Goal: Task Accomplishment & Management: Manage account settings

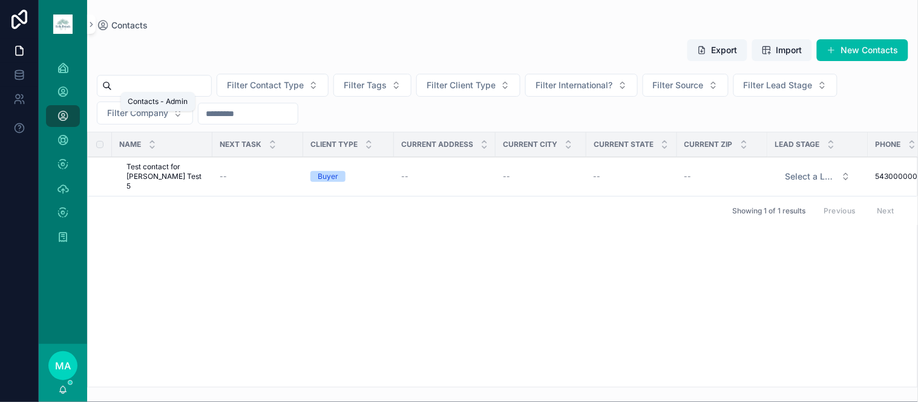
click at [56, 91] on div "Contacts - Admin" at bounding box center [62, 91] width 19 height 19
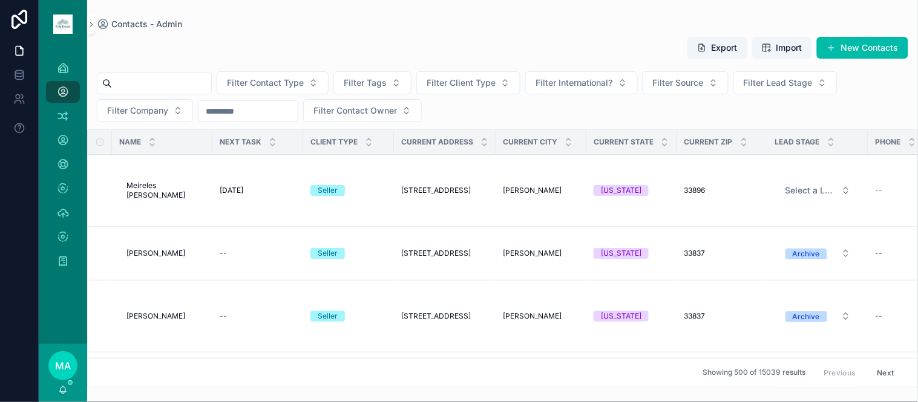
click at [170, 194] on span "Meireles [PERSON_NAME]" at bounding box center [165, 190] width 79 height 19
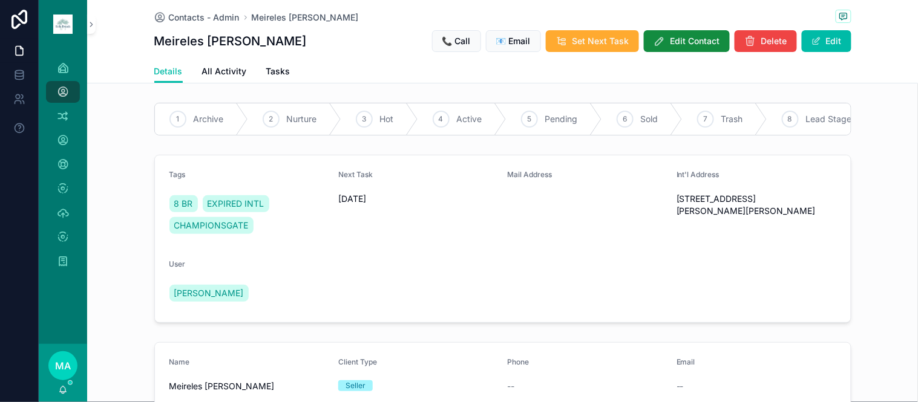
click at [273, 74] on span "Tasks" at bounding box center [278, 71] width 24 height 12
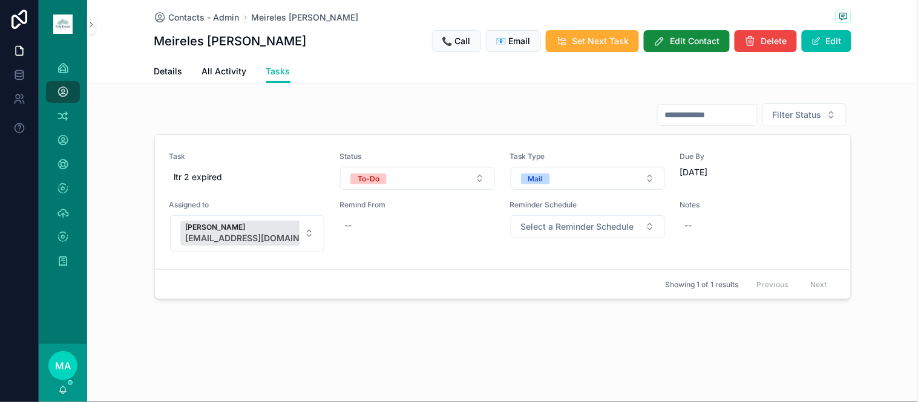
click at [191, 13] on span "Contacts - Admin" at bounding box center [204, 17] width 71 height 12
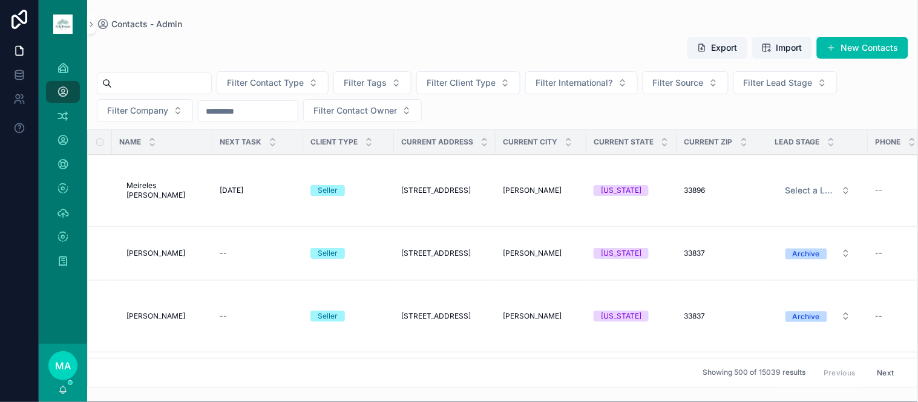
click at [0, 0] on div "Delete Bulk Delete" at bounding box center [0, 0] width 0 height 0
click at [801, 191] on span "Select a Lead Stage" at bounding box center [810, 191] width 51 height 12
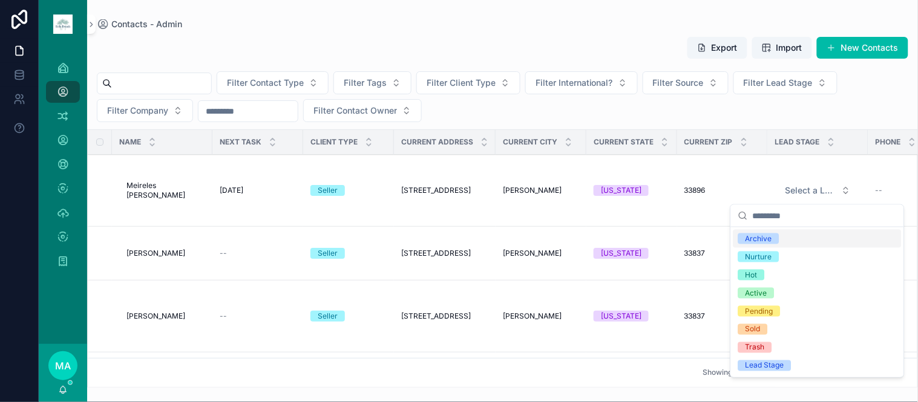
click at [759, 234] on div "Archive" at bounding box center [758, 239] width 27 height 11
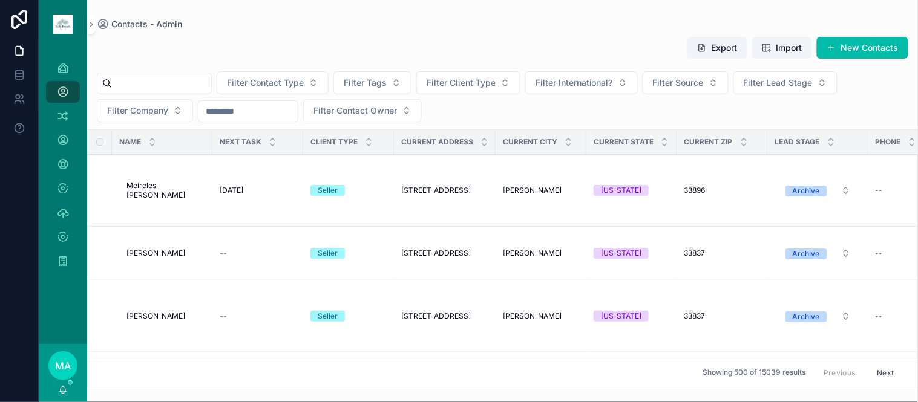
click at [848, 48] on button "New Contacts" at bounding box center [862, 48] width 91 height 22
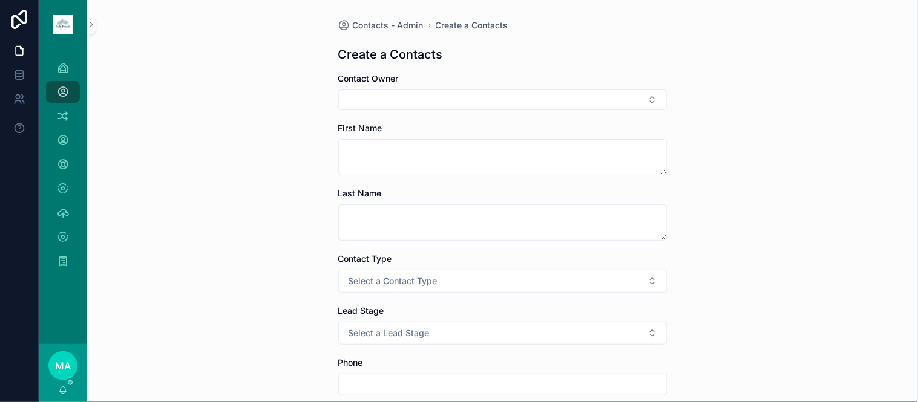
click at [388, 99] on button "Select Button" at bounding box center [502, 100] width 329 height 21
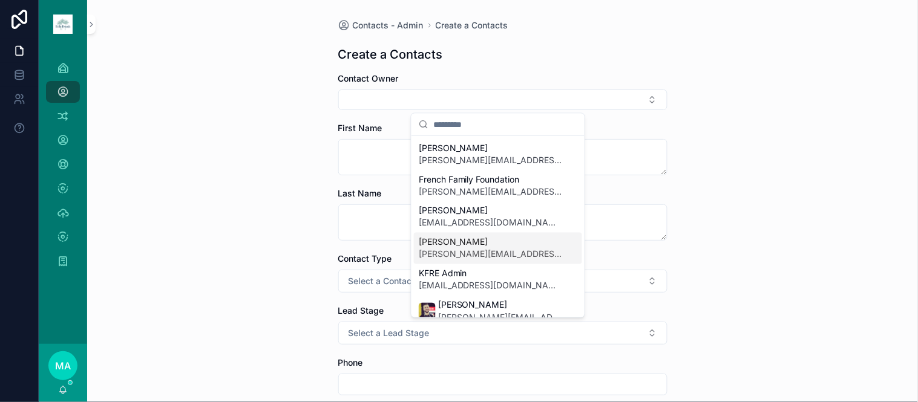
click at [446, 252] on span "[PERSON_NAME][EMAIL_ADDRESS][DOMAIN_NAME]" at bounding box center [491, 255] width 144 height 12
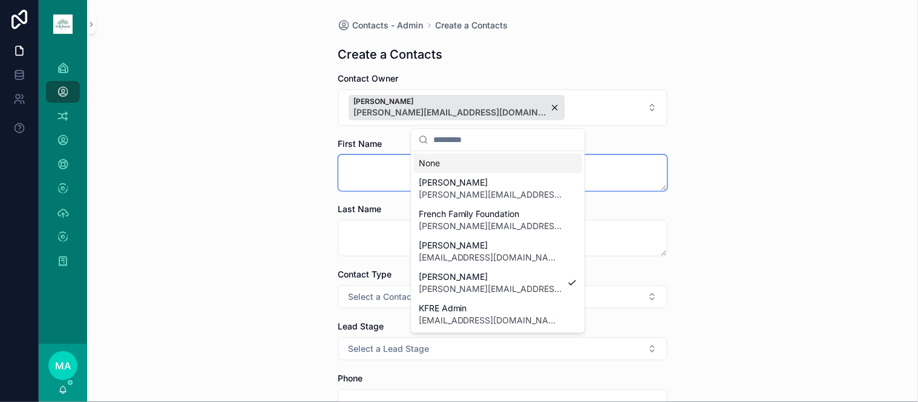
click at [370, 163] on textarea "scrollable content" at bounding box center [502, 173] width 329 height 36
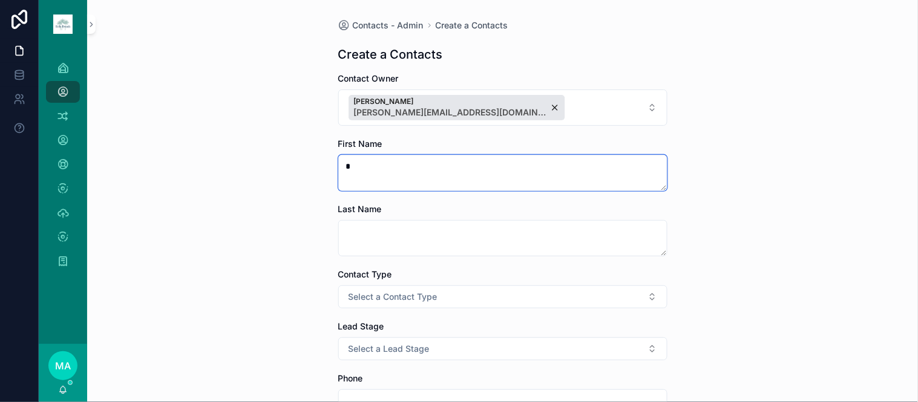
click at [339, 168] on textarea "*" at bounding box center [502, 173] width 329 height 36
click at [385, 162] on textarea "*" at bounding box center [502, 173] width 329 height 36
type textarea "*****"
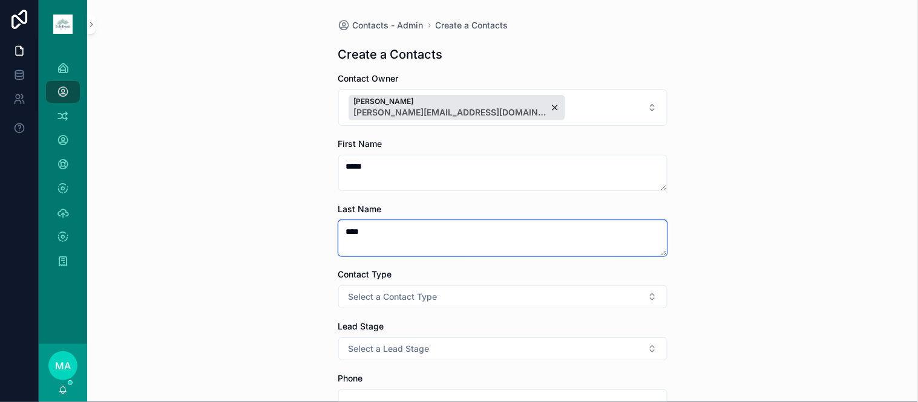
type textarea "****"
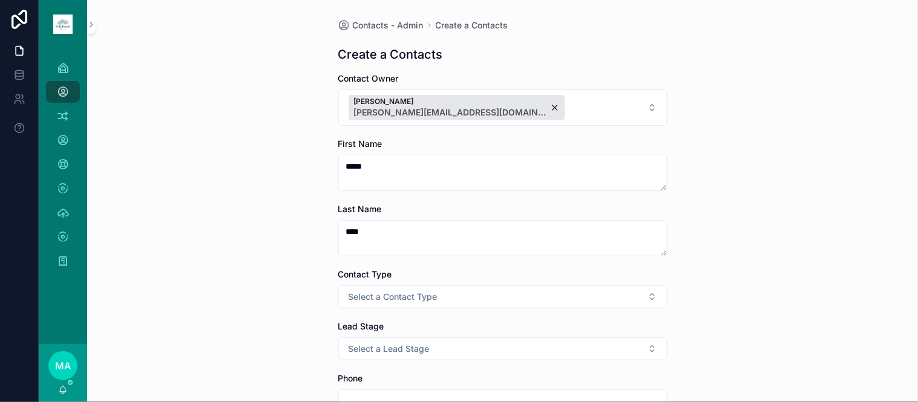
click at [452, 303] on button "Select a Contact Type" at bounding box center [502, 297] width 329 height 23
click at [446, 364] on span "Client" at bounding box center [436, 363] width 34 height 11
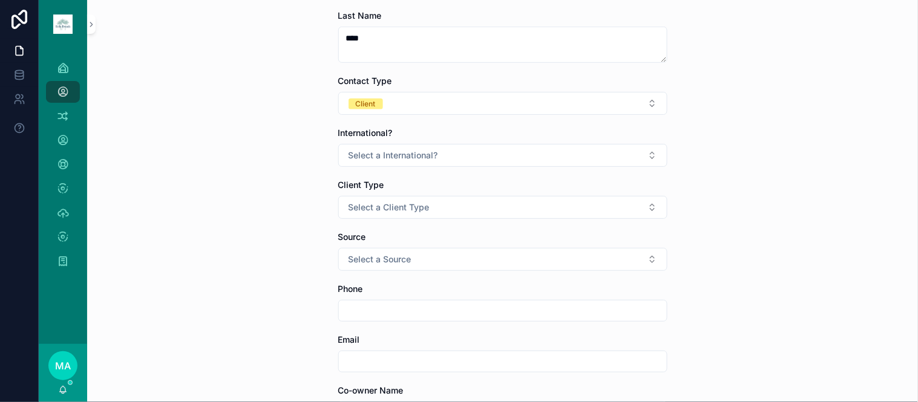
scroll to position [201, 0]
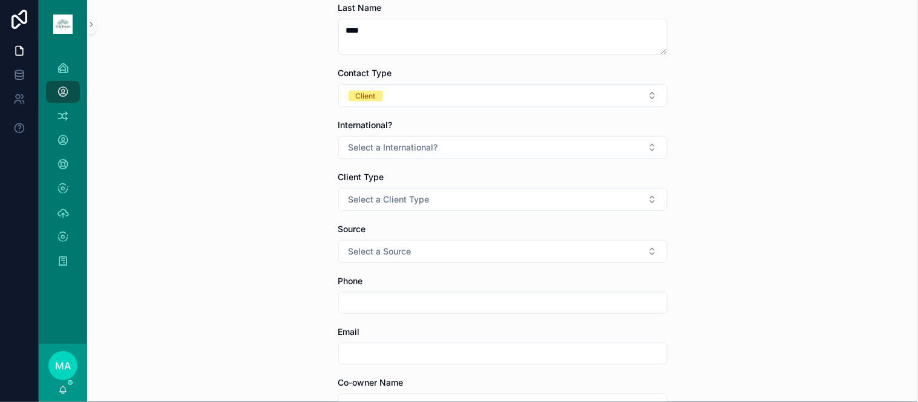
click at [425, 153] on span "Select a International?" at bounding box center [394, 148] width 90 height 12
click at [427, 212] on div "No" at bounding box center [431, 214] width 10 height 11
click at [424, 197] on button "Select a Client Type" at bounding box center [502, 199] width 329 height 23
click at [426, 262] on div "Seller" at bounding box center [436, 266] width 20 height 11
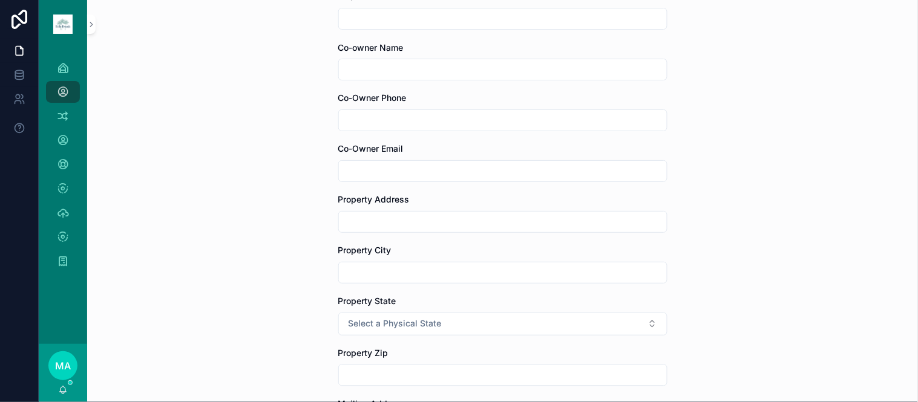
scroll to position [537, 0]
click at [388, 226] on input "scrollable content" at bounding box center [503, 221] width 328 height 17
type input "**********"
type input "*********"
click at [338, 312] on button "Select a Physical State" at bounding box center [502, 323] width 329 height 23
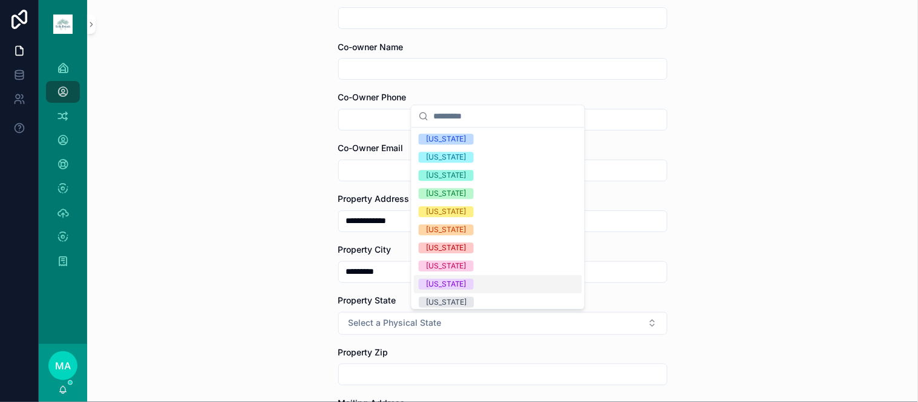
click at [422, 279] on span "[US_STATE]" at bounding box center [446, 284] width 55 height 11
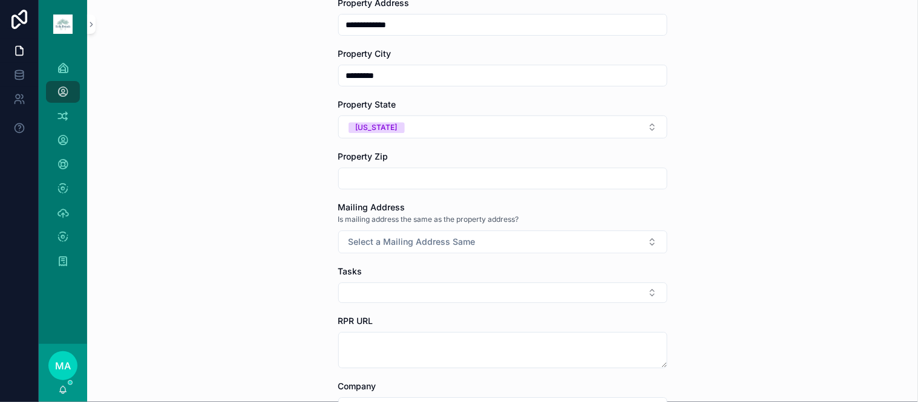
scroll to position [739, 0]
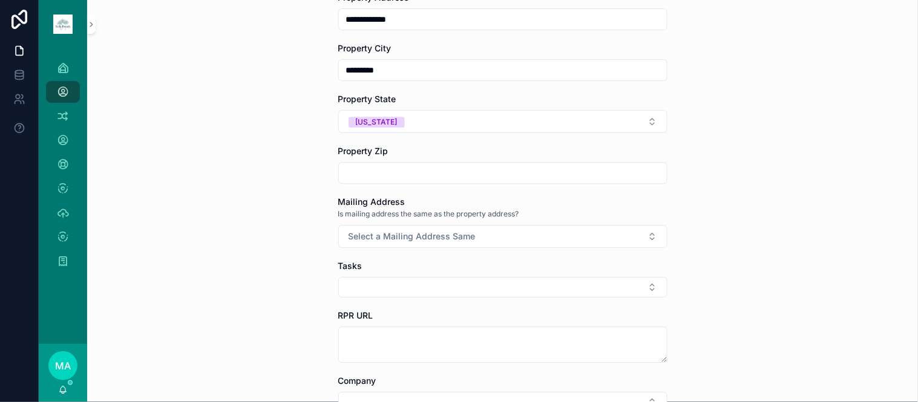
click at [378, 172] on input "scrollable content" at bounding box center [503, 173] width 328 height 17
type input "*****"
click at [421, 232] on span "Select a Mailing Address Same" at bounding box center [412, 237] width 127 height 12
click at [440, 303] on span "No" at bounding box center [431, 304] width 24 height 11
click at [403, 287] on button "Select Button" at bounding box center [502, 287] width 329 height 21
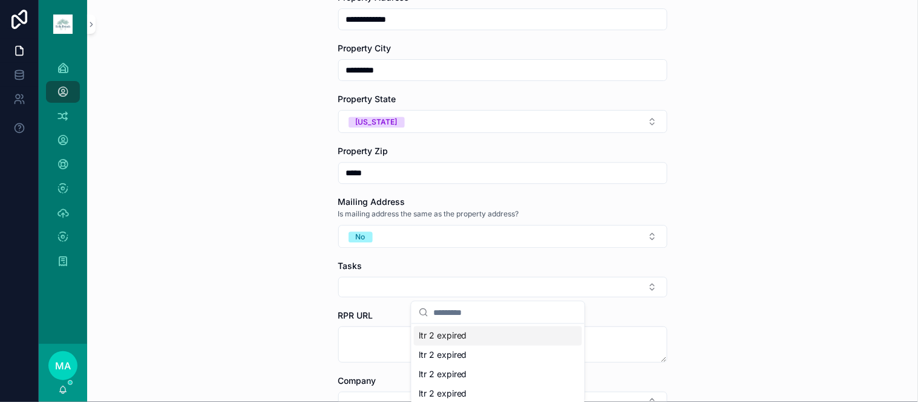
click at [403, 287] on button "Select Button" at bounding box center [502, 287] width 329 height 21
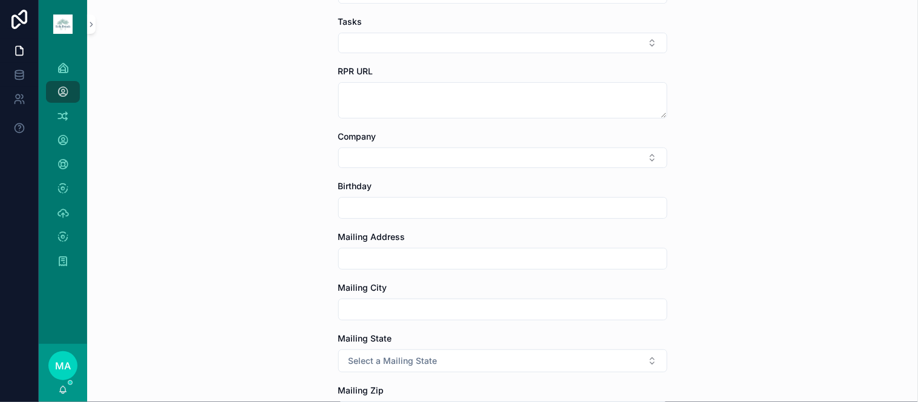
scroll to position [1008, 0]
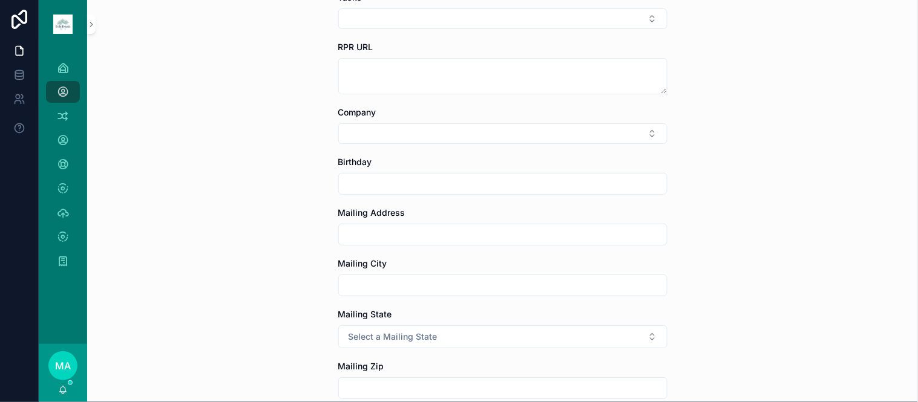
click at [369, 240] on input "scrollable content" at bounding box center [503, 234] width 328 height 17
type input "**********"
type input "*********"
click at [338, 326] on button "Select a Mailing State" at bounding box center [502, 337] width 329 height 23
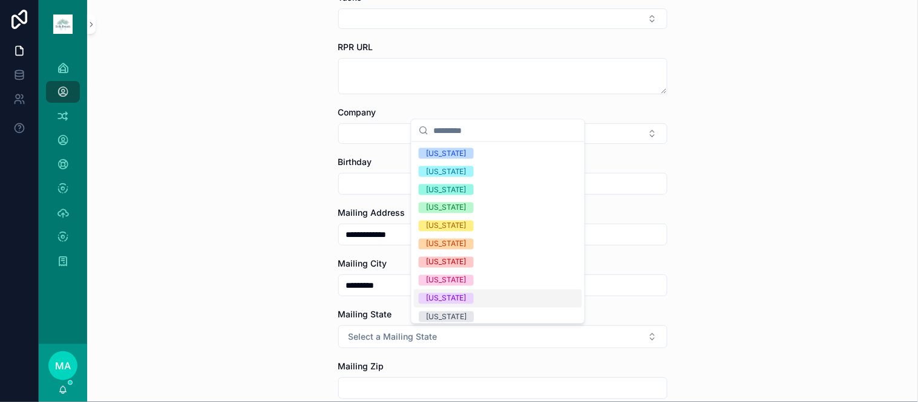
click at [451, 295] on span "[US_STATE]" at bounding box center [446, 298] width 55 height 11
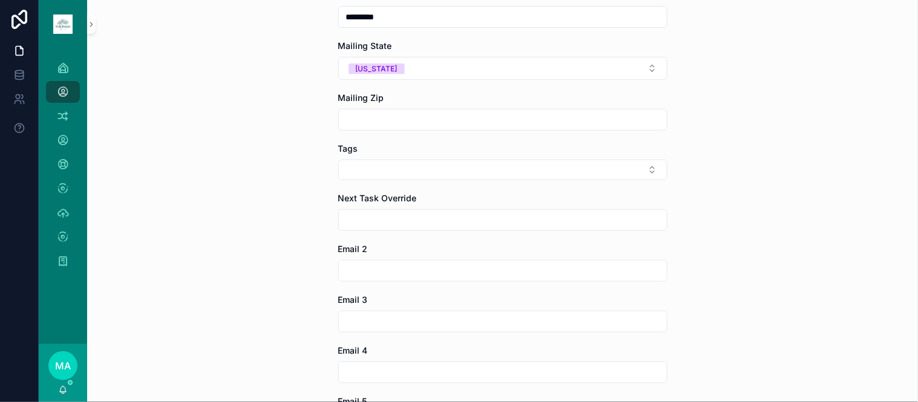
scroll to position [1277, 0]
click at [416, 122] on input "scrollable content" at bounding box center [503, 119] width 328 height 17
type input "*****"
click at [383, 170] on button "Select Button" at bounding box center [502, 169] width 329 height 21
type input "**********"
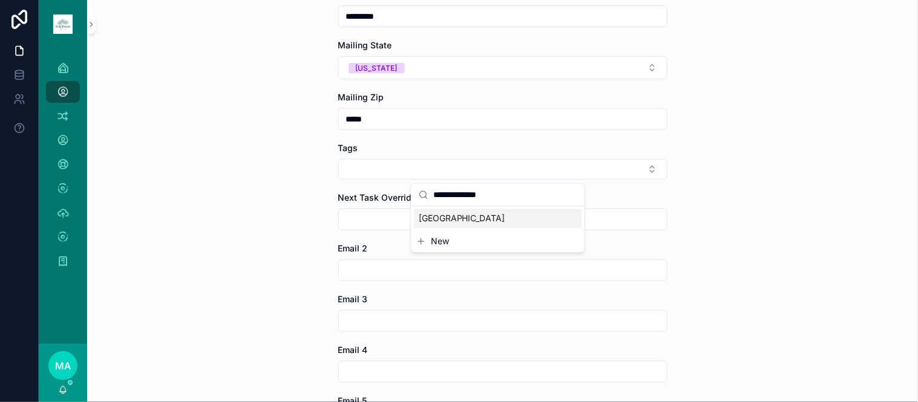
click at [455, 220] on span "[GEOGRAPHIC_DATA]" at bounding box center [462, 218] width 87 height 12
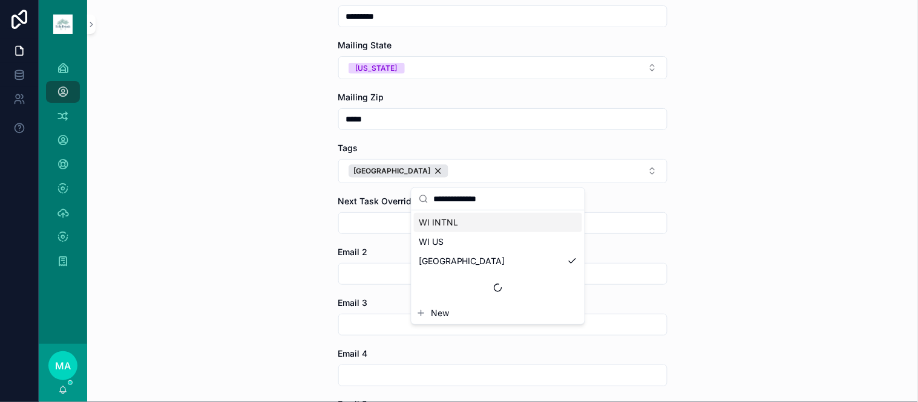
click at [525, 173] on button "[GEOGRAPHIC_DATA]" at bounding box center [502, 171] width 329 height 24
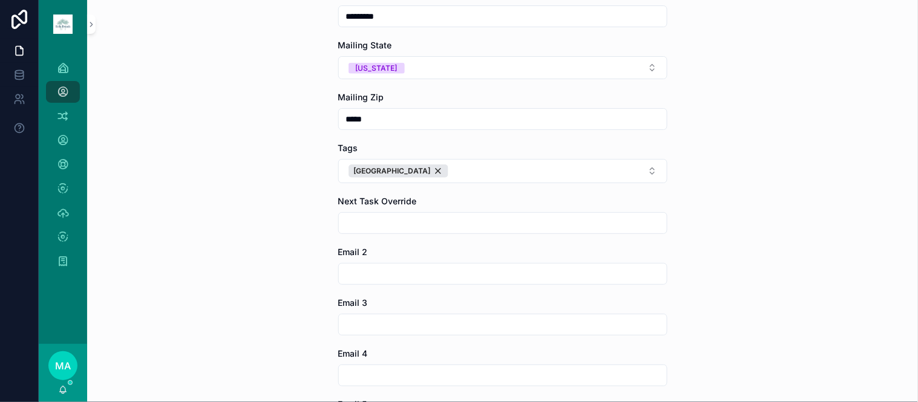
click at [517, 169] on button "[GEOGRAPHIC_DATA]" at bounding box center [502, 171] width 329 height 24
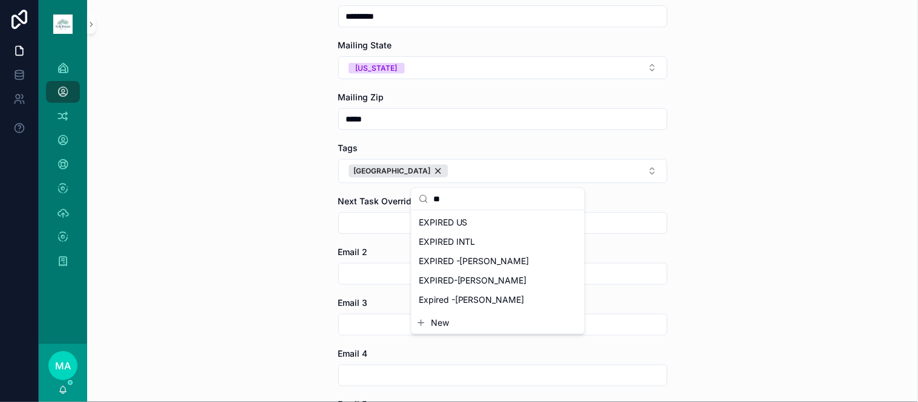
type input "**"
click at [480, 223] on div "EXPIRED US" at bounding box center [498, 222] width 168 height 19
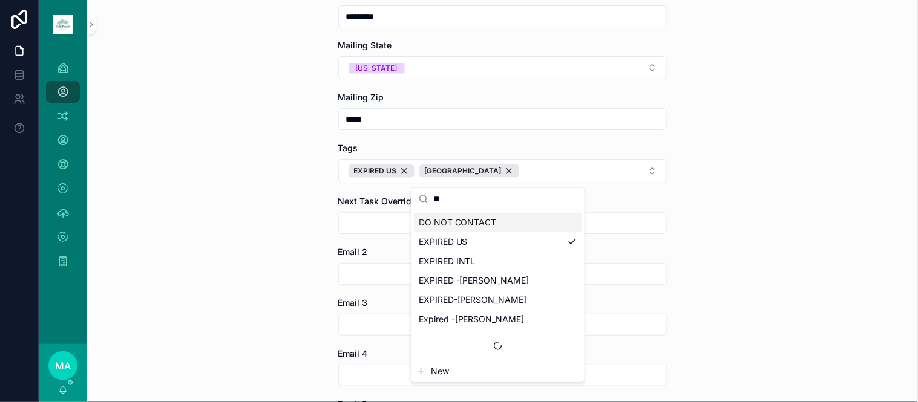
click at [554, 170] on button "EXPIRED US [GEOGRAPHIC_DATA]" at bounding box center [502, 171] width 329 height 24
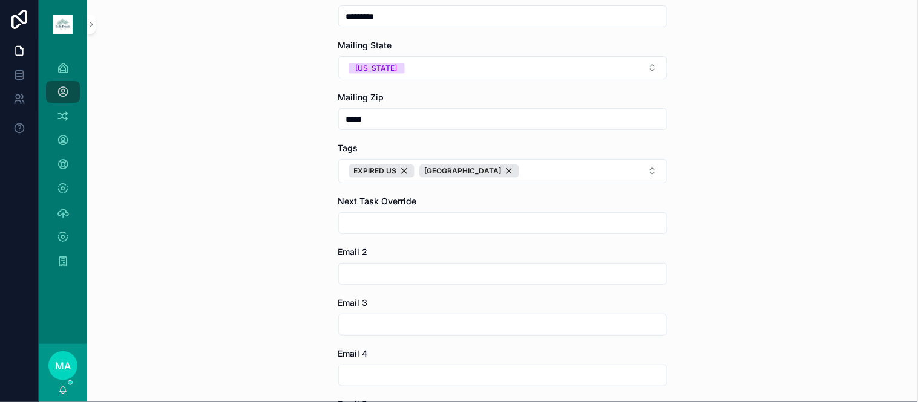
click at [554, 170] on button "EXPIRED US [GEOGRAPHIC_DATA]" at bounding box center [502, 171] width 329 height 24
type input "*****"
click at [493, 221] on div "10 BR" at bounding box center [498, 222] width 168 height 19
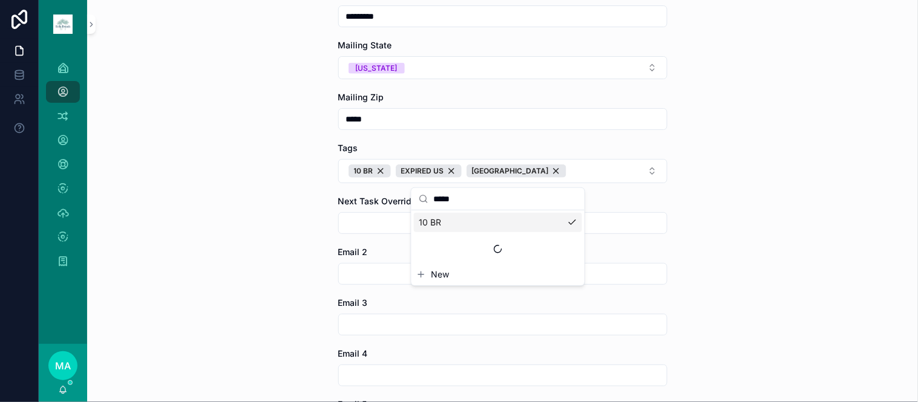
click at [770, 200] on div "**********" at bounding box center [502, 201] width 831 height 402
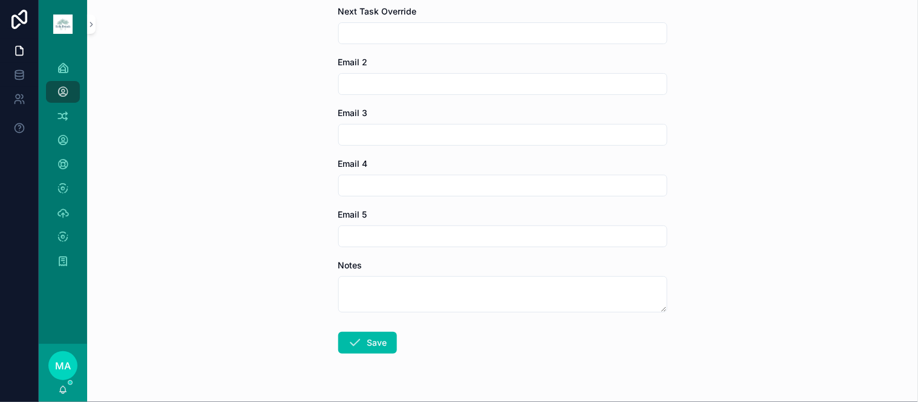
scroll to position [1479, 0]
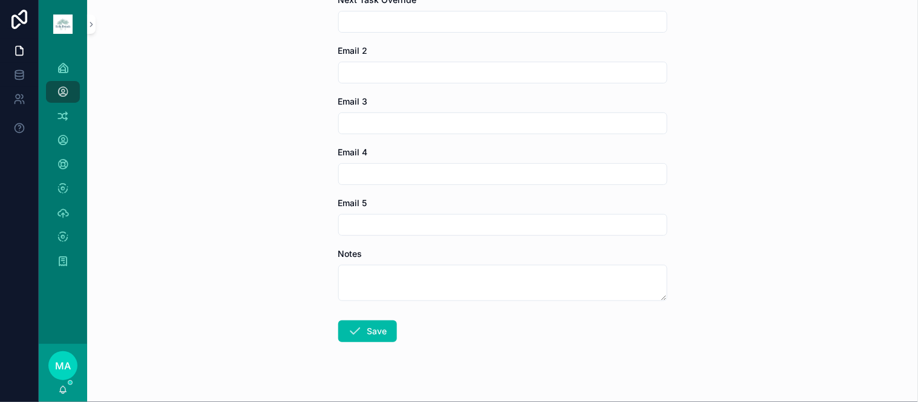
click at [353, 335] on icon "scrollable content" at bounding box center [355, 331] width 15 height 15
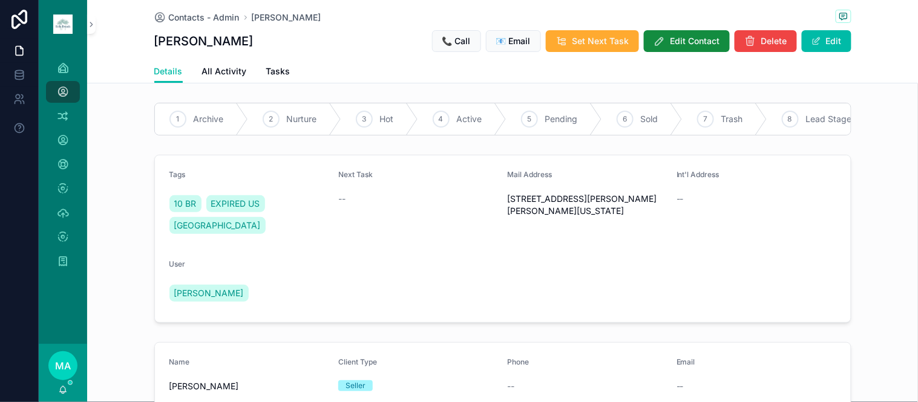
click at [597, 40] on span "Set Next Task" at bounding box center [600, 41] width 57 height 12
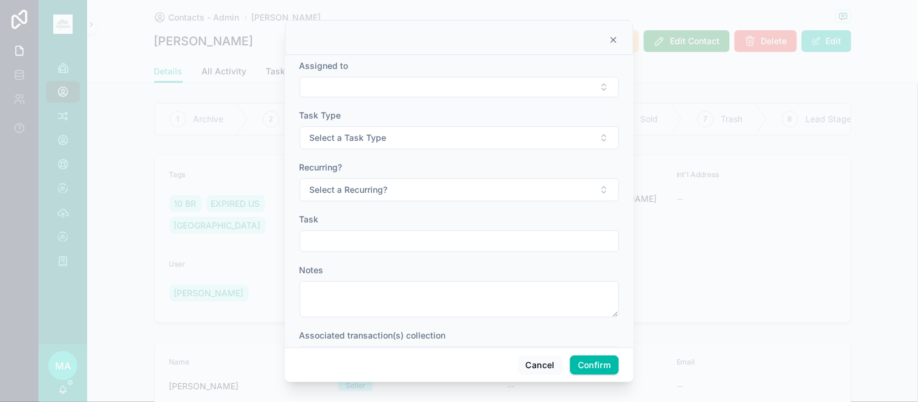
click at [465, 93] on button "Select Button" at bounding box center [459, 87] width 319 height 21
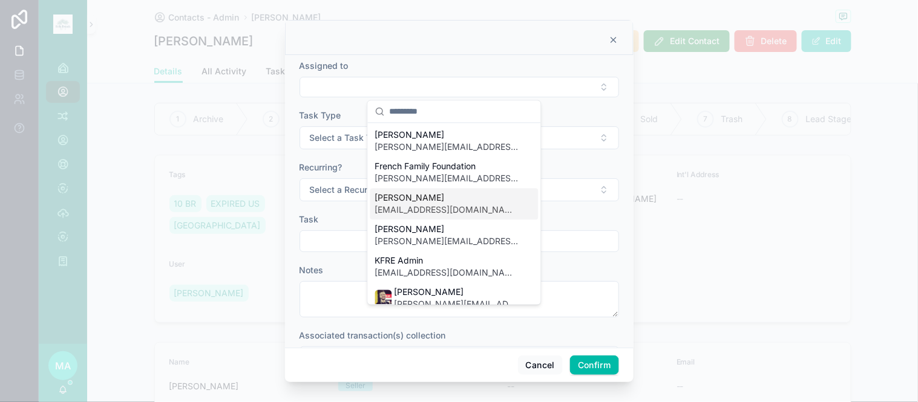
click at [445, 200] on span "[PERSON_NAME]" at bounding box center [447, 198] width 144 height 12
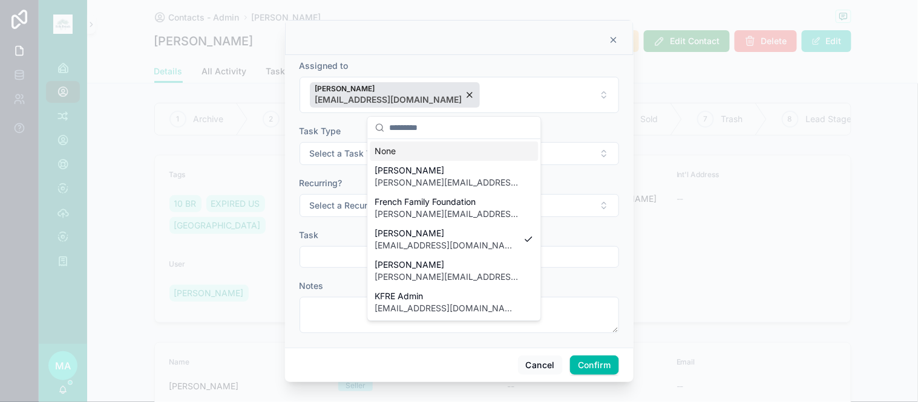
click at [339, 146] on button "Select a Task Type" at bounding box center [459, 153] width 319 height 23
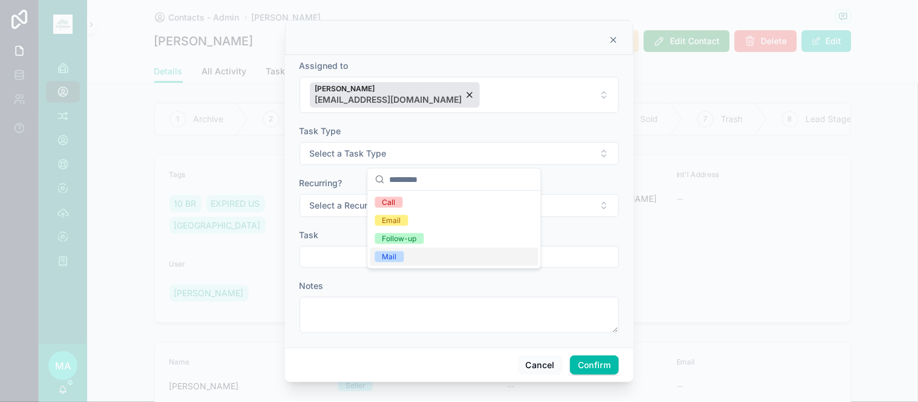
click at [391, 254] on div "Mail" at bounding box center [389, 257] width 15 height 11
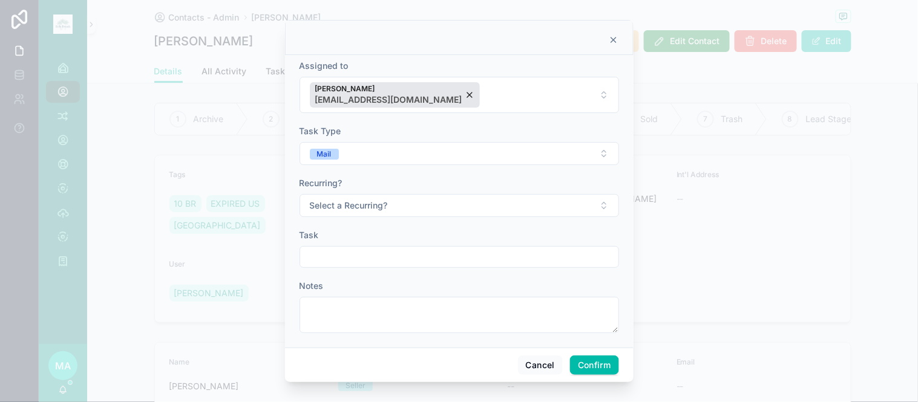
click at [379, 208] on span "Select a Recurring?" at bounding box center [349, 206] width 78 height 12
click at [392, 276] on span "No" at bounding box center [387, 272] width 24 height 11
click at [358, 253] on input "text" at bounding box center [459, 257] width 318 height 17
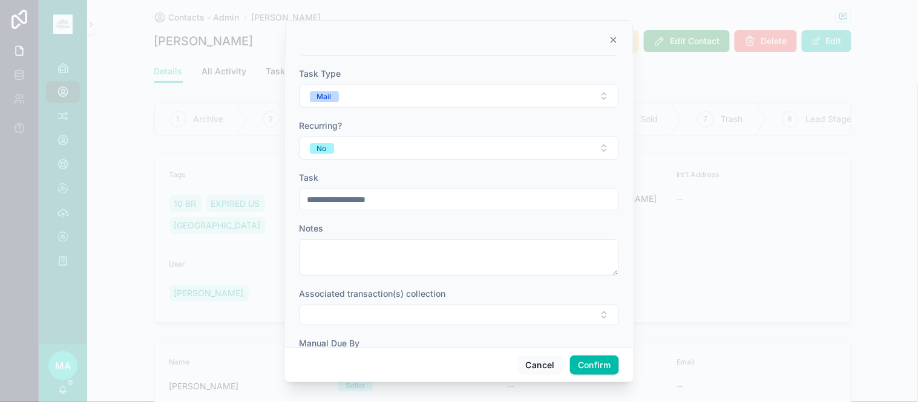
scroll to position [134, 0]
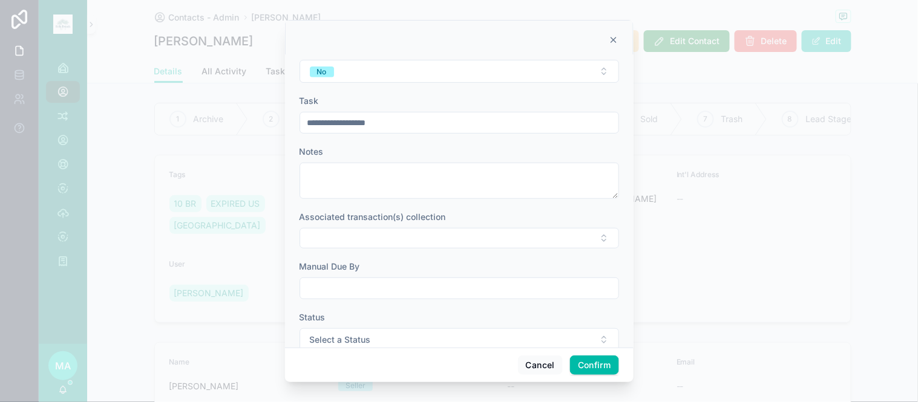
type input "**********"
click at [363, 291] on input "text" at bounding box center [459, 288] width 318 height 17
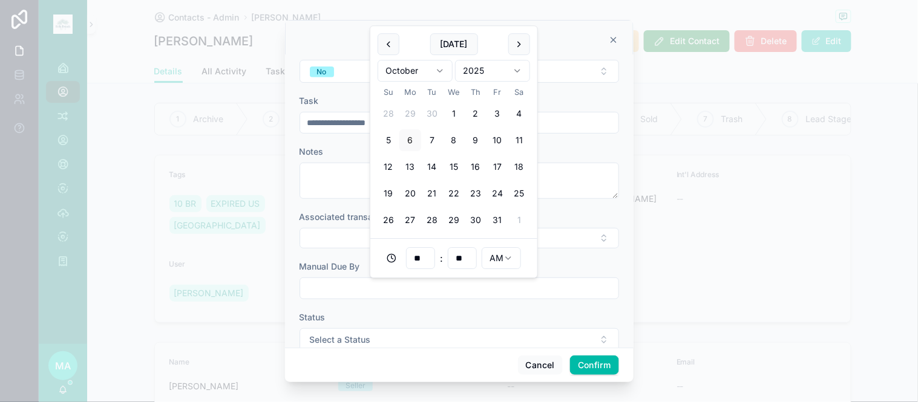
click at [413, 189] on button "20" at bounding box center [410, 194] width 22 height 22
type input "**********"
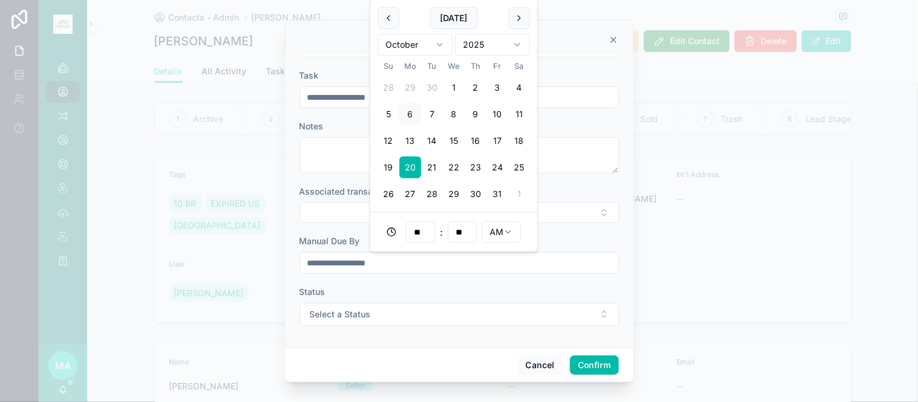
click at [351, 309] on span "Select a Status" at bounding box center [340, 315] width 61 height 12
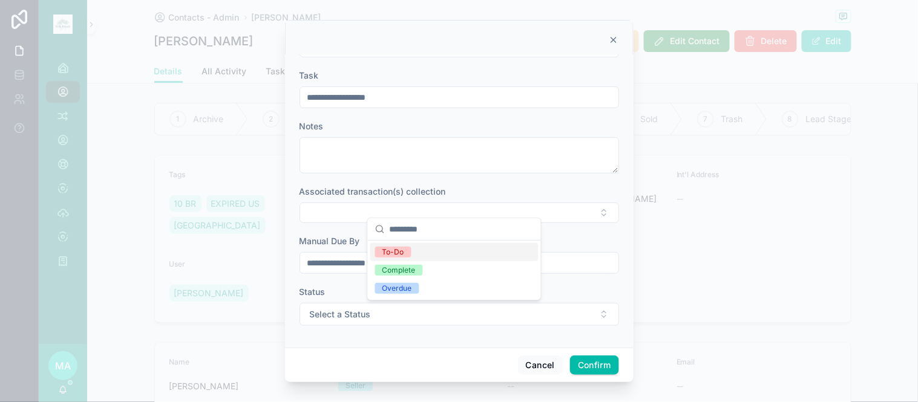
click at [407, 251] on span "To-Do" at bounding box center [393, 252] width 36 height 11
click at [593, 370] on button "Confirm" at bounding box center [594, 365] width 48 height 19
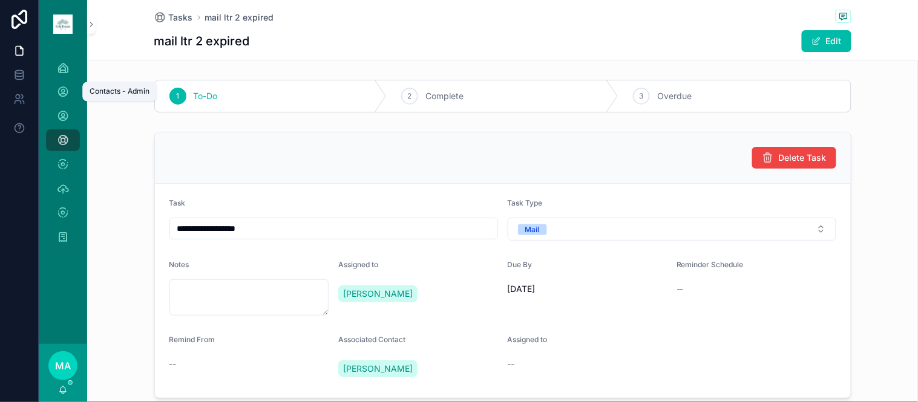
click at [58, 85] on div "Contacts - Admin" at bounding box center [62, 91] width 19 height 19
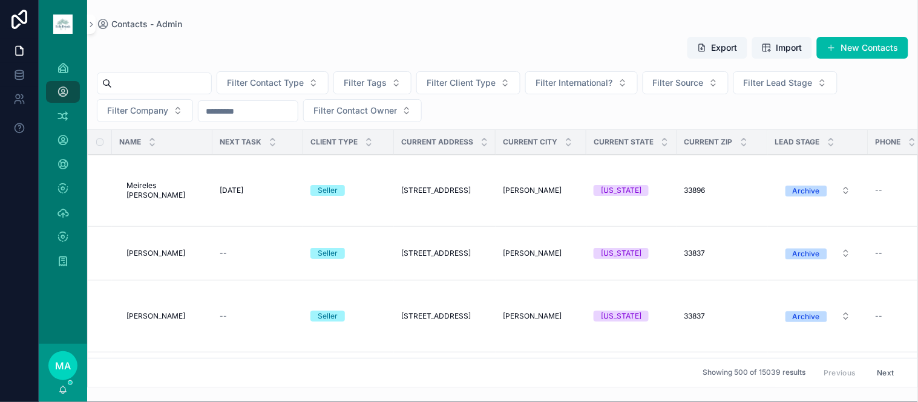
click at [851, 43] on button "New Contacts" at bounding box center [862, 48] width 91 height 22
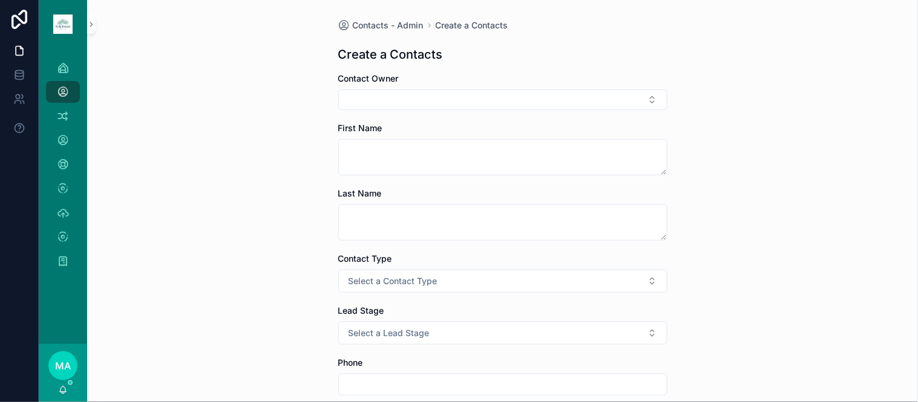
click at [428, 98] on button "Select Button" at bounding box center [502, 100] width 329 height 21
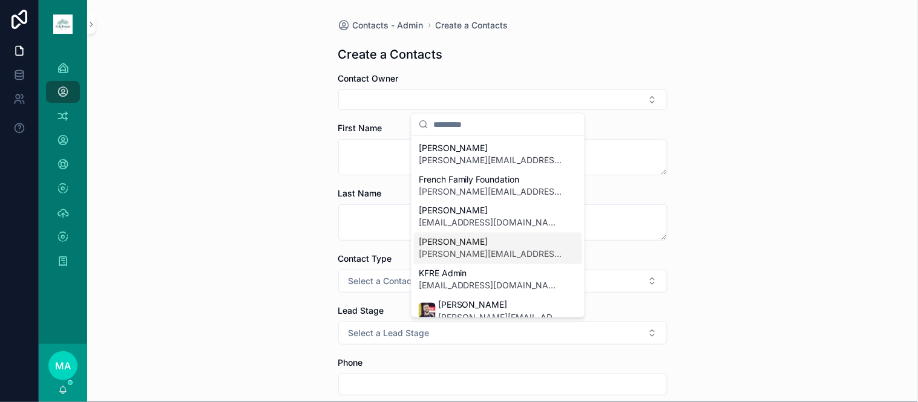
click at [454, 243] on span "[PERSON_NAME]" at bounding box center [491, 243] width 144 height 12
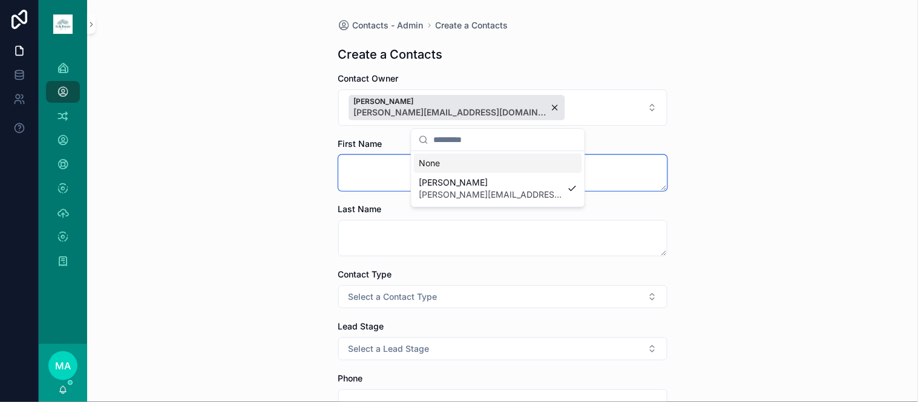
click at [367, 159] on textarea "scrollable content" at bounding box center [502, 173] width 329 height 36
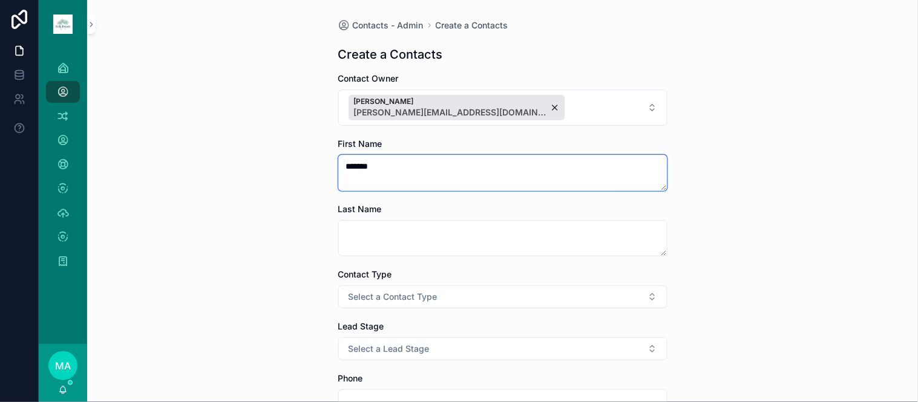
type textarea "*******"
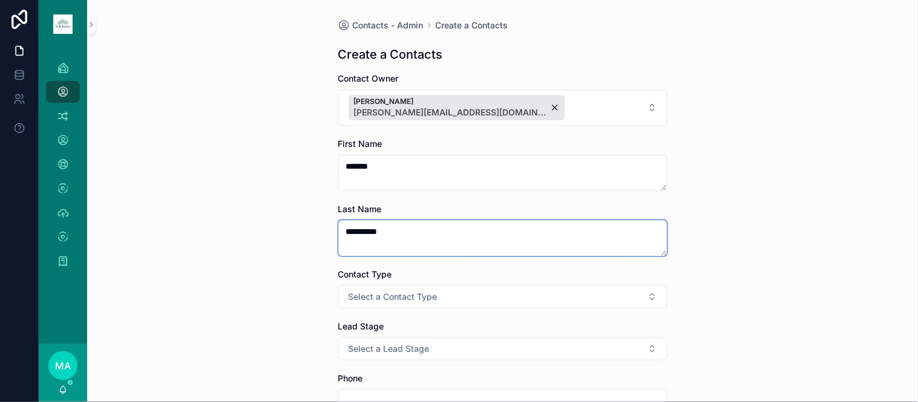
type textarea "**********"
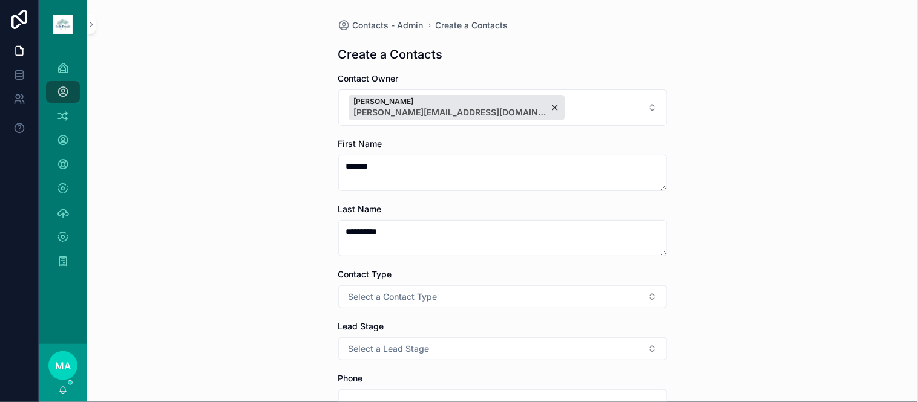
click at [438, 294] on button "Select a Contact Type" at bounding box center [502, 297] width 329 height 23
click at [456, 367] on div "Client" at bounding box center [498, 364] width 168 height 18
click at [415, 348] on span "Select a International?" at bounding box center [394, 349] width 90 height 12
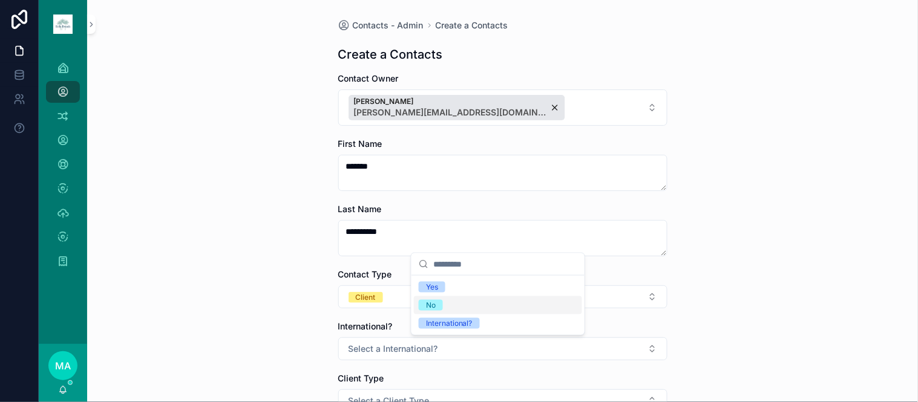
click at [436, 305] on div "No" at bounding box center [431, 305] width 10 height 11
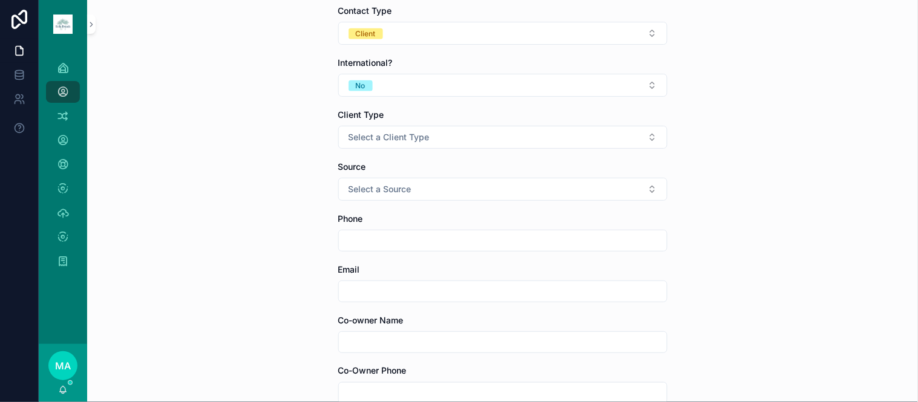
scroll to position [269, 0]
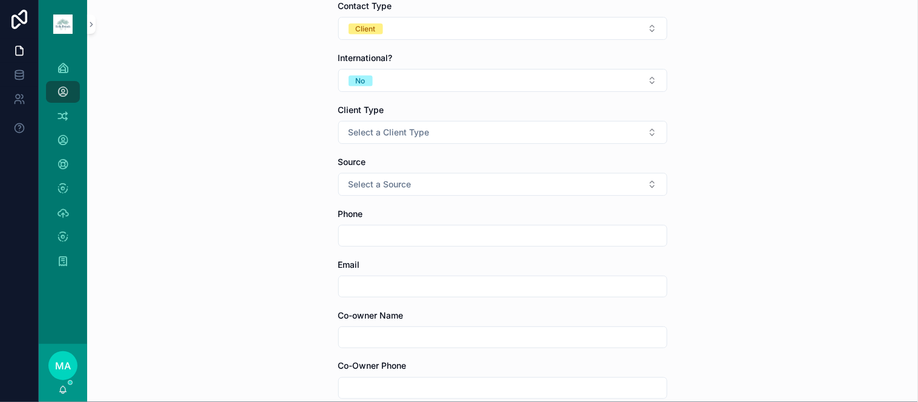
click at [388, 136] on span "Select a Client Type" at bounding box center [389, 132] width 81 height 12
click at [437, 203] on div "Seller" at bounding box center [436, 199] width 20 height 11
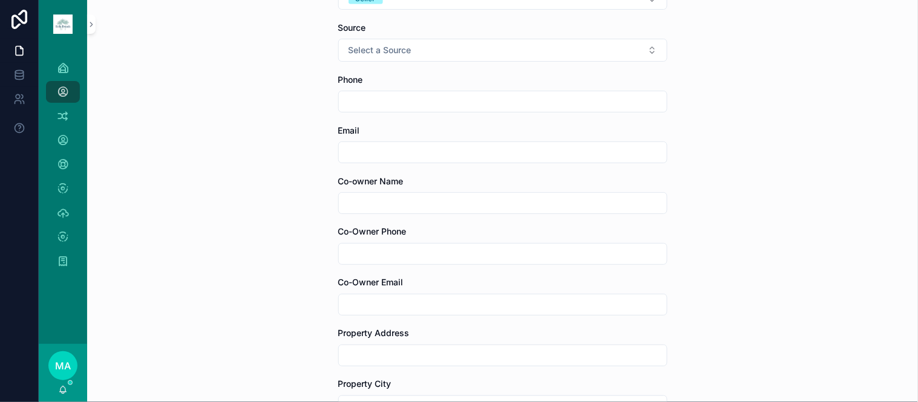
scroll to position [470, 0]
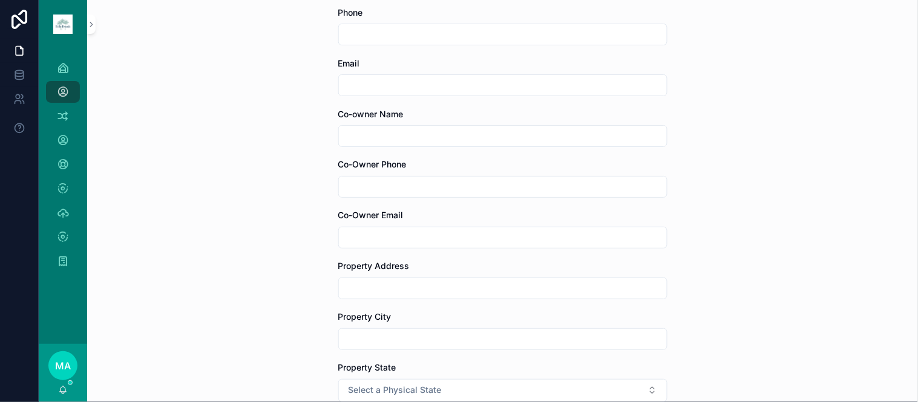
click at [391, 286] on input "scrollable content" at bounding box center [503, 288] width 328 height 17
type input "**********"
type input "*********"
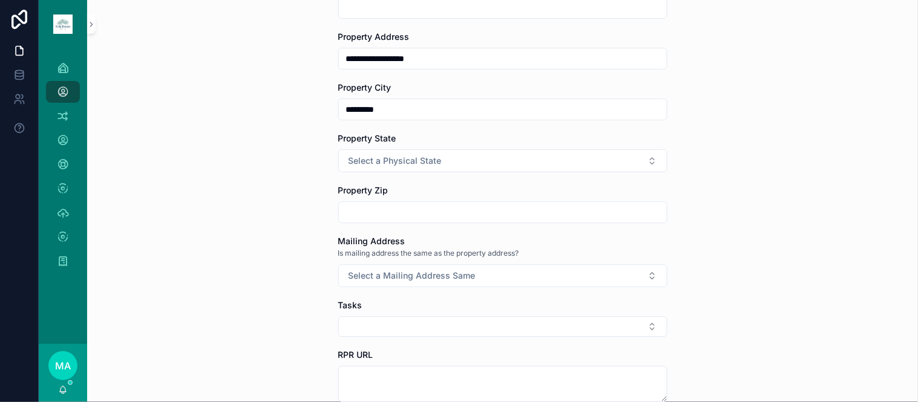
scroll to position [739, 0]
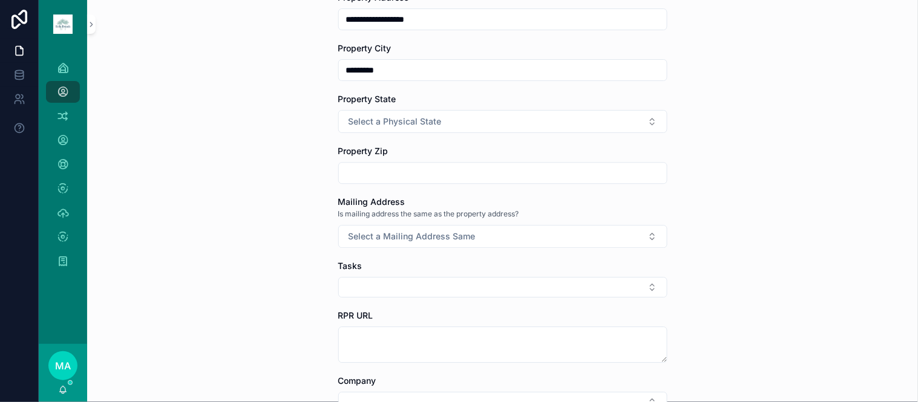
click at [400, 129] on button "Select a Physical State" at bounding box center [502, 121] width 329 height 23
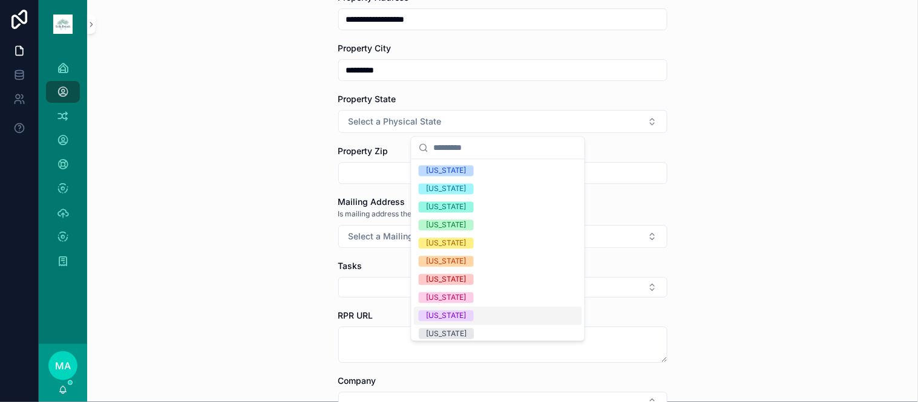
click at [444, 318] on div "[US_STATE]" at bounding box center [446, 316] width 41 height 11
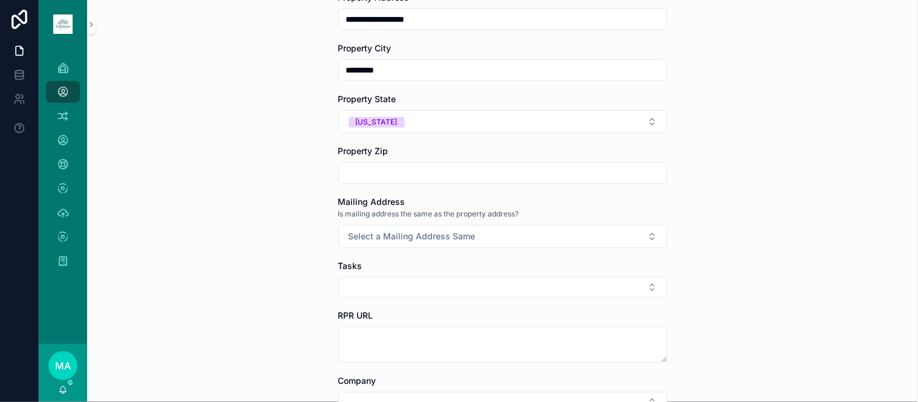
click at [385, 170] on input "scrollable content" at bounding box center [503, 173] width 328 height 17
type input "*****"
click at [510, 237] on button "Select a Mailing Address Same" at bounding box center [502, 236] width 329 height 23
click at [436, 307] on span "No" at bounding box center [431, 304] width 24 height 11
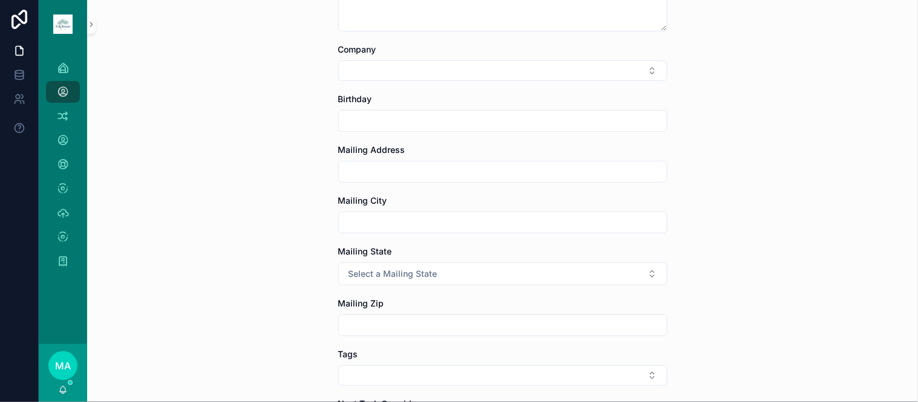
scroll to position [1075, 0]
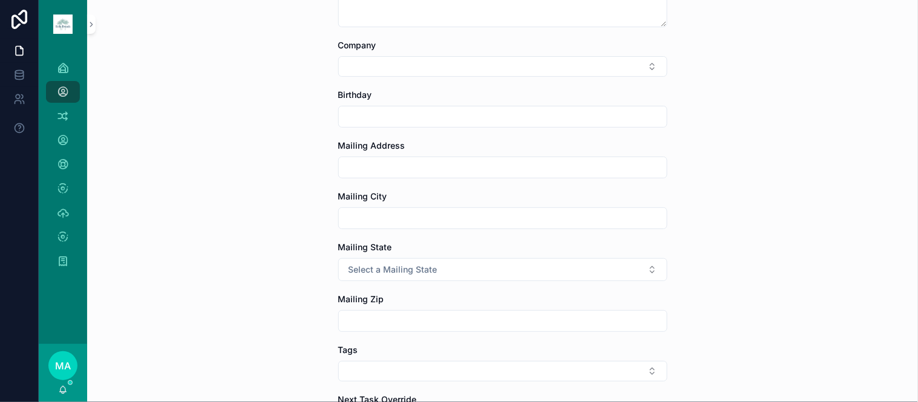
click at [368, 164] on input "scrollable content" at bounding box center [503, 167] width 328 height 17
type input "**********"
click at [410, 275] on span "Select a Mailing State" at bounding box center [393, 270] width 89 height 12
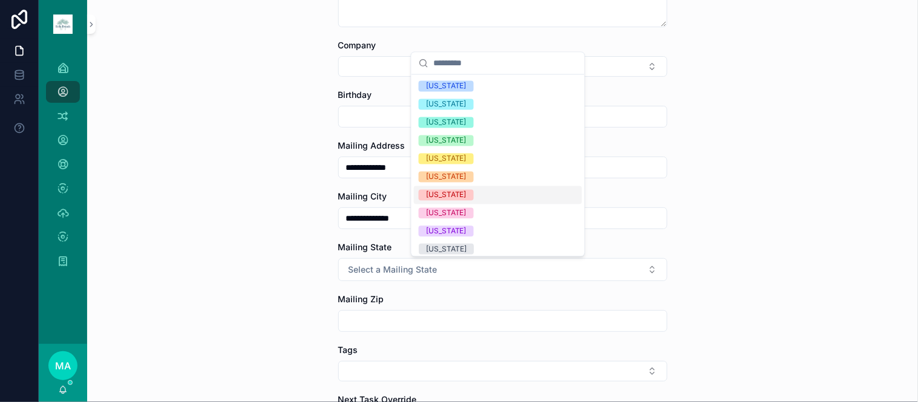
scroll to position [67, 0]
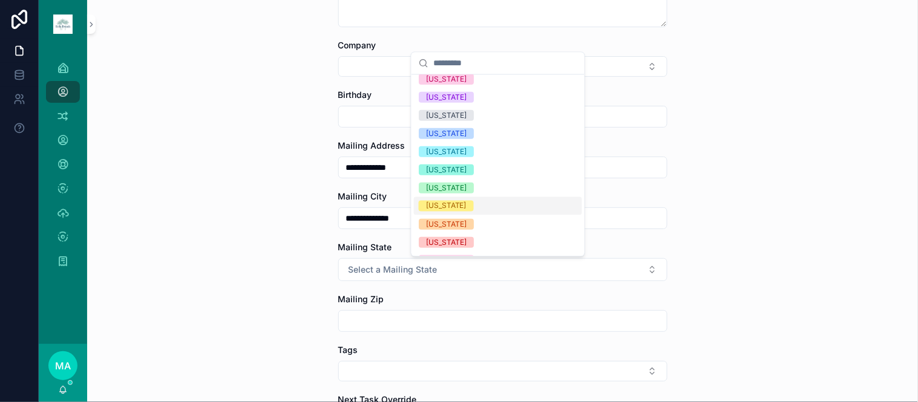
click at [442, 207] on div "[US_STATE]" at bounding box center [446, 206] width 41 height 11
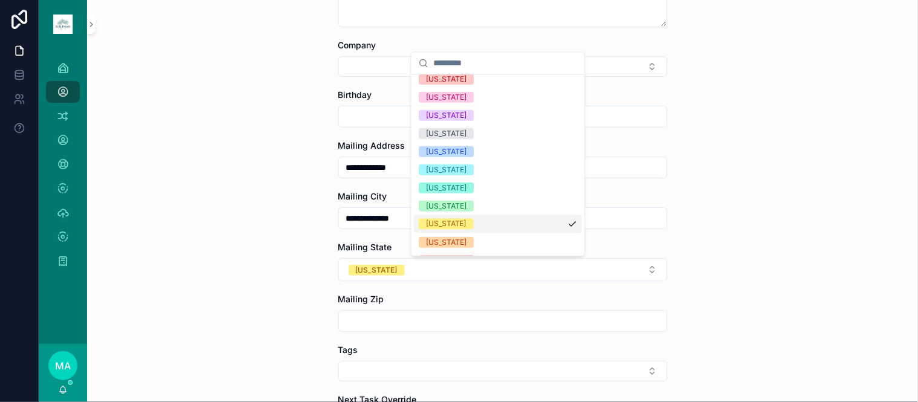
scroll to position [152, 0]
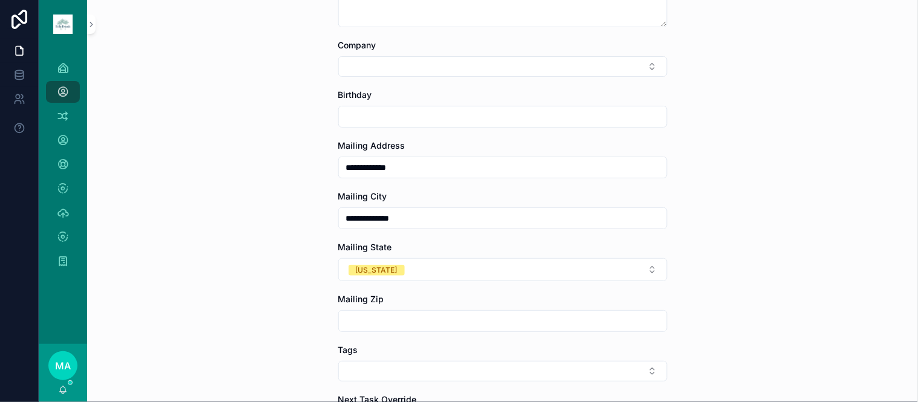
click at [398, 313] on input "scrollable content" at bounding box center [503, 321] width 328 height 17
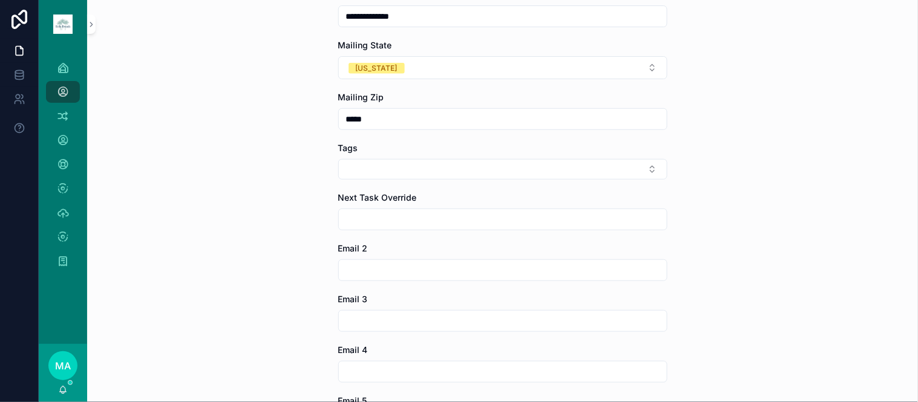
type input "*****"
click at [382, 171] on button "Select Button" at bounding box center [502, 169] width 329 height 21
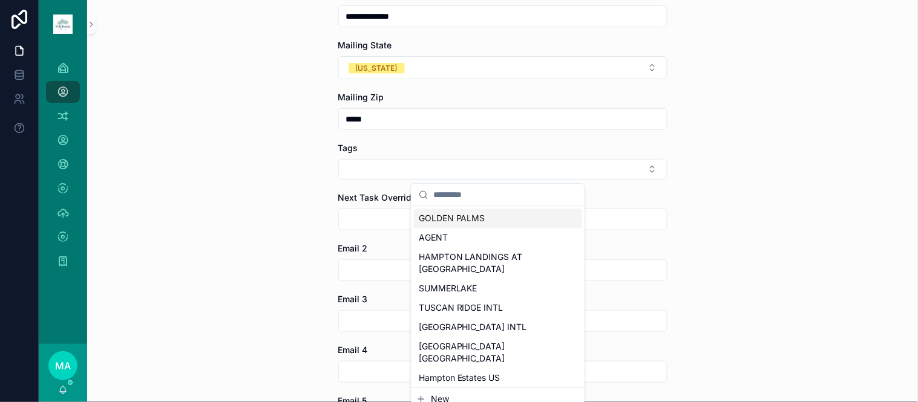
click at [378, 174] on button "Select Button" at bounding box center [502, 169] width 329 height 21
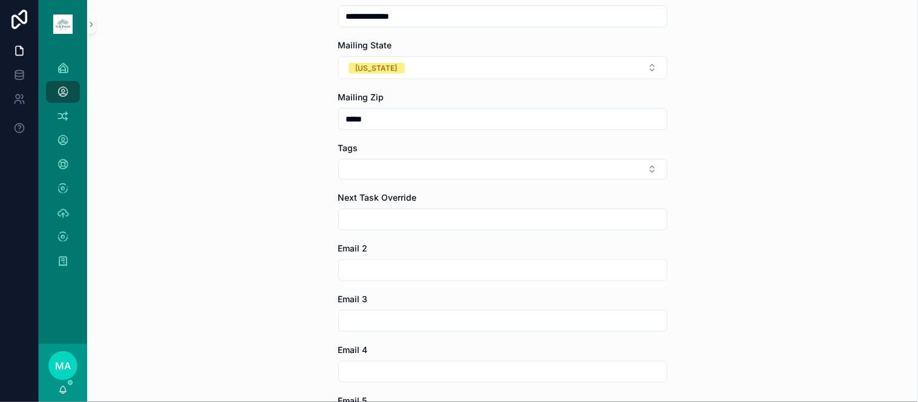
click at [378, 174] on button "Select Button" at bounding box center [502, 169] width 329 height 21
click at [444, 234] on span "SOLTERRA" at bounding box center [441, 238] width 44 height 12
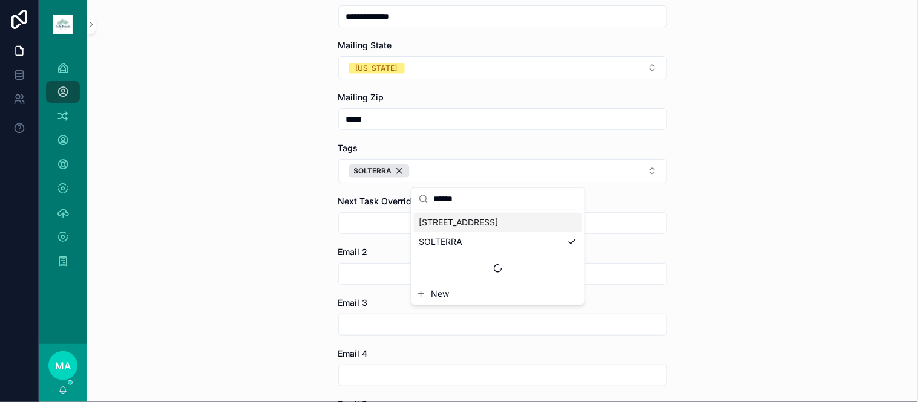
drag, startPoint x: 445, startPoint y: 191, endPoint x: 396, endPoint y: 177, distance: 50.8
click at [396, 177] on div "**********" at bounding box center [478, 201] width 879 height 402
drag, startPoint x: 477, startPoint y: 203, endPoint x: 432, endPoint y: 203, distance: 44.8
click at [432, 203] on div "******" at bounding box center [497, 199] width 173 height 22
type input "****"
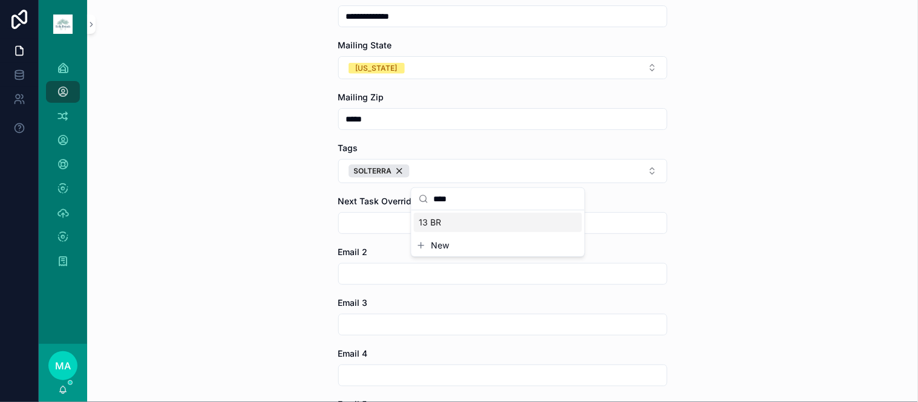
click at [450, 219] on div "13 BR" at bounding box center [498, 222] width 168 height 19
click at [526, 179] on button "13 BR SOLTERRA" at bounding box center [502, 171] width 329 height 24
click at [528, 178] on button "13 BR SOLTERRA" at bounding box center [502, 171] width 329 height 24
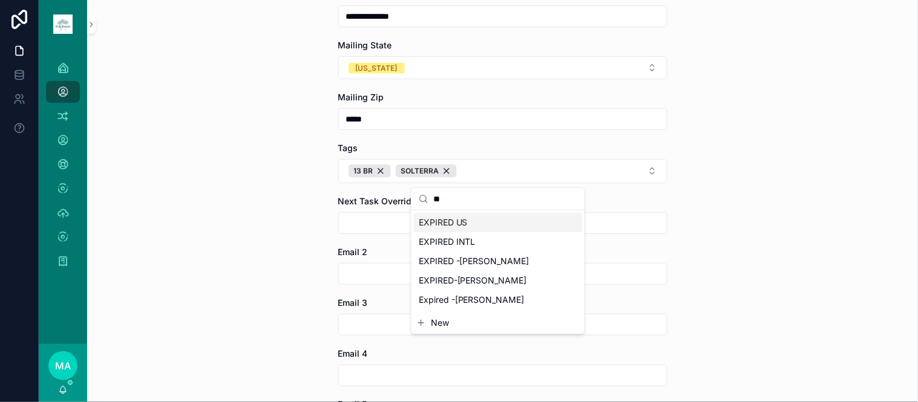
type input "**"
click at [497, 226] on div "EXPIRED US" at bounding box center [498, 222] width 168 height 19
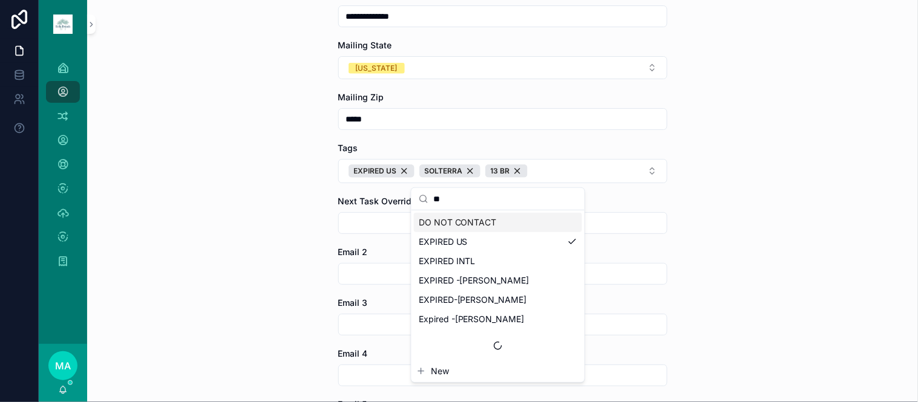
click at [762, 239] on div "**********" at bounding box center [502, 201] width 831 height 402
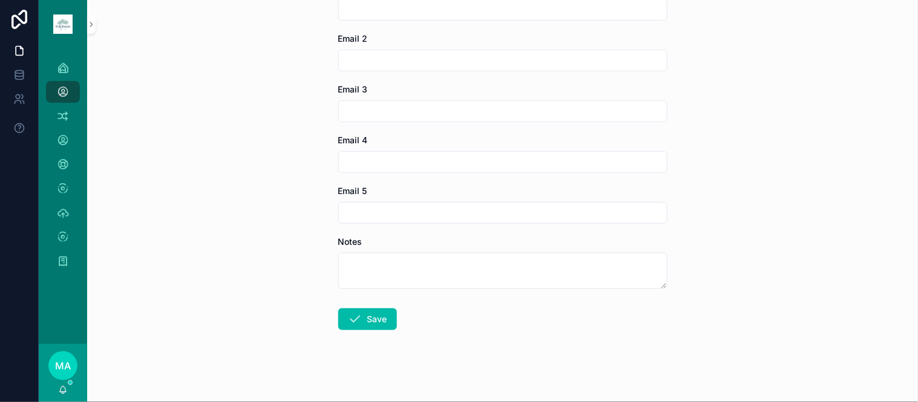
scroll to position [1498, 0]
click at [373, 310] on button "Save" at bounding box center [367, 314] width 59 height 22
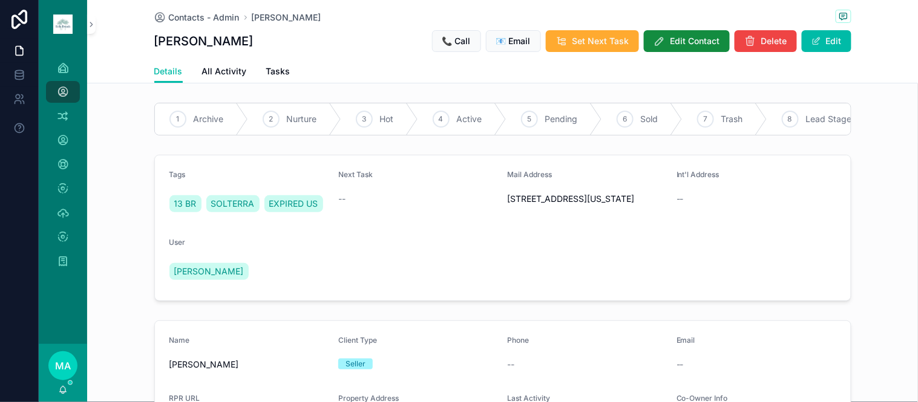
click at [186, 124] on div "1 Archive" at bounding box center [201, 118] width 93 height 31
click at [609, 42] on span "Set Next Task" at bounding box center [600, 41] width 57 height 12
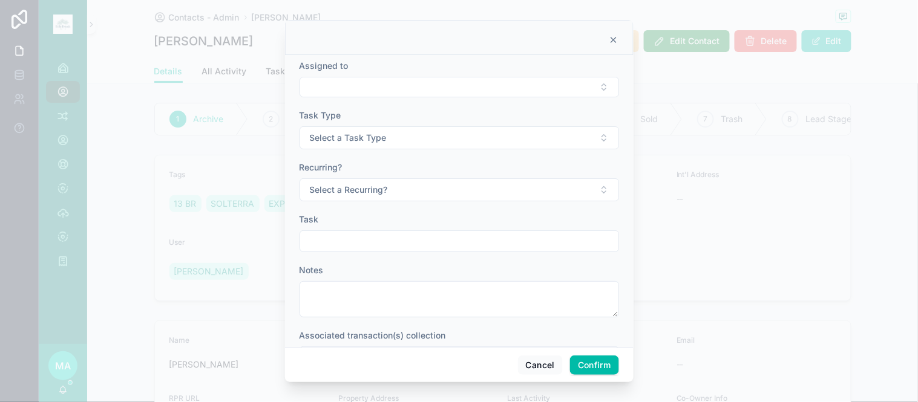
click at [416, 82] on button "Select Button" at bounding box center [459, 87] width 319 height 21
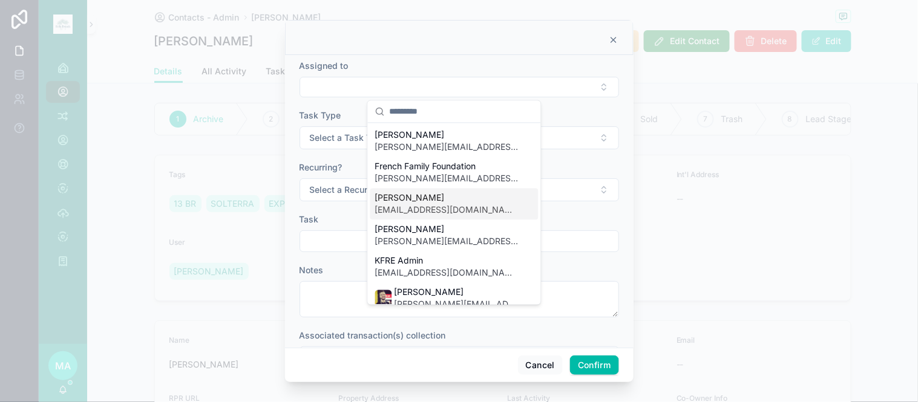
click at [404, 209] on span "[EMAIL_ADDRESS][DOMAIN_NAME]" at bounding box center [447, 211] width 144 height 12
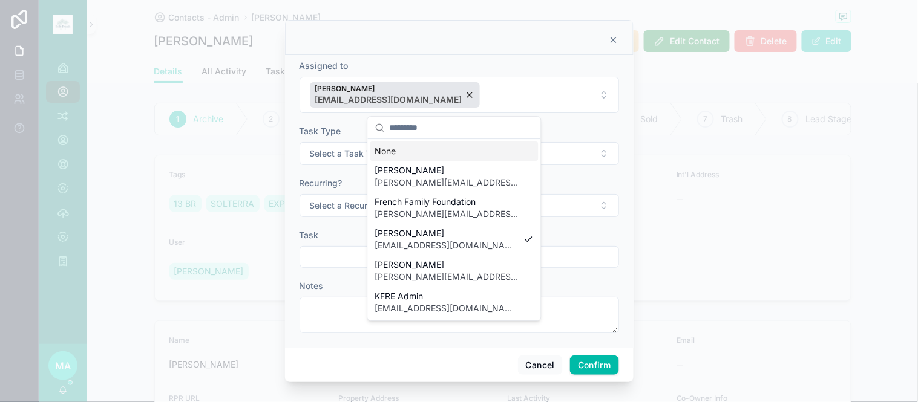
click at [339, 143] on button "Select a Task Type" at bounding box center [459, 153] width 319 height 23
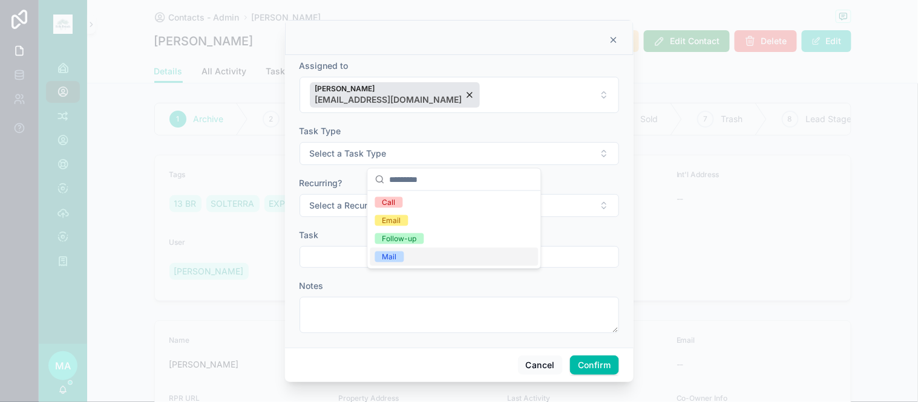
click at [393, 252] on div "Mail" at bounding box center [389, 257] width 15 height 11
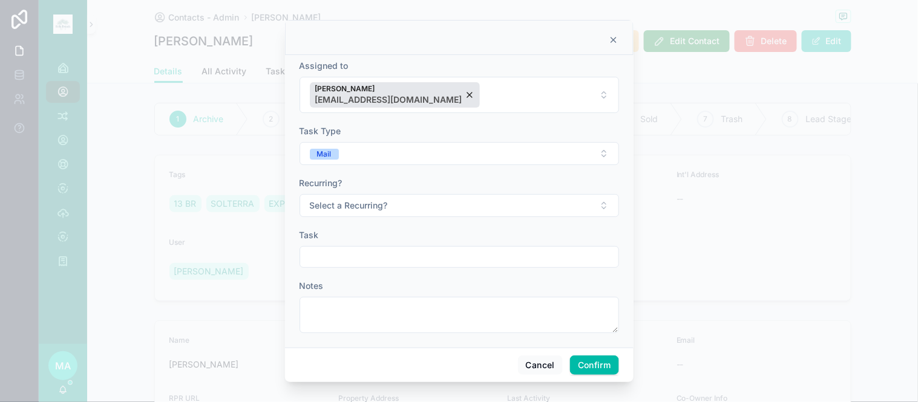
click at [359, 206] on span "Select a Recurring?" at bounding box center [349, 206] width 78 height 12
click at [385, 277] on div "No" at bounding box center [387, 272] width 10 height 11
click at [345, 258] on input "text" at bounding box center [459, 257] width 318 height 17
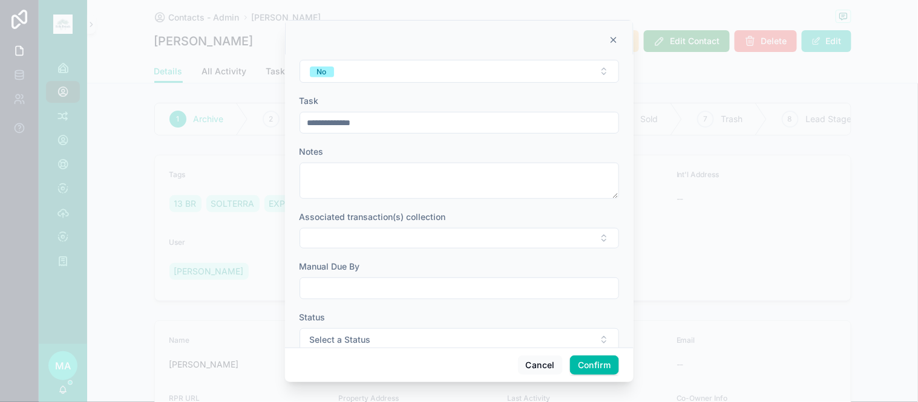
scroll to position [160, 0]
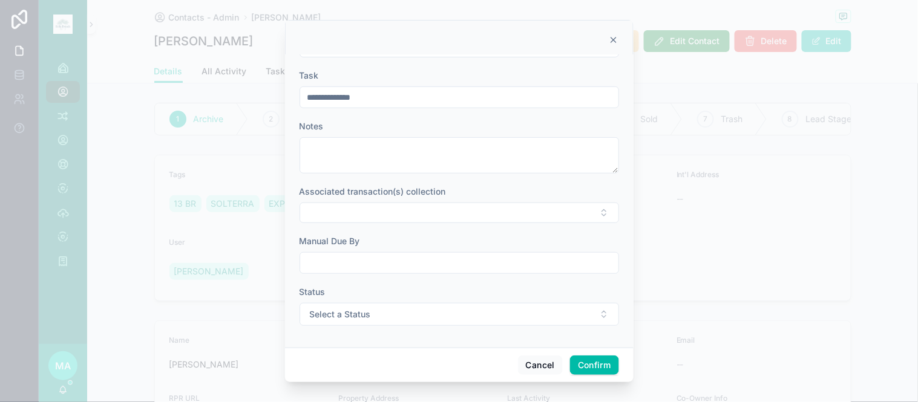
type input "**********"
click at [349, 261] on input "text" at bounding box center [459, 263] width 318 height 17
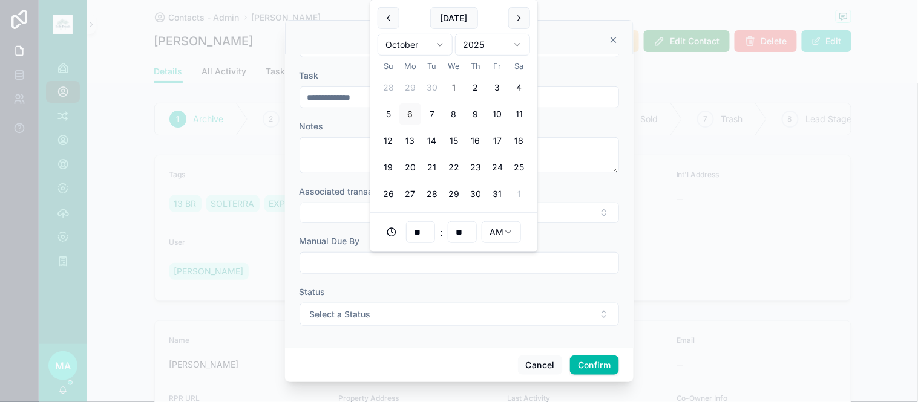
click at [411, 167] on button "20" at bounding box center [410, 168] width 22 height 22
type input "**********"
click at [382, 312] on button "Select a Status" at bounding box center [459, 314] width 319 height 23
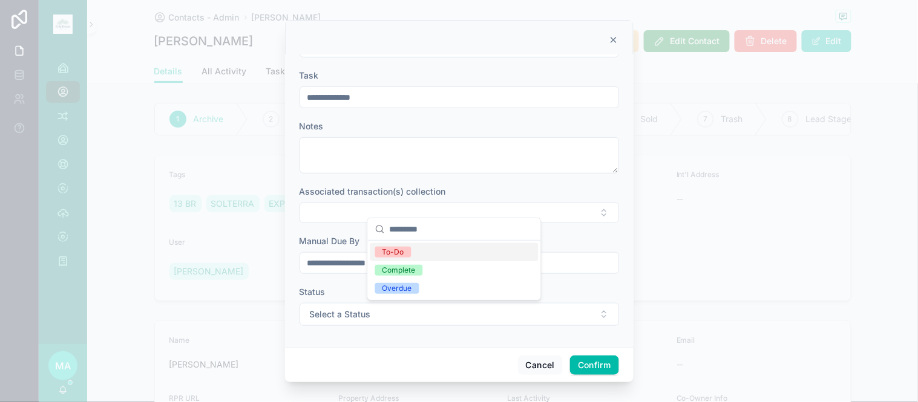
click at [391, 249] on div "To-Do" at bounding box center [393, 252] width 22 height 11
click at [589, 363] on button "Confirm" at bounding box center [594, 365] width 48 height 19
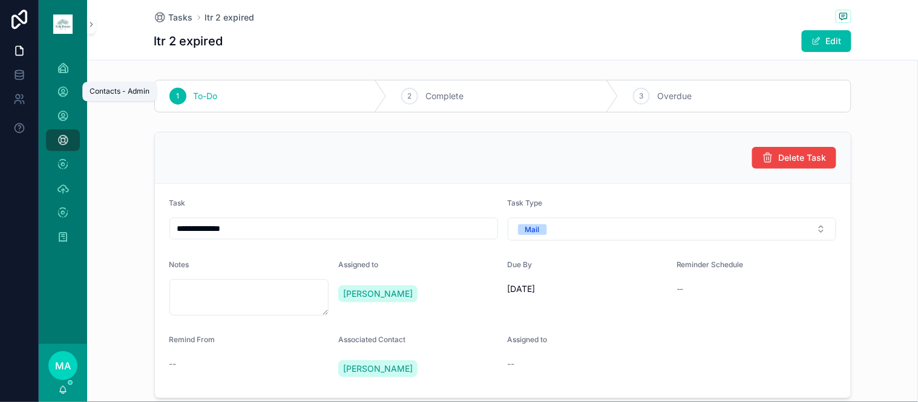
click at [67, 94] on icon "scrollable content" at bounding box center [63, 92] width 12 height 12
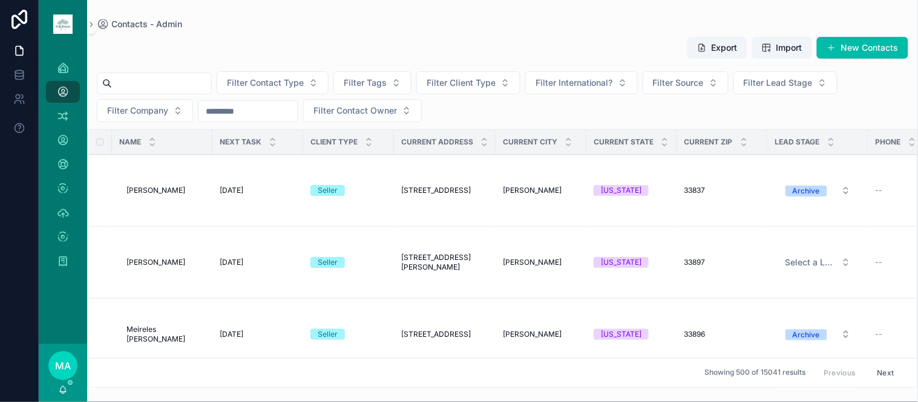
click at [0, 0] on div "Delete Bulk Delete" at bounding box center [0, 0] width 0 height 0
click at [831, 270] on button "Select a Lead Stage" at bounding box center [818, 263] width 85 height 22
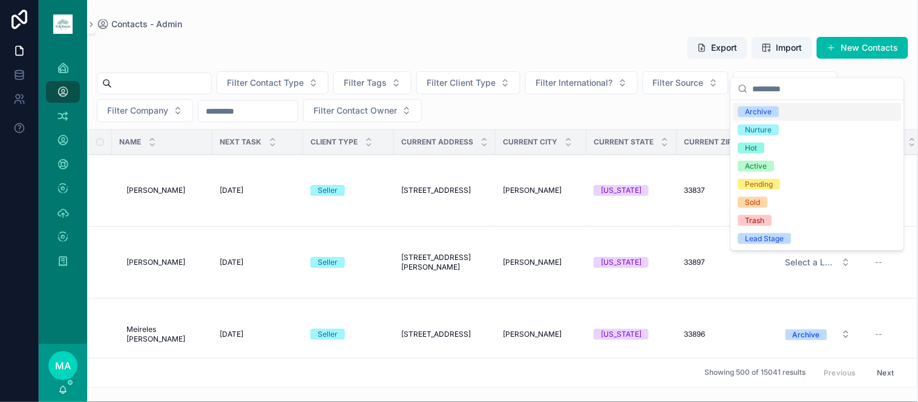
click at [777, 114] on span "Archive" at bounding box center [758, 111] width 41 height 11
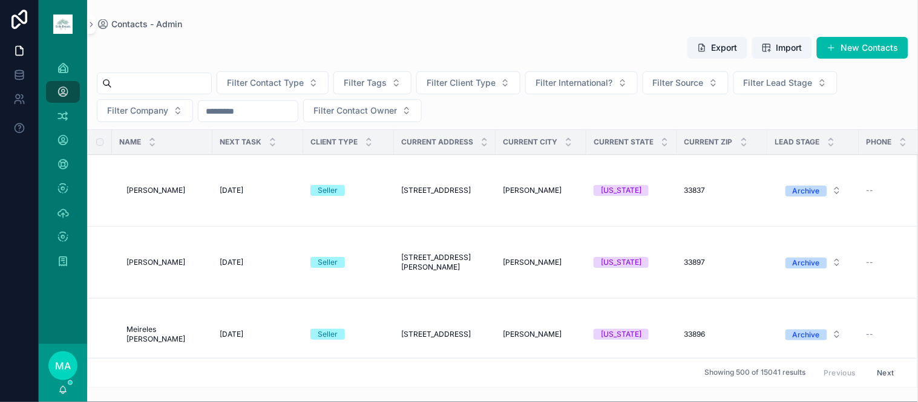
click at [856, 44] on button "New Contacts" at bounding box center [862, 48] width 91 height 22
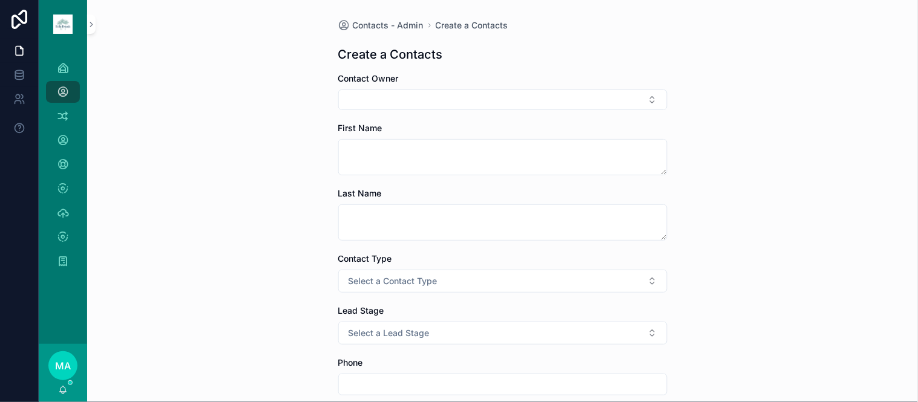
click at [439, 99] on button "Select Button" at bounding box center [502, 100] width 329 height 21
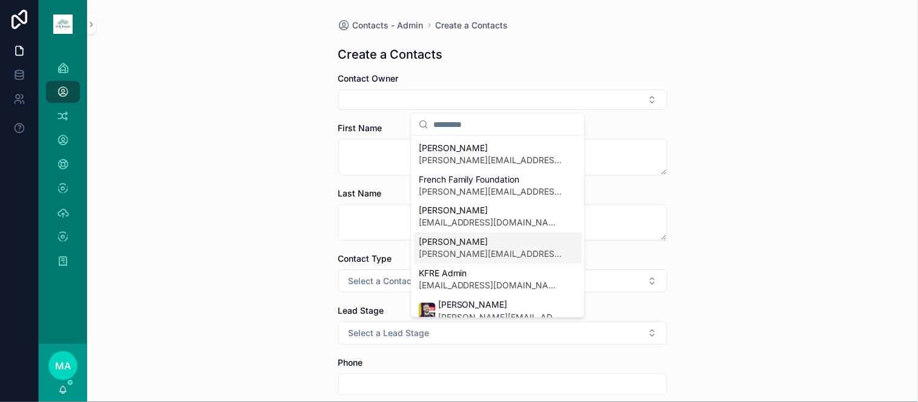
click at [474, 241] on span "[PERSON_NAME]" at bounding box center [491, 243] width 144 height 12
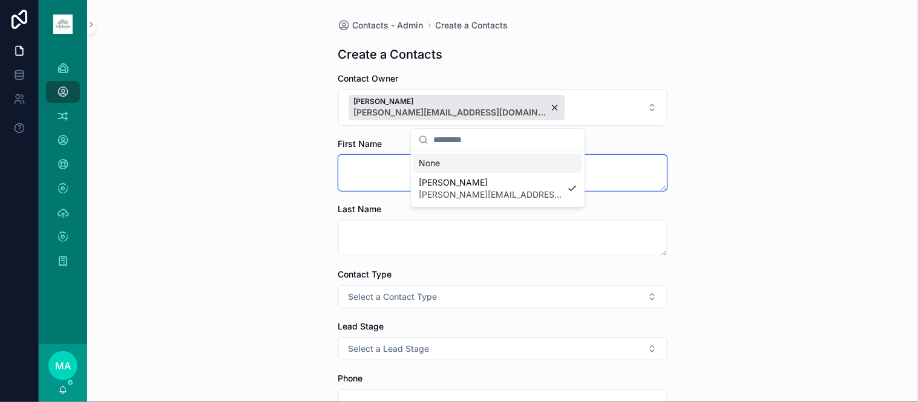
click at [378, 164] on textarea "scrollable content" at bounding box center [502, 173] width 329 height 36
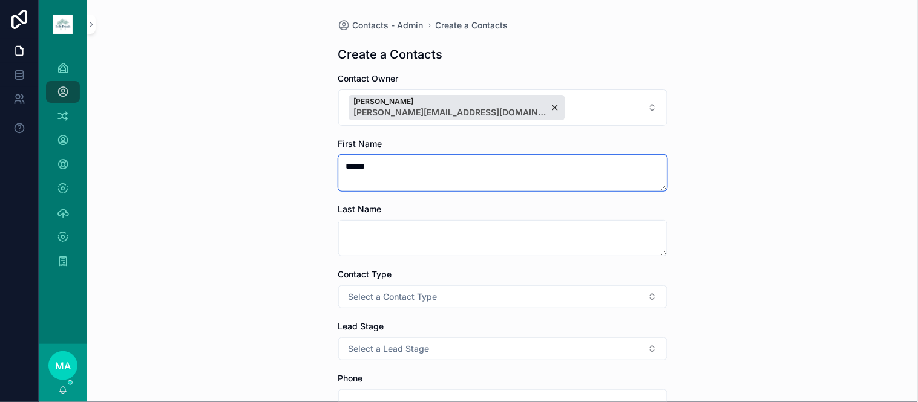
type textarea "******"
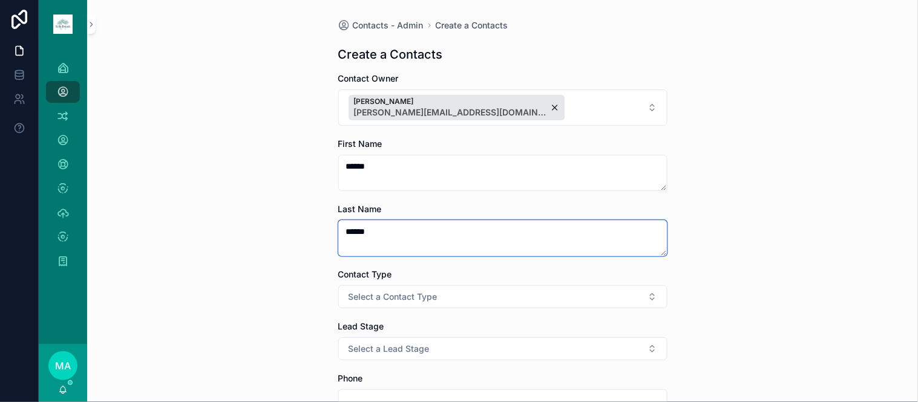
type textarea "******"
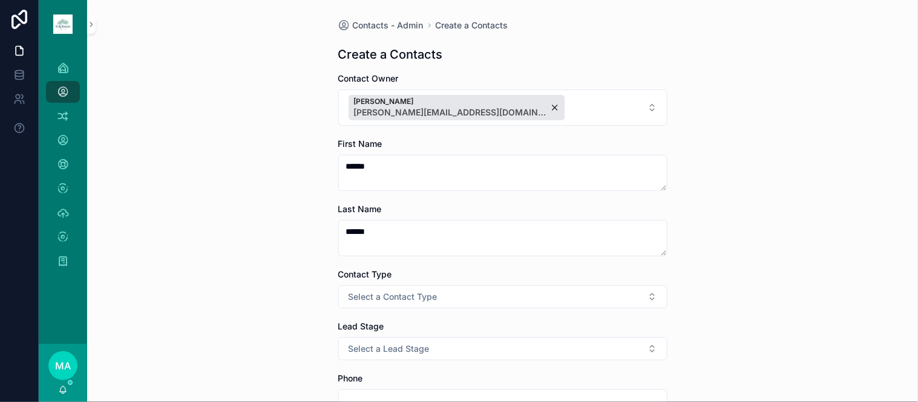
click at [408, 292] on span "Select a Contact Type" at bounding box center [393, 297] width 89 height 12
click at [422, 360] on span "Client" at bounding box center [436, 363] width 34 height 11
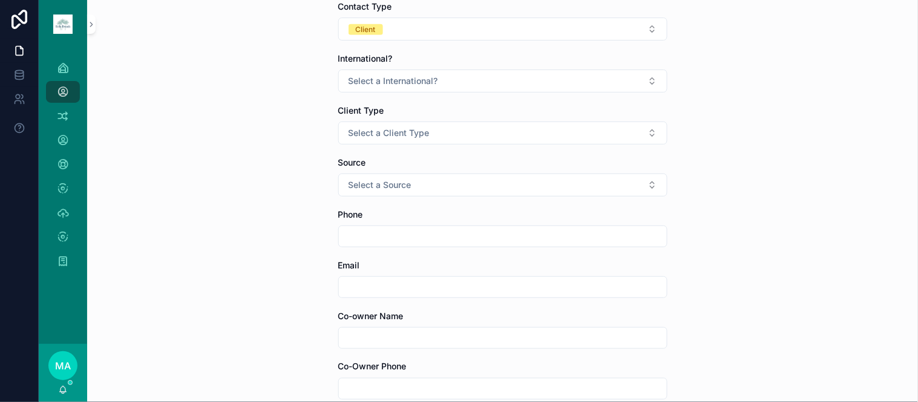
scroll to position [269, 0]
click at [358, 75] on span "Select a International?" at bounding box center [394, 80] width 90 height 12
click at [428, 148] on div "No" at bounding box center [431, 147] width 10 height 11
click at [407, 123] on button "Select a Client Type" at bounding box center [502, 132] width 329 height 23
click at [451, 202] on span "Seller" at bounding box center [436, 199] width 34 height 11
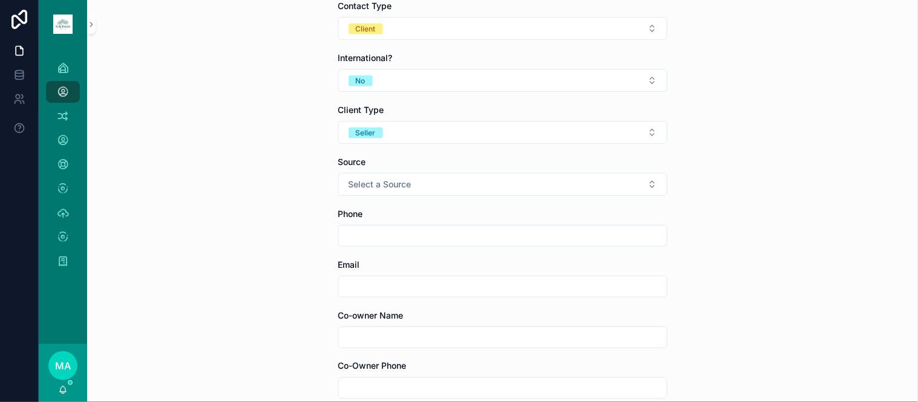
click at [396, 192] on button "Select a Source" at bounding box center [502, 184] width 329 height 23
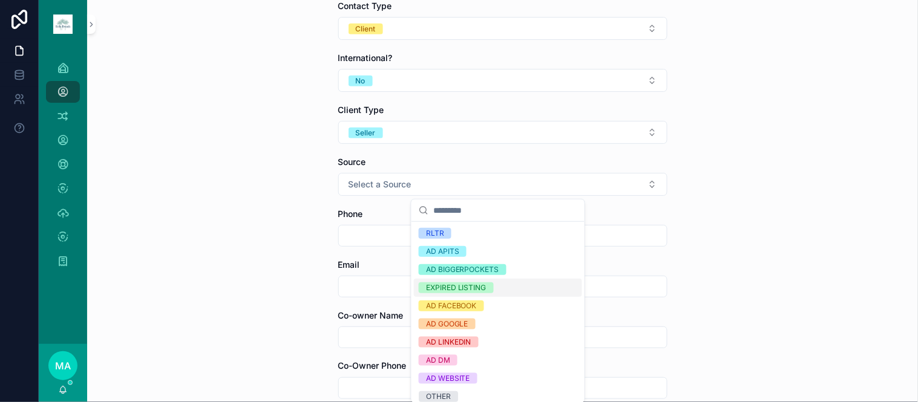
click at [458, 281] on div "EXPIRED LISTING" at bounding box center [498, 288] width 168 height 18
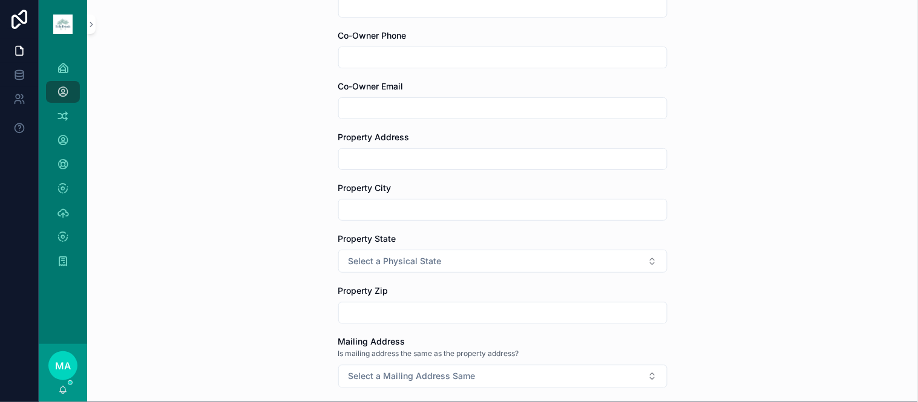
scroll to position [605, 0]
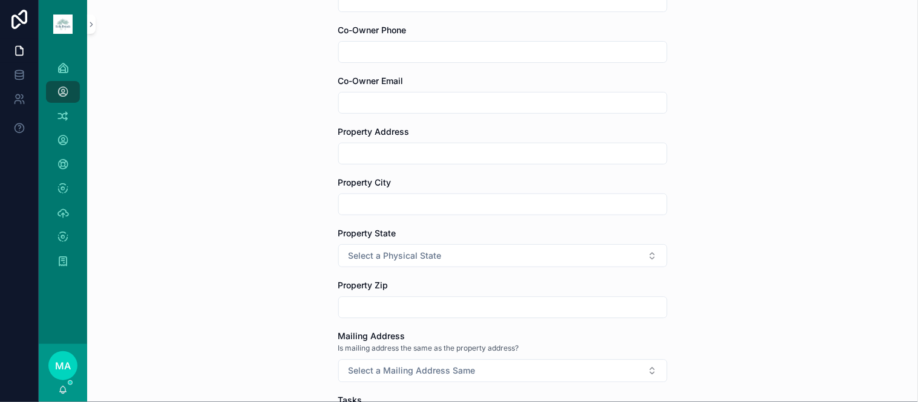
click at [384, 150] on input "scrollable content" at bounding box center [503, 153] width 328 height 17
type input "**********"
type input "*********"
click at [406, 257] on span "Select a Physical State" at bounding box center [395, 256] width 93 height 12
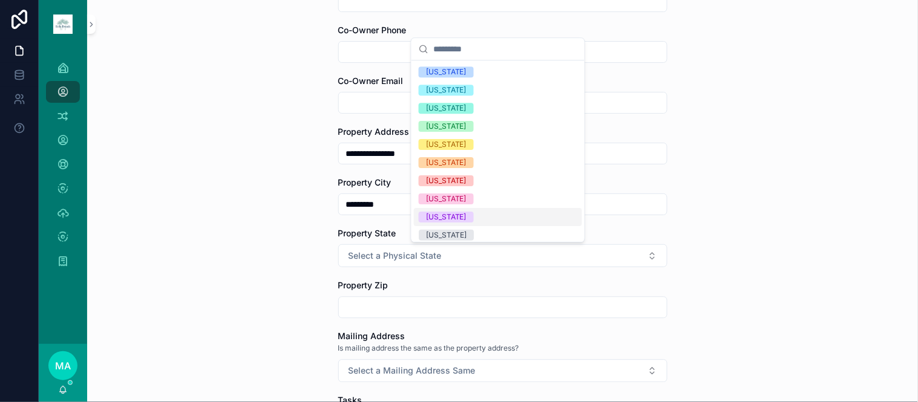
click at [440, 218] on div "[US_STATE]" at bounding box center [446, 217] width 41 height 11
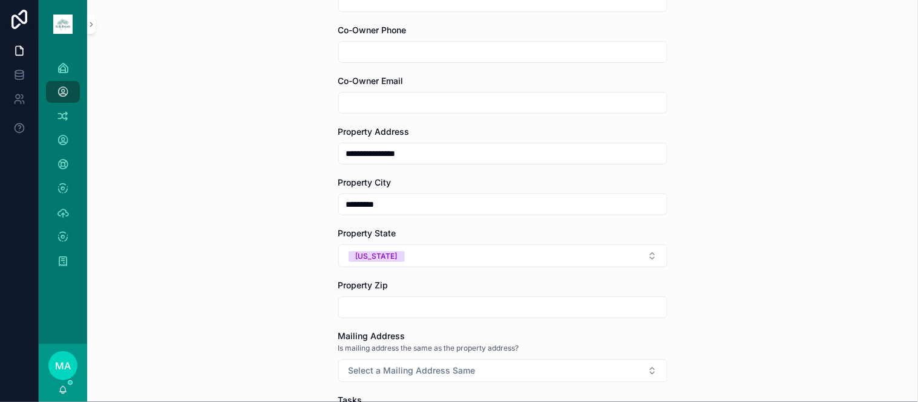
click at [414, 303] on input "scrollable content" at bounding box center [503, 307] width 328 height 17
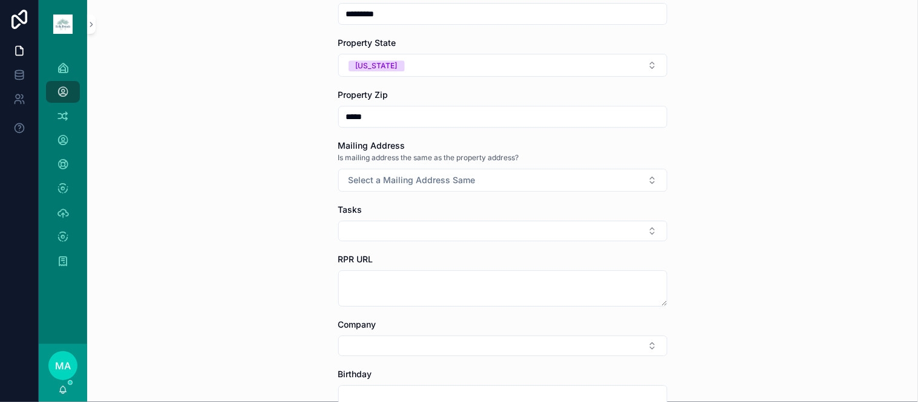
scroll to position [807, 0]
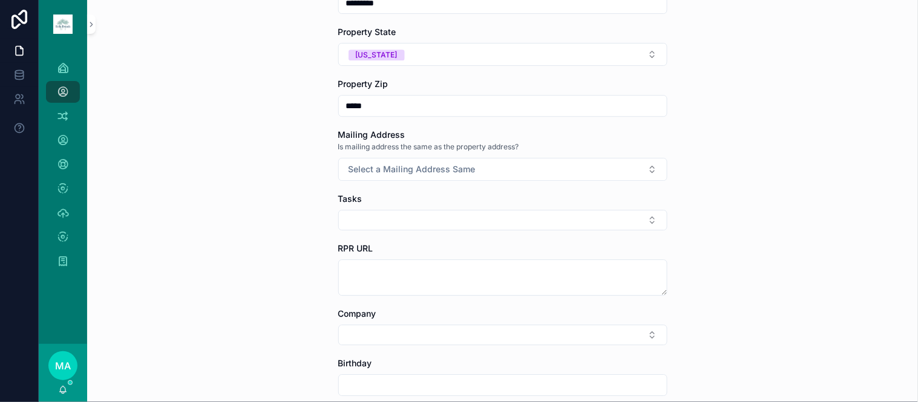
type input "*****"
click at [410, 170] on span "Select a Mailing Address Same" at bounding box center [412, 169] width 127 height 12
click at [428, 224] on div "Yes" at bounding box center [498, 218] width 168 height 18
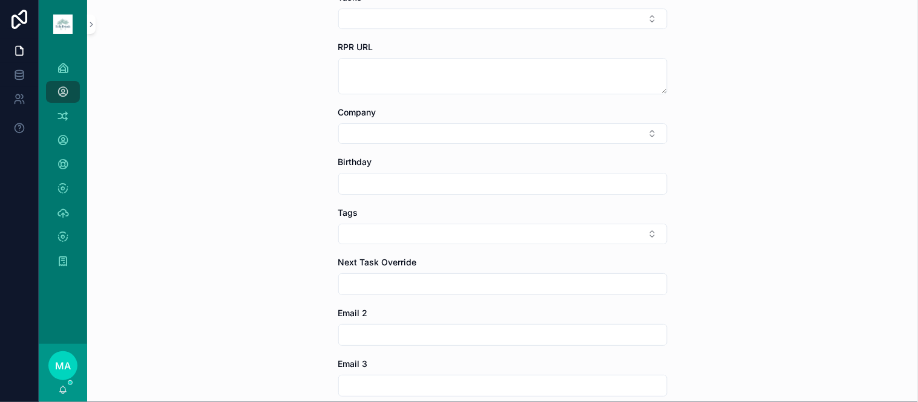
click at [424, 241] on button "Select Button" at bounding box center [502, 234] width 329 height 21
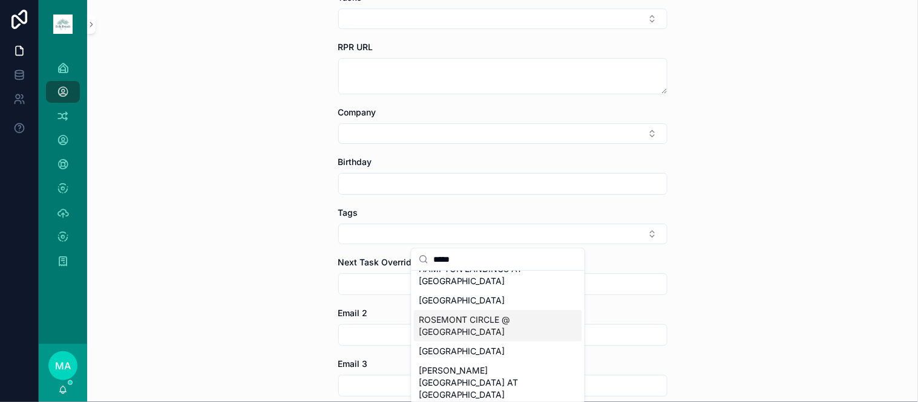
scroll to position [0, 0]
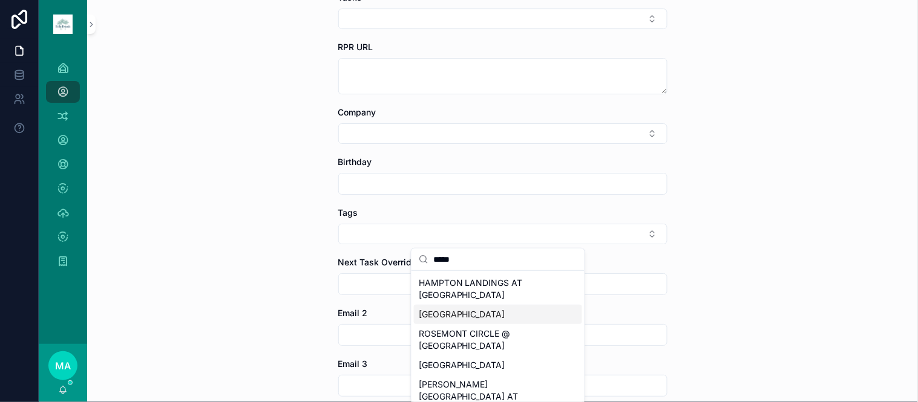
type input "*****"
click at [465, 309] on span "[GEOGRAPHIC_DATA]" at bounding box center [462, 315] width 87 height 12
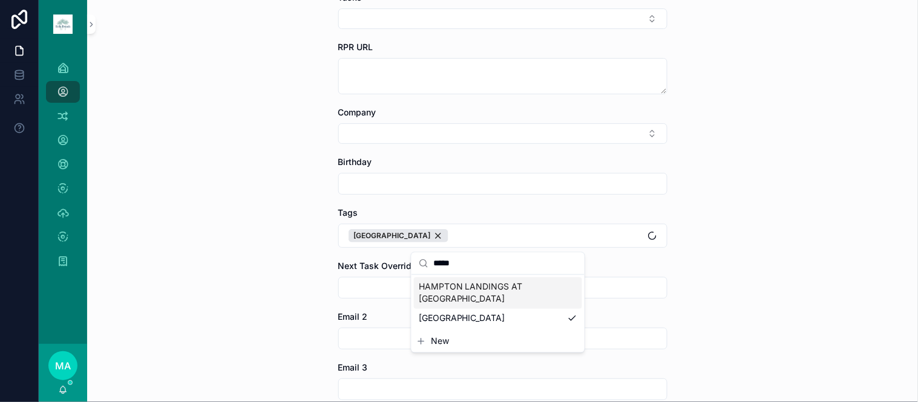
click at [444, 238] on button "[GEOGRAPHIC_DATA]" at bounding box center [502, 236] width 329 height 24
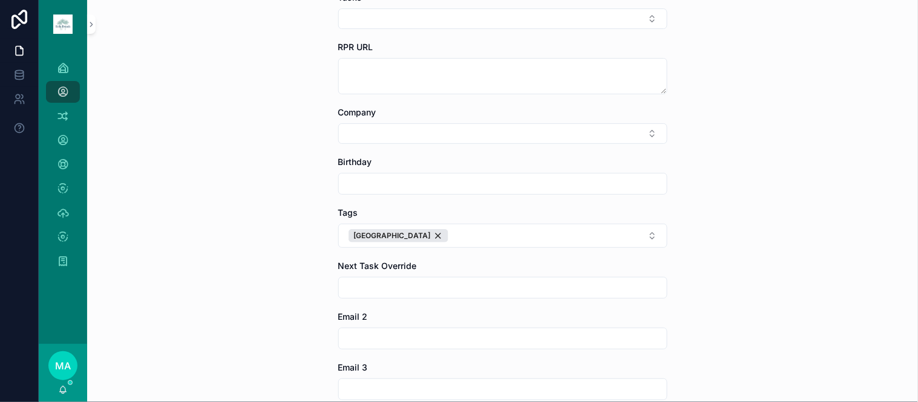
click at [478, 242] on button "[GEOGRAPHIC_DATA]" at bounding box center [502, 236] width 329 height 24
click at [434, 282] on span "4 BR" at bounding box center [428, 287] width 19 height 12
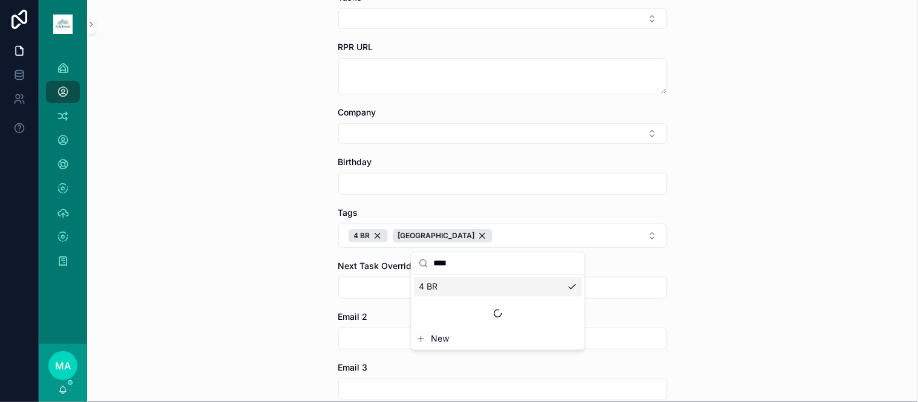
drag, startPoint x: 485, startPoint y: 256, endPoint x: 386, endPoint y: 250, distance: 99.4
click at [386, 250] on div "**********" at bounding box center [478, 201] width 879 height 402
drag, startPoint x: 479, startPoint y: 268, endPoint x: 388, endPoint y: 255, distance: 91.6
click at [388, 255] on div "**********" at bounding box center [478, 201] width 879 height 402
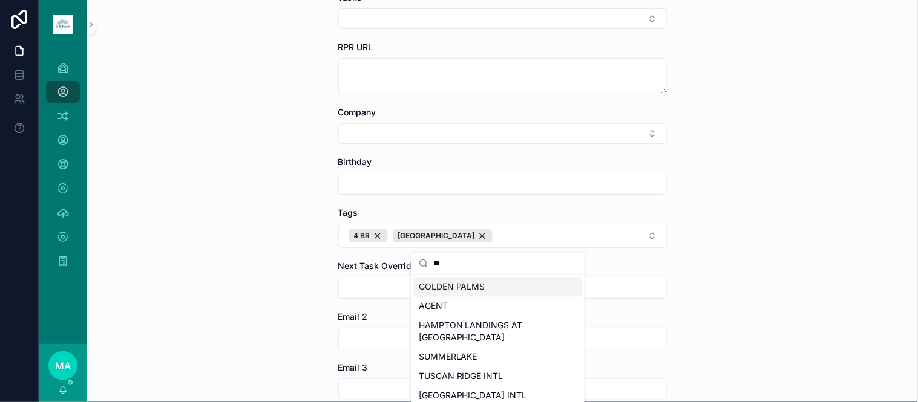
type input "*"
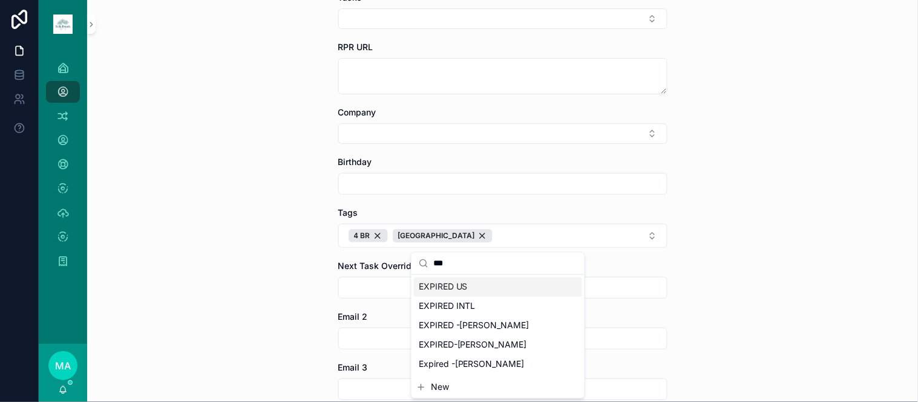
type input "***"
click at [444, 286] on span "EXPIRED US" at bounding box center [443, 287] width 49 height 12
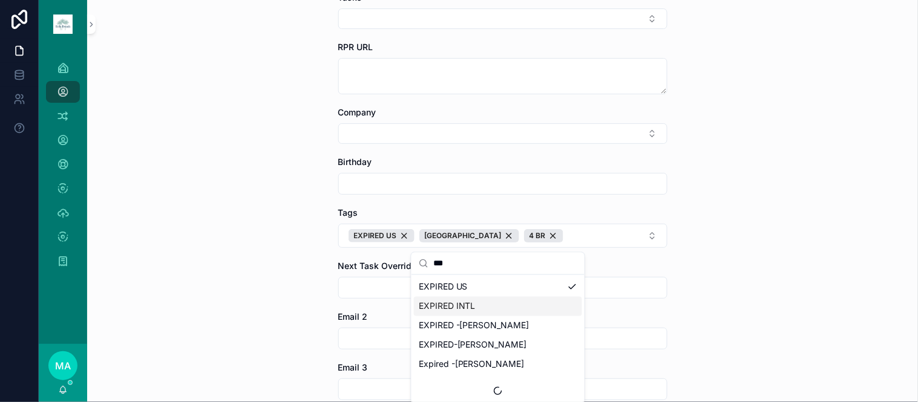
click at [777, 333] on div "**********" at bounding box center [502, 201] width 831 height 402
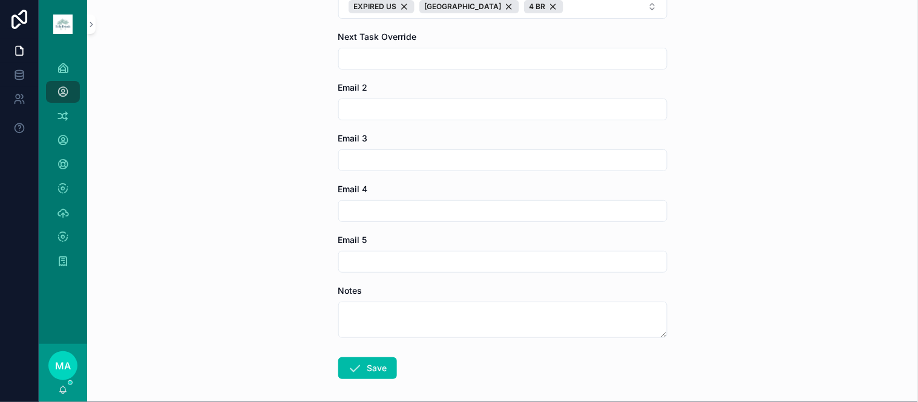
scroll to position [1277, 0]
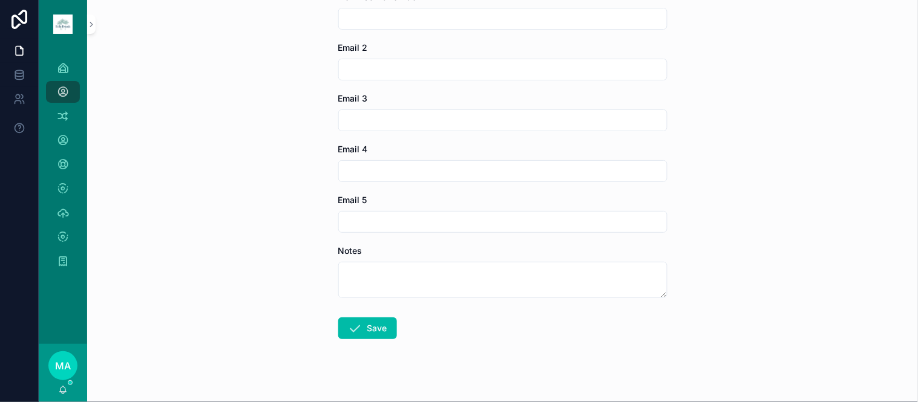
click at [366, 335] on button "Save" at bounding box center [367, 329] width 59 height 22
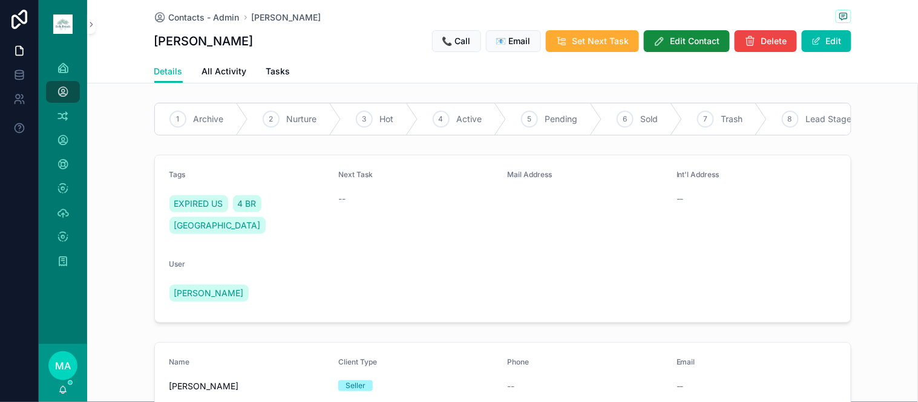
click at [198, 117] on span "Archive" at bounding box center [209, 119] width 30 height 12
click at [578, 37] on span "Set Next Task" at bounding box center [600, 41] width 57 height 12
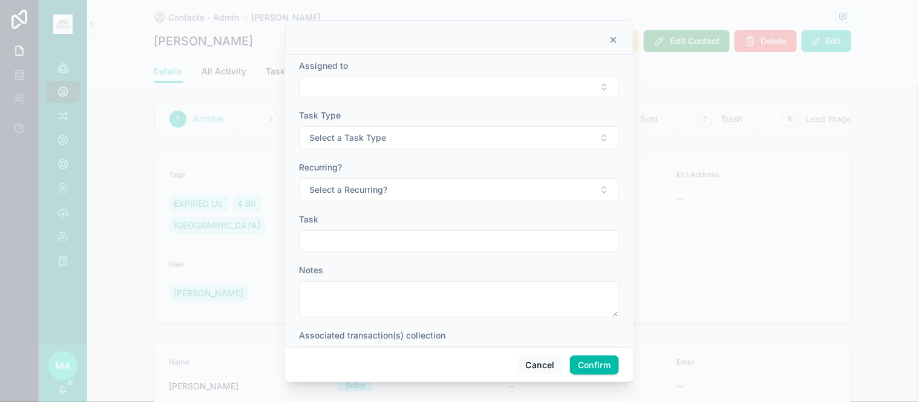
click at [372, 82] on button "Select Button" at bounding box center [459, 87] width 319 height 21
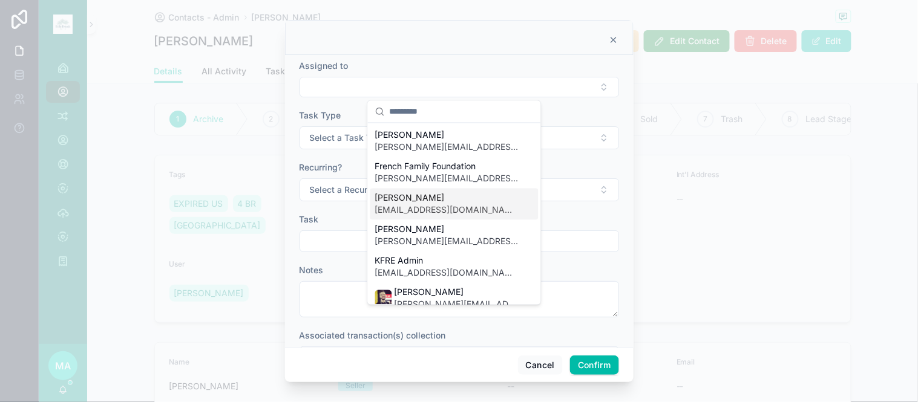
click at [404, 205] on span "[EMAIL_ADDRESS][DOMAIN_NAME]" at bounding box center [447, 211] width 144 height 12
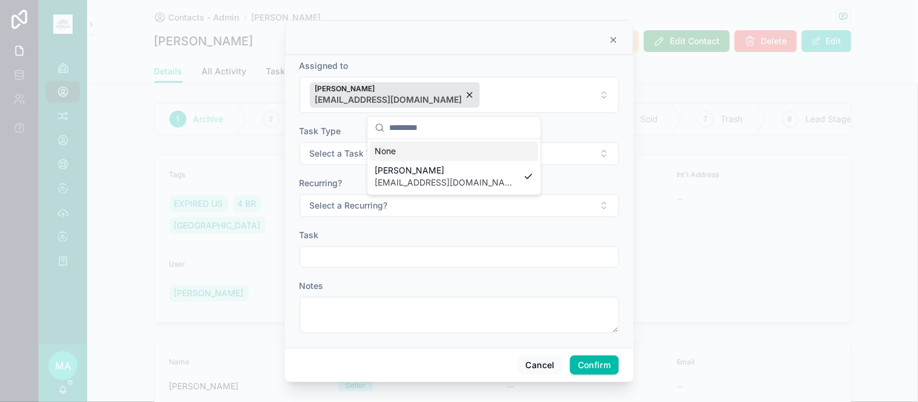
click at [335, 146] on button "Select a Task Type" at bounding box center [459, 153] width 319 height 23
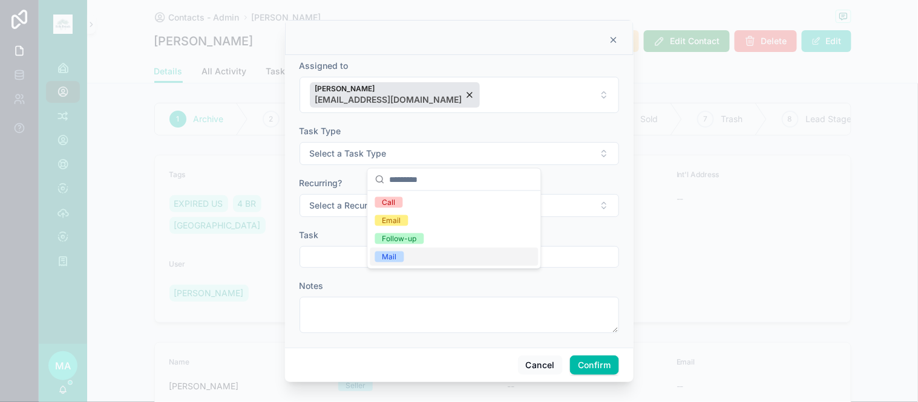
click at [387, 259] on div "Mail" at bounding box center [389, 257] width 15 height 11
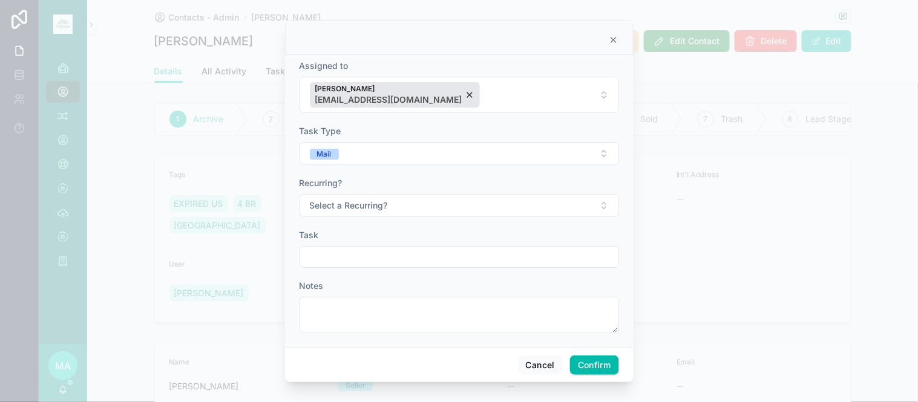
click at [364, 211] on span "Select a Recurring?" at bounding box center [349, 206] width 78 height 12
click at [395, 270] on span "No" at bounding box center [387, 272] width 24 height 11
click at [386, 258] on input "text" at bounding box center [459, 257] width 318 height 17
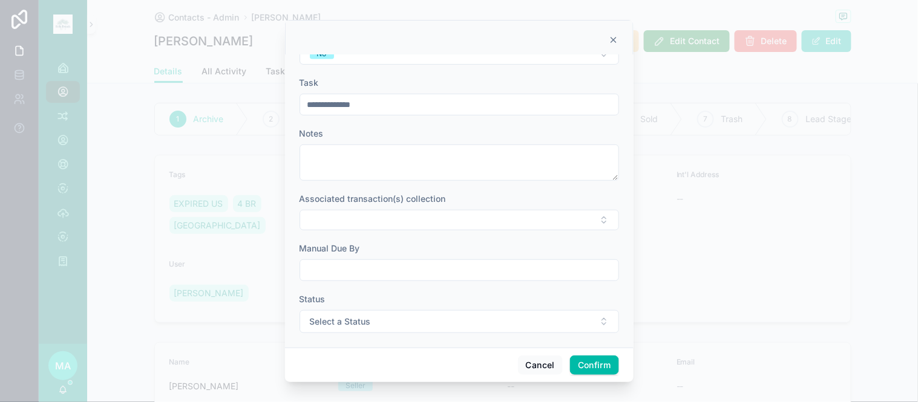
scroll to position [160, 0]
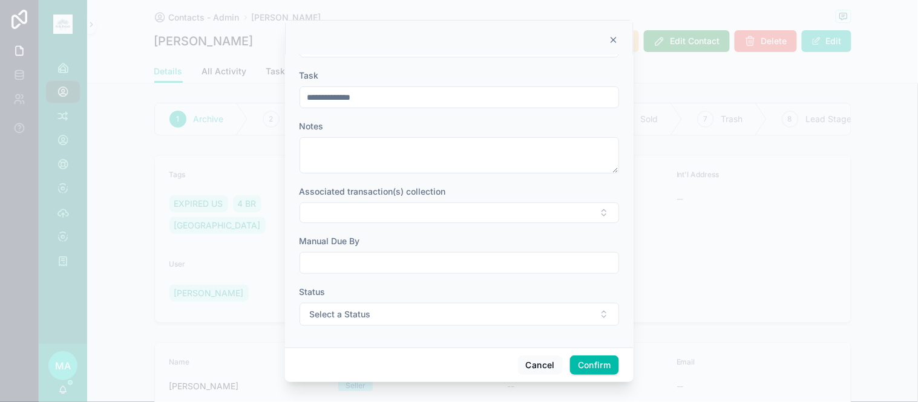
type input "**********"
click at [385, 268] on input "text" at bounding box center [459, 263] width 318 height 17
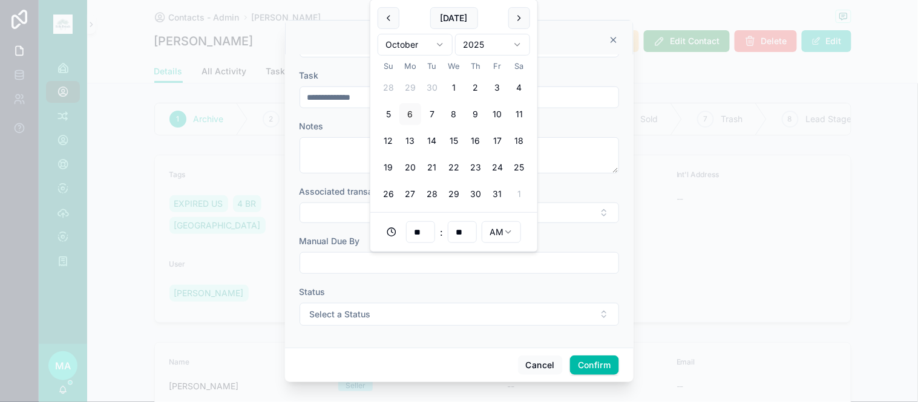
click at [408, 160] on button "20" at bounding box center [410, 168] width 22 height 22
type input "**********"
click at [346, 315] on span "Select a Status" at bounding box center [340, 315] width 61 height 12
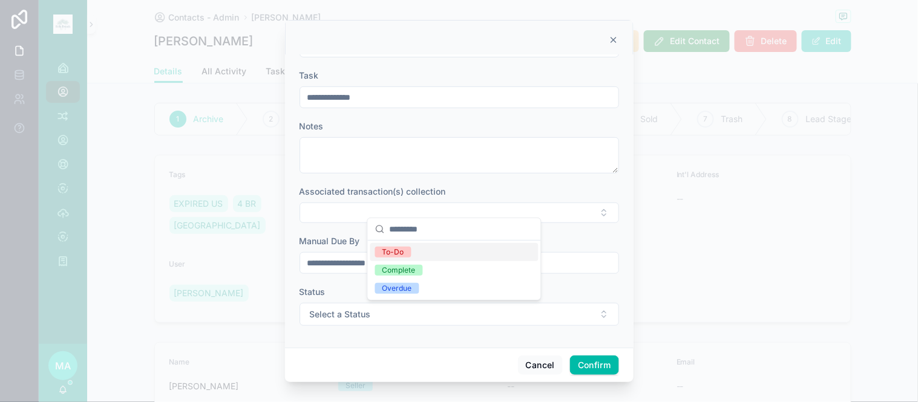
click at [390, 254] on div "To-Do" at bounding box center [393, 252] width 22 height 11
click at [588, 371] on button "Confirm" at bounding box center [594, 365] width 48 height 19
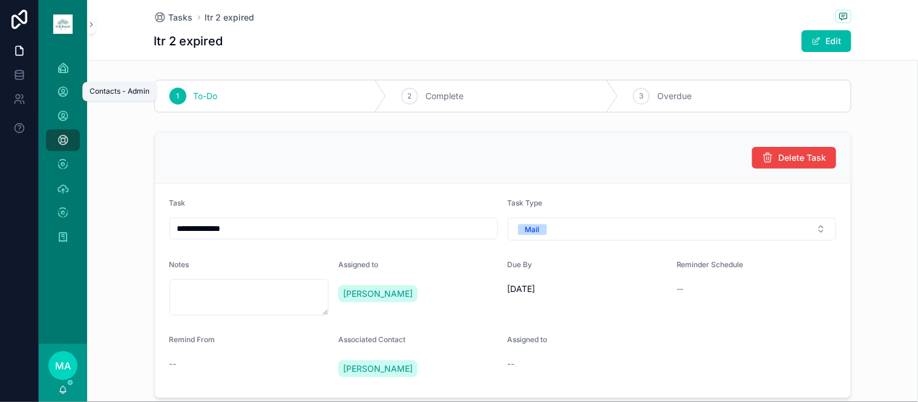
click at [68, 83] on div "Contacts - Admin" at bounding box center [62, 91] width 19 height 19
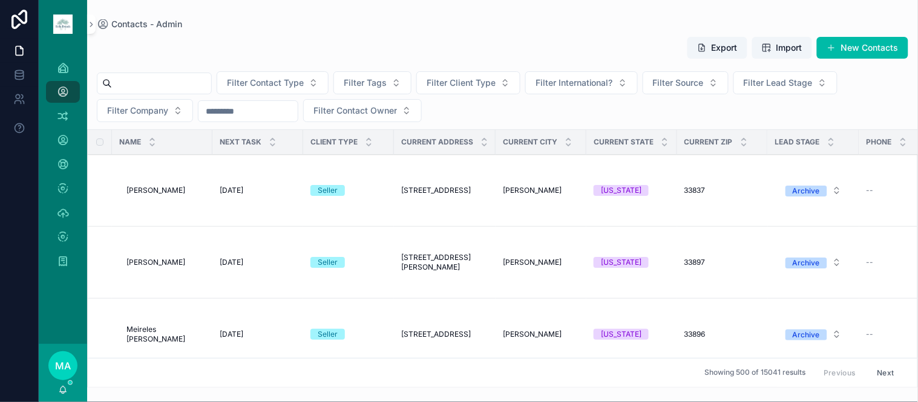
click at [198, 89] on input "scrollable content" at bounding box center [161, 83] width 99 height 17
click at [185, 82] on input "scrollable content" at bounding box center [161, 83] width 99 height 17
click at [859, 39] on button "New Contacts" at bounding box center [862, 48] width 91 height 22
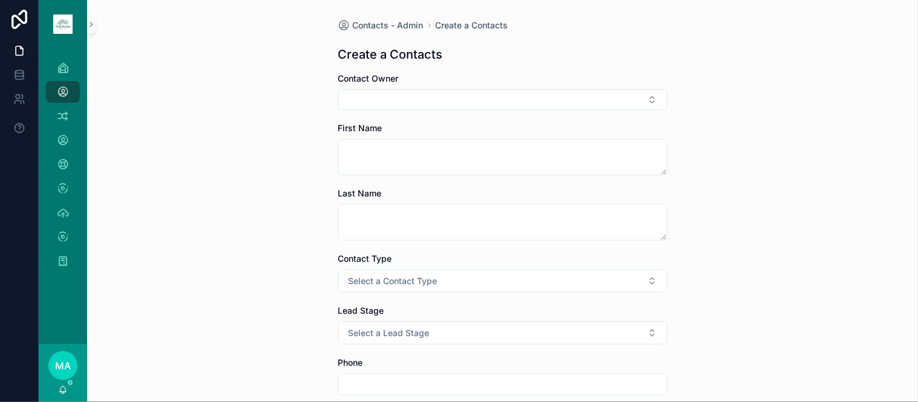
click at [459, 96] on button "Select Button" at bounding box center [502, 100] width 329 height 21
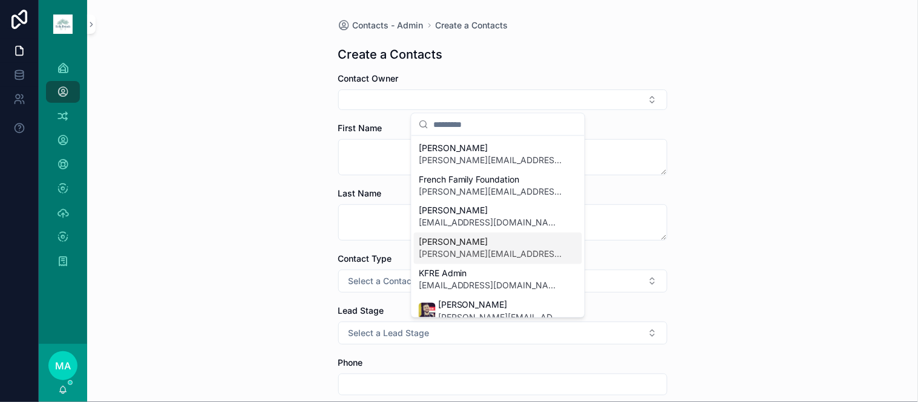
click at [457, 250] on span "[PERSON_NAME][EMAIL_ADDRESS][DOMAIN_NAME]" at bounding box center [491, 255] width 144 height 12
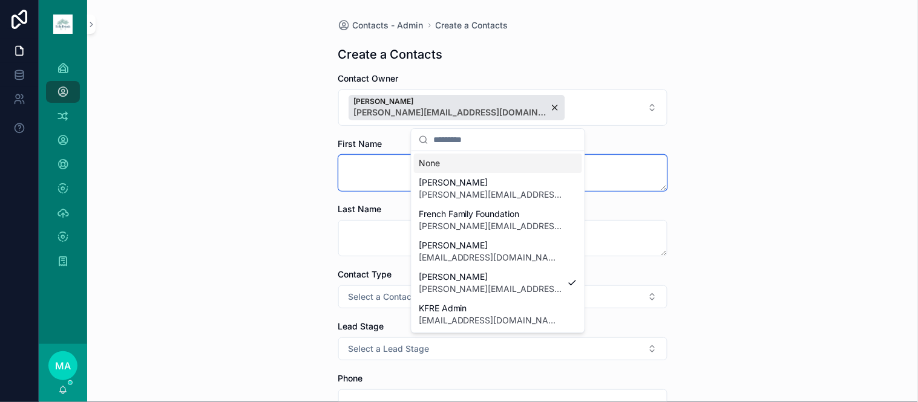
click at [398, 167] on textarea "scrollable content" at bounding box center [502, 173] width 329 height 36
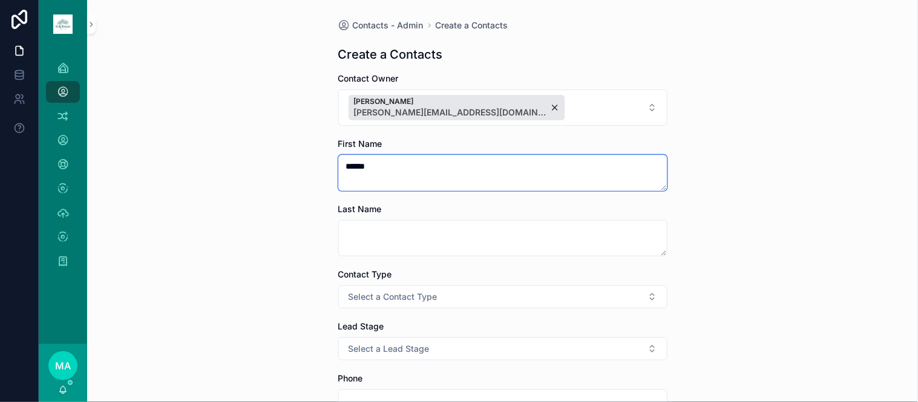
type textarea "*****"
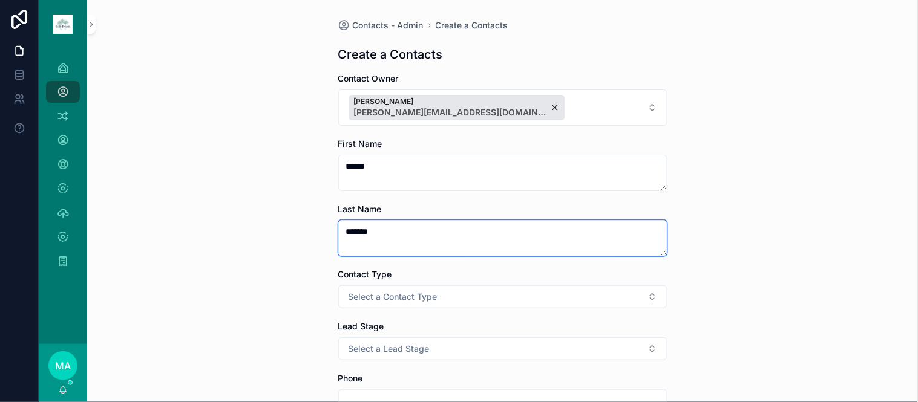
type textarea "*******"
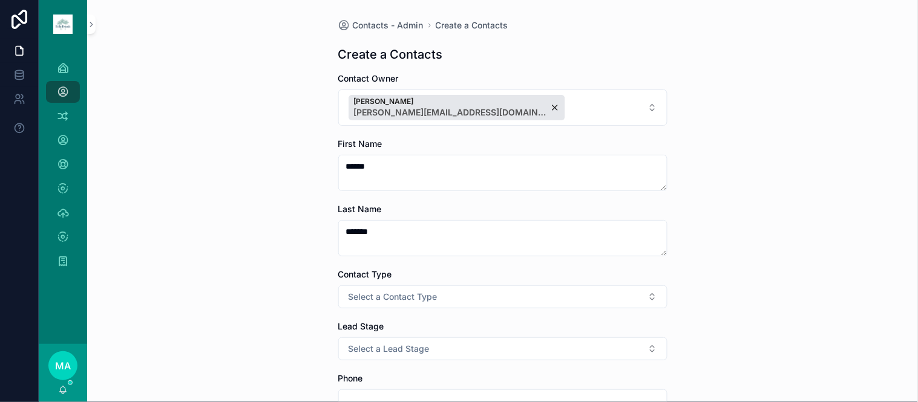
click at [391, 290] on button "Select a Contact Type" at bounding box center [502, 297] width 329 height 23
click at [442, 361] on div "Client" at bounding box center [436, 363] width 20 height 11
click at [402, 341] on button "Select a International?" at bounding box center [502, 349] width 329 height 23
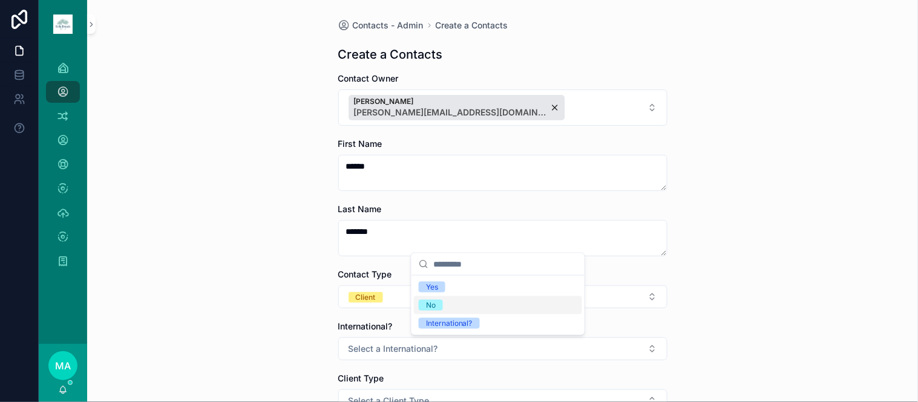
click at [445, 306] on div "No" at bounding box center [498, 305] width 168 height 18
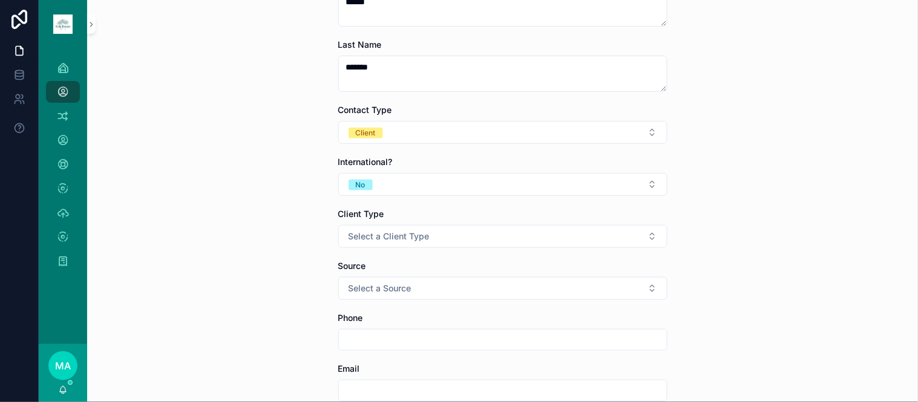
scroll to position [269, 0]
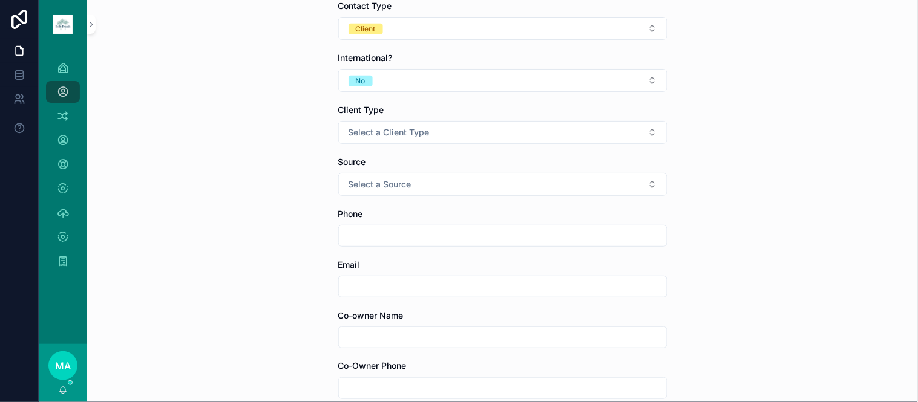
click at [409, 126] on span "Select a Client Type" at bounding box center [389, 132] width 81 height 12
click at [439, 198] on div "Seller" at bounding box center [436, 199] width 20 height 11
click at [403, 182] on span "Select a Source" at bounding box center [380, 184] width 63 height 12
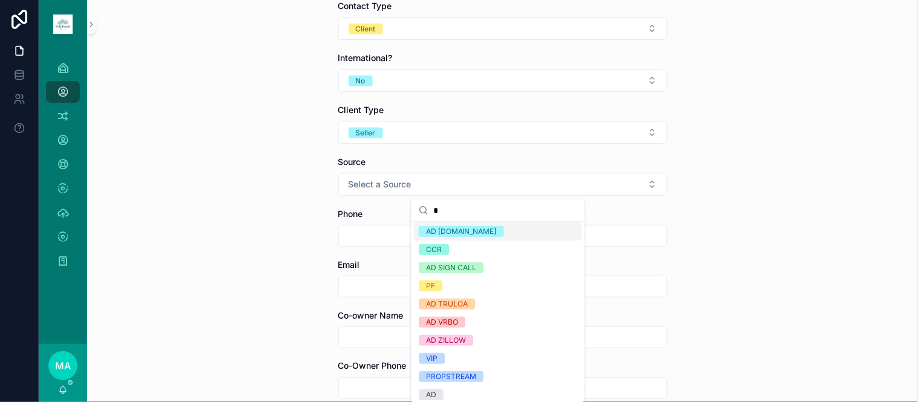
scroll to position [0, 0]
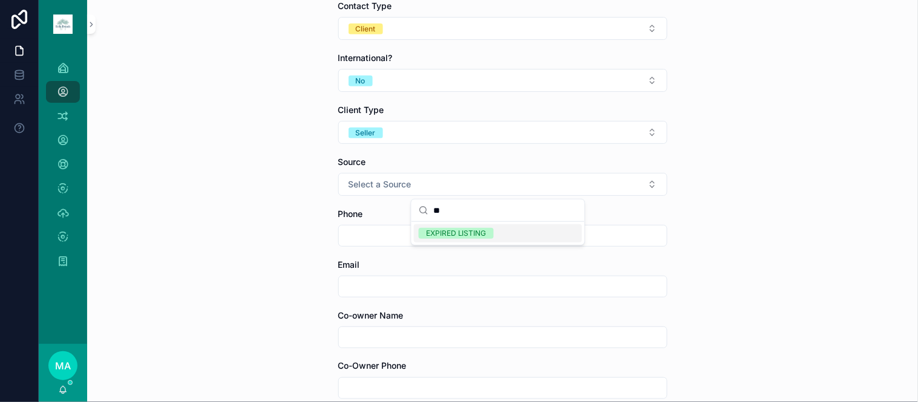
type input "**"
click at [470, 234] on div "EXPIRED LISTING" at bounding box center [456, 233] width 61 height 11
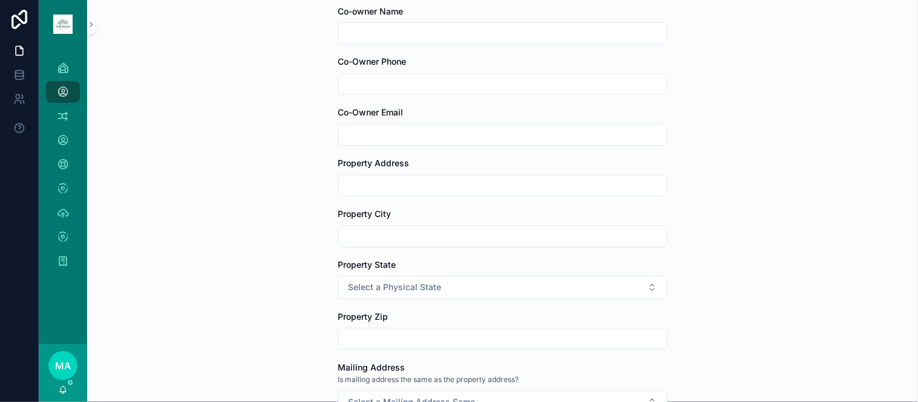
scroll to position [605, 0]
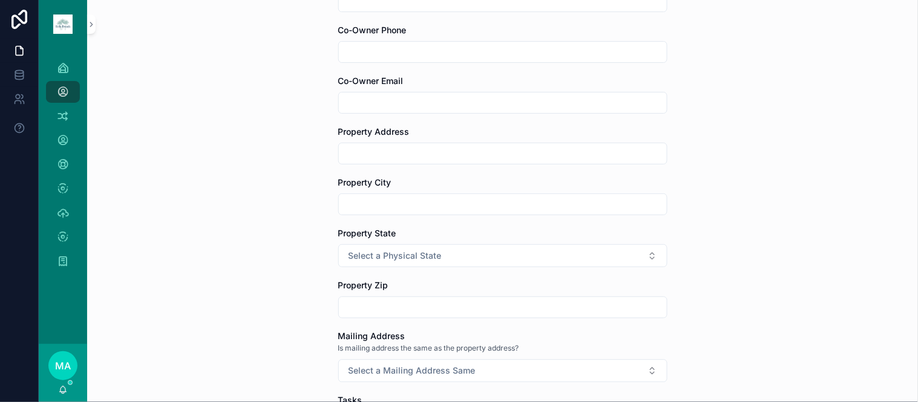
click at [389, 149] on input "scrollable content" at bounding box center [503, 153] width 328 height 17
type input "**********"
type input "*********"
click at [390, 206] on input "*********" at bounding box center [503, 204] width 328 height 17
click at [408, 255] on span "Select a Physical State" at bounding box center [395, 256] width 93 height 12
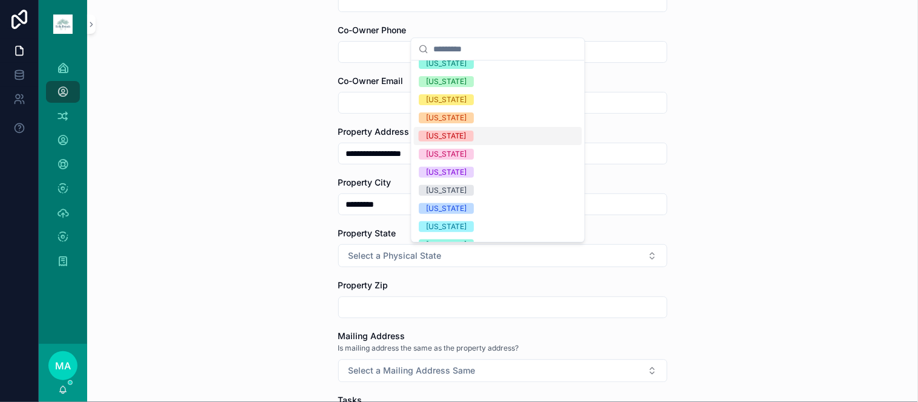
scroll to position [67, 0]
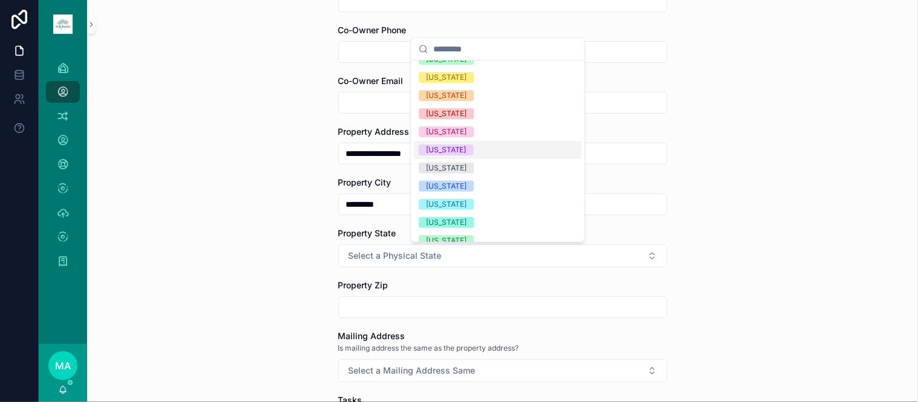
click at [437, 146] on div "[US_STATE]" at bounding box center [446, 150] width 41 height 11
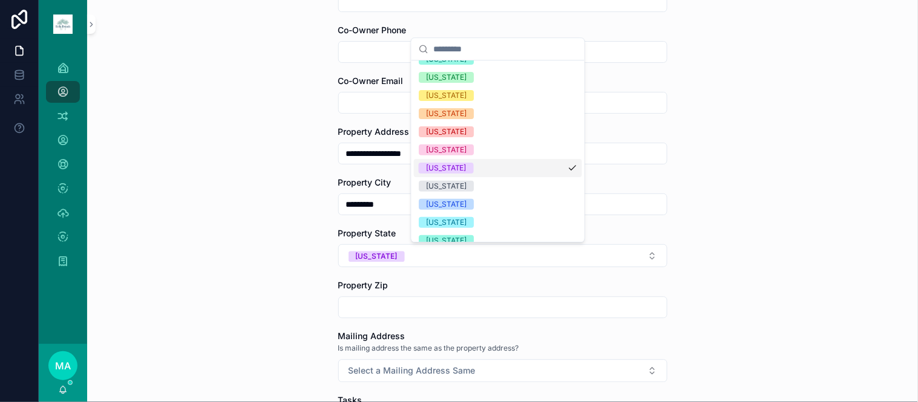
scroll to position [85, 0]
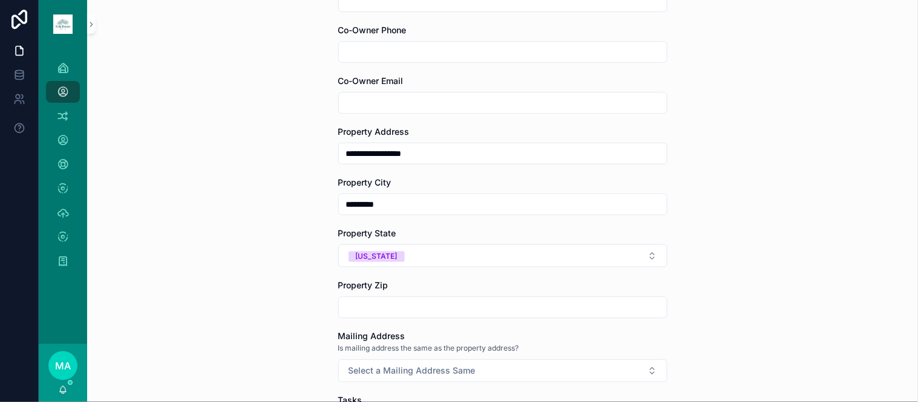
click at [368, 305] on input "scrollable content" at bounding box center [503, 307] width 328 height 17
type input "*****"
click at [414, 373] on span "Select a Mailing Address Same" at bounding box center [412, 371] width 127 height 12
click at [438, 328] on span "No" at bounding box center [431, 327] width 24 height 11
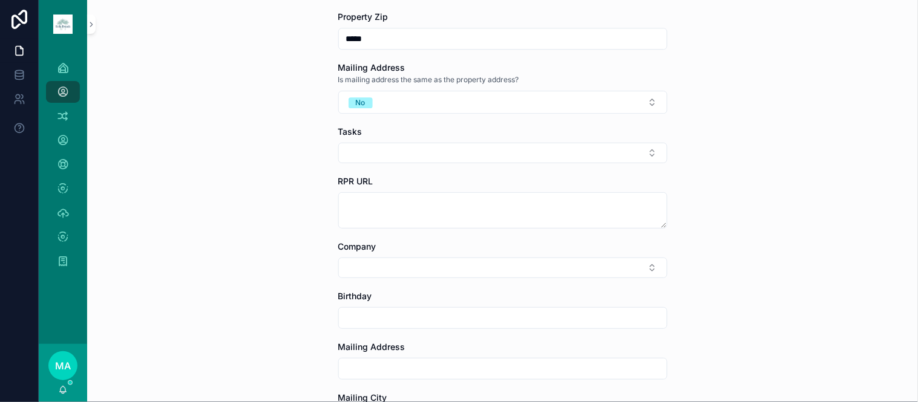
scroll to position [1008, 0]
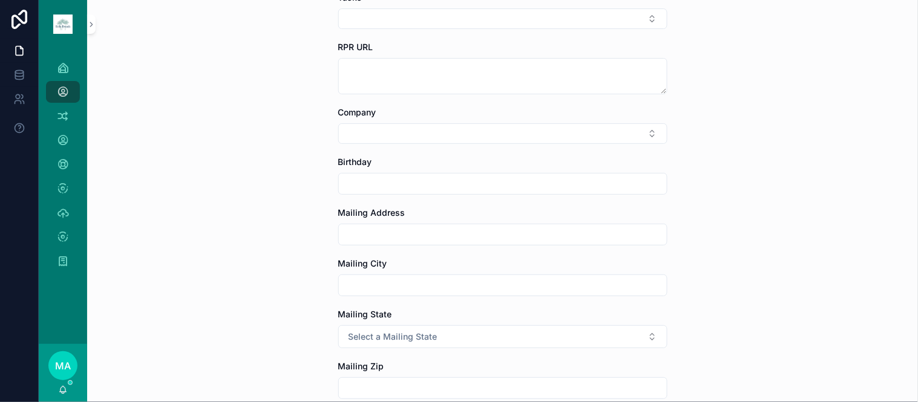
click at [358, 236] on input "scrollable content" at bounding box center [503, 234] width 328 height 17
type input "**********"
type input "********"
click at [480, 333] on button "Select a Mailing State" at bounding box center [502, 337] width 329 height 23
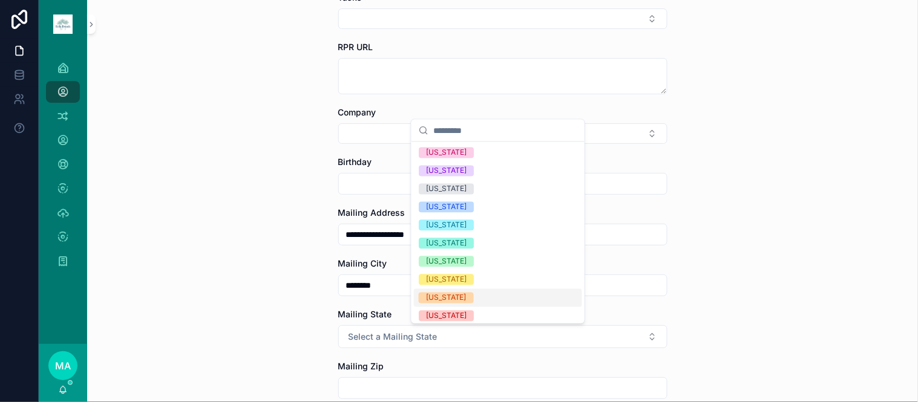
click at [456, 295] on span "[US_STATE]" at bounding box center [446, 298] width 55 height 11
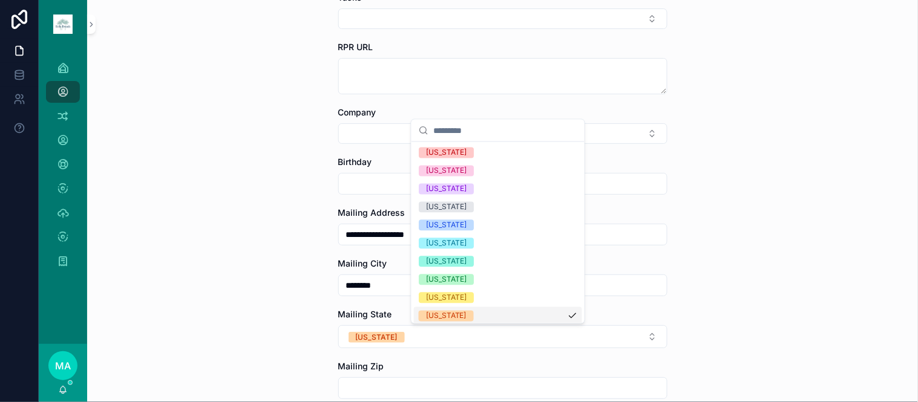
scroll to position [690, 0]
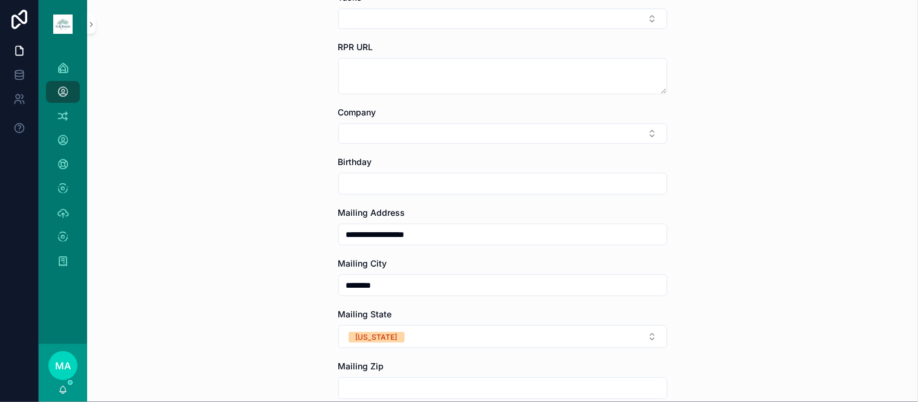
click at [802, 335] on div "**********" at bounding box center [502, 201] width 831 height 402
click at [432, 383] on input "scrollable content" at bounding box center [503, 388] width 328 height 17
type input "*****"
click at [730, 364] on div "**********" at bounding box center [502, 201] width 831 height 402
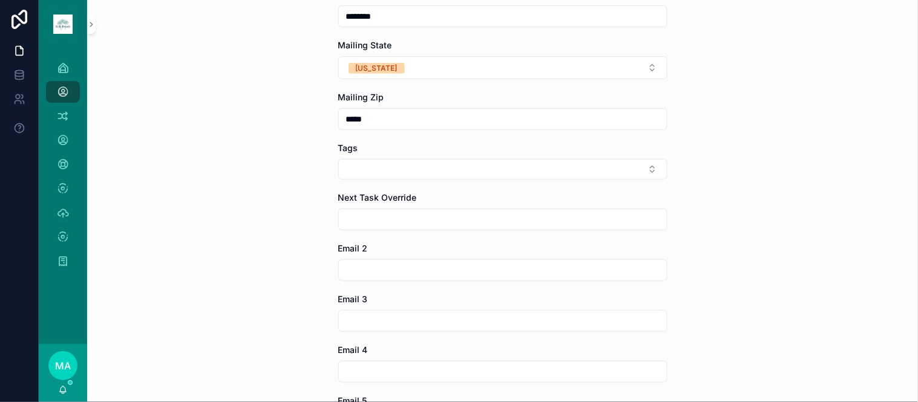
click at [379, 169] on button "Select Button" at bounding box center [502, 169] width 329 height 21
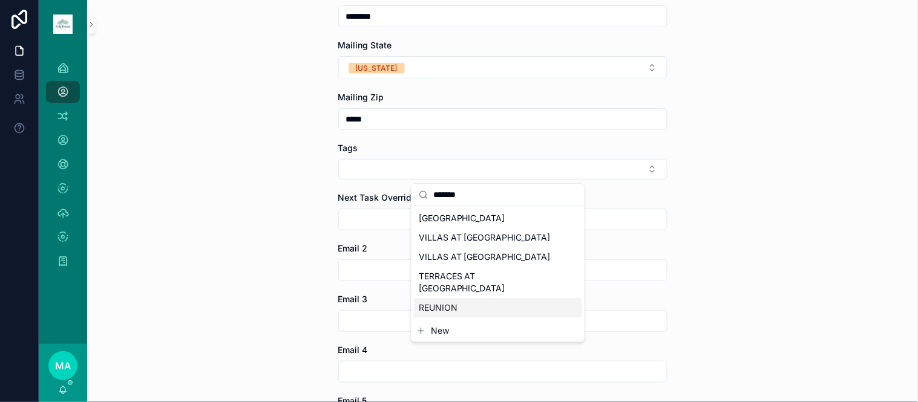
click at [449, 302] on span "REUNION" at bounding box center [438, 308] width 39 height 12
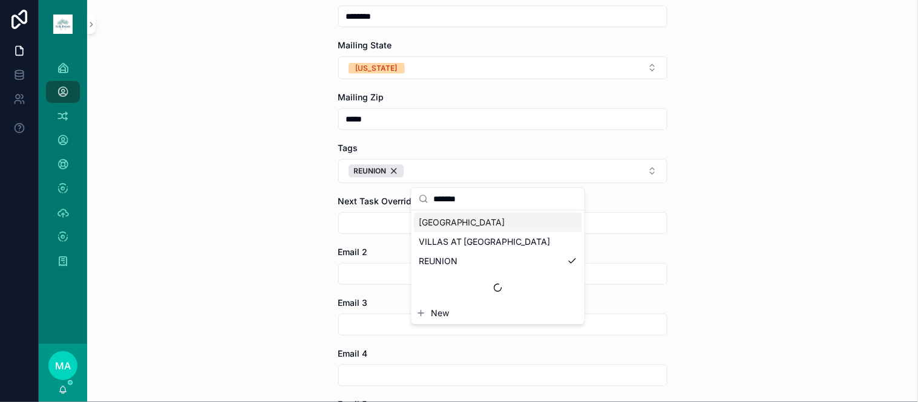
drag, startPoint x: 523, startPoint y: 198, endPoint x: 420, endPoint y: 182, distance: 104.2
click at [420, 182] on div "**********" at bounding box center [478, 201] width 879 height 402
drag, startPoint x: 467, startPoint y: 200, endPoint x: 436, endPoint y: 192, distance: 31.8
click at [436, 192] on input "*******" at bounding box center [505, 199] width 144 height 22
type input "*"
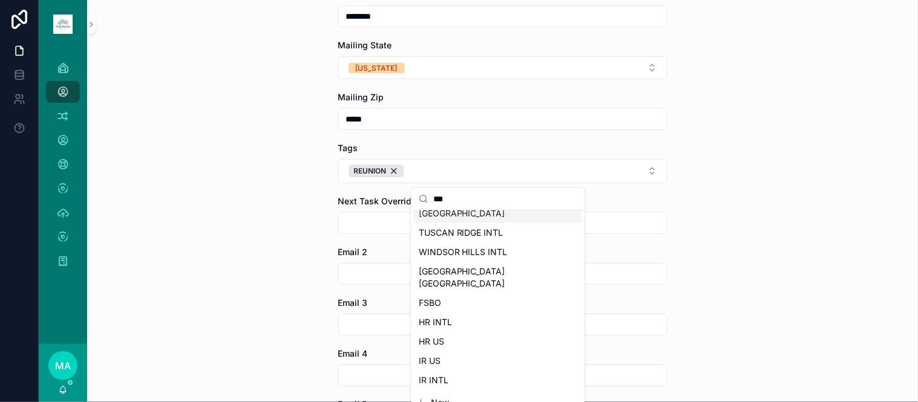
scroll to position [0, 0]
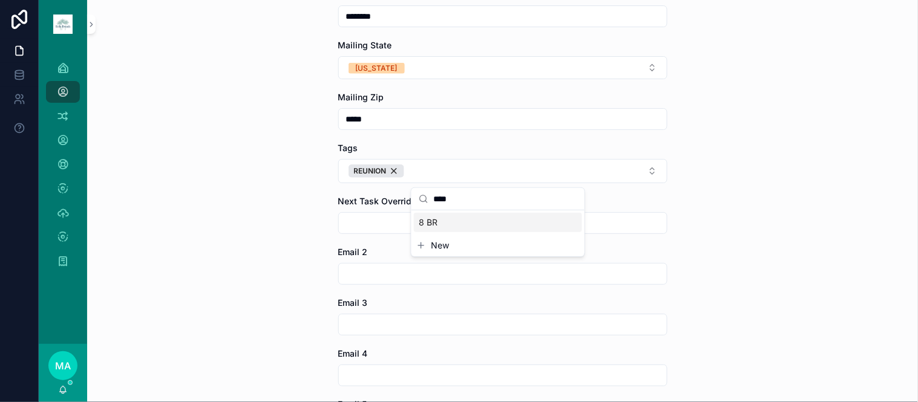
click at [454, 225] on div "8 BR" at bounding box center [498, 222] width 168 height 19
drag, startPoint x: 466, startPoint y: 198, endPoint x: 406, endPoint y: 186, distance: 61.0
click at [406, 186] on div "**********" at bounding box center [478, 201] width 879 height 402
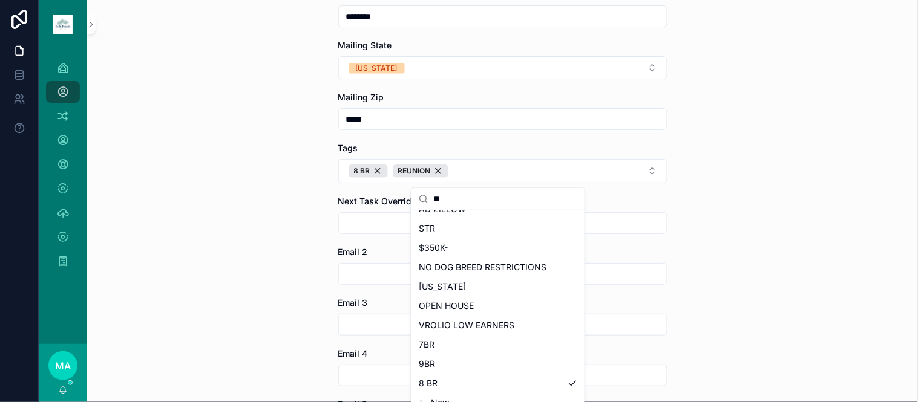
type input "*"
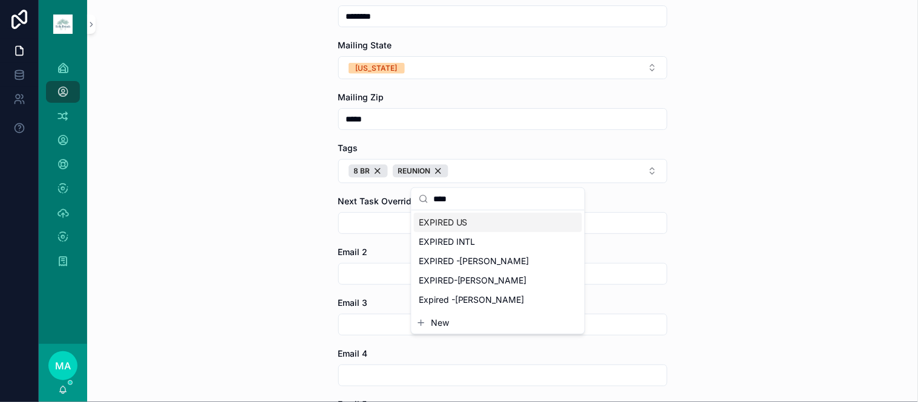
type input "****"
click at [466, 215] on div "EXPIRED US" at bounding box center [498, 222] width 168 height 19
click at [785, 306] on div "**********" at bounding box center [502, 201] width 831 height 402
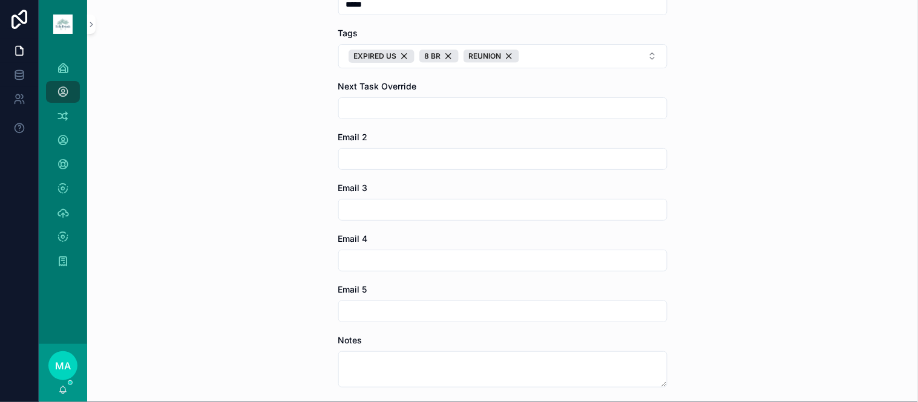
scroll to position [1498, 0]
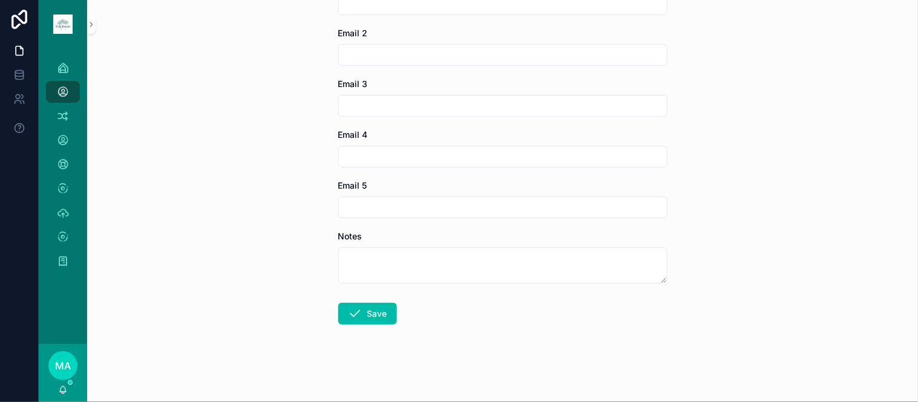
click at [358, 315] on button "Save" at bounding box center [367, 314] width 59 height 22
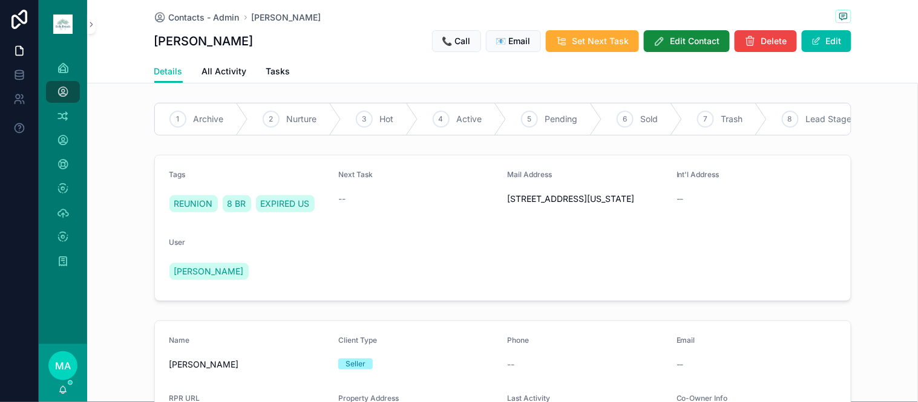
click at [194, 116] on span "Archive" at bounding box center [209, 119] width 30 height 12
click at [595, 47] on button "Set Next Task" at bounding box center [592, 41] width 93 height 22
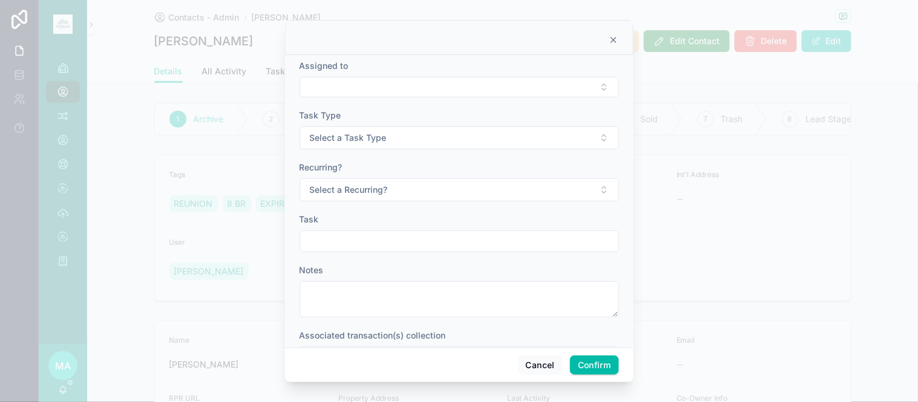
click at [384, 91] on button "Select Button" at bounding box center [459, 87] width 319 height 21
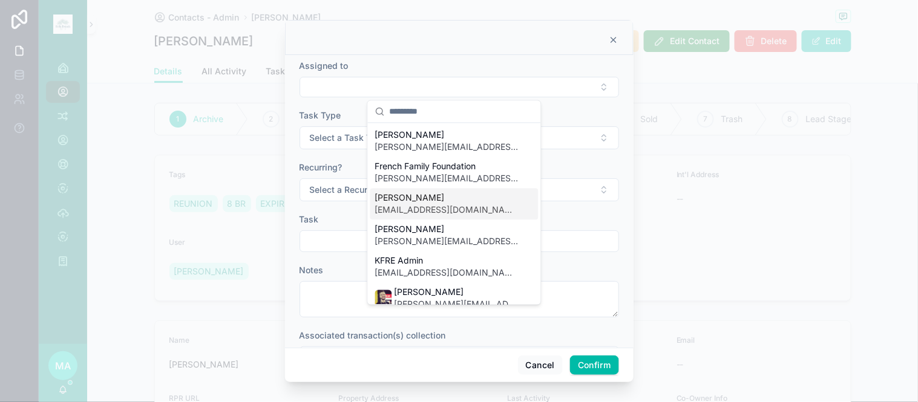
click at [427, 209] on span "[EMAIL_ADDRESS][DOMAIN_NAME]" at bounding box center [447, 211] width 144 height 12
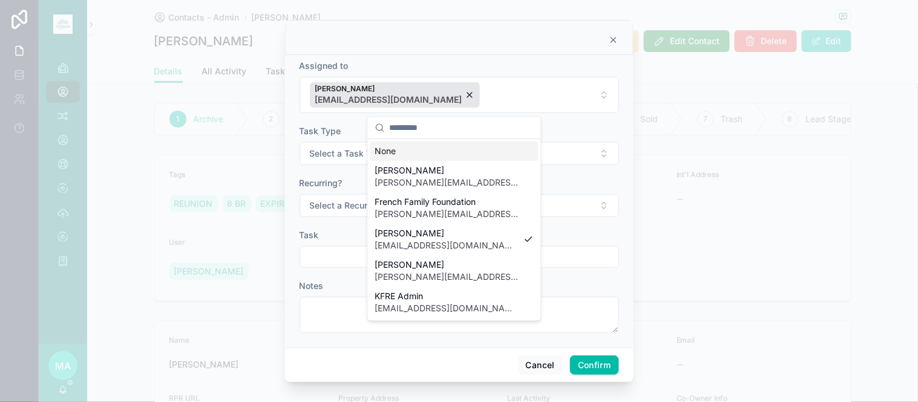
click at [570, 160] on button "Select a Task Type" at bounding box center [459, 153] width 319 height 23
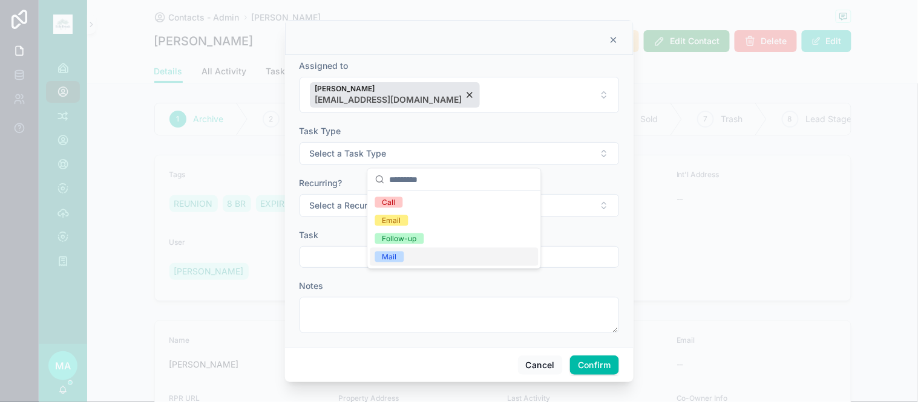
click at [396, 257] on div "Mail" at bounding box center [389, 257] width 15 height 11
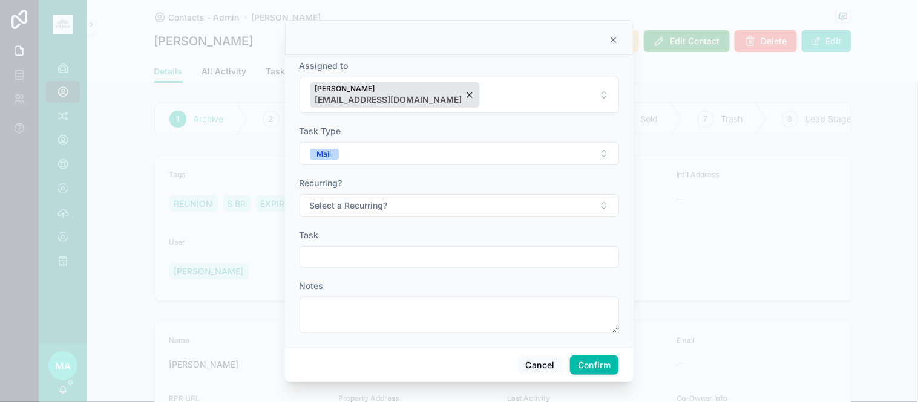
click at [372, 211] on span "Select a Recurring?" at bounding box center [349, 206] width 78 height 12
click at [394, 275] on span "No" at bounding box center [387, 272] width 24 height 11
click at [359, 251] on input "text" at bounding box center [459, 257] width 318 height 17
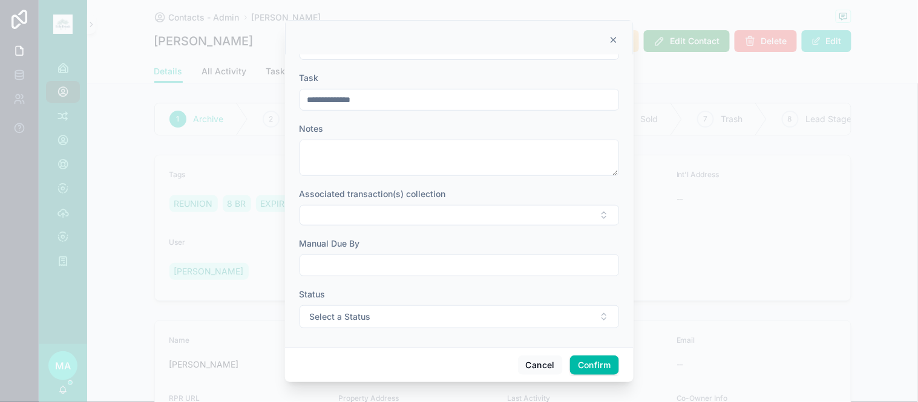
scroll to position [160, 0]
type input "**********"
click at [368, 267] on input "text" at bounding box center [459, 263] width 318 height 17
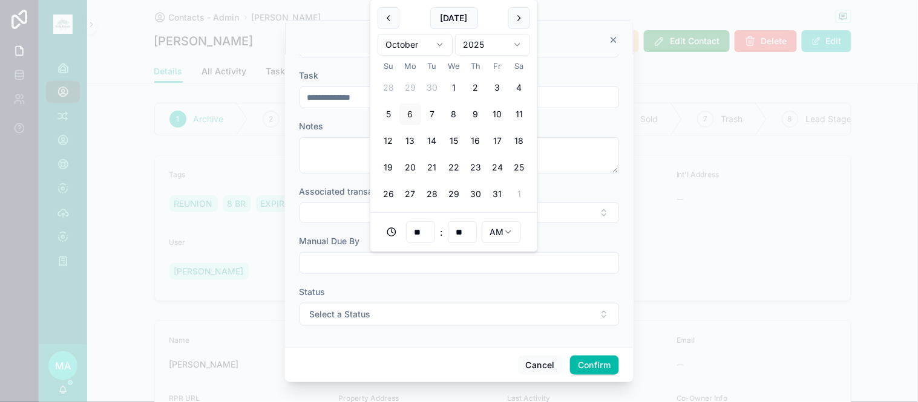
click at [411, 171] on button "20" at bounding box center [410, 168] width 22 height 22
type input "**********"
click at [415, 311] on button "Select a Status" at bounding box center [459, 314] width 319 height 23
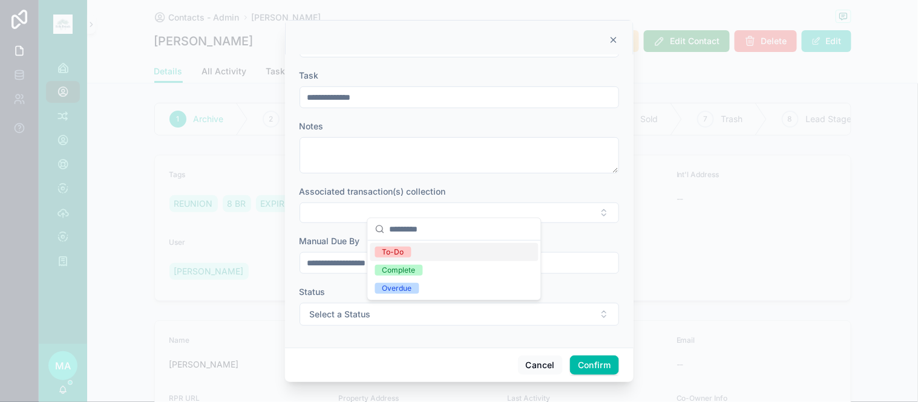
click at [406, 256] on span "To-Do" at bounding box center [393, 252] width 36 height 11
click at [589, 367] on button "Confirm" at bounding box center [594, 365] width 48 height 19
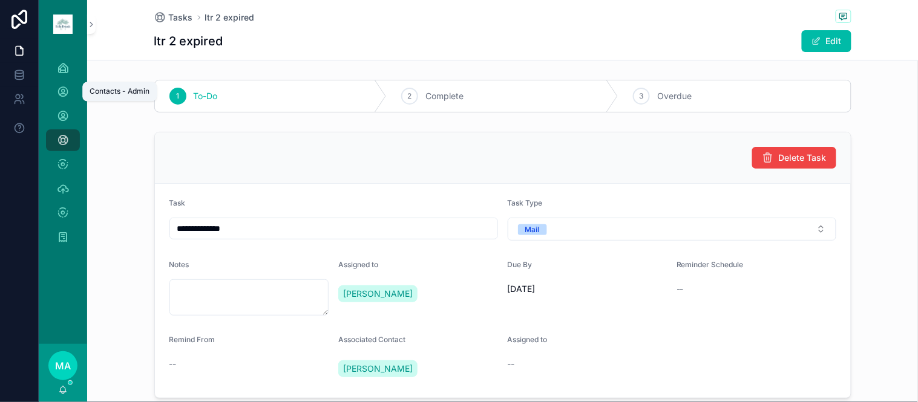
click at [67, 91] on icon "scrollable content" at bounding box center [63, 92] width 12 height 12
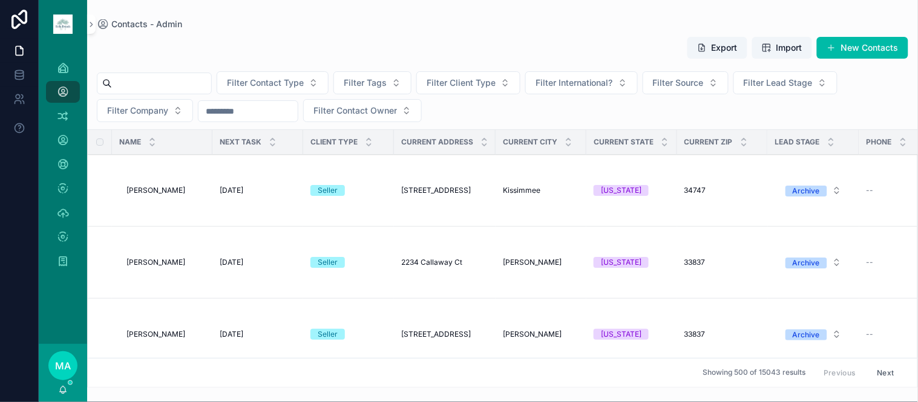
drag, startPoint x: 851, startPoint y: 53, endPoint x: 805, endPoint y: 47, distance: 45.7
click at [851, 53] on button "New Contacts" at bounding box center [862, 48] width 91 height 22
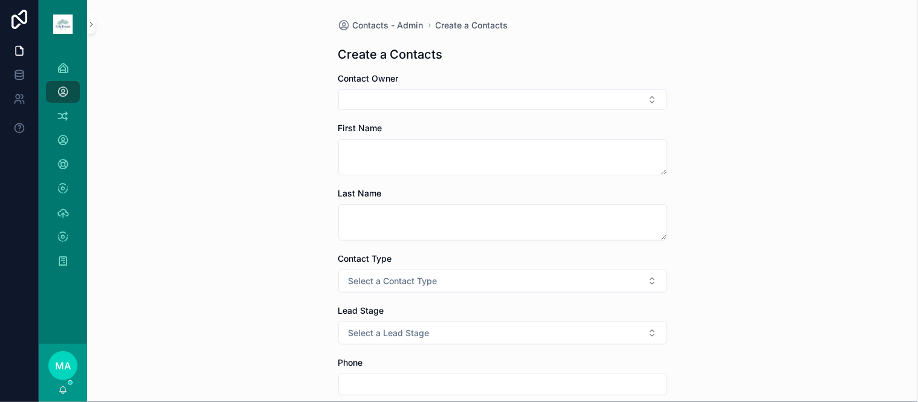
click at [422, 104] on button "Select Button" at bounding box center [502, 100] width 329 height 21
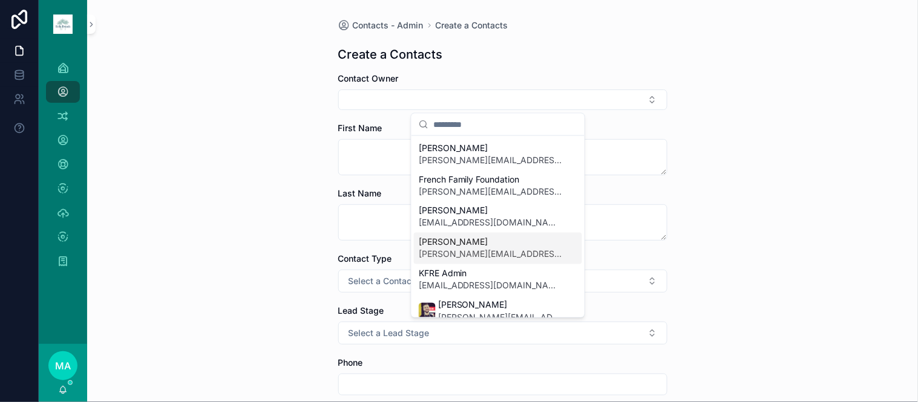
click at [464, 244] on span "[PERSON_NAME]" at bounding box center [491, 243] width 144 height 12
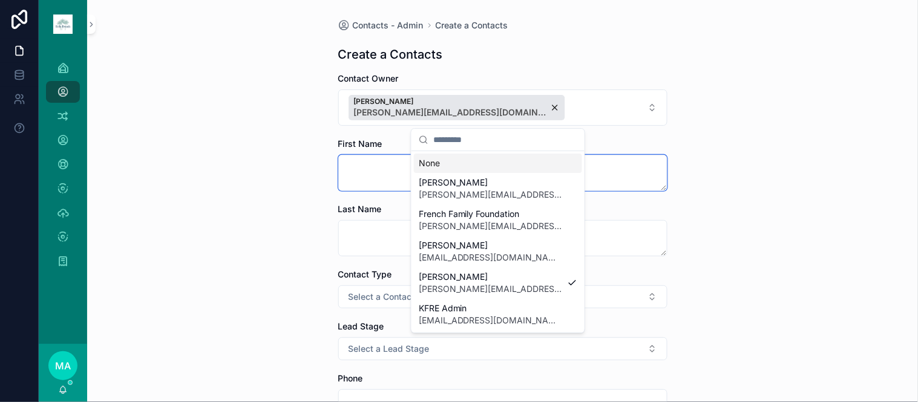
click at [388, 165] on textarea "scrollable content" at bounding box center [502, 173] width 329 height 36
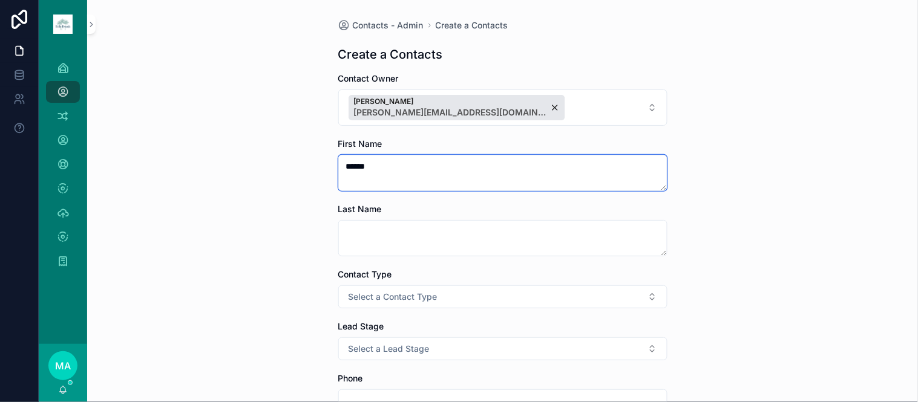
type textarea "*****"
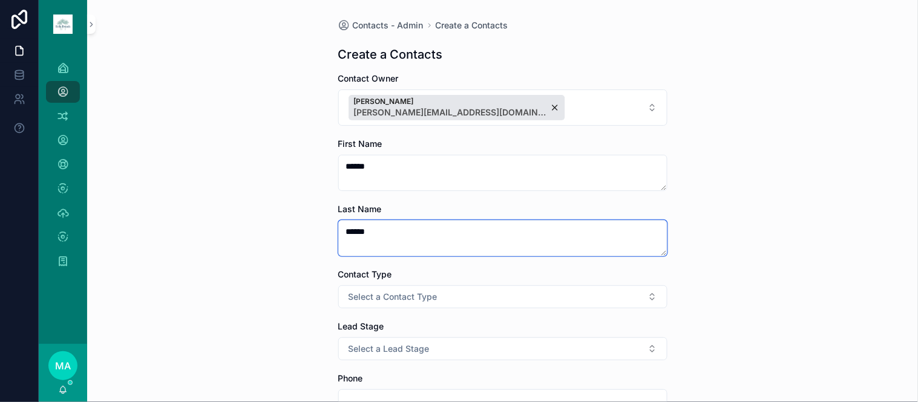
type textarea "******"
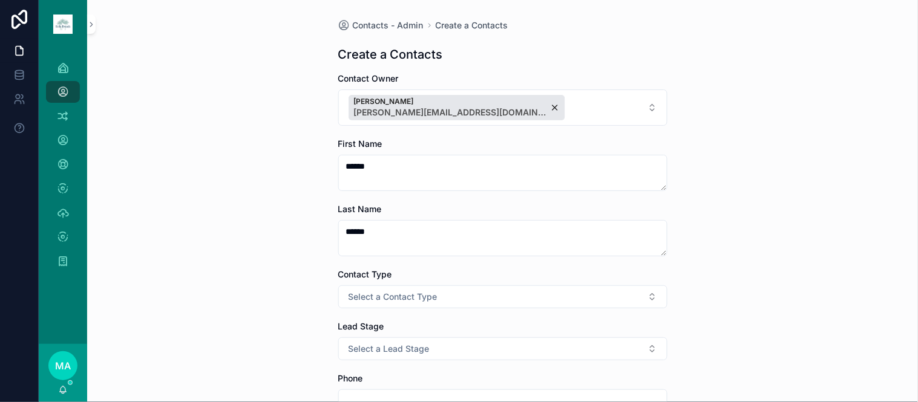
click at [399, 294] on span "Select a Contact Type" at bounding box center [393, 297] width 89 height 12
click at [448, 361] on span "Client" at bounding box center [436, 363] width 34 height 11
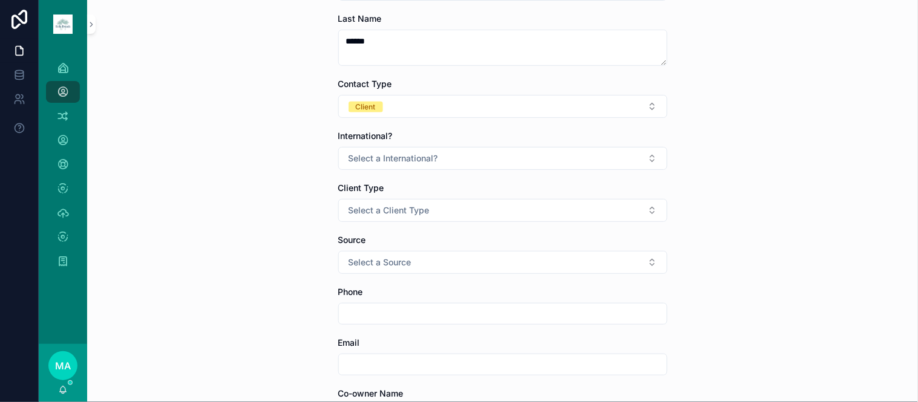
scroll to position [201, 0]
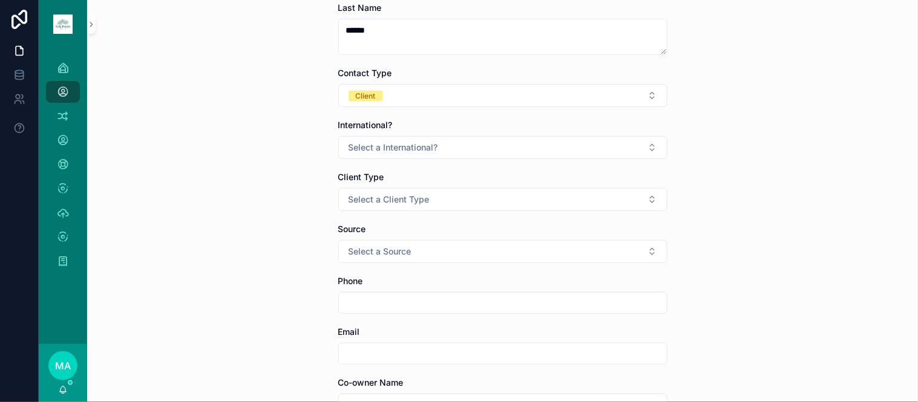
click at [366, 153] on span "Select a International?" at bounding box center [394, 148] width 90 height 12
click at [437, 214] on span "No" at bounding box center [431, 214] width 24 height 11
click at [419, 249] on button "Select a Source" at bounding box center [502, 251] width 329 height 23
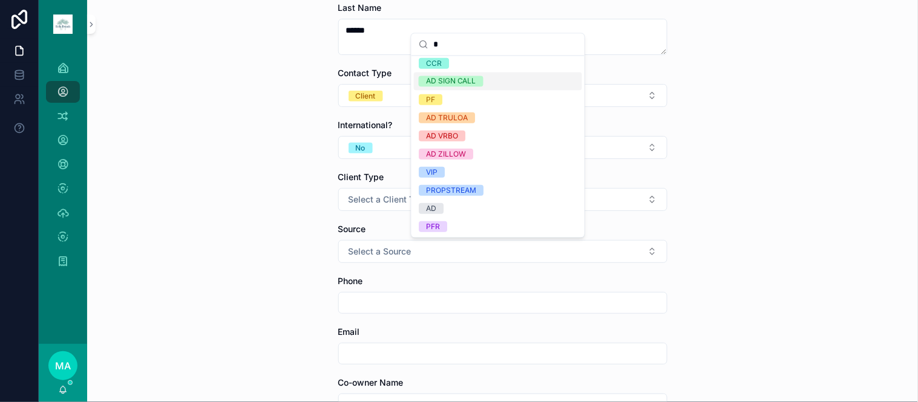
scroll to position [0, 0]
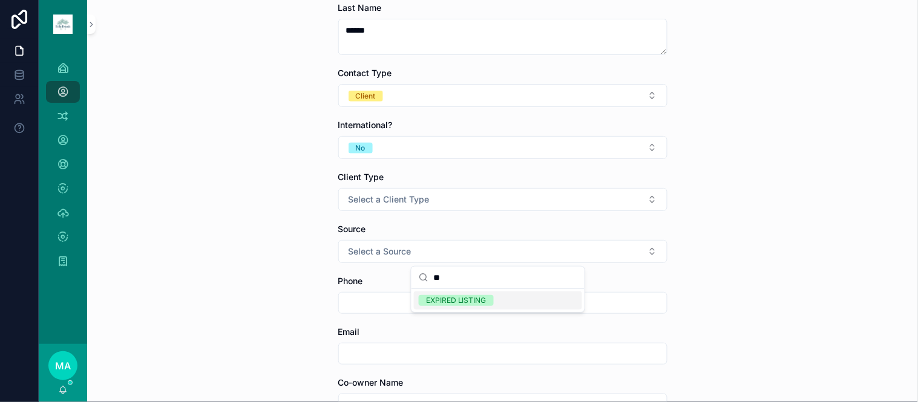
type input "**"
click at [475, 301] on div "EXPIRED LISTING" at bounding box center [456, 300] width 61 height 11
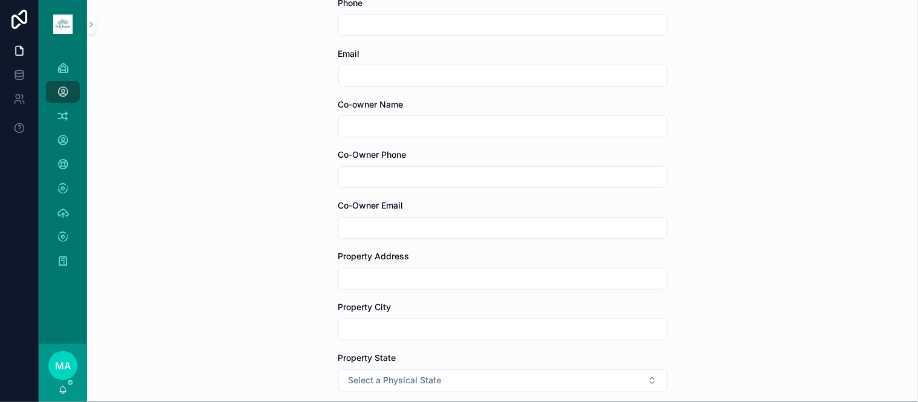
scroll to position [537, 0]
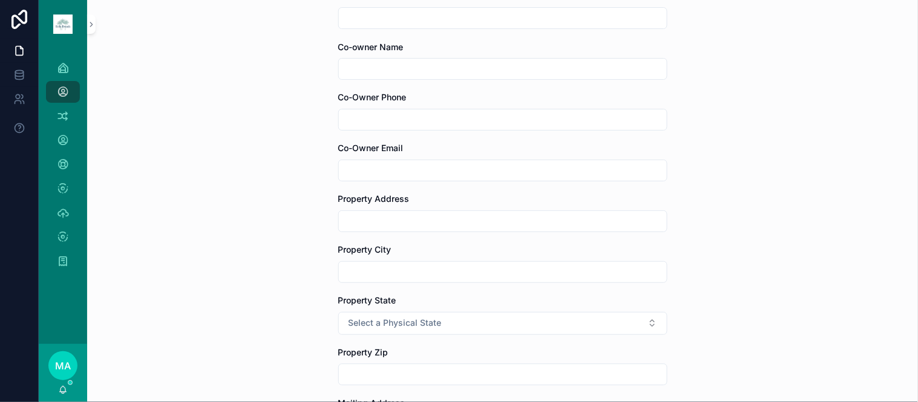
click at [382, 228] on input "scrollable content" at bounding box center [503, 221] width 328 height 17
type input "**********"
type input "*********"
click at [408, 318] on span "Select a Physical State" at bounding box center [395, 324] width 93 height 12
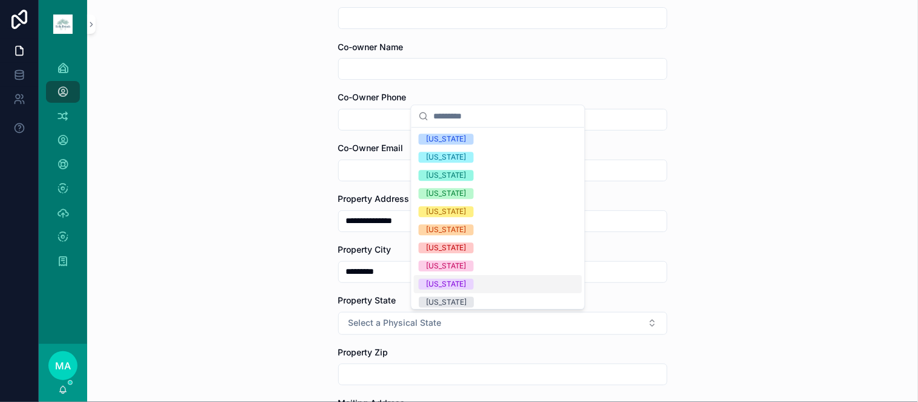
click at [447, 283] on div "[US_STATE]" at bounding box center [446, 284] width 41 height 11
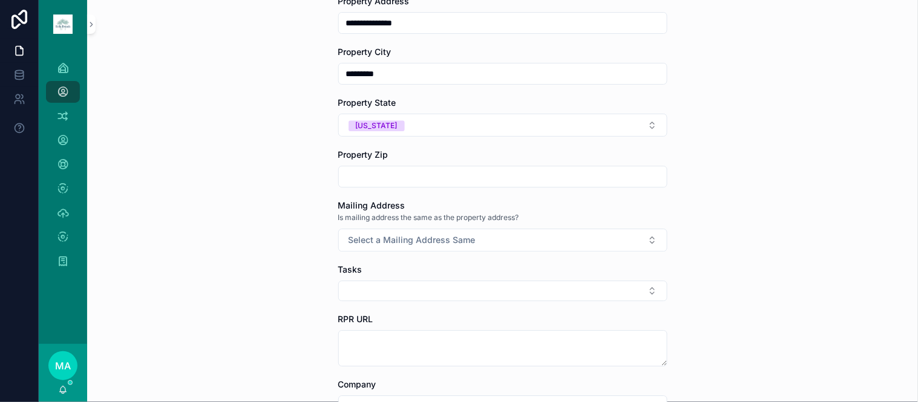
scroll to position [739, 0]
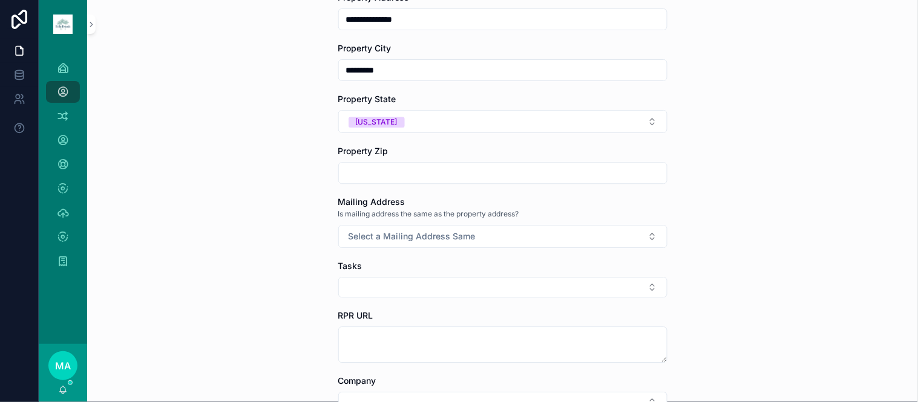
click at [391, 172] on input "scrollable content" at bounding box center [503, 173] width 328 height 17
type input "*****"
click at [380, 231] on button "Select a Mailing Address Same" at bounding box center [502, 236] width 329 height 23
click at [437, 303] on span "No" at bounding box center [431, 304] width 24 height 11
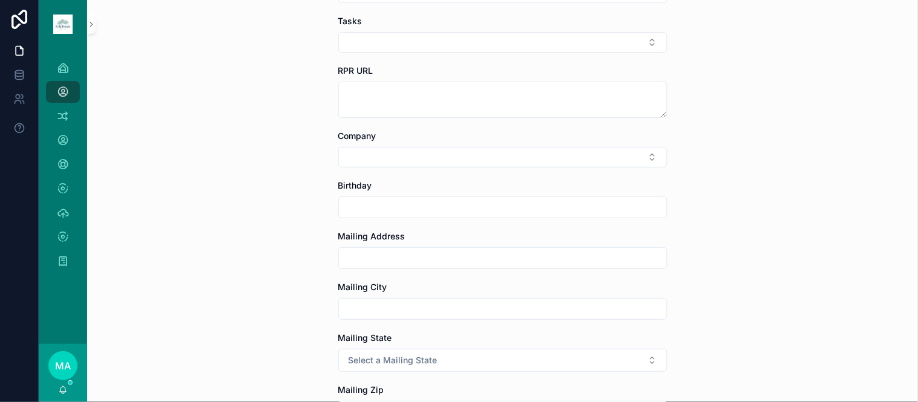
scroll to position [1008, 0]
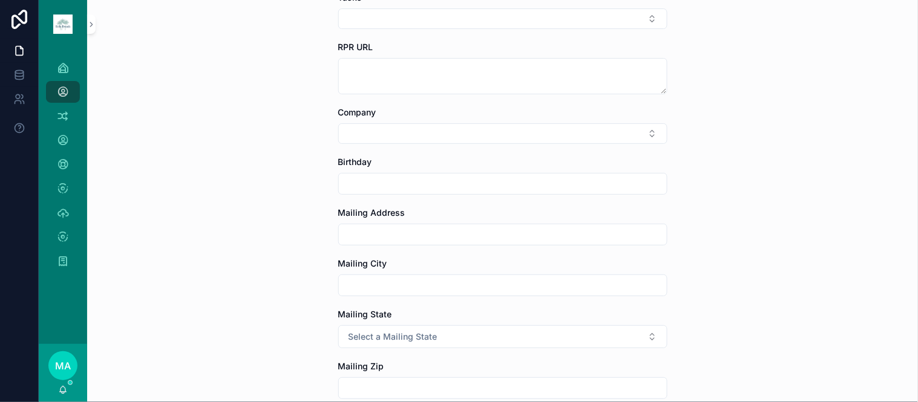
click at [398, 232] on input "scrollable content" at bounding box center [503, 234] width 328 height 17
type input "**********"
click at [391, 340] on span "Select a Mailing State" at bounding box center [393, 337] width 89 height 12
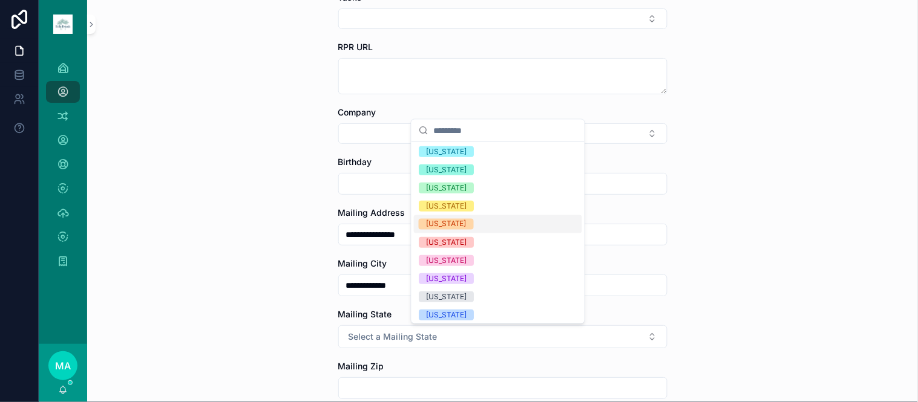
click at [448, 223] on div "[US_STATE]" at bounding box center [446, 224] width 41 height 11
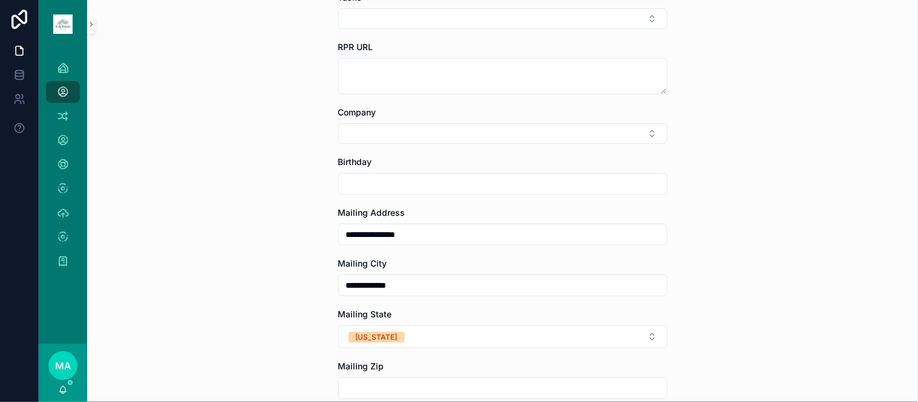
click at [785, 345] on div "**********" at bounding box center [502, 201] width 831 height 402
click at [424, 395] on input "scrollable content" at bounding box center [503, 388] width 328 height 17
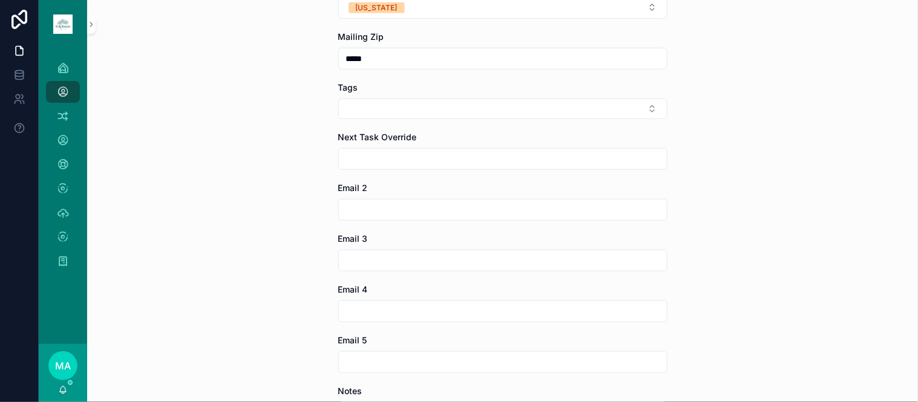
scroll to position [1344, 0]
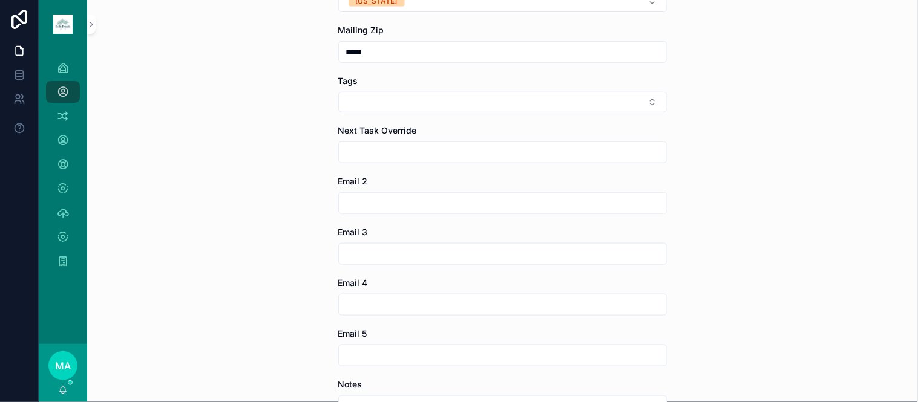
type input "*****"
click at [382, 99] on button "Select Button" at bounding box center [502, 102] width 329 height 21
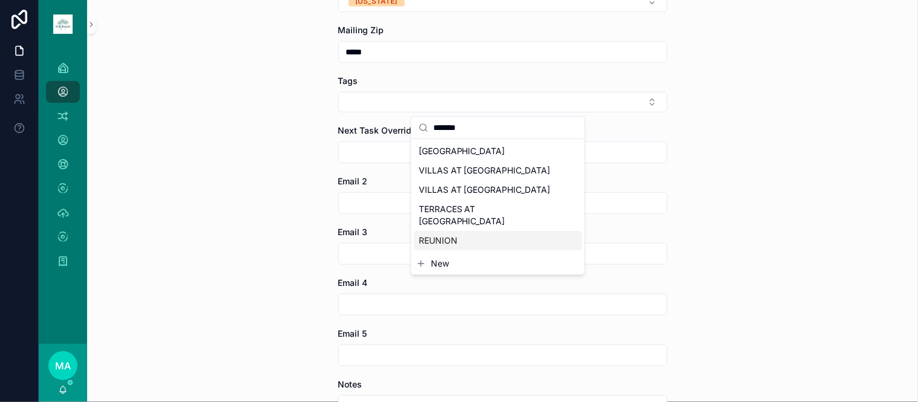
click at [457, 231] on div "REUNION" at bounding box center [498, 240] width 168 height 19
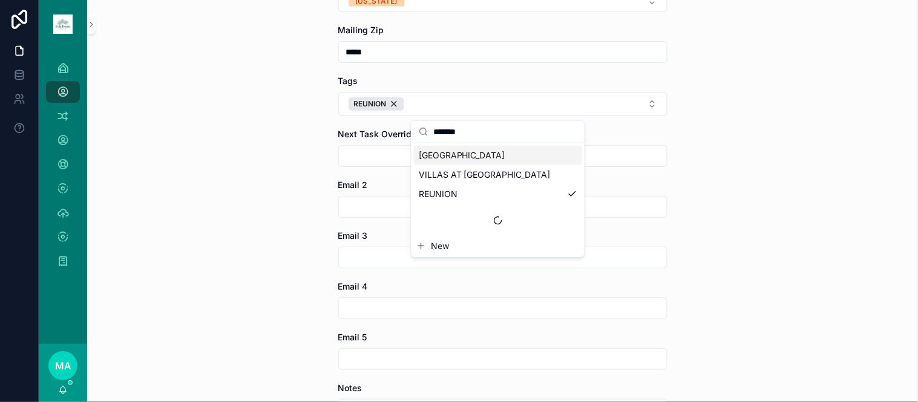
drag, startPoint x: 480, startPoint y: 128, endPoint x: 464, endPoint y: 154, distance: 30.2
click at [464, 154] on div "******* REUNION VILLAGE VILLAS AT [GEOGRAPHIC_DATA] [GEOGRAPHIC_DATA] New" at bounding box center [497, 189] width 173 height 136
drag, startPoint x: 465, startPoint y: 154, endPoint x: 459, endPoint y: 149, distance: 7.7
click at [464, 152] on span "[GEOGRAPHIC_DATA]" at bounding box center [462, 155] width 87 height 12
drag, startPoint x: 476, startPoint y: 133, endPoint x: 447, endPoint y: 125, distance: 30.1
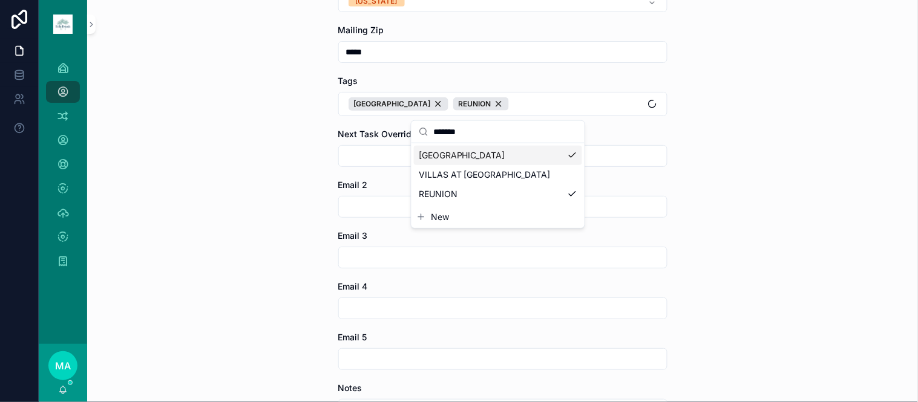
click at [447, 125] on input "*******" at bounding box center [505, 132] width 144 height 22
click at [425, 109] on div "[GEOGRAPHIC_DATA]" at bounding box center [399, 103] width 100 height 13
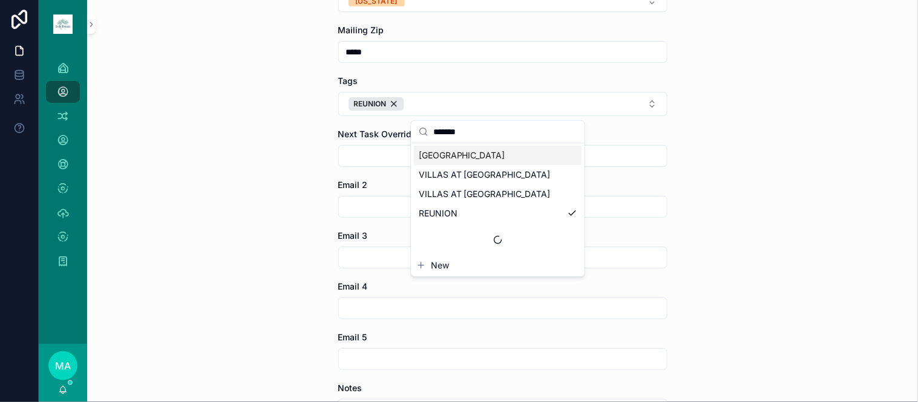
click at [487, 137] on input "*******" at bounding box center [505, 132] width 144 height 22
type input "*"
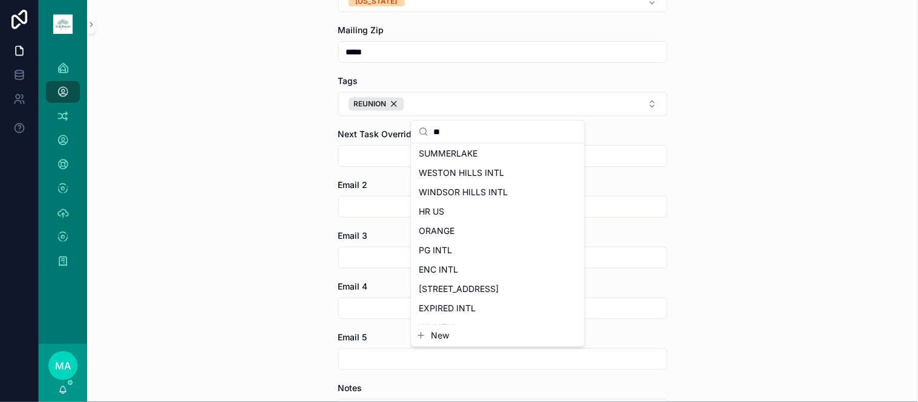
scroll to position [0, 0]
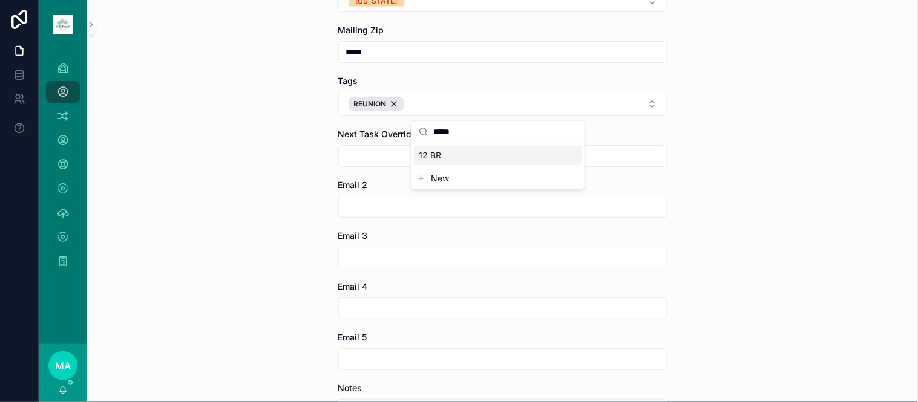
click at [463, 157] on div "12 BR" at bounding box center [498, 155] width 168 height 19
drag, startPoint x: 493, startPoint y: 137, endPoint x: 425, endPoint y: 125, distance: 69.5
click at [425, 125] on div "*****" at bounding box center [497, 132] width 173 height 22
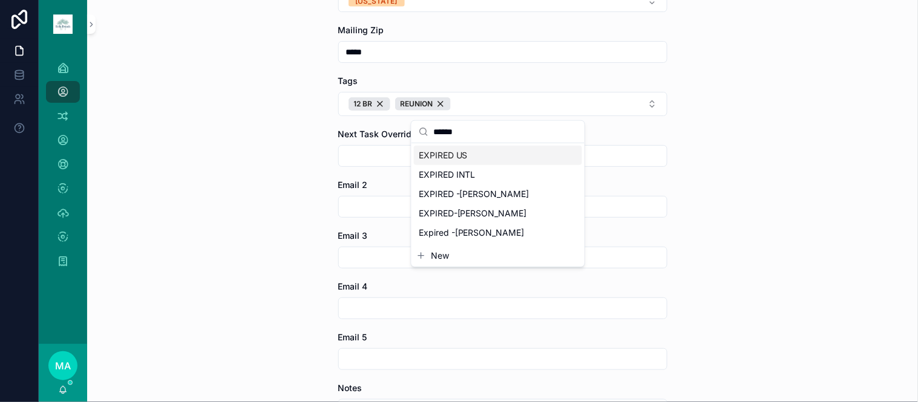
type input "******"
click at [471, 156] on div "EXPIRED US" at bounding box center [498, 155] width 168 height 19
click at [751, 225] on div "**********" at bounding box center [502, 201] width 831 height 402
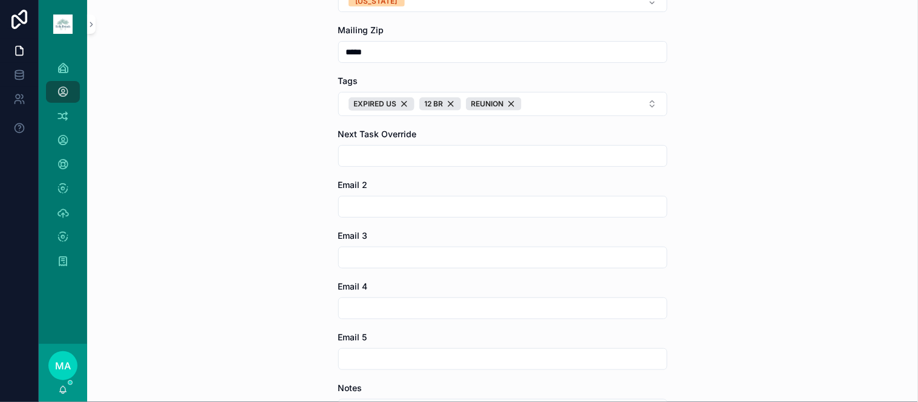
click at [414, 152] on input "scrollable content" at bounding box center [503, 156] width 328 height 17
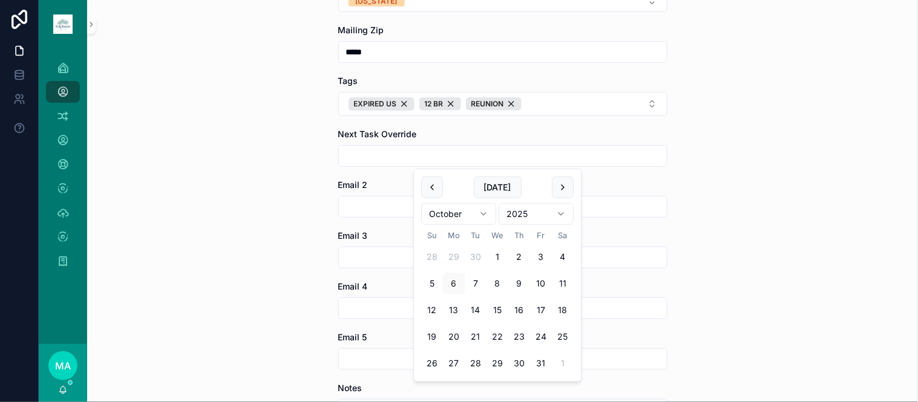
click at [850, 243] on div "**********" at bounding box center [502, 201] width 831 height 402
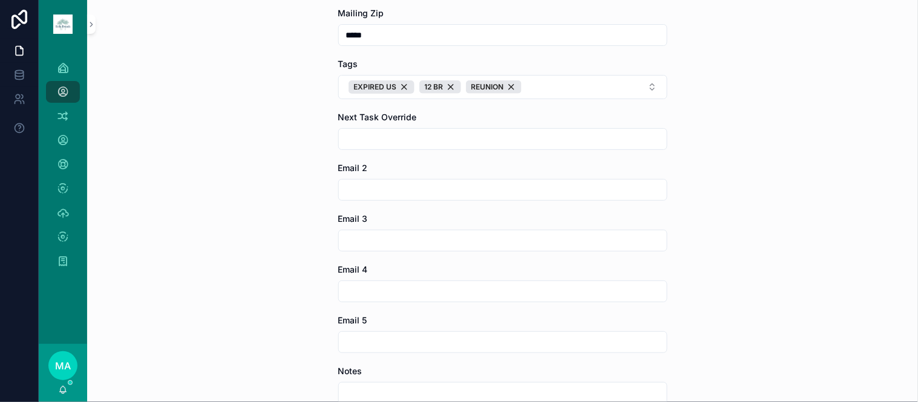
scroll to position [1498, 0]
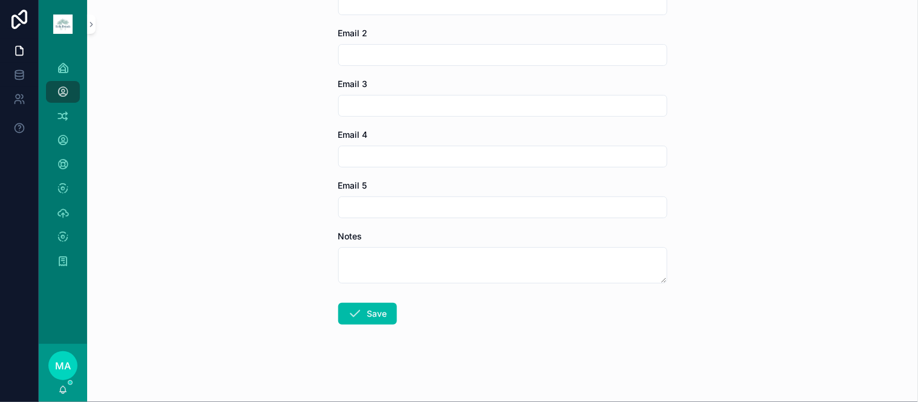
click at [353, 316] on icon "scrollable content" at bounding box center [355, 314] width 15 height 15
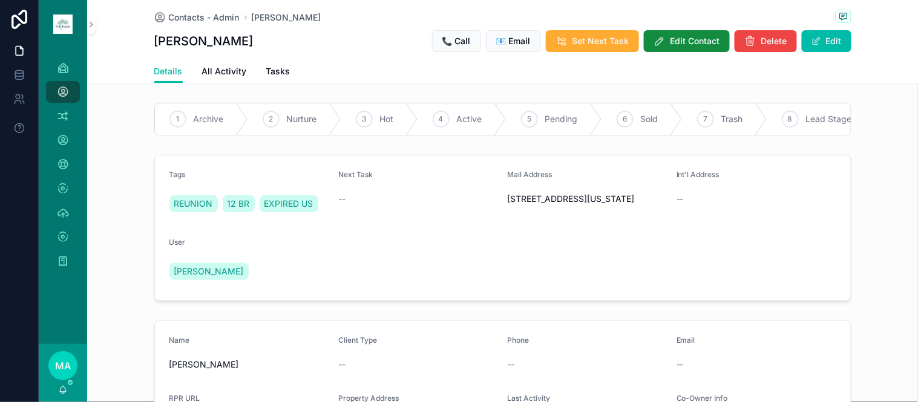
click at [200, 113] on span "Archive" at bounding box center [209, 119] width 30 height 12
click at [583, 38] on span "Set Next Task" at bounding box center [600, 41] width 57 height 12
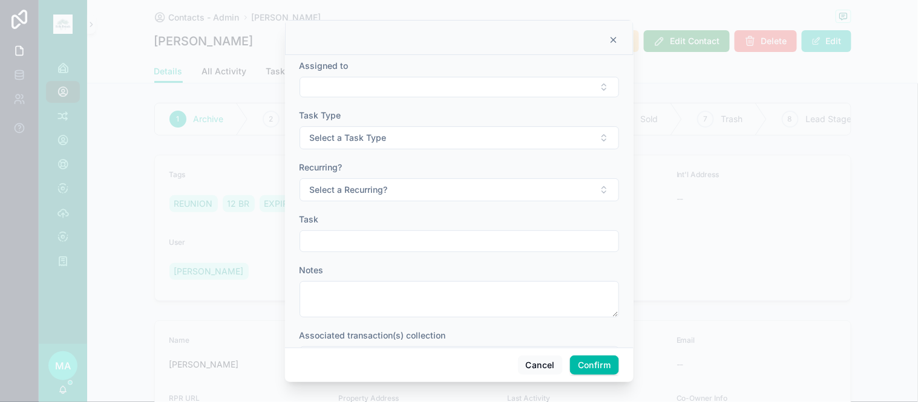
click at [413, 82] on button "Select Button" at bounding box center [459, 87] width 319 height 21
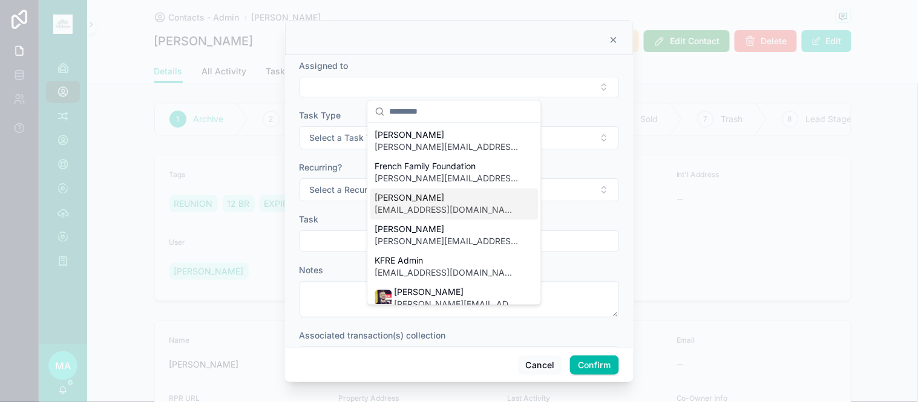
click at [442, 207] on span "[EMAIL_ADDRESS][DOMAIN_NAME]" at bounding box center [447, 211] width 144 height 12
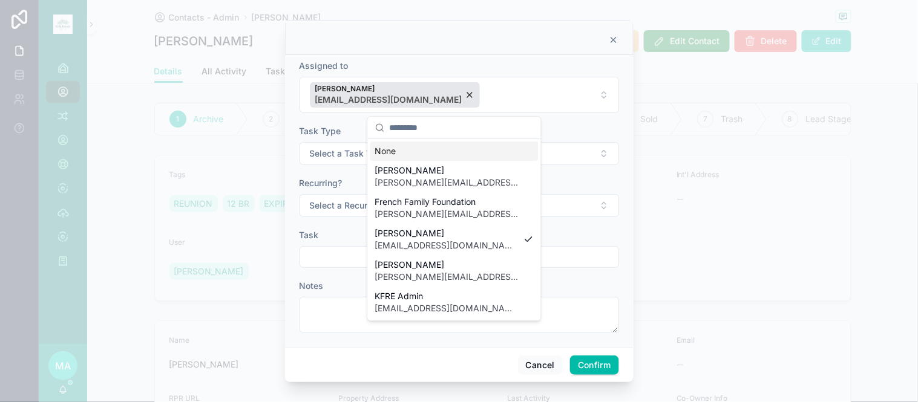
click at [341, 152] on span "Select a Task Type" at bounding box center [348, 154] width 77 height 12
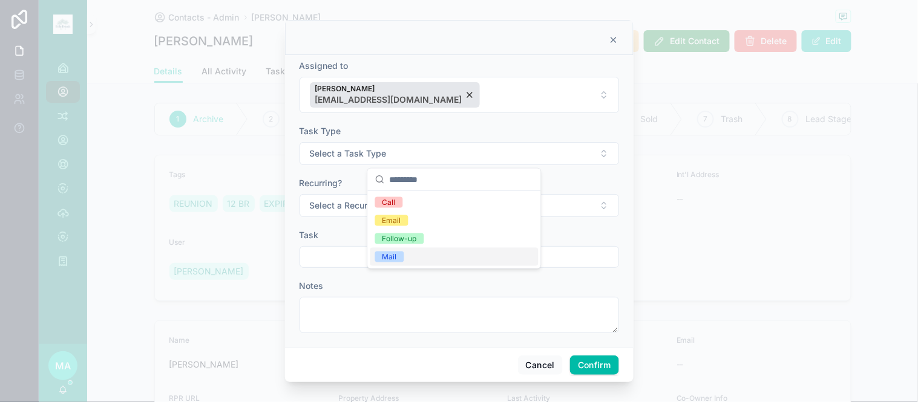
click at [391, 256] on div "Mail" at bounding box center [389, 257] width 15 height 11
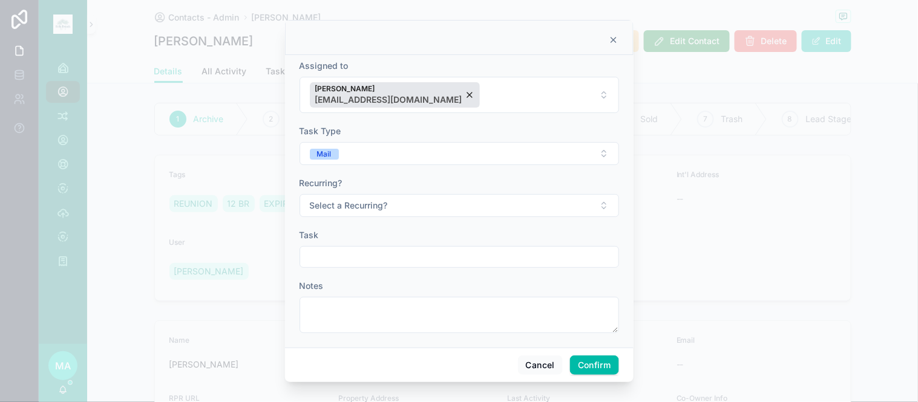
click at [376, 206] on span "Select a Recurring?" at bounding box center [349, 206] width 78 height 12
click at [389, 273] on div "No" at bounding box center [387, 272] width 10 height 11
click at [384, 261] on input "text" at bounding box center [459, 257] width 318 height 17
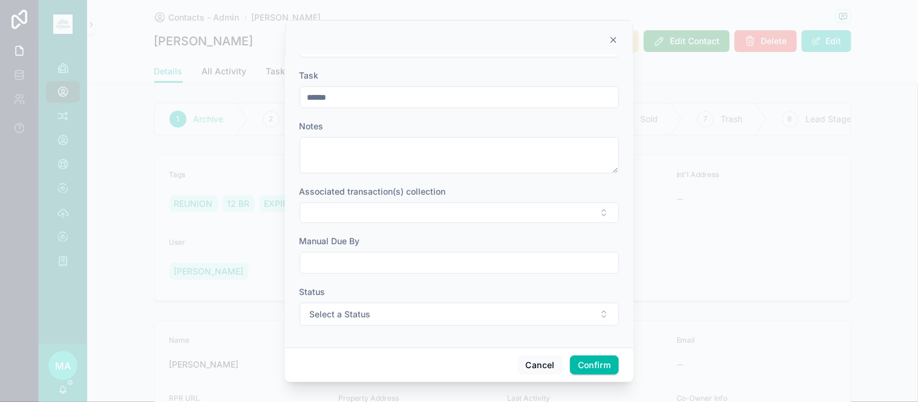
type input "*****"
click at [379, 264] on input "text" at bounding box center [459, 263] width 318 height 17
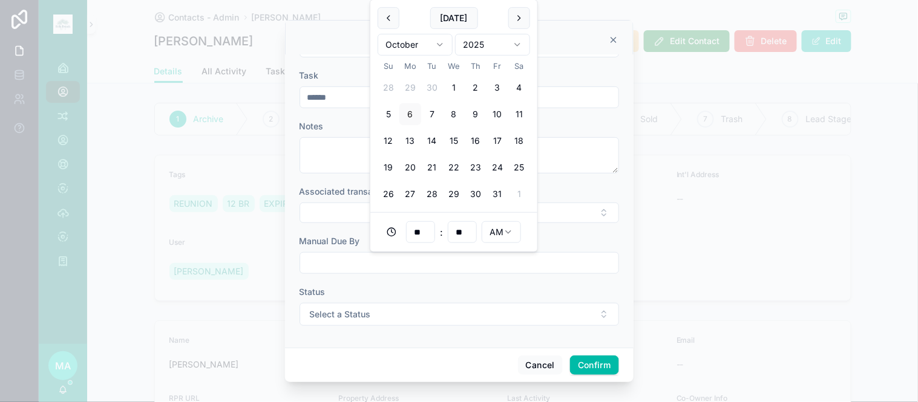
click at [406, 161] on button "20" at bounding box center [410, 168] width 22 height 22
type input "**********"
click at [361, 312] on span "Select a Status" at bounding box center [340, 315] width 61 height 12
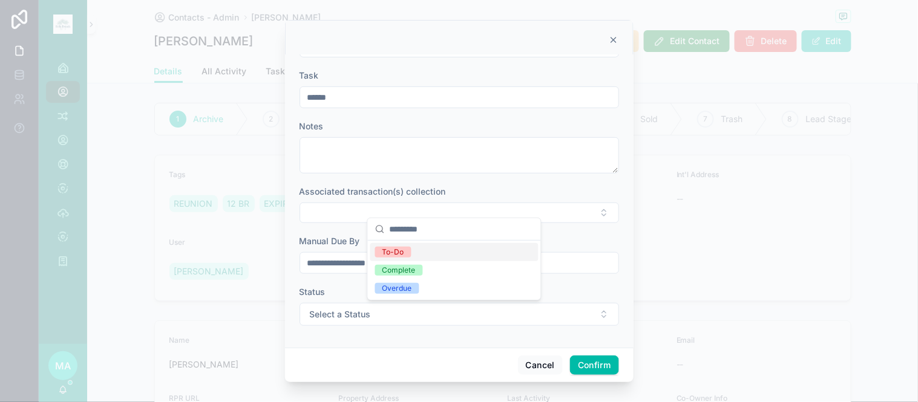
click at [407, 258] on div "To-Do" at bounding box center [454, 252] width 168 height 18
click at [604, 365] on button "Confirm" at bounding box center [594, 365] width 48 height 19
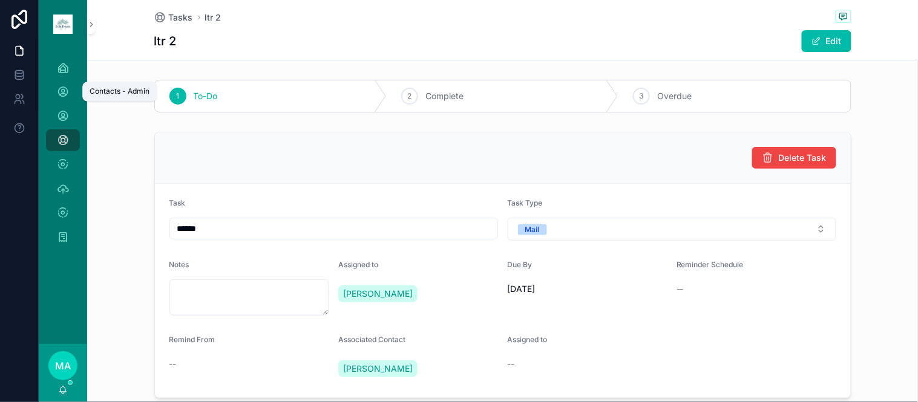
click at [56, 95] on div "Contacts - Admin" at bounding box center [62, 91] width 19 height 19
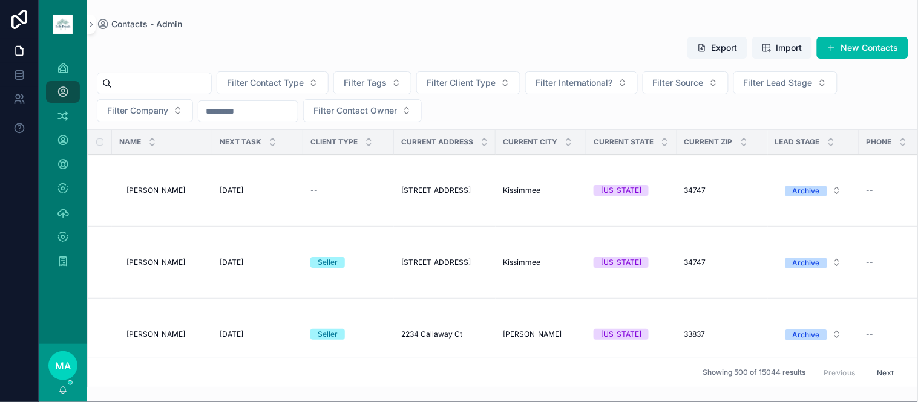
click at [857, 50] on button "New Contacts" at bounding box center [862, 48] width 91 height 22
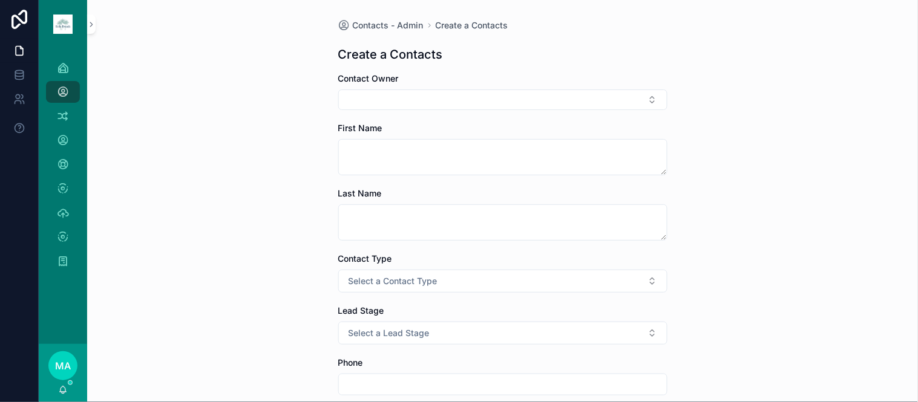
click at [385, 92] on button "Select Button" at bounding box center [502, 100] width 329 height 21
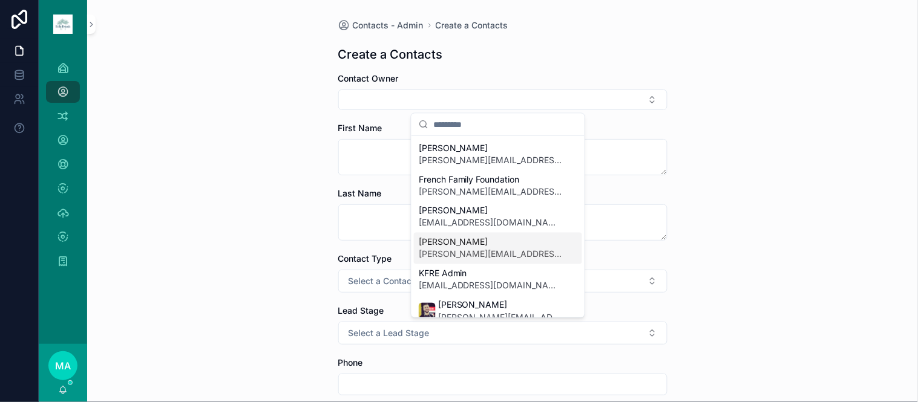
click at [463, 251] on span "[PERSON_NAME][EMAIL_ADDRESS][DOMAIN_NAME]" at bounding box center [491, 255] width 144 height 12
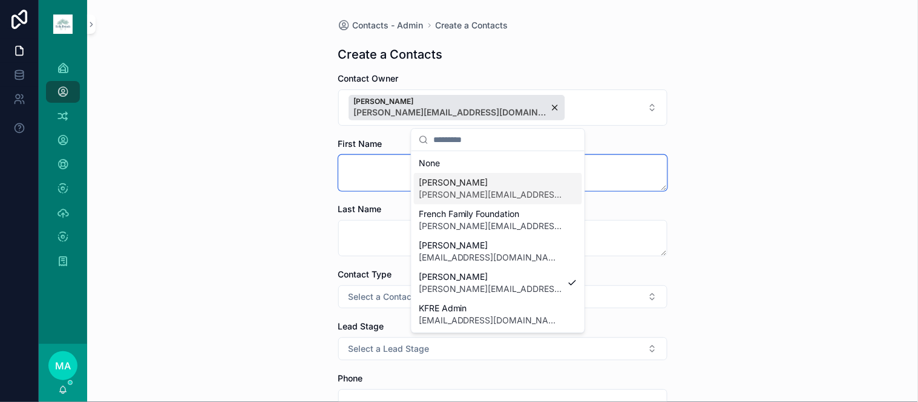
click at [355, 166] on textarea "scrollable content" at bounding box center [502, 173] width 329 height 36
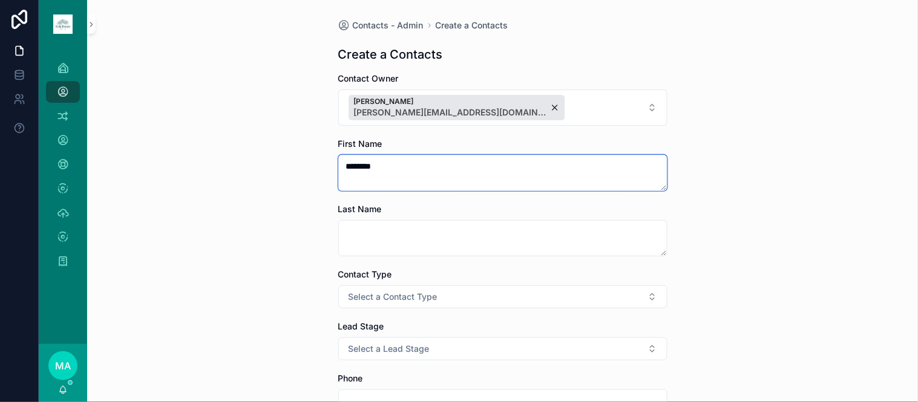
type textarea "********"
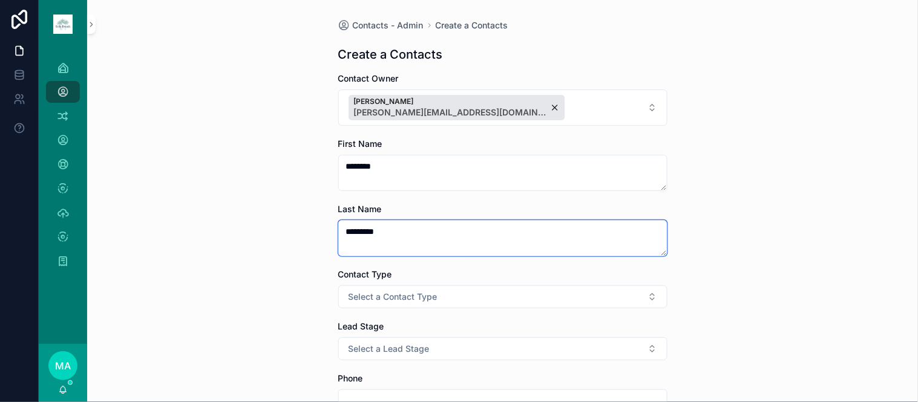
type textarea "*********"
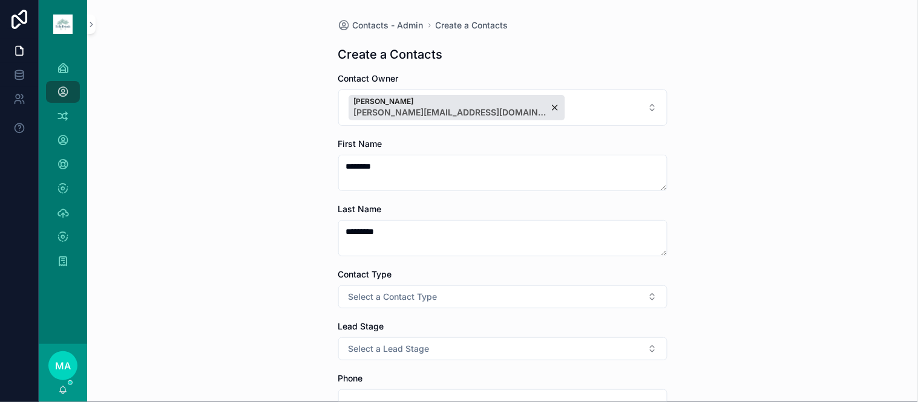
click at [386, 298] on span "Select a Contact Type" at bounding box center [393, 297] width 89 height 12
click at [444, 366] on div "Client" at bounding box center [436, 363] width 20 height 11
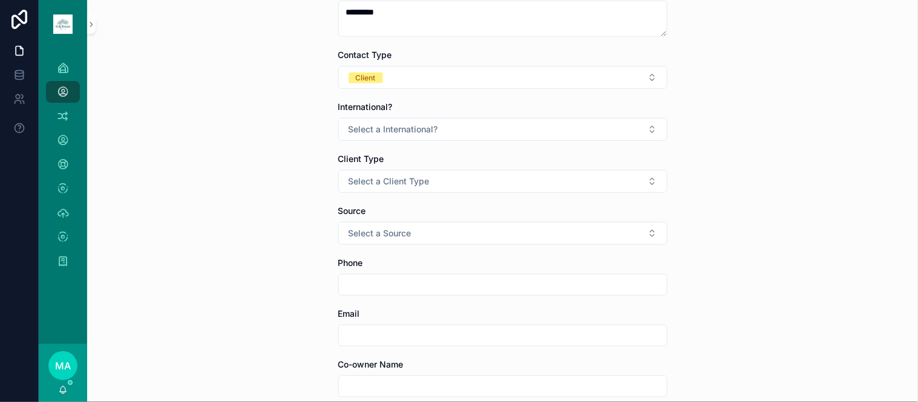
scroll to position [269, 0]
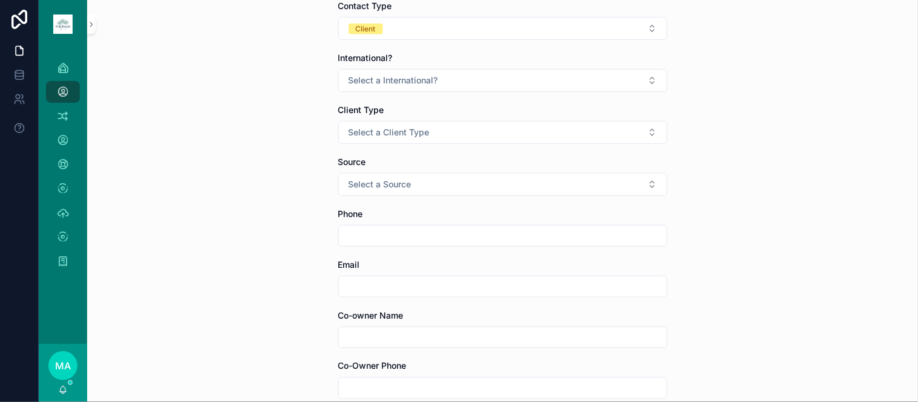
click at [388, 81] on span "Select a International?" at bounding box center [394, 80] width 90 height 12
click at [430, 148] on div "No" at bounding box center [431, 147] width 10 height 11
click at [422, 137] on span "Select a Client Type" at bounding box center [389, 132] width 81 height 12
click at [434, 203] on div "Seller" at bounding box center [436, 199] width 20 height 11
click at [407, 189] on button "Select a Source" at bounding box center [502, 184] width 329 height 23
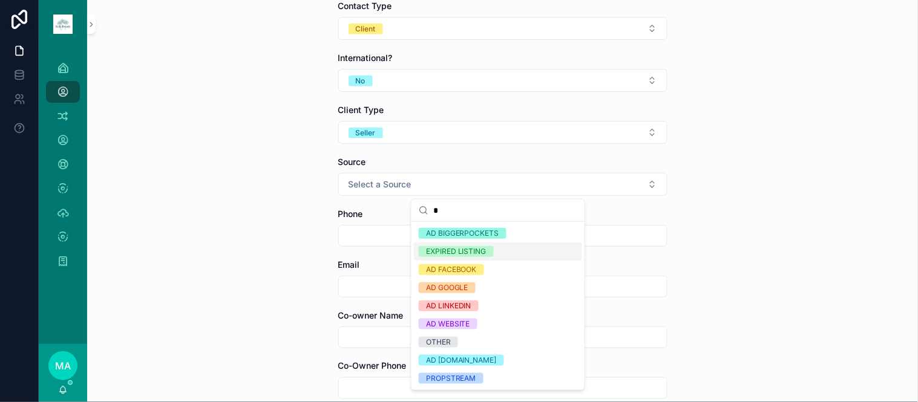
type input "*"
click at [451, 250] on div "EXPIRED LISTING" at bounding box center [456, 251] width 61 height 11
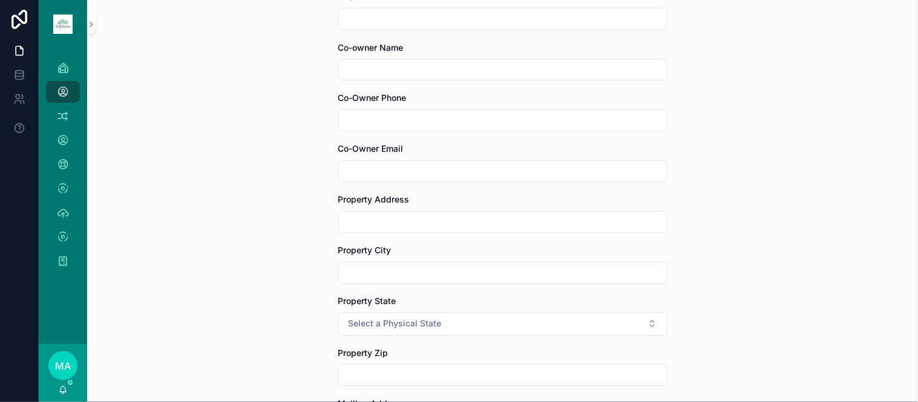
scroll to position [537, 0]
click at [383, 220] on input "scrollable content" at bounding box center [503, 221] width 328 height 17
type input "**********"
type input "*********"
click at [411, 318] on span "Select a Physical State" at bounding box center [395, 324] width 93 height 12
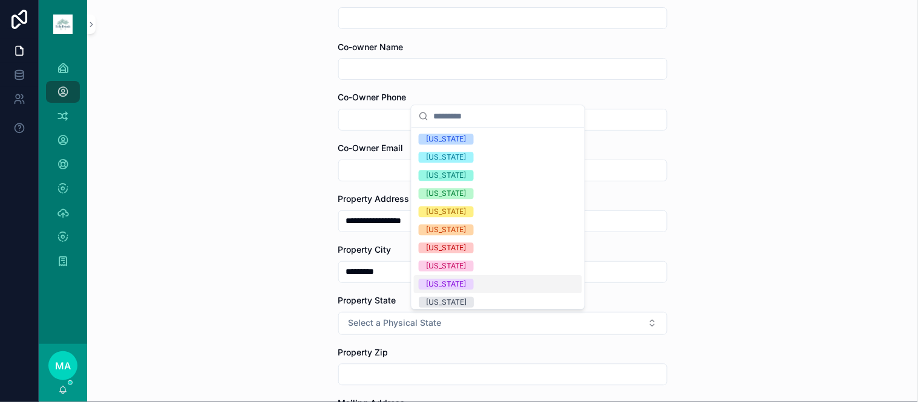
click at [442, 284] on div "[US_STATE]" at bounding box center [446, 284] width 41 height 11
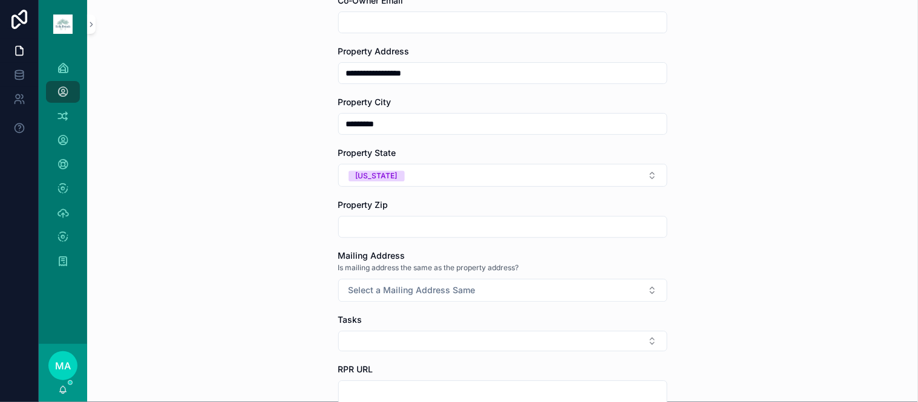
scroll to position [807, 0]
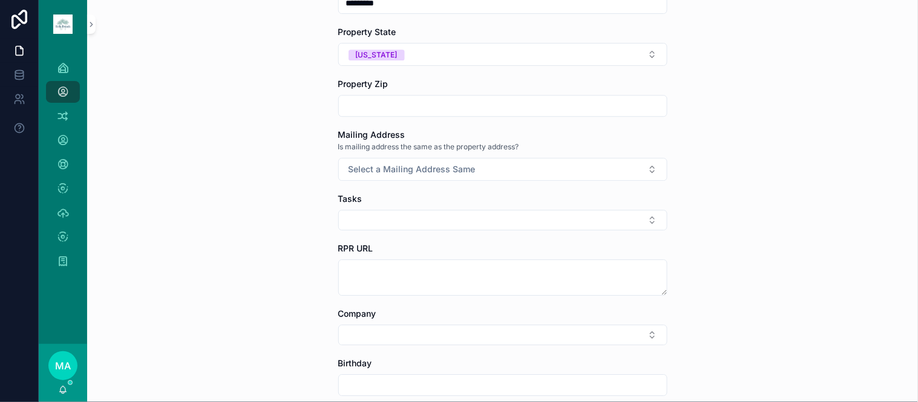
click at [390, 103] on input "scrollable content" at bounding box center [503, 105] width 328 height 17
type input "*****"
click at [422, 173] on span "Select a Mailing Address Same" at bounding box center [412, 169] width 127 height 12
click at [449, 239] on div "No" at bounding box center [498, 237] width 168 height 18
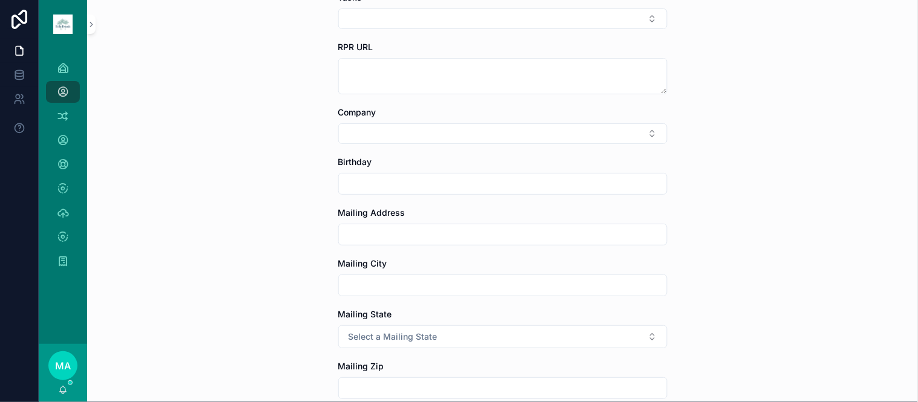
scroll to position [1075, 0]
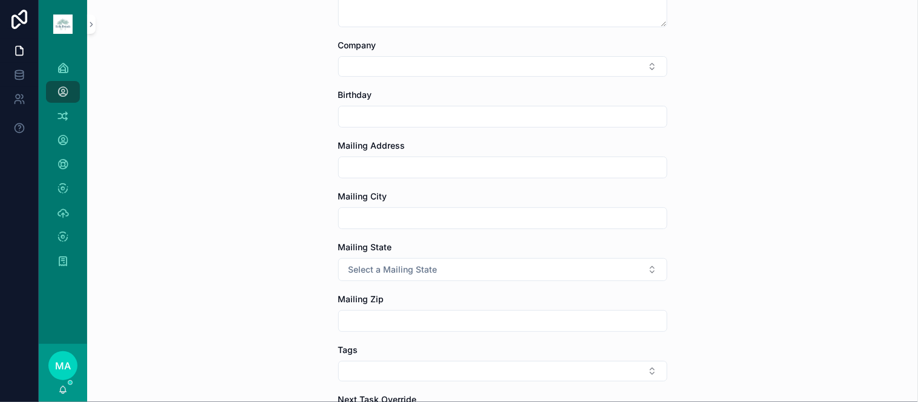
click at [384, 165] on input "scrollable content" at bounding box center [503, 167] width 328 height 17
type input "**********"
click at [523, 275] on button "Select a Mailing State" at bounding box center [502, 269] width 329 height 23
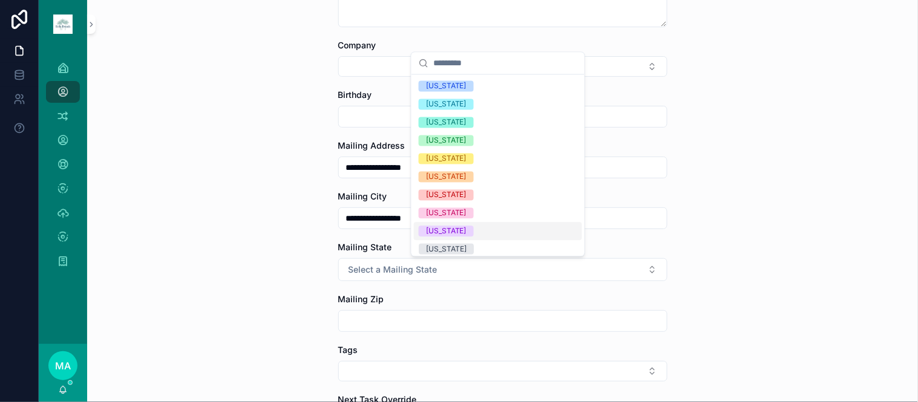
click at [454, 228] on span "[US_STATE]" at bounding box center [446, 231] width 55 height 11
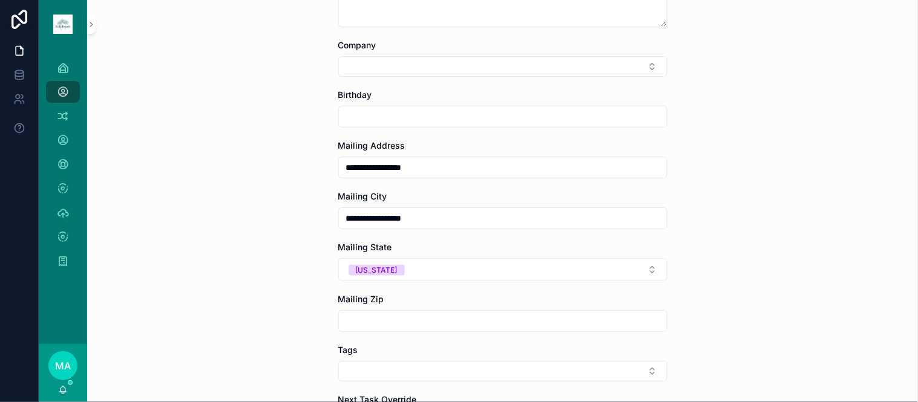
click at [404, 313] on input "scrollable content" at bounding box center [503, 321] width 328 height 17
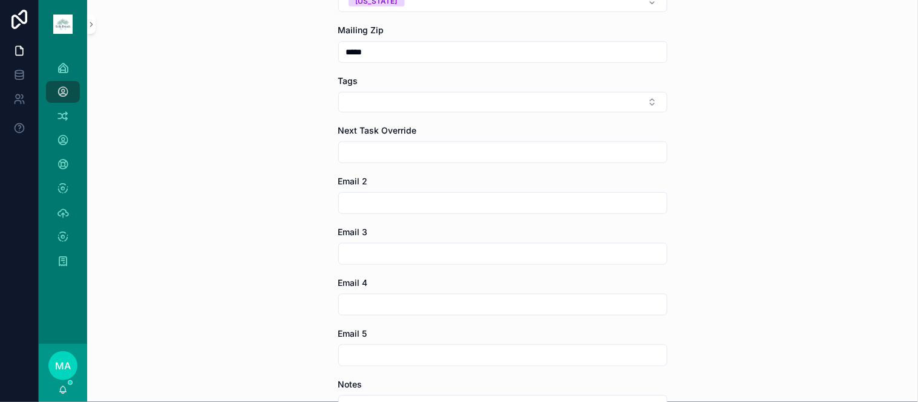
type input "*****"
click at [391, 109] on button "Select Button" at bounding box center [502, 102] width 329 height 21
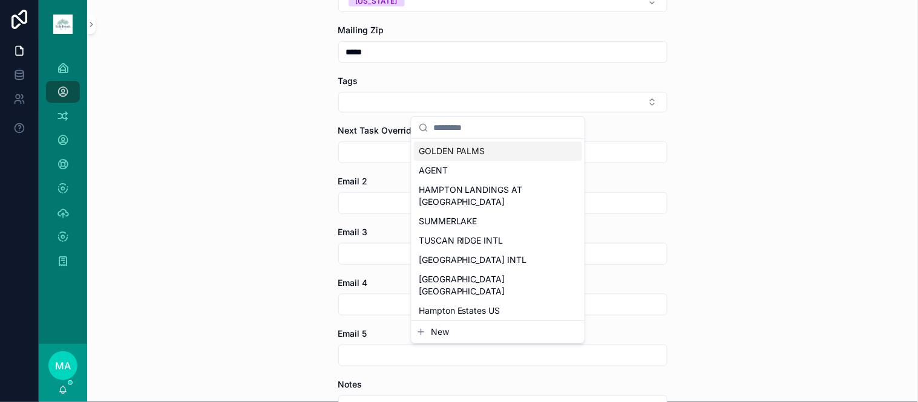
click at [498, 121] on input "scrollable content" at bounding box center [505, 128] width 144 height 22
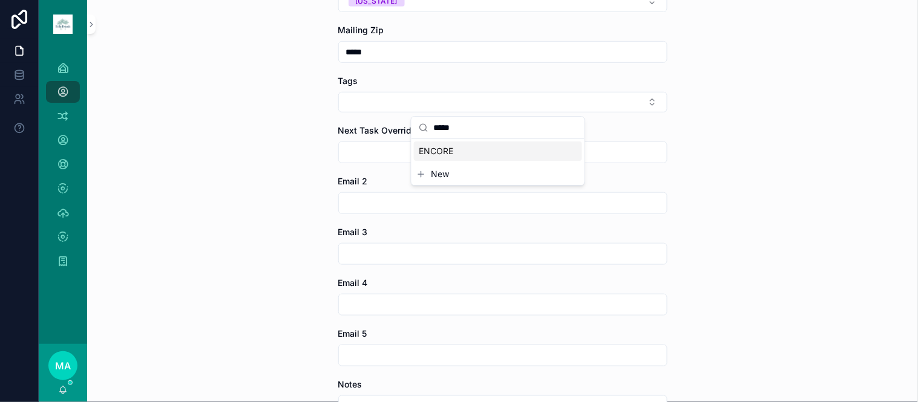
type input "*****"
click at [448, 151] on span "ENCORE" at bounding box center [436, 151] width 34 height 12
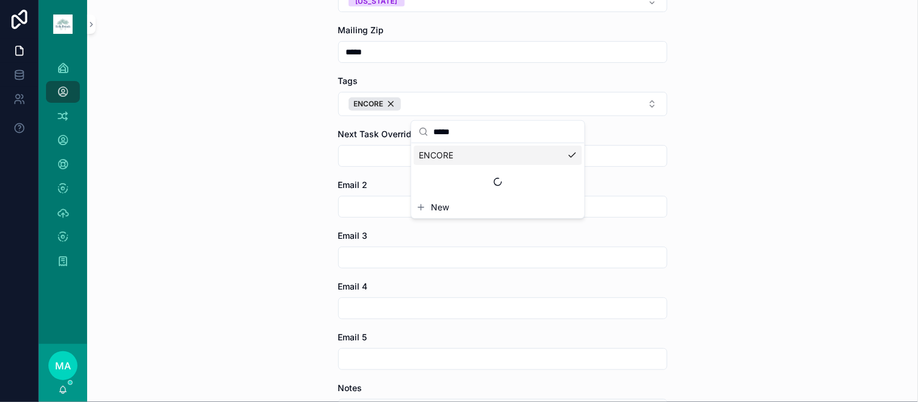
drag, startPoint x: 483, startPoint y: 131, endPoint x: 436, endPoint y: 126, distance: 47.5
click at [436, 126] on input "*****" at bounding box center [505, 132] width 144 height 22
click at [433, 158] on span "4 BR" at bounding box center [428, 155] width 19 height 12
drag, startPoint x: 500, startPoint y: 137, endPoint x: 425, endPoint y: 117, distance: 77.1
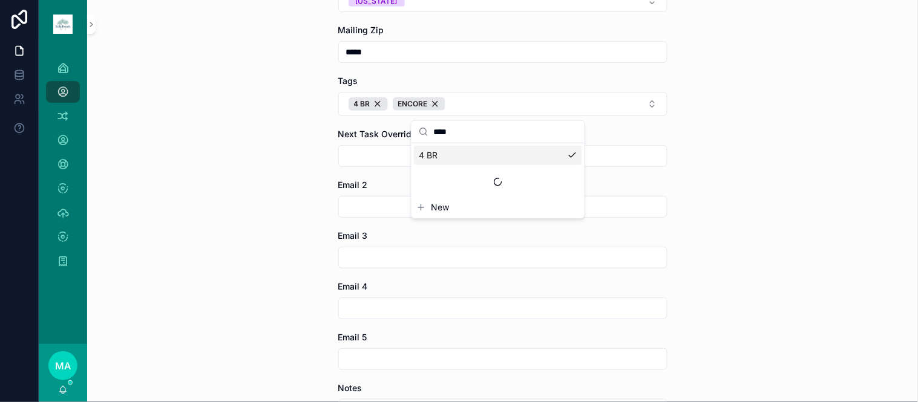
click at [425, 117] on div "**********" at bounding box center [478, 201] width 879 height 402
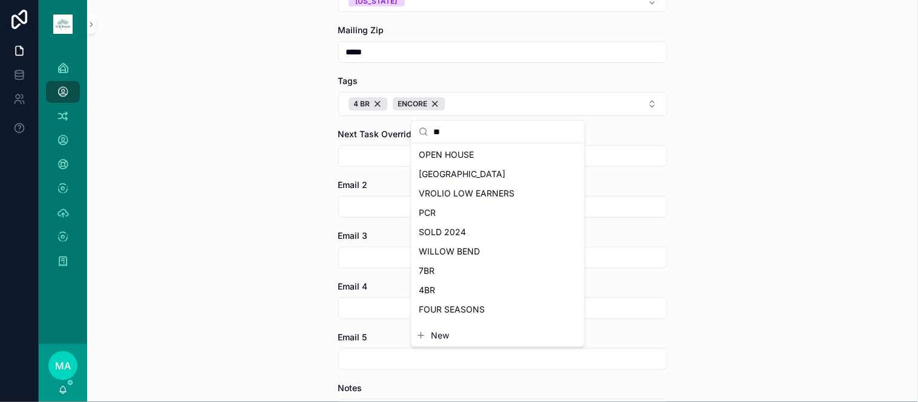
type input "*"
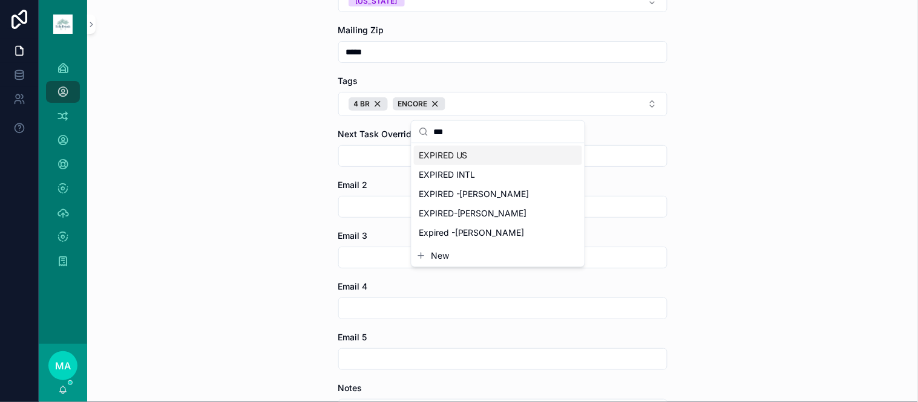
type input "***"
click at [469, 148] on div "EXPIRED US" at bounding box center [498, 155] width 168 height 19
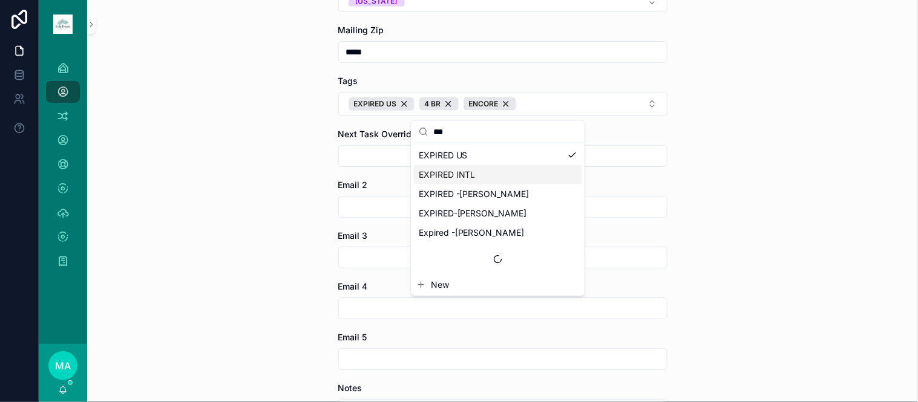
click at [805, 236] on div "**********" at bounding box center [502, 201] width 831 height 402
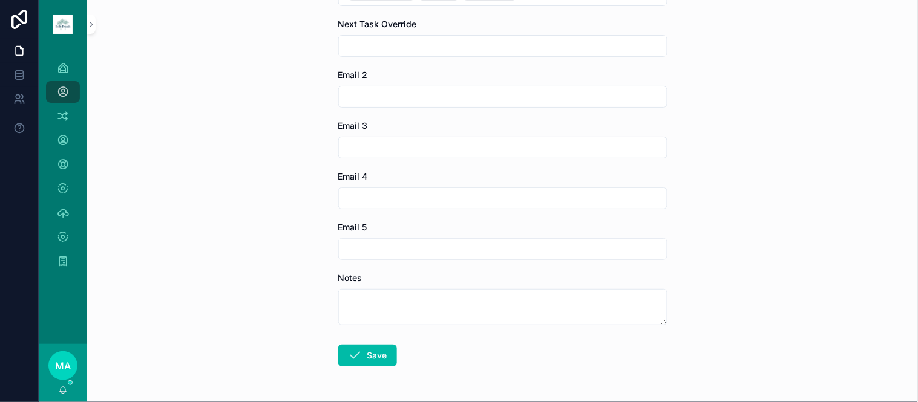
scroll to position [1498, 0]
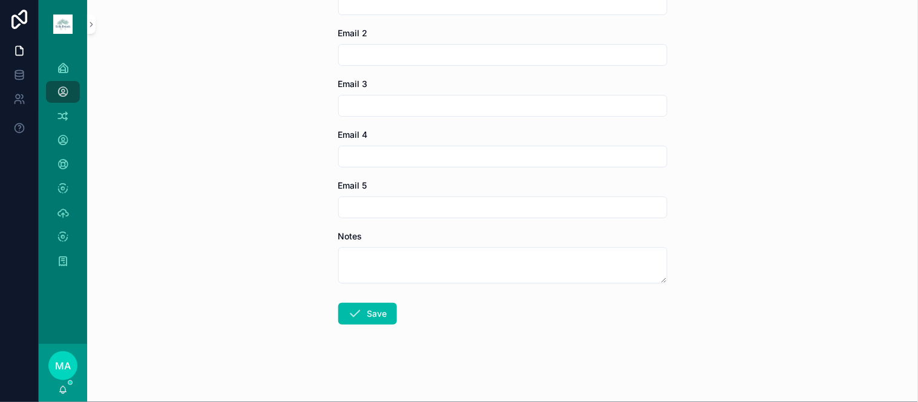
click at [377, 321] on button "Save" at bounding box center [367, 314] width 59 height 22
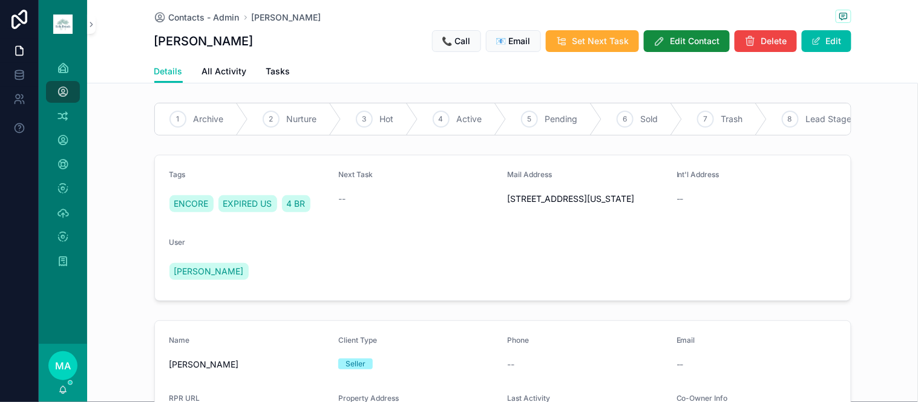
click at [225, 119] on div "1 Archive" at bounding box center [201, 118] width 93 height 31
click at [572, 37] on span "Set Next Task" at bounding box center [600, 41] width 57 height 12
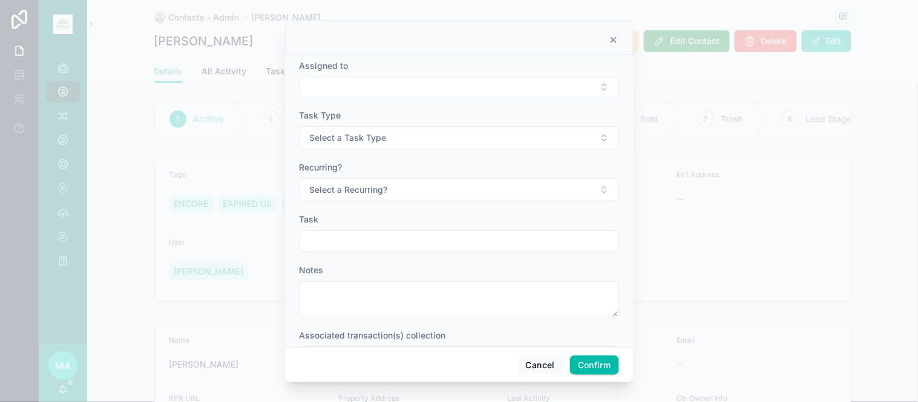
click at [428, 85] on button "Select Button" at bounding box center [459, 87] width 319 height 21
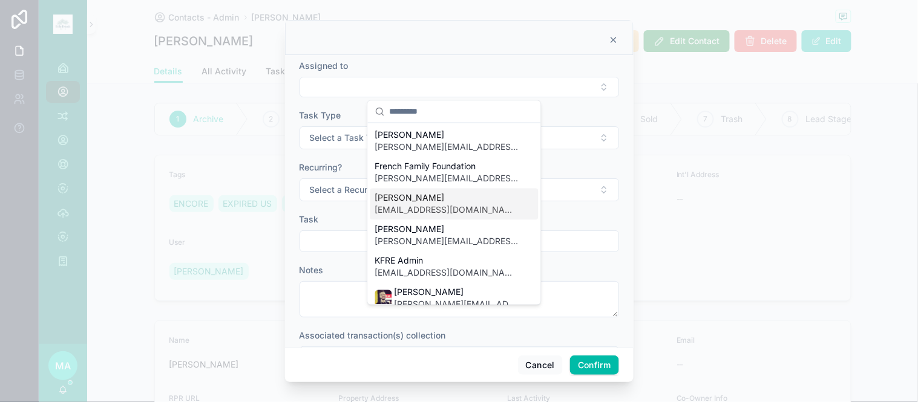
click at [427, 201] on span "[PERSON_NAME]" at bounding box center [447, 198] width 144 height 12
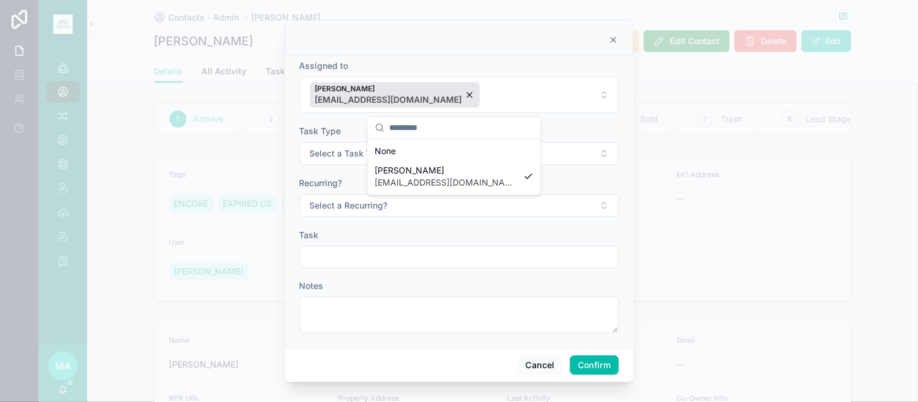
click at [581, 162] on button "Select a Task Type" at bounding box center [459, 153] width 319 height 23
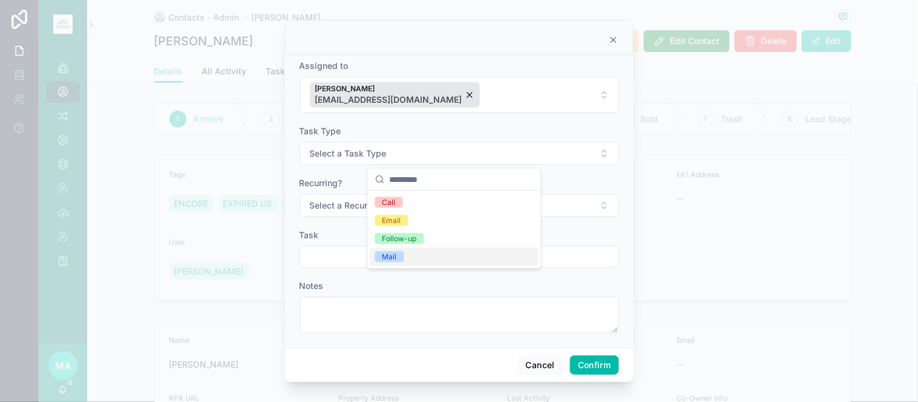
click at [391, 253] on div "Mail" at bounding box center [389, 257] width 15 height 11
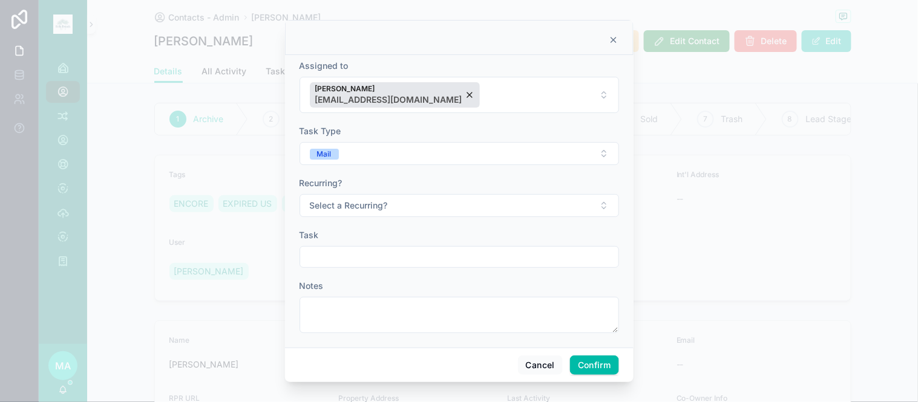
click at [385, 213] on button "Select a Recurring?" at bounding box center [459, 205] width 319 height 23
click at [387, 278] on div "No" at bounding box center [387, 272] width 10 height 11
click at [382, 256] on input "text" at bounding box center [459, 257] width 318 height 17
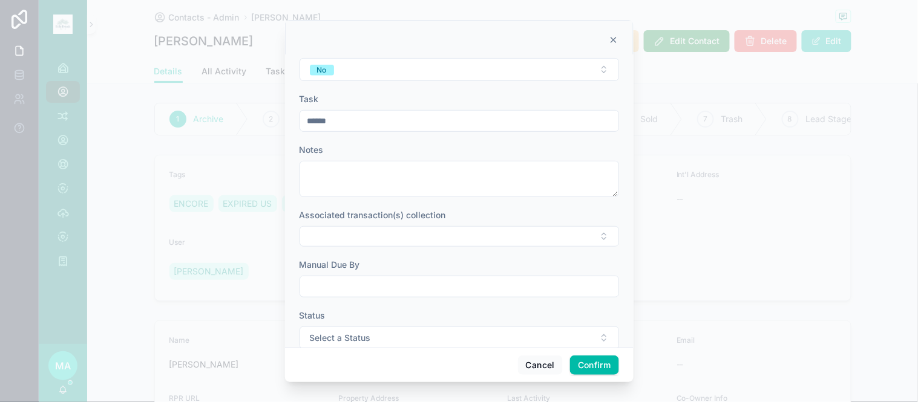
scroll to position [160, 0]
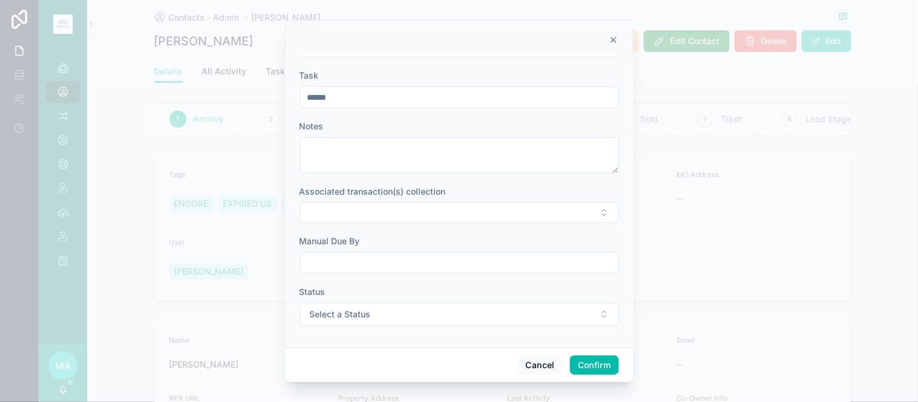
type input "*****"
click at [401, 267] on input "text" at bounding box center [459, 263] width 318 height 17
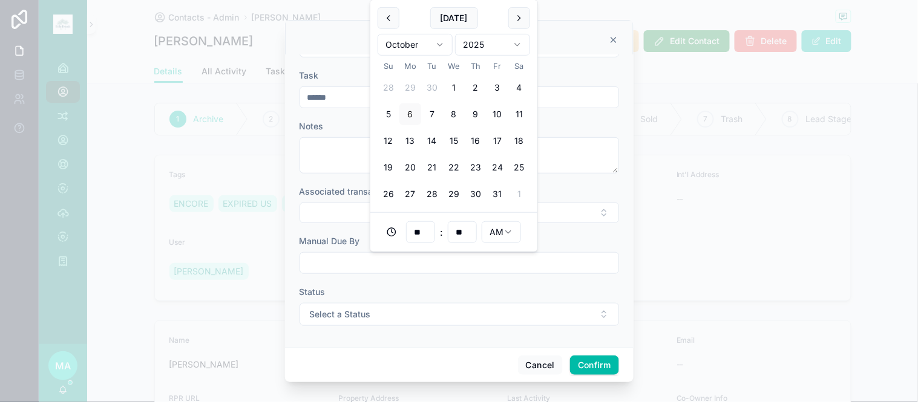
click at [414, 170] on button "20" at bounding box center [410, 168] width 22 height 22
type input "**********"
click at [365, 313] on span "Select a Status" at bounding box center [340, 315] width 61 height 12
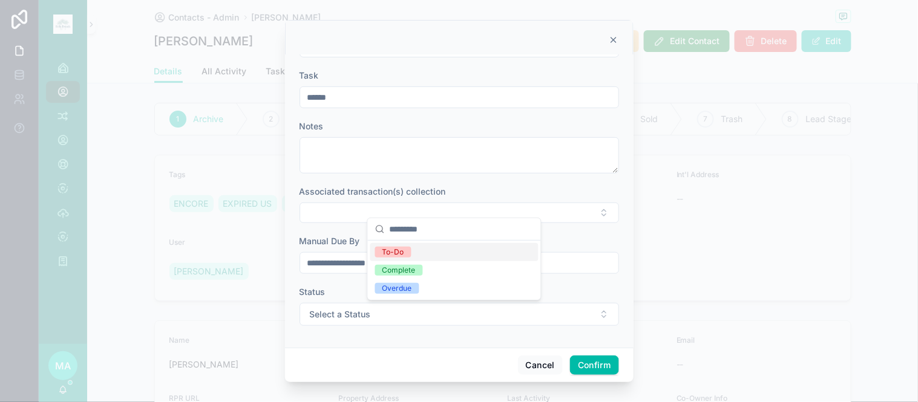
click at [389, 251] on div "To-Do" at bounding box center [393, 252] width 22 height 11
click at [597, 372] on button "Confirm" at bounding box center [594, 365] width 48 height 19
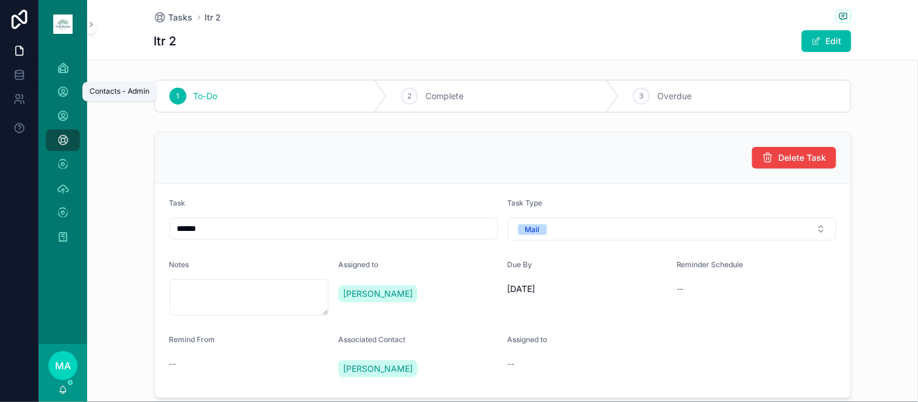
click at [71, 87] on div "Contacts - Admin" at bounding box center [62, 91] width 19 height 19
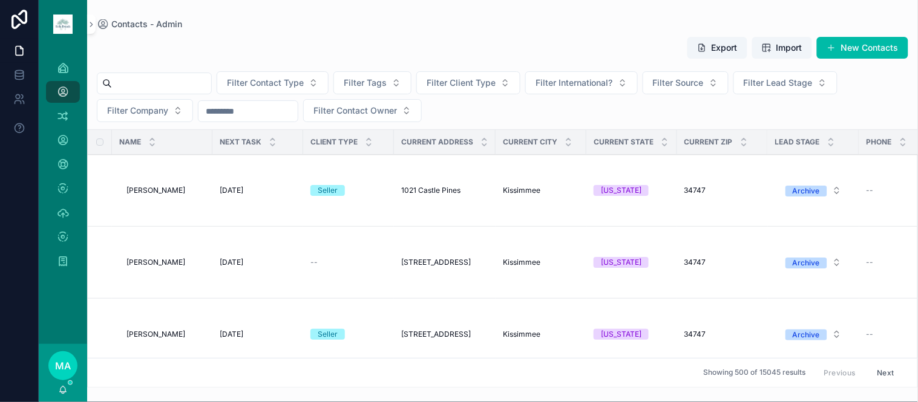
click at [850, 42] on button "New Contacts" at bounding box center [862, 48] width 91 height 22
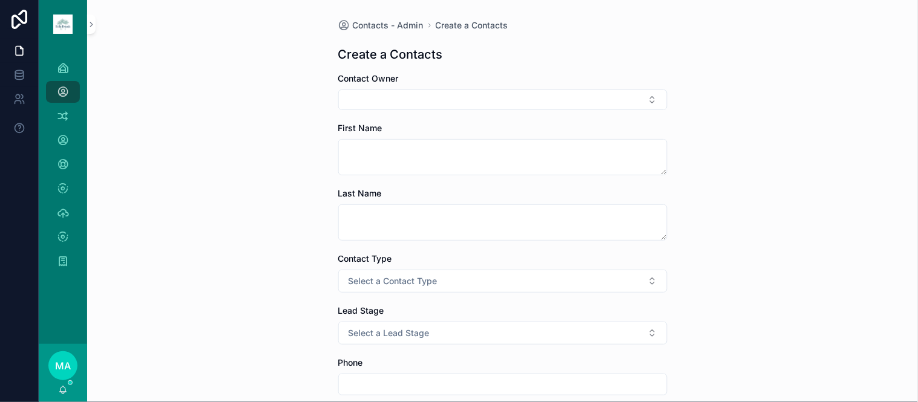
click at [372, 103] on button "Select Button" at bounding box center [502, 100] width 329 height 21
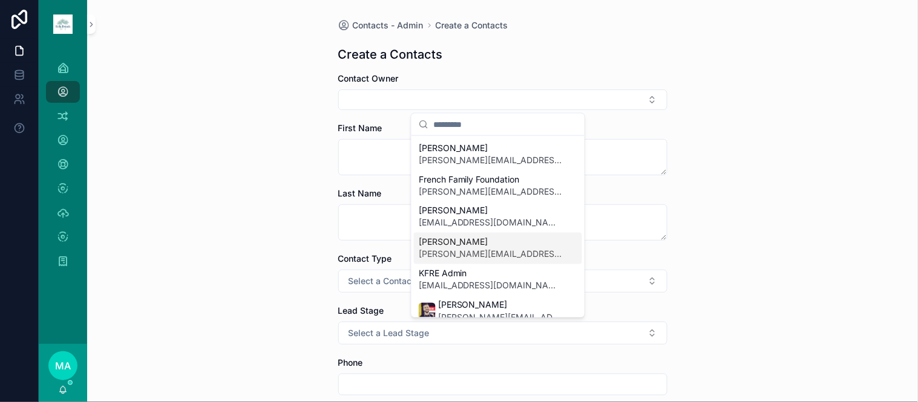
click at [463, 246] on span "[PERSON_NAME]" at bounding box center [491, 243] width 144 height 12
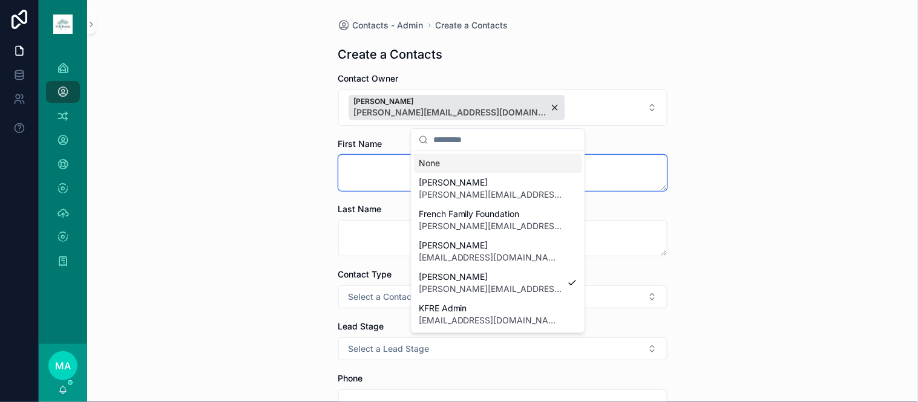
click at [358, 172] on textarea "scrollable content" at bounding box center [502, 173] width 329 height 36
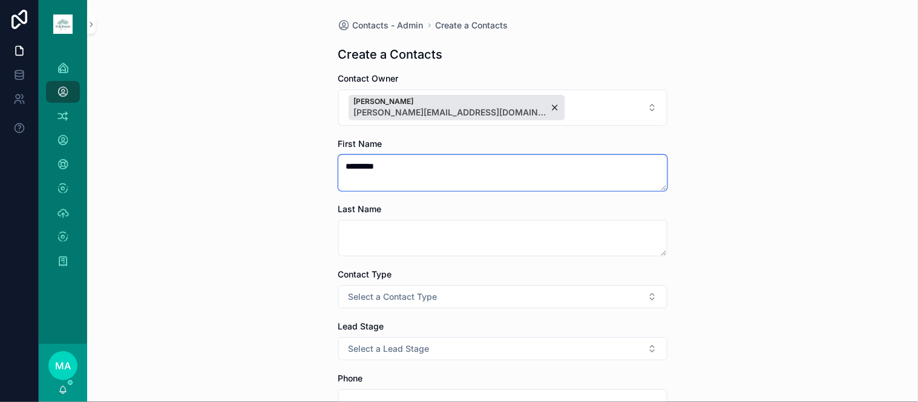
type textarea "********"
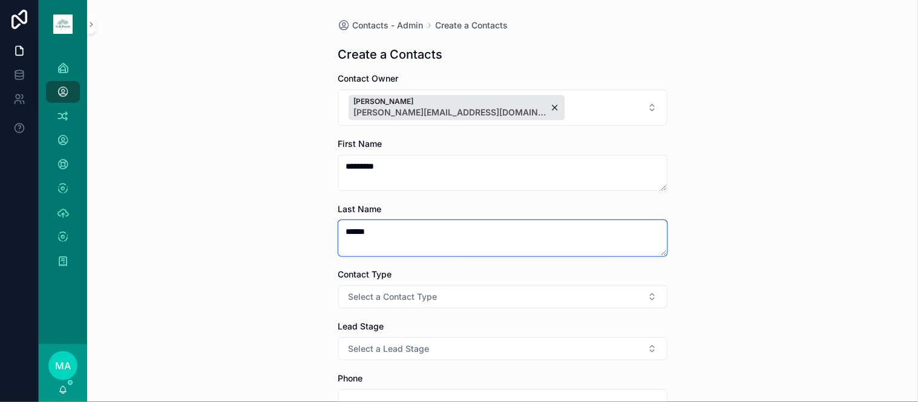
type textarea "*****"
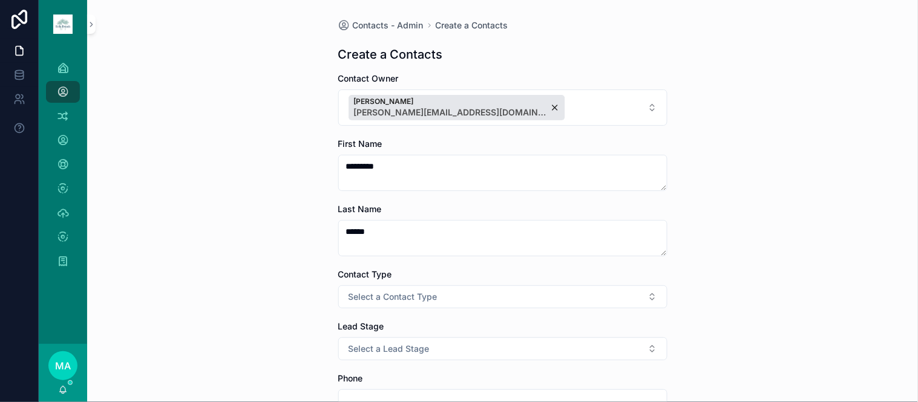
click at [408, 291] on span "Select a Contact Type" at bounding box center [393, 297] width 89 height 12
click at [445, 365] on span "Client" at bounding box center [436, 363] width 34 height 11
click at [391, 345] on span "Select a International?" at bounding box center [394, 349] width 90 height 12
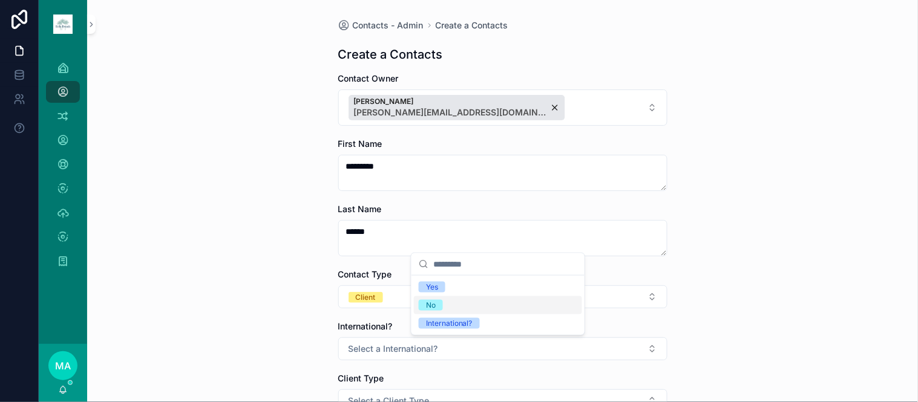
click at [565, 310] on div "No" at bounding box center [498, 305] width 168 height 18
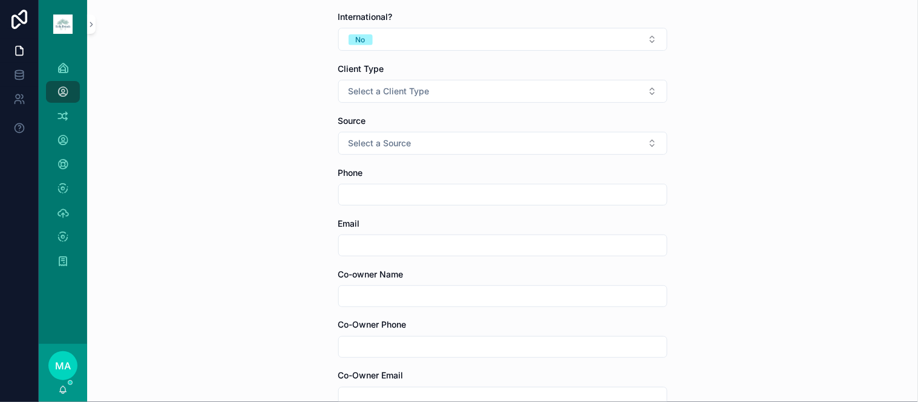
scroll to position [336, 0]
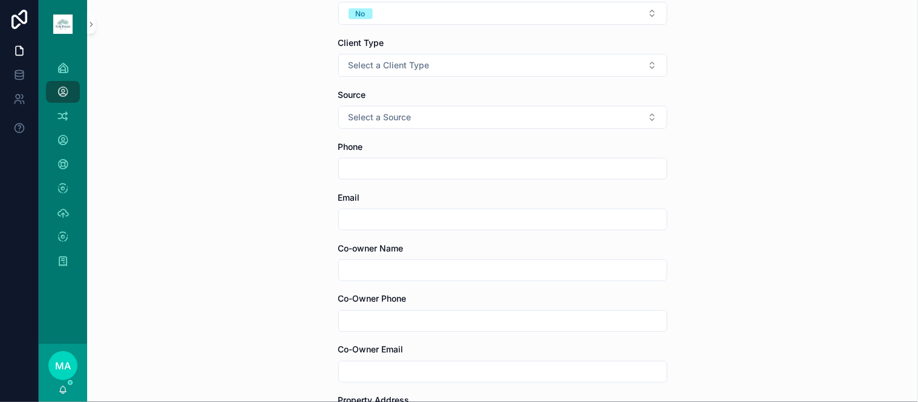
click at [386, 73] on button "Select a Client Type" at bounding box center [502, 65] width 329 height 23
click at [449, 130] on span "Seller" at bounding box center [436, 132] width 34 height 11
click at [403, 121] on span "Select a Source" at bounding box center [380, 117] width 63 height 12
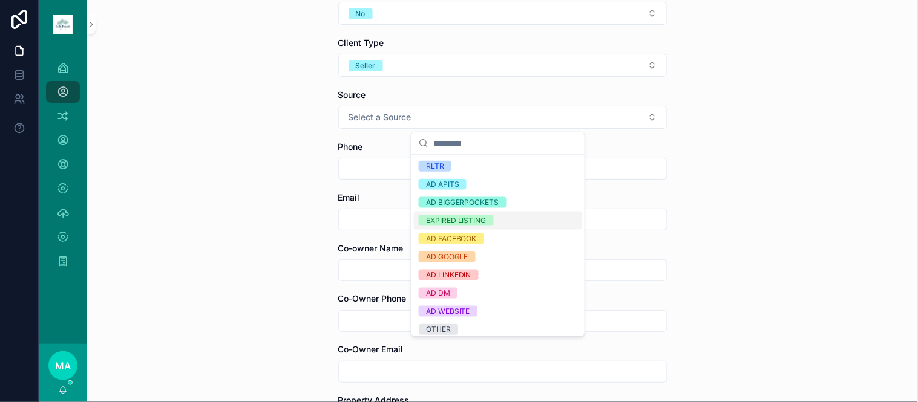
click at [450, 218] on div "EXPIRED LISTING" at bounding box center [456, 220] width 61 height 11
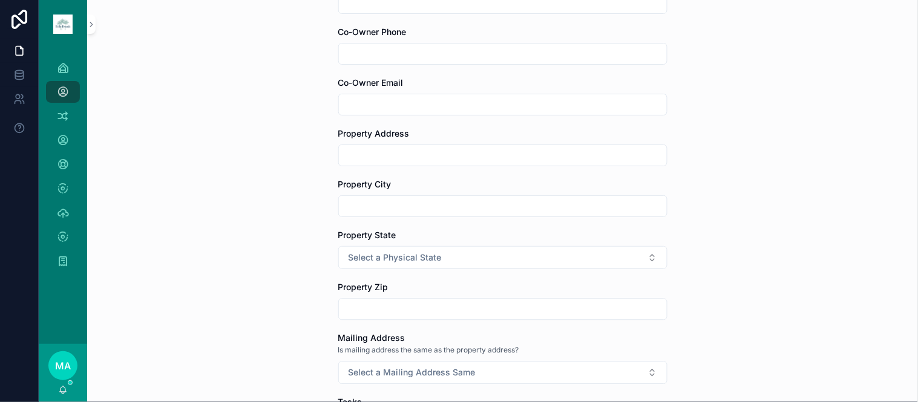
scroll to position [605, 0]
click at [402, 155] on input "scrollable content" at bounding box center [503, 153] width 328 height 17
type input "**********"
type input "*********"
click at [437, 255] on button "Select a Physical State" at bounding box center [502, 255] width 329 height 23
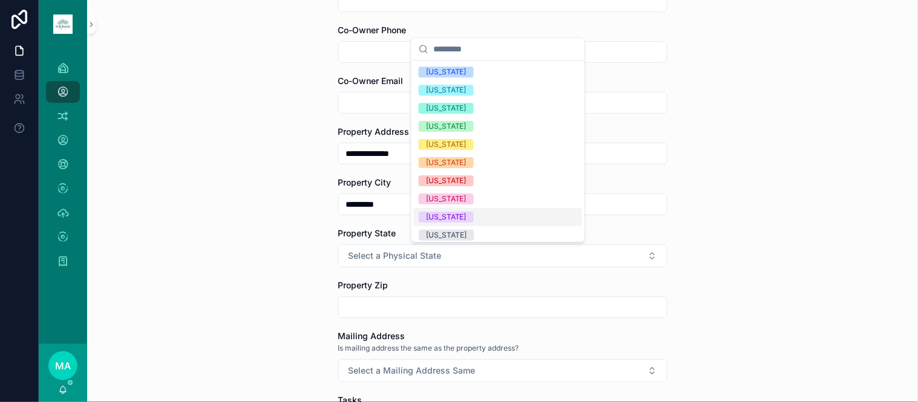
click at [450, 217] on span "[US_STATE]" at bounding box center [446, 217] width 55 height 11
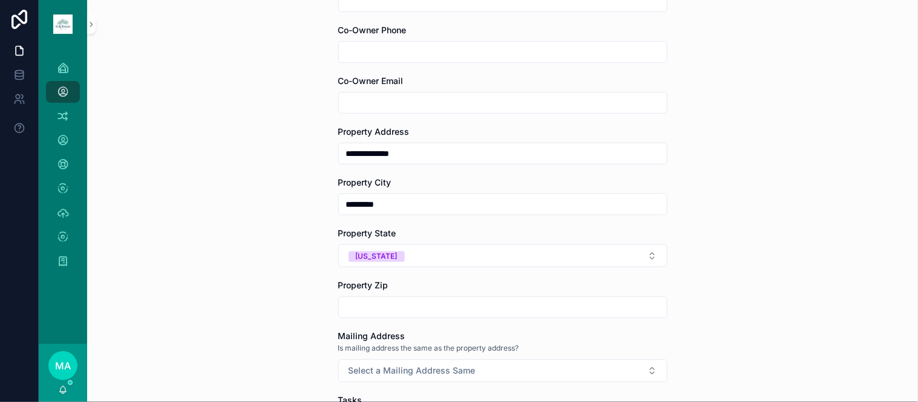
click at [404, 309] on input "scrollable content" at bounding box center [503, 307] width 328 height 17
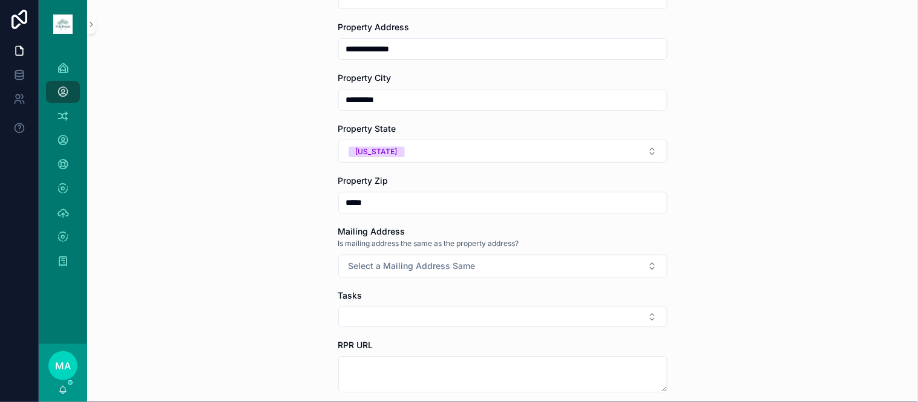
scroll to position [739, 0]
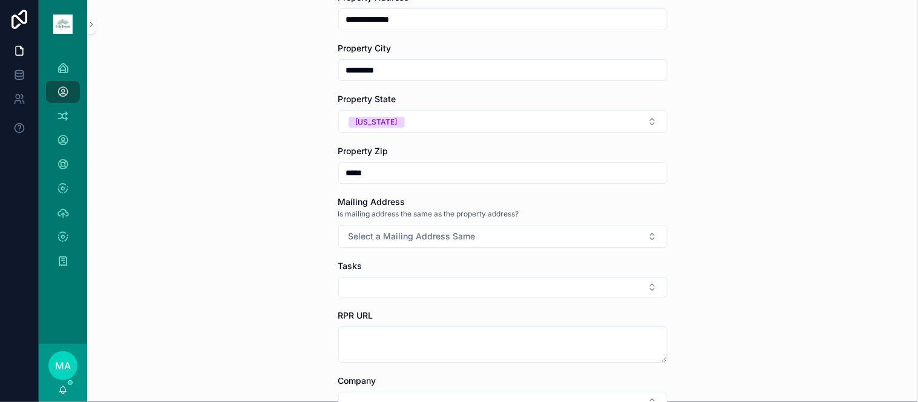
type input "*****"
click at [367, 240] on span "Select a Mailing Address Same" at bounding box center [412, 237] width 127 height 12
click at [430, 289] on div "Yes" at bounding box center [432, 286] width 12 height 11
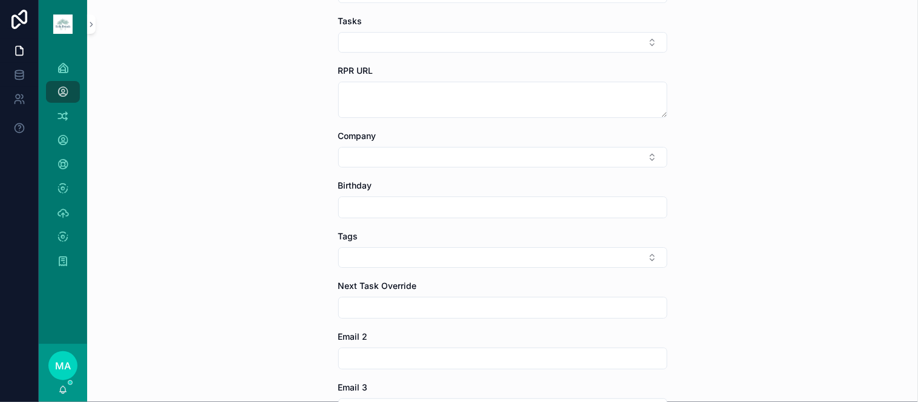
scroll to position [1008, 0]
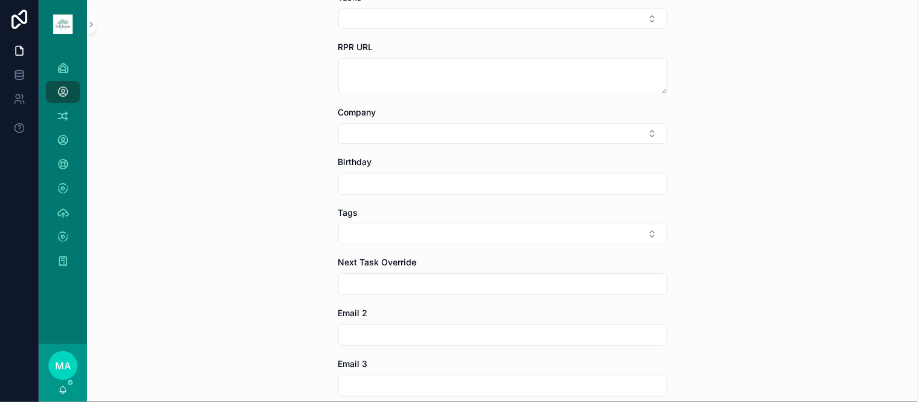
click at [387, 234] on button "Select Button" at bounding box center [502, 234] width 329 height 21
type input "******"
click at [449, 287] on span "ENCORE" at bounding box center [436, 283] width 34 height 12
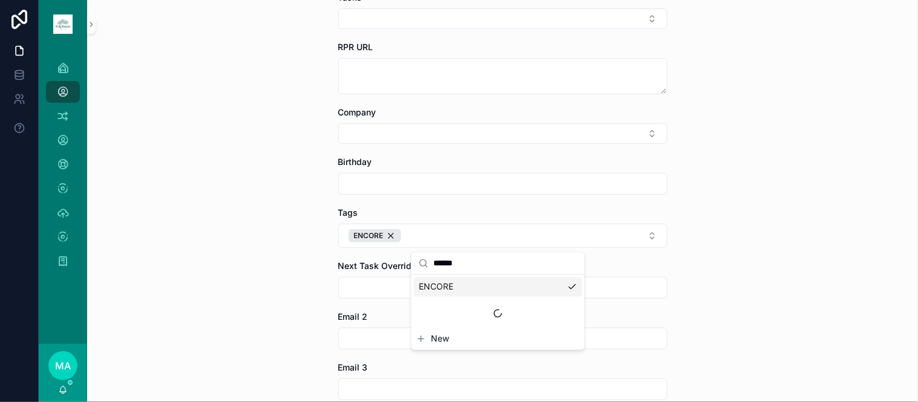
drag, startPoint x: 482, startPoint y: 264, endPoint x: 434, endPoint y: 265, distance: 47.8
click at [434, 265] on input "******" at bounding box center [505, 264] width 144 height 22
click at [467, 293] on div "4 BR" at bounding box center [498, 287] width 168 height 19
click at [482, 273] on input "****" at bounding box center [505, 264] width 144 height 22
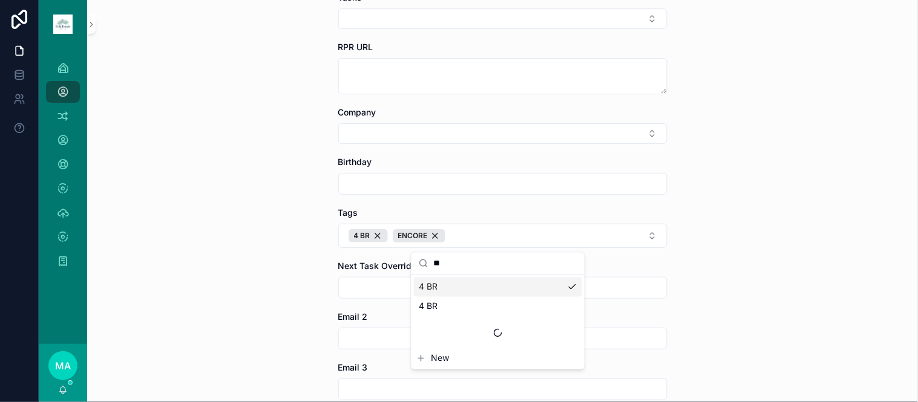
type input "*"
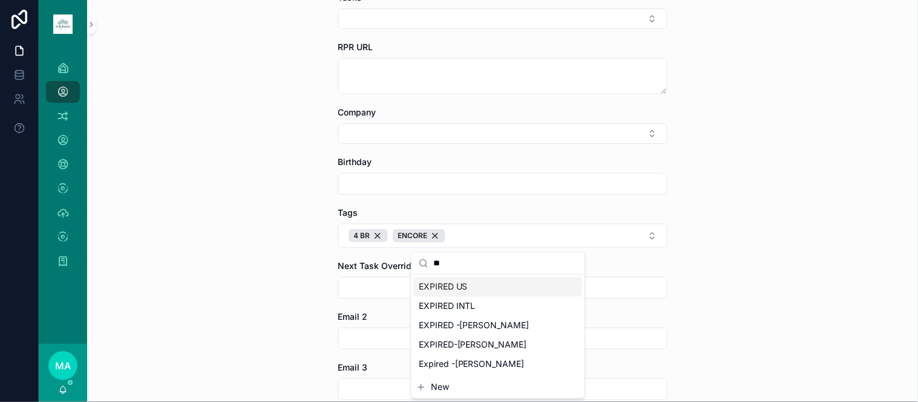
type input "**"
click at [466, 289] on span "EXPIRED US" at bounding box center [443, 287] width 49 height 12
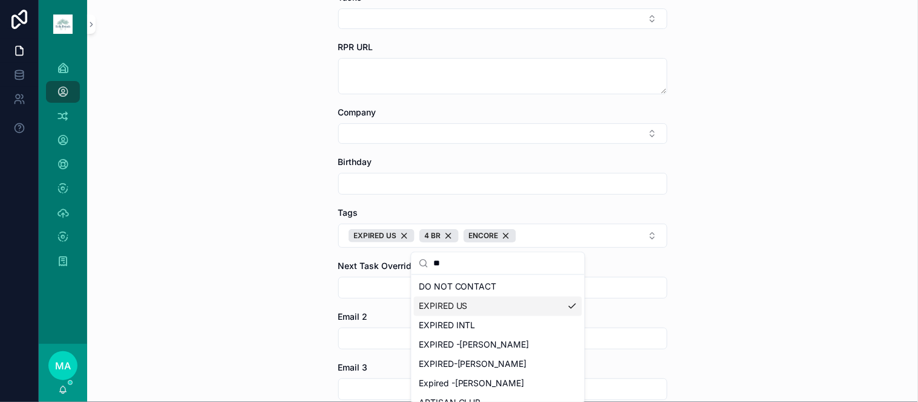
click at [799, 343] on div "**********" at bounding box center [502, 201] width 831 height 402
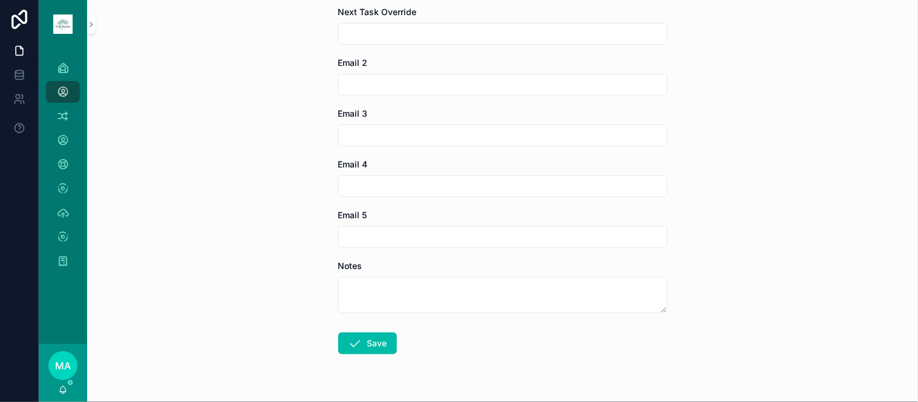
scroll to position [1277, 0]
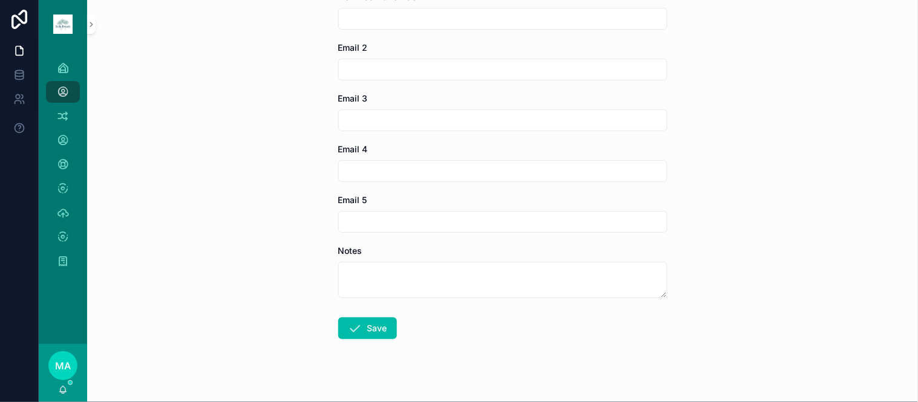
click at [357, 321] on button "Save" at bounding box center [367, 329] width 59 height 22
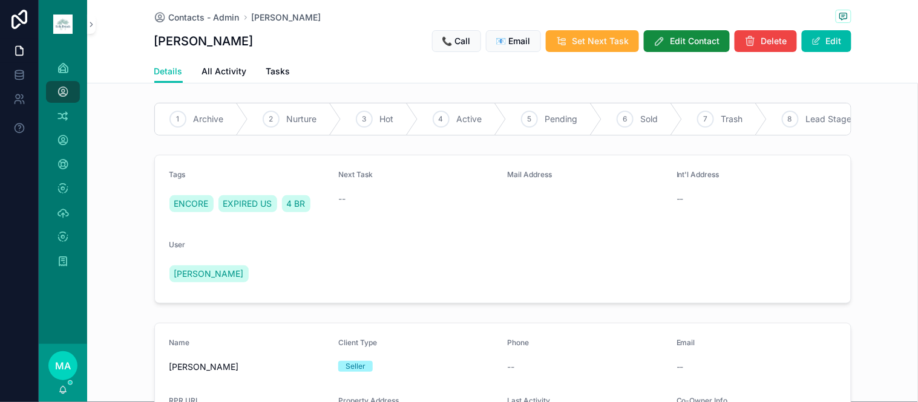
click at [194, 119] on span "Archive" at bounding box center [209, 119] width 30 height 12
click at [588, 36] on span "Set Next Task" at bounding box center [600, 41] width 57 height 12
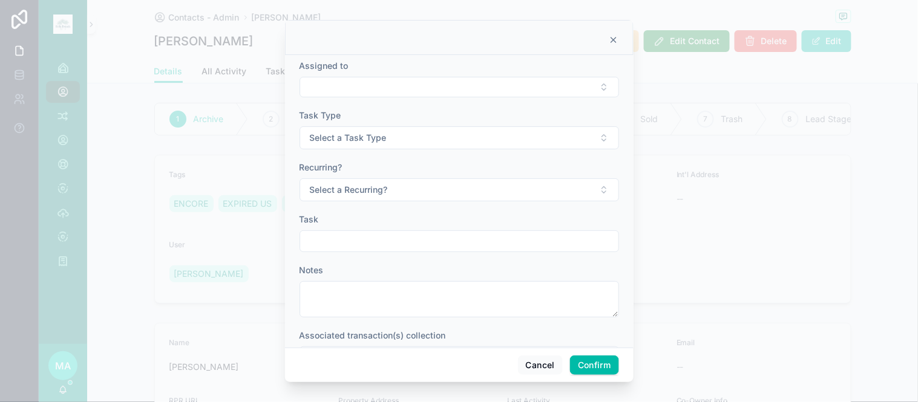
click at [452, 81] on button "Select Button" at bounding box center [459, 87] width 319 height 21
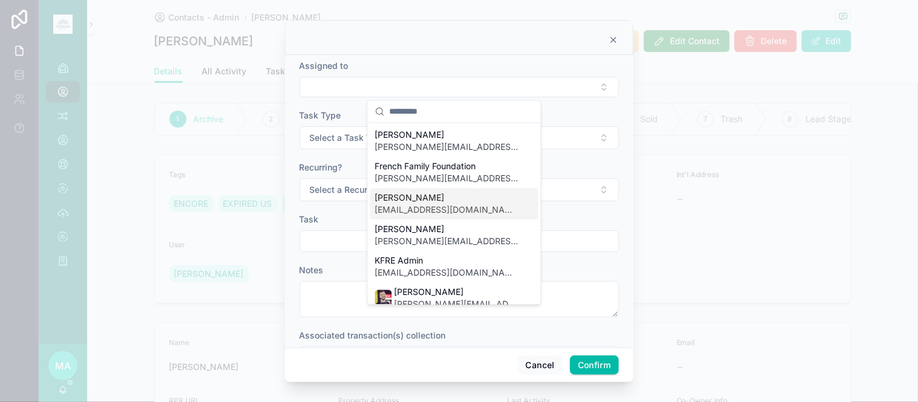
click at [444, 205] on span "[EMAIL_ADDRESS][DOMAIN_NAME]" at bounding box center [447, 211] width 144 height 12
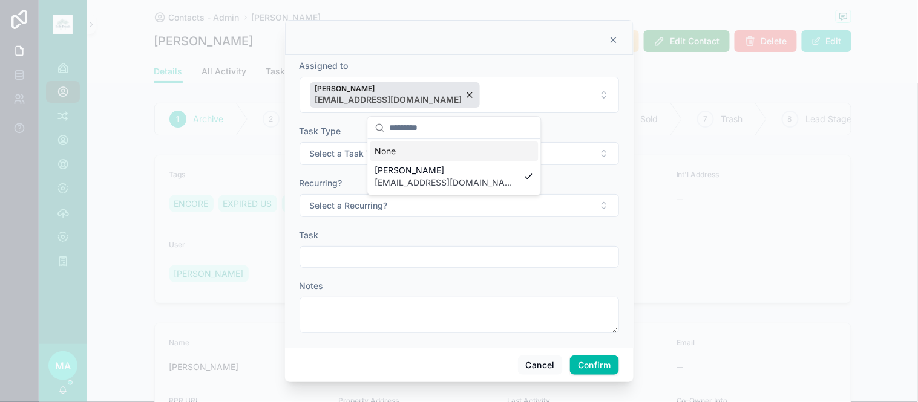
click at [342, 149] on span "Select a Task Type" at bounding box center [348, 154] width 77 height 12
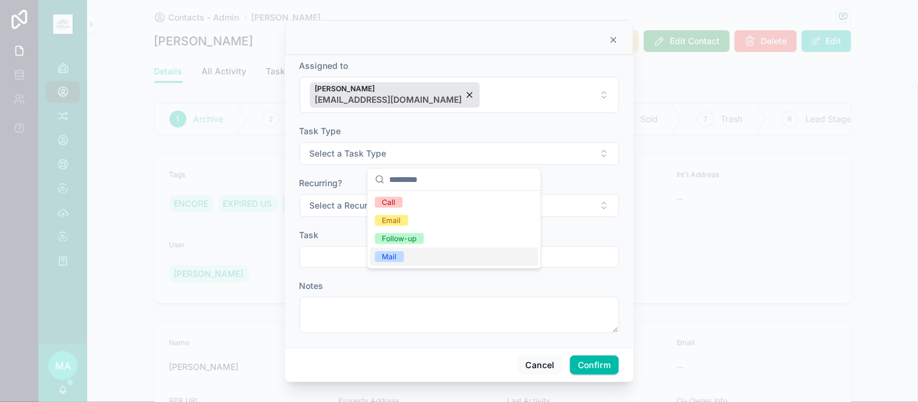
click at [389, 258] on div "Mail" at bounding box center [389, 257] width 15 height 11
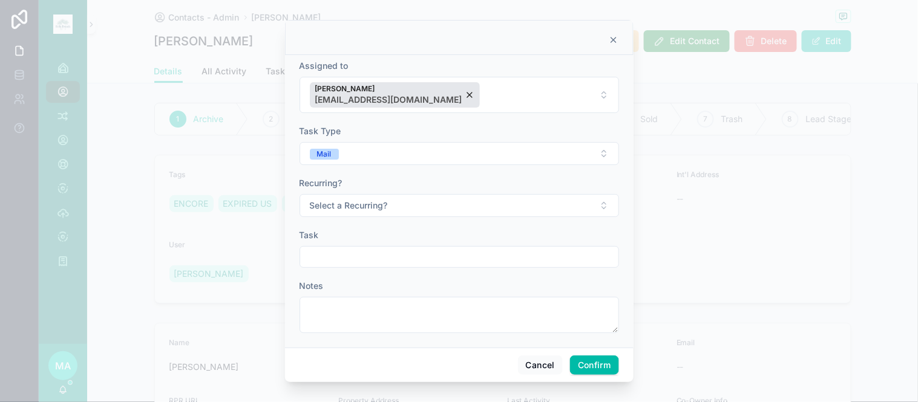
click at [347, 200] on span "Select a Recurring?" at bounding box center [349, 206] width 78 height 12
click at [391, 270] on div "No" at bounding box center [387, 272] width 10 height 11
click at [367, 254] on input "text" at bounding box center [459, 257] width 318 height 17
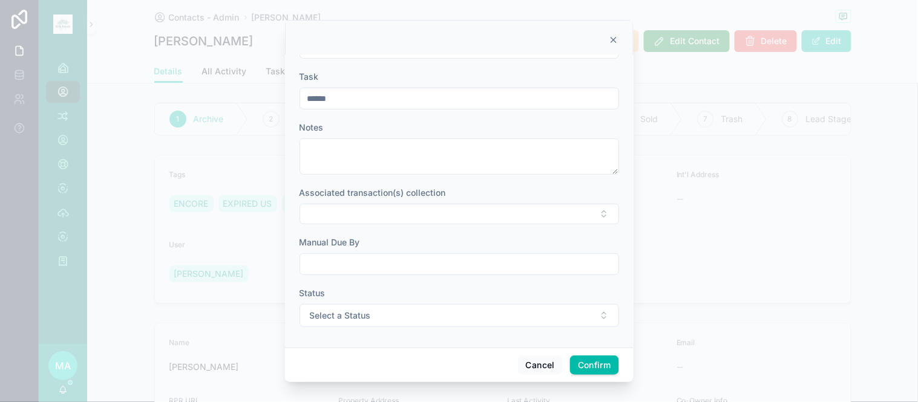
scroll to position [160, 0]
type input "**********"
click at [357, 267] on input "text" at bounding box center [459, 263] width 318 height 17
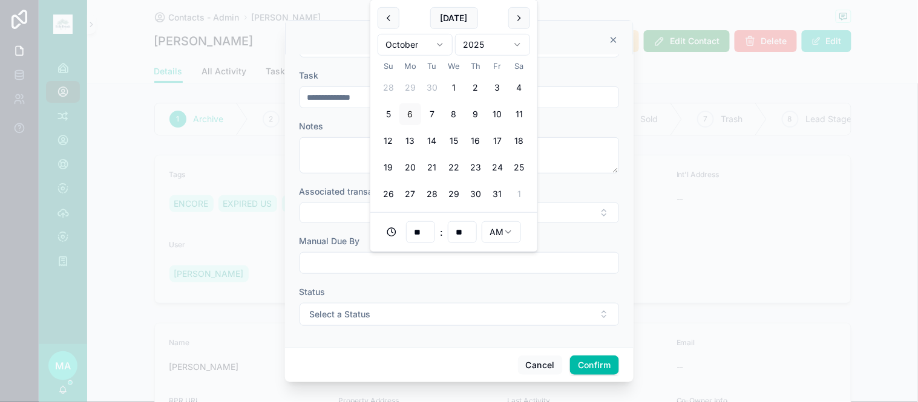
click at [409, 157] on button "20" at bounding box center [410, 168] width 22 height 22
type input "**********"
click at [378, 315] on button "Select a Status" at bounding box center [459, 314] width 319 height 23
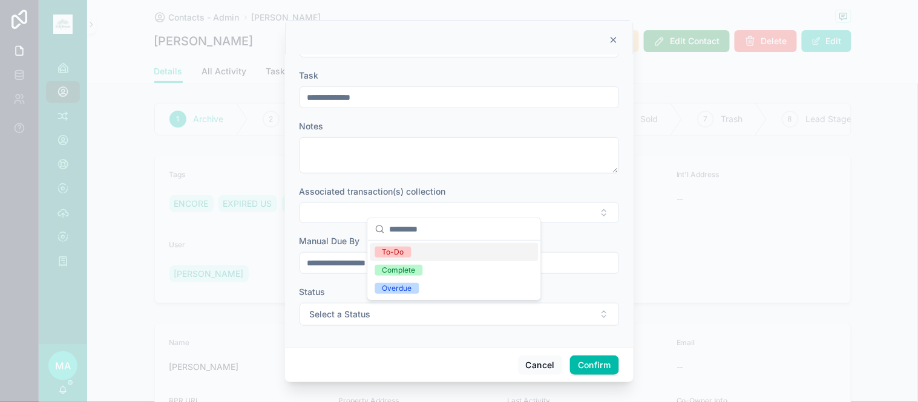
click at [404, 250] on span "To-Do" at bounding box center [393, 252] width 36 height 11
click at [590, 376] on div "Cancel Confirm" at bounding box center [459, 365] width 349 height 34
click at [591, 373] on button "Confirm" at bounding box center [594, 365] width 48 height 19
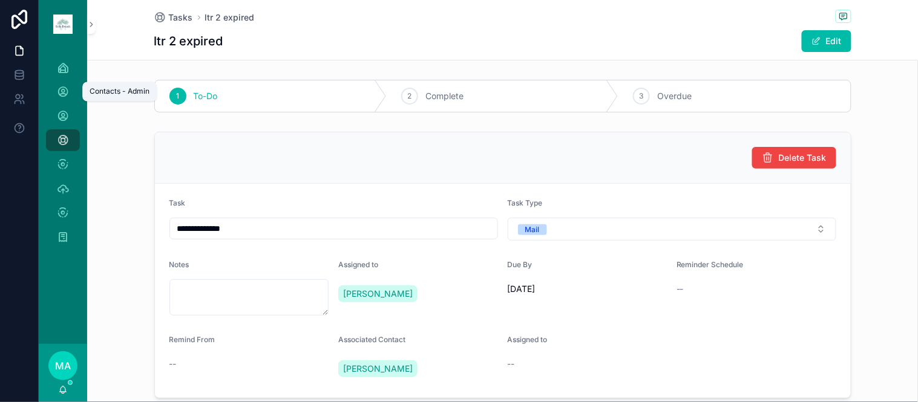
click at [61, 87] on icon "scrollable content" at bounding box center [63, 92] width 12 height 12
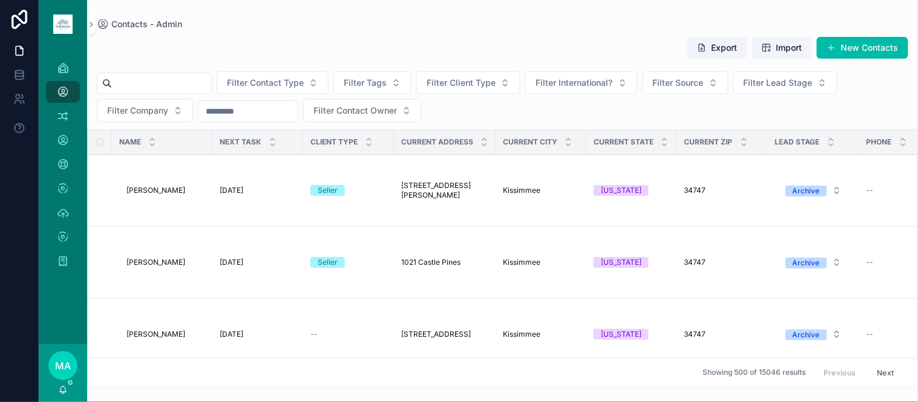
click at [874, 41] on button "New Contacts" at bounding box center [862, 48] width 91 height 22
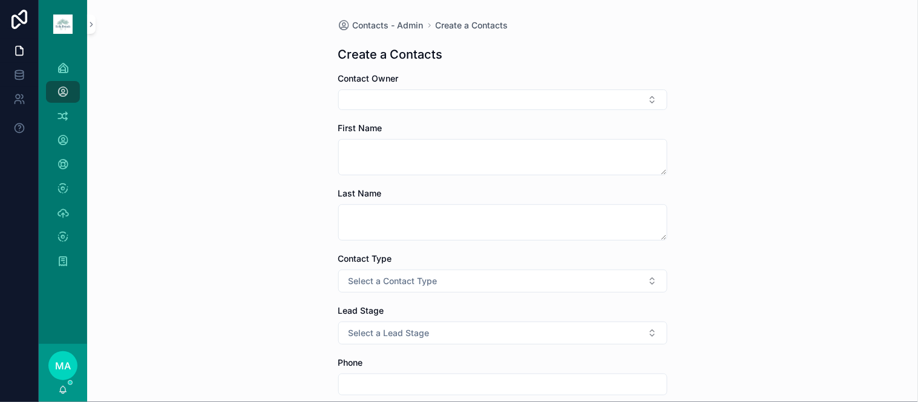
click at [493, 99] on button "Select Button" at bounding box center [502, 100] width 329 height 21
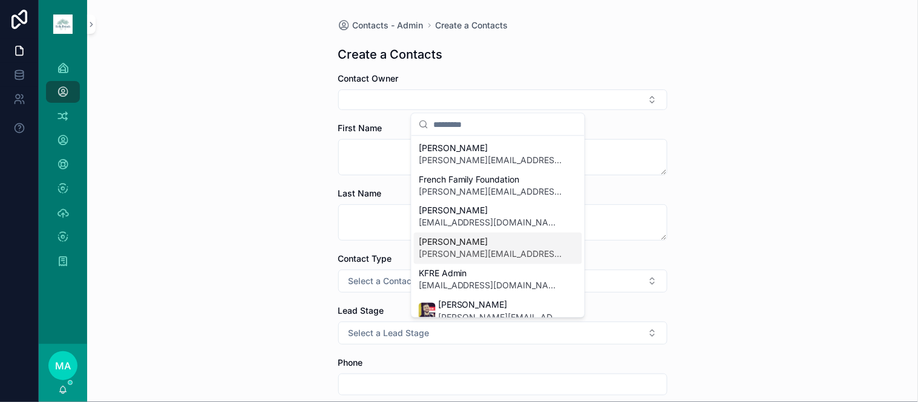
click at [484, 253] on span "[PERSON_NAME][EMAIL_ADDRESS][DOMAIN_NAME]" at bounding box center [491, 255] width 144 height 12
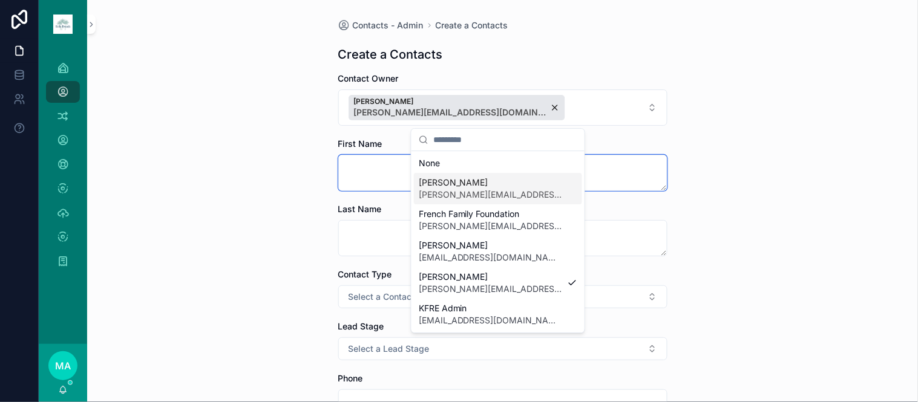
click at [396, 174] on textarea "scrollable content" at bounding box center [502, 173] width 329 height 36
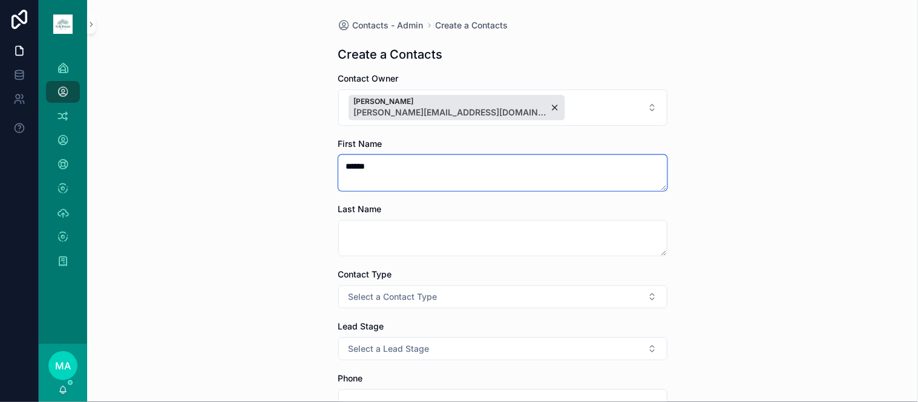
type textarea "*****"
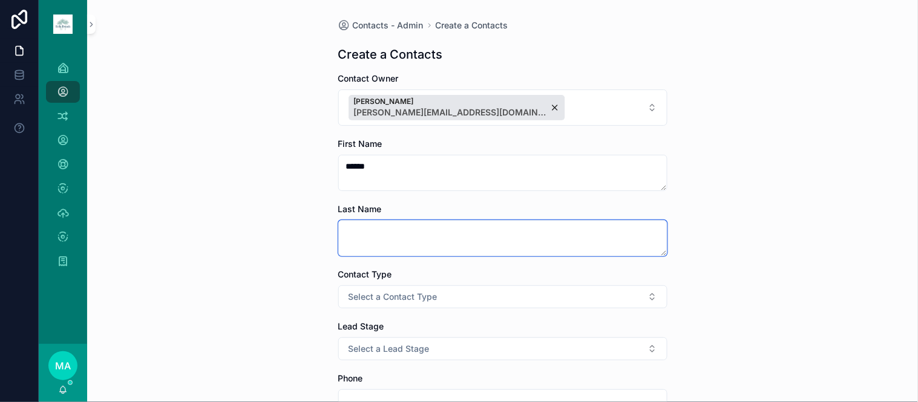
type textarea "*"
type textarea "****"
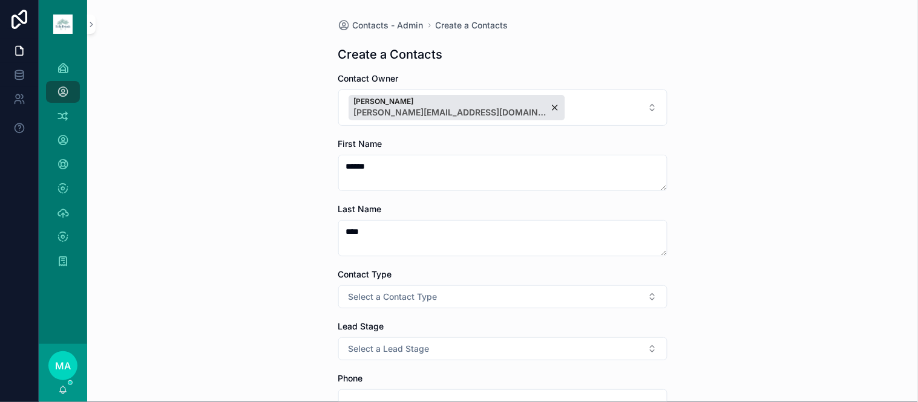
click at [404, 305] on button "Select a Contact Type" at bounding box center [502, 297] width 329 height 23
click at [453, 365] on div "Client" at bounding box center [498, 364] width 168 height 18
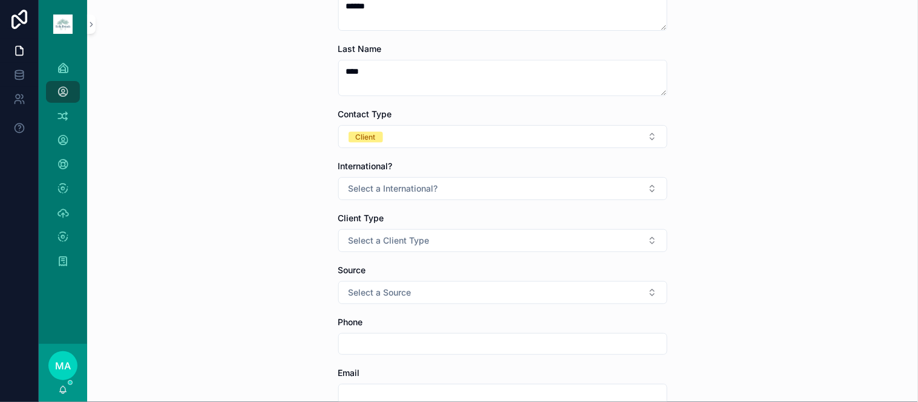
scroll to position [201, 0]
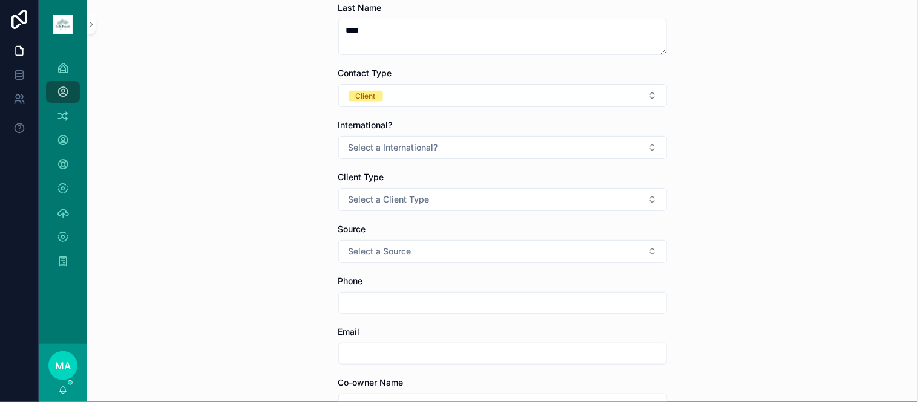
click at [402, 150] on span "Select a International?" at bounding box center [394, 148] width 90 height 12
click at [424, 216] on span "No" at bounding box center [431, 214] width 24 height 11
click at [378, 205] on span "Select a Client Type" at bounding box center [389, 200] width 81 height 12
click at [480, 266] on div "Seller" at bounding box center [498, 267] width 168 height 18
click at [448, 256] on button "Select a Source" at bounding box center [502, 251] width 329 height 23
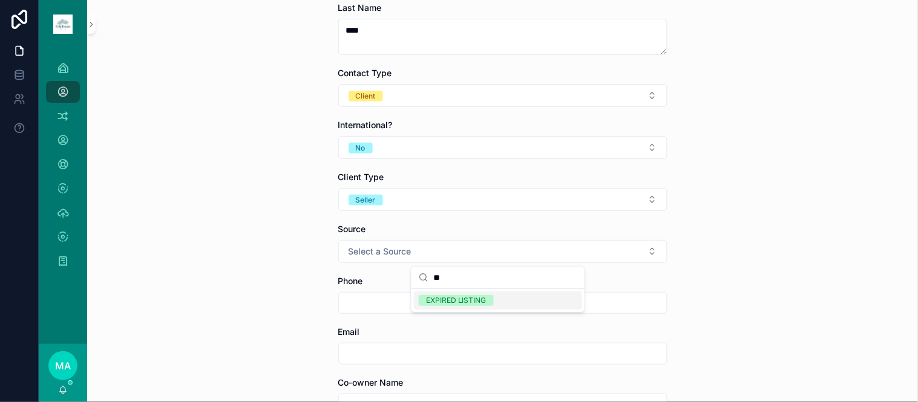
type input "**"
click at [451, 307] on div "EXPIRED LISTING" at bounding box center [498, 301] width 168 height 18
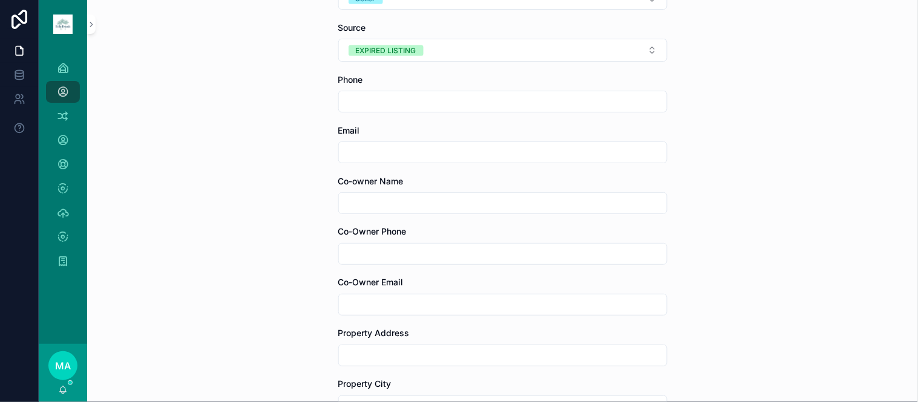
scroll to position [537, 0]
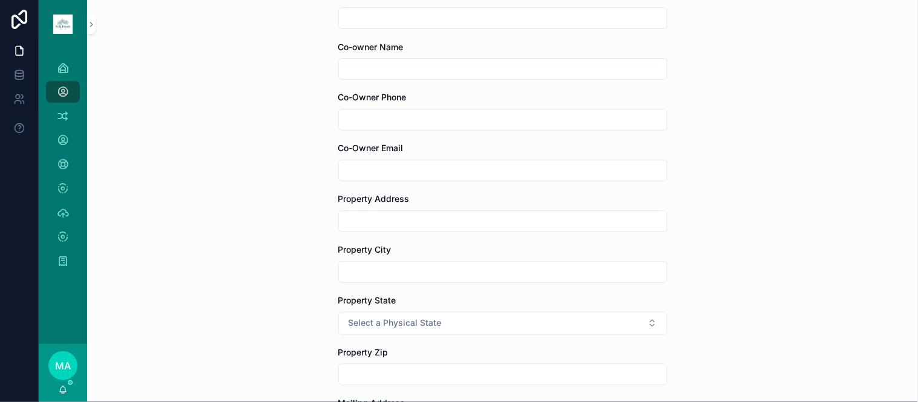
click at [392, 218] on input "scrollable content" at bounding box center [503, 221] width 328 height 17
type input "**********"
type input "*********"
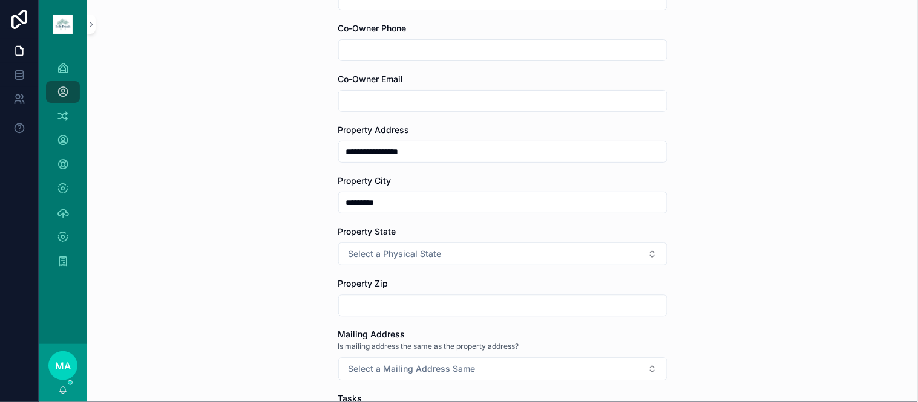
scroll to position [605, 0]
click at [442, 249] on button "Select a Physical State" at bounding box center [502, 255] width 329 height 23
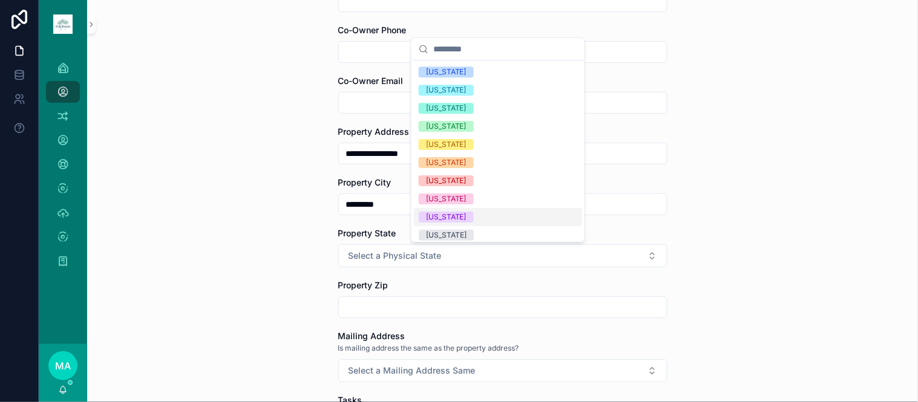
click at [450, 214] on span "[US_STATE]" at bounding box center [446, 217] width 55 height 11
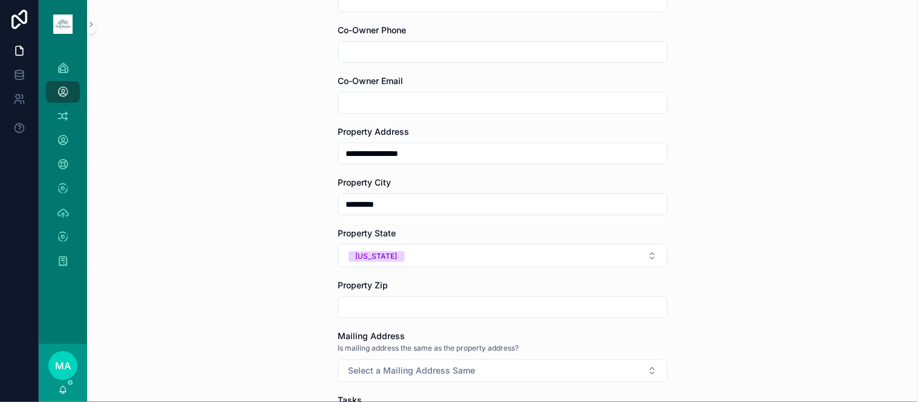
click at [380, 303] on input "scrollable content" at bounding box center [503, 307] width 328 height 17
type input "*"
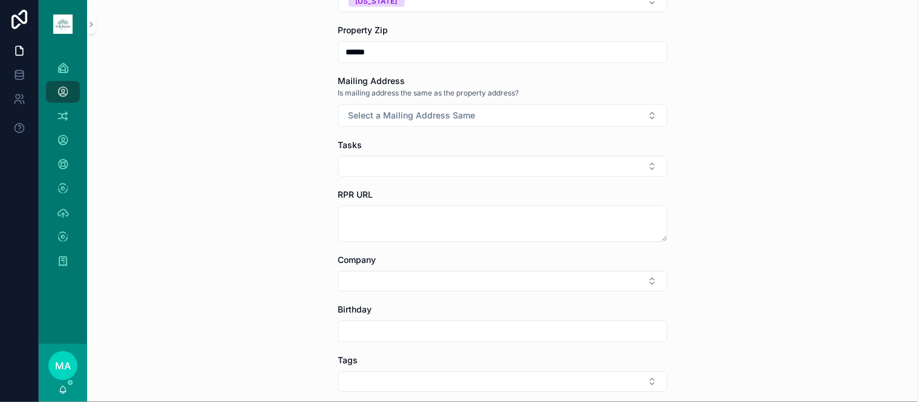
scroll to position [874, 0]
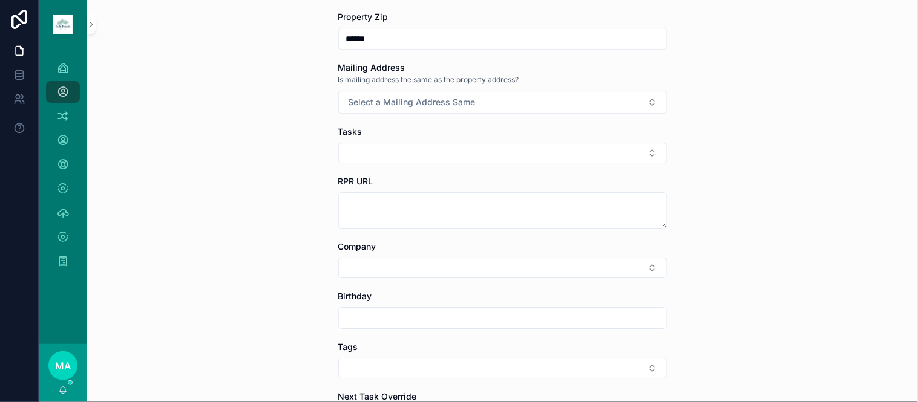
type input "*****"
click at [405, 95] on button "Select a Mailing Address Same" at bounding box center [502, 102] width 329 height 23
click at [437, 168] on span "No" at bounding box center [431, 169] width 24 height 11
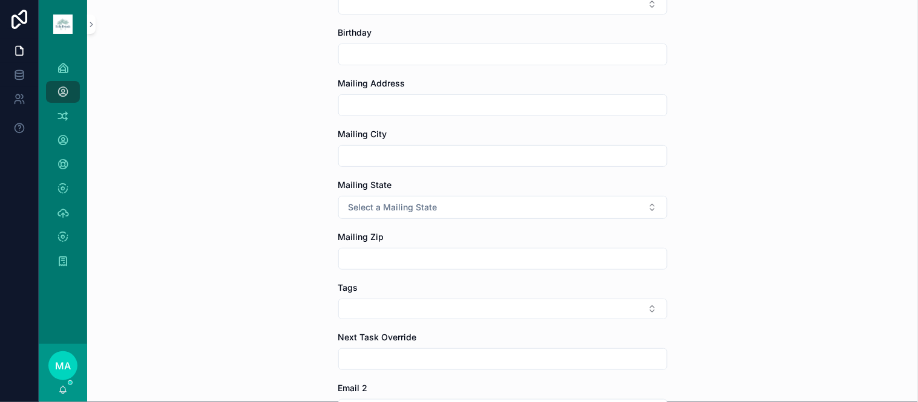
scroll to position [1142, 0]
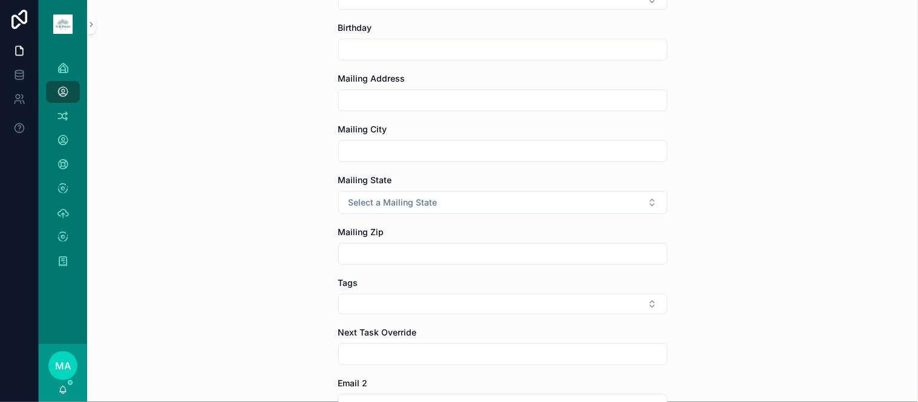
click at [395, 99] on input "scrollable content" at bounding box center [503, 100] width 328 height 17
type input "**********"
click at [454, 214] on button "Select a Mailing State" at bounding box center [502, 202] width 329 height 23
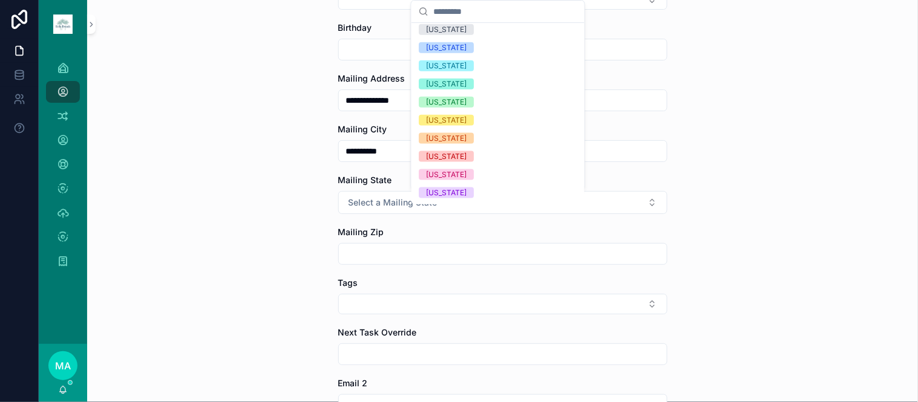
scroll to position [403, 0]
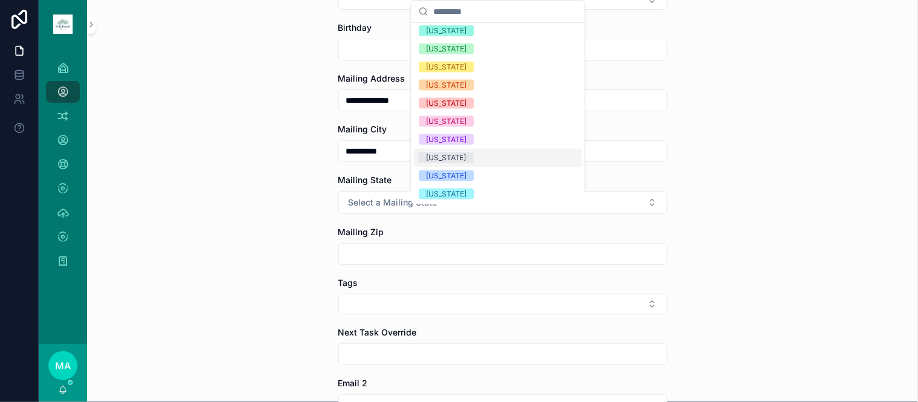
click at [463, 155] on div "[US_STATE]" at bounding box center [446, 157] width 41 height 11
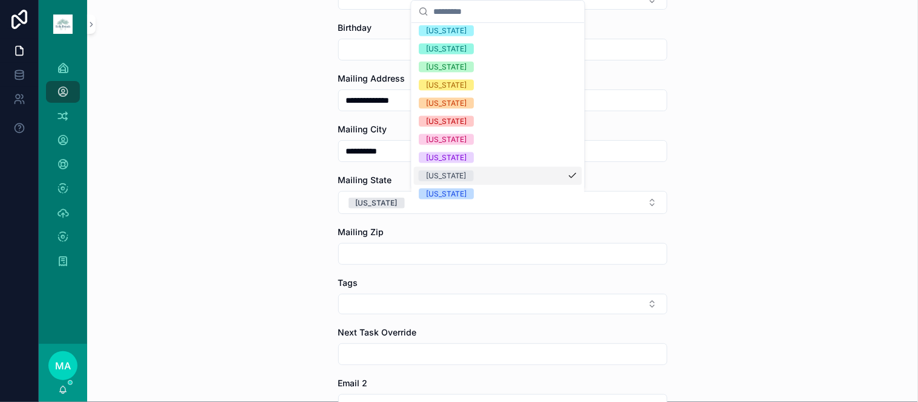
scroll to position [421, 0]
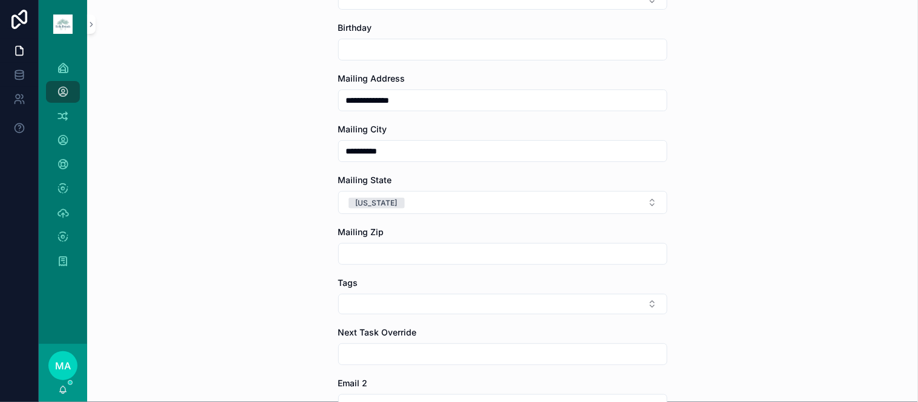
click at [400, 256] on input "scrollable content" at bounding box center [503, 254] width 328 height 17
type input "*****"
click at [414, 304] on button "Select Button" at bounding box center [502, 304] width 329 height 21
click at [511, 258] on div "SOLTERRA" at bounding box center [498, 258] width 168 height 19
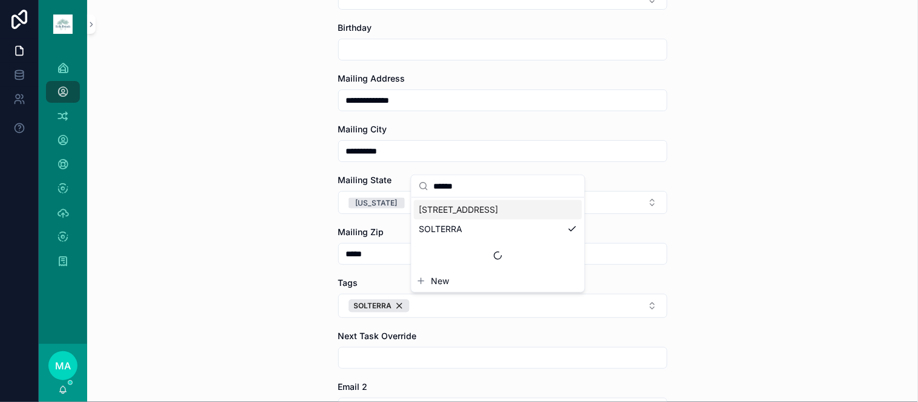
drag, startPoint x: 457, startPoint y: 188, endPoint x: 425, endPoint y: 184, distance: 32.3
click at [425, 184] on div "******" at bounding box center [497, 186] width 173 height 22
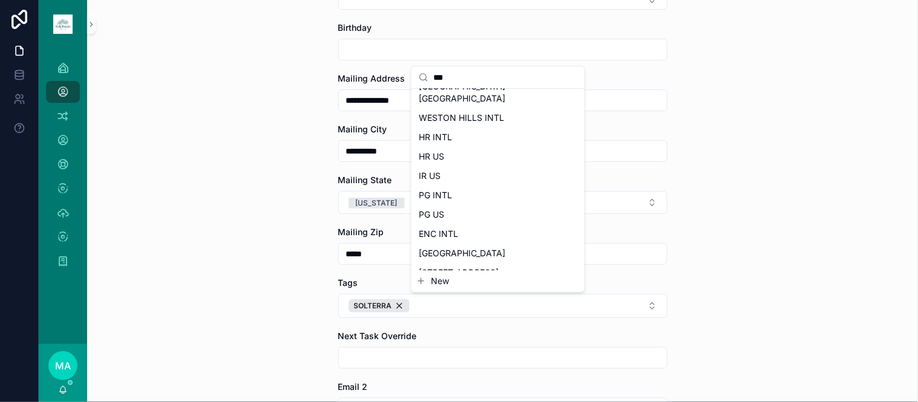
scroll to position [0, 0]
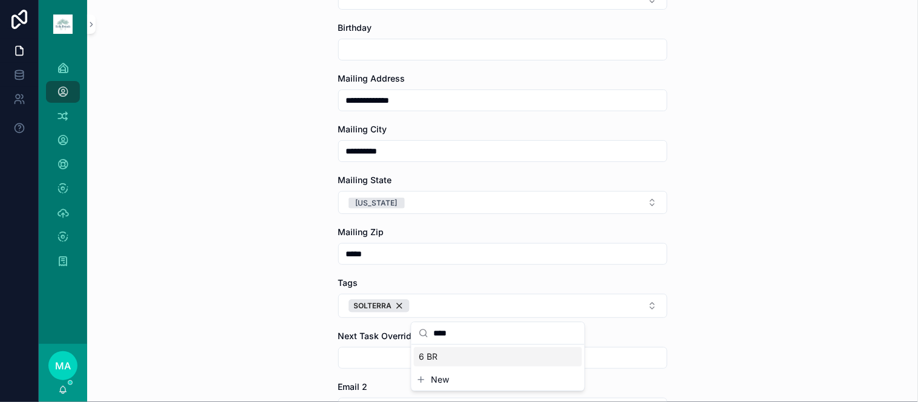
type input "****"
click at [428, 361] on span "6 BR" at bounding box center [428, 357] width 19 height 12
click at [497, 307] on button "6 BR SOLTERRA" at bounding box center [502, 306] width 329 height 24
click at [494, 307] on button "6 BR SOLTERRA" at bounding box center [502, 306] width 329 height 24
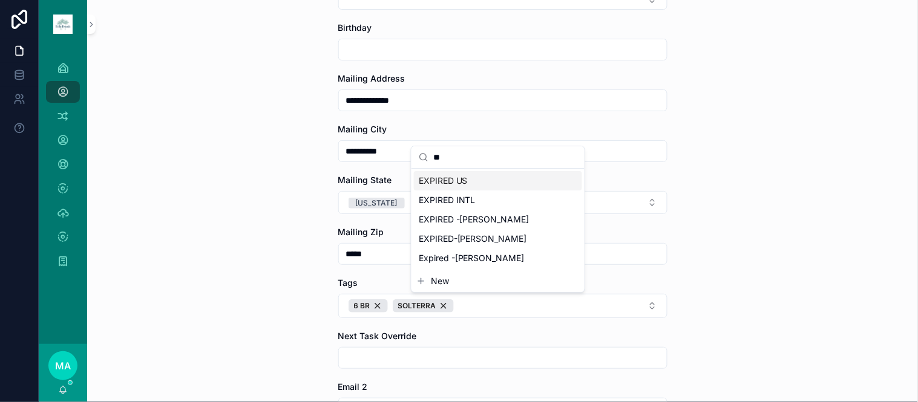
type input "**"
click at [455, 178] on span "EXPIRED US" at bounding box center [443, 181] width 49 height 12
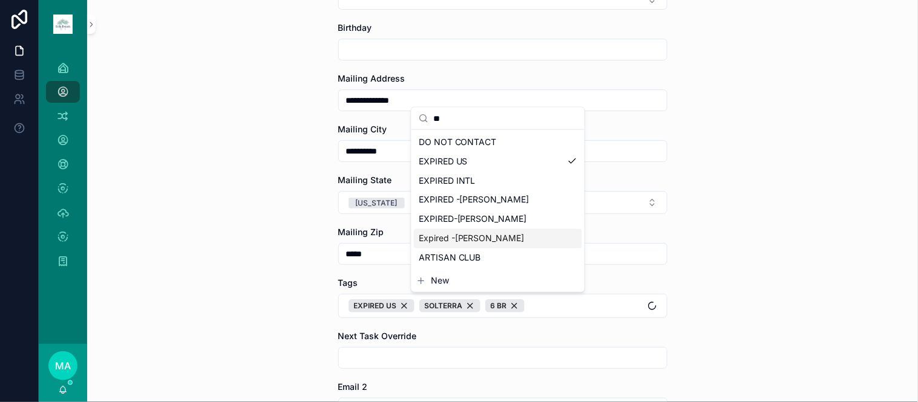
click at [767, 295] on div "**********" at bounding box center [502, 201] width 831 height 402
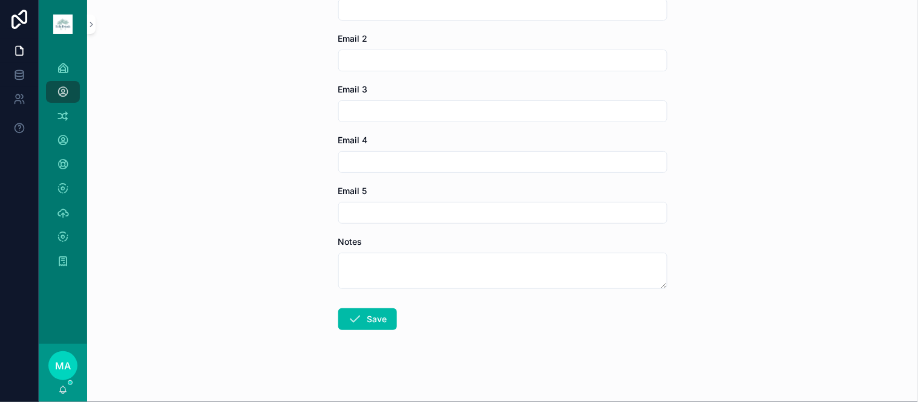
scroll to position [1498, 0]
click at [370, 309] on button "Save" at bounding box center [367, 314] width 59 height 22
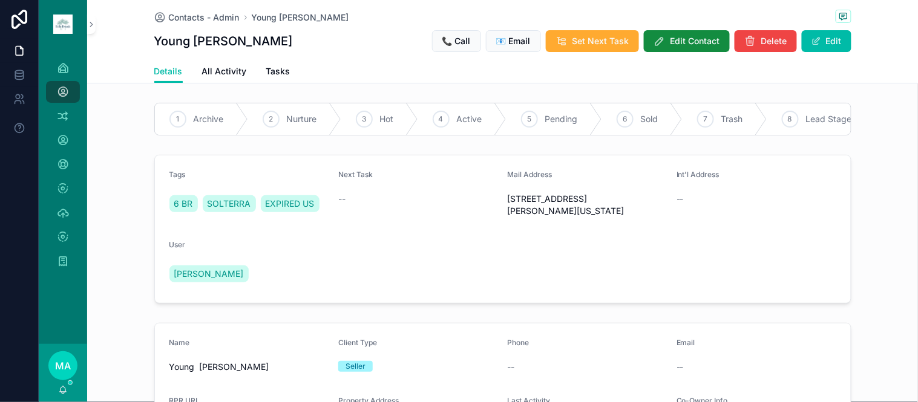
click at [197, 118] on span "Archive" at bounding box center [209, 119] width 30 height 12
click at [594, 41] on span "Set Next Task" at bounding box center [600, 41] width 57 height 12
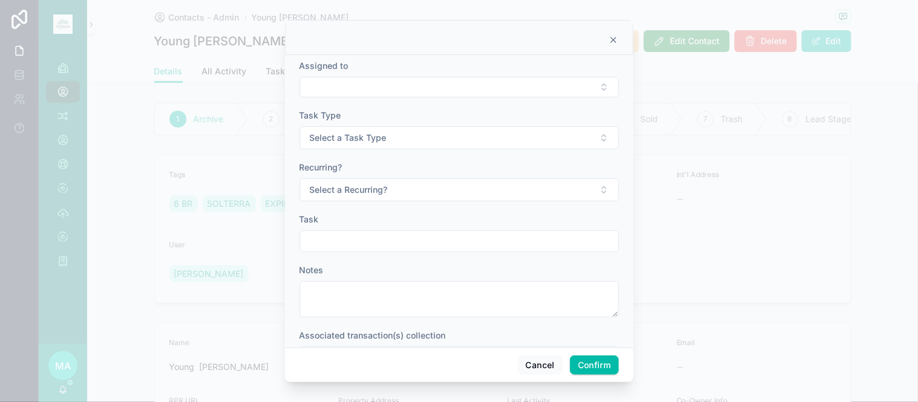
click at [425, 88] on button "Select Button" at bounding box center [459, 87] width 319 height 21
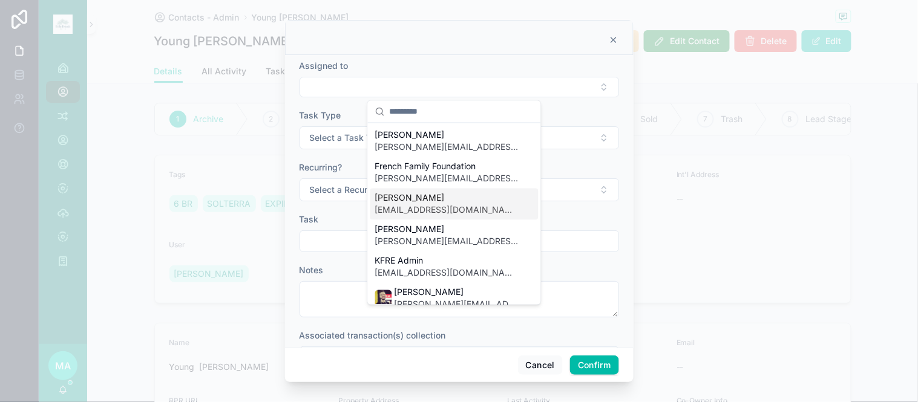
click at [418, 215] on span "[EMAIL_ADDRESS][DOMAIN_NAME]" at bounding box center [447, 211] width 144 height 12
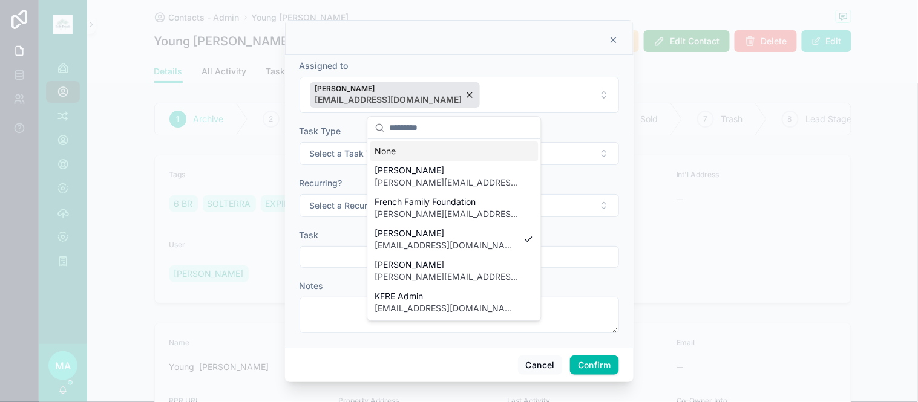
click at [330, 152] on span "Select a Task Type" at bounding box center [348, 154] width 77 height 12
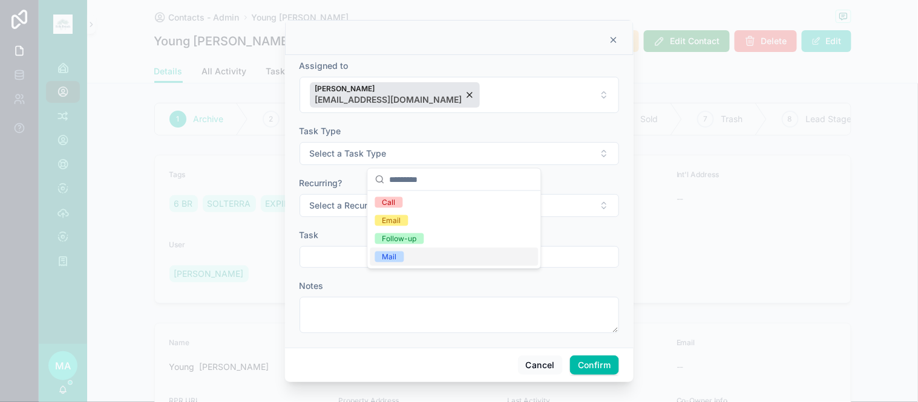
click at [398, 254] on span "Mail" at bounding box center [389, 257] width 29 height 11
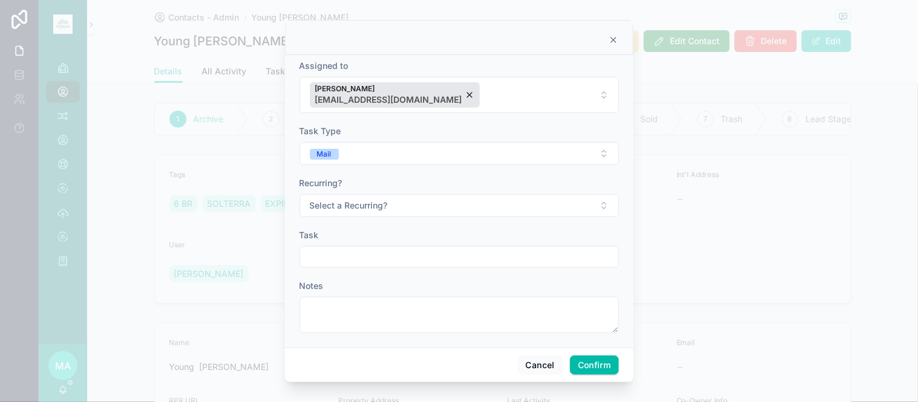
click at [366, 209] on span "Select a Recurring?" at bounding box center [349, 206] width 78 height 12
click at [396, 270] on span "No" at bounding box center [387, 272] width 24 height 11
click at [352, 257] on input "text" at bounding box center [459, 257] width 318 height 17
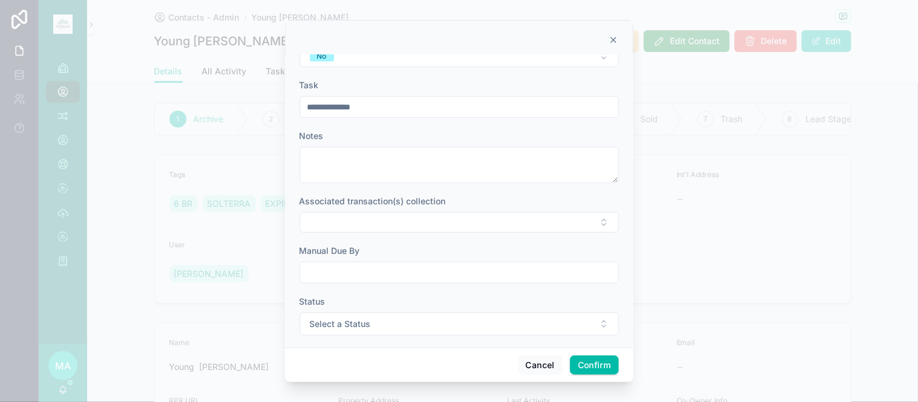
scroll to position [160, 0]
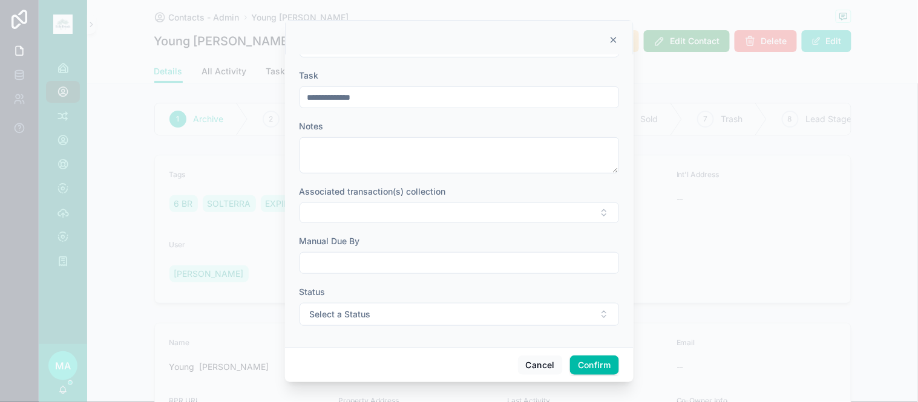
type input "**********"
click at [345, 267] on input "text" at bounding box center [459, 263] width 318 height 17
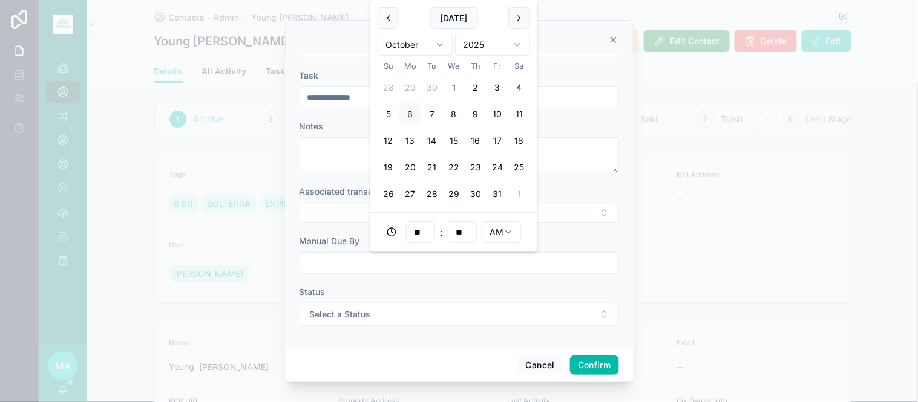
click at [409, 168] on button "20" at bounding box center [410, 168] width 22 height 22
type input "**********"
click at [358, 313] on span "Select a Status" at bounding box center [340, 315] width 61 height 12
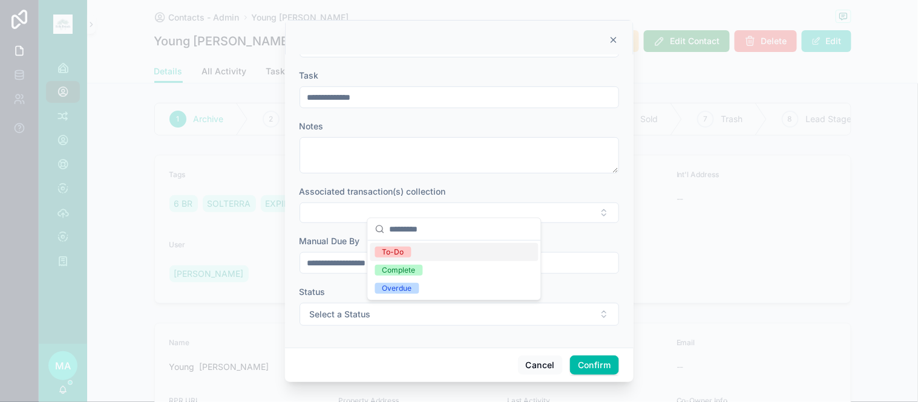
click at [405, 255] on span "To-Do" at bounding box center [393, 252] width 36 height 11
click at [594, 372] on button "Confirm" at bounding box center [594, 365] width 48 height 19
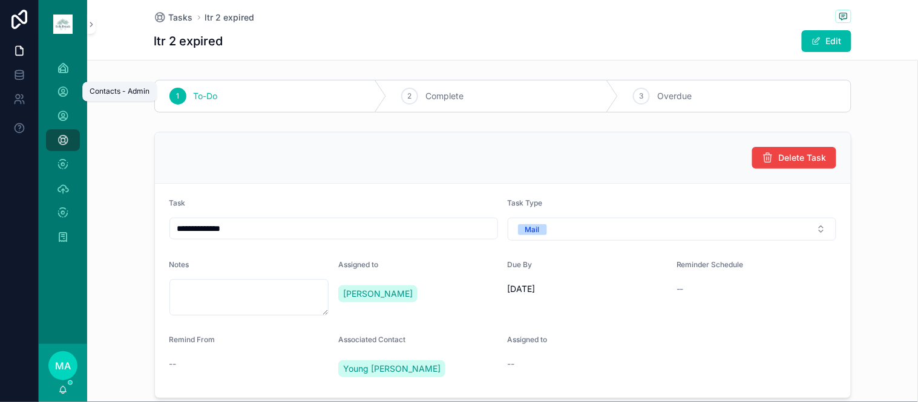
click at [79, 92] on link "Contacts - Admin" at bounding box center [63, 92] width 34 height 22
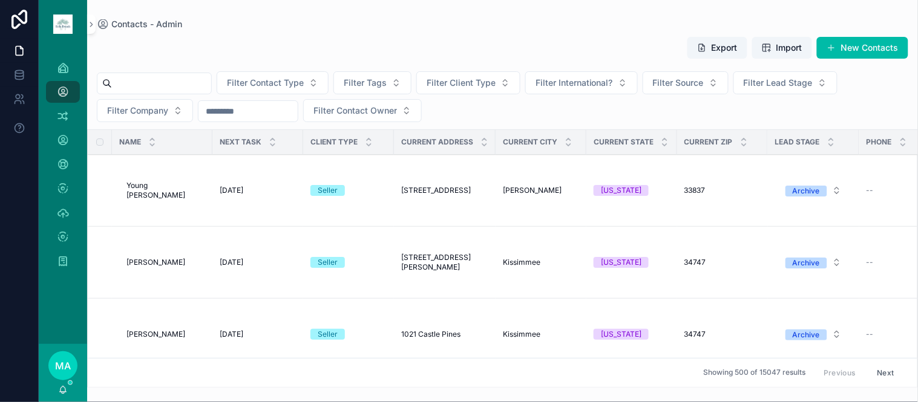
click at [836, 47] on span "scrollable content" at bounding box center [832, 48] width 10 height 10
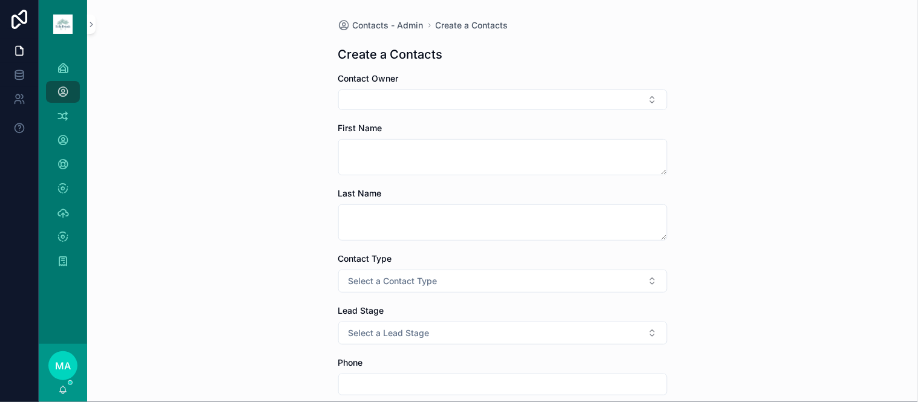
click at [359, 101] on button "Select Button" at bounding box center [502, 100] width 329 height 21
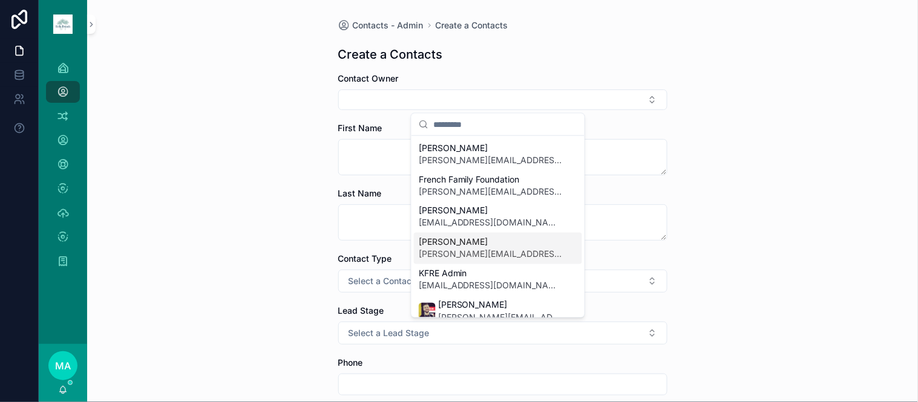
click at [451, 249] on span "[PERSON_NAME][EMAIL_ADDRESS][DOMAIN_NAME]" at bounding box center [491, 255] width 144 height 12
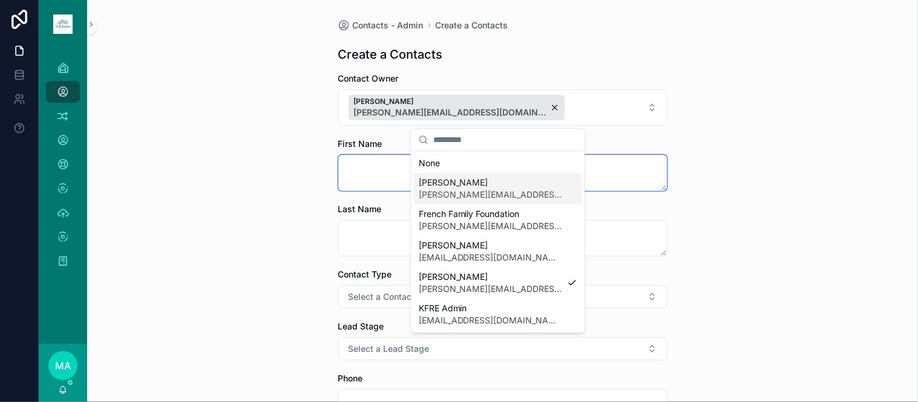
click at [375, 168] on textarea "scrollable content" at bounding box center [502, 173] width 329 height 36
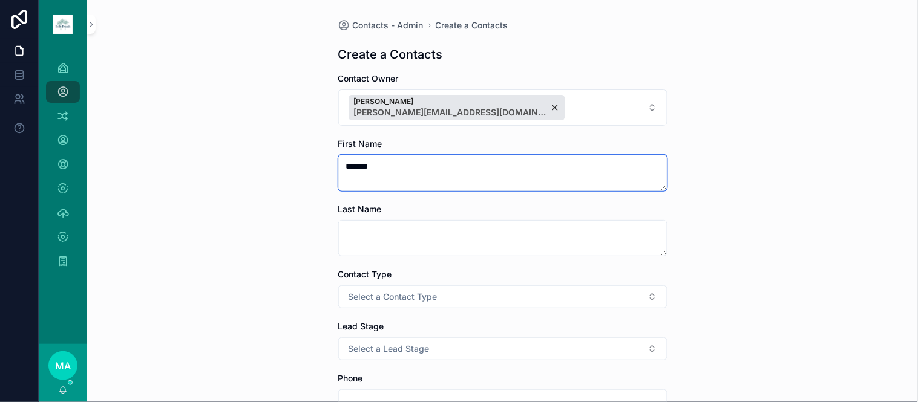
type textarea "******"
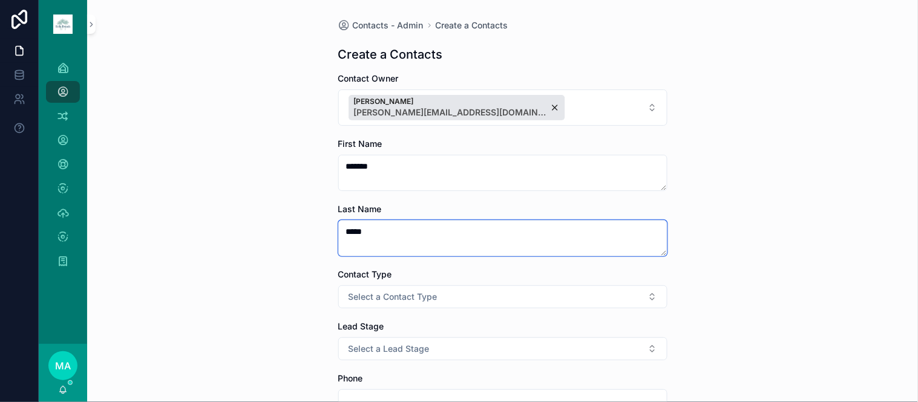
type textarea "****"
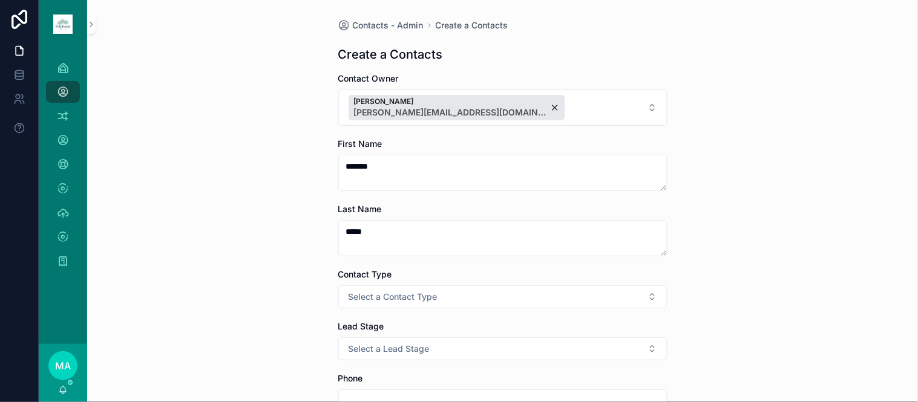
click at [365, 292] on span "Select a Contact Type" at bounding box center [393, 297] width 89 height 12
click at [426, 359] on div "Client" at bounding box center [436, 363] width 20 height 11
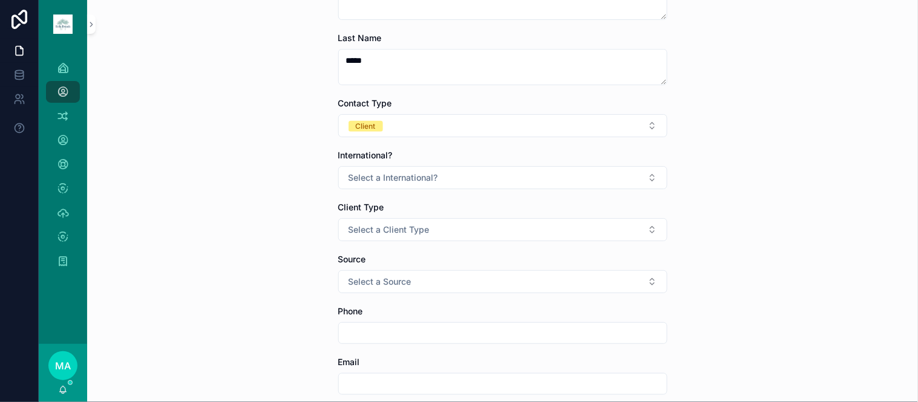
scroll to position [201, 0]
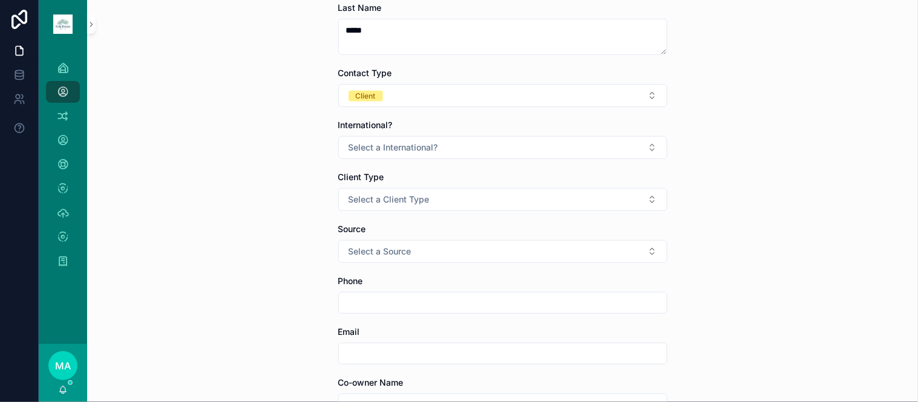
click at [371, 158] on button "Select a International?" at bounding box center [502, 147] width 329 height 23
click at [428, 194] on div "Yes" at bounding box center [432, 196] width 12 height 11
click at [401, 198] on span "Select a Client Type" at bounding box center [389, 200] width 81 height 12
click at [442, 267] on div "Seller" at bounding box center [436, 266] width 20 height 11
click at [382, 243] on button "Select a Source" at bounding box center [502, 251] width 329 height 23
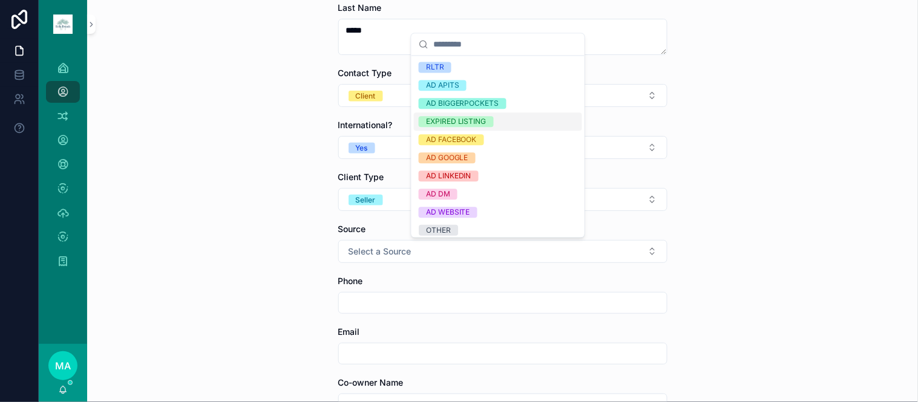
click at [456, 124] on div "EXPIRED LISTING" at bounding box center [456, 121] width 61 height 11
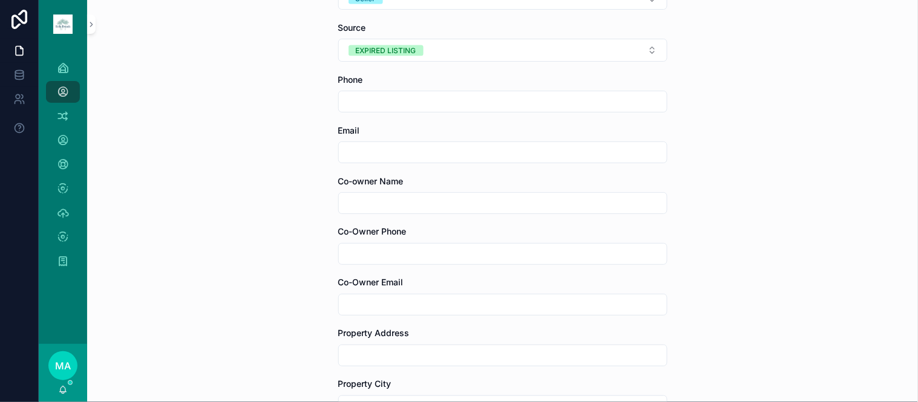
scroll to position [470, 0]
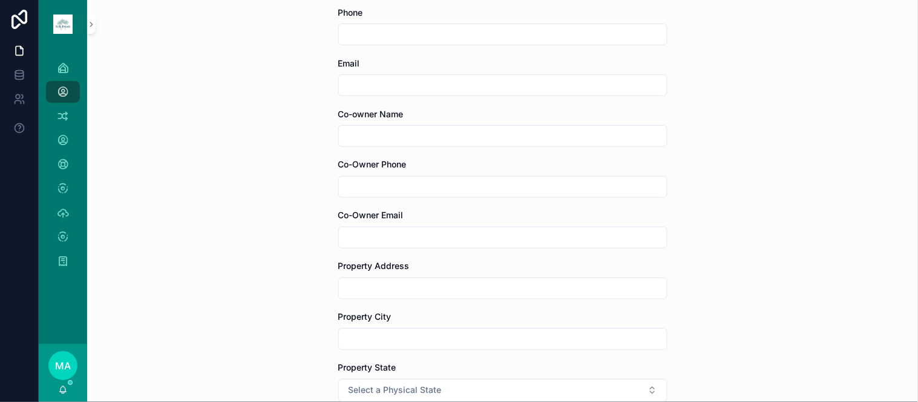
click at [391, 287] on input "scrollable content" at bounding box center [503, 288] width 328 height 17
type input "**********"
type input "*********"
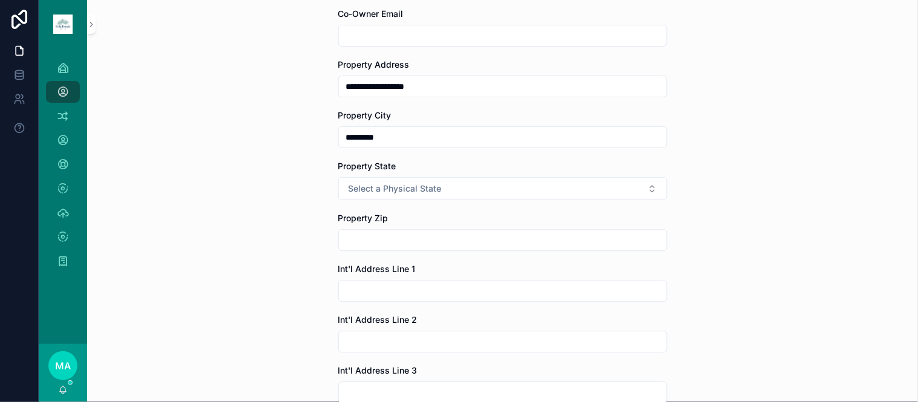
click at [397, 186] on span "Select a Physical State" at bounding box center [395, 189] width 93 height 12
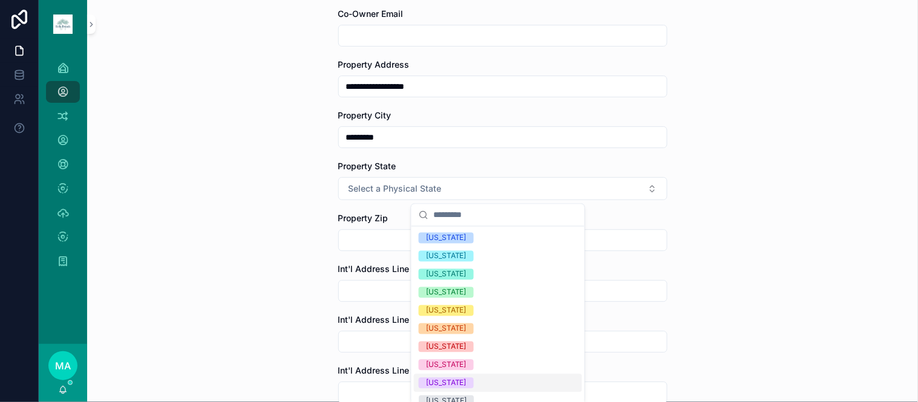
click at [438, 377] on div "[US_STATE]" at bounding box center [498, 384] width 168 height 18
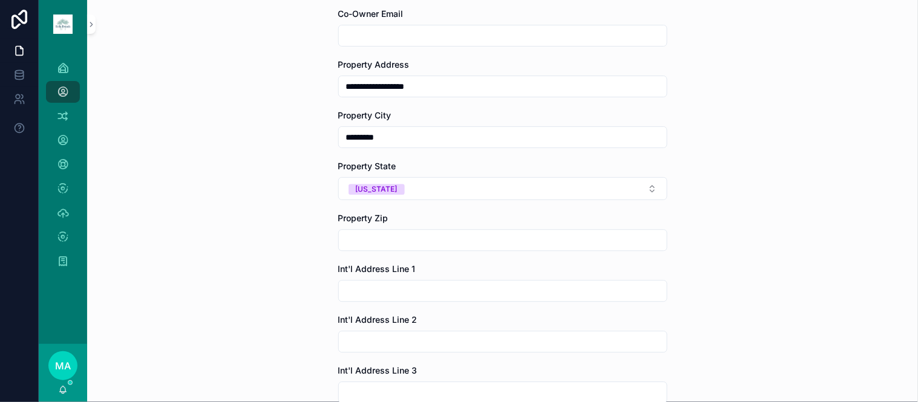
click at [384, 246] on input "scrollable content" at bounding box center [503, 240] width 328 height 17
type input "*****"
click at [718, 264] on div "**********" at bounding box center [502, 201] width 831 height 402
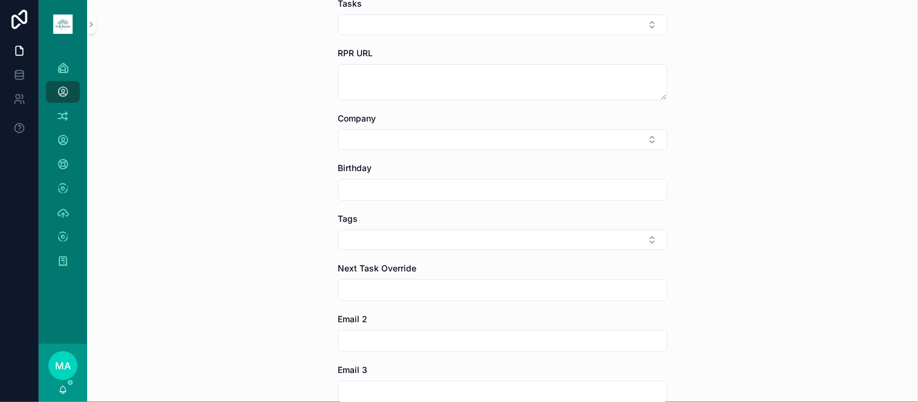
scroll to position [1142, 0]
click at [368, 237] on button "Select Button" at bounding box center [502, 239] width 329 height 21
click at [486, 284] on div "ENCORE" at bounding box center [498, 287] width 168 height 19
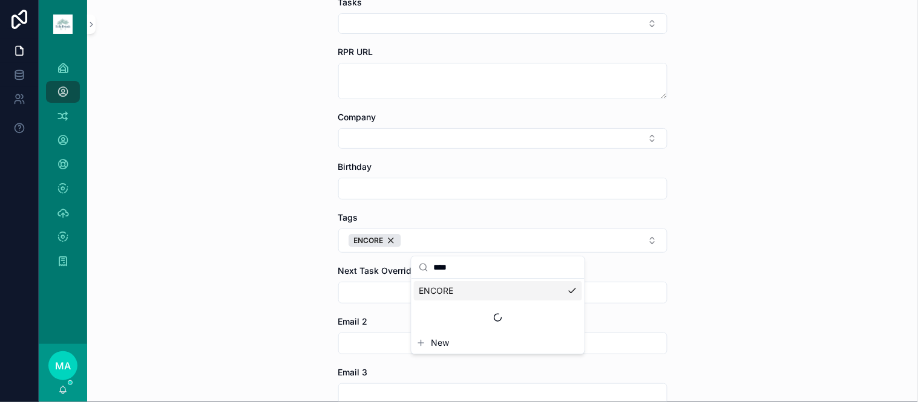
drag, startPoint x: 458, startPoint y: 258, endPoint x: 431, endPoint y: 259, distance: 27.2
click at [431, 259] on div "****" at bounding box center [497, 268] width 173 height 22
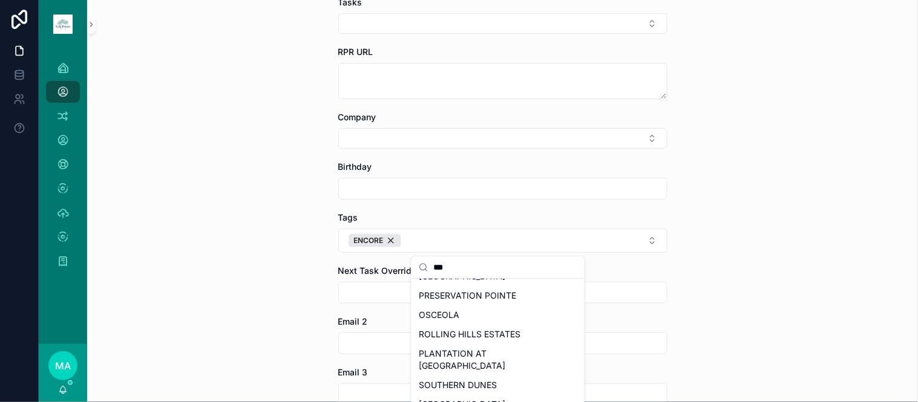
scroll to position [0, 0]
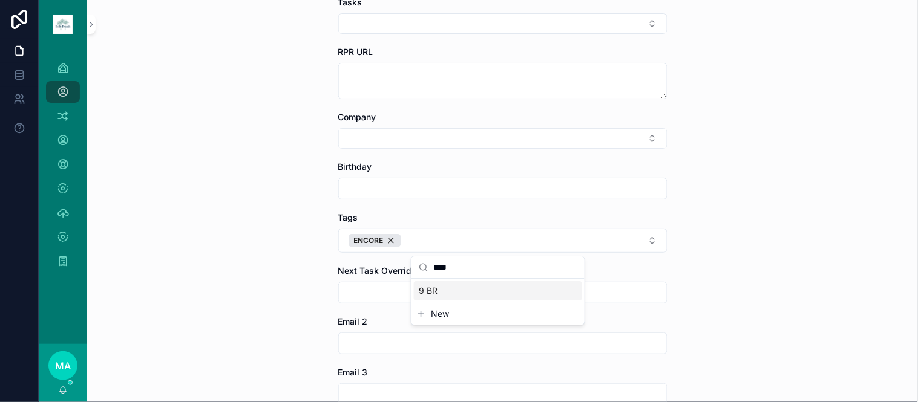
click at [442, 288] on div "9 BR" at bounding box center [498, 290] width 168 height 19
drag, startPoint x: 480, startPoint y: 269, endPoint x: 414, endPoint y: 252, distance: 67.5
click at [414, 252] on div "**********" at bounding box center [478, 201] width 879 height 402
type input "*"
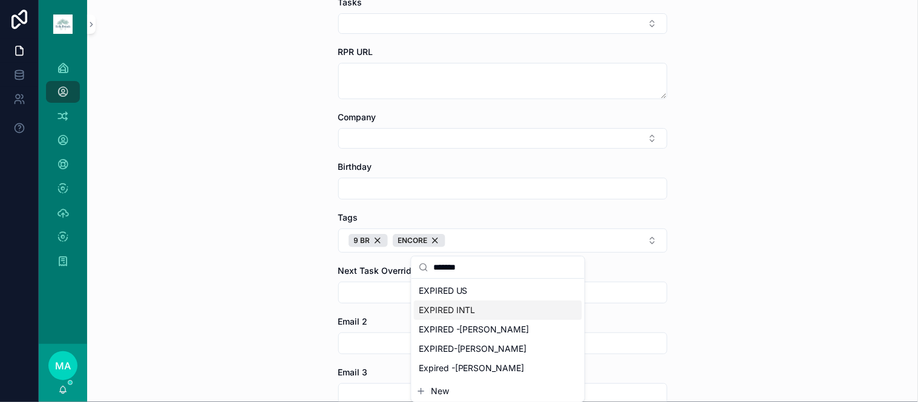
type input "*******"
click at [476, 310] on div "EXPIRED INTL" at bounding box center [498, 310] width 168 height 19
click at [702, 292] on div "**********" at bounding box center [502, 201] width 831 height 402
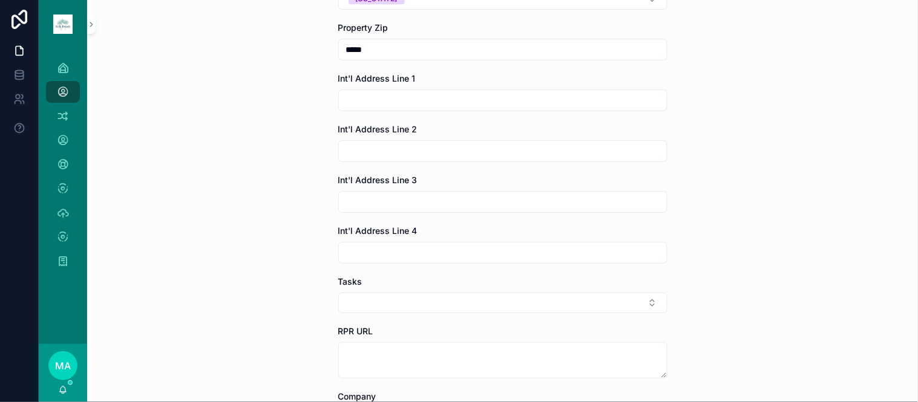
scroll to position [739, 0]
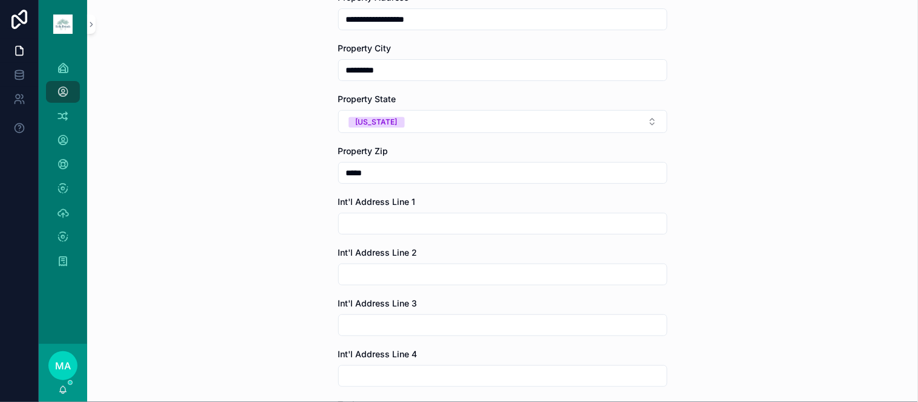
click at [404, 221] on input "scrollable content" at bounding box center [503, 223] width 328 height 17
type input "**********"
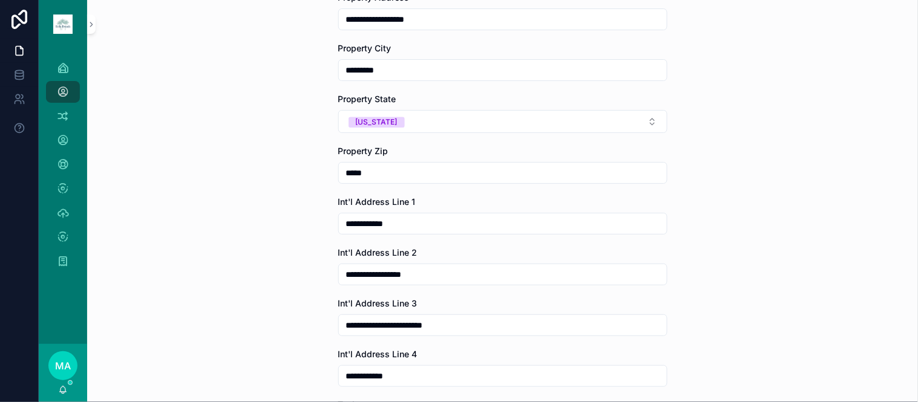
click at [802, 290] on div "**********" at bounding box center [502, 201] width 831 height 402
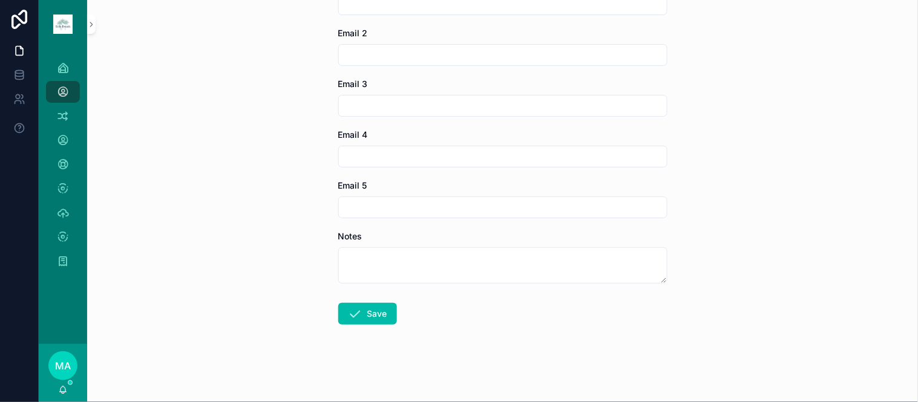
scroll to position [1432, 0]
click at [355, 310] on icon "scrollable content" at bounding box center [355, 314] width 15 height 15
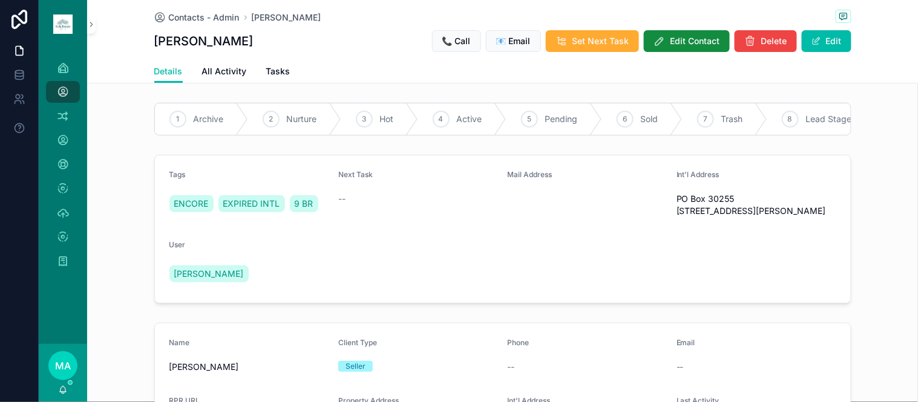
click at [183, 117] on div "1 Archive" at bounding box center [201, 118] width 93 height 31
click at [600, 44] on span "Set Next Task" at bounding box center [600, 41] width 57 height 12
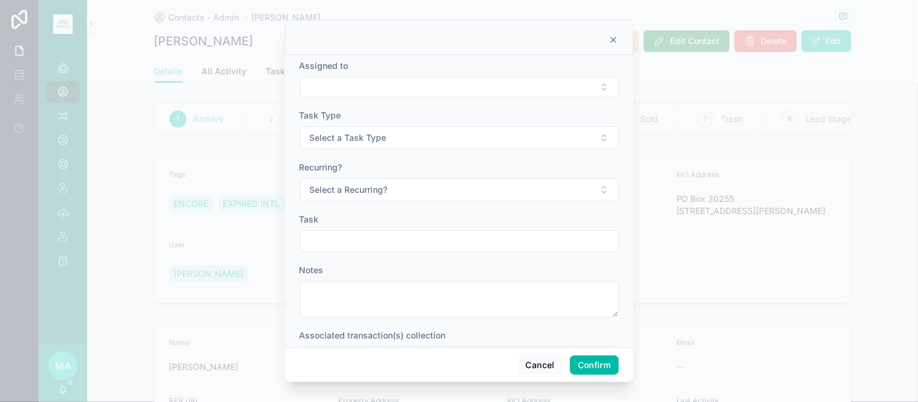
click at [399, 91] on button "Select Button" at bounding box center [459, 87] width 319 height 21
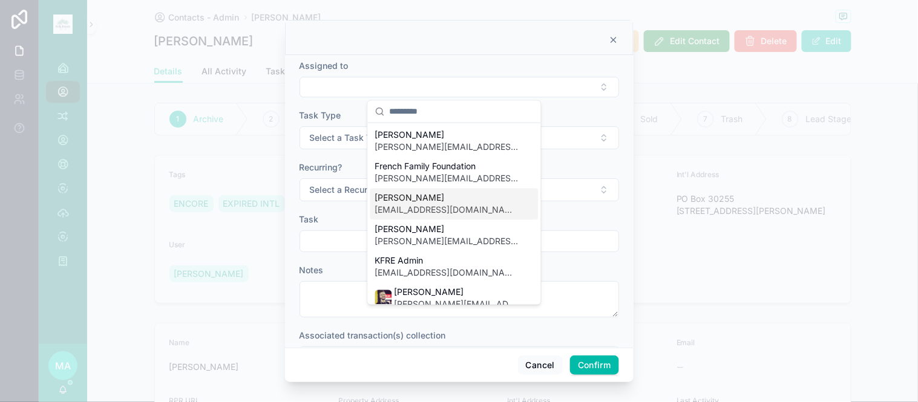
click at [433, 205] on span "[EMAIL_ADDRESS][DOMAIN_NAME]" at bounding box center [447, 211] width 144 height 12
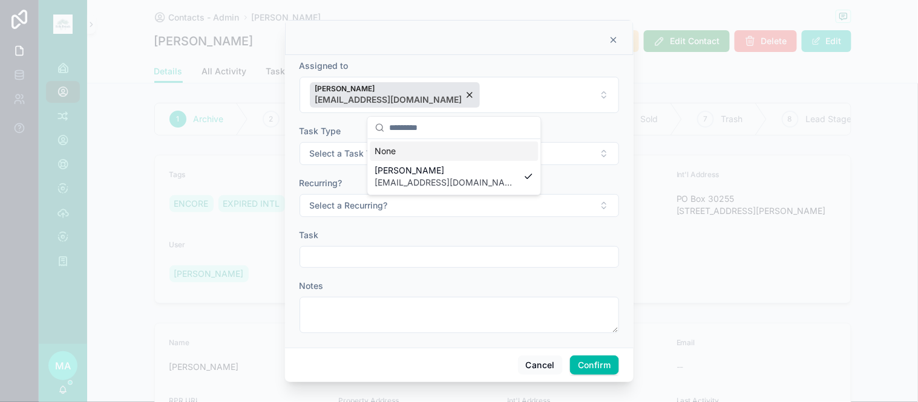
click at [345, 150] on span "Select a Task Type" at bounding box center [348, 154] width 77 height 12
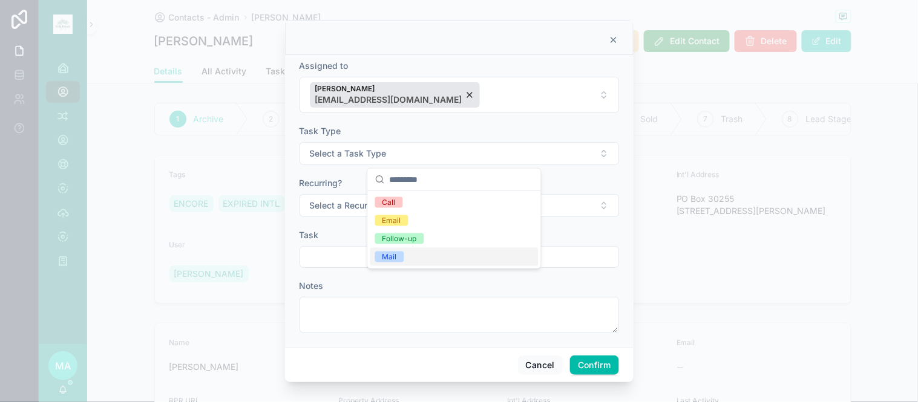
click at [384, 257] on div "Mail" at bounding box center [389, 257] width 15 height 11
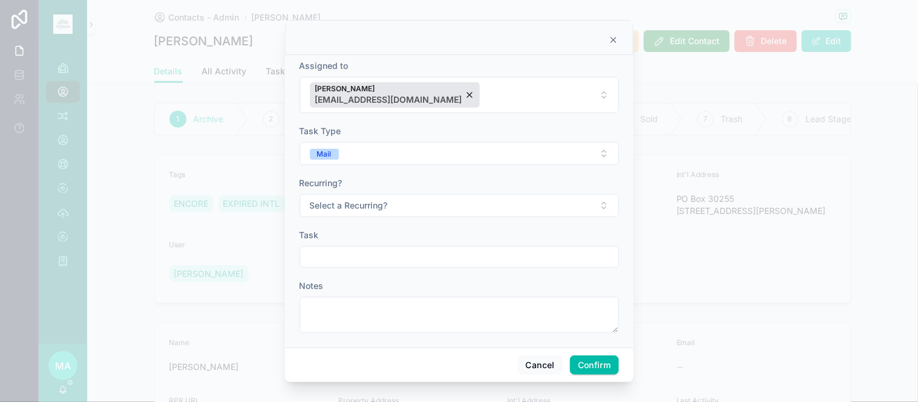
click at [372, 212] on span "Select a Recurring?" at bounding box center [349, 206] width 78 height 12
click at [385, 270] on div "No" at bounding box center [387, 272] width 10 height 11
click at [367, 254] on input "text" at bounding box center [459, 257] width 318 height 17
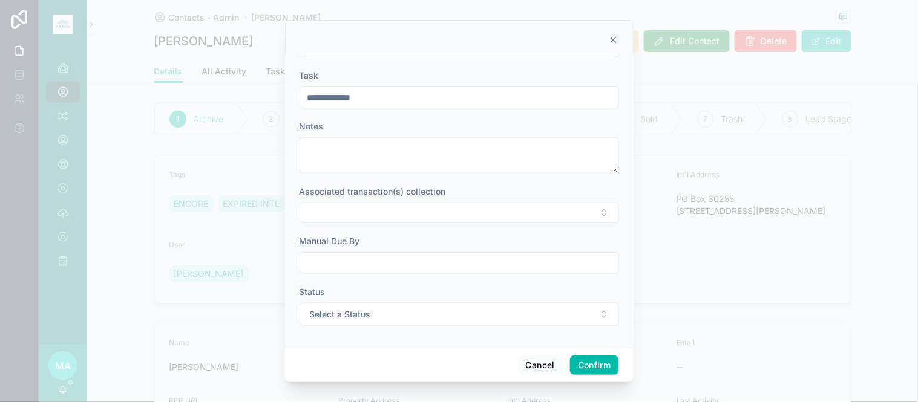
type input "**********"
click at [378, 265] on input "text" at bounding box center [459, 263] width 318 height 17
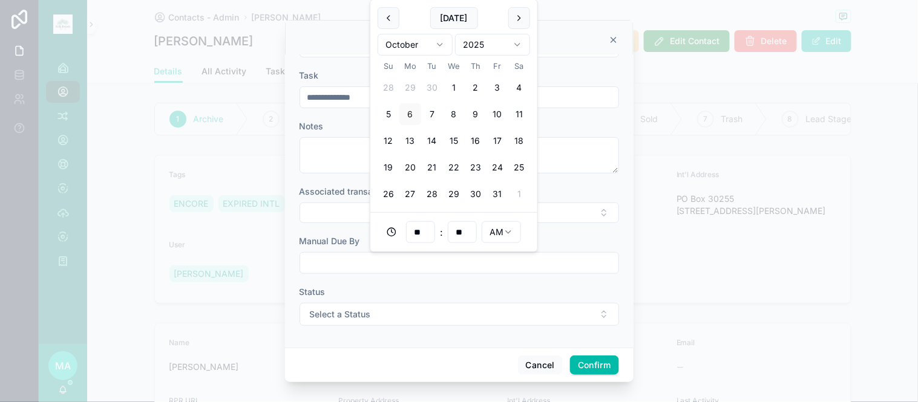
click at [412, 166] on button "20" at bounding box center [410, 168] width 22 height 22
type input "**********"
click at [389, 316] on button "Select a Status" at bounding box center [459, 314] width 319 height 23
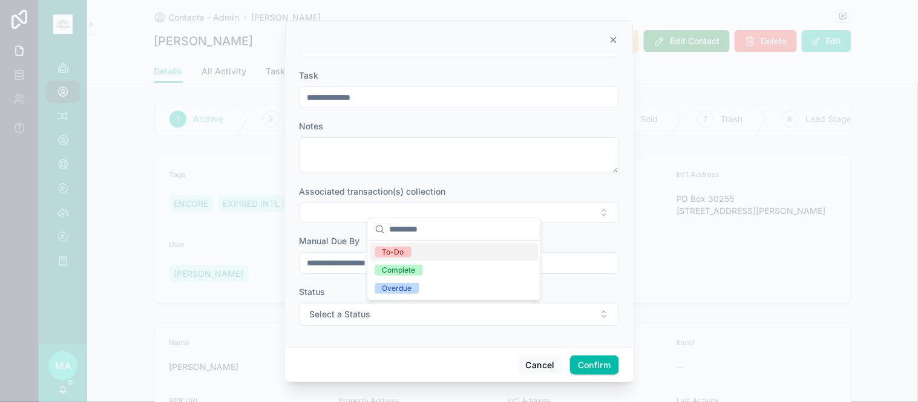
click at [404, 256] on span "To-Do" at bounding box center [393, 252] width 36 height 11
click at [583, 372] on button "Confirm" at bounding box center [594, 365] width 48 height 19
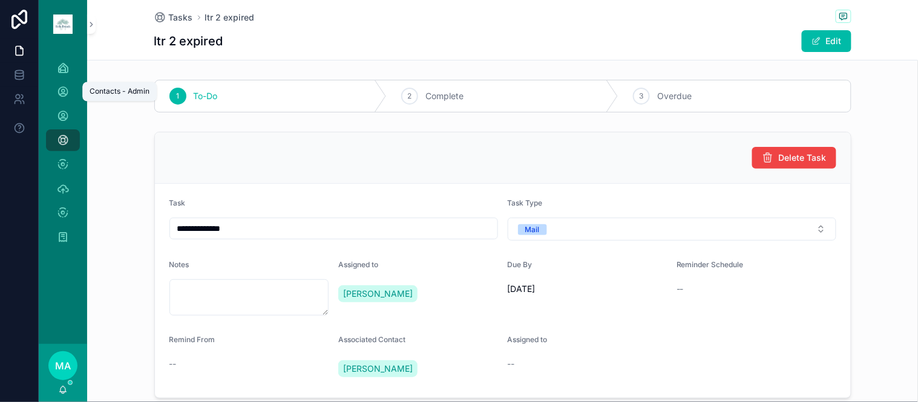
click at [65, 93] on icon "scrollable content" at bounding box center [63, 92] width 12 height 12
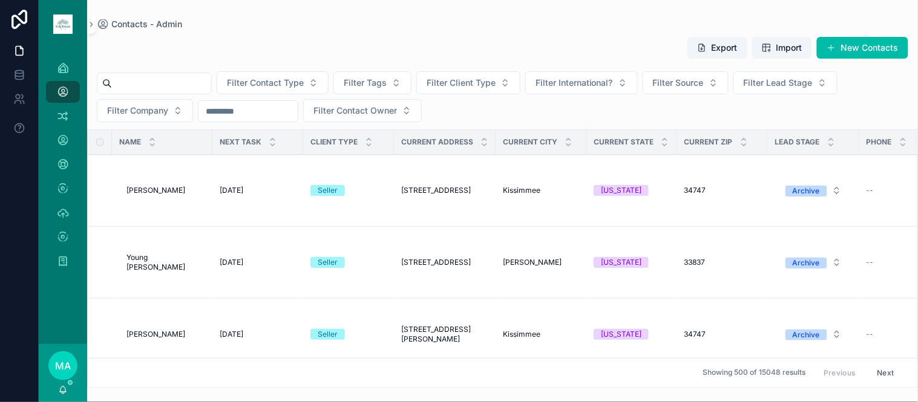
click at [877, 45] on button "New Contacts" at bounding box center [862, 48] width 91 height 22
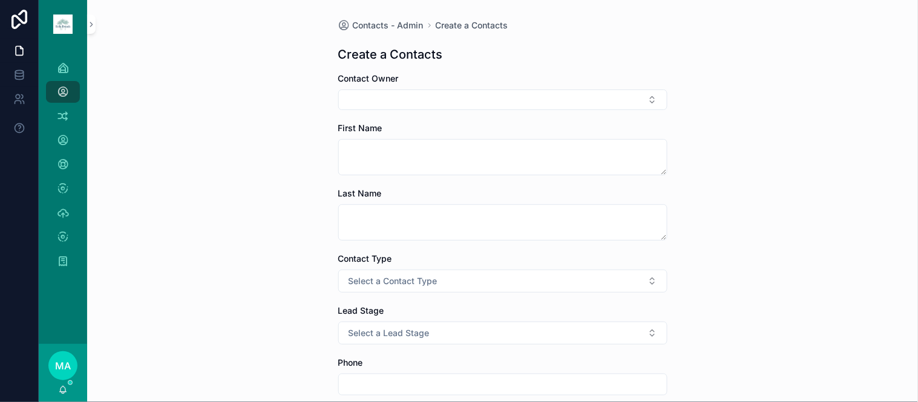
click at [445, 105] on button "Select Button" at bounding box center [502, 100] width 329 height 21
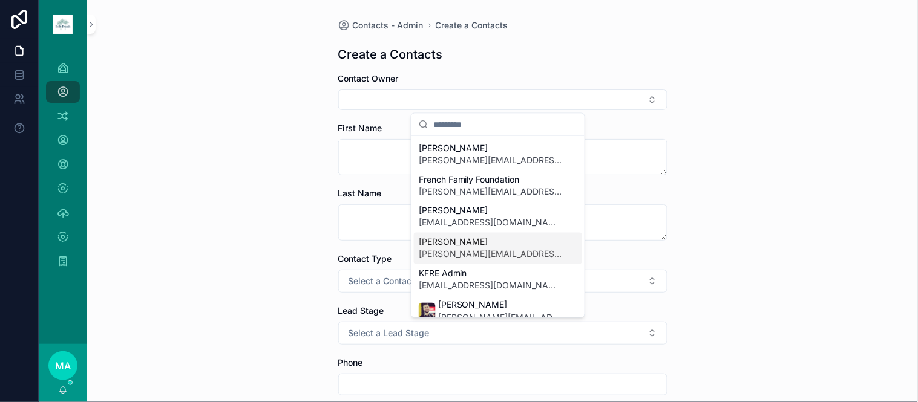
click at [468, 244] on span "[PERSON_NAME]" at bounding box center [491, 243] width 144 height 12
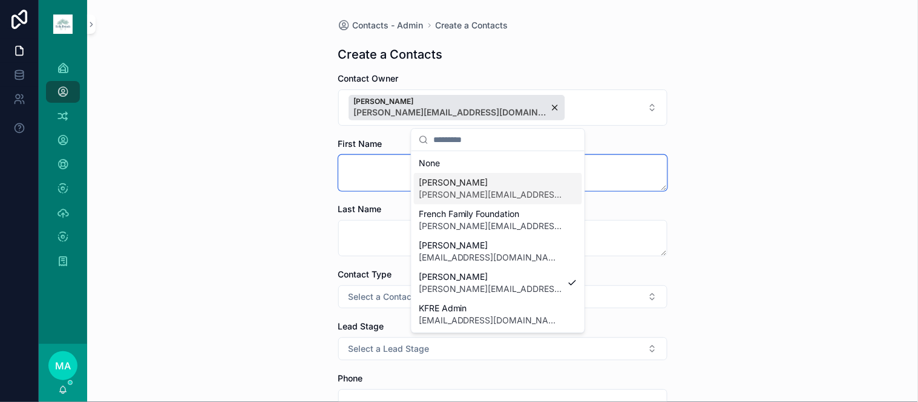
click at [384, 167] on textarea "scrollable content" at bounding box center [502, 173] width 329 height 36
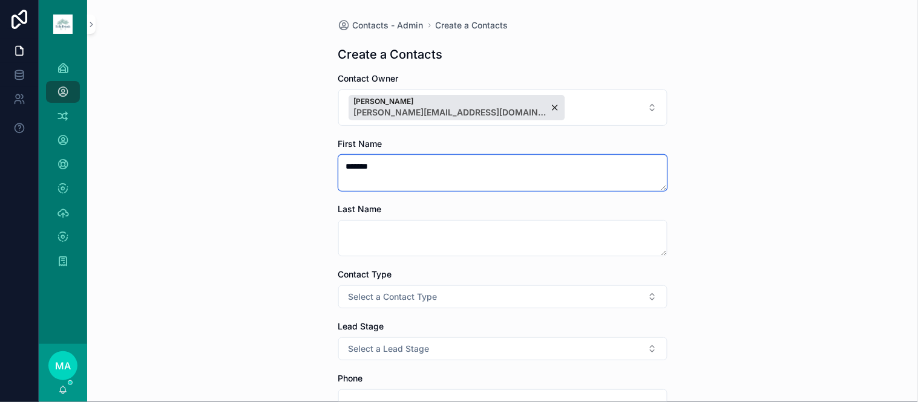
type textarea "******"
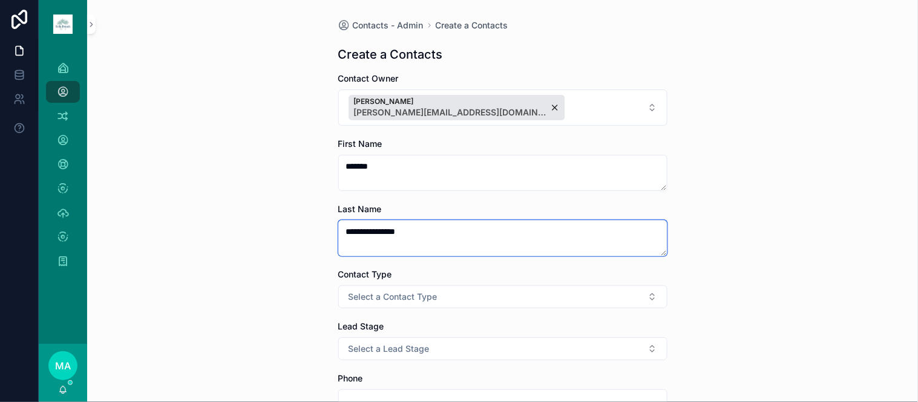
type textarea "**********"
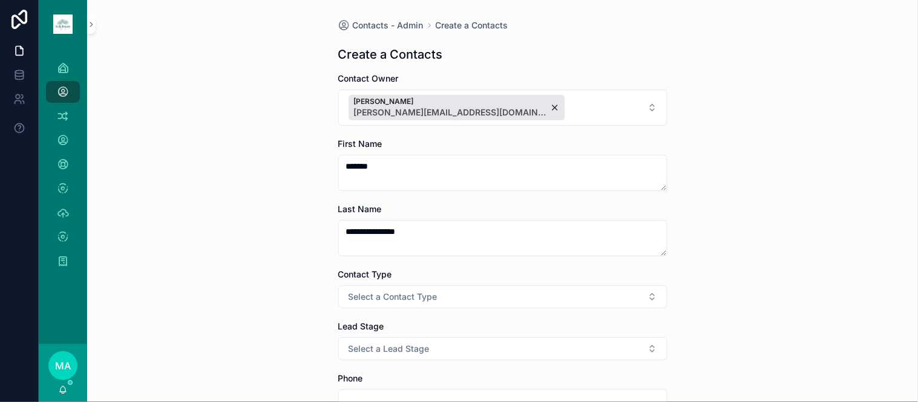
click at [358, 301] on span "Select a Contact Type" at bounding box center [393, 297] width 89 height 12
click at [439, 363] on div "Client" at bounding box center [436, 363] width 20 height 11
click at [385, 341] on button "Select a International?" at bounding box center [502, 349] width 329 height 23
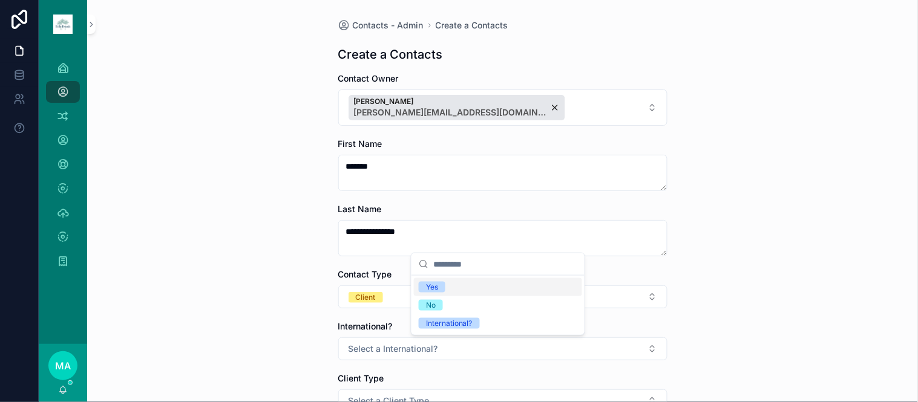
click at [434, 291] on div "Yes" at bounding box center [432, 287] width 12 height 11
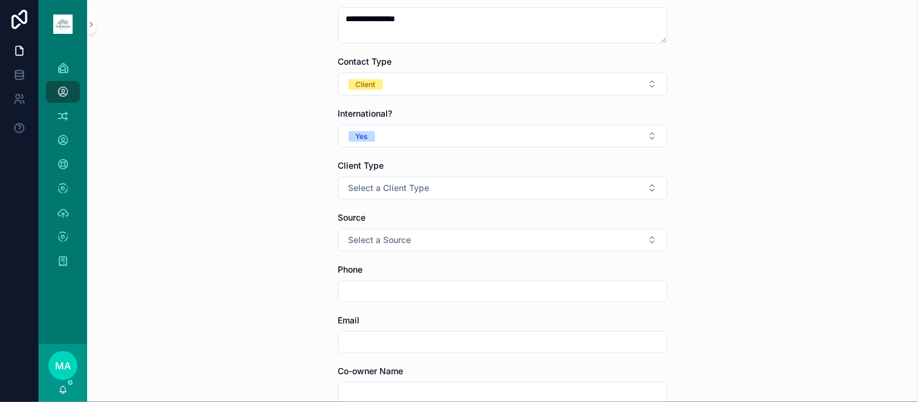
scroll to position [269, 0]
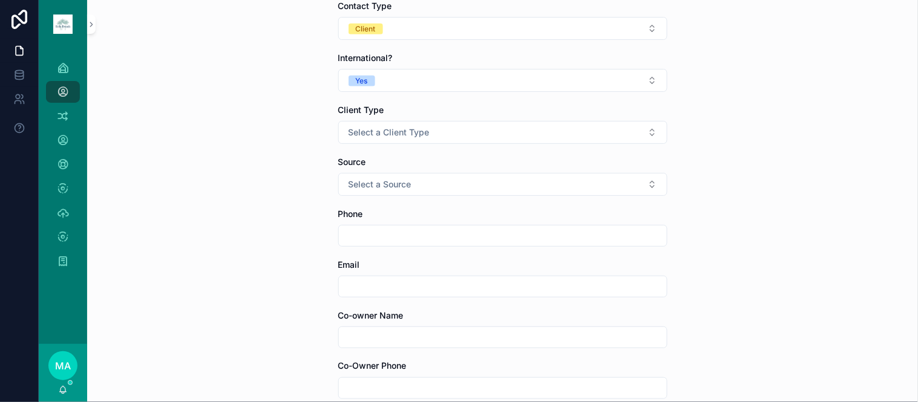
click at [400, 139] on button "Select a Client Type" at bounding box center [502, 132] width 329 height 23
click at [448, 206] on div "Seller" at bounding box center [498, 200] width 168 height 18
click at [402, 191] on button "Select a Source" at bounding box center [502, 184] width 329 height 23
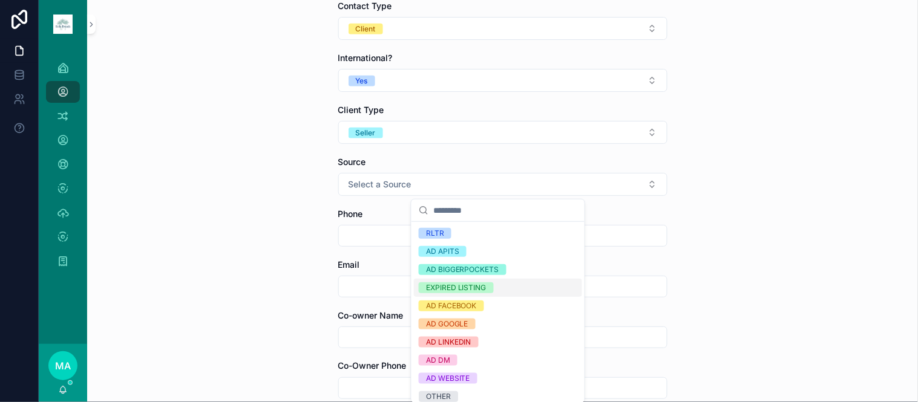
click at [450, 287] on div "EXPIRED LISTING" at bounding box center [456, 288] width 61 height 11
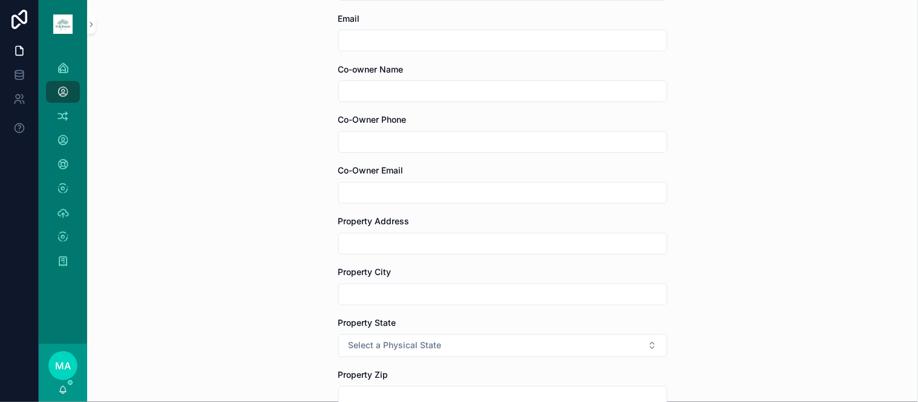
scroll to position [605, 0]
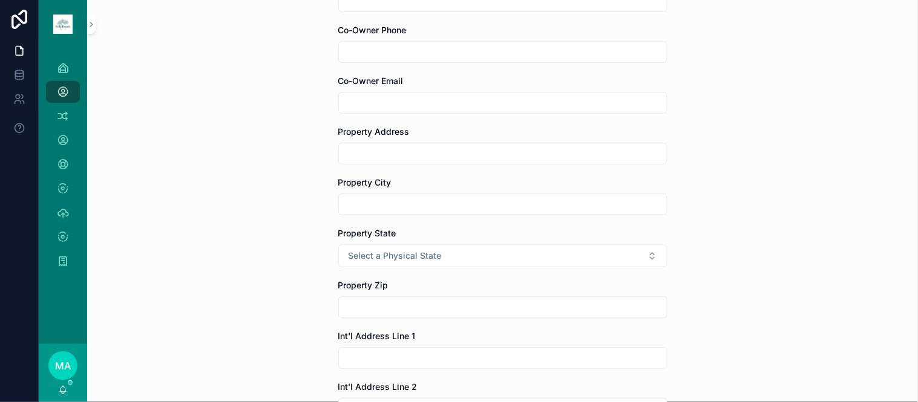
click at [384, 158] on input "scrollable content" at bounding box center [503, 153] width 328 height 17
type input "**********"
click at [393, 213] on input "scrollable content" at bounding box center [503, 204] width 328 height 17
type input "*********"
click at [416, 258] on span "Select a Physical State" at bounding box center [395, 256] width 93 height 12
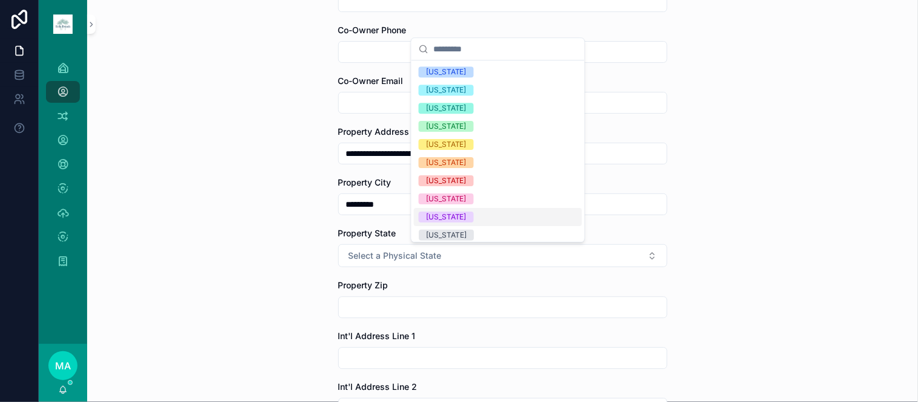
click at [444, 216] on div "[US_STATE]" at bounding box center [446, 217] width 41 height 11
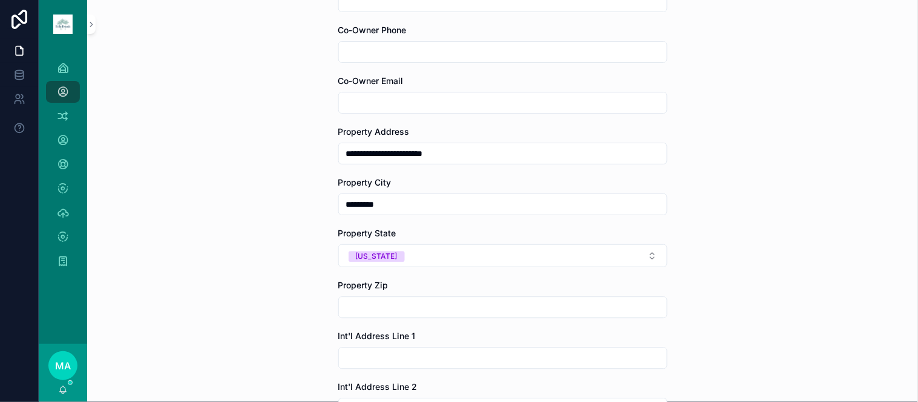
click at [391, 305] on input "scrollable content" at bounding box center [503, 307] width 328 height 17
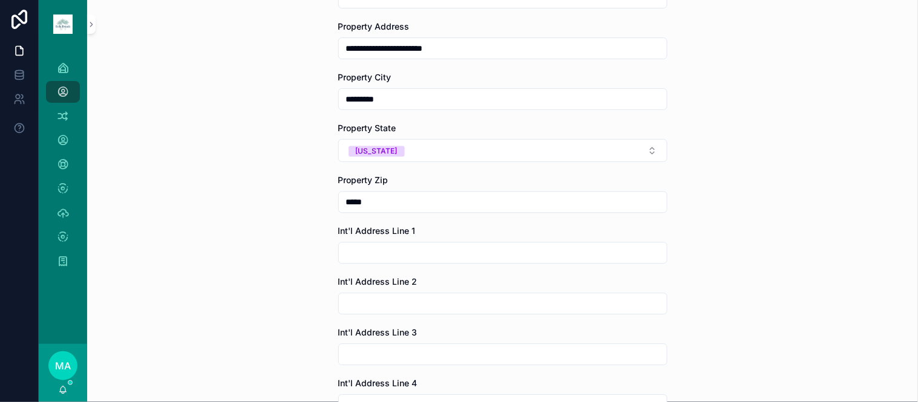
scroll to position [807, 0]
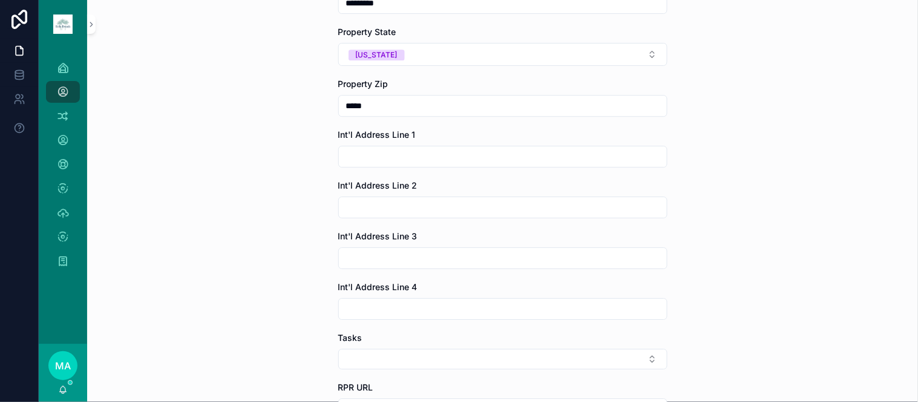
type input "*****"
click at [363, 160] on input "scrollable content" at bounding box center [503, 156] width 328 height 17
type input "**********"
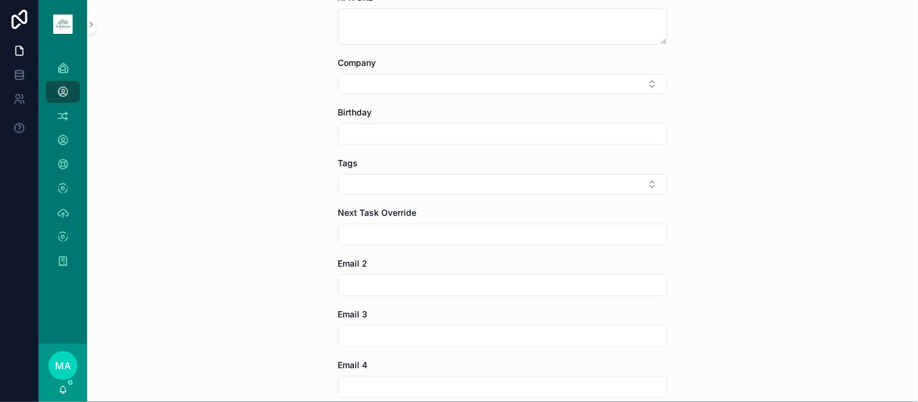
scroll to position [1210, 0]
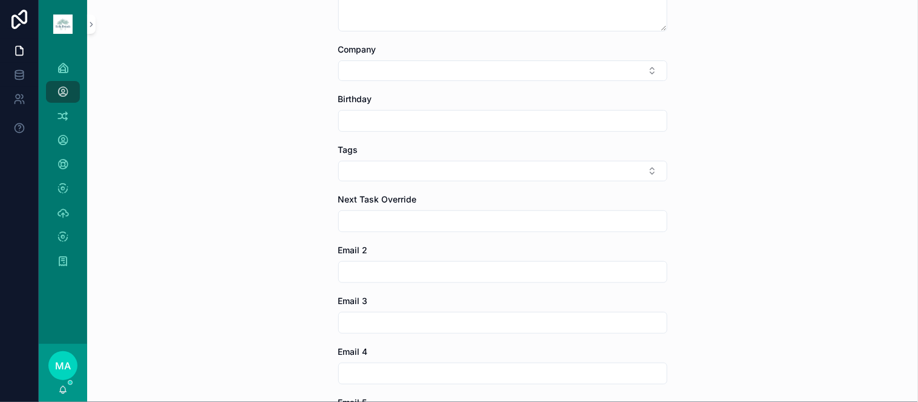
type input "**********"
click at [376, 165] on button "Select Button" at bounding box center [502, 171] width 329 height 21
click at [460, 226] on div "SOLARA" at bounding box center [498, 220] width 168 height 19
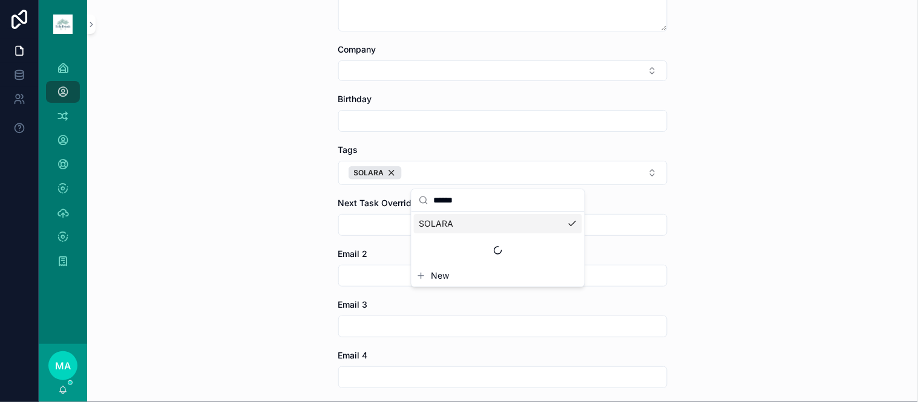
drag, startPoint x: 494, startPoint y: 200, endPoint x: 437, endPoint y: 194, distance: 56.6
click at [437, 194] on input "******" at bounding box center [505, 200] width 144 height 22
type input "*"
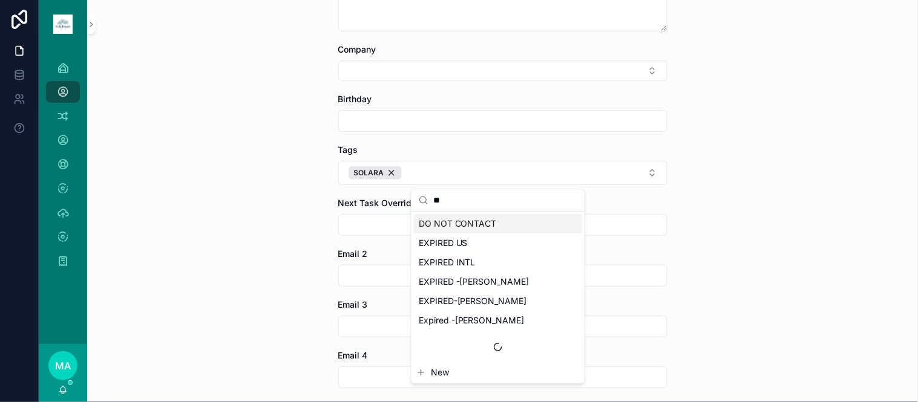
scroll to position [0, 0]
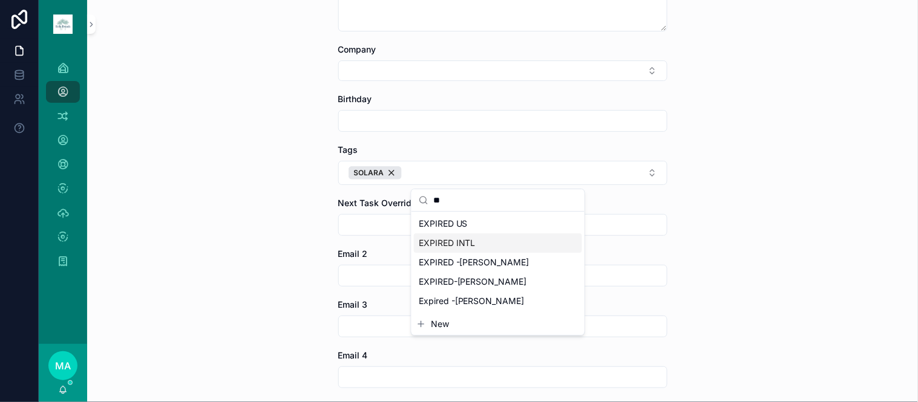
click at [463, 244] on span "EXPIRED INTL" at bounding box center [447, 243] width 57 height 12
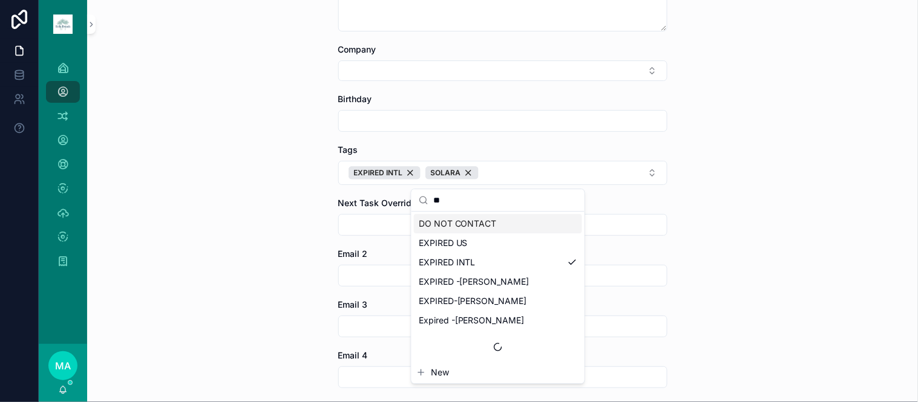
click at [427, 198] on div "**" at bounding box center [497, 200] width 173 height 22
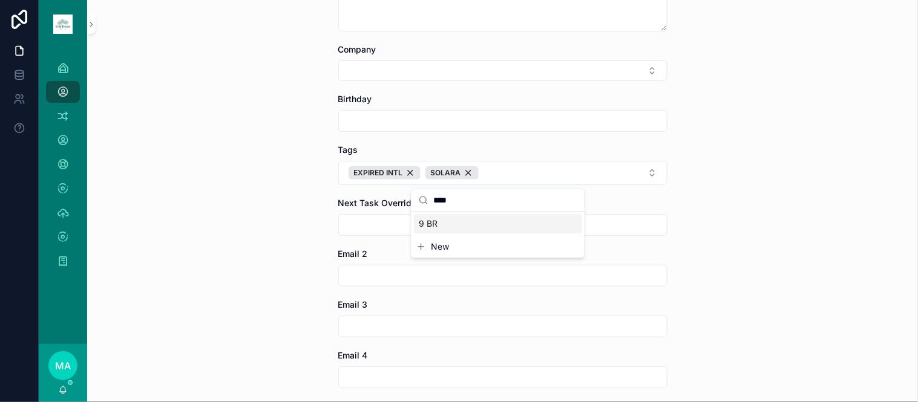
type input "****"
click at [437, 221] on span "9 BR" at bounding box center [428, 224] width 19 height 12
click at [794, 294] on div "**********" at bounding box center [502, 201] width 831 height 402
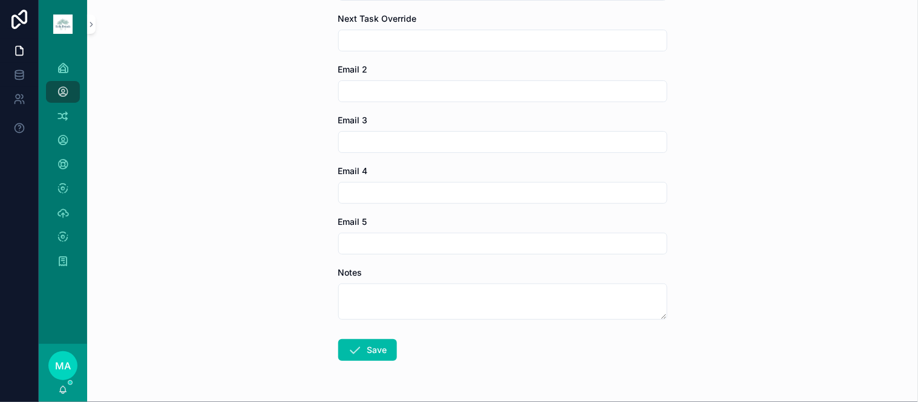
scroll to position [1432, 0]
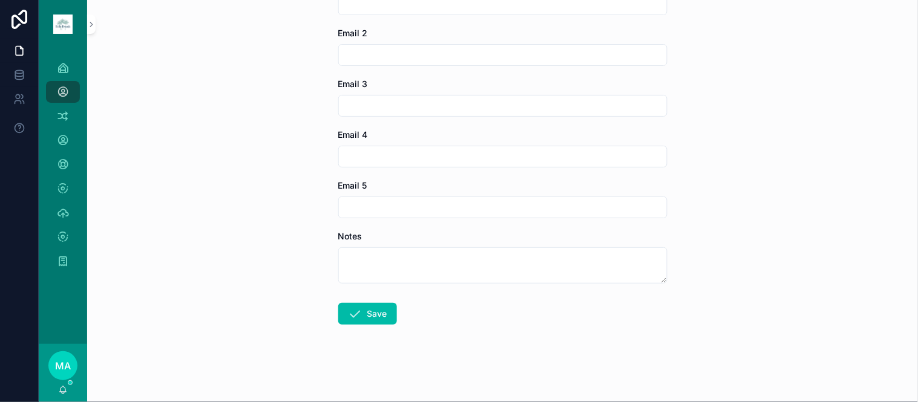
click at [370, 309] on button "Save" at bounding box center [367, 314] width 59 height 22
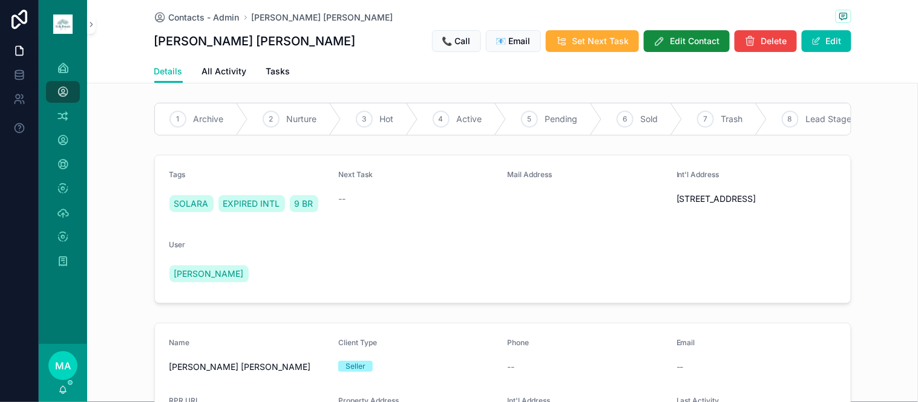
click at [212, 127] on div "1 Archive" at bounding box center [201, 118] width 93 height 31
click at [589, 45] on span "Set Next Task" at bounding box center [600, 41] width 57 height 12
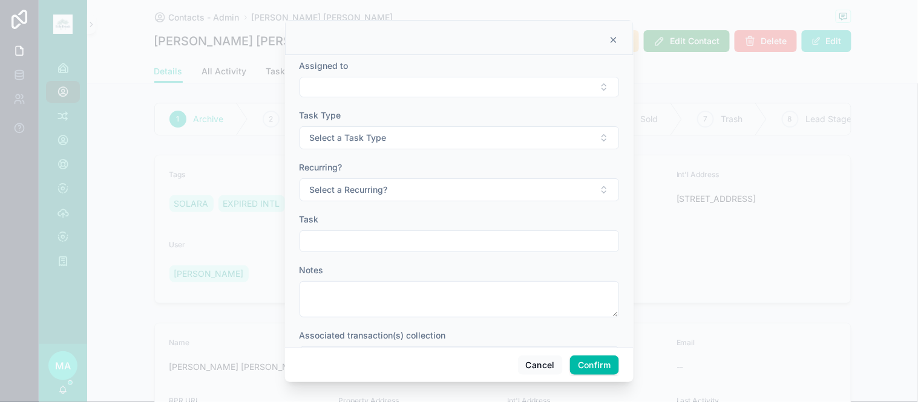
click at [525, 83] on button "Select Button" at bounding box center [459, 87] width 319 height 21
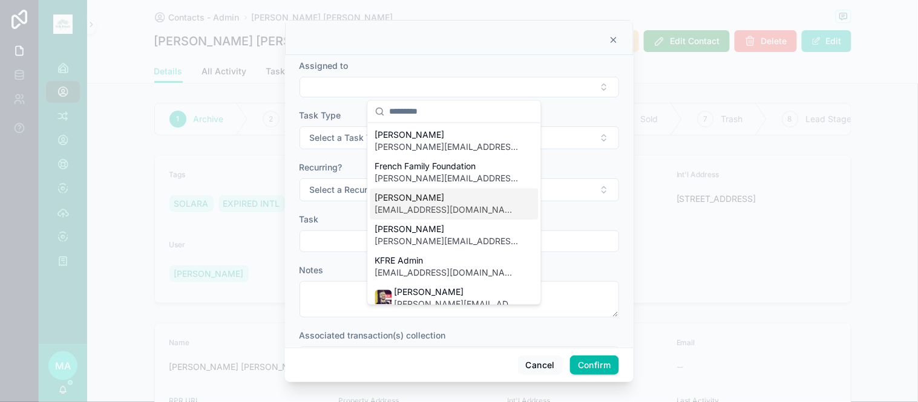
click at [475, 201] on span "[PERSON_NAME]" at bounding box center [447, 198] width 144 height 12
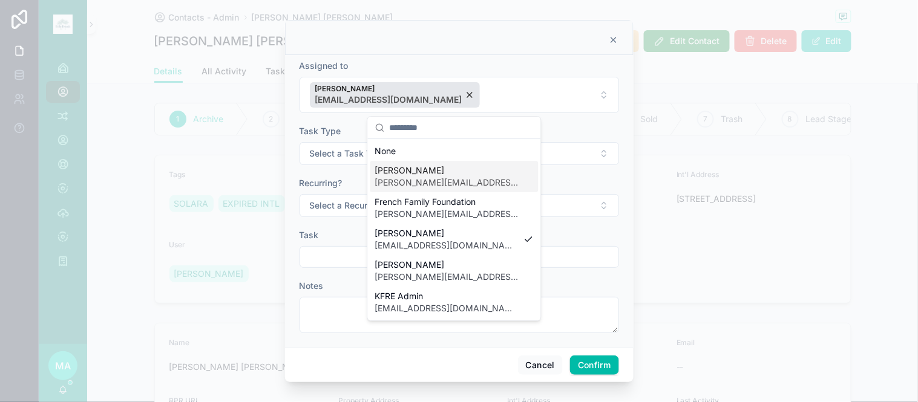
click at [341, 155] on span "Select a Task Type" at bounding box center [348, 154] width 77 height 12
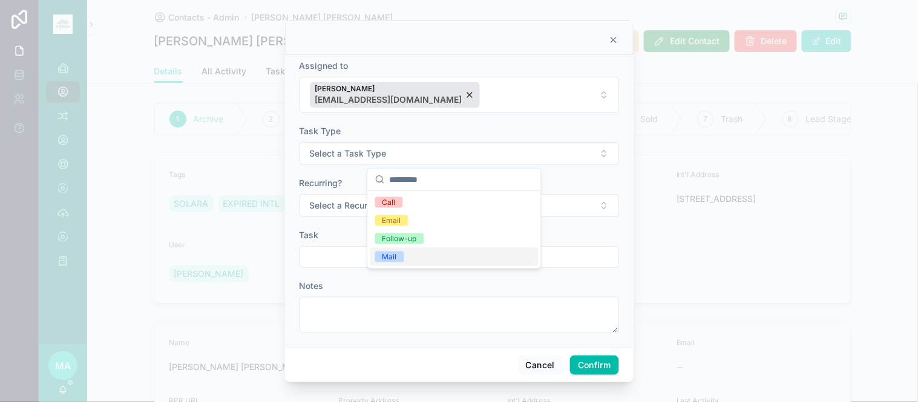
click at [391, 256] on div "Mail" at bounding box center [389, 257] width 15 height 11
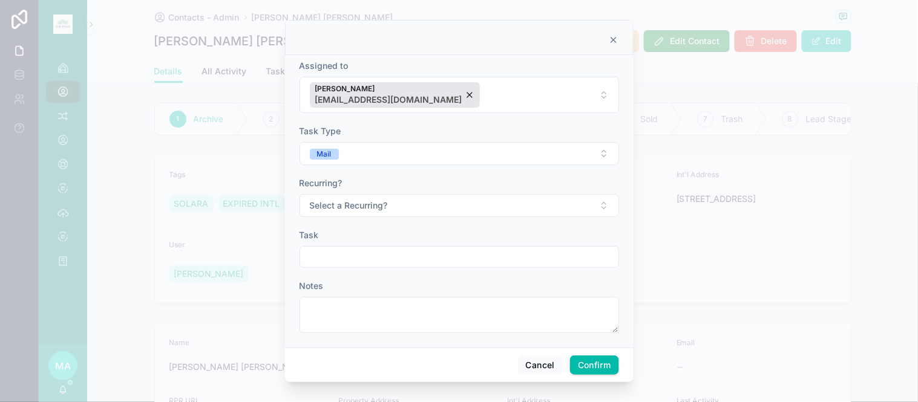
click at [363, 208] on span "Select a Recurring?" at bounding box center [349, 206] width 78 height 12
click at [387, 267] on div "No" at bounding box center [387, 272] width 10 height 11
click at [381, 265] on input "text" at bounding box center [459, 257] width 318 height 17
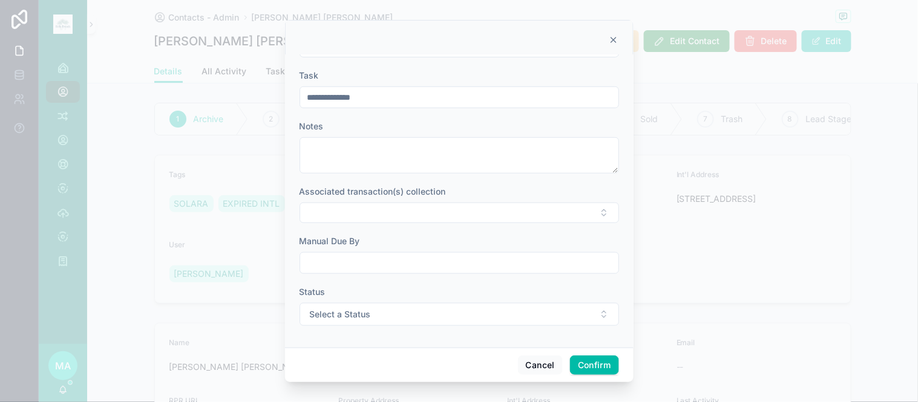
type input "**********"
click at [352, 271] on input "text" at bounding box center [459, 263] width 318 height 17
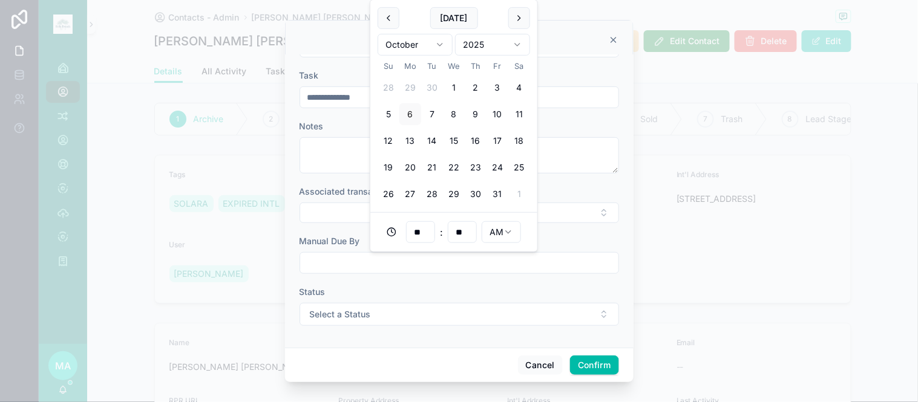
click at [407, 166] on button "20" at bounding box center [410, 168] width 22 height 22
type input "**********"
click at [382, 315] on button "Select a Status" at bounding box center [459, 314] width 319 height 23
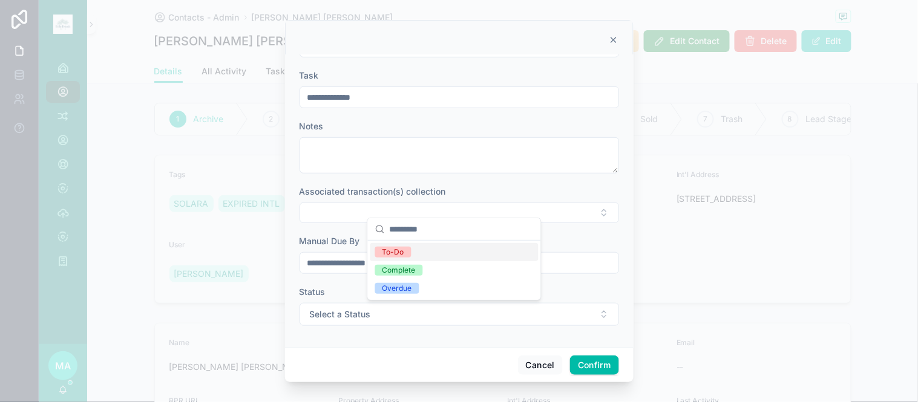
click at [394, 249] on div "To-Do" at bounding box center [393, 252] width 22 height 11
click at [596, 372] on button "Confirm" at bounding box center [594, 365] width 48 height 19
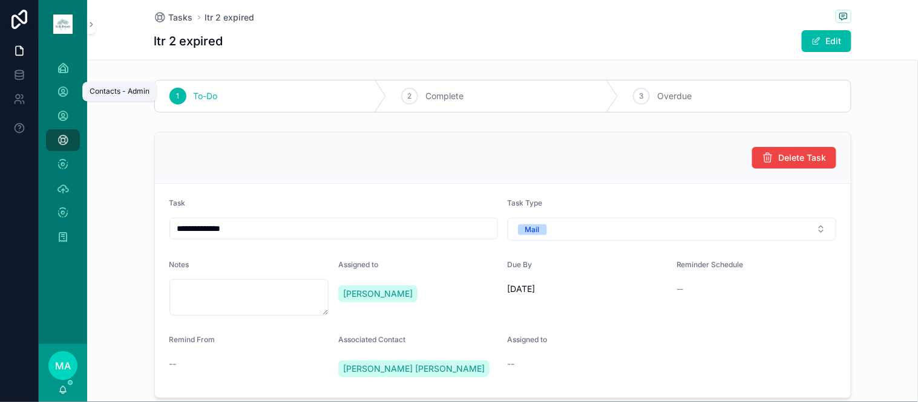
click at [63, 96] on icon "scrollable content" at bounding box center [63, 92] width 12 height 12
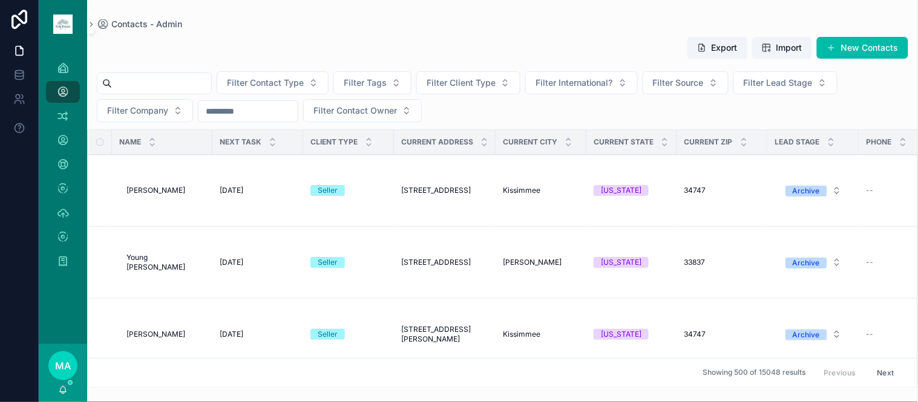
click at [188, 87] on input "scrollable content" at bounding box center [161, 83] width 99 height 17
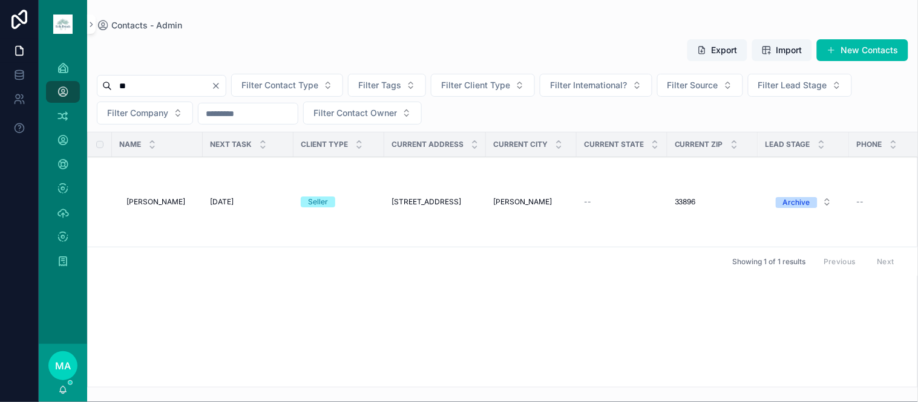
type input "*"
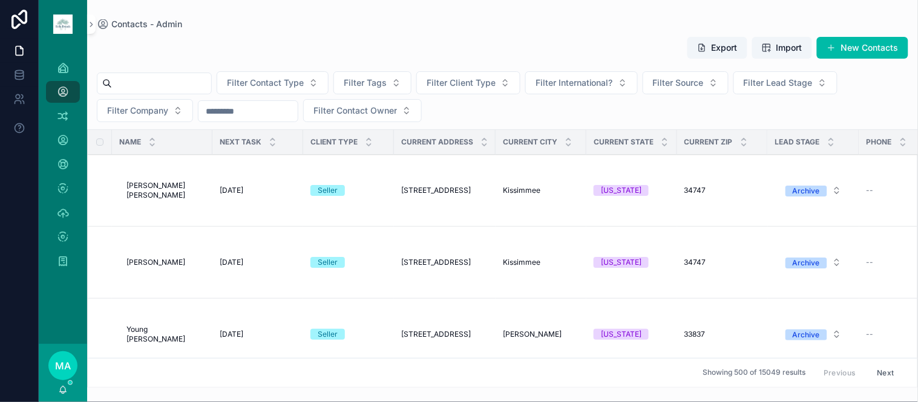
click at [387, 85] on span "Filter Tags" at bounding box center [365, 83] width 43 height 12
click at [488, 88] on span "Filter Client Type" at bounding box center [461, 83] width 69 height 12
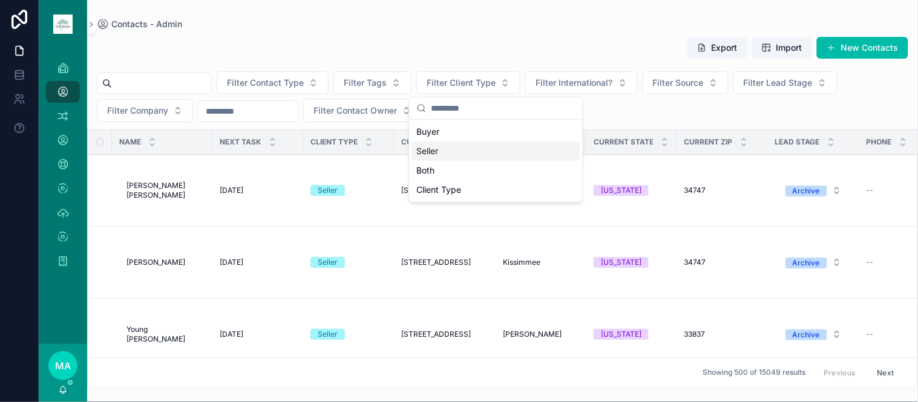
click at [457, 150] on div "Seller" at bounding box center [496, 151] width 168 height 19
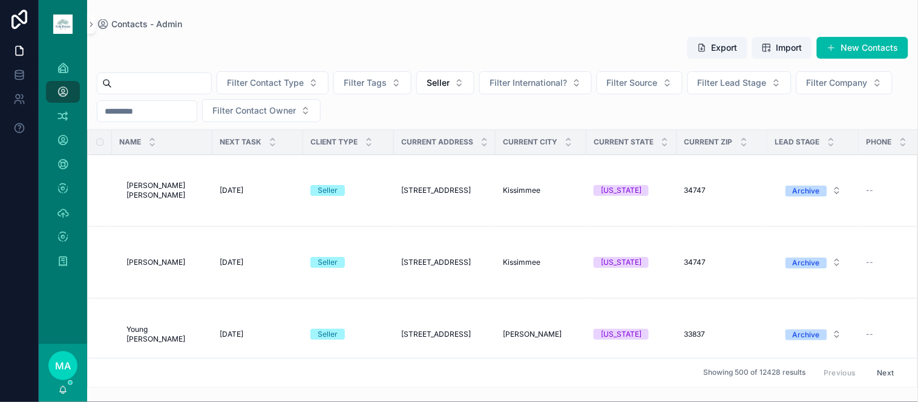
click at [771, 89] on button "Filter Lead Stage" at bounding box center [739, 82] width 104 height 23
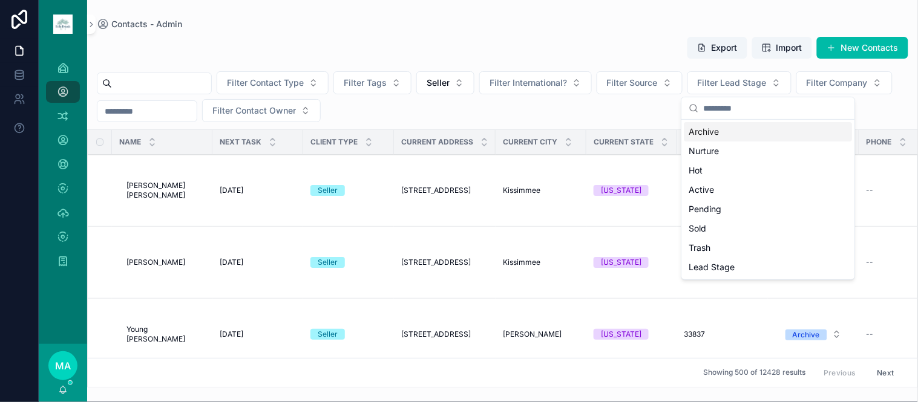
click at [711, 135] on div "Archive" at bounding box center [768, 131] width 168 height 19
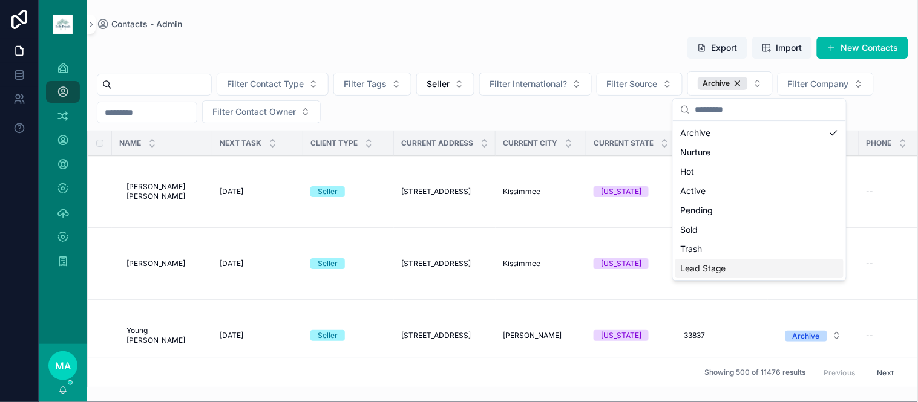
click at [879, 364] on button "Next" at bounding box center [886, 373] width 34 height 19
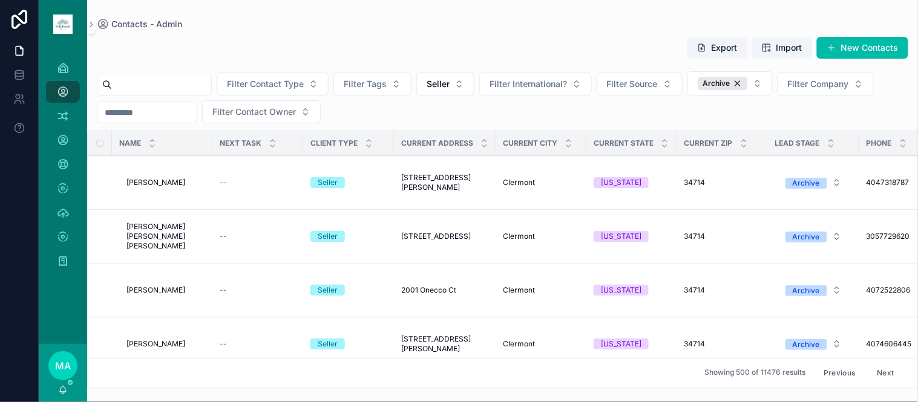
click at [879, 364] on button "Next" at bounding box center [886, 373] width 34 height 19
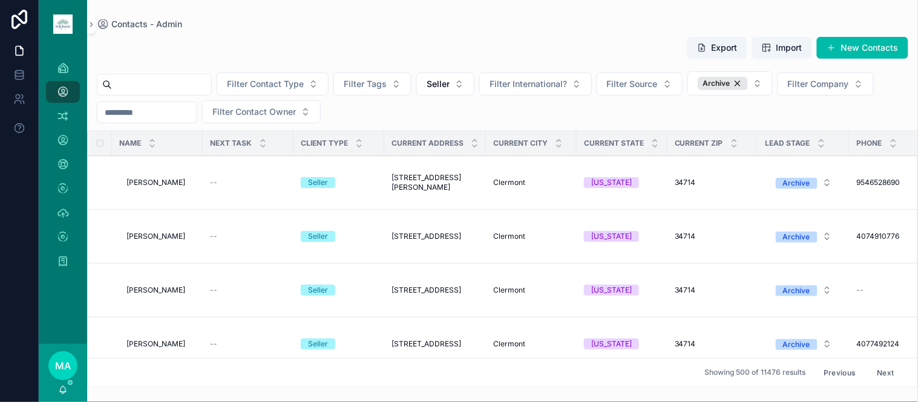
click at [880, 364] on button "Next" at bounding box center [886, 373] width 34 height 19
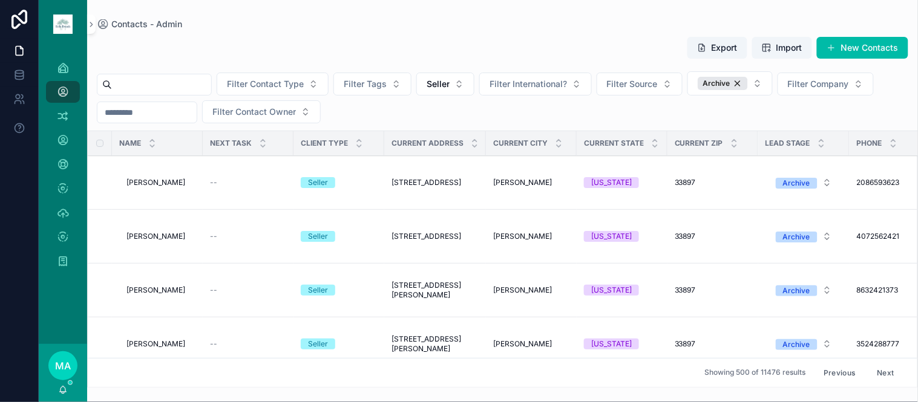
click at [880, 364] on button "Next" at bounding box center [886, 373] width 34 height 19
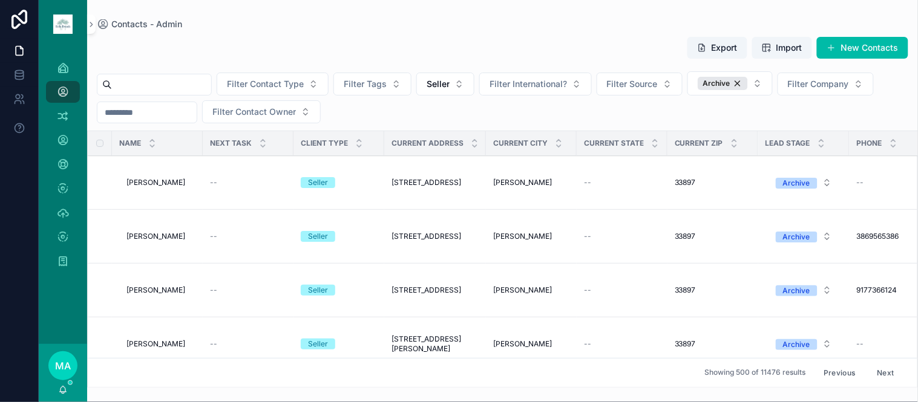
click at [880, 364] on button "Next" at bounding box center [886, 373] width 34 height 19
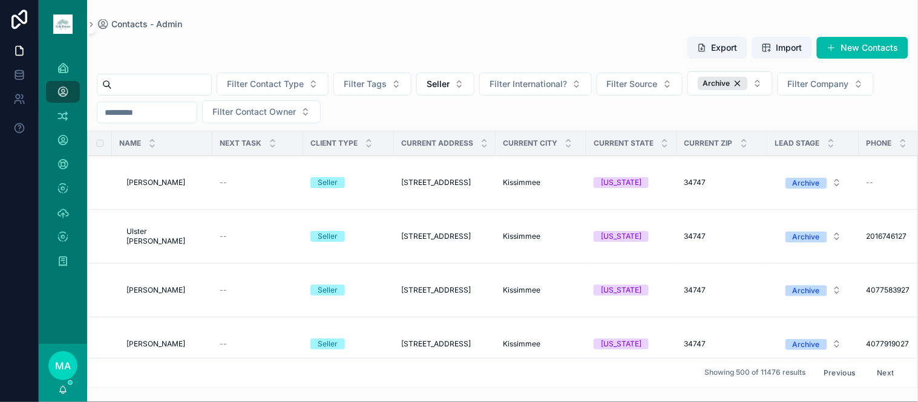
click at [153, 142] on icon "scrollable content" at bounding box center [152, 141] width 8 height 8
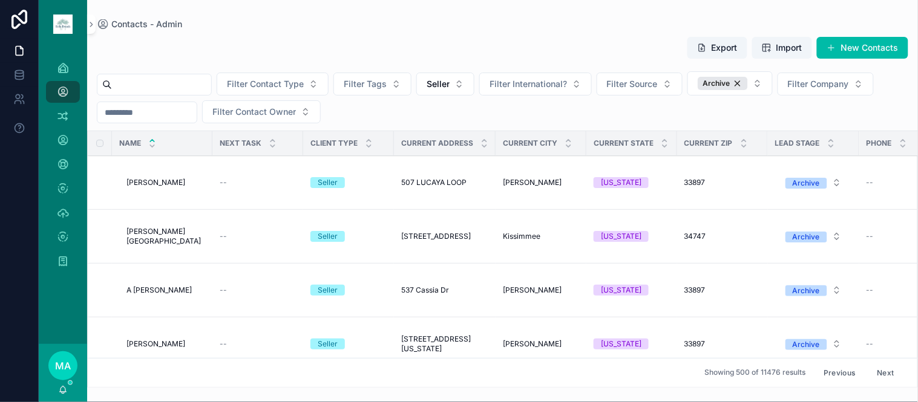
click at [833, 364] on button "Previous" at bounding box center [839, 373] width 48 height 19
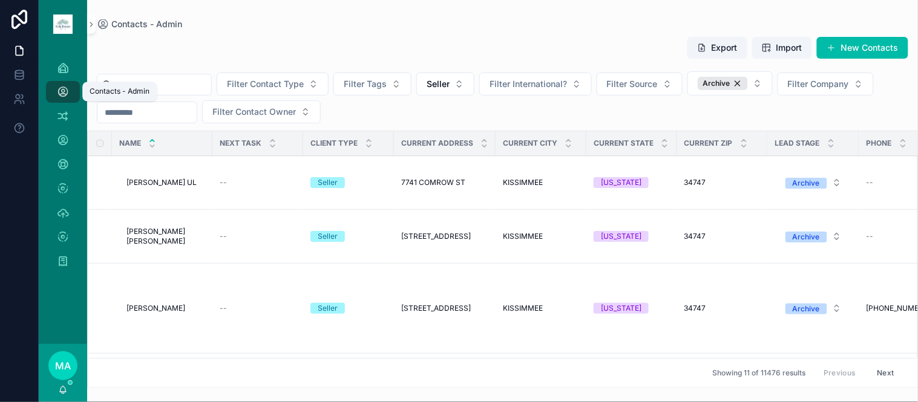
click at [64, 88] on icon "scrollable content" at bounding box center [63, 92] width 12 height 12
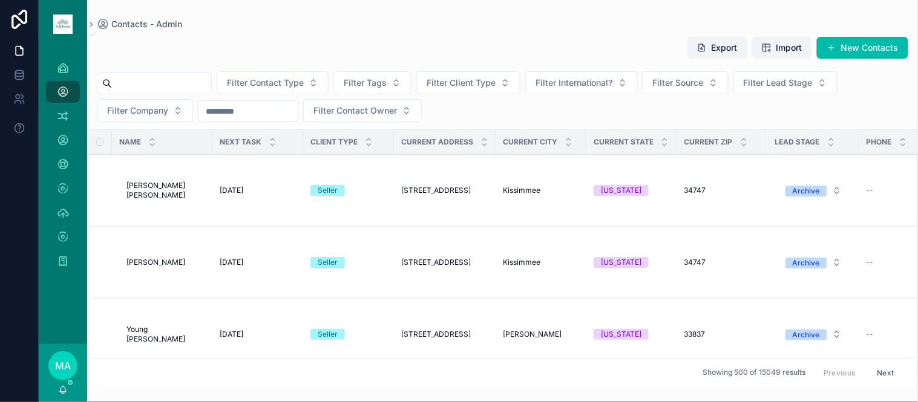
click at [153, 138] on icon "scrollable content" at bounding box center [152, 140] width 8 height 8
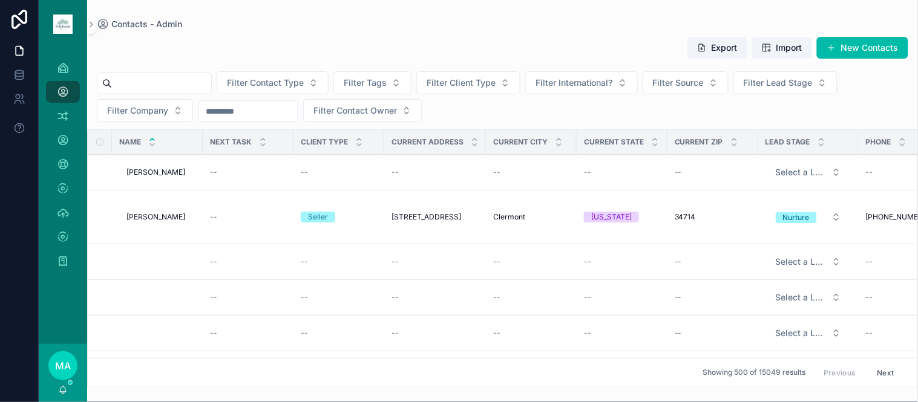
click at [153, 146] on icon "scrollable content" at bounding box center [152, 145] width 4 height 2
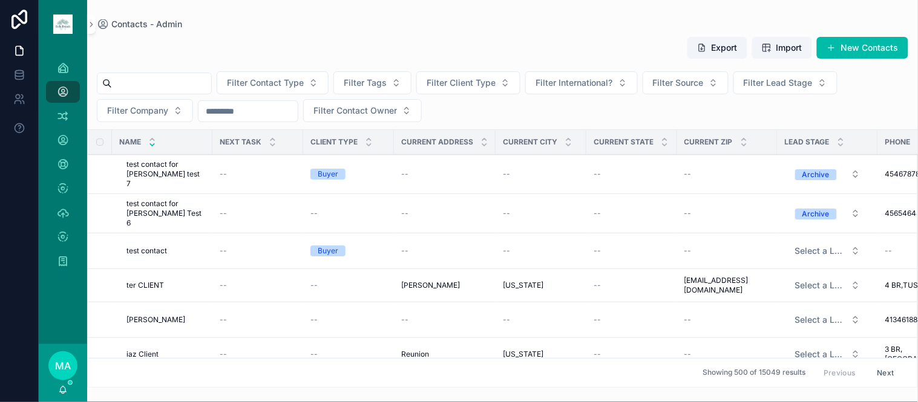
click at [387, 77] on span "Filter Tags" at bounding box center [365, 83] width 43 height 12
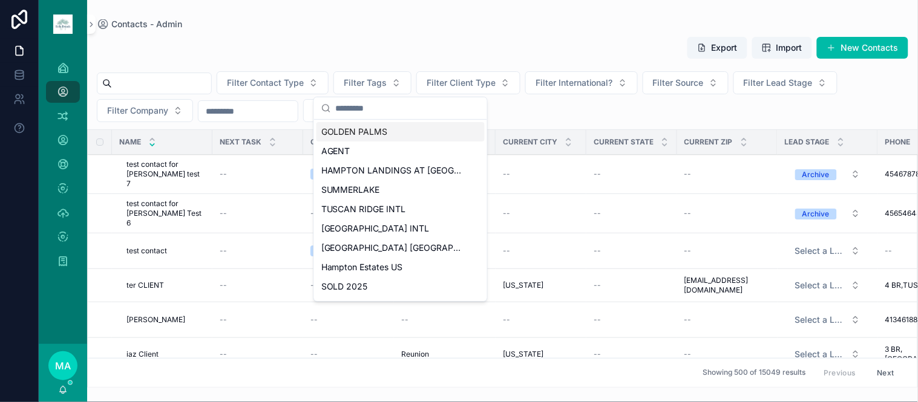
click at [492, 83] on span "Filter Client Type" at bounding box center [461, 83] width 69 height 12
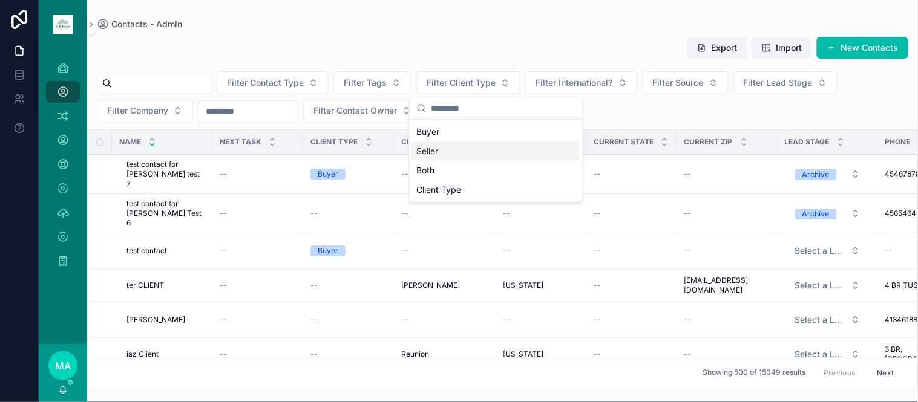
click at [447, 157] on div "Seller" at bounding box center [496, 151] width 168 height 19
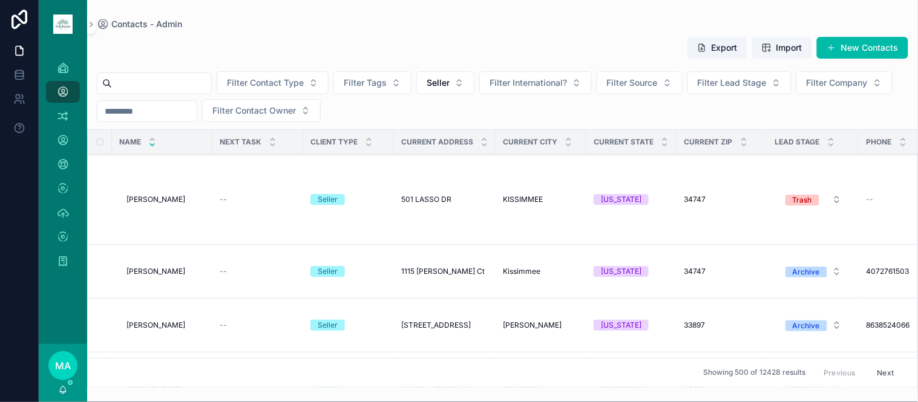
click at [774, 91] on button "Filter Lead Stage" at bounding box center [739, 82] width 104 height 23
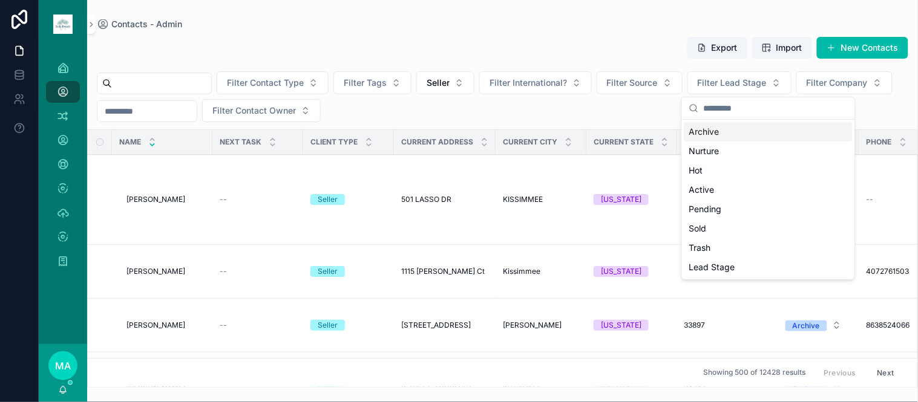
click at [719, 134] on div "Archive" at bounding box center [768, 131] width 168 height 19
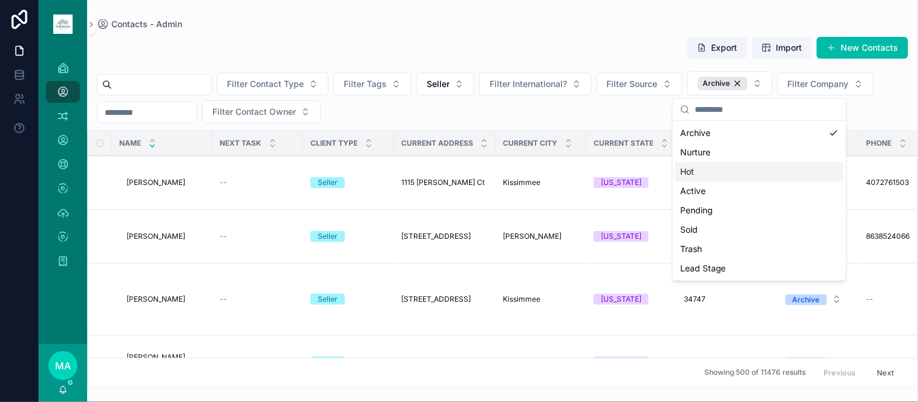
click at [152, 141] on icon "scrollable content" at bounding box center [152, 141] width 8 height 8
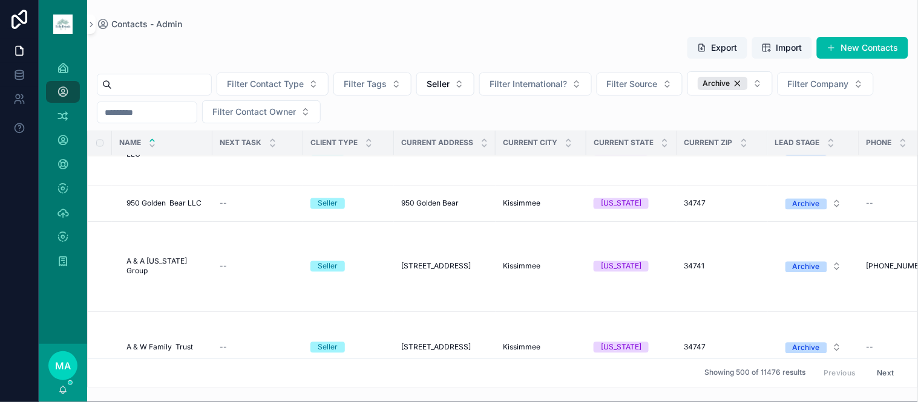
scroll to position [3571, 0]
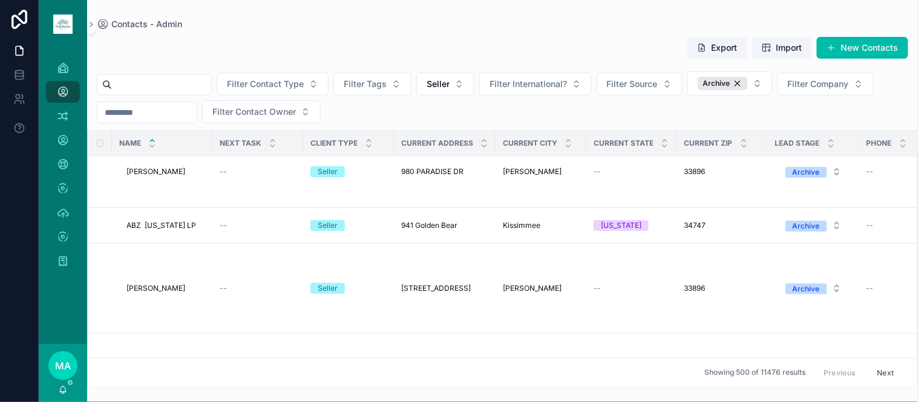
click at [881, 364] on button "Next" at bounding box center [886, 373] width 34 height 19
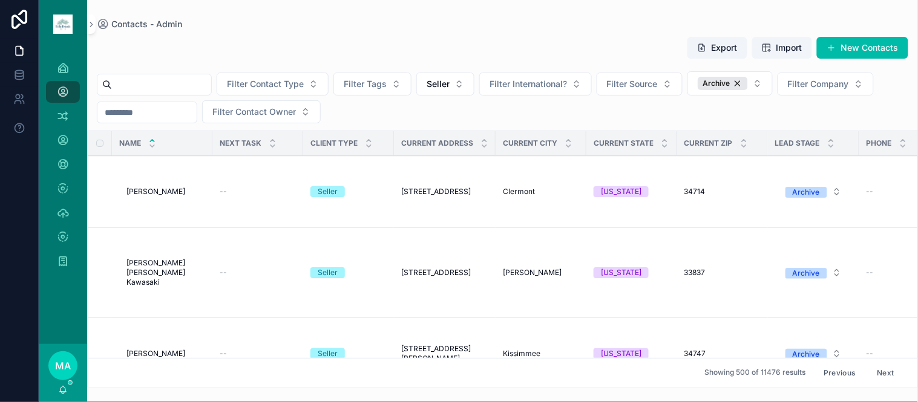
click at [881, 364] on button "Next" at bounding box center [886, 373] width 34 height 19
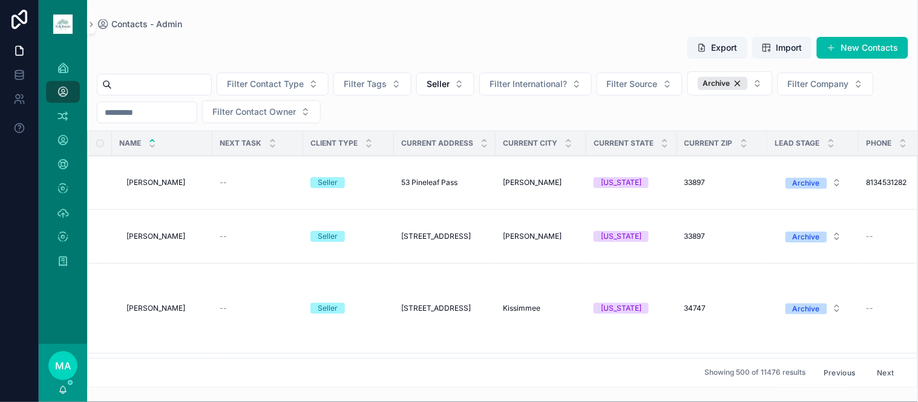
click at [879, 364] on button "Next" at bounding box center [886, 373] width 34 height 19
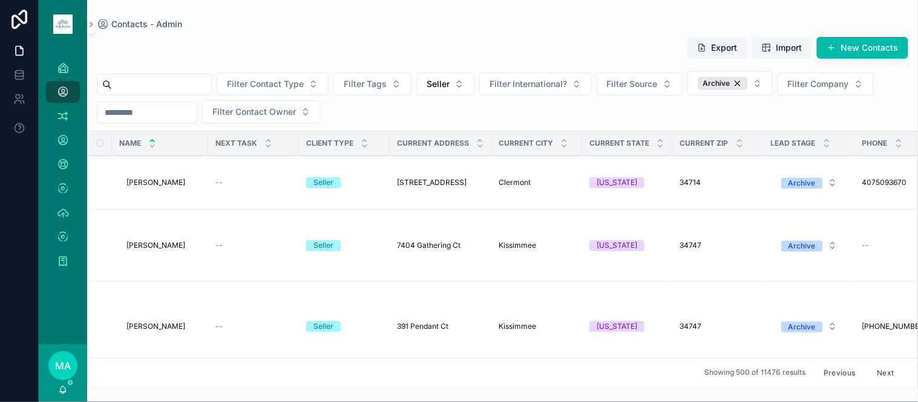
click at [882, 365] on button "Next" at bounding box center [886, 373] width 34 height 19
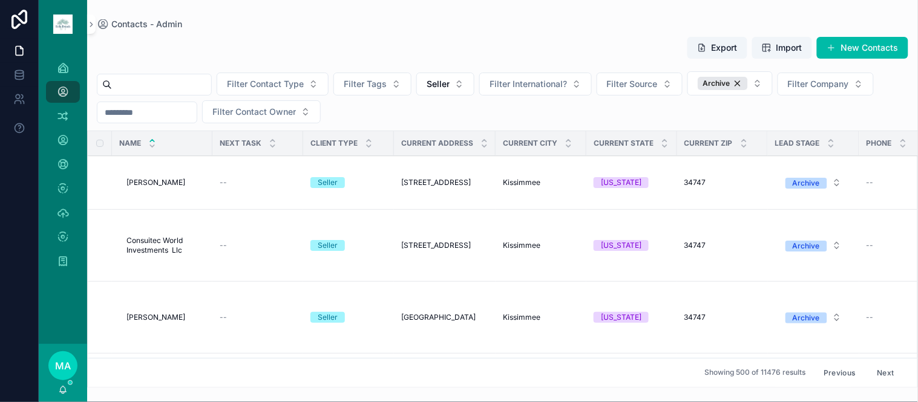
click at [882, 365] on button "Next" at bounding box center [886, 373] width 34 height 19
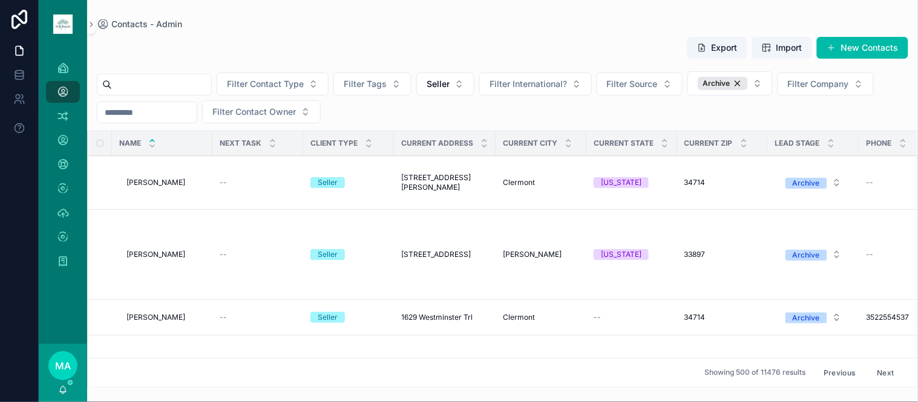
click at [882, 364] on button "Next" at bounding box center [886, 373] width 34 height 19
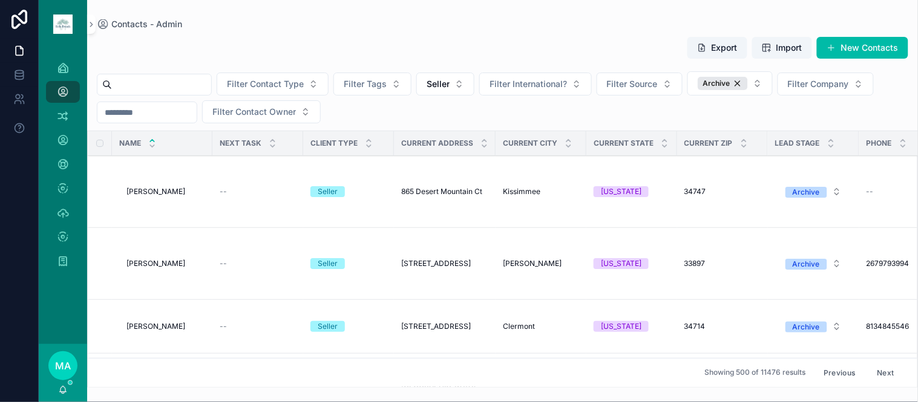
click at [882, 364] on button "Next" at bounding box center [886, 373] width 34 height 19
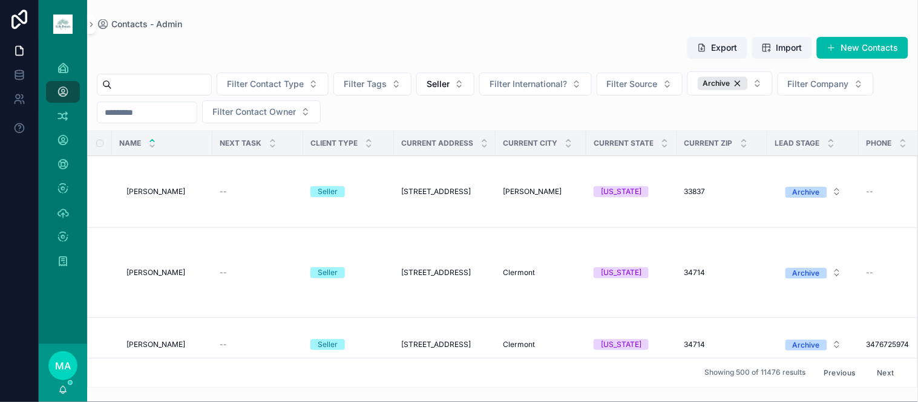
click at [876, 364] on button "Next" at bounding box center [886, 373] width 34 height 19
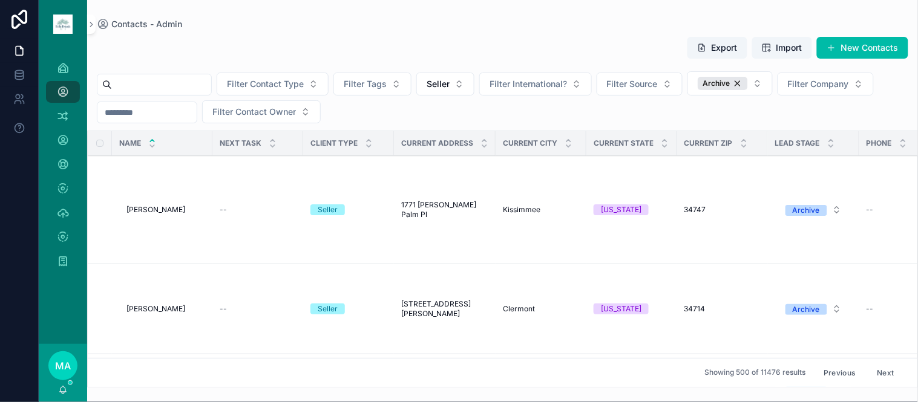
click at [876, 364] on button "Next" at bounding box center [886, 373] width 34 height 19
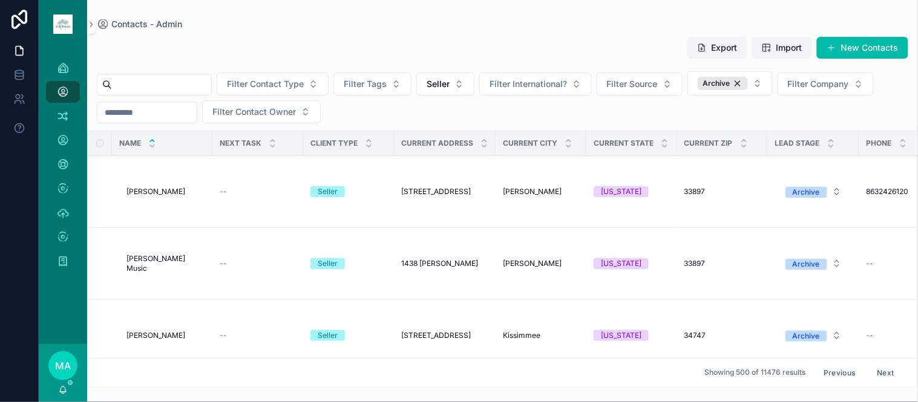
click at [876, 364] on button "Next" at bounding box center [886, 373] width 34 height 19
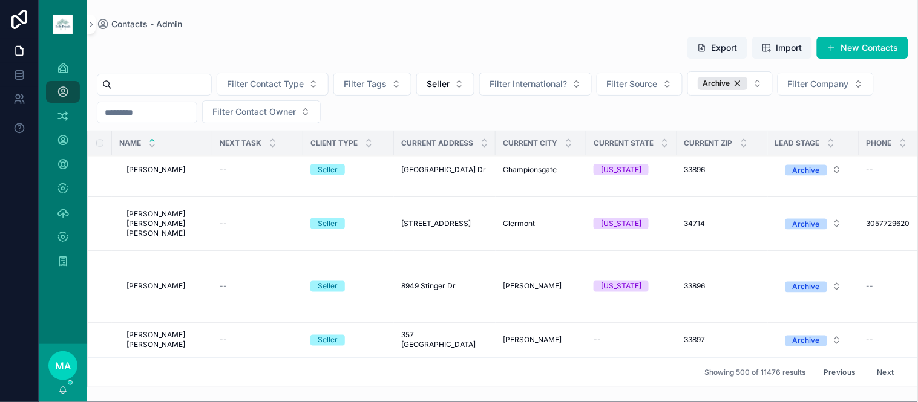
scroll to position [34776, 0]
click at [876, 364] on button "Next" at bounding box center [886, 373] width 34 height 19
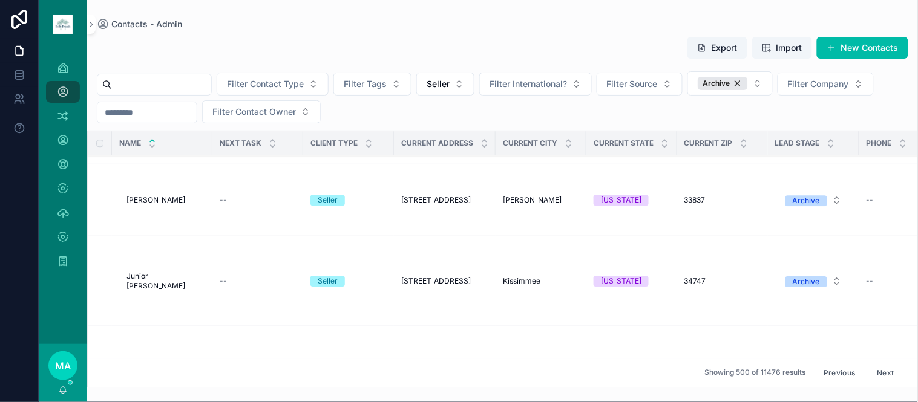
scroll to position [6995, 0]
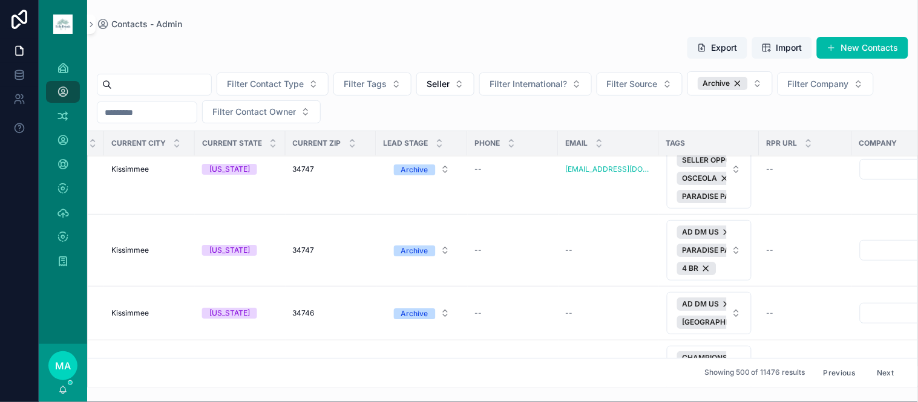
scroll to position [6995, 395]
click at [0, 0] on span "Delete" at bounding box center [0, 0] width 0 height 0
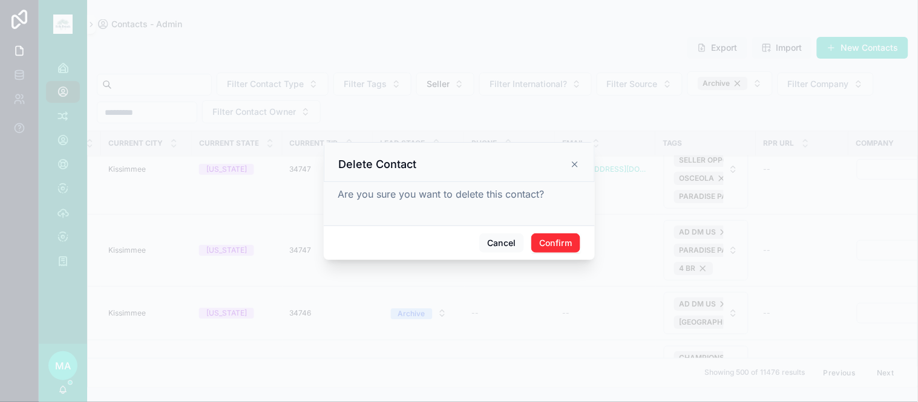
click at [557, 244] on button "Confirm" at bounding box center [555, 243] width 48 height 19
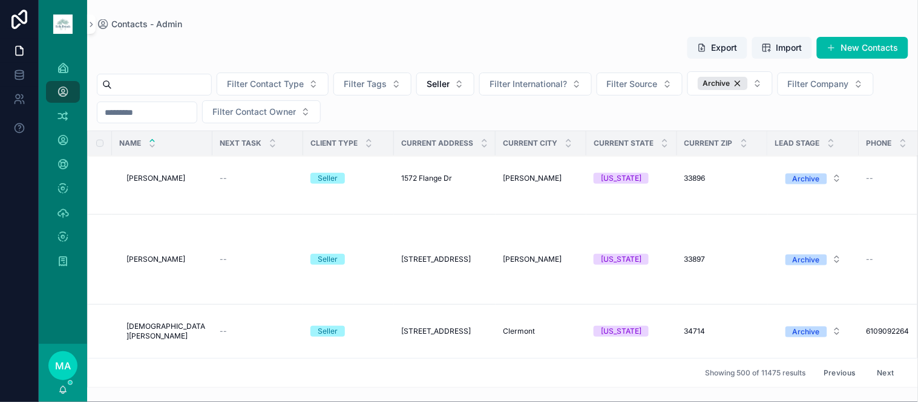
scroll to position [34441, 0]
click at [882, 364] on button "Next" at bounding box center [886, 373] width 34 height 19
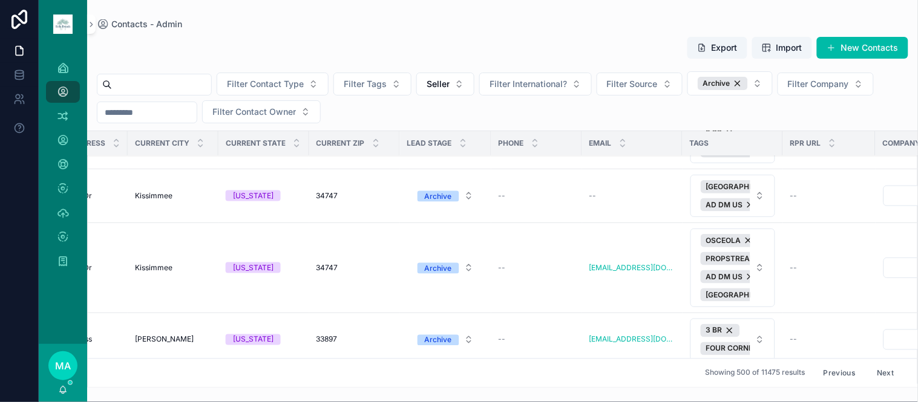
scroll to position [11038, 455]
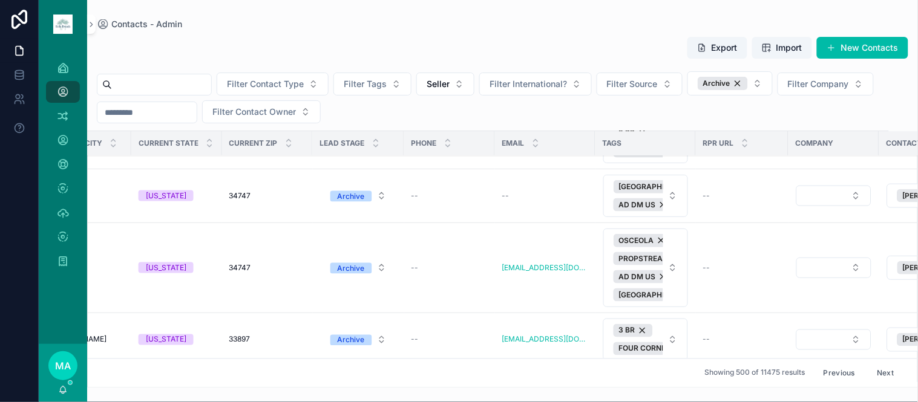
click at [0, 0] on span "Delete" at bounding box center [0, 0] width 0 height 0
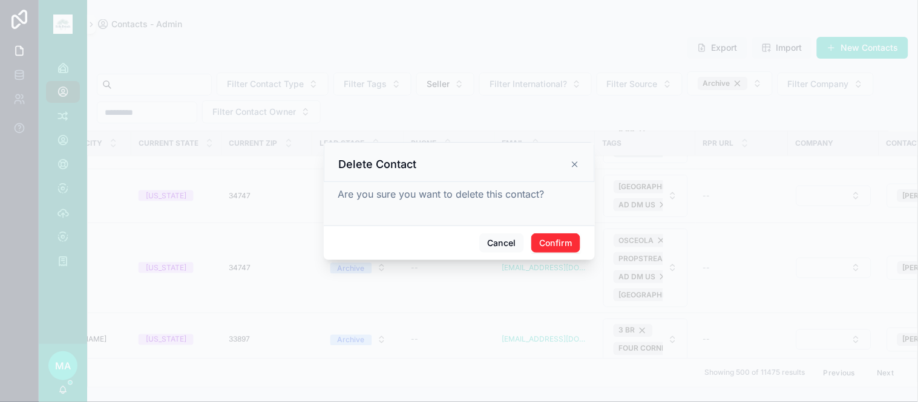
click at [552, 240] on button "Confirm" at bounding box center [555, 243] width 48 height 19
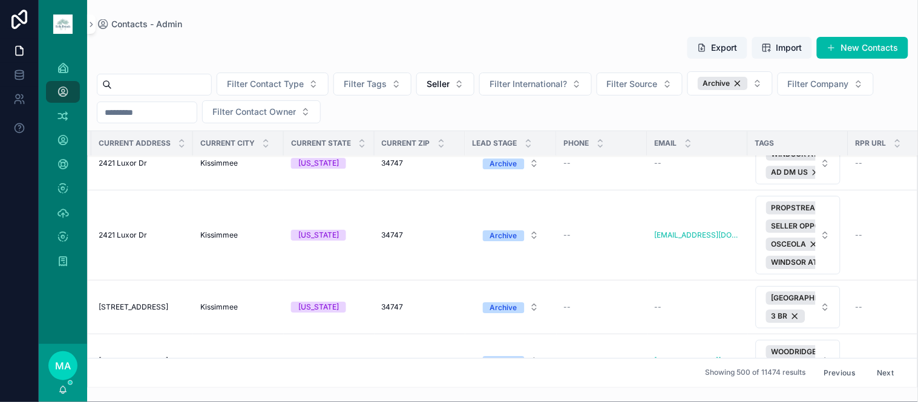
scroll to position [18709, 491]
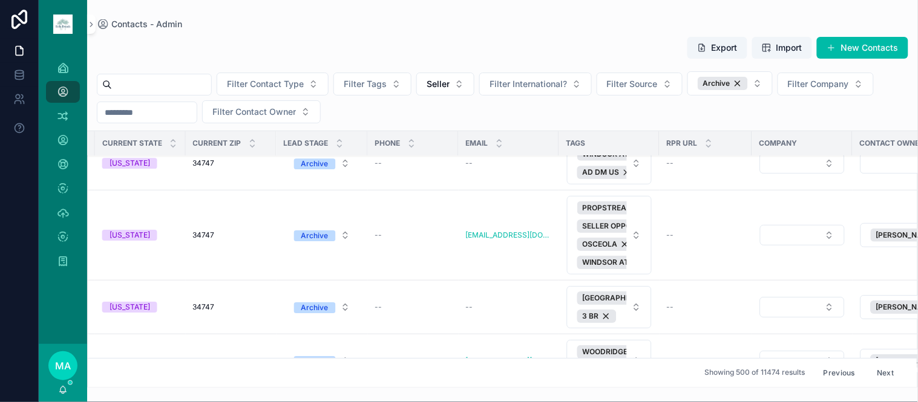
click at [0, 0] on icon "scrollable content" at bounding box center [0, 0] width 0 height 0
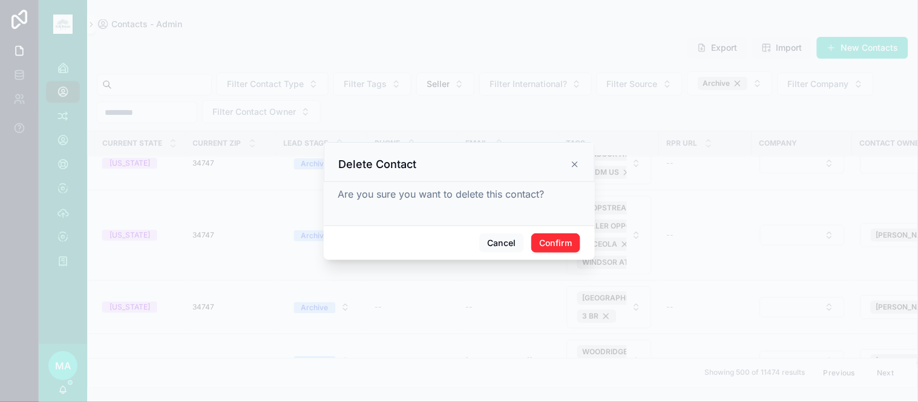
click at [553, 238] on button "Confirm" at bounding box center [555, 243] width 48 height 19
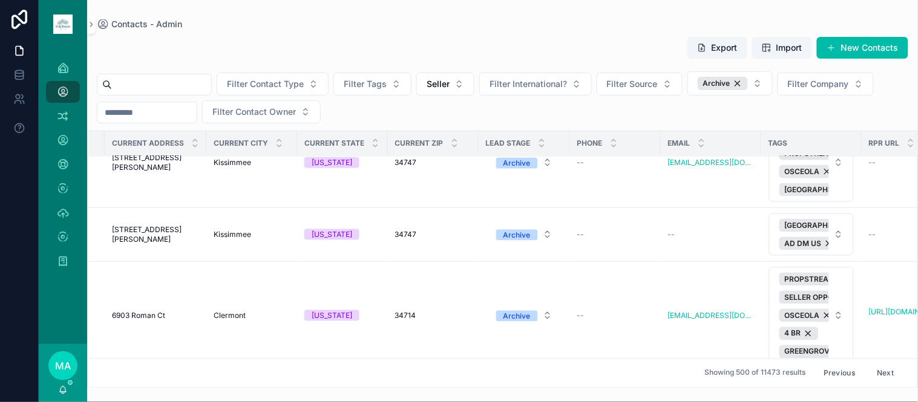
scroll to position [31091, 388]
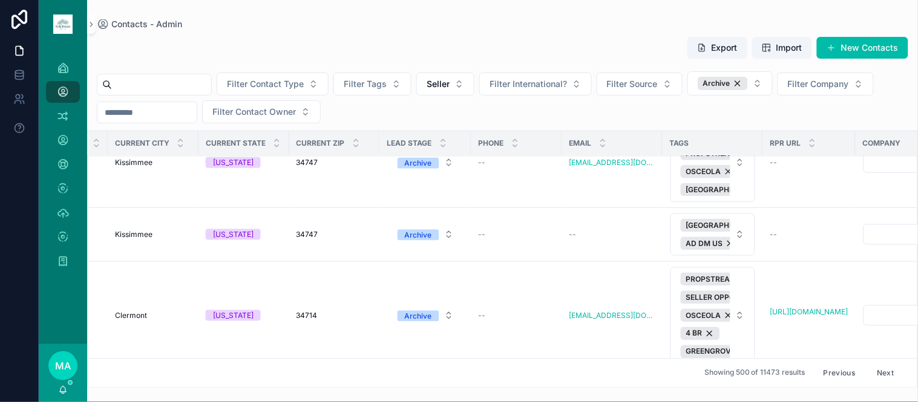
click at [0, 0] on span "Delete" at bounding box center [0, 0] width 0 height 0
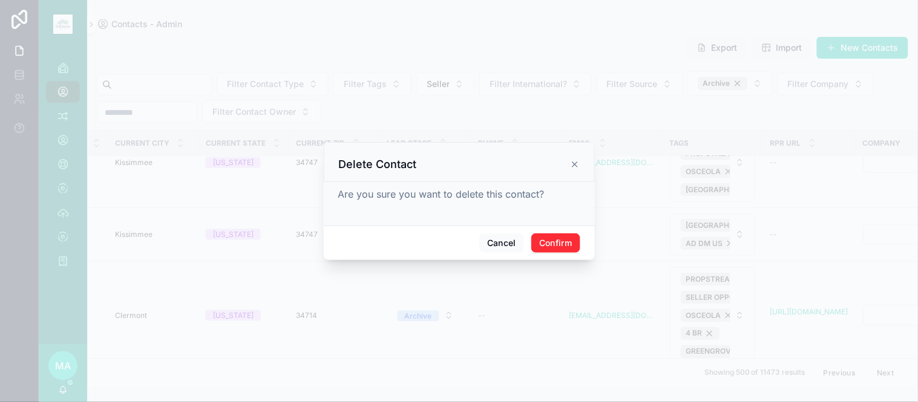
click at [558, 246] on button "Confirm" at bounding box center [555, 243] width 48 height 19
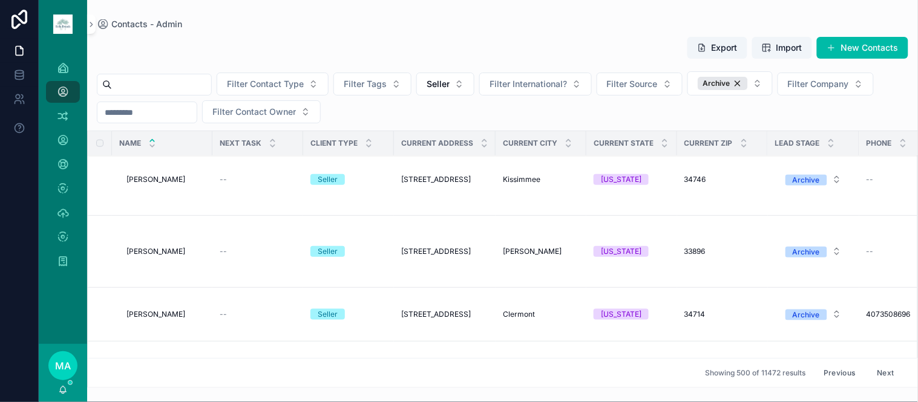
scroll to position [35790, 0]
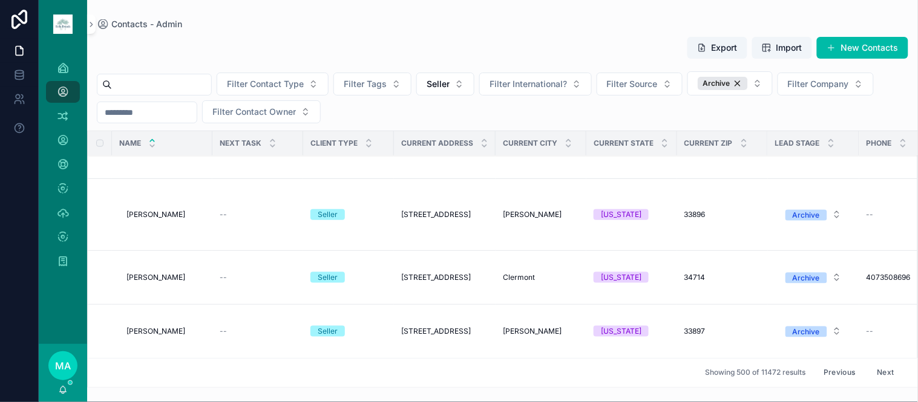
click at [883, 365] on button "Next" at bounding box center [886, 373] width 34 height 19
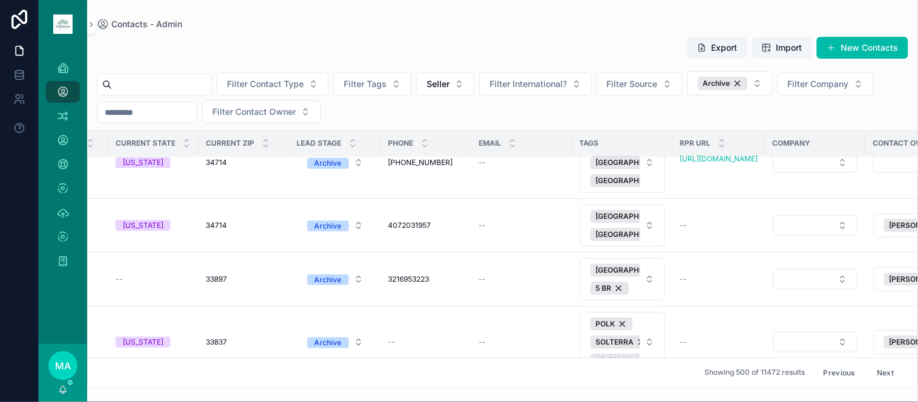
scroll to position [1278, 527]
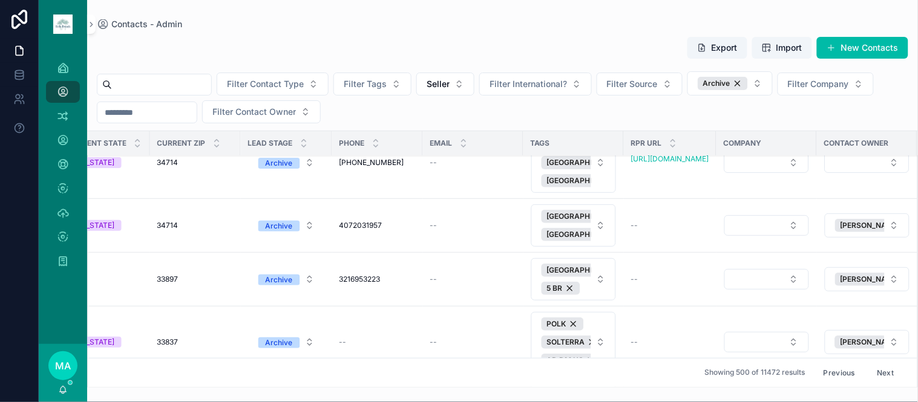
click at [0, 0] on button "Delete" at bounding box center [0, 0] width 0 height 0
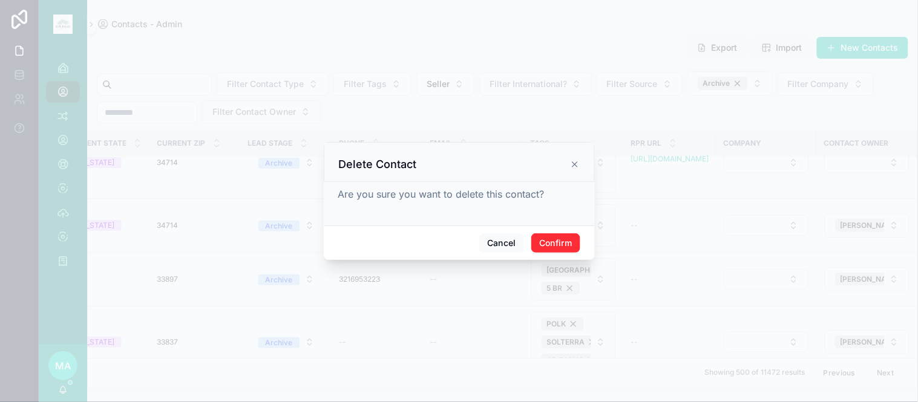
click at [571, 241] on button "Confirm" at bounding box center [555, 243] width 48 height 19
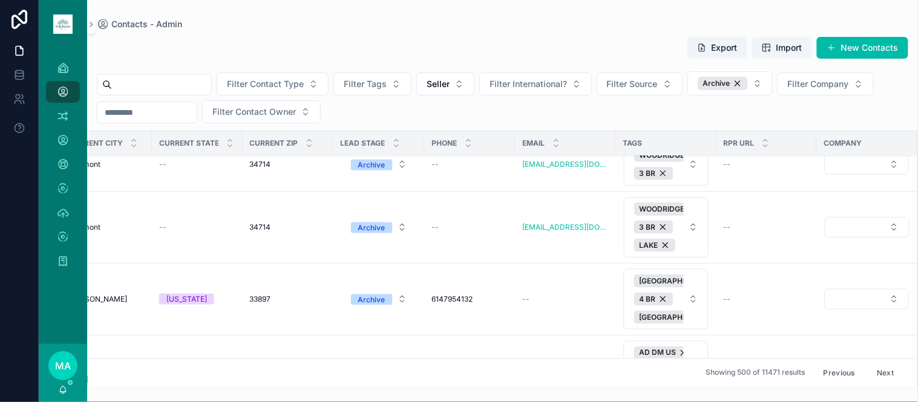
scroll to position [5113, 497]
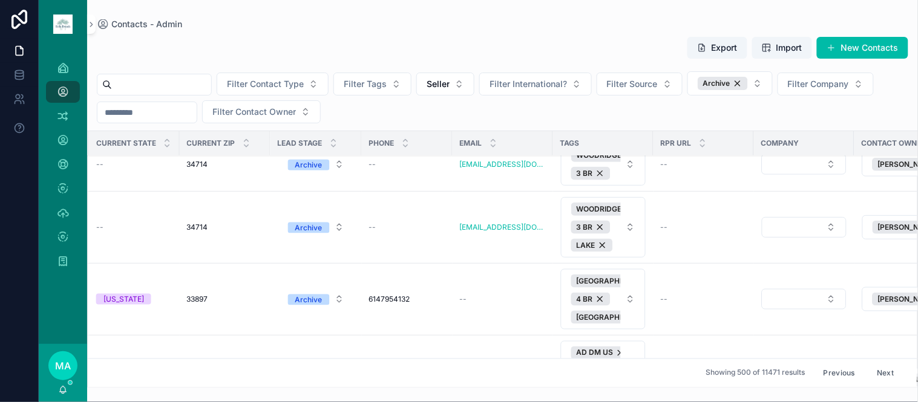
click at [0, 0] on button "Delete" at bounding box center [0, 0] width 0 height 0
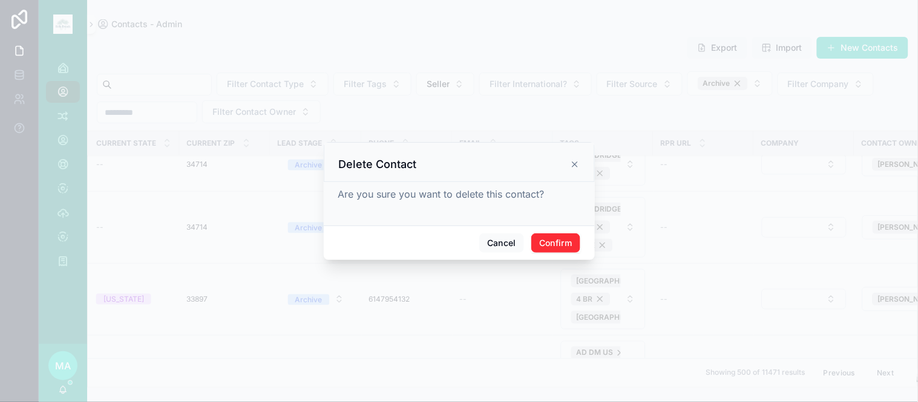
click at [549, 246] on button "Confirm" at bounding box center [555, 243] width 48 height 19
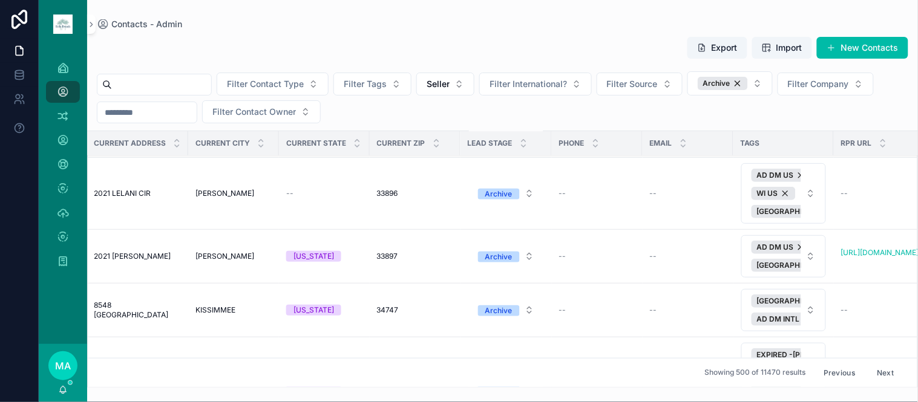
scroll to position [11910, 365]
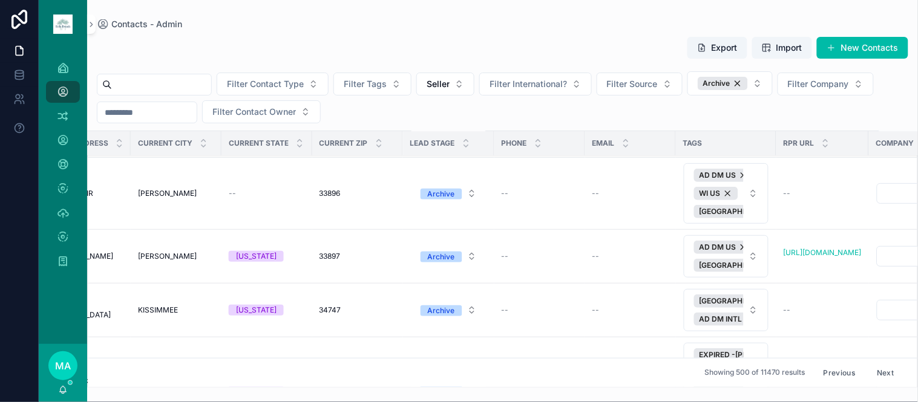
click at [0, 0] on span "Delete" at bounding box center [0, 0] width 0 height 0
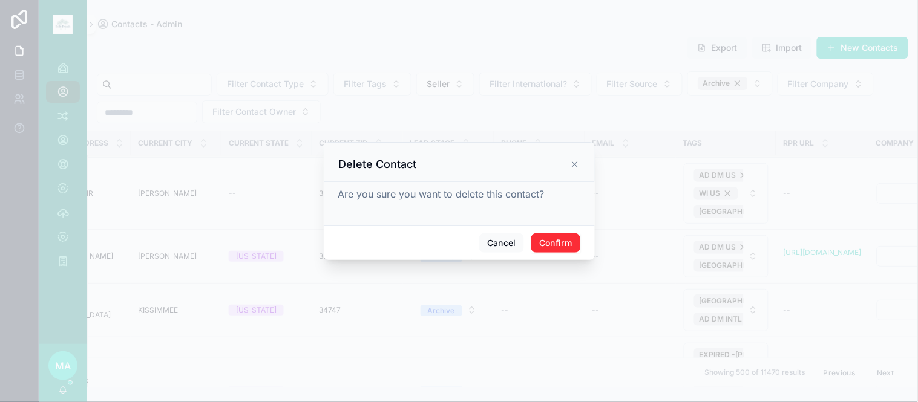
click at [551, 238] on button "Confirm" at bounding box center [555, 243] width 48 height 19
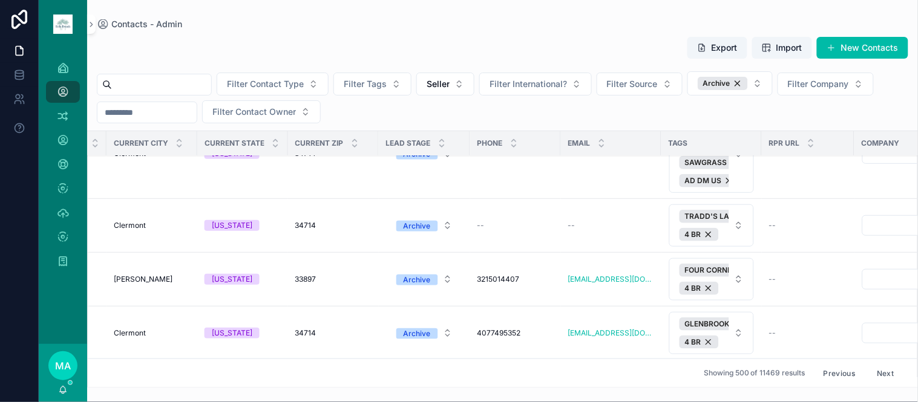
scroll to position [22679, 390]
click at [0, 0] on button "Delete" at bounding box center [0, 0] width 0 height 0
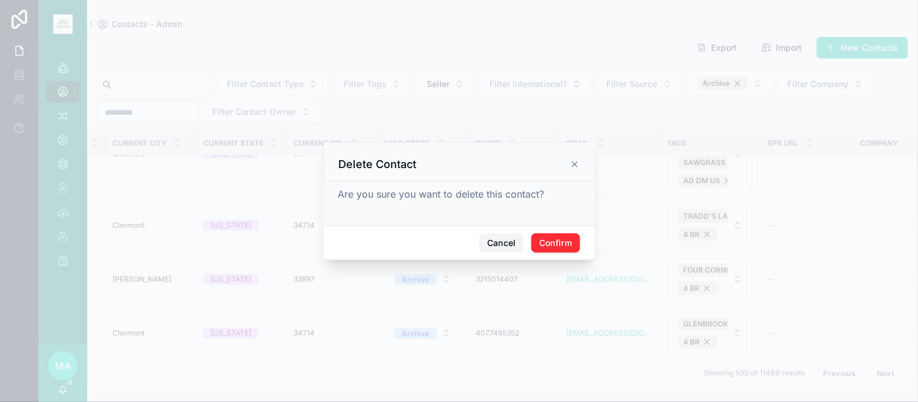
click at [512, 246] on button "Cancel" at bounding box center [501, 243] width 45 height 19
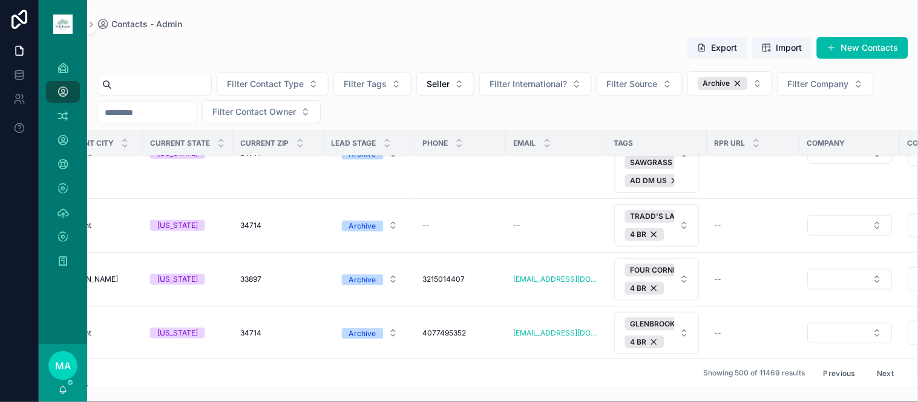
scroll to position [22679, 464]
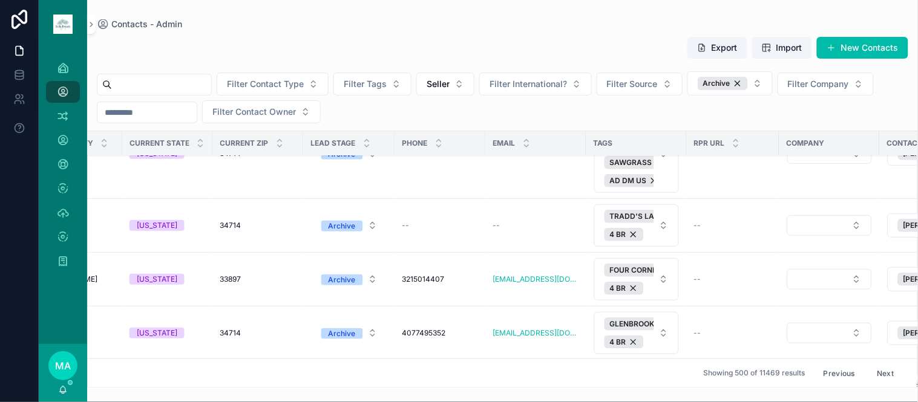
click at [0, 0] on span "Delete" at bounding box center [0, 0] width 0 height 0
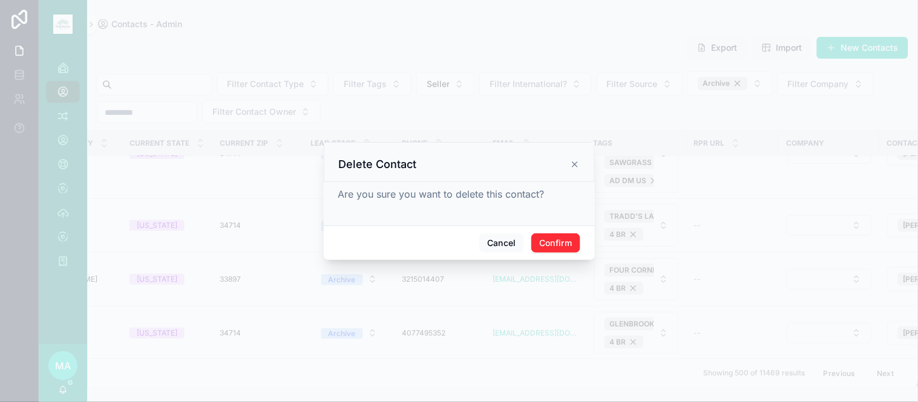
click at [537, 237] on button "Confirm" at bounding box center [555, 243] width 48 height 19
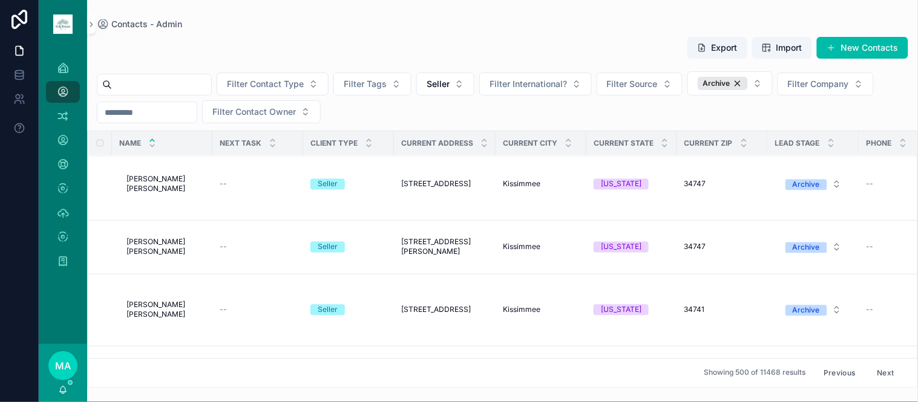
scroll to position [27995, 0]
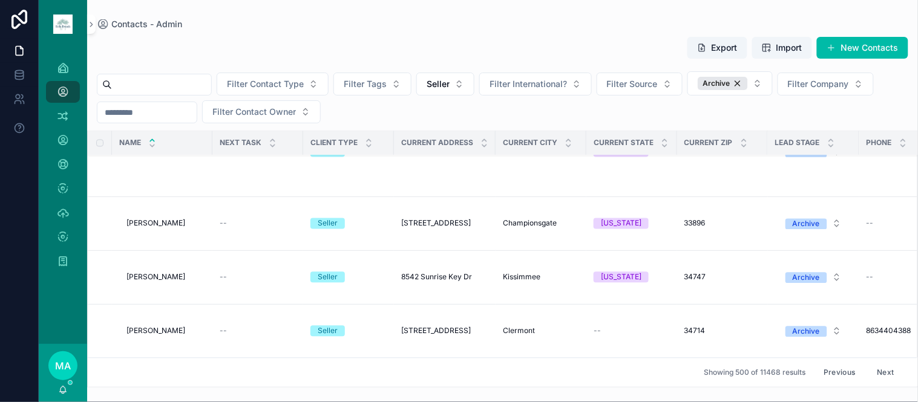
scroll to position [34880, 0]
click at [876, 364] on button "Next" at bounding box center [886, 373] width 34 height 19
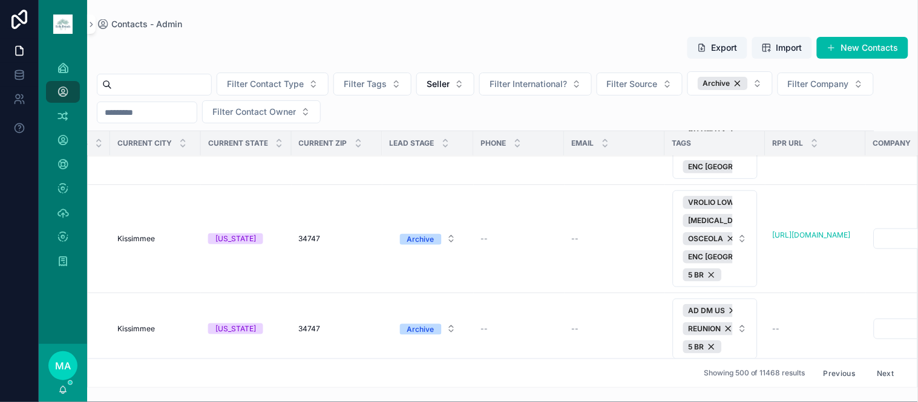
scroll to position [18156, 385]
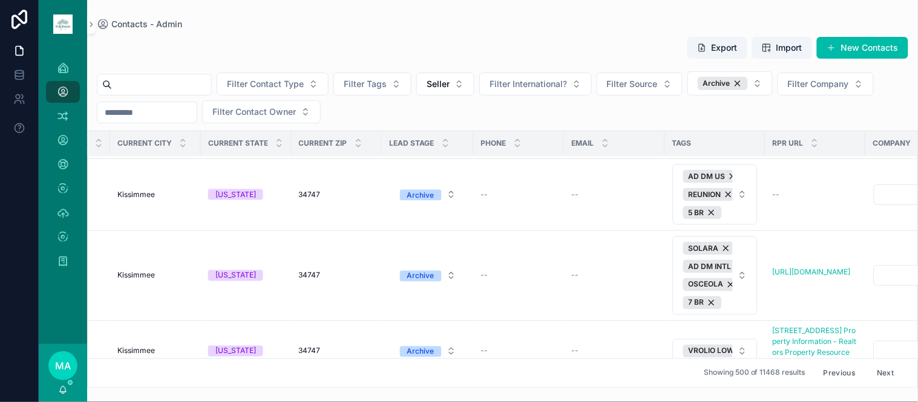
click at [0, 0] on span "Delete" at bounding box center [0, 0] width 0 height 0
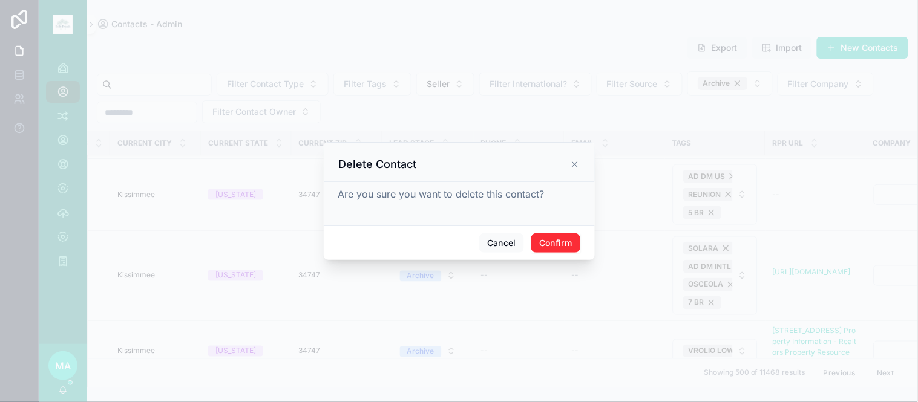
click at [549, 246] on button "Confirm" at bounding box center [555, 243] width 48 height 19
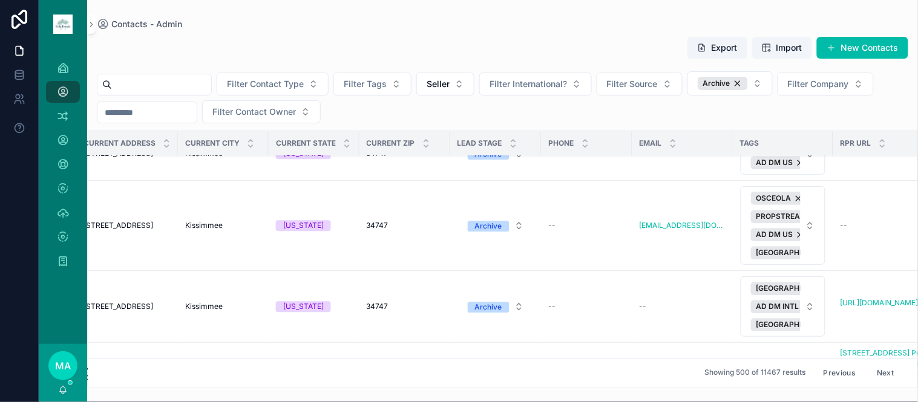
scroll to position [21988, 318]
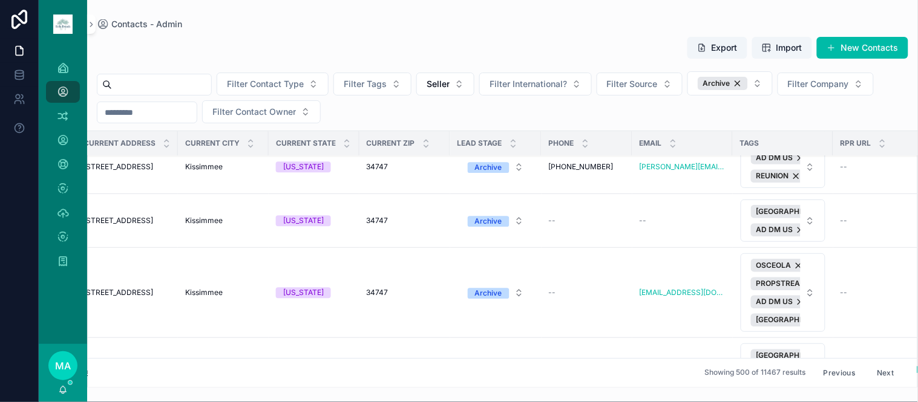
click at [0, 0] on span "Delete" at bounding box center [0, 0] width 0 height 0
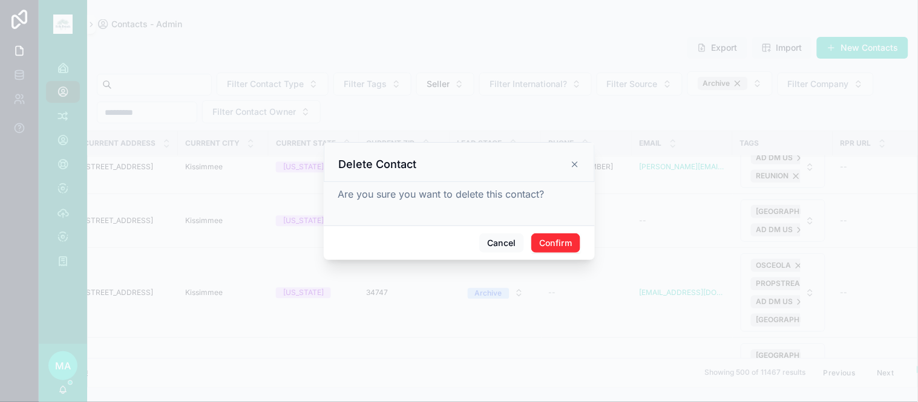
click at [546, 246] on button "Confirm" at bounding box center [555, 243] width 48 height 19
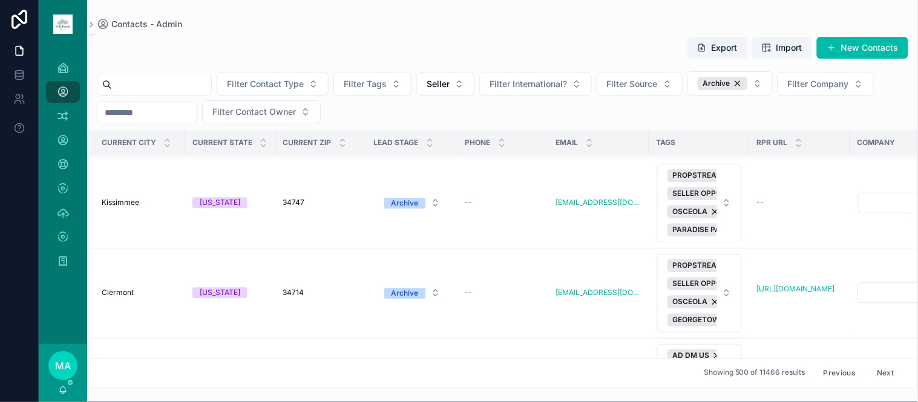
scroll to position [23064, 401]
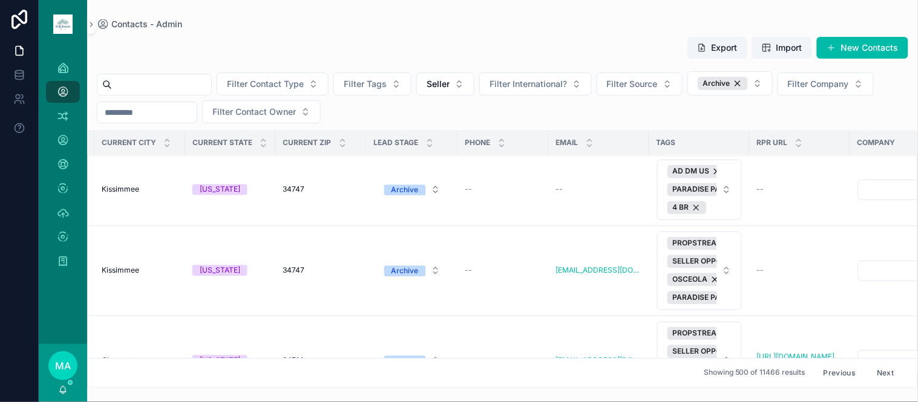
click at [0, 0] on button "Delete" at bounding box center [0, 0] width 0 height 0
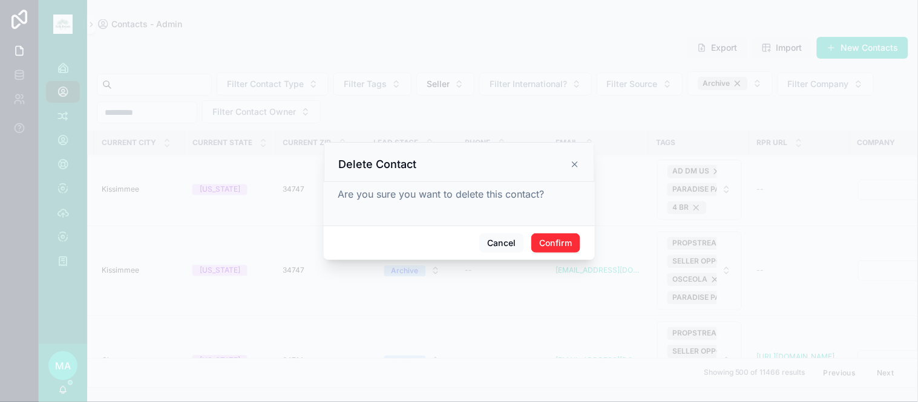
click at [563, 241] on button "Confirm" at bounding box center [555, 243] width 48 height 19
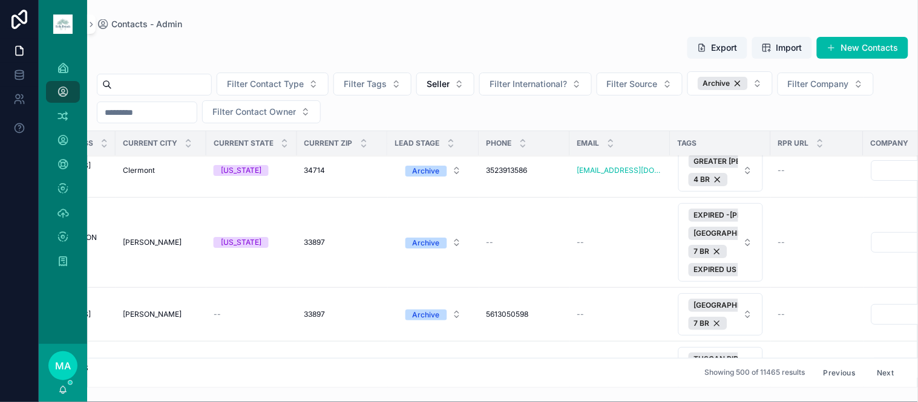
scroll to position [28378, 380]
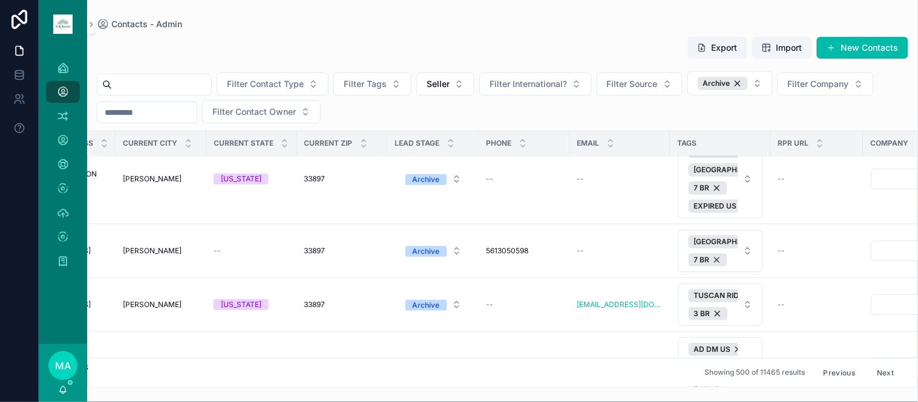
click at [0, 0] on span "Delete" at bounding box center [0, 0] width 0 height 0
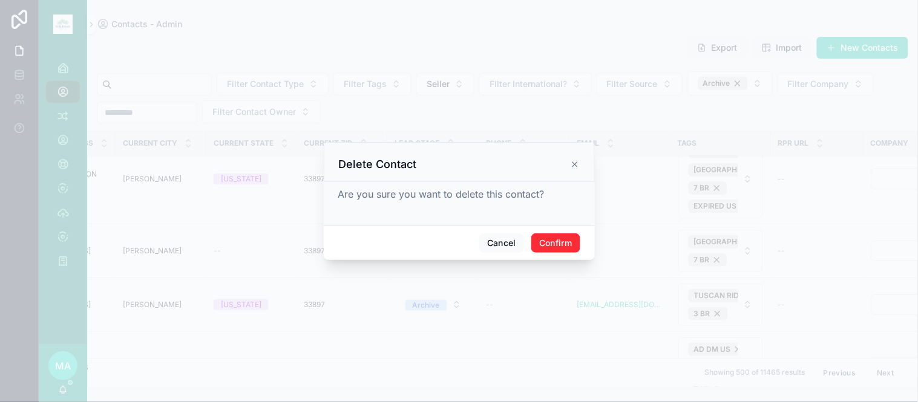
click at [560, 238] on button "Confirm" at bounding box center [555, 243] width 48 height 19
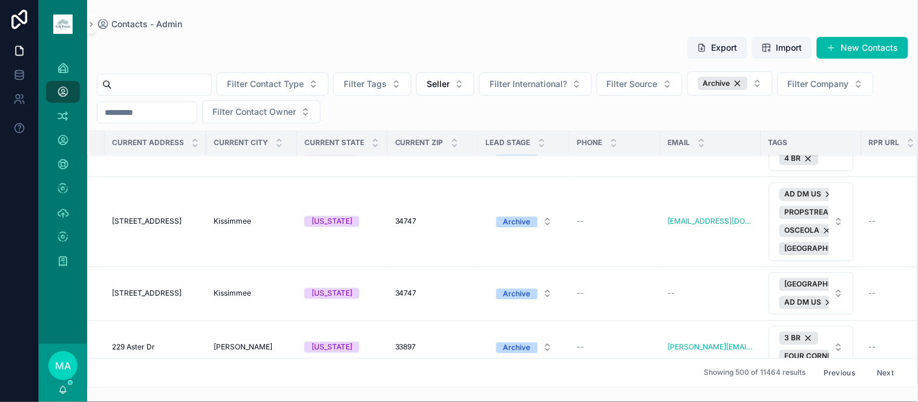
scroll to position [32550, 346]
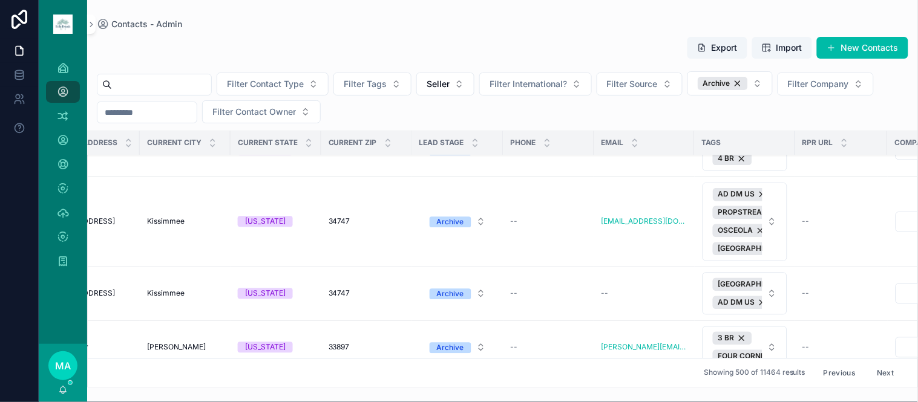
click at [0, 0] on button "Delete" at bounding box center [0, 0] width 0 height 0
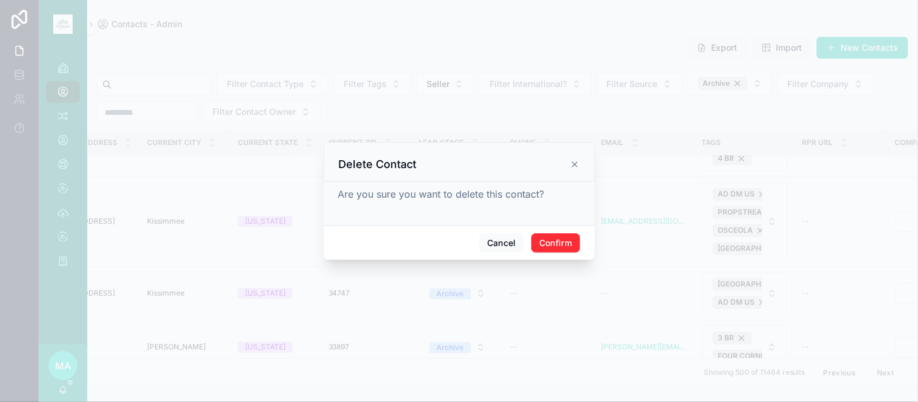
click at [555, 238] on button "Confirm" at bounding box center [555, 243] width 48 height 19
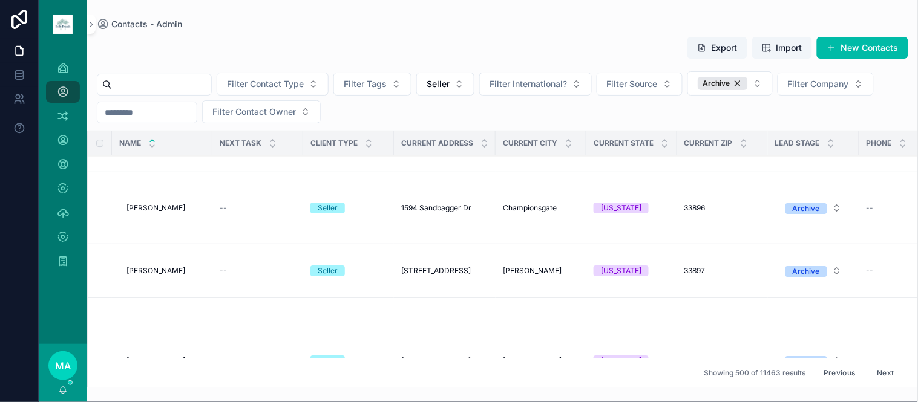
scroll to position [35413, 0]
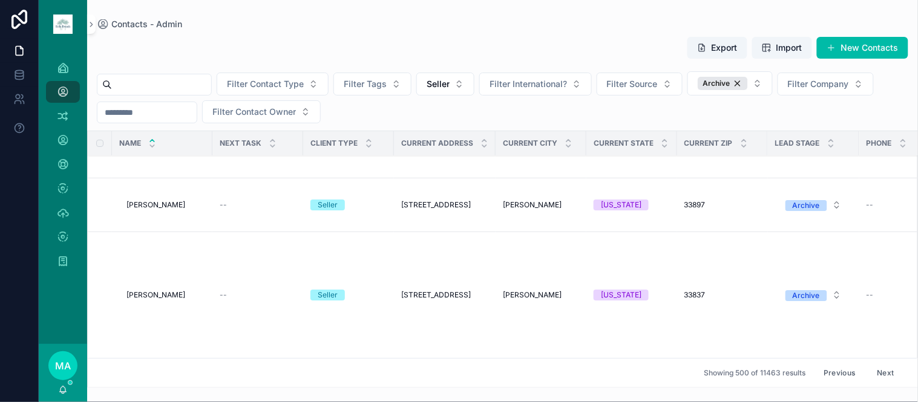
click at [882, 364] on button "Next" at bounding box center [886, 373] width 34 height 19
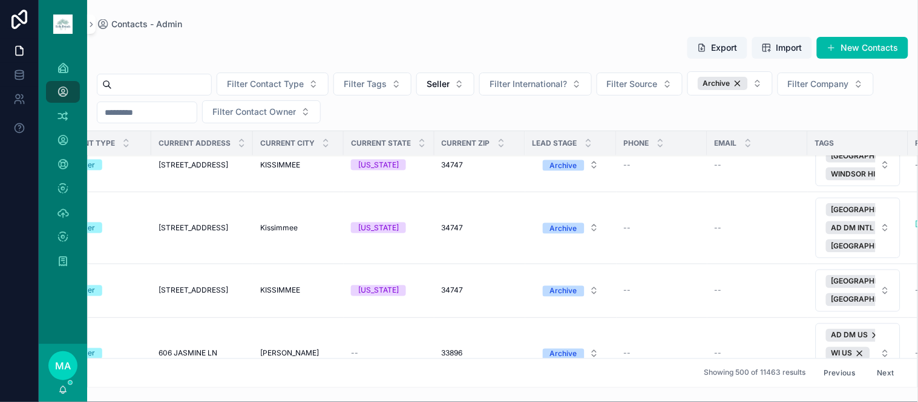
scroll to position [18167, 457]
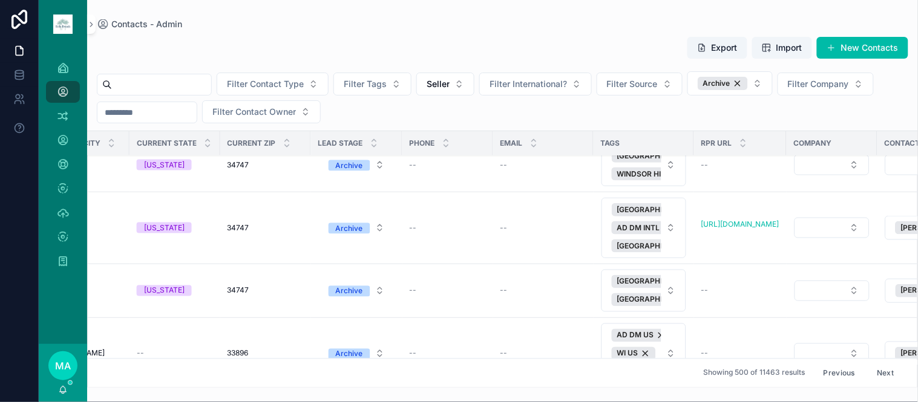
click at [0, 0] on button "Delete" at bounding box center [0, 0] width 0 height 0
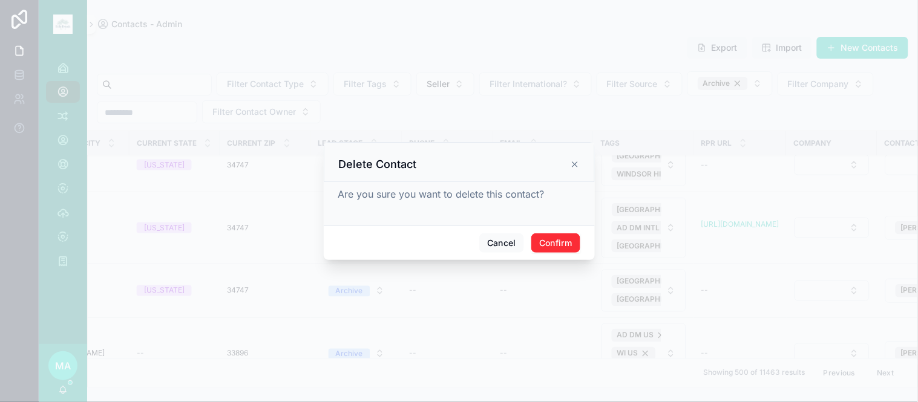
click at [545, 243] on button "Confirm" at bounding box center [555, 243] width 48 height 19
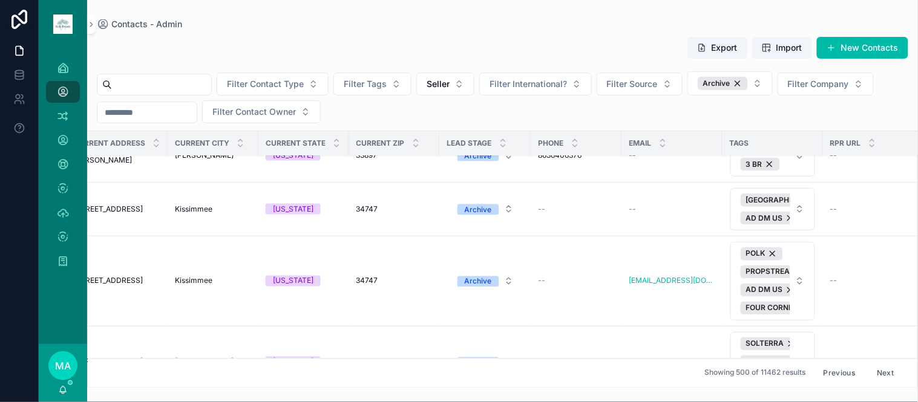
scroll to position [21732, 344]
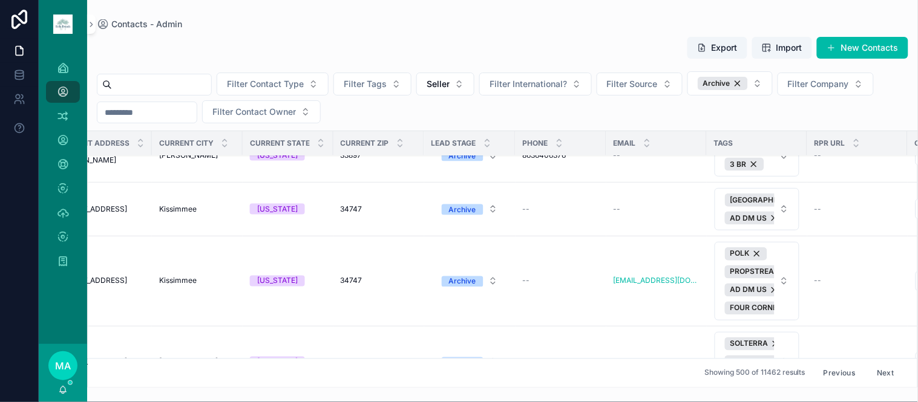
click at [0, 0] on button "Delete" at bounding box center [0, 0] width 0 height 0
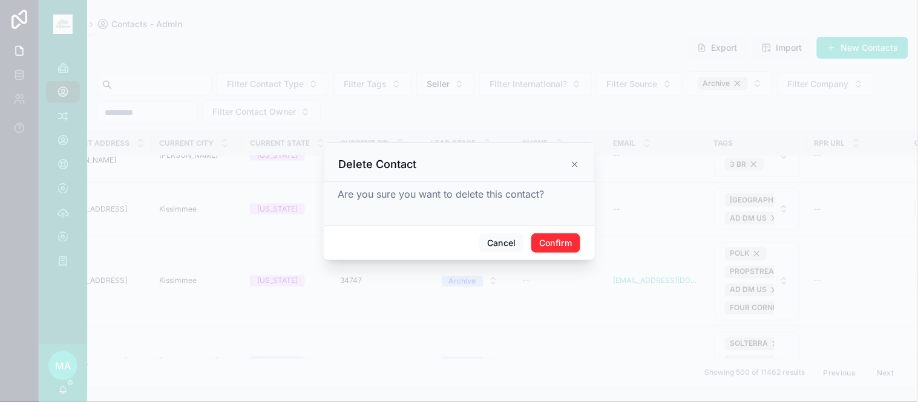
click at [549, 229] on div "Cancel Confirm" at bounding box center [459, 243] width 271 height 34
click at [555, 238] on button "Confirm" at bounding box center [555, 243] width 48 height 19
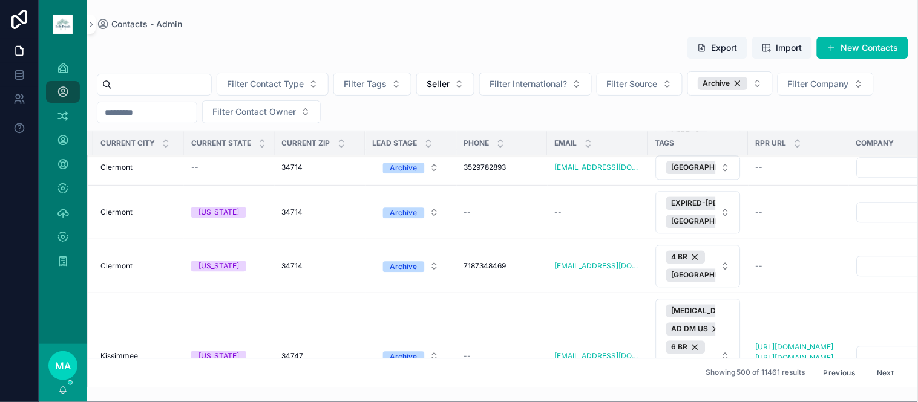
scroll to position [22001, 425]
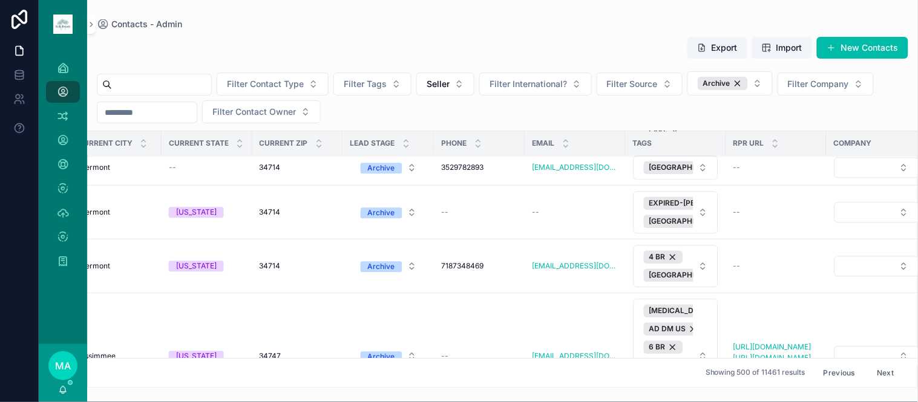
click at [0, 0] on button "Delete" at bounding box center [0, 0] width 0 height 0
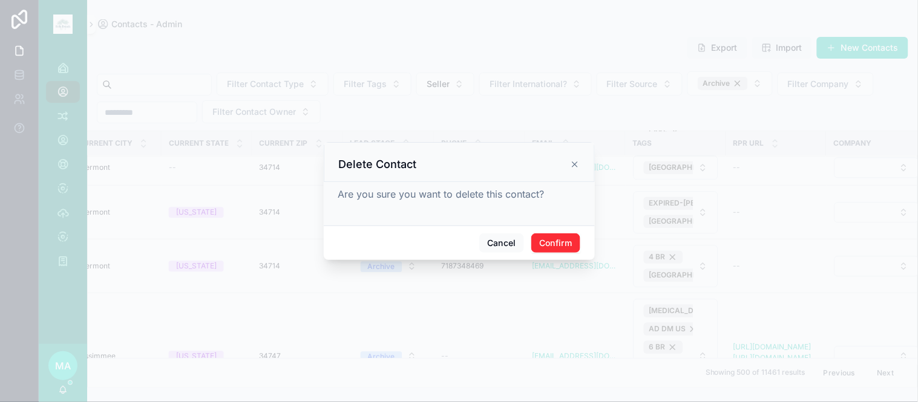
click at [563, 250] on button "Confirm" at bounding box center [555, 243] width 48 height 19
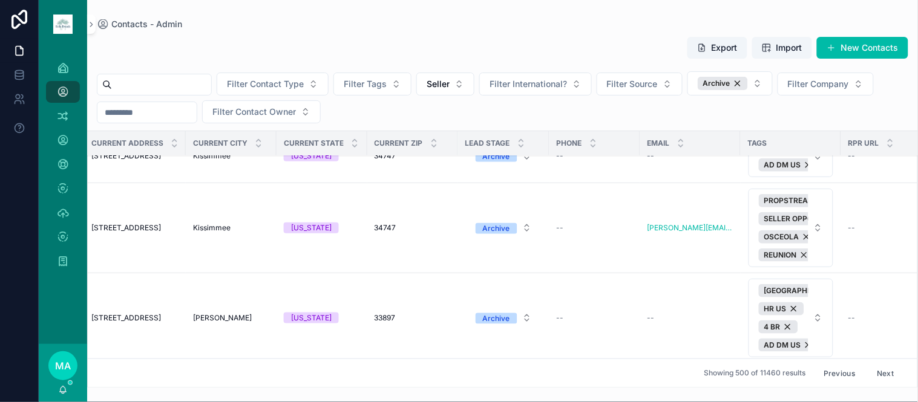
scroll to position [30944, 310]
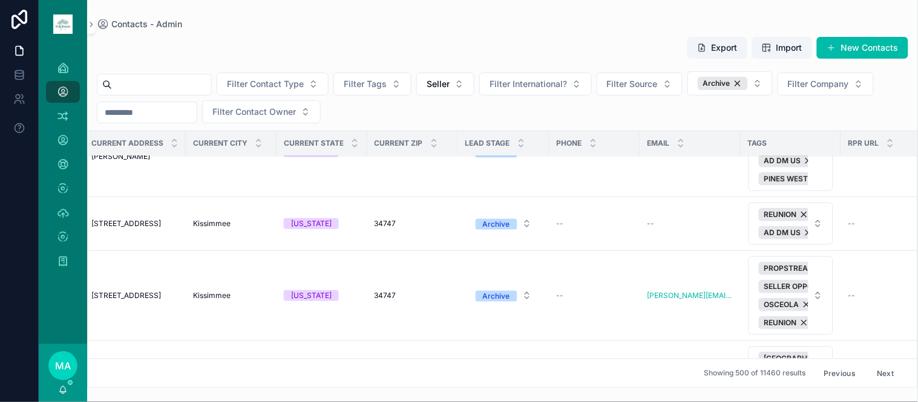
click at [0, 0] on button "Delete" at bounding box center [0, 0] width 0 height 0
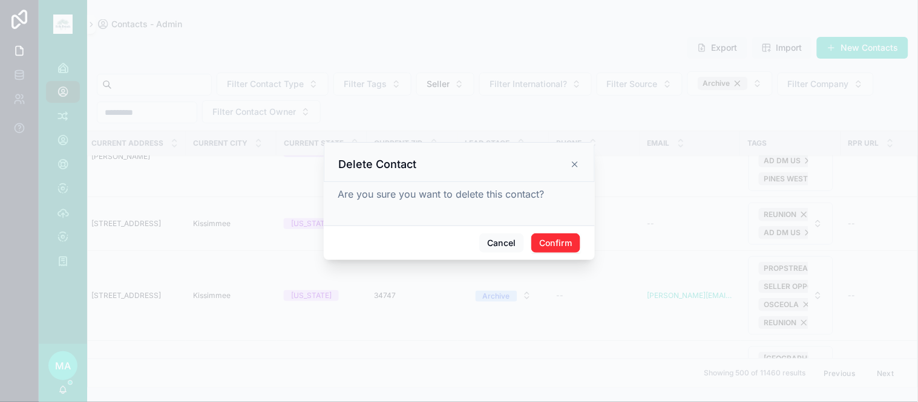
click at [546, 238] on button "Confirm" at bounding box center [555, 243] width 48 height 19
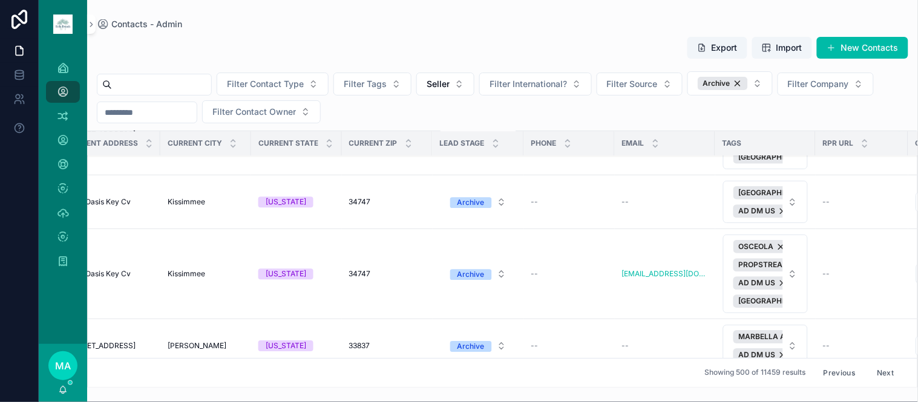
scroll to position [31549, 342]
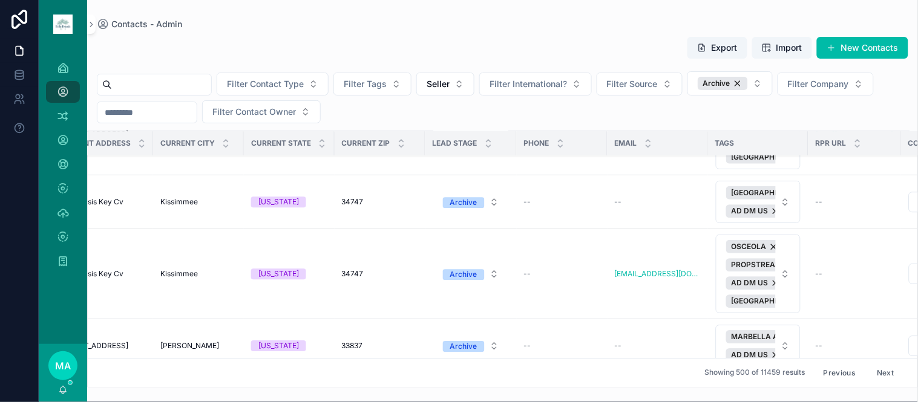
click at [0, 0] on span "Delete" at bounding box center [0, 0] width 0 height 0
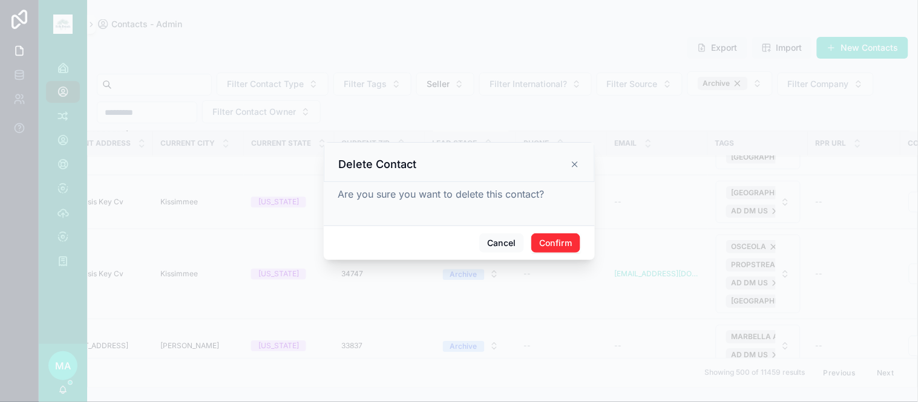
click at [543, 237] on button "Confirm" at bounding box center [555, 243] width 48 height 19
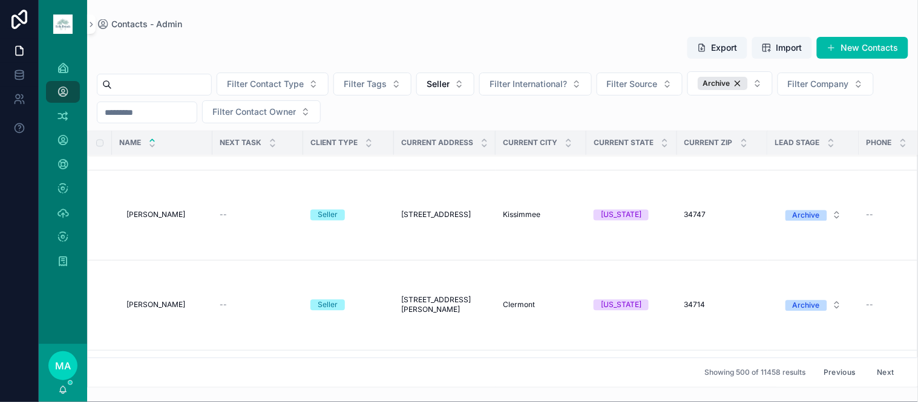
scroll to position [34912, 0]
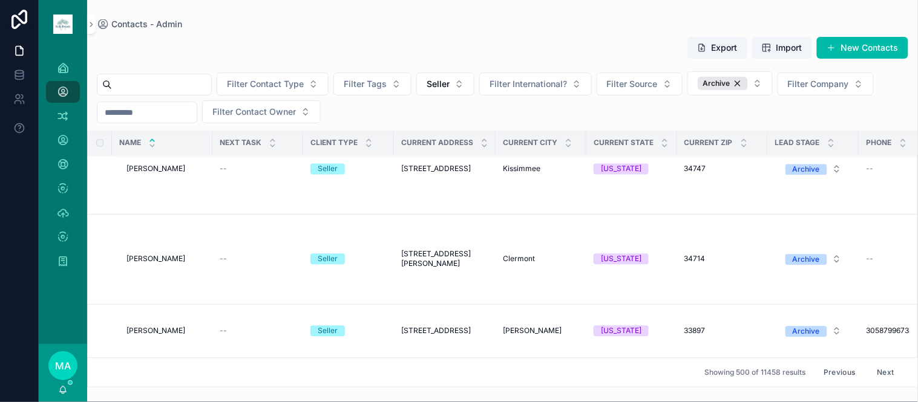
click at [876, 364] on button "Next" at bounding box center [886, 373] width 34 height 19
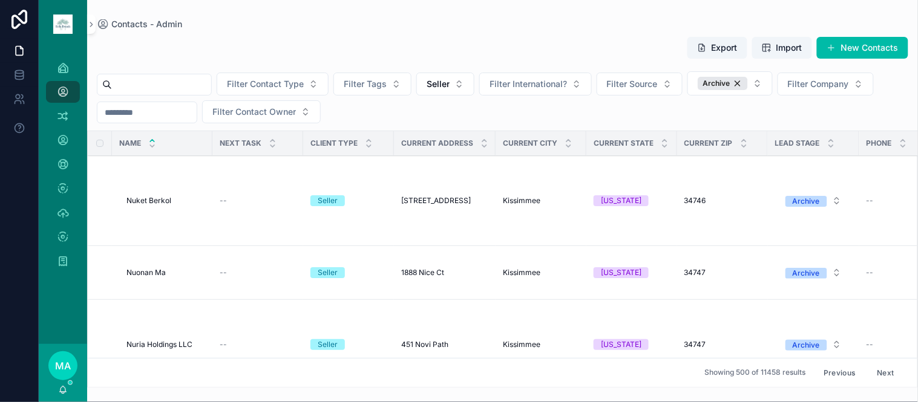
click at [191, 77] on input "scrollable content" at bounding box center [161, 84] width 99 height 17
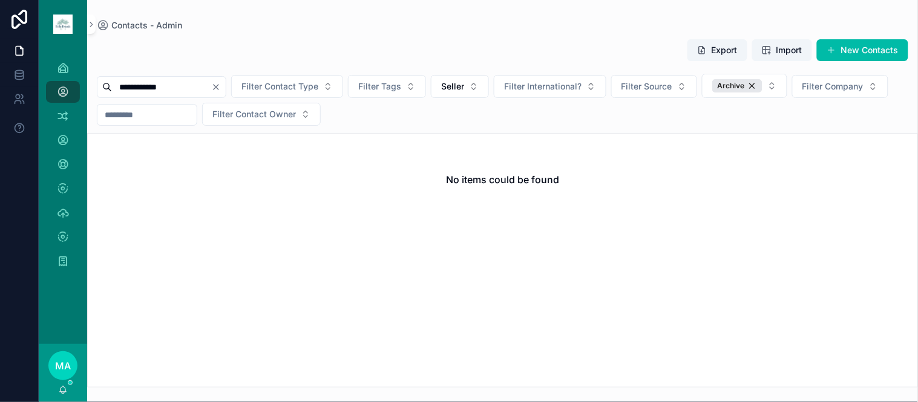
drag, startPoint x: 142, startPoint y: 87, endPoint x: 117, endPoint y: 83, distance: 25.0
click at [117, 83] on input "**********" at bounding box center [161, 87] width 99 height 17
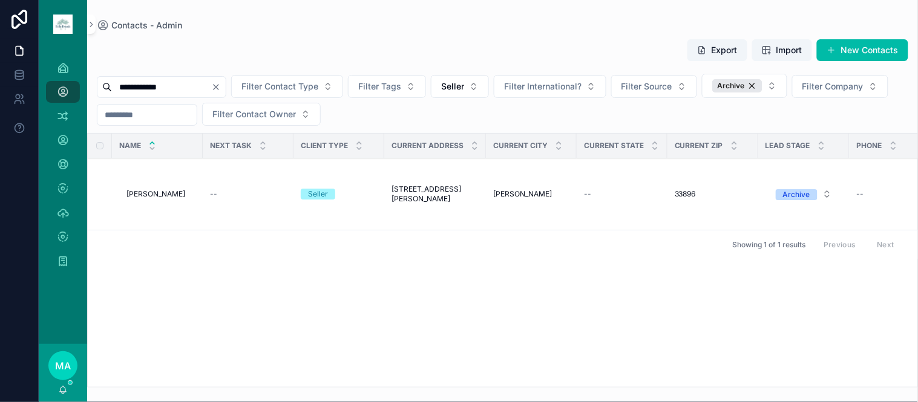
type input "**********"
click at [148, 192] on span "LAREINA YANG" at bounding box center [155, 194] width 59 height 10
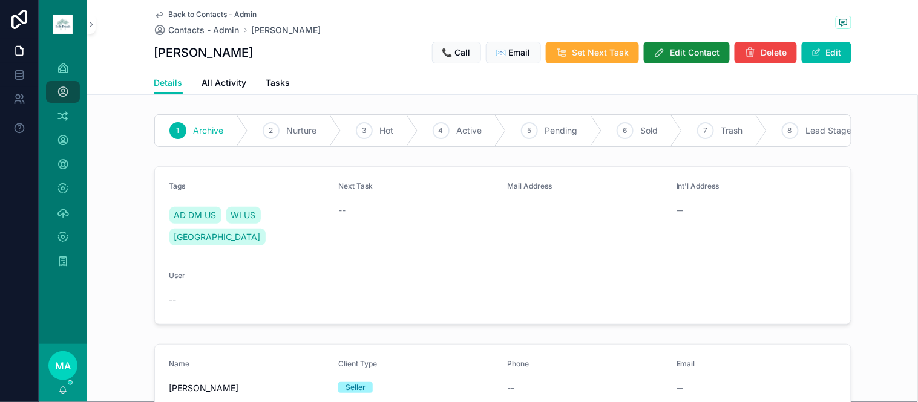
click at [180, 11] on span "Back to Contacts - Admin" at bounding box center [213, 15] width 88 height 10
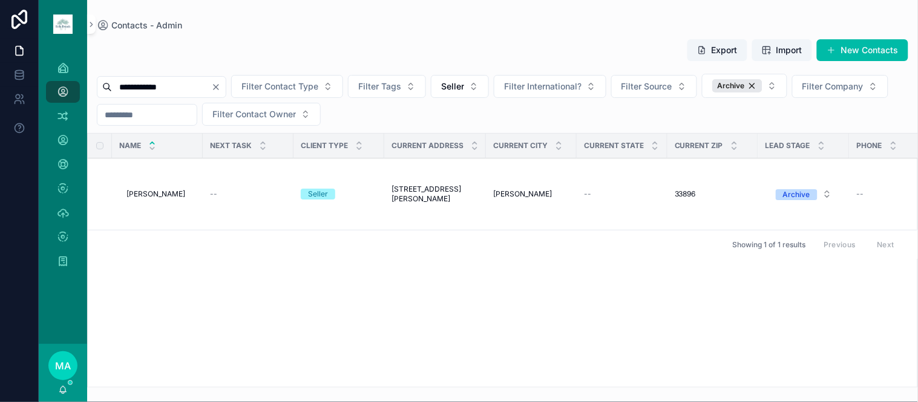
click at [221, 91] on icon "Clear" at bounding box center [216, 87] width 10 height 10
click at [211, 90] on input "scrollable content" at bounding box center [161, 87] width 99 height 17
type input "*********"
click at [160, 192] on span "LAREINA YANG" at bounding box center [155, 194] width 59 height 10
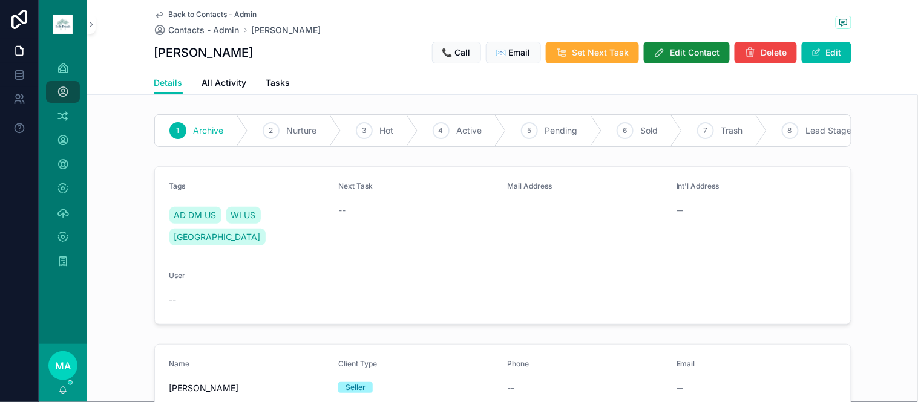
click at [678, 49] on span "Edit Contact" at bounding box center [695, 53] width 50 height 12
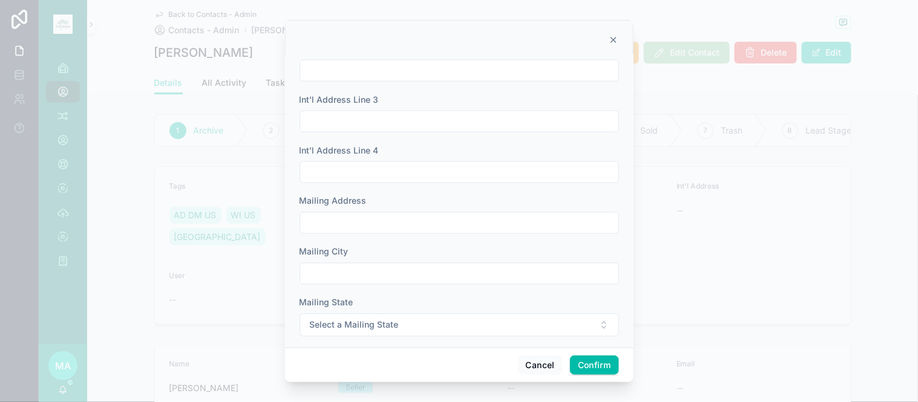
scroll to position [470, 0]
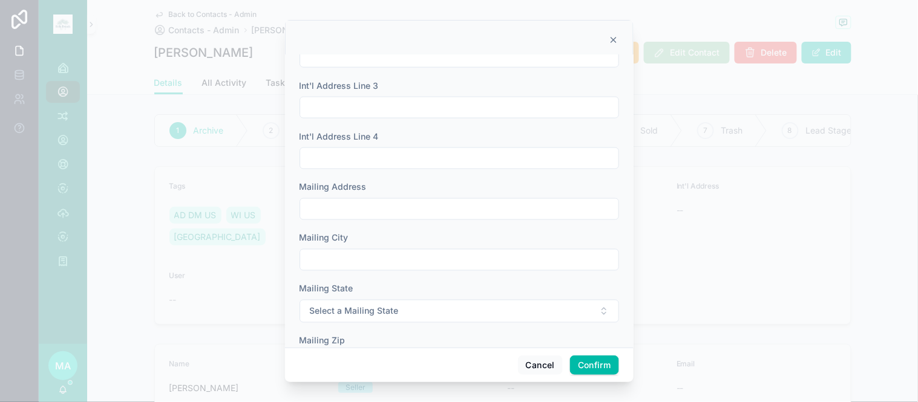
click at [462, 203] on input "text" at bounding box center [459, 209] width 318 height 17
type input "**********"
type input "********"
click at [456, 316] on button "Select a Mailing State" at bounding box center [459, 311] width 319 height 23
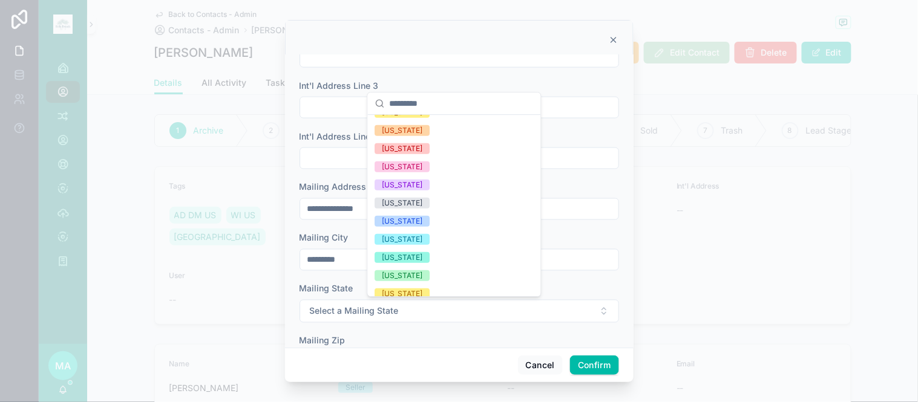
scroll to position [269, 0]
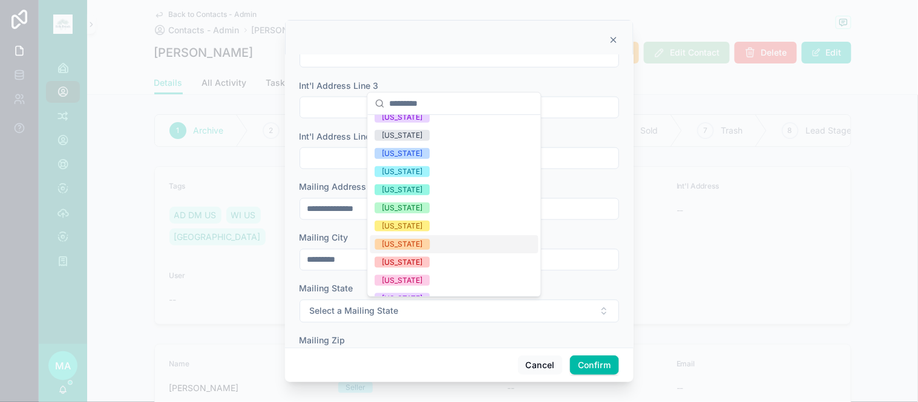
scroll to position [403, 0]
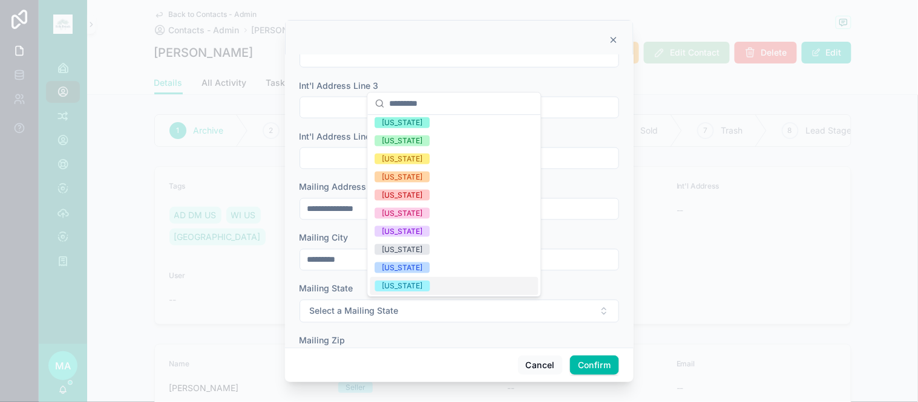
click at [407, 281] on div "[US_STATE]" at bounding box center [402, 286] width 41 height 11
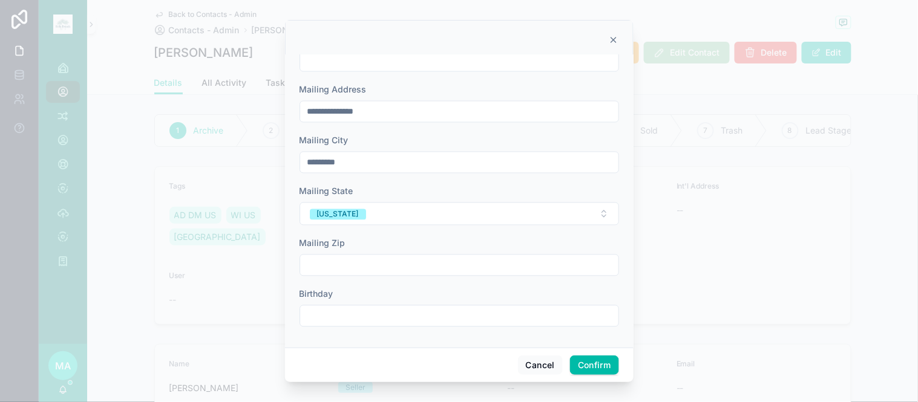
scroll to position [569, 0]
click at [380, 261] on input "text" at bounding box center [459, 264] width 318 height 17
type input "*****"
click at [590, 362] on button "Confirm" at bounding box center [594, 365] width 48 height 19
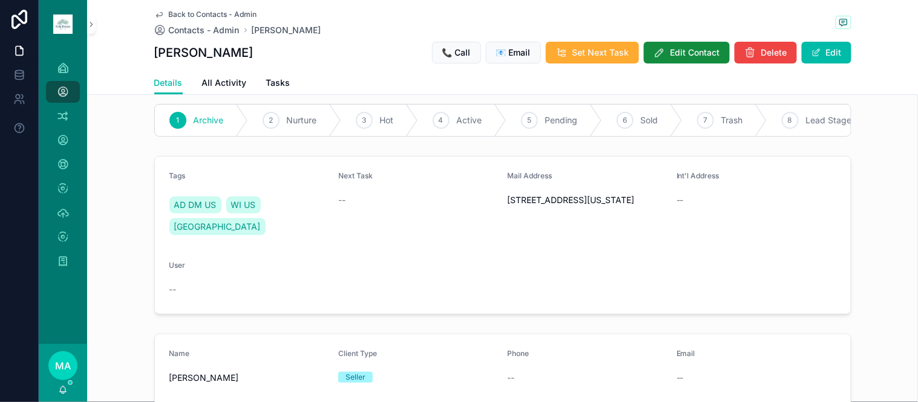
scroll to position [0, 0]
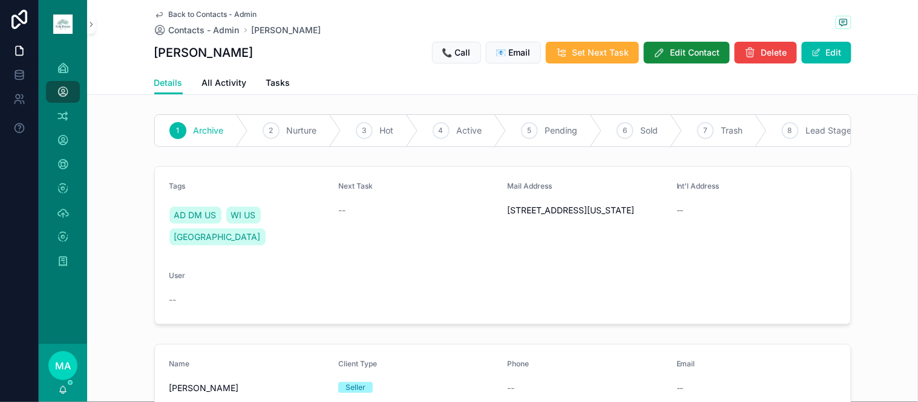
click at [208, 15] on span "Back to Contacts - Admin" at bounding box center [213, 15] width 88 height 10
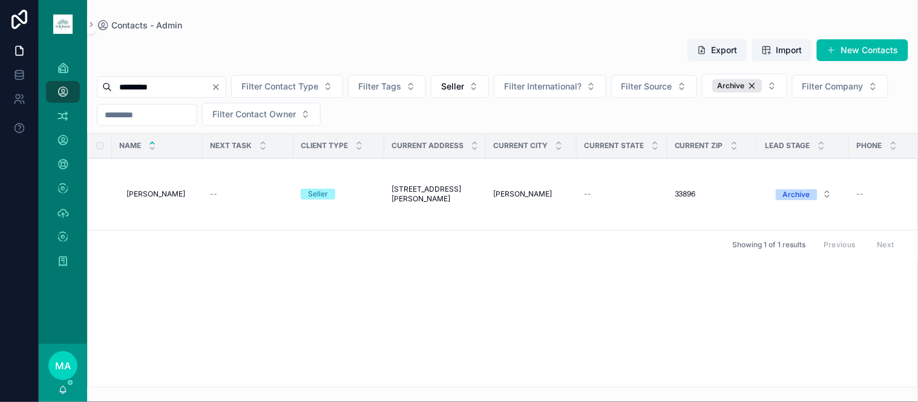
drag, startPoint x: 246, startPoint y: 86, endPoint x: 231, endPoint y: 91, distance: 16.1
click at [221, 86] on icon "Clear" at bounding box center [216, 87] width 10 height 10
click at [211, 93] on input "scrollable content" at bounding box center [161, 87] width 99 height 17
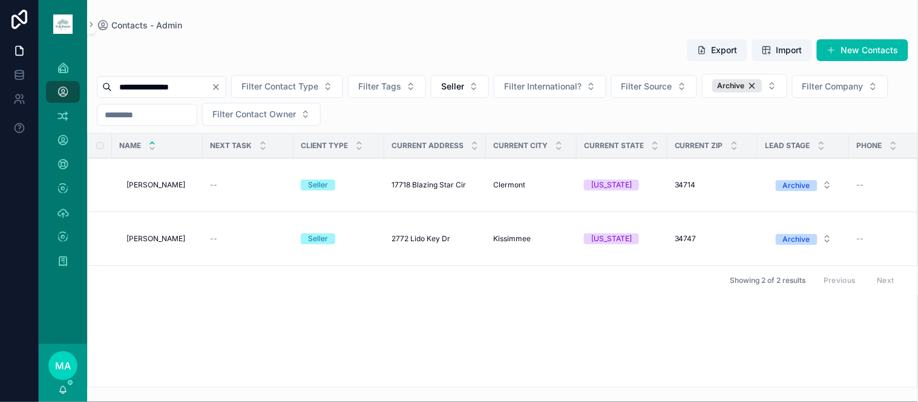
type input "**********"
click at [166, 186] on span "Lester Wilson JR" at bounding box center [155, 185] width 59 height 10
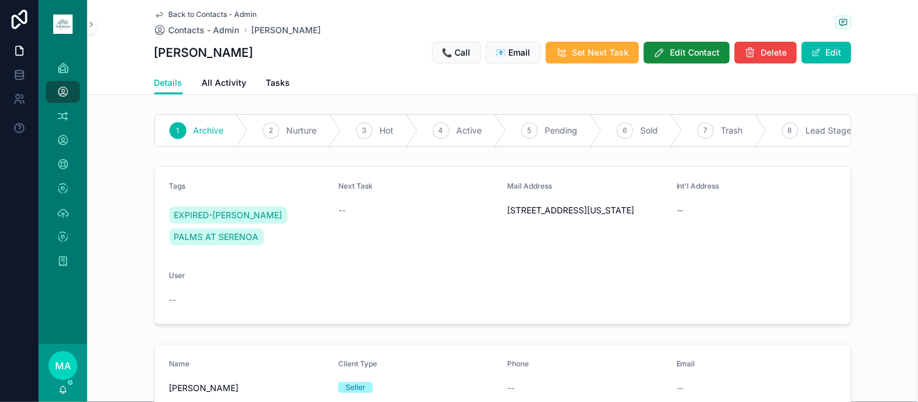
click at [178, 12] on span "Back to Contacts - Admin" at bounding box center [213, 15] width 88 height 10
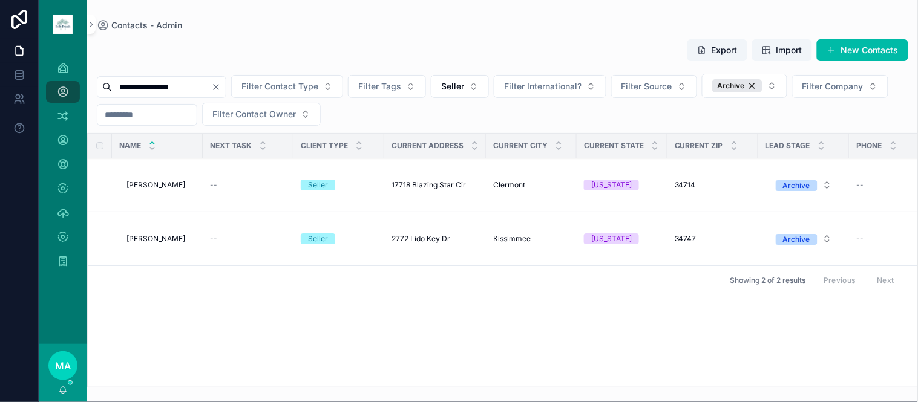
click at [176, 241] on span "Lester Wilson Jr" at bounding box center [155, 239] width 59 height 10
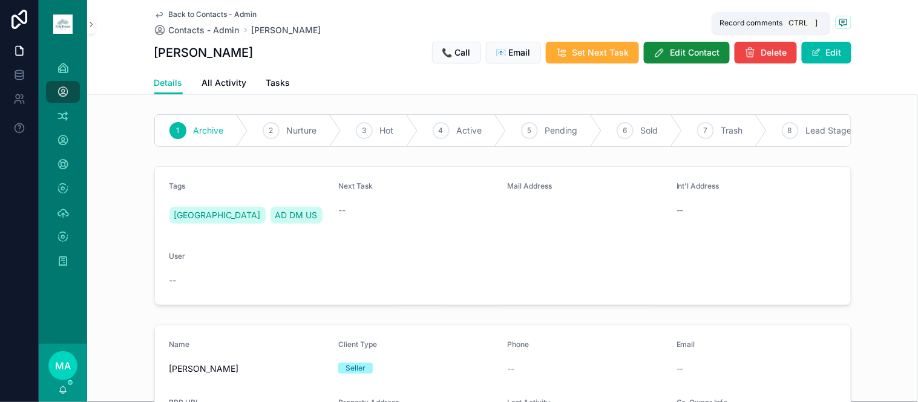
click at [842, 18] on icon "scrollable content" at bounding box center [844, 23] width 10 height 10
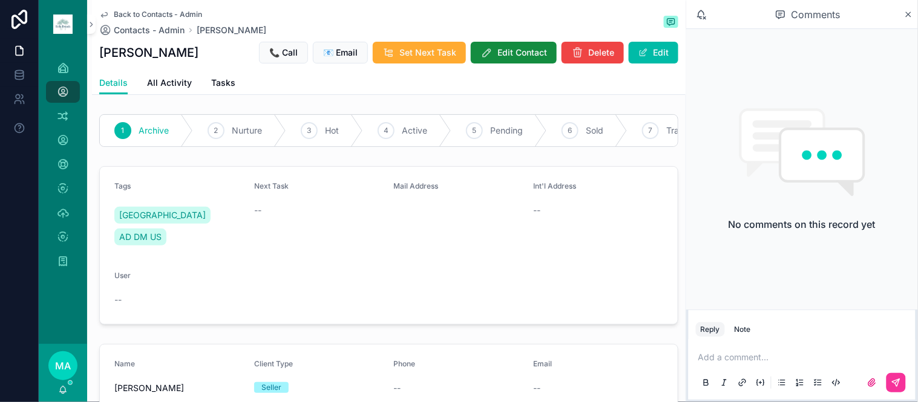
click at [741, 331] on div "Note" at bounding box center [743, 330] width 16 height 10
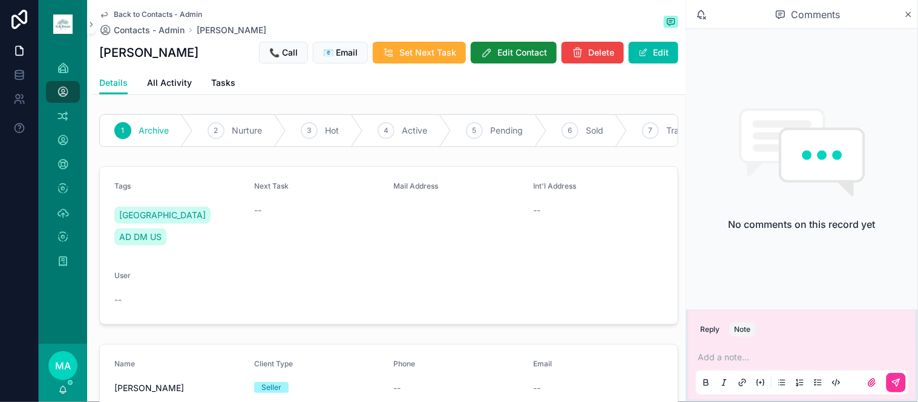
click at [728, 354] on p "scrollable content" at bounding box center [804, 358] width 212 height 12
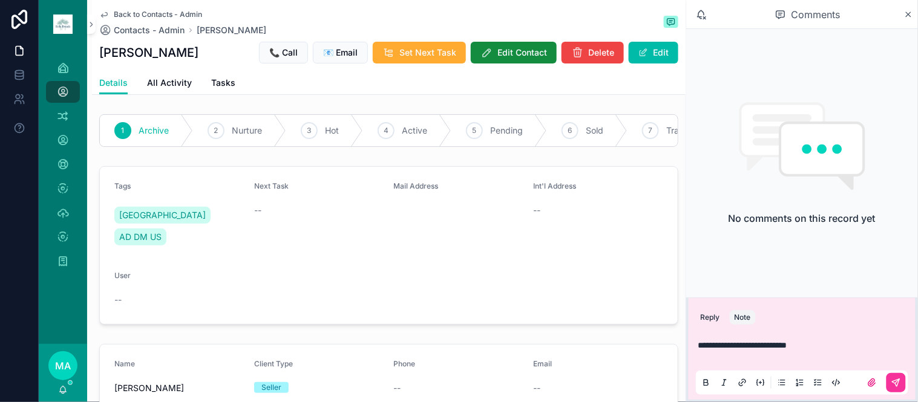
click at [892, 382] on icon "scrollable content" at bounding box center [896, 383] width 10 height 10
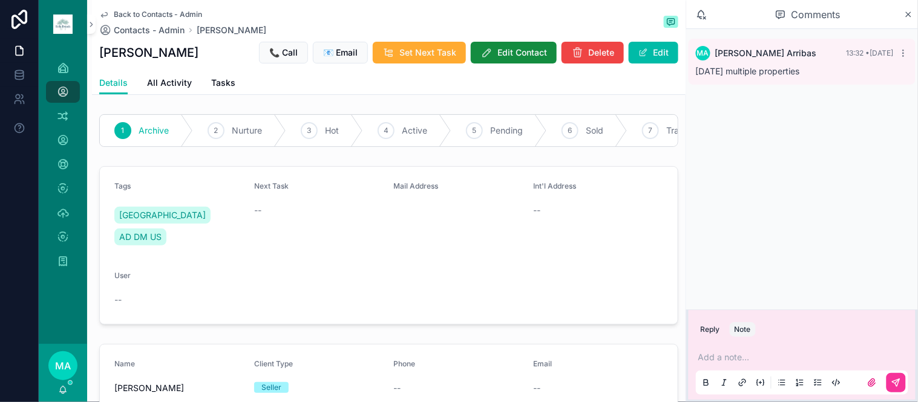
click at [911, 11] on icon "scrollable content" at bounding box center [908, 15] width 9 height 10
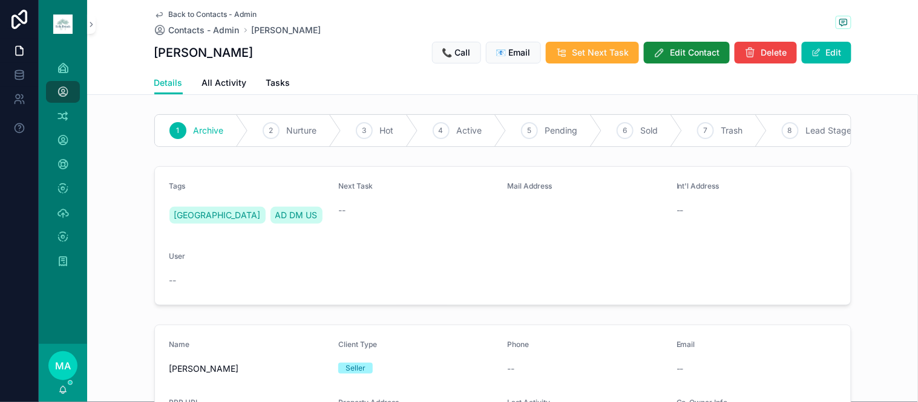
click at [679, 48] on span "Edit Contact" at bounding box center [695, 53] width 50 height 12
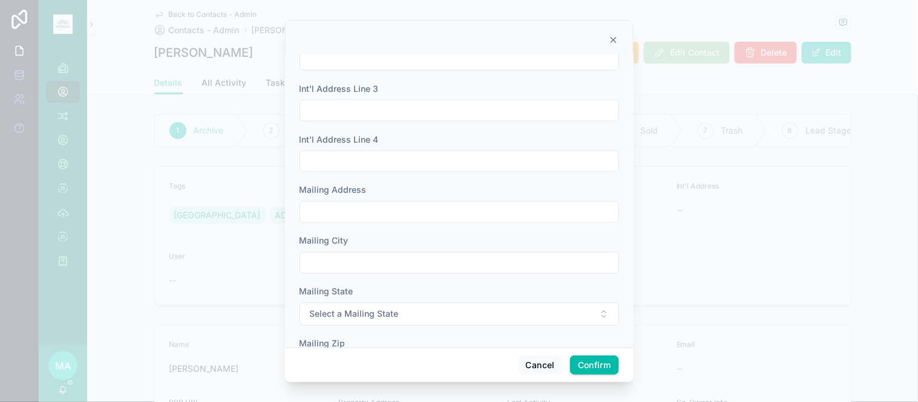
scroll to position [470, 0]
click at [385, 211] on input "text" at bounding box center [459, 209] width 318 height 17
type input "**********"
click at [384, 303] on button "Select a Mailing State" at bounding box center [459, 311] width 319 height 23
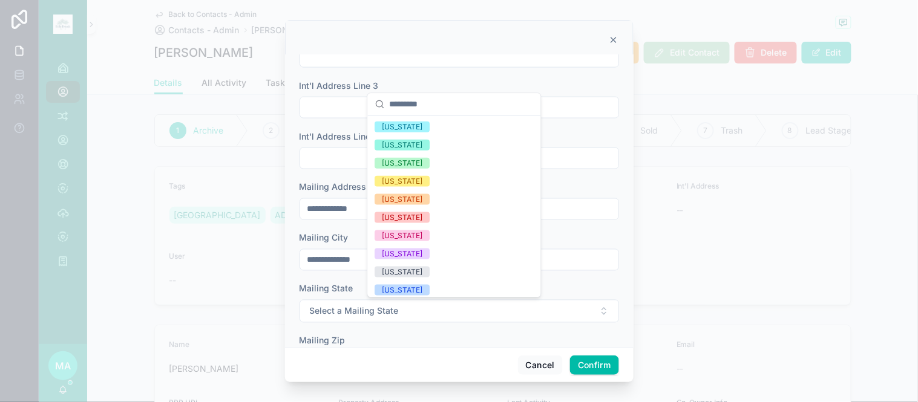
scroll to position [403, 0]
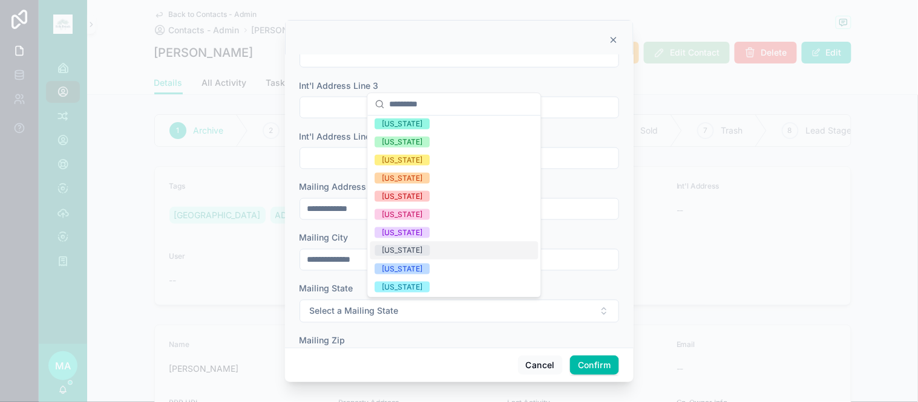
click at [421, 243] on div "[US_STATE]" at bounding box center [454, 250] width 168 height 18
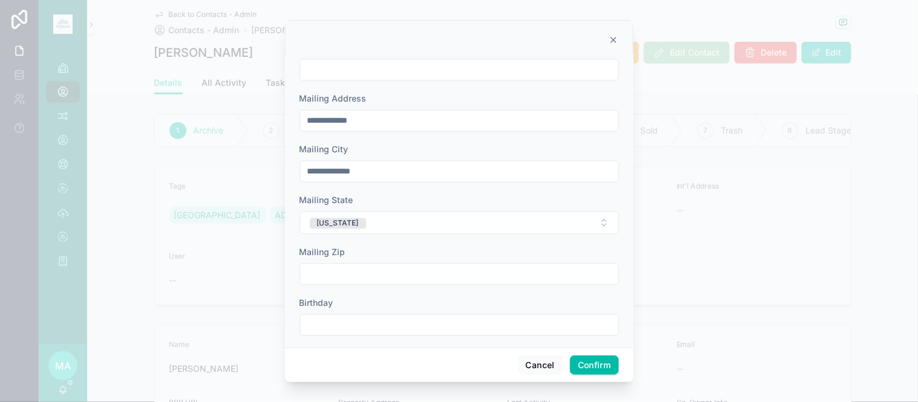
scroll to position [569, 0]
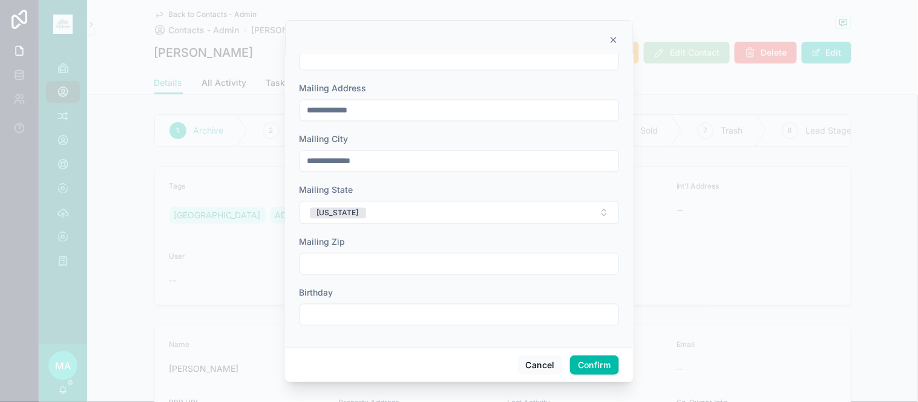
click at [342, 261] on input "text" at bounding box center [459, 264] width 318 height 17
type input "*****"
click at [588, 370] on button "Confirm" at bounding box center [594, 365] width 48 height 19
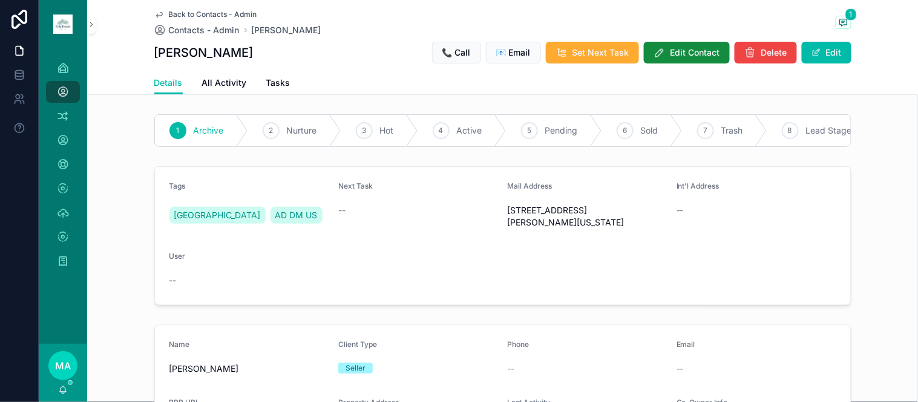
click at [203, 10] on span "Back to Contacts - Admin" at bounding box center [213, 15] width 88 height 10
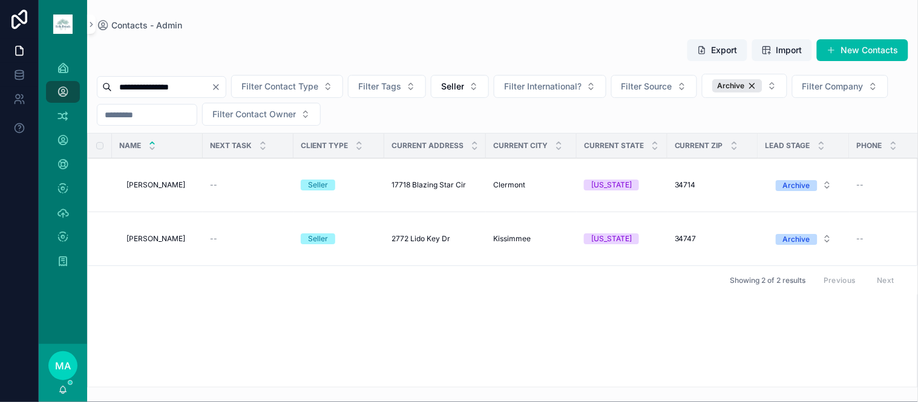
click at [168, 185] on span "Lester Wilson JR" at bounding box center [155, 185] width 59 height 10
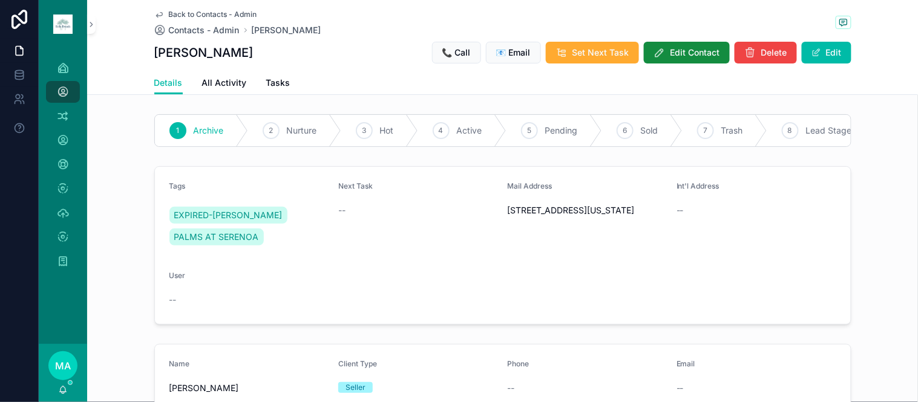
click at [692, 52] on span "Edit Contact" at bounding box center [695, 53] width 50 height 12
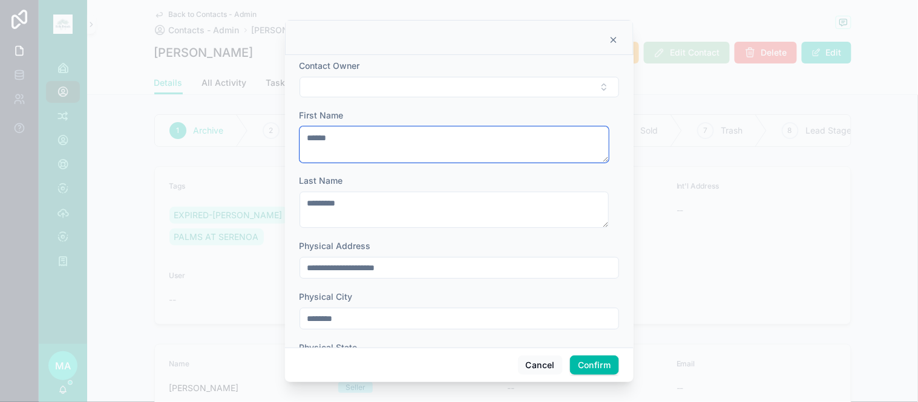
click at [350, 143] on textarea "******" at bounding box center [454, 144] width 309 height 36
type textarea "*********"
click at [585, 359] on button "Confirm" at bounding box center [594, 365] width 48 height 19
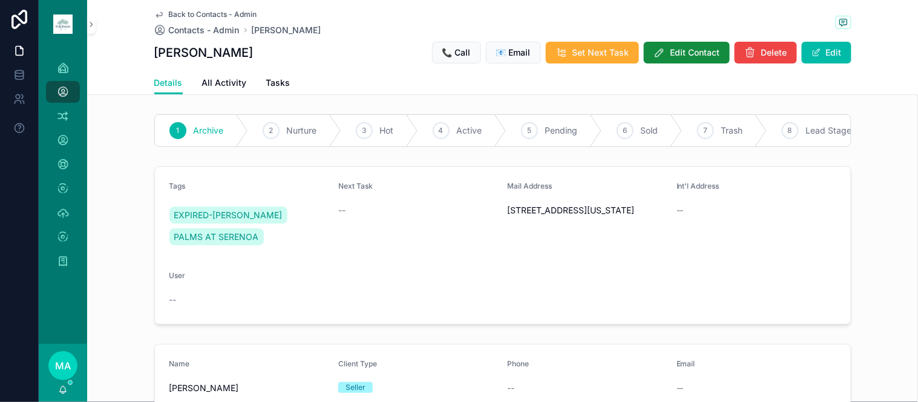
click at [197, 13] on span "Back to Contacts - Admin" at bounding box center [213, 15] width 88 height 10
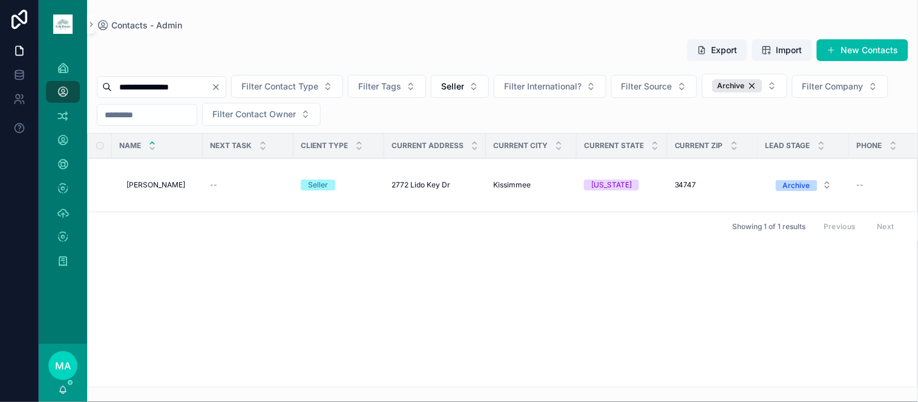
click at [169, 184] on span "Lester Wilson Jr" at bounding box center [155, 185] width 59 height 10
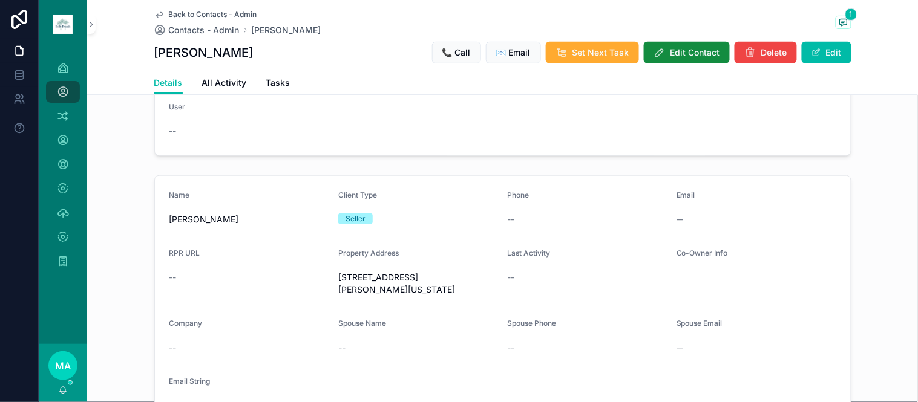
scroll to position [201, 0]
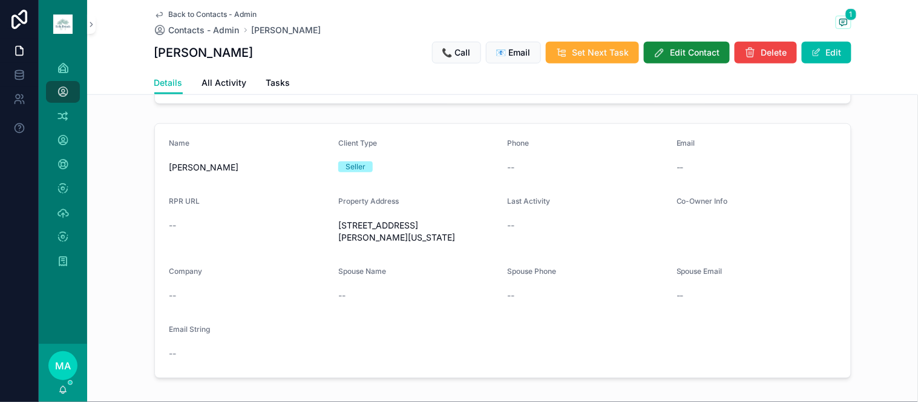
click at [702, 49] on span "Edit Contact" at bounding box center [695, 53] width 50 height 12
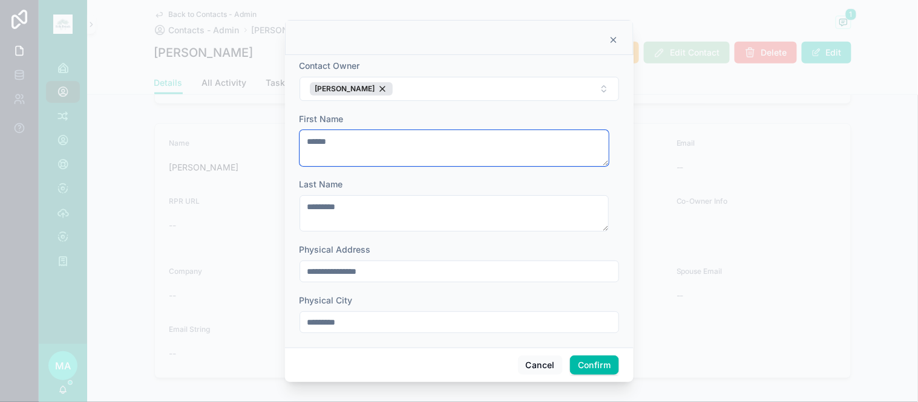
click at [359, 140] on textarea "******" at bounding box center [454, 148] width 309 height 36
type textarea "**********"
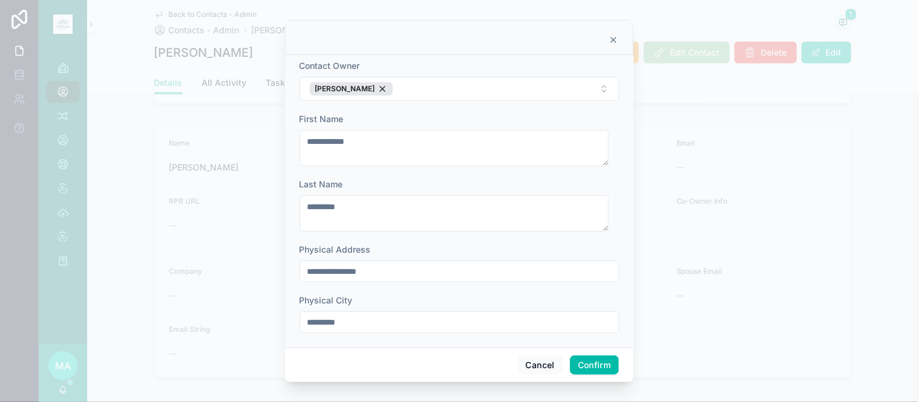
click at [586, 370] on button "Confirm" at bounding box center [594, 365] width 48 height 19
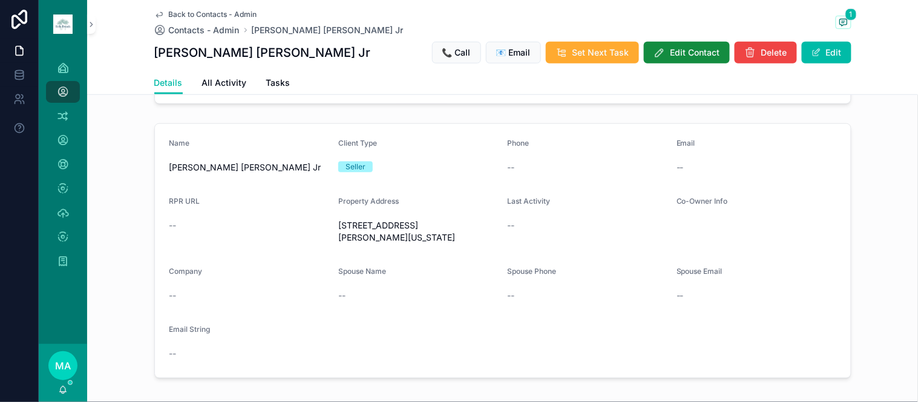
scroll to position [0, 0]
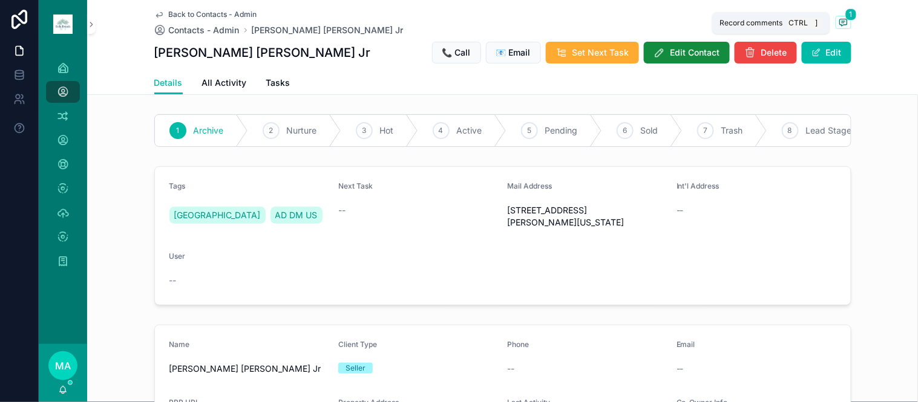
click at [841, 22] on icon "scrollable content" at bounding box center [844, 23] width 10 height 10
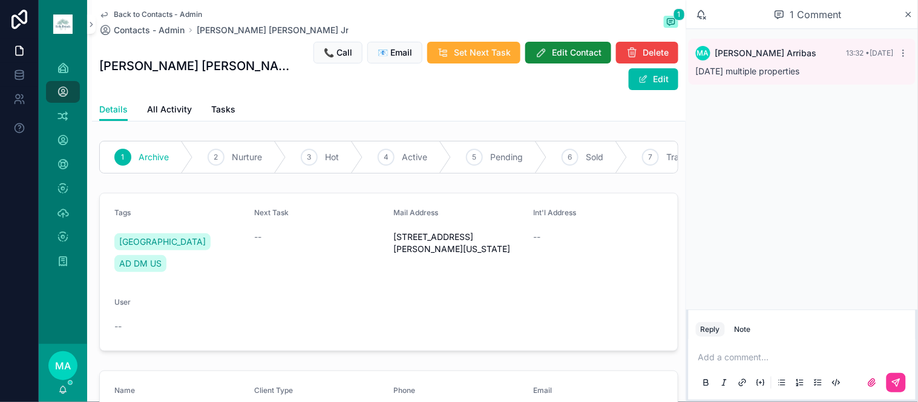
click at [906, 51] on icon "scrollable content" at bounding box center [904, 53] width 10 height 10
click at [871, 32] on span "10/6/2025, 1:32 PM" at bounding box center [860, 35] width 52 height 9
click at [902, 55] on icon "scrollable content" at bounding box center [904, 53] width 10 height 10
click at [899, 30] on span "Delete comment" at bounding box center [881, 31] width 57 height 10
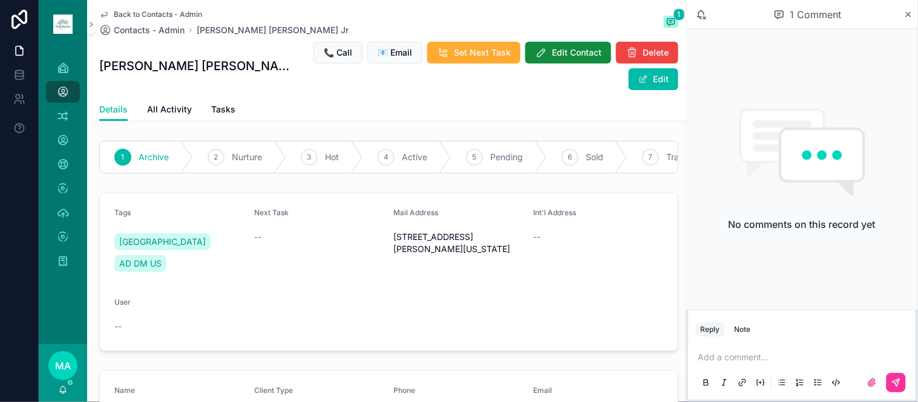
click at [735, 90] on div "No comments on this record yet" at bounding box center [802, 169] width 232 height 281
click at [167, 14] on span "Back to Contacts - Admin" at bounding box center [158, 15] width 88 height 10
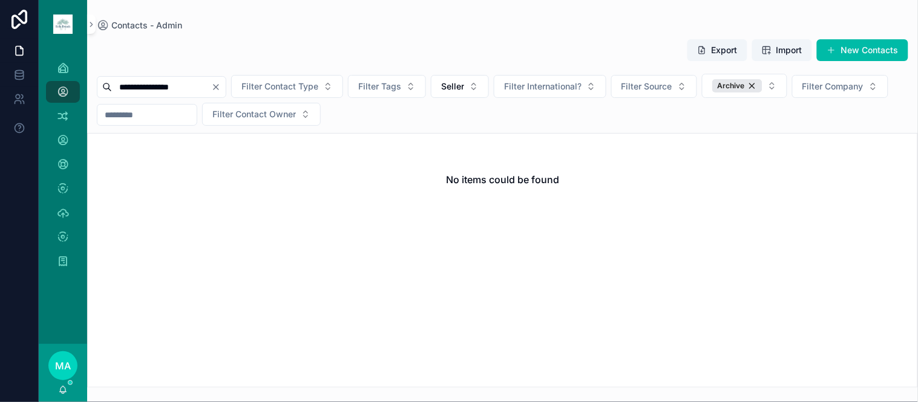
click at [221, 85] on icon "Clear" at bounding box center [216, 87] width 10 height 10
click at [211, 88] on input "scrollable content" at bounding box center [161, 87] width 99 height 17
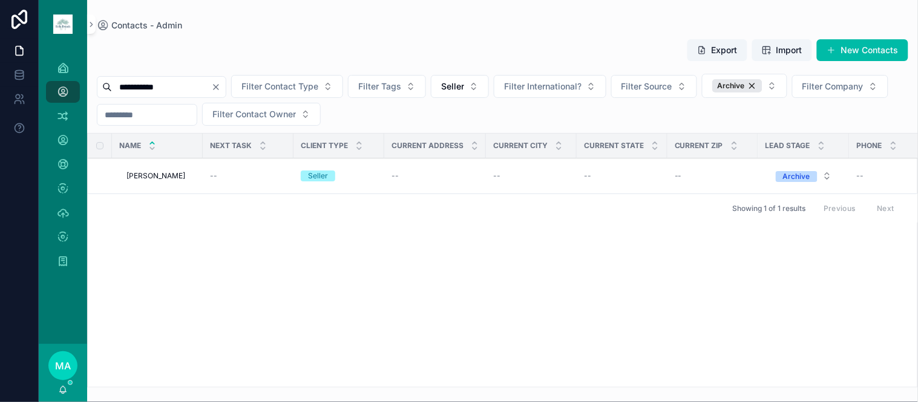
type input "**********"
click at [164, 176] on span "Liang Ralph" at bounding box center [155, 176] width 59 height 10
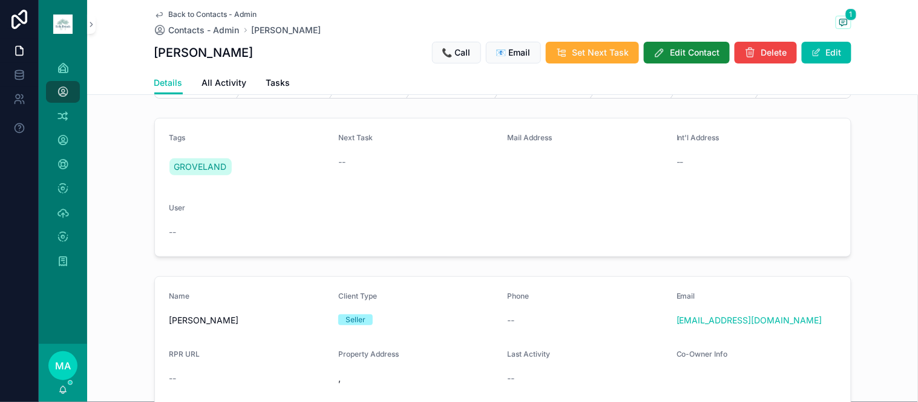
scroll to position [134, 0]
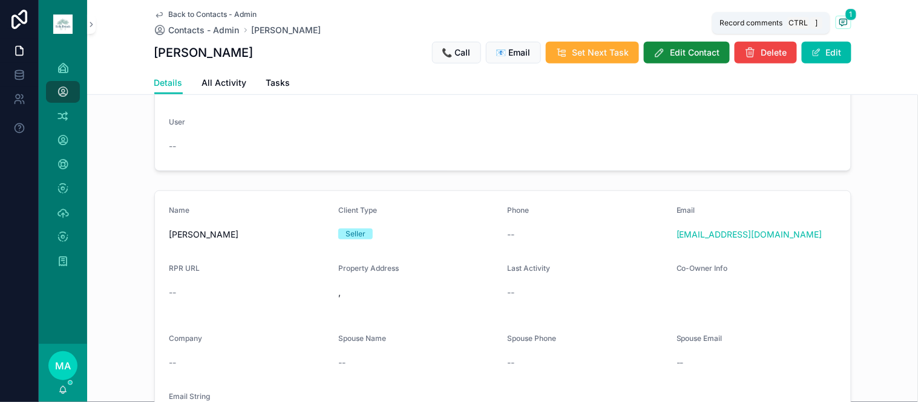
click at [840, 21] on icon "scrollable content" at bounding box center [844, 23] width 10 height 10
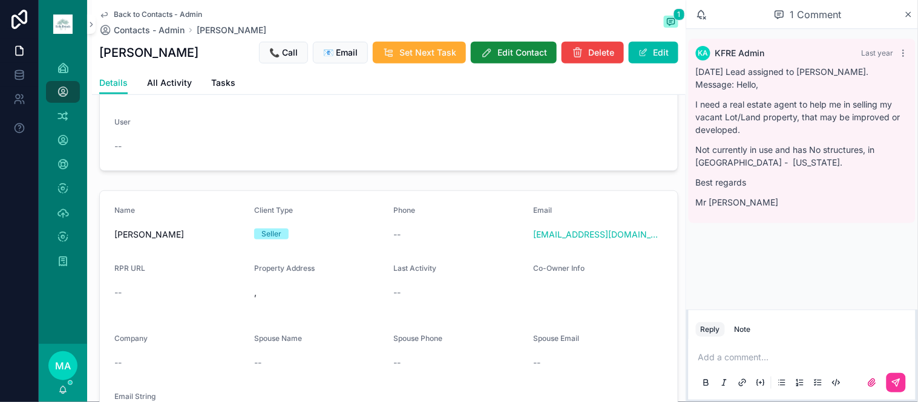
click at [909, 10] on icon "scrollable content" at bounding box center [908, 15] width 9 height 10
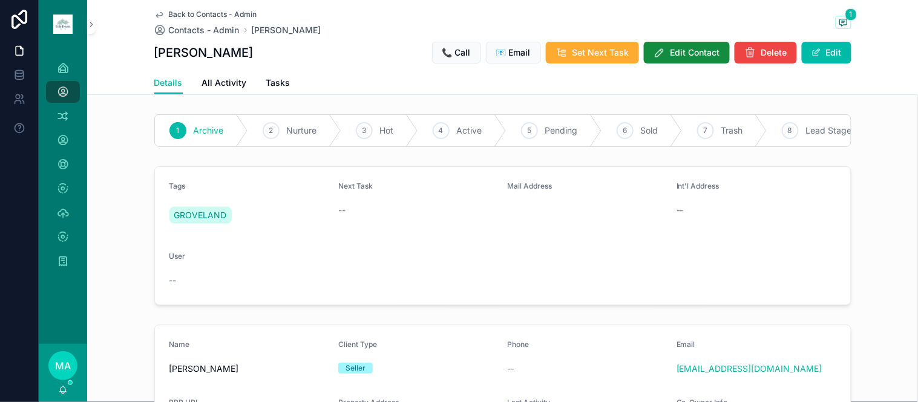
click at [706, 129] on div "7" at bounding box center [705, 130] width 17 height 17
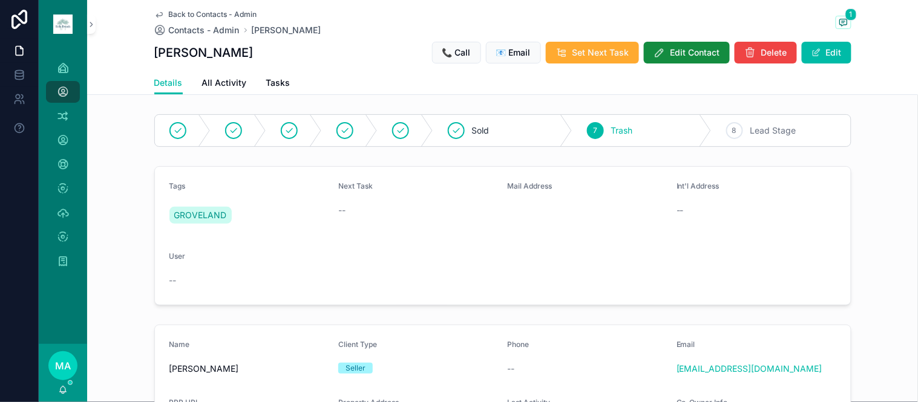
click at [198, 14] on span "Back to Contacts - Admin" at bounding box center [213, 15] width 88 height 10
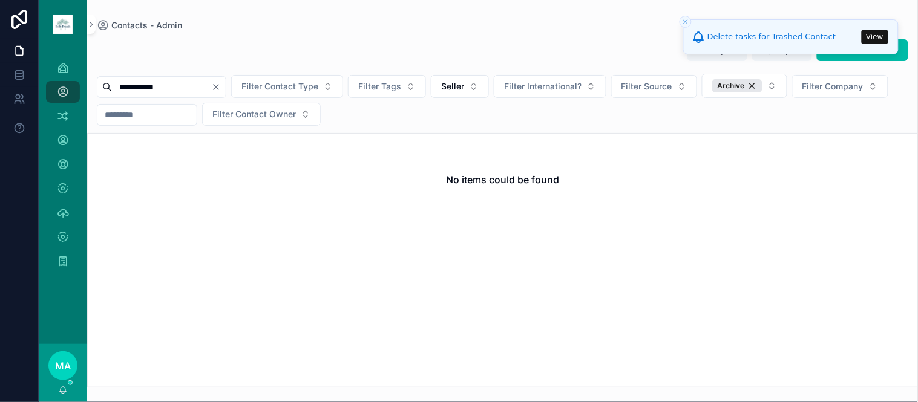
click at [221, 85] on icon "Clear" at bounding box center [216, 87] width 10 height 10
click at [194, 87] on input "scrollable content" at bounding box center [161, 87] width 99 height 17
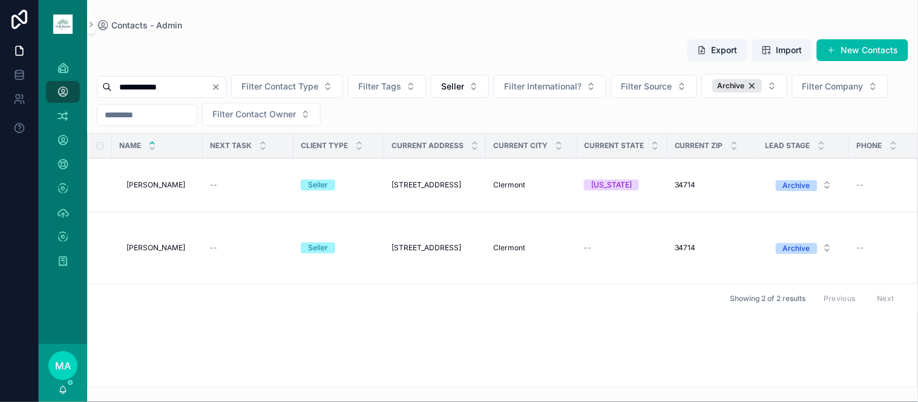
type input "**********"
click at [162, 186] on span "Linda Kelley" at bounding box center [155, 185] width 59 height 10
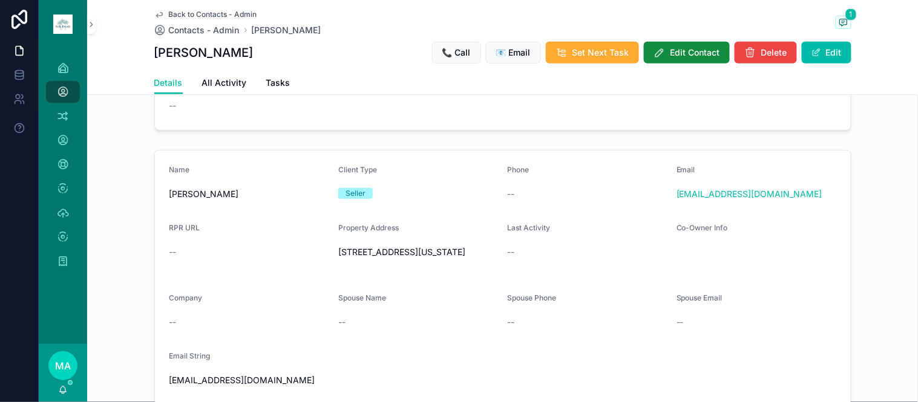
scroll to position [134, 0]
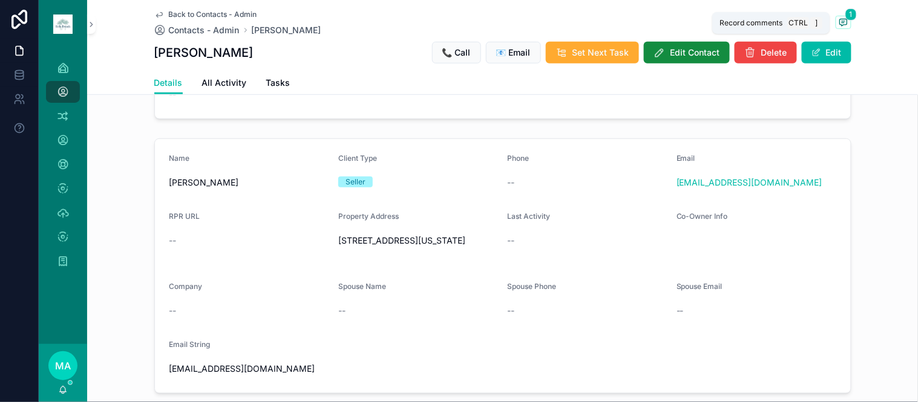
click at [845, 13] on span "1" at bounding box center [850, 14] width 11 height 12
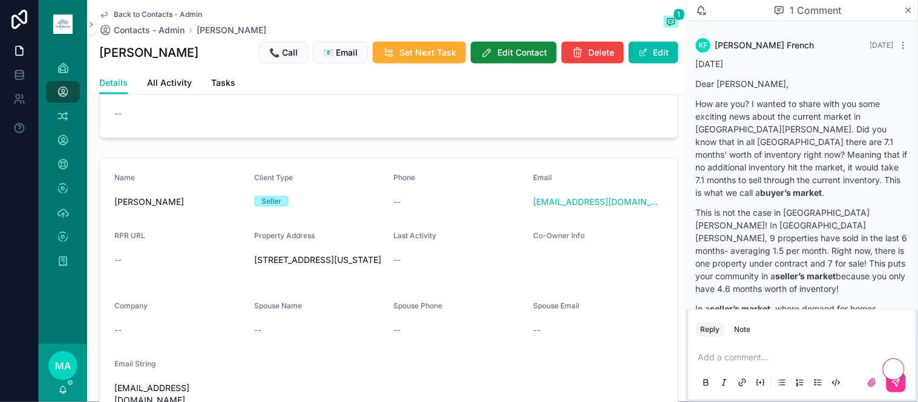
click at [912, 7] on icon "scrollable content" at bounding box center [908, 10] width 9 height 10
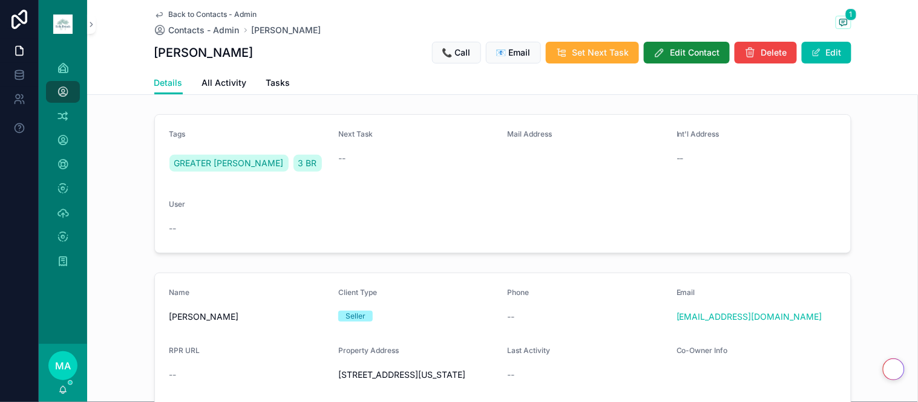
click at [203, 13] on span "Back to Contacts - Admin" at bounding box center [213, 15] width 88 height 10
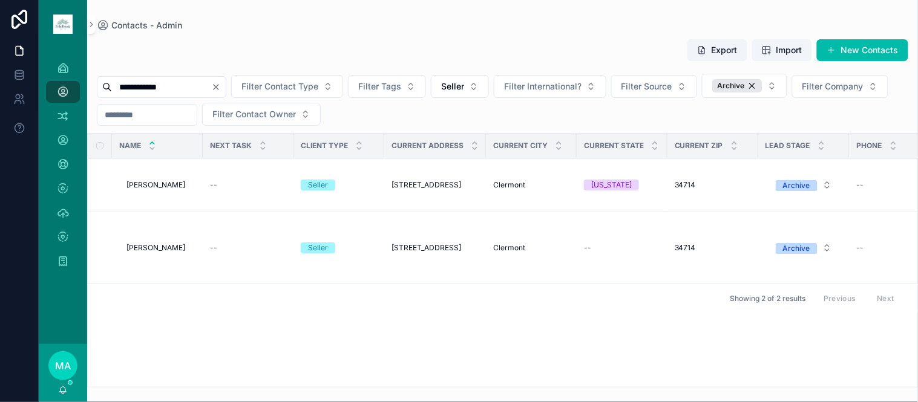
click at [153, 252] on span "Linda Kelley" at bounding box center [155, 248] width 59 height 10
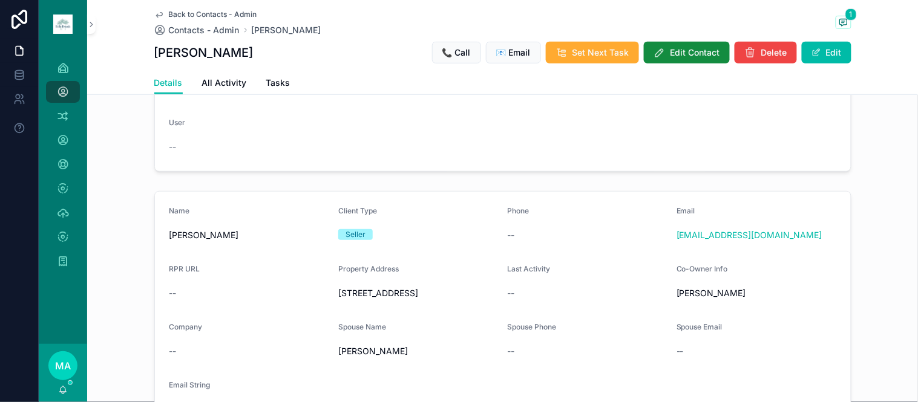
scroll to position [134, 0]
click at [200, 13] on span "Back to Contacts - Admin" at bounding box center [213, 15] width 88 height 10
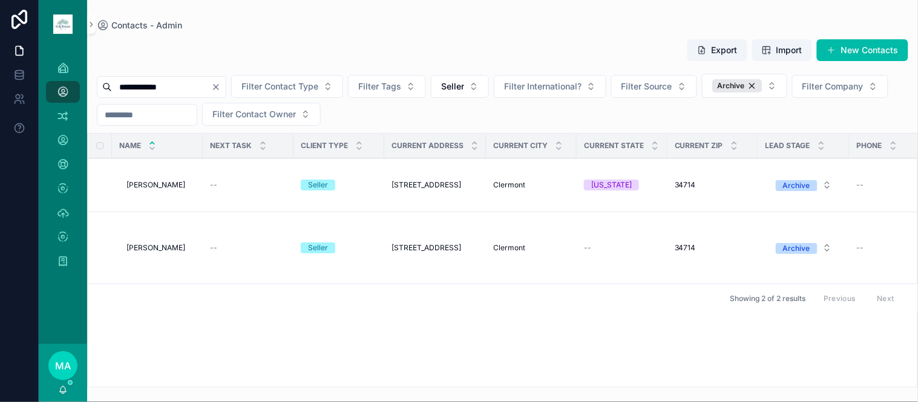
click at [156, 190] on span "Linda Kelley" at bounding box center [155, 185] width 59 height 10
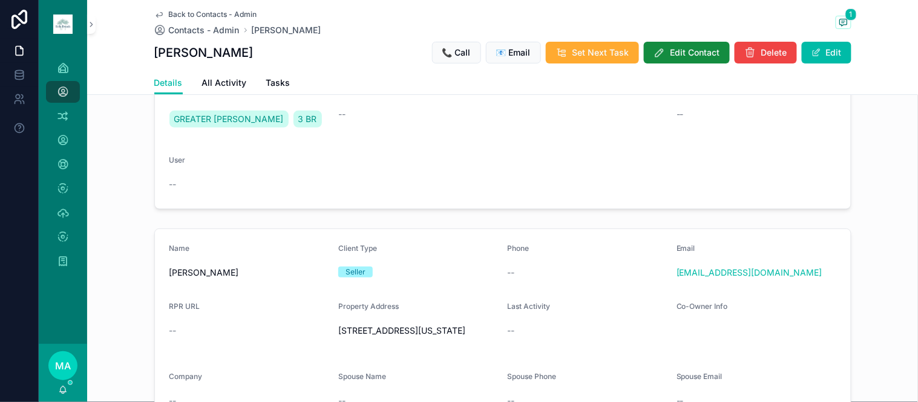
scroll to position [67, 0]
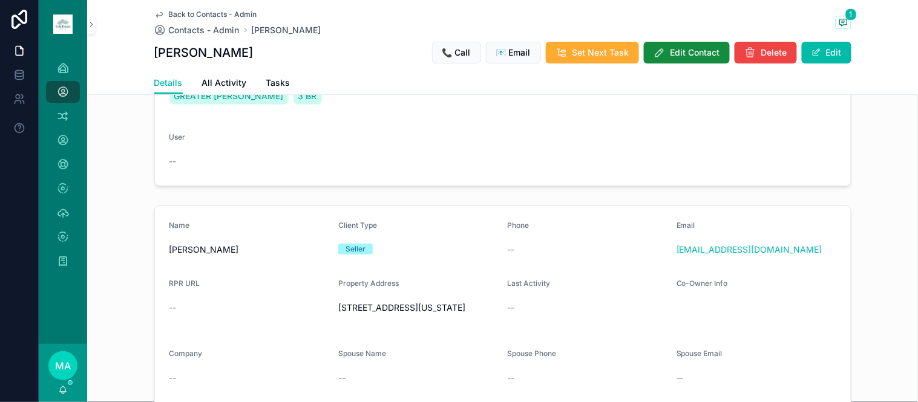
click at [215, 13] on span "Back to Contacts - Admin" at bounding box center [213, 15] width 88 height 10
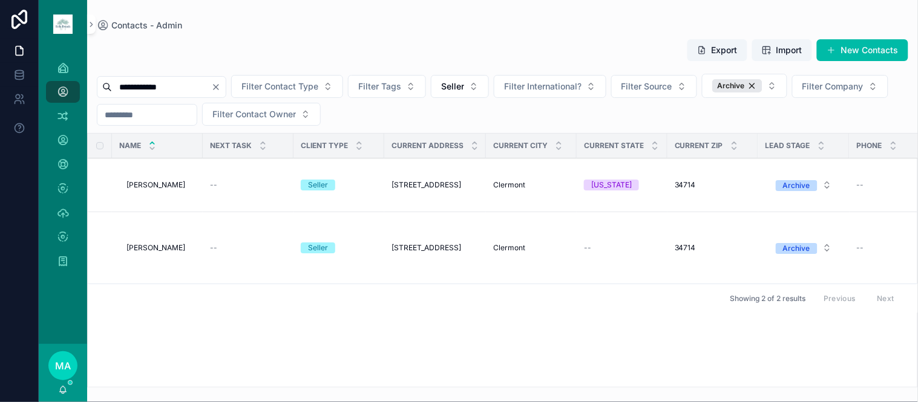
click at [148, 252] on span "Linda Kelley" at bounding box center [155, 248] width 59 height 10
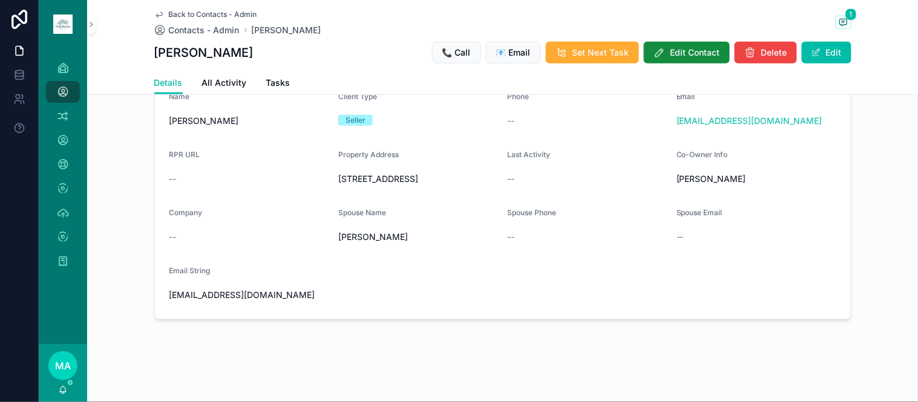
scroll to position [269, 0]
click at [839, 19] on icon "scrollable content" at bounding box center [844, 23] width 10 height 10
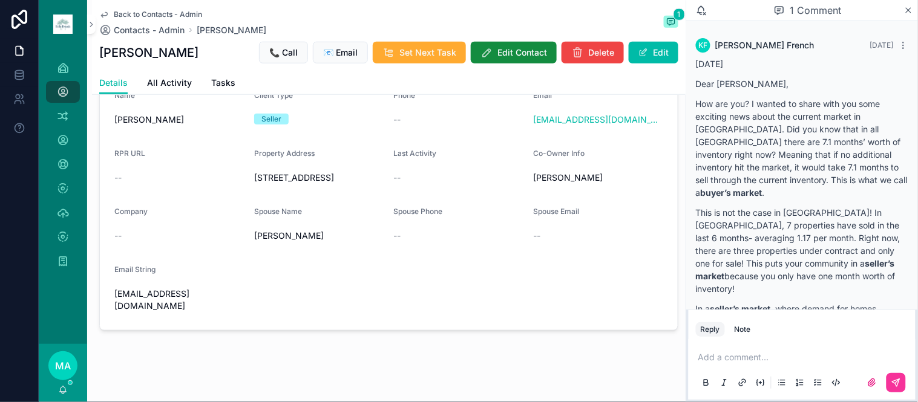
click at [908, 9] on icon "scrollable content" at bounding box center [908, 10] width 5 height 5
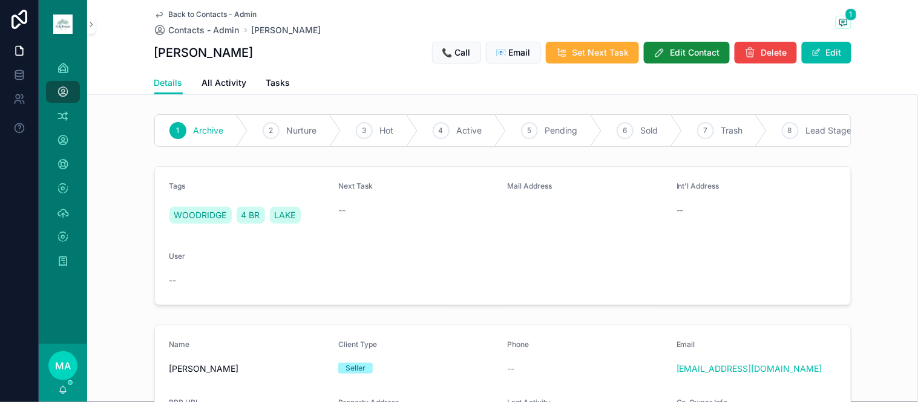
scroll to position [134, 0]
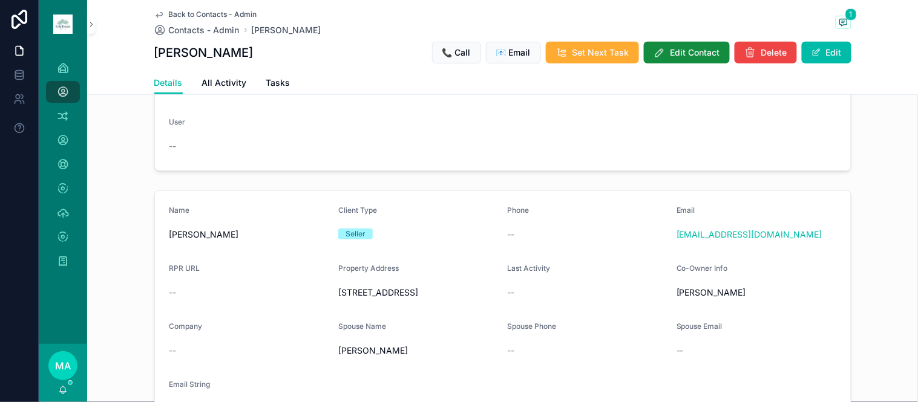
drag, startPoint x: 405, startPoint y: 309, endPoint x: 336, endPoint y: 304, distance: 69.7
click at [338, 299] on span "1217 Cedarwood Way Clermont, 34714" at bounding box center [418, 293] width 160 height 12
drag, startPoint x: 336, startPoint y: 304, endPoint x: 426, endPoint y: 332, distance: 94.2
click at [427, 333] on form "Name Linda Kelley Client Type Seller Phone -- Email Smallfry819@gmail.com RPR U…" at bounding box center [503, 312] width 696 height 242
click at [404, 299] on span "1217 Cedarwood Way Clermont, 34714" at bounding box center [418, 293] width 160 height 12
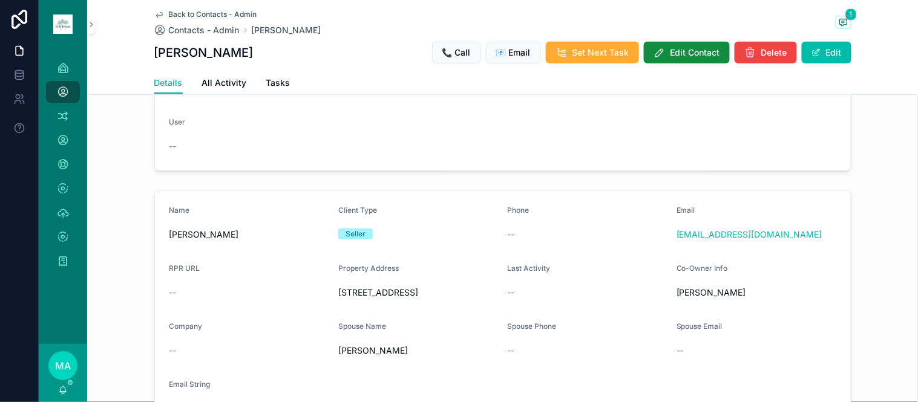
drag, startPoint x: 407, startPoint y: 313, endPoint x: 333, endPoint y: 304, distance: 74.4
click at [338, 299] on span "1217 Cedarwood Way Clermont, 34714" at bounding box center [418, 293] width 160 height 12
copy span "1217 Cedarwood Way Clermont, 34714"
click at [201, 15] on span "Back to Contacts - Admin" at bounding box center [213, 15] width 88 height 10
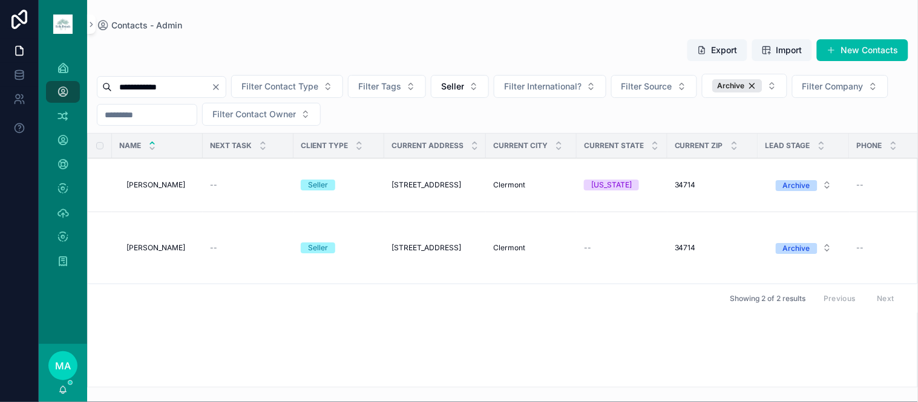
click at [137, 178] on td "Linda Kelley Linda Kelley" at bounding box center [157, 186] width 91 height 54
click at [137, 185] on span "Linda Kelley" at bounding box center [155, 185] width 59 height 10
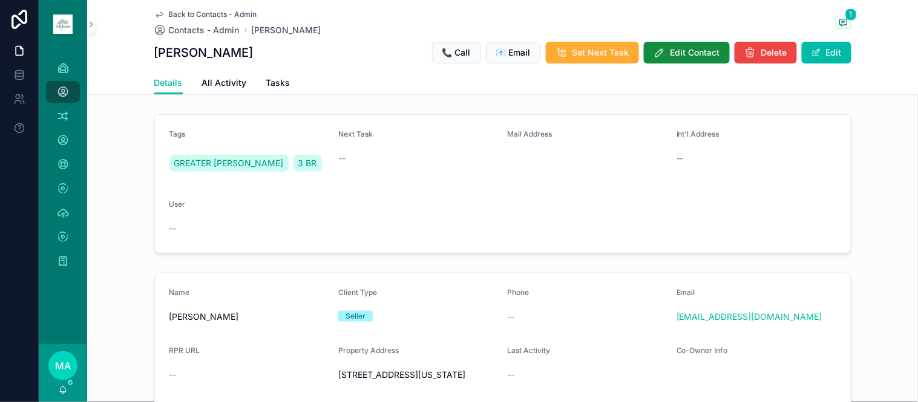
click at [825, 54] on button "Edit" at bounding box center [827, 53] width 50 height 22
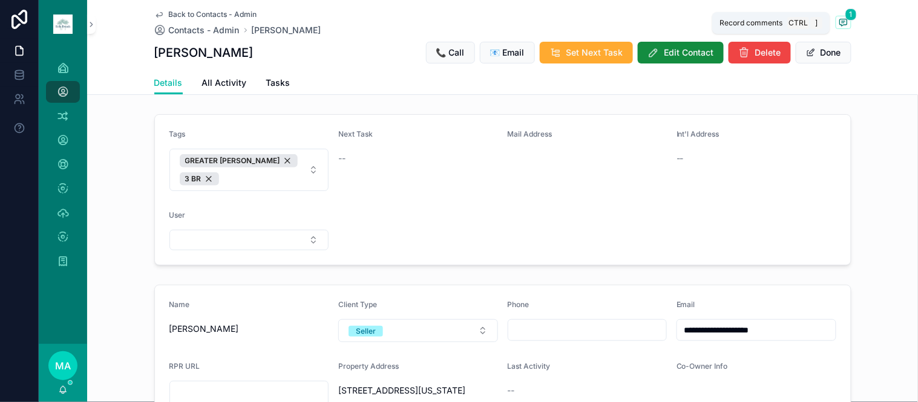
click at [838, 16] on span "scrollable content" at bounding box center [844, 22] width 16 height 13
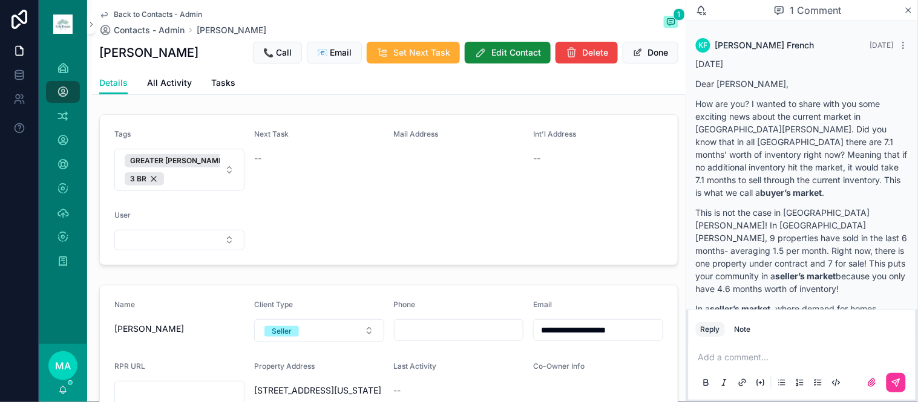
scroll to position [635, 0]
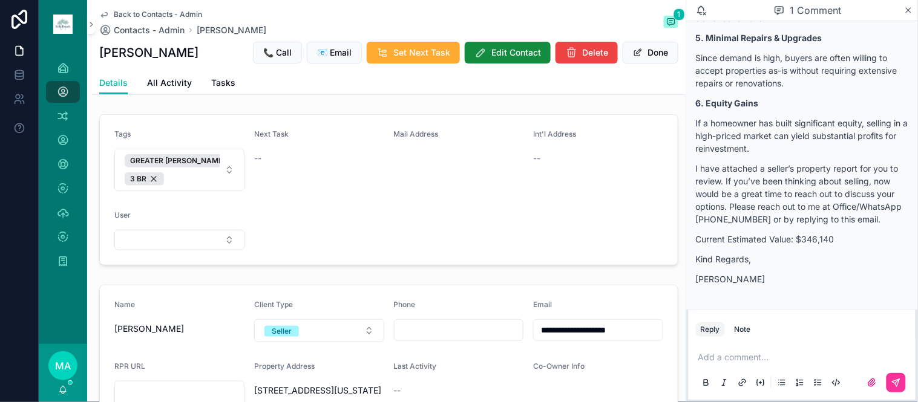
click at [737, 362] on p "scrollable content" at bounding box center [804, 358] width 212 height 12
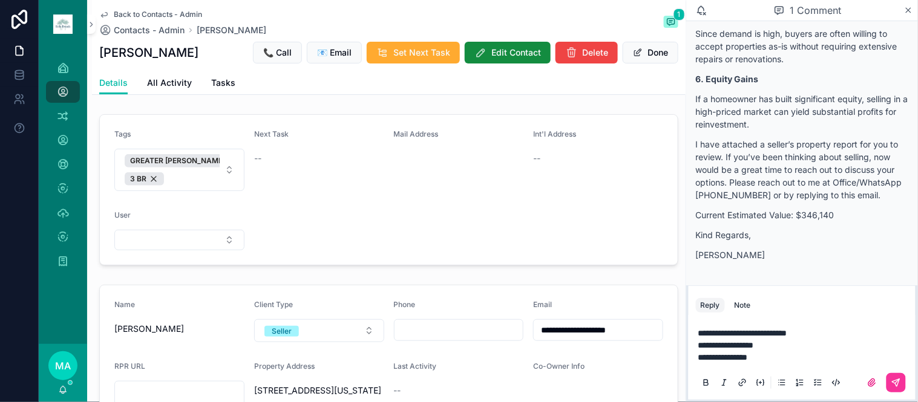
click at [895, 388] on icon "scrollable content" at bounding box center [896, 383] width 10 height 10
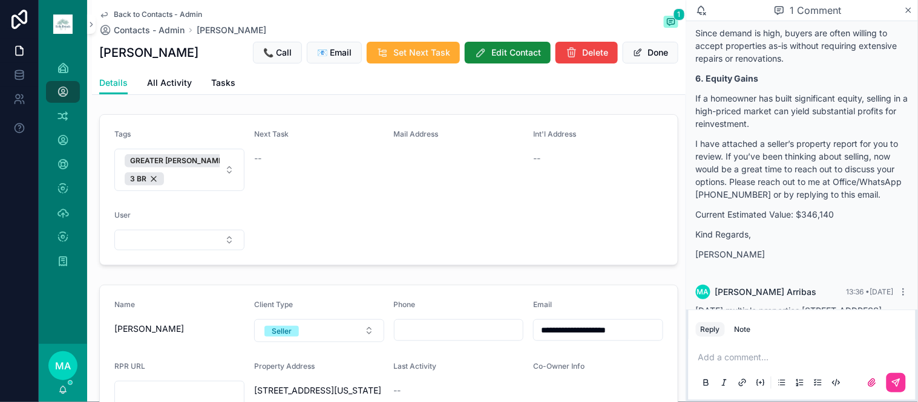
click at [911, 6] on icon "scrollable content" at bounding box center [908, 10] width 9 height 10
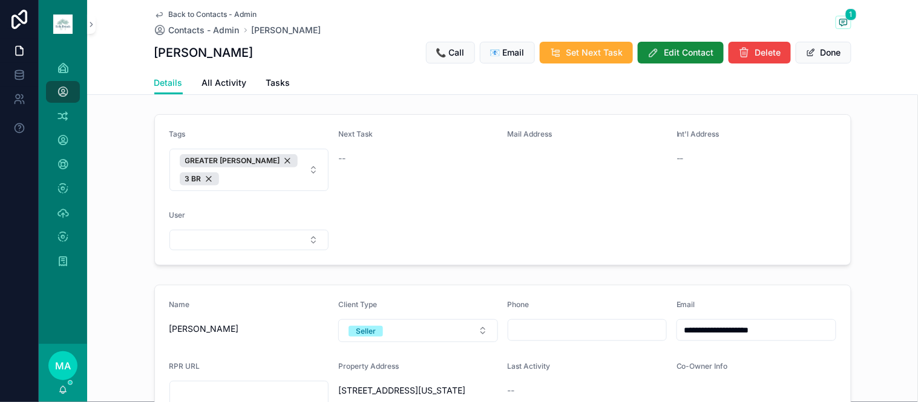
click at [822, 47] on button "Done" at bounding box center [824, 53] width 56 height 22
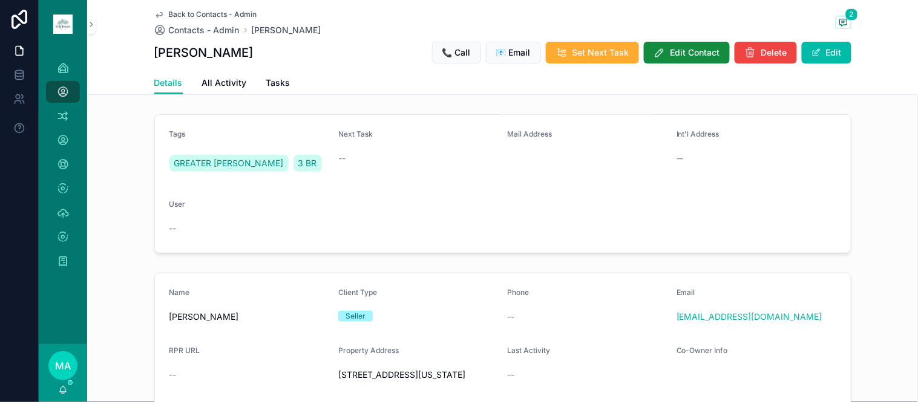
click at [207, 14] on span "Back to Contacts - Admin" at bounding box center [213, 15] width 88 height 10
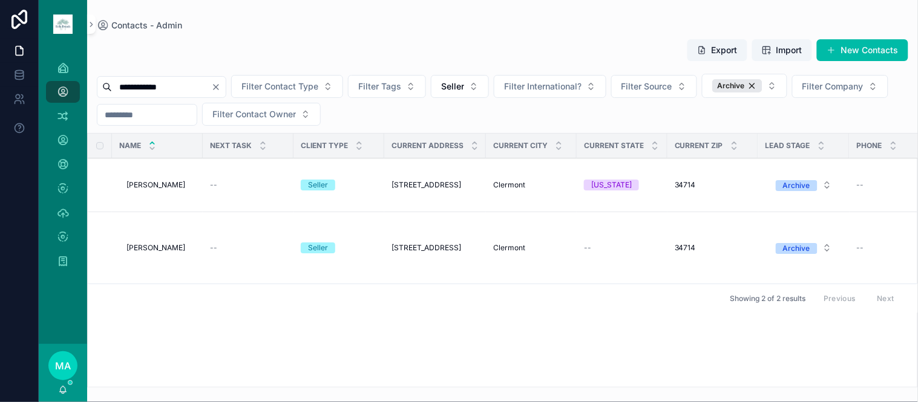
click at [151, 250] on span "Linda Kelley" at bounding box center [155, 248] width 59 height 10
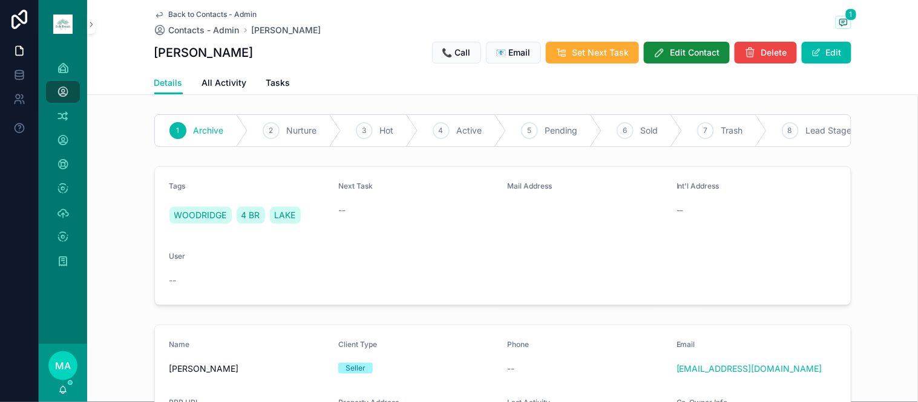
click at [196, 10] on span "Back to Contacts - Admin" at bounding box center [213, 15] width 88 height 10
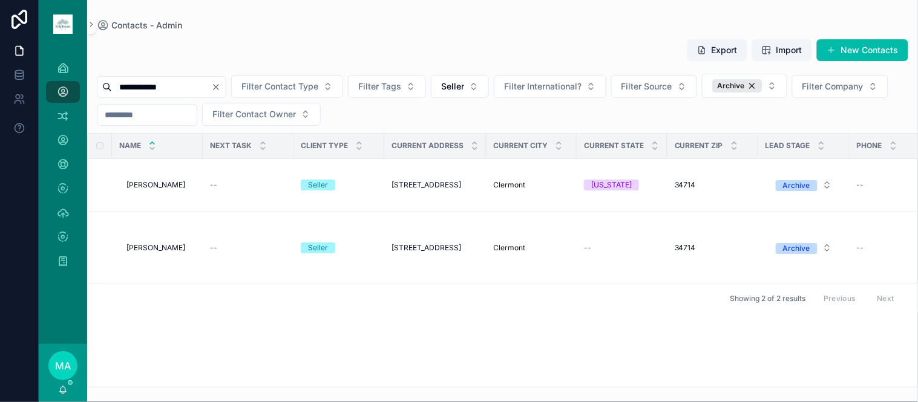
click at [144, 191] on td "Linda Kelley Linda Kelley" at bounding box center [157, 186] width 91 height 54
click at [157, 185] on span "Linda Kelley" at bounding box center [155, 185] width 59 height 10
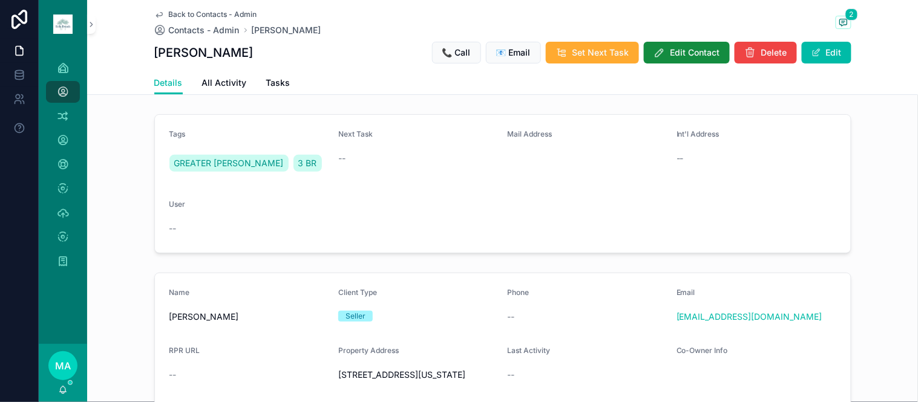
click at [819, 48] on button "Edit" at bounding box center [827, 53] width 50 height 22
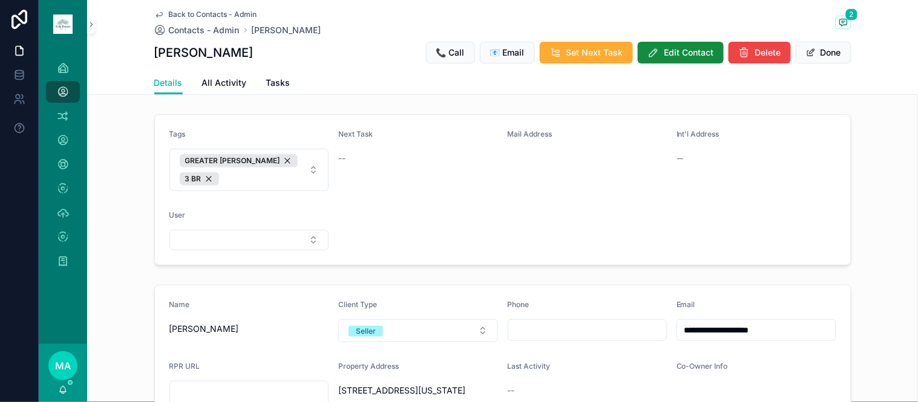
click at [275, 174] on span "GREATER GROVES 3 BR" at bounding box center [242, 169] width 125 height 31
type input "*"
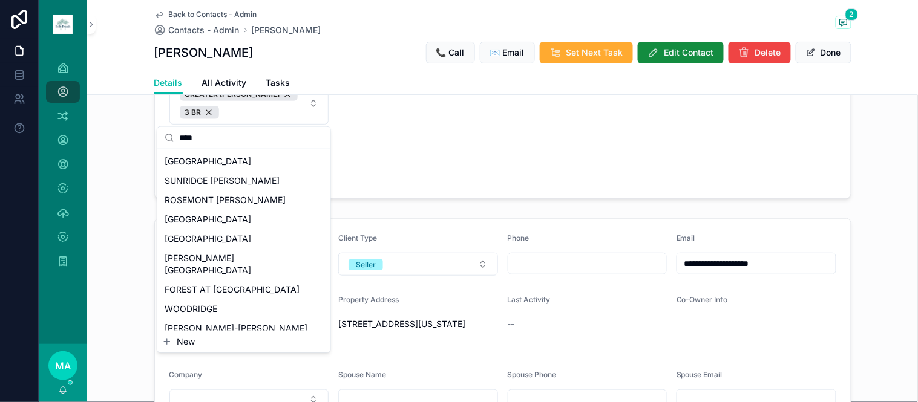
scroll to position [67, 0]
click at [196, 303] on span "WOODRIDGE" at bounding box center [191, 309] width 53 height 12
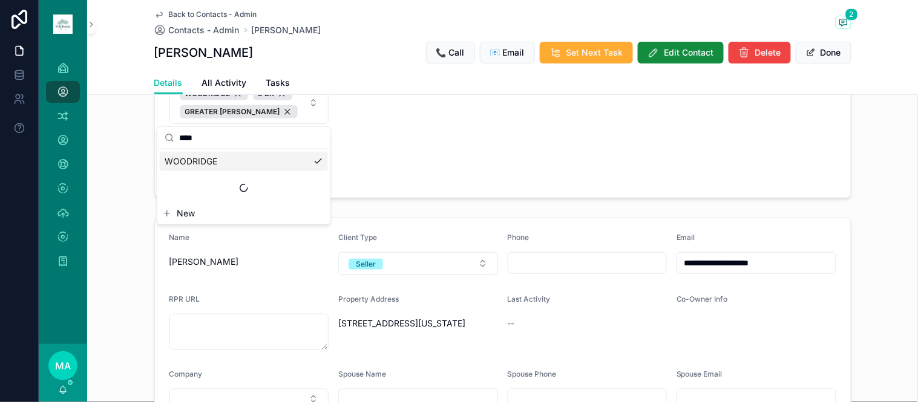
drag, startPoint x: 223, startPoint y: 139, endPoint x: 167, endPoint y: 141, distance: 55.7
click at [167, 141] on div "****" at bounding box center [243, 138] width 173 height 22
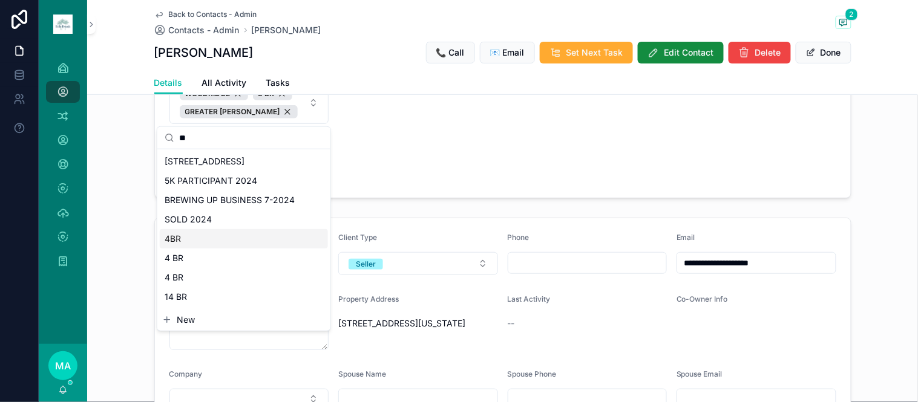
type input "*"
click at [170, 238] on span "4BR" at bounding box center [173, 239] width 16 height 12
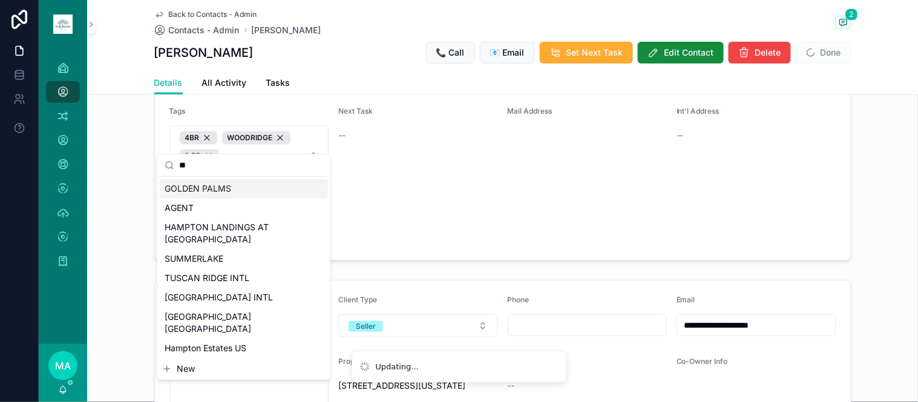
scroll to position [0, 0]
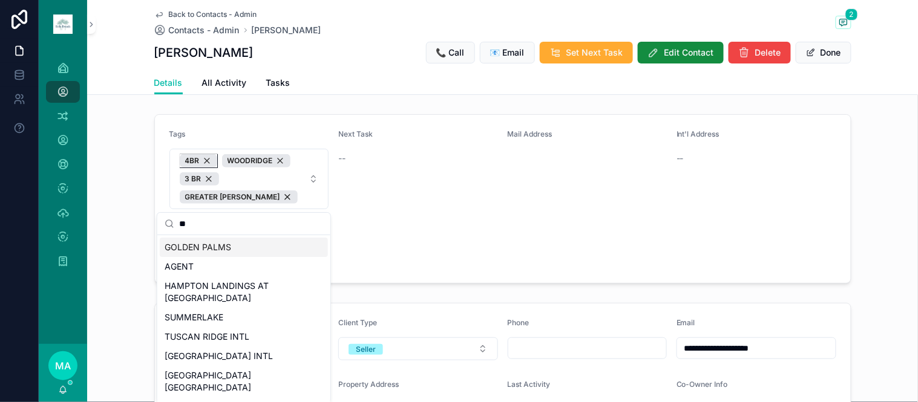
click at [203, 161] on div "4BR" at bounding box center [199, 160] width 38 height 13
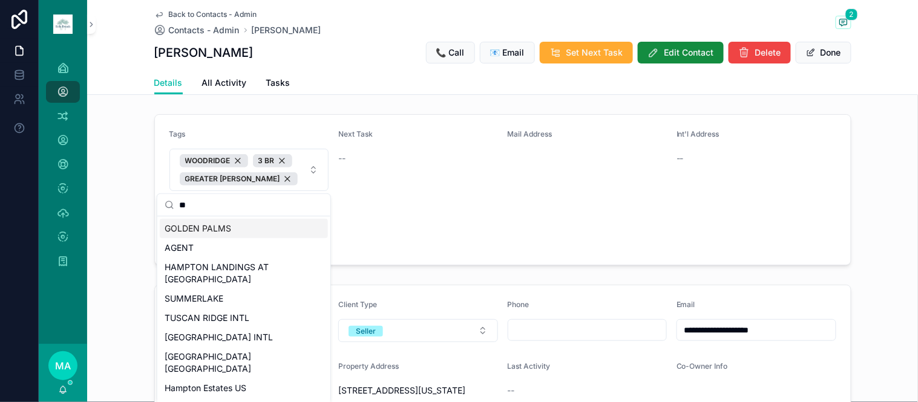
click at [285, 185] on span "WOODRIDGE 3 BR GREATER GROVES" at bounding box center [242, 169] width 125 height 31
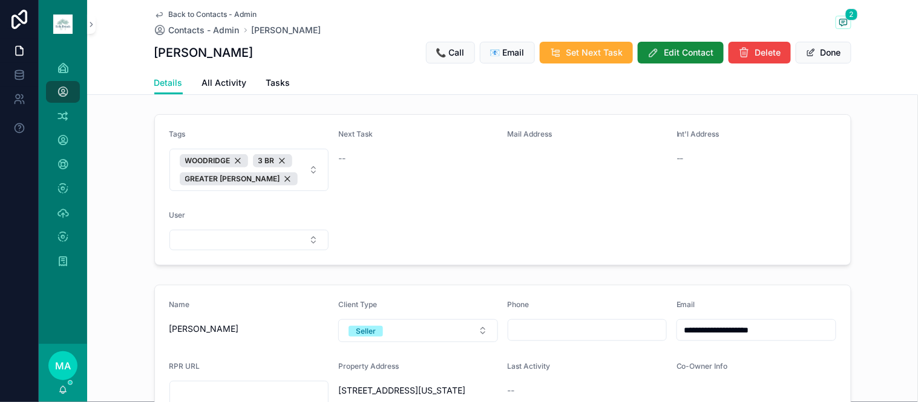
click at [289, 173] on span "WOODRIDGE 3 BR GREATER GROVES" at bounding box center [242, 169] width 125 height 31
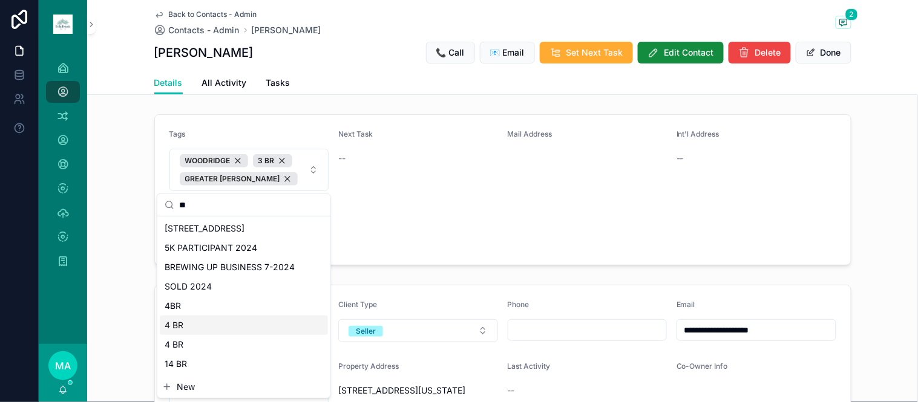
type input "*"
click at [174, 323] on span "4 BR" at bounding box center [174, 325] width 19 height 12
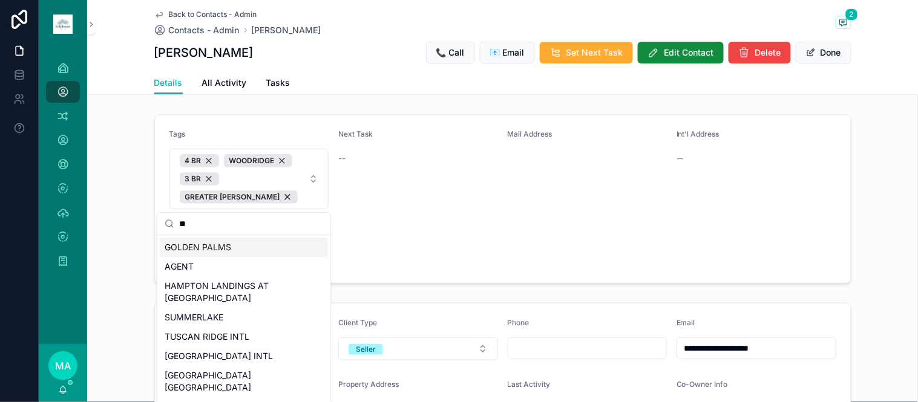
click at [827, 53] on button "Done" at bounding box center [824, 53] width 56 height 22
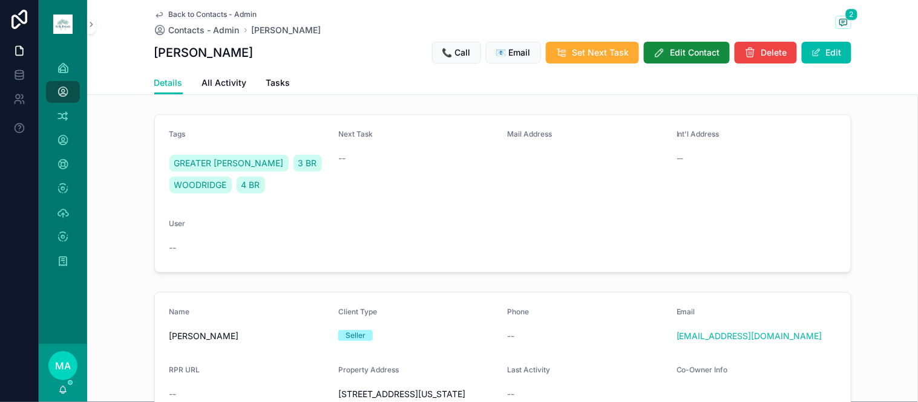
click at [814, 39] on div "Back to Contacts - Admin Contacts - Admin Linda Kelley 2 Linda Kelley 📞 Call 📧 …" at bounding box center [502, 35] width 697 height 71
click at [820, 49] on button "Edit" at bounding box center [827, 53] width 50 height 22
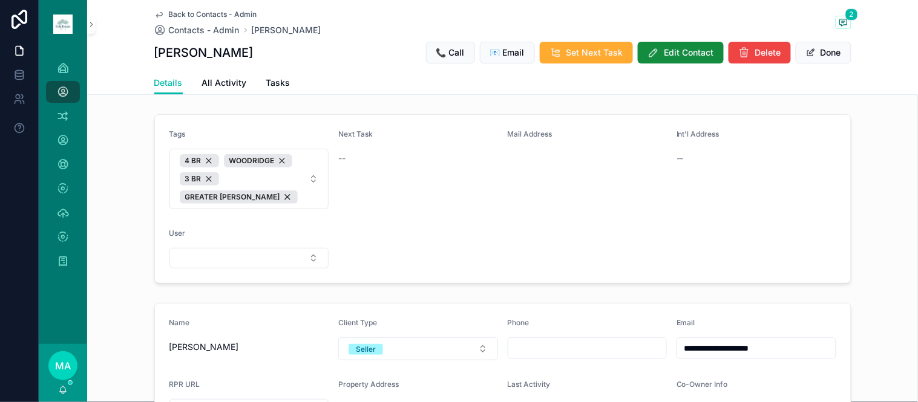
click at [277, 198] on span "4 BR WOODRIDGE 3 BR GREATER GROVES" at bounding box center [242, 179] width 125 height 50
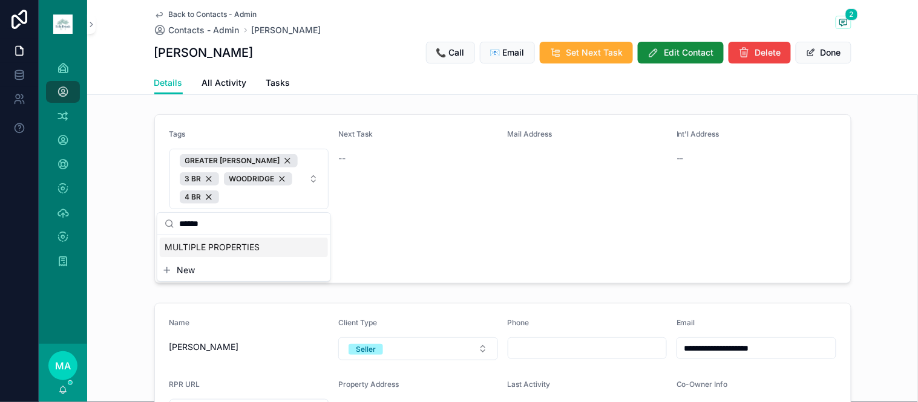
type input "******"
click at [246, 249] on span "MULTIPLE PROPERTIES" at bounding box center [212, 247] width 95 height 12
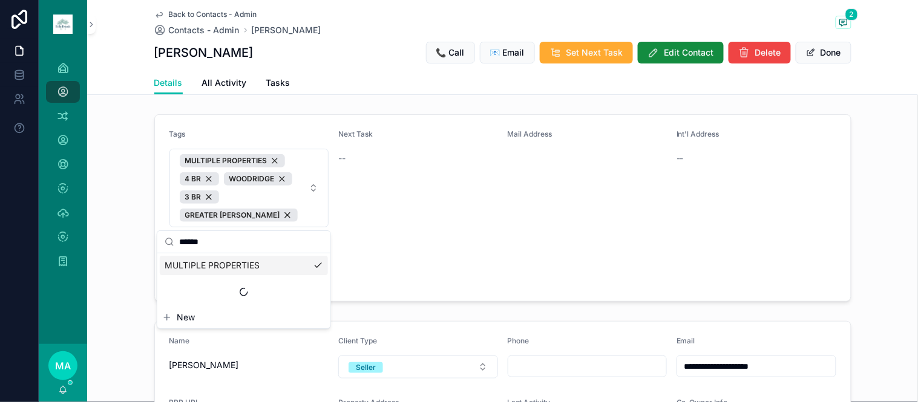
click at [821, 59] on button "Done" at bounding box center [824, 53] width 56 height 22
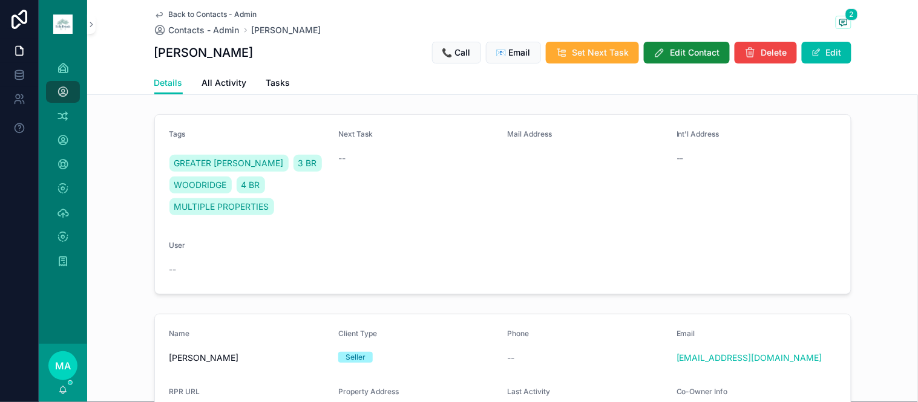
click at [198, 11] on span "Back to Contacts - Admin" at bounding box center [213, 15] width 88 height 10
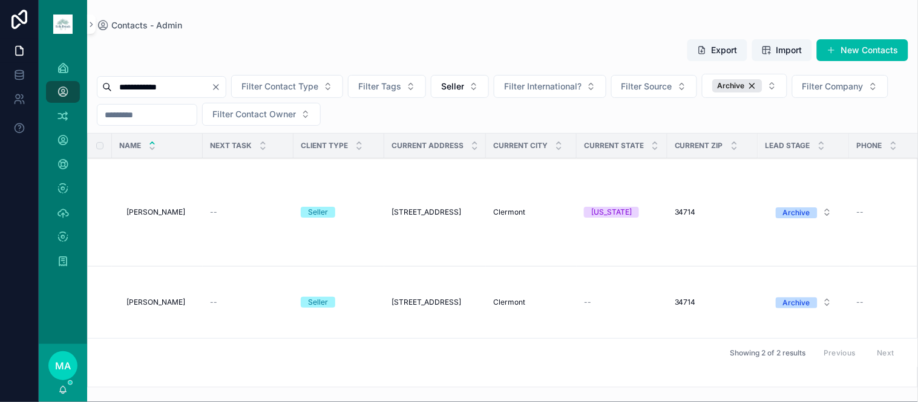
click at [0, 0] on span "Delete" at bounding box center [0, 0] width 0 height 0
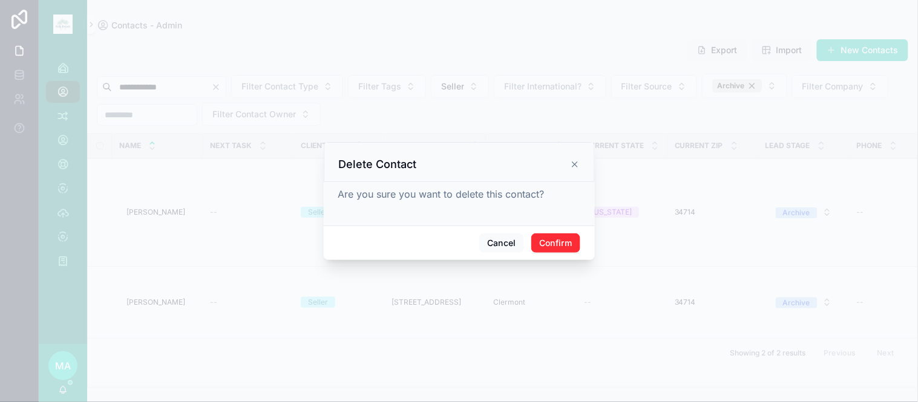
click at [549, 243] on button "Confirm" at bounding box center [555, 243] width 48 height 19
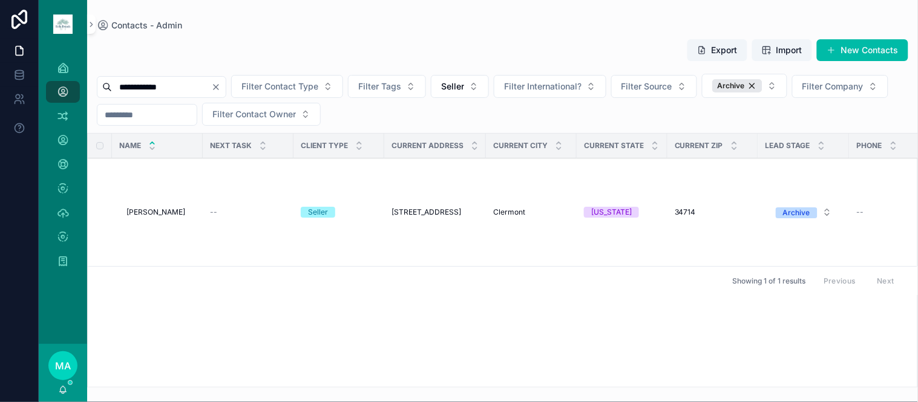
click at [221, 86] on icon "Clear" at bounding box center [216, 87] width 10 height 10
click at [211, 90] on input "scrollable content" at bounding box center [161, 87] width 99 height 17
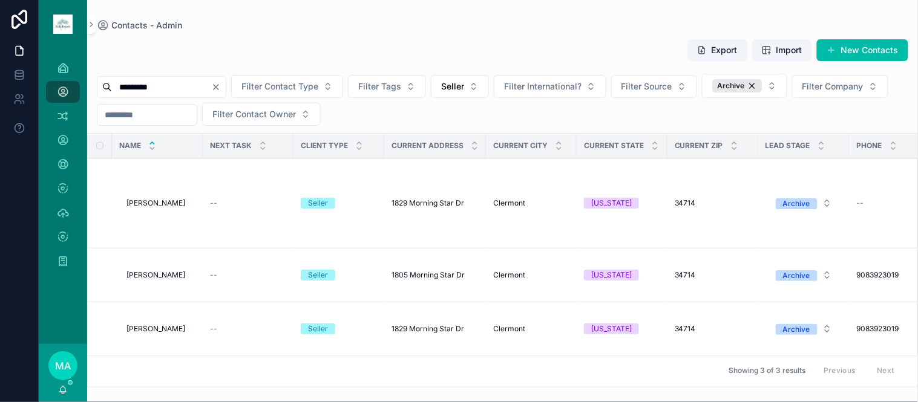
type input "*********"
click at [152, 206] on span "Louis Liu" at bounding box center [155, 203] width 59 height 10
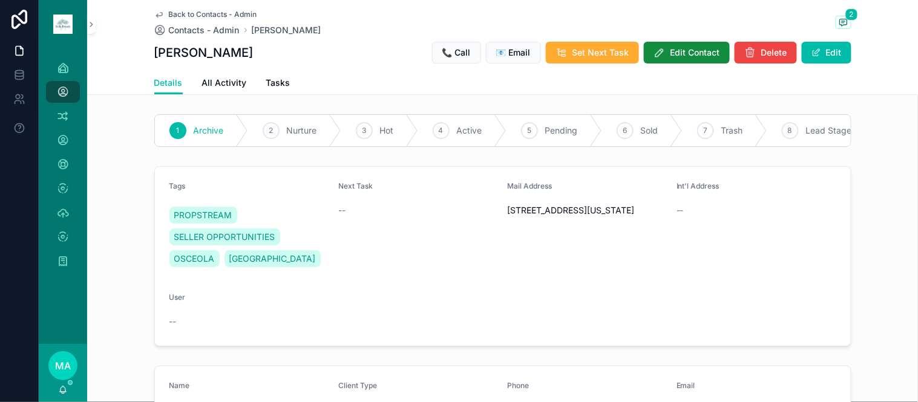
click at [183, 10] on span "Back to Contacts - Admin" at bounding box center [213, 15] width 88 height 10
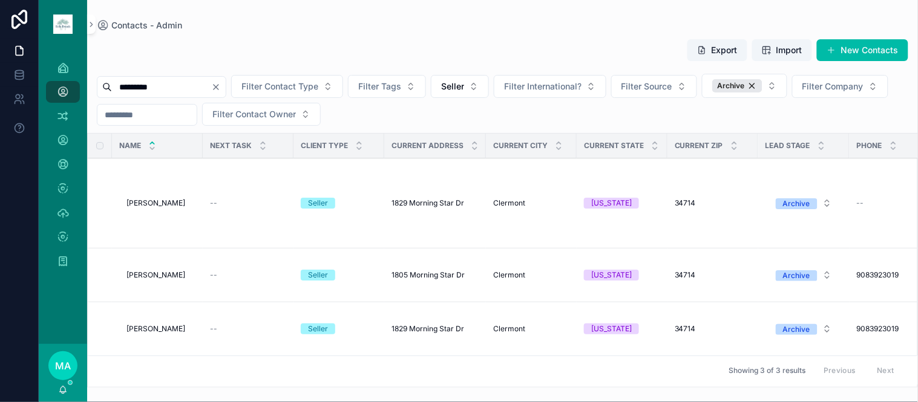
click at [142, 271] on span "Louis Liu" at bounding box center [155, 275] width 59 height 10
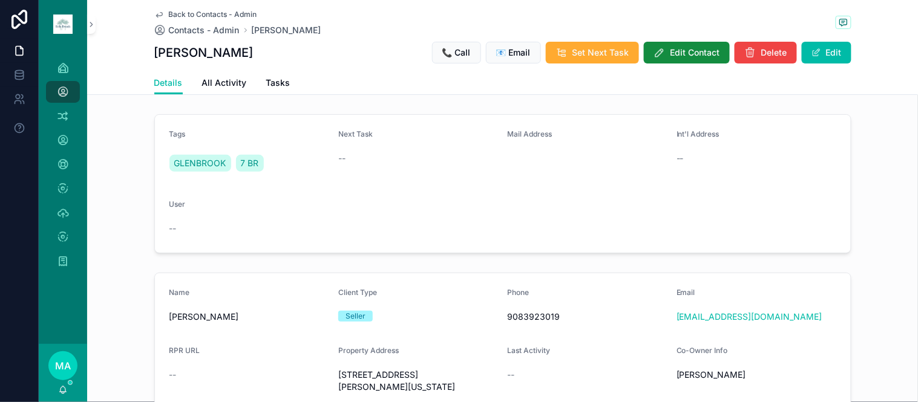
click at [173, 10] on span "Back to Contacts - Admin" at bounding box center [213, 15] width 88 height 10
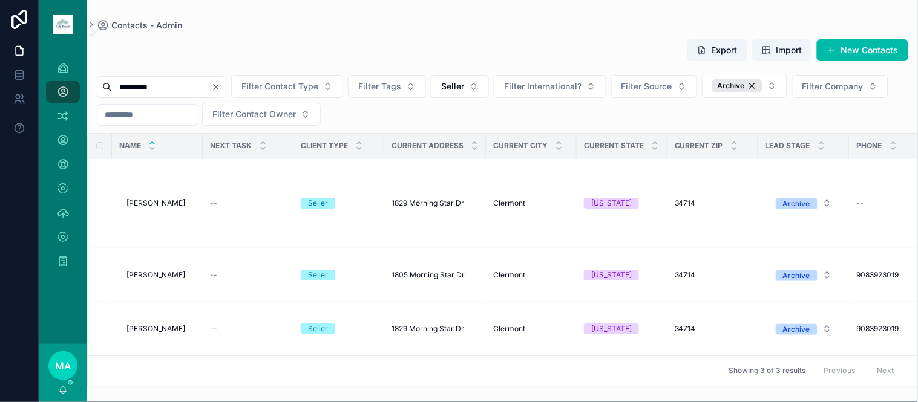
click at [154, 329] on span "Louis Liu" at bounding box center [155, 329] width 59 height 10
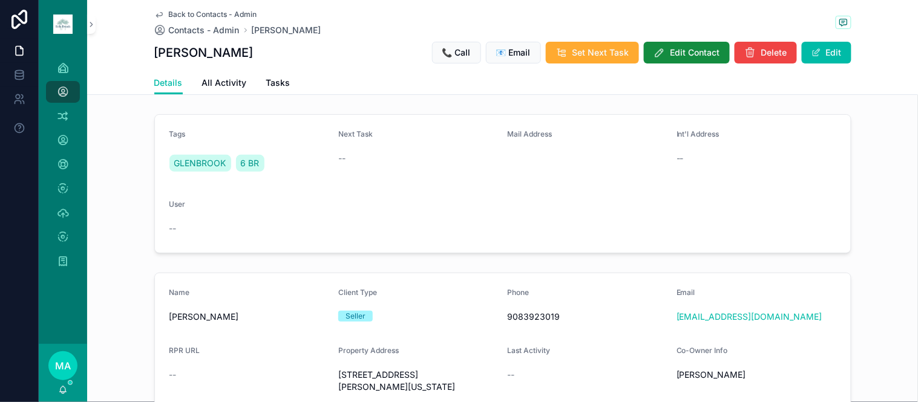
click at [209, 12] on span "Back to Contacts - Admin" at bounding box center [213, 15] width 88 height 10
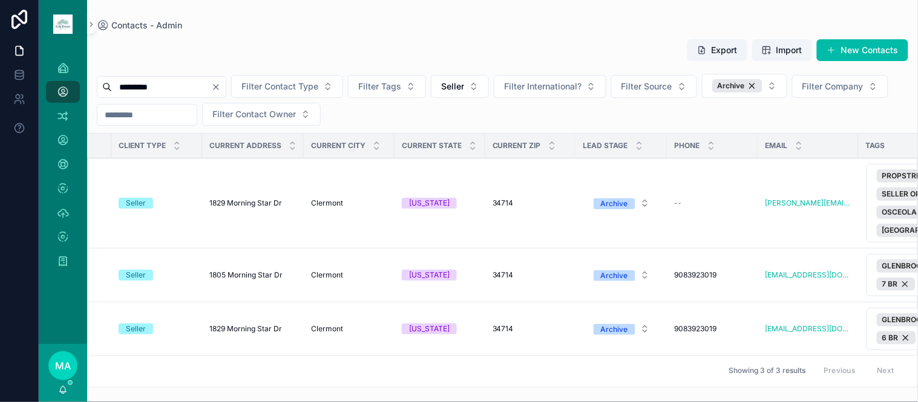
scroll to position [0, 70]
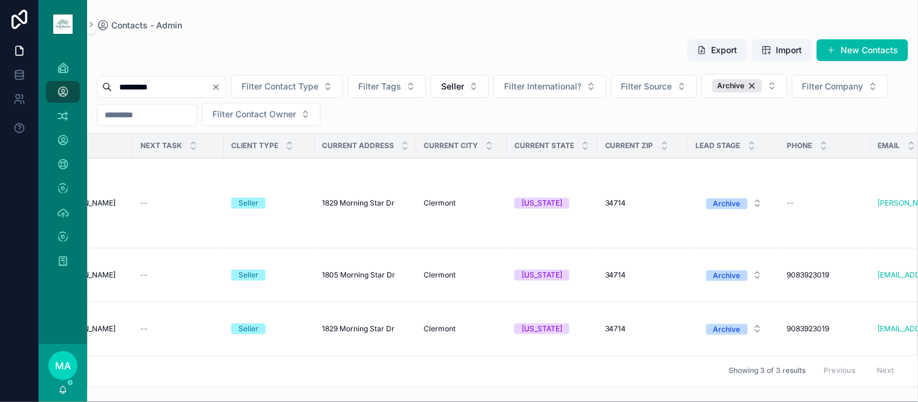
click at [0, 0] on button "Delete" at bounding box center [0, 0] width 0 height 0
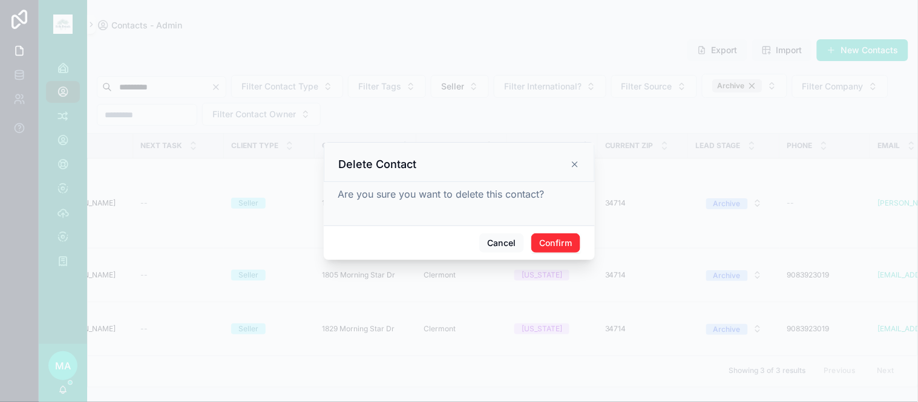
click at [540, 247] on button "Confirm" at bounding box center [555, 243] width 48 height 19
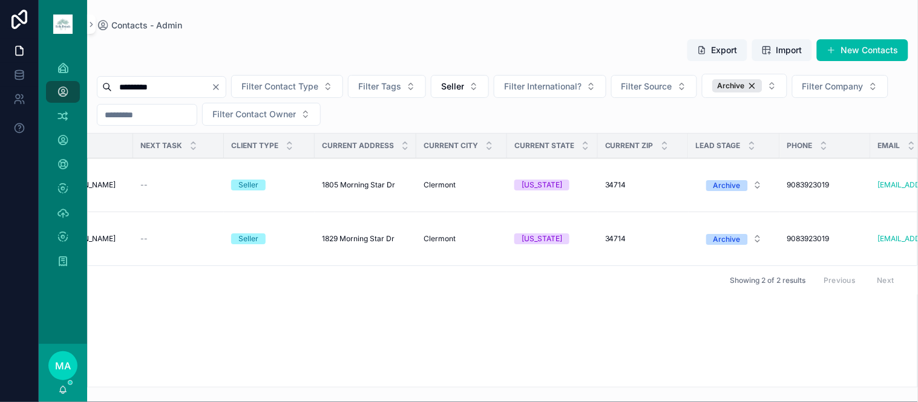
scroll to position [0, 0]
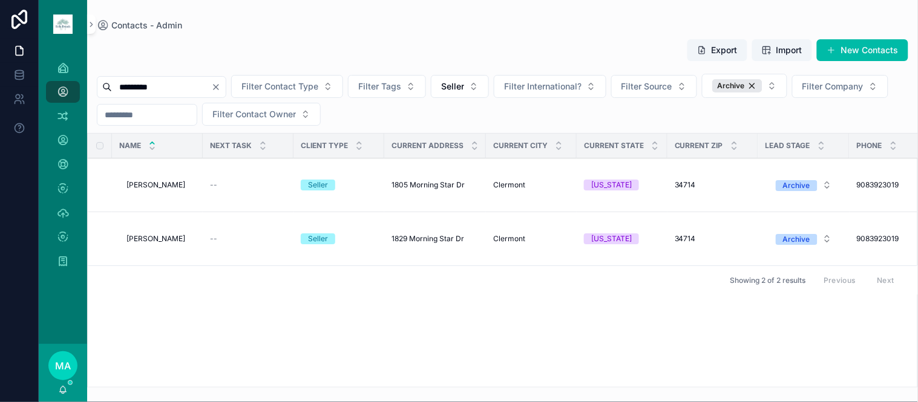
click at [152, 240] on span "Louis Liu" at bounding box center [155, 239] width 59 height 10
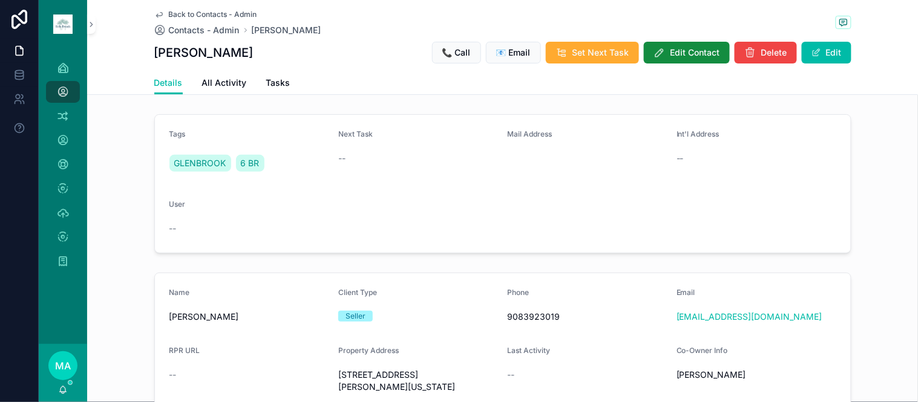
click at [817, 51] on button "Edit" at bounding box center [827, 53] width 50 height 22
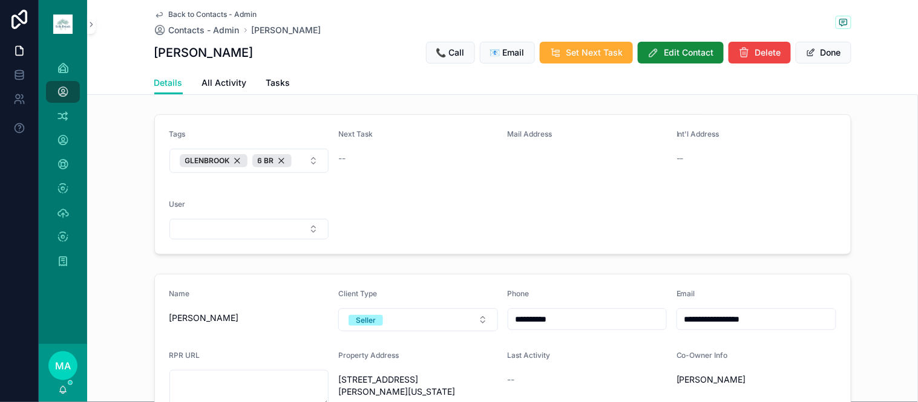
click at [301, 165] on button "GLENBROOK 6 BR" at bounding box center [249, 161] width 160 height 24
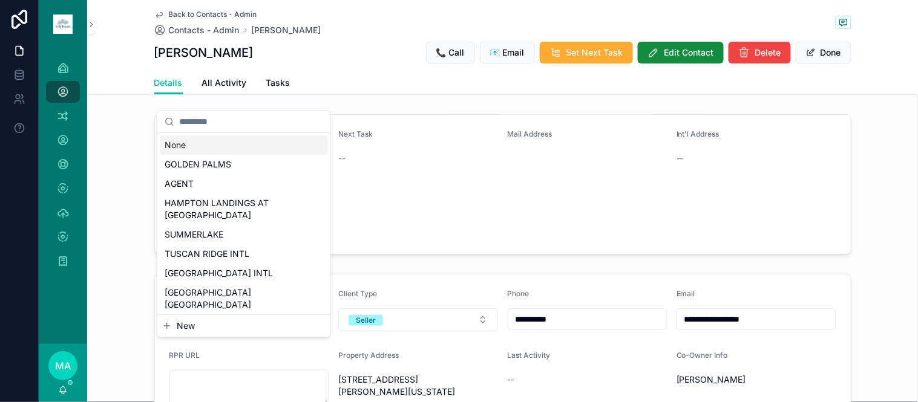
scroll to position [65, 0]
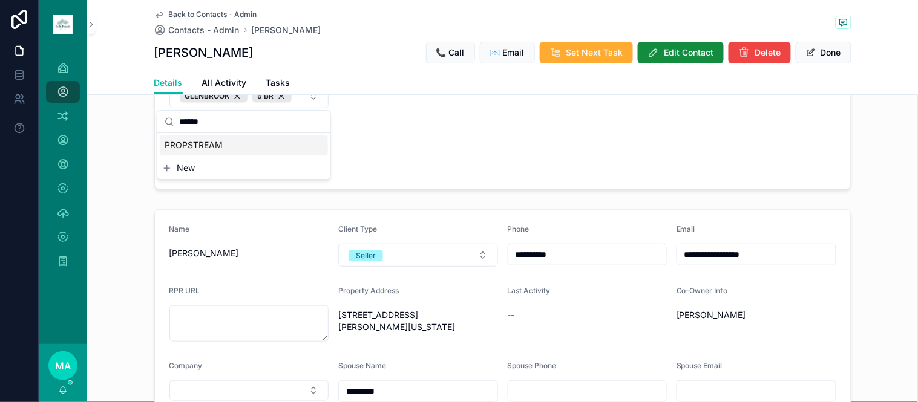
click at [236, 147] on div "PROPSTREAM" at bounding box center [244, 145] width 168 height 19
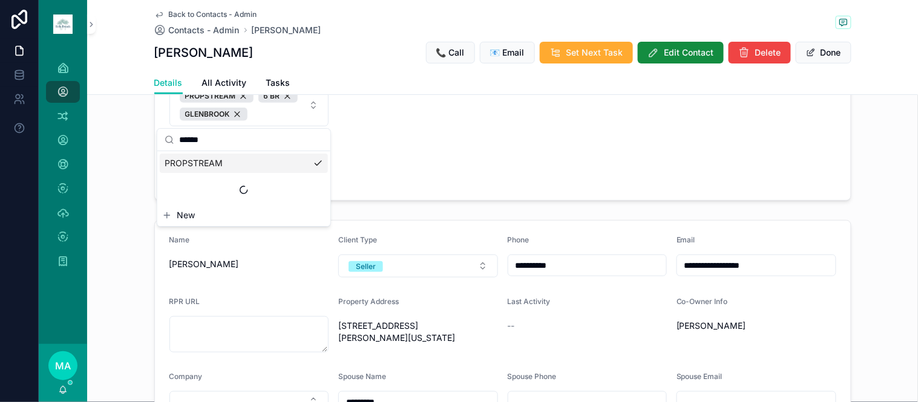
drag, startPoint x: 215, startPoint y: 139, endPoint x: 177, endPoint y: 141, distance: 37.6
click at [177, 141] on div "******" at bounding box center [243, 140] width 173 height 22
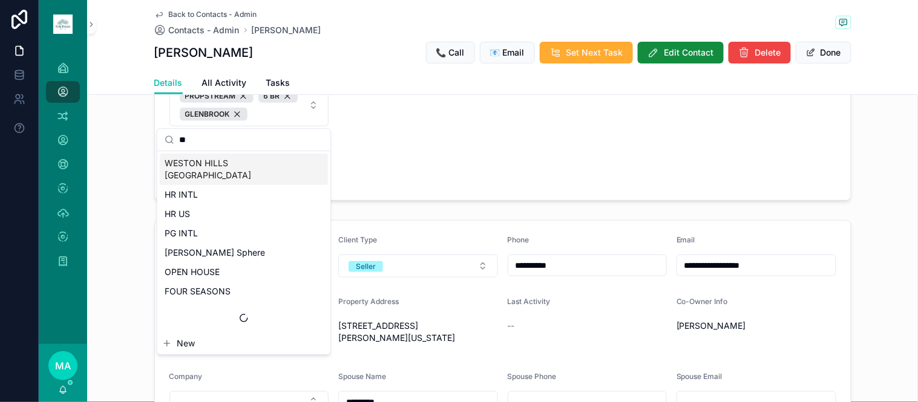
scroll to position [0, 0]
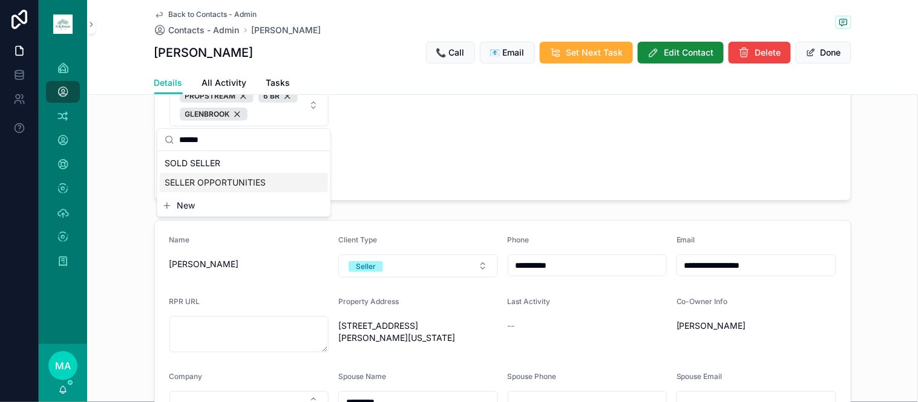
type input "******"
click at [200, 183] on span "SELLER OPPORTUNITIES" at bounding box center [215, 183] width 101 height 12
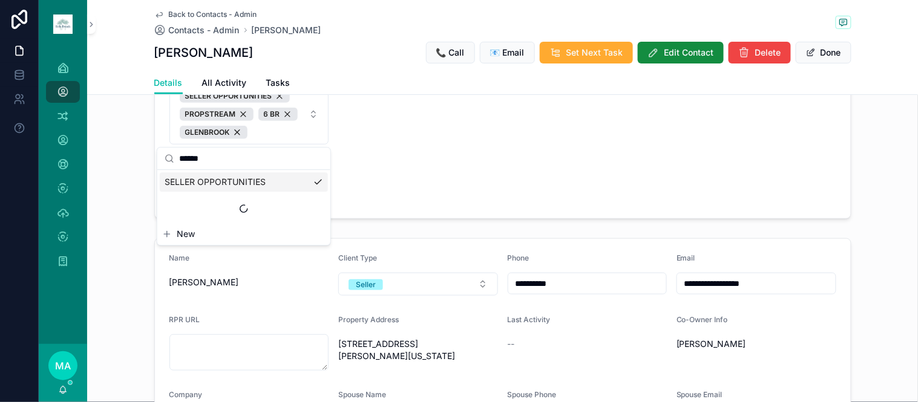
click at [870, 192] on div "Tags SELLER OPPORTUNITIES PROPSTREAM 6 BR GLENBROOK Next Task -- Mail Address I…" at bounding box center [502, 134] width 831 height 179
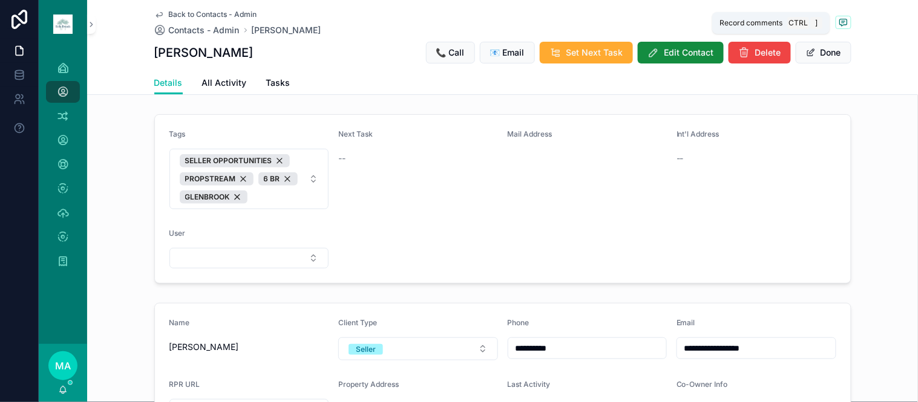
click at [840, 21] on icon "scrollable content" at bounding box center [844, 23] width 10 height 10
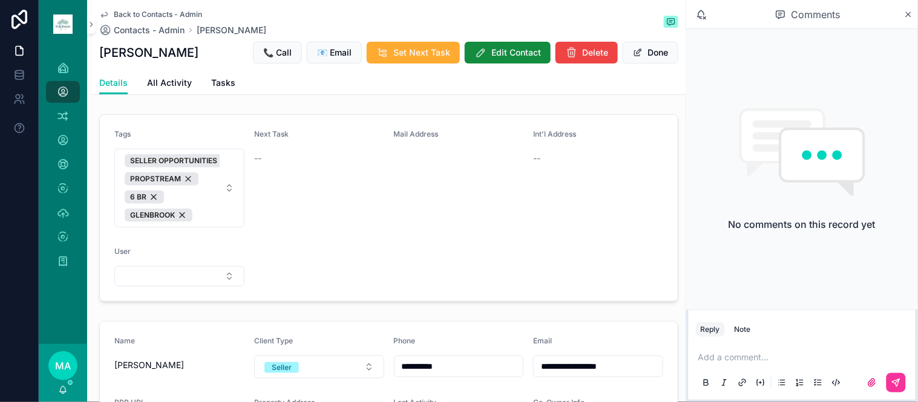
click at [745, 327] on div "Note" at bounding box center [743, 330] width 16 height 10
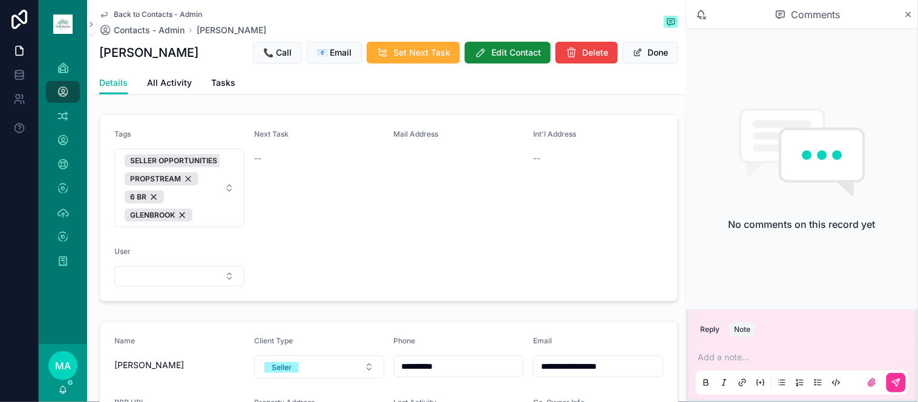
click at [737, 364] on p "scrollable content" at bounding box center [804, 358] width 212 height 12
click at [650, 50] on button "Done" at bounding box center [651, 53] width 56 height 22
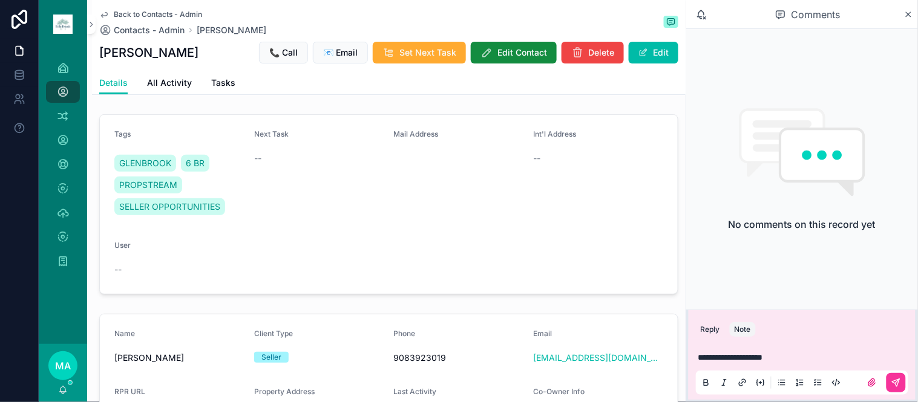
click at [156, 13] on span "Back to Contacts - Admin" at bounding box center [158, 15] width 88 height 10
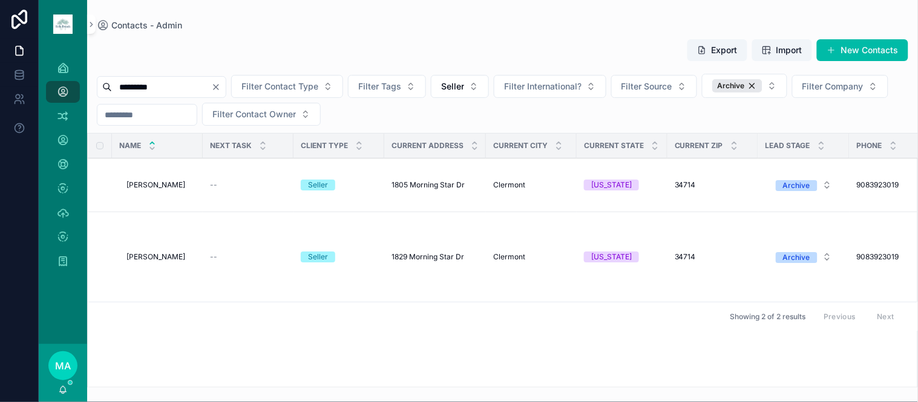
click at [148, 257] on span "Louis Liu" at bounding box center [155, 257] width 59 height 10
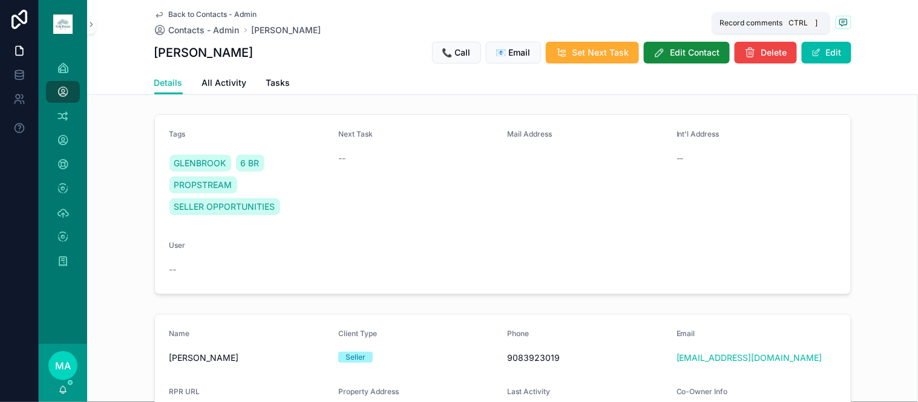
click at [839, 23] on icon "scrollable content" at bounding box center [844, 23] width 10 height 10
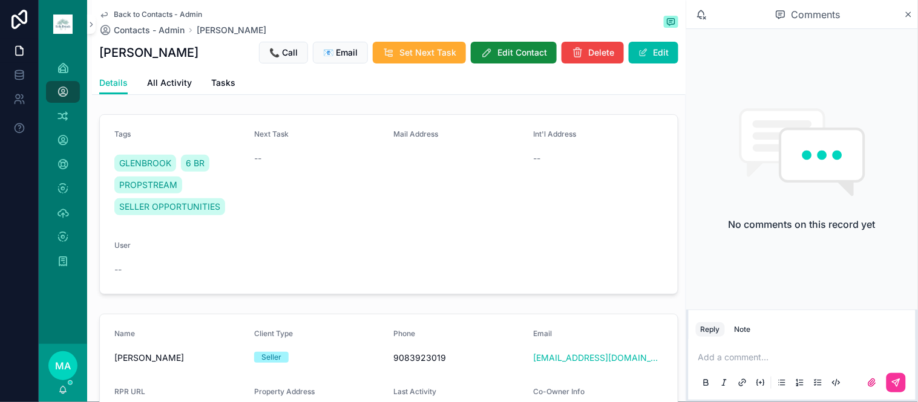
click at [764, 364] on p "scrollable content" at bounding box center [804, 358] width 212 height 12
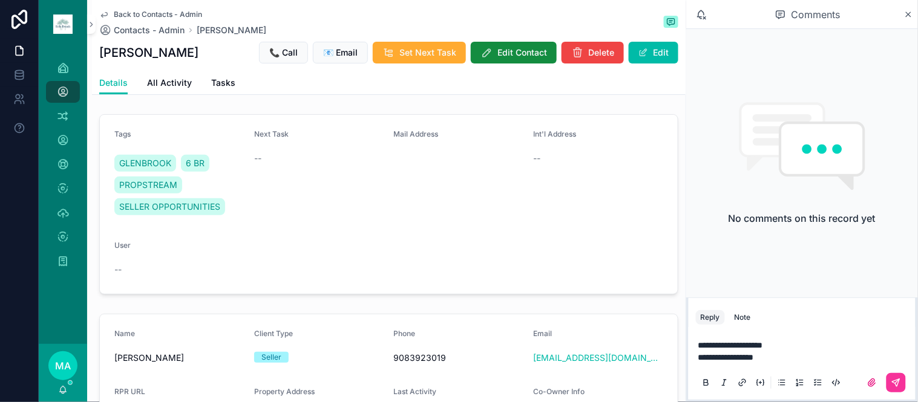
click at [754, 358] on span "**********" at bounding box center [726, 357] width 56 height 8
click at [899, 384] on icon "scrollable content" at bounding box center [895, 382] width 7 height 7
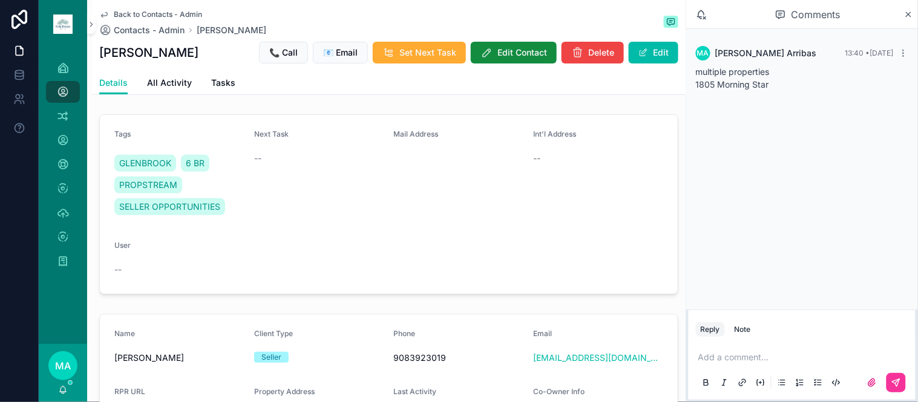
click at [909, 14] on icon "scrollable content" at bounding box center [908, 14] width 5 height 5
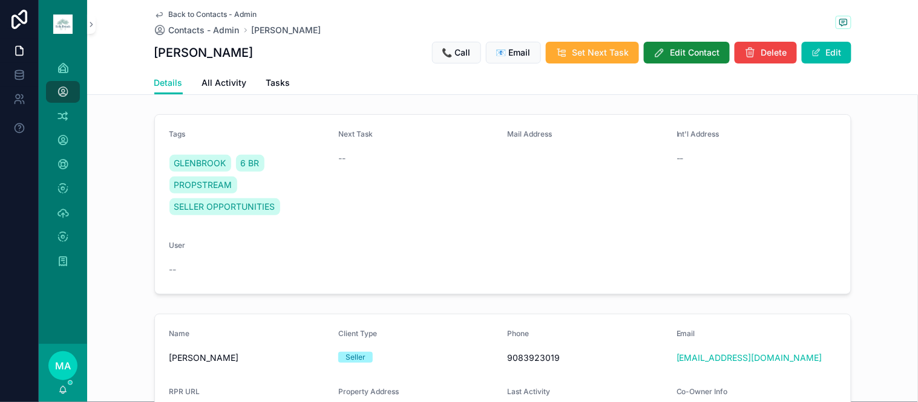
click at [194, 12] on span "Back to Contacts - Admin" at bounding box center [213, 15] width 88 height 10
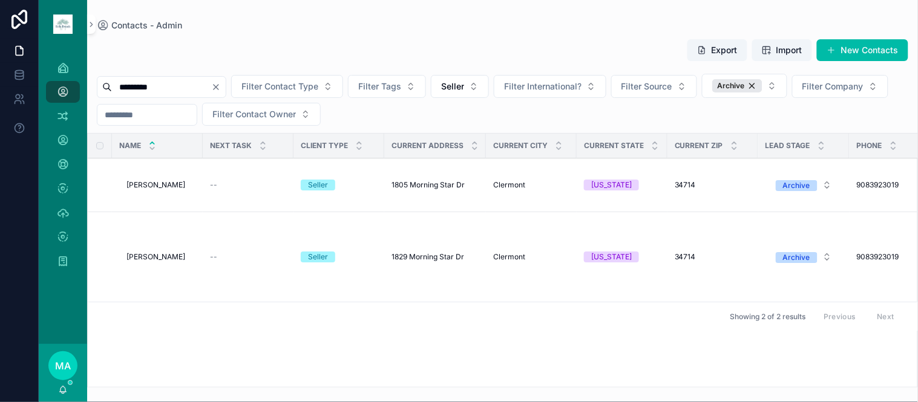
click at [142, 177] on td "Louis Liu Louis Liu" at bounding box center [157, 186] width 91 height 54
click at [146, 186] on span "Louis Liu" at bounding box center [155, 185] width 59 height 10
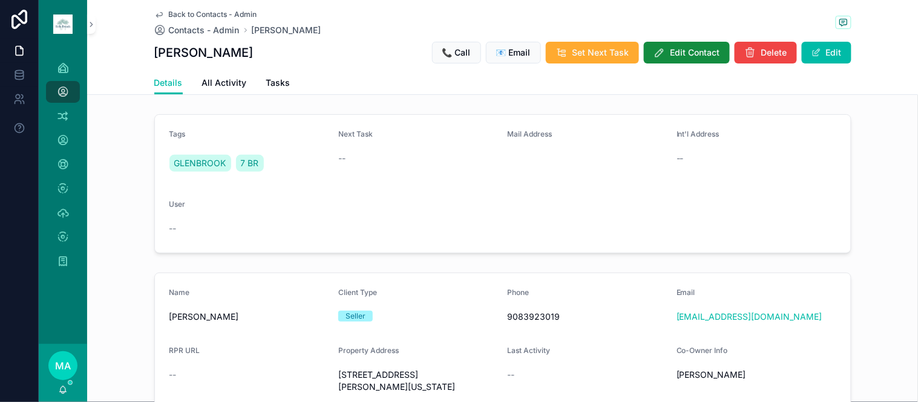
click at [192, 11] on span "Back to Contacts - Admin" at bounding box center [213, 15] width 88 height 10
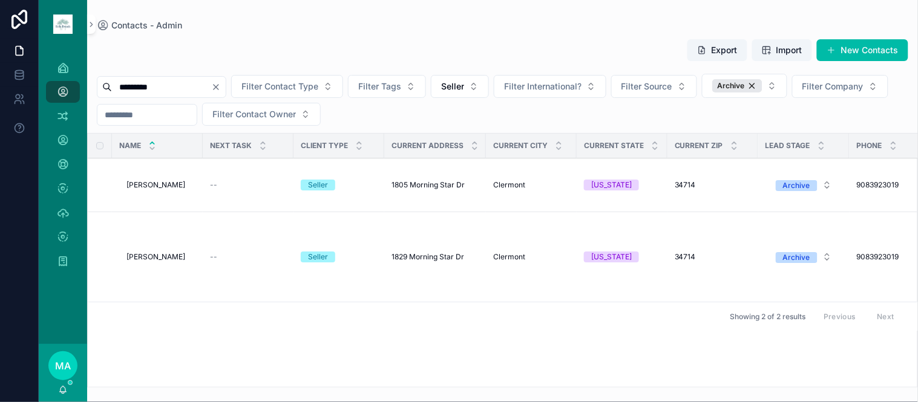
click at [0, 0] on button "Delete" at bounding box center [0, 0] width 0 height 0
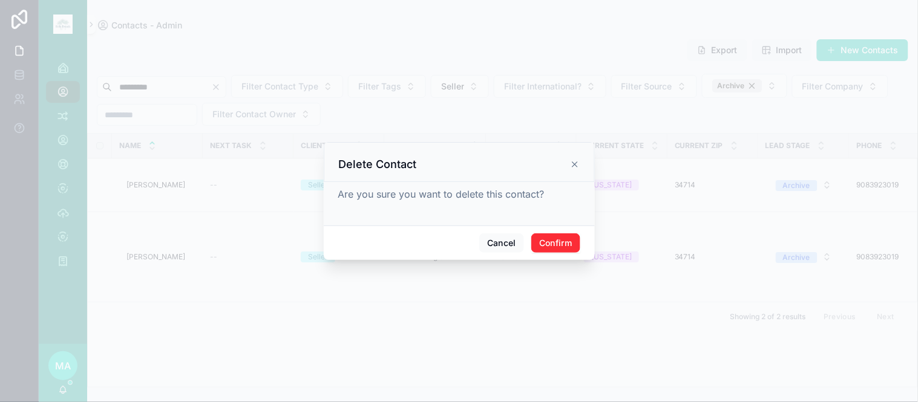
click at [537, 244] on button "Confirm" at bounding box center [555, 243] width 48 height 19
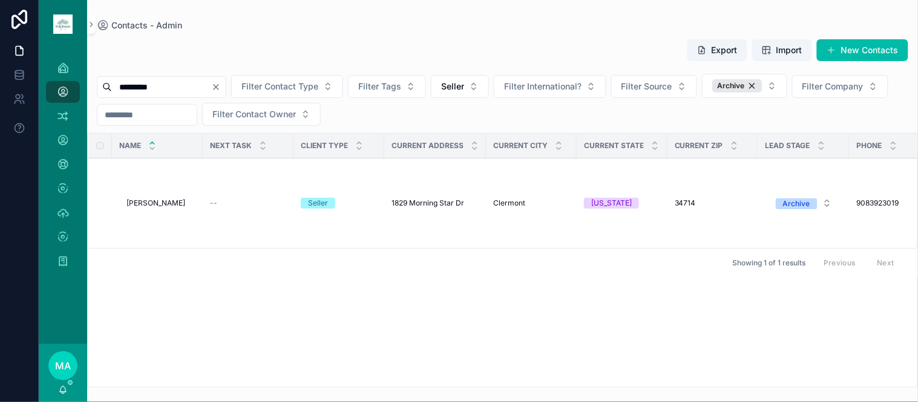
click at [221, 89] on icon "Clear" at bounding box center [216, 87] width 10 height 10
click at [195, 90] on input "scrollable content" at bounding box center [161, 87] width 99 height 17
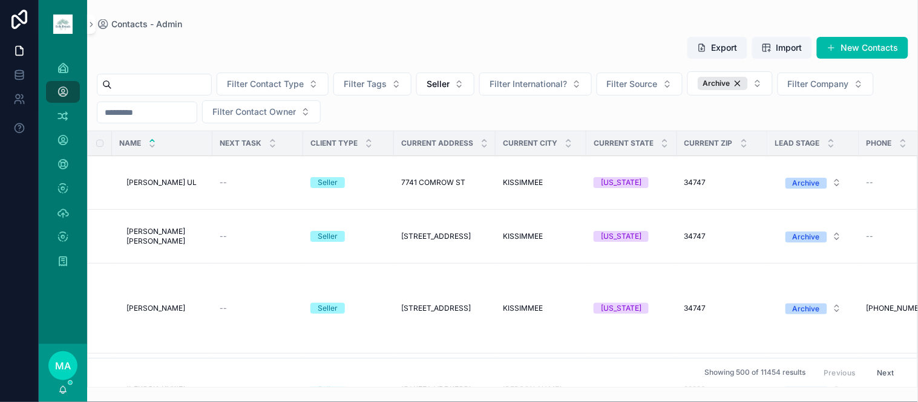
click at [139, 83] on input "scrollable content" at bounding box center [161, 84] width 99 height 17
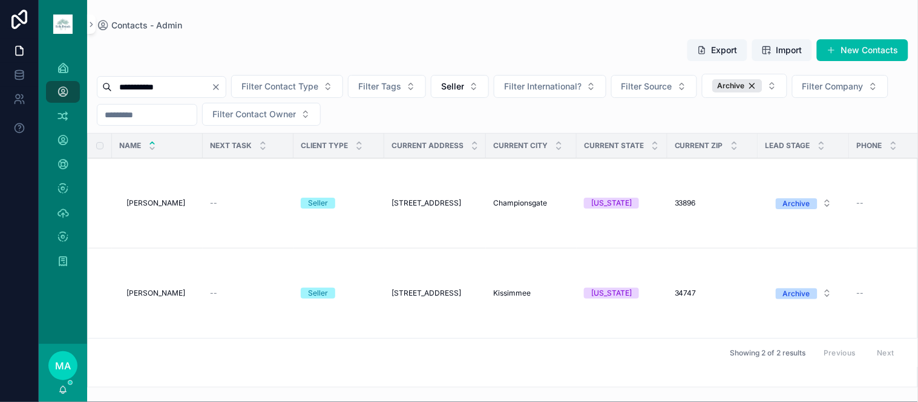
type input "**********"
click at [155, 292] on span "Luis Alegre" at bounding box center [155, 294] width 59 height 10
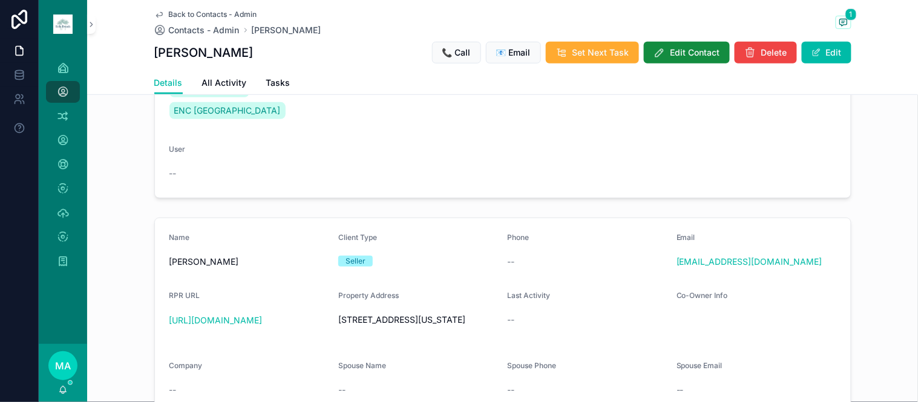
scroll to position [67, 0]
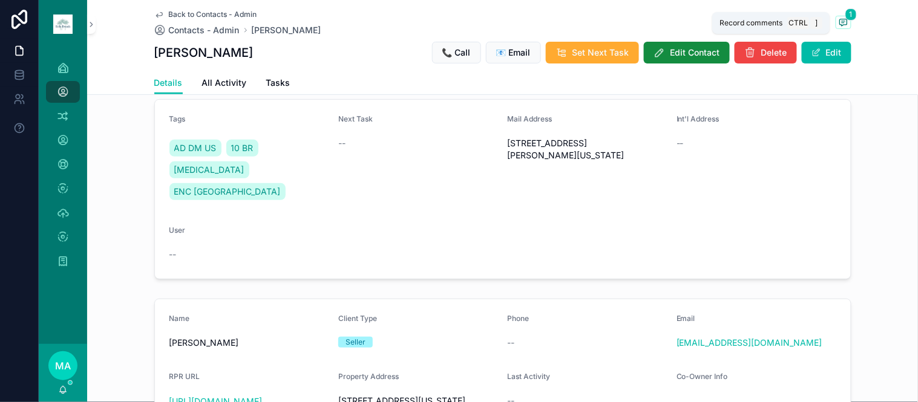
click at [840, 24] on icon "scrollable content" at bounding box center [843, 22] width 7 height 7
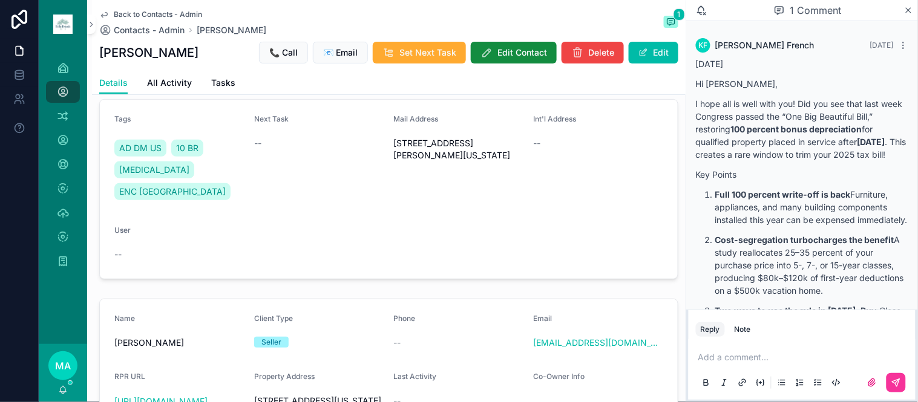
click at [909, 6] on icon "scrollable content" at bounding box center [908, 10] width 9 height 10
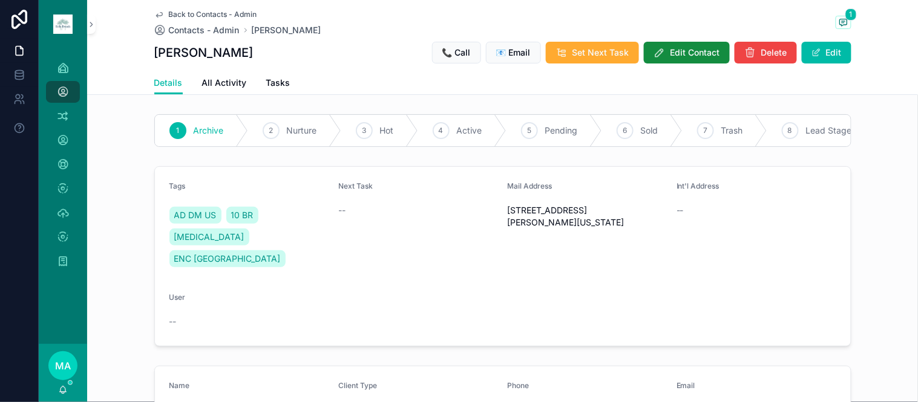
click at [177, 15] on span "Back to Contacts - Admin" at bounding box center [213, 15] width 88 height 10
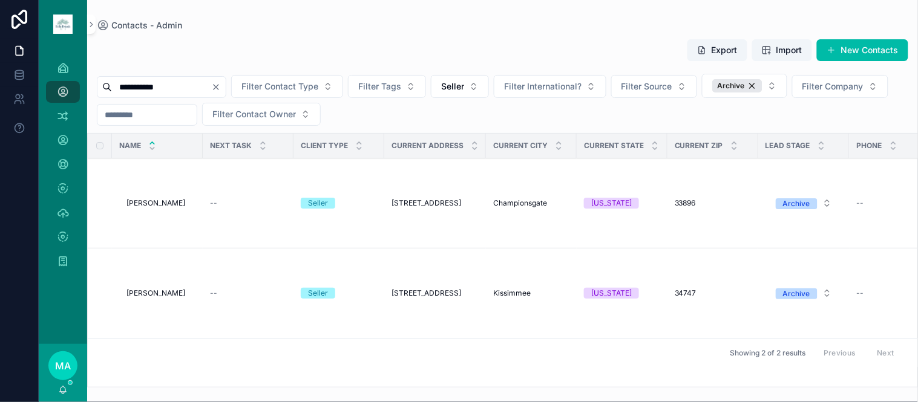
click at [405, 295] on span "7523 Marker Ave" at bounding box center [426, 294] width 70 height 10
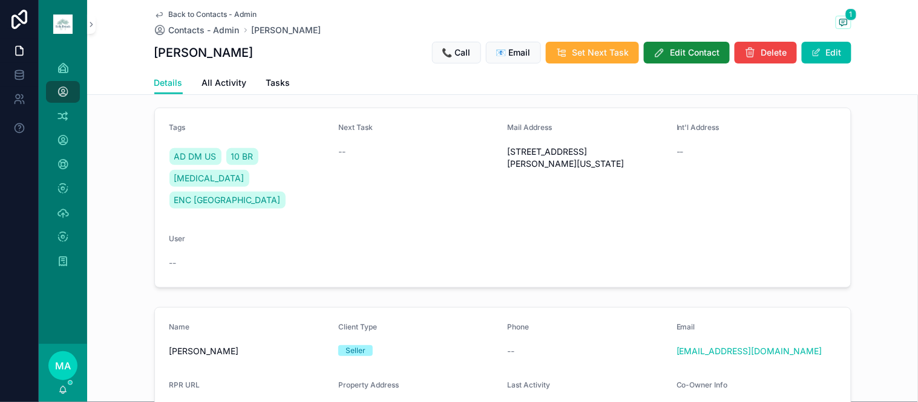
scroll to position [134, 0]
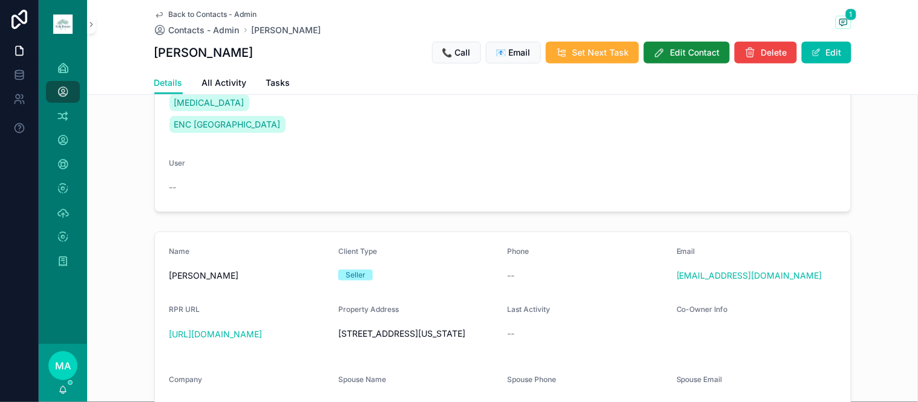
click at [212, 10] on span "Back to Contacts - Admin" at bounding box center [213, 15] width 88 height 10
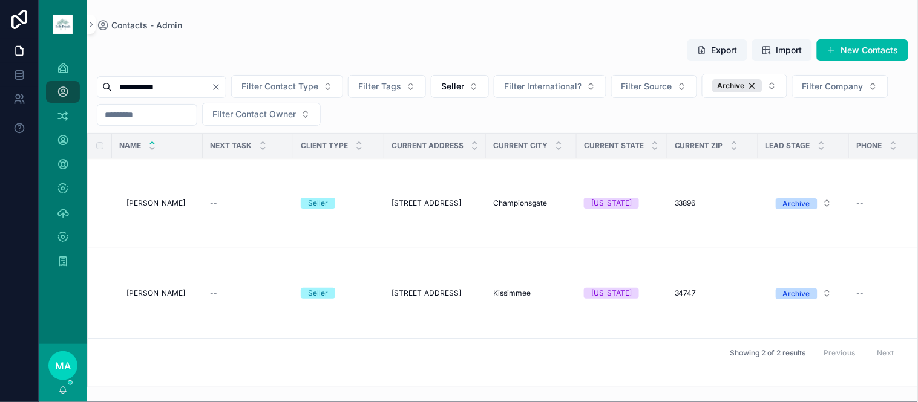
click at [147, 206] on span "Luis Alegre" at bounding box center [155, 203] width 59 height 10
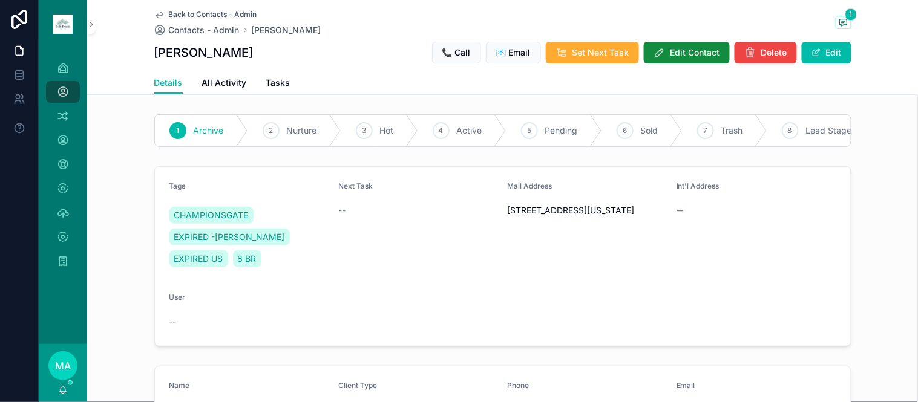
click at [200, 16] on span "Back to Contacts - Admin" at bounding box center [213, 15] width 88 height 10
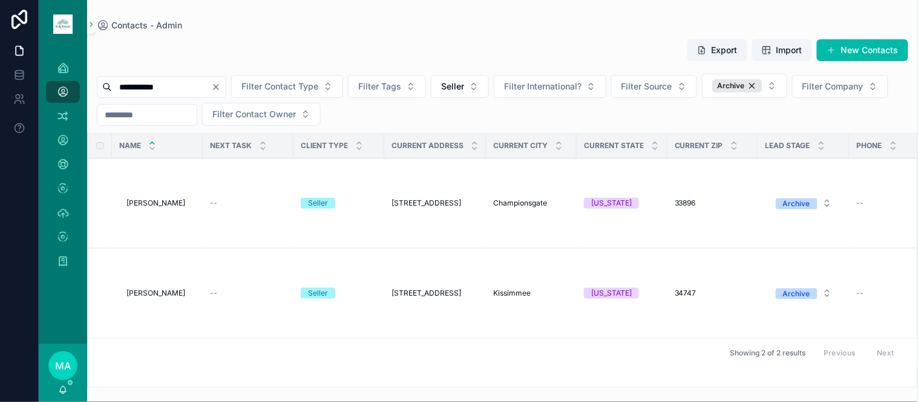
click at [221, 90] on icon "Clear" at bounding box center [216, 87] width 10 height 10
click at [211, 89] on input "scrollable content" at bounding box center [161, 87] width 99 height 17
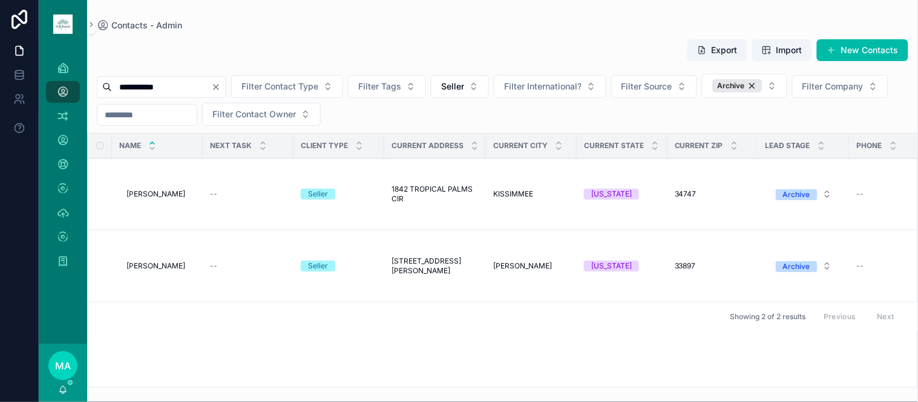
type input "**********"
click at [137, 194] on span "Luis Flores" at bounding box center [155, 194] width 59 height 10
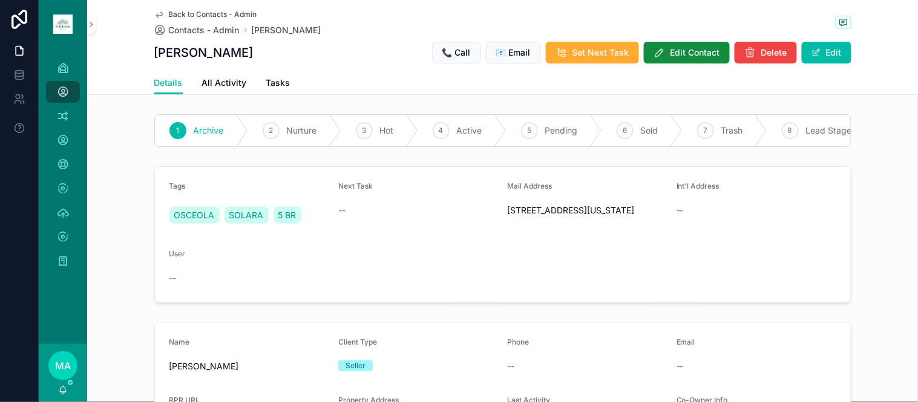
click at [209, 12] on span "Back to Contacts - Admin" at bounding box center [213, 15] width 88 height 10
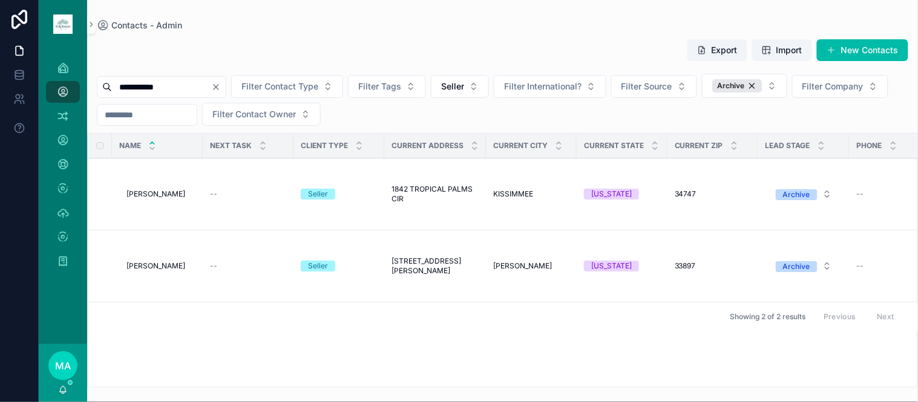
click at [152, 267] on span "Luis Flores" at bounding box center [155, 266] width 59 height 10
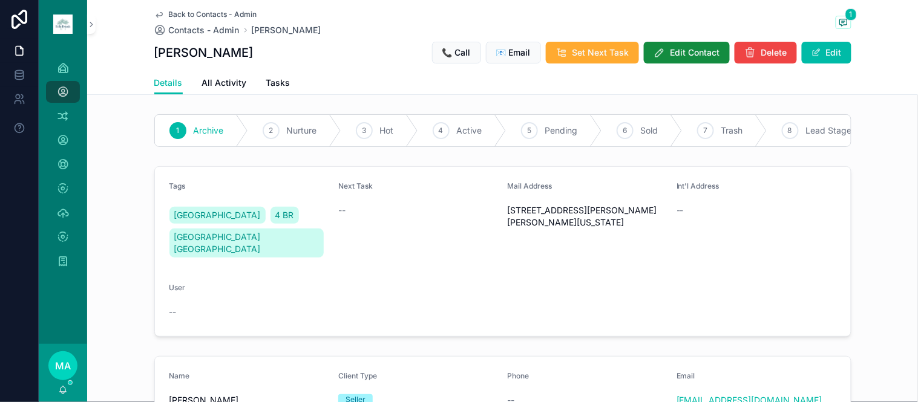
click at [201, 14] on span "Back to Contacts - Admin" at bounding box center [213, 15] width 88 height 10
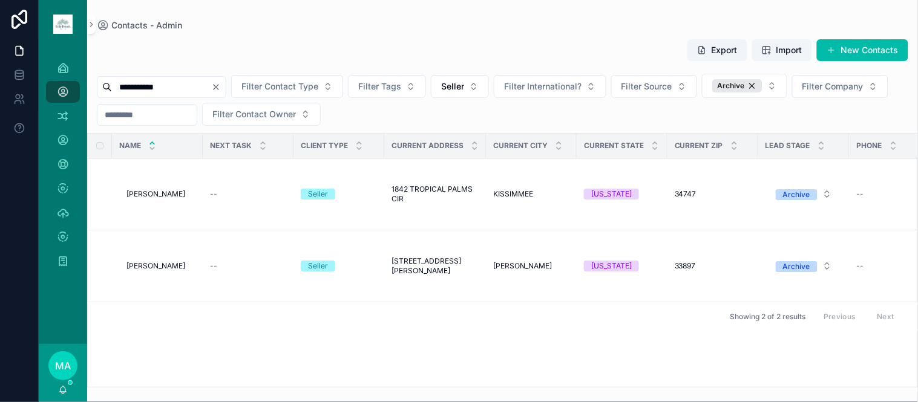
click at [218, 88] on icon "Clear" at bounding box center [216, 87] width 5 height 5
click at [186, 87] on input "scrollable content" at bounding box center [161, 87] width 99 height 17
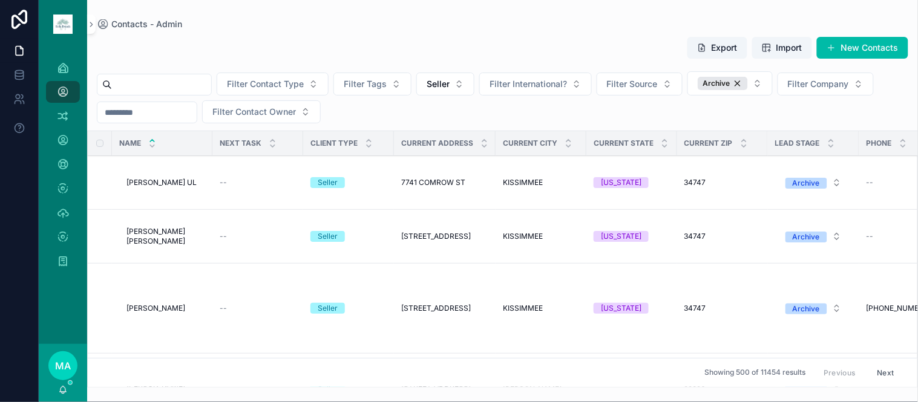
click at [126, 73] on div "Filter Contact Type Filter Tags Seller Filter International? Filter Source Arch…" at bounding box center [502, 97] width 831 height 52
click at [134, 83] on input "scrollable content" at bounding box center [161, 84] width 99 height 17
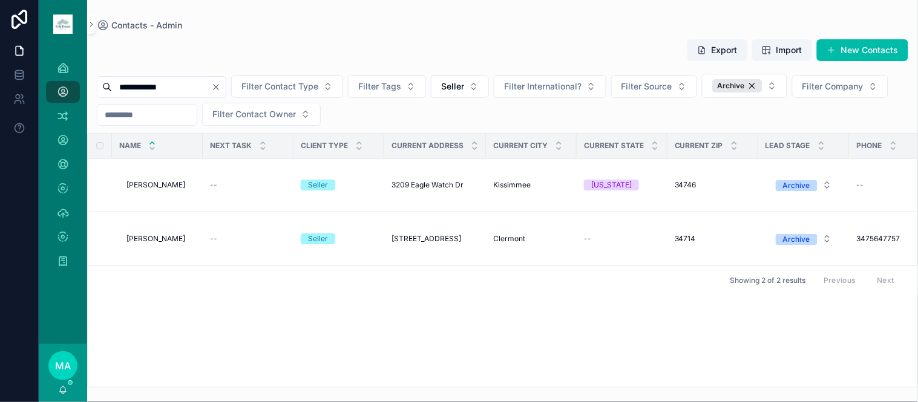
type input "**********"
click at [142, 183] on span "Luis Jimenez" at bounding box center [155, 185] width 59 height 10
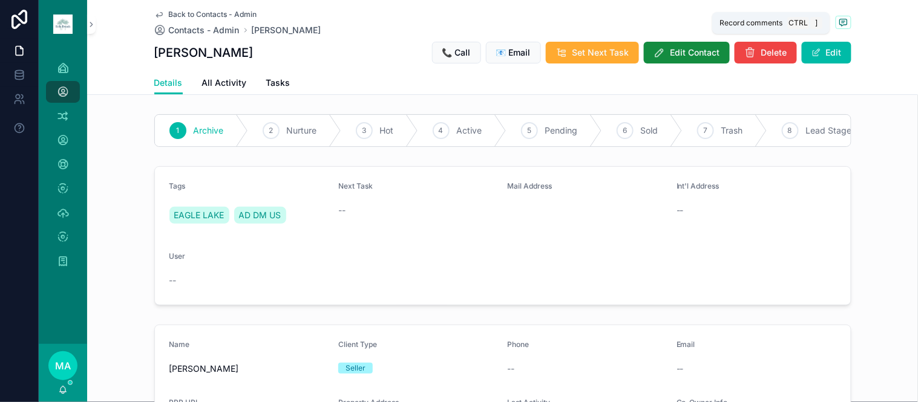
drag, startPoint x: 842, startPoint y: 16, endPoint x: 853, endPoint y: 37, distance: 23.3
click at [842, 18] on icon "scrollable content" at bounding box center [844, 23] width 10 height 10
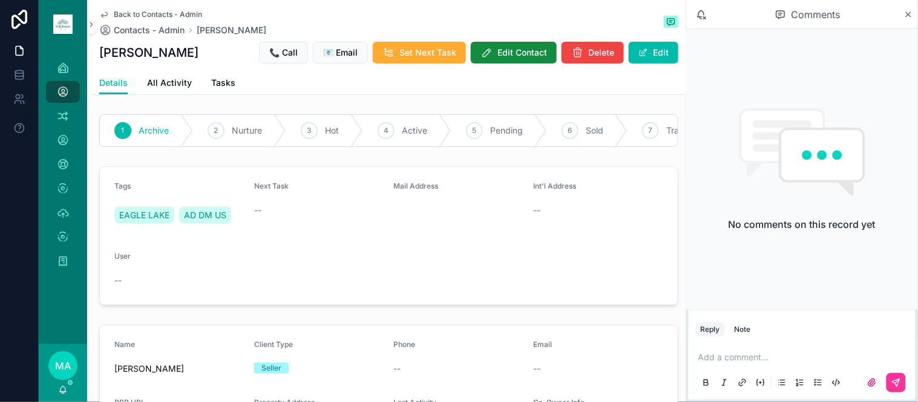
click at [737, 326] on div "Note" at bounding box center [743, 330] width 16 height 10
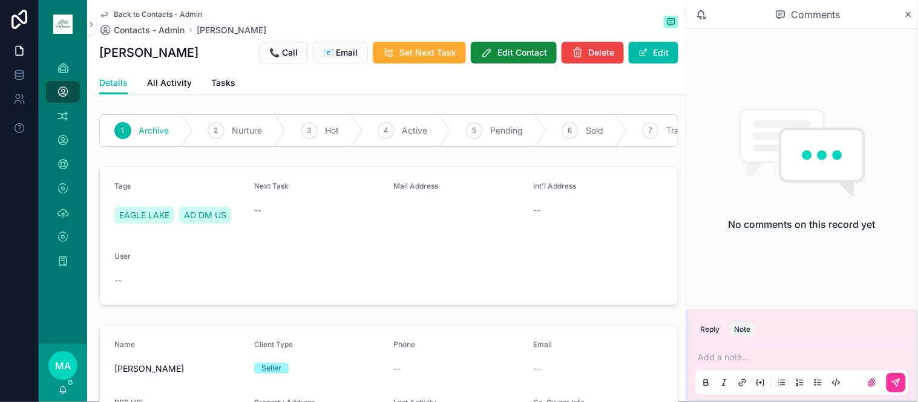
click at [746, 354] on p "scrollable content" at bounding box center [804, 358] width 212 height 12
click at [897, 379] on icon "scrollable content" at bounding box center [896, 383] width 10 height 10
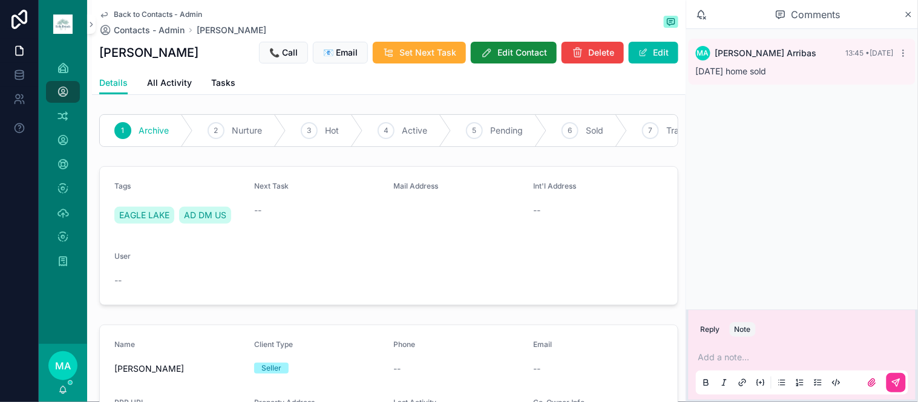
scroll to position [0, 121]
click at [549, 131] on span "Trash" at bounding box center [556, 131] width 22 height 12
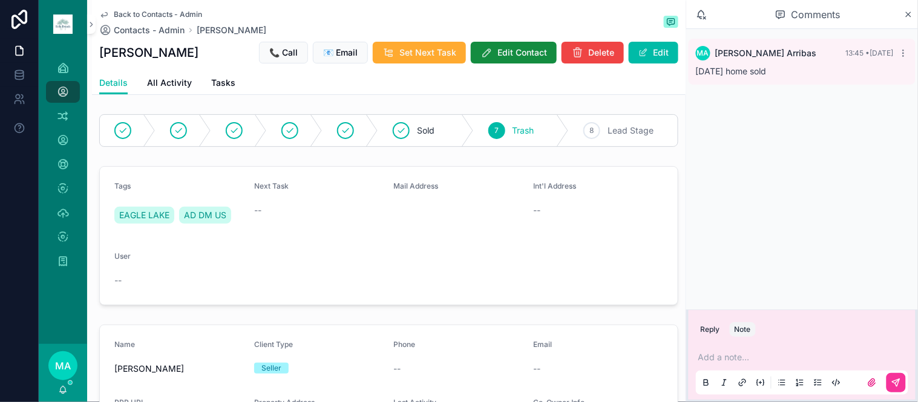
scroll to position [0, 0]
click at [908, 10] on icon "scrollable content" at bounding box center [908, 15] width 9 height 10
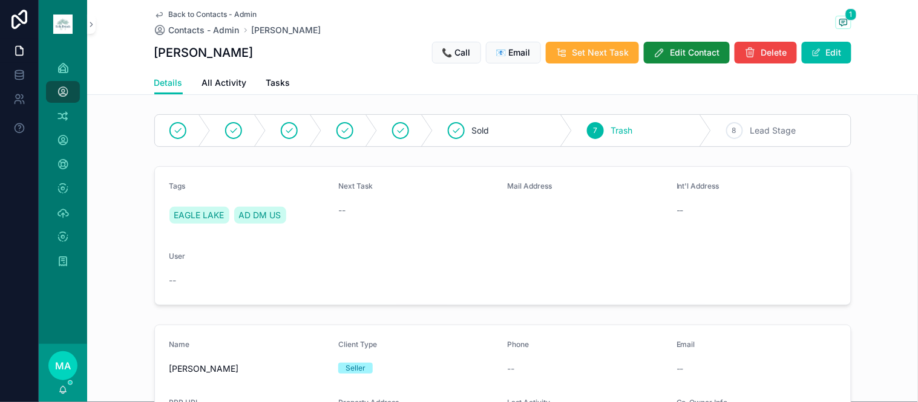
click at [200, 11] on span "Back to Contacts - Admin" at bounding box center [213, 15] width 88 height 10
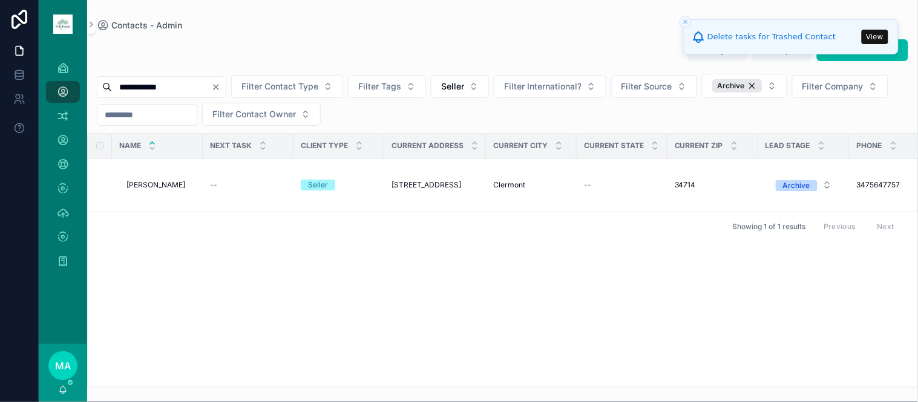
click at [145, 185] on span "Luis Jimenez" at bounding box center [155, 185] width 59 height 10
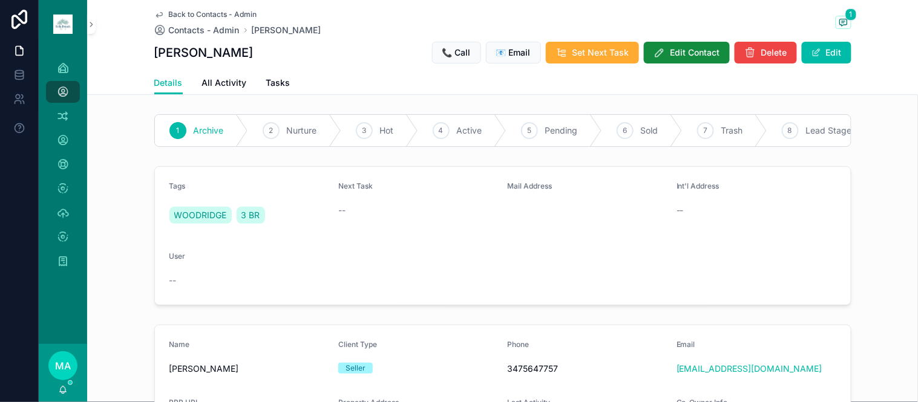
click at [816, 56] on span "scrollable content" at bounding box center [816, 53] width 10 height 10
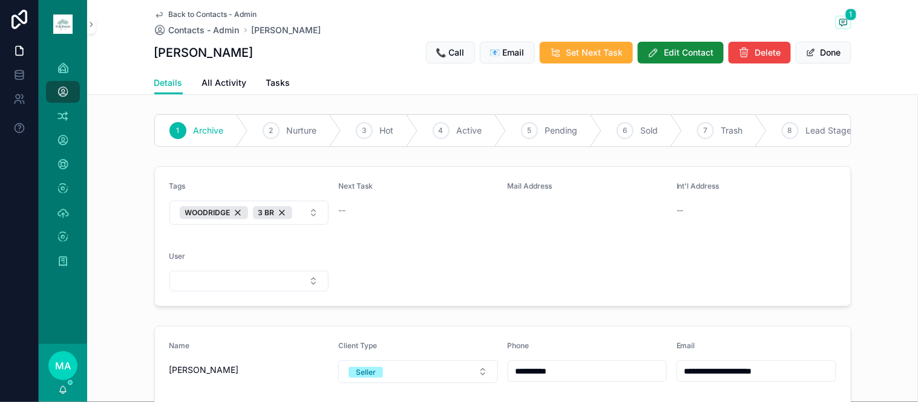
click at [684, 53] on span "Edit Contact" at bounding box center [689, 53] width 50 height 12
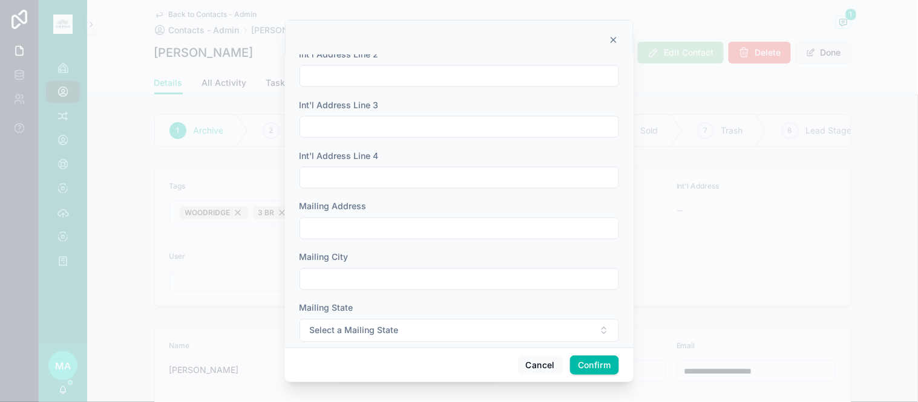
scroll to position [470, 0]
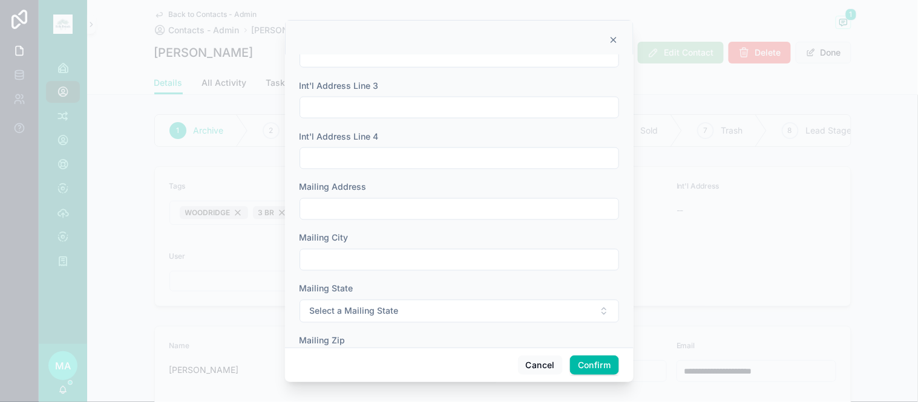
click at [382, 209] on input "text" at bounding box center [459, 209] width 318 height 17
type input "**********"
type input "*"
type input "********"
click at [349, 307] on span "Select a Mailing State" at bounding box center [354, 312] width 89 height 12
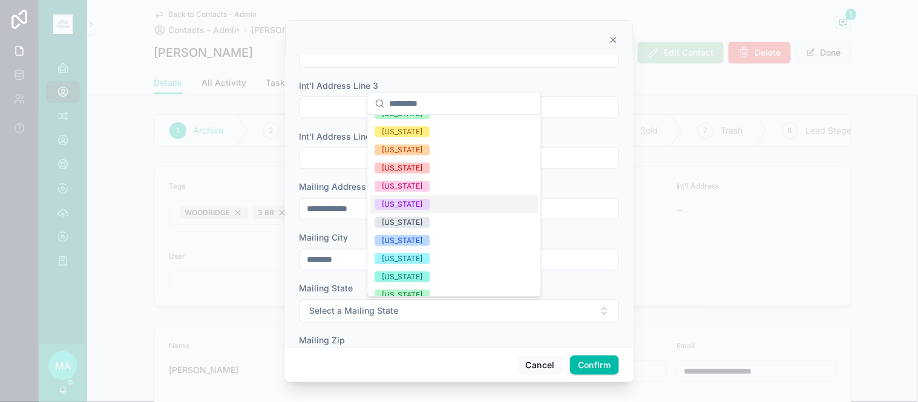
click at [402, 197] on div "[US_STATE]" at bounding box center [454, 204] width 168 height 18
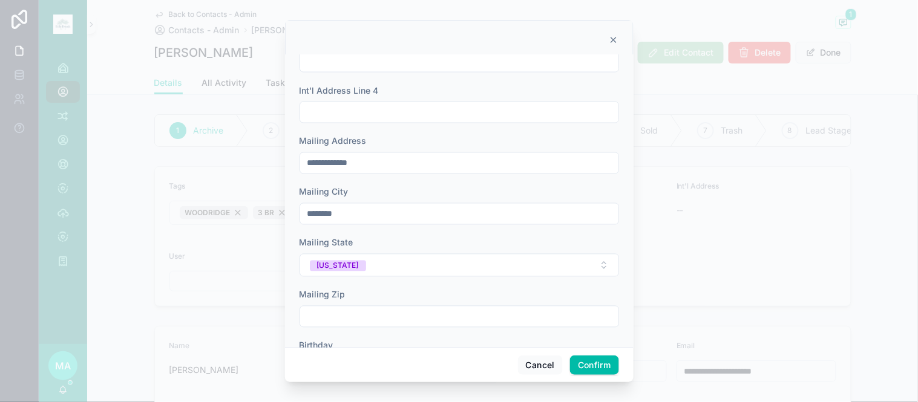
scroll to position [569, 0]
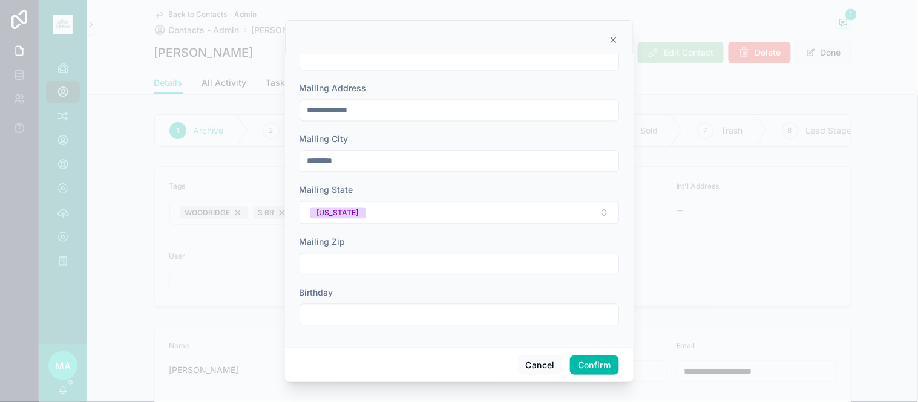
click at [349, 263] on input "text" at bounding box center [459, 264] width 318 height 17
type input "*****"
click at [603, 370] on button "Confirm" at bounding box center [594, 365] width 48 height 19
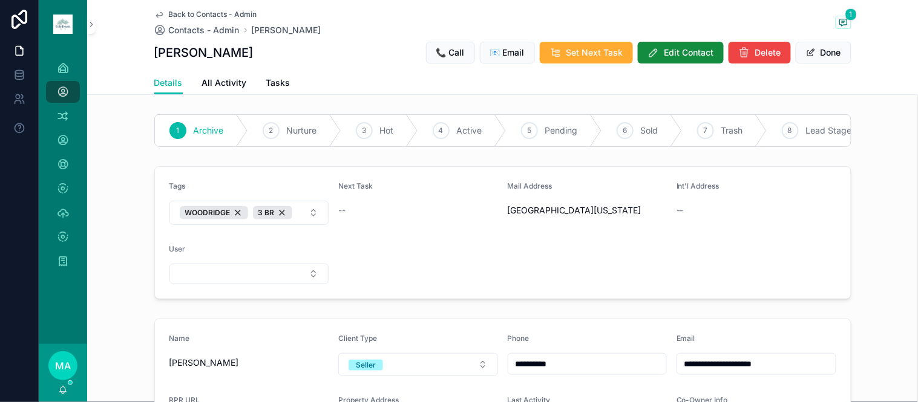
click at [300, 224] on button "WOODRIDGE 3 BR" at bounding box center [249, 213] width 160 height 24
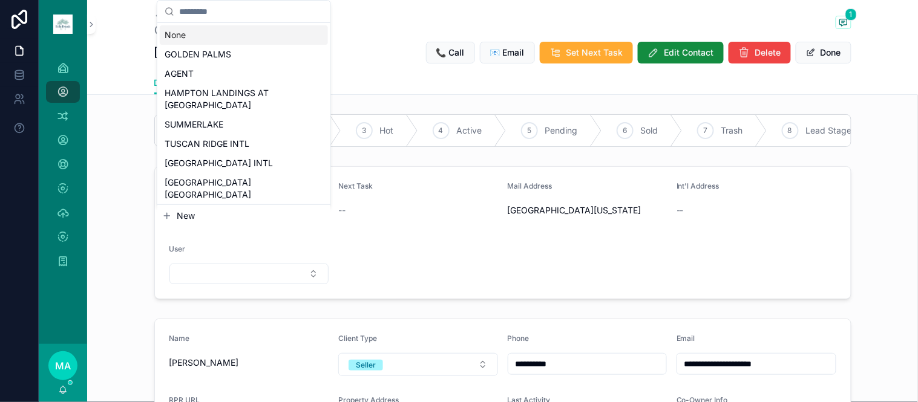
click at [447, 249] on form "Tags WOODRIDGE 3 BR Next Task -- Mail Address PO Box 135411 Clermont, Florida 3…" at bounding box center [503, 233] width 696 height 132
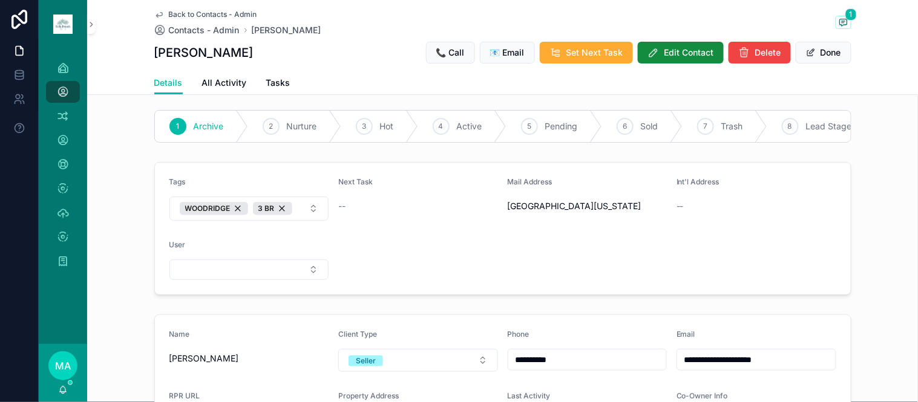
scroll to position [0, 0]
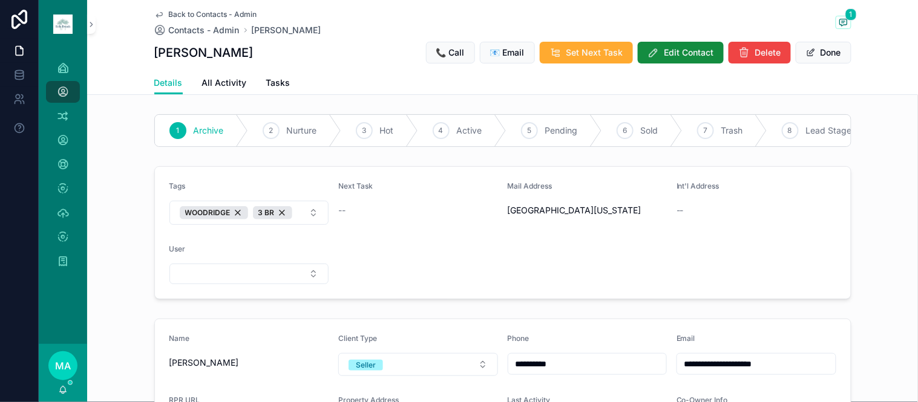
click at [822, 53] on button "Done" at bounding box center [824, 53] width 56 height 22
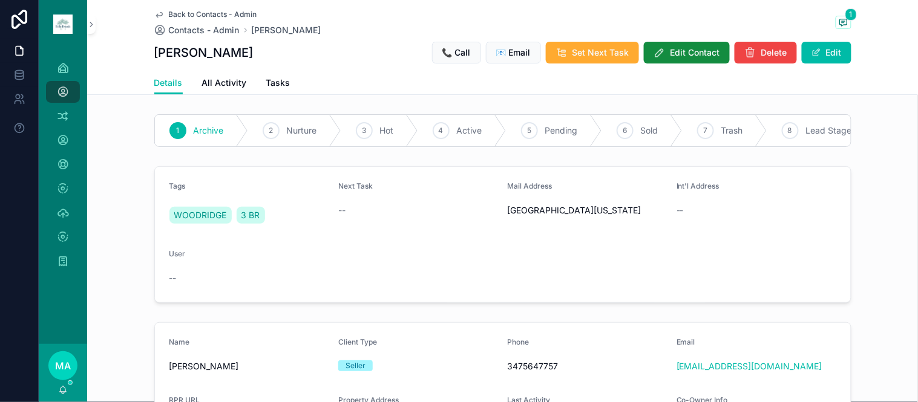
click at [190, 15] on span "Back to Contacts - Admin" at bounding box center [213, 15] width 88 height 10
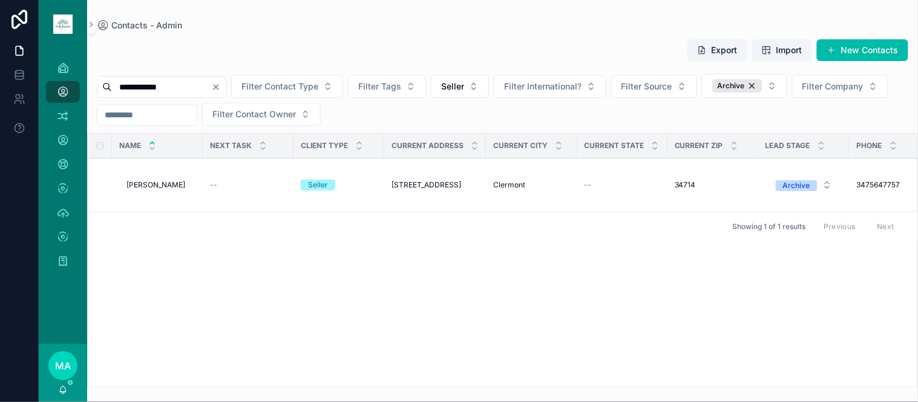
click at [221, 86] on icon "Clear" at bounding box center [216, 87] width 10 height 10
click at [211, 82] on input "scrollable content" at bounding box center [161, 87] width 99 height 17
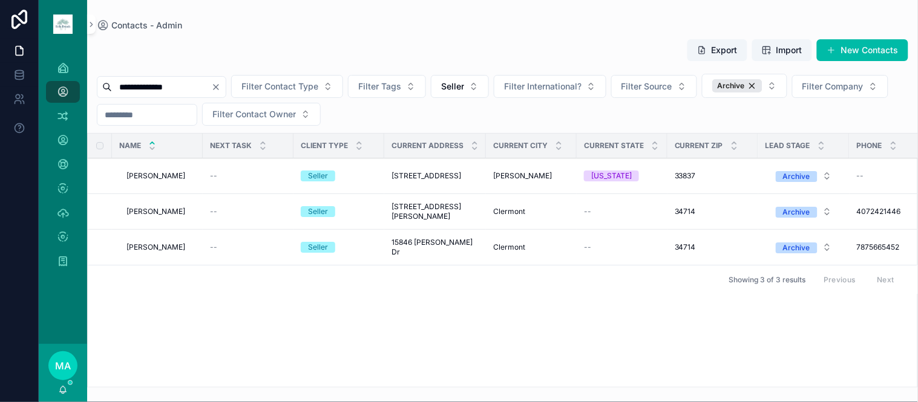
type input "**********"
click at [165, 177] on span "Luis Rodriguez" at bounding box center [155, 176] width 59 height 10
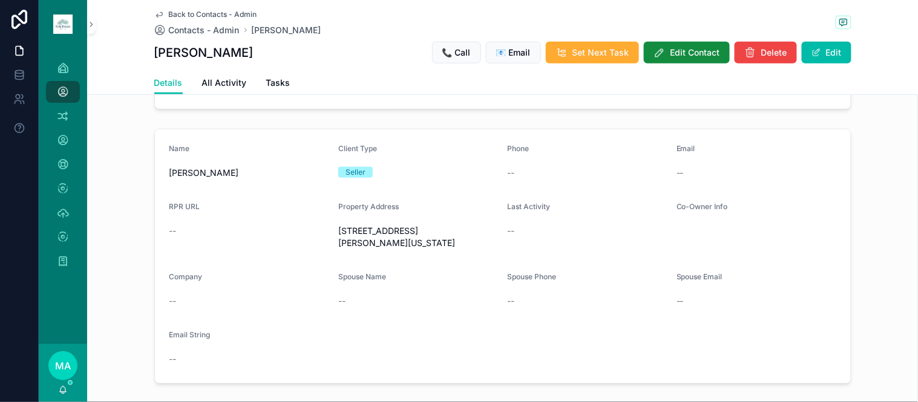
scroll to position [201, 0]
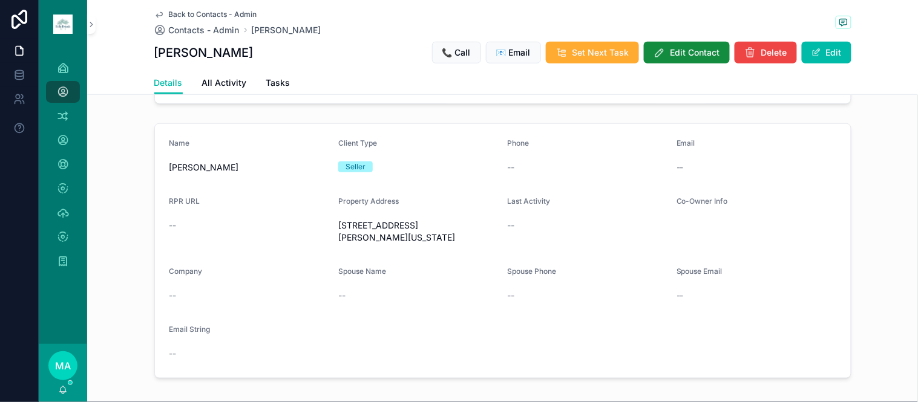
click at [836, 51] on button "Edit" at bounding box center [827, 53] width 50 height 22
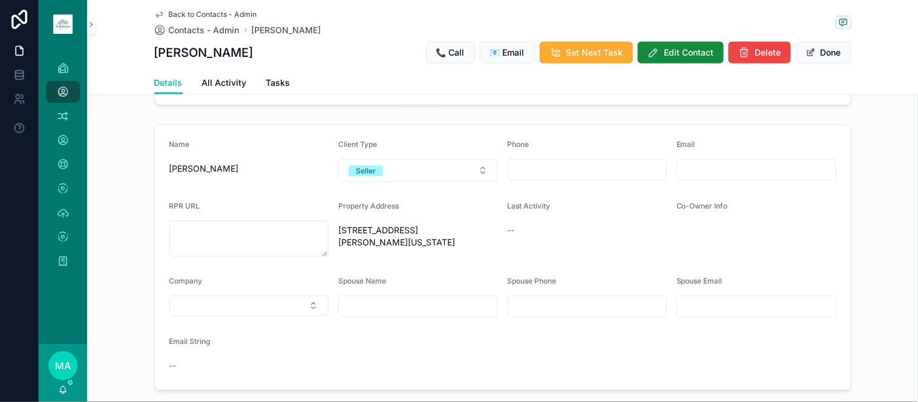
click at [709, 315] on input "scrollable content" at bounding box center [756, 306] width 159 height 17
click at [418, 301] on div "Spouse Name" at bounding box center [418, 297] width 160 height 41
click at [400, 313] on input "scrollable content" at bounding box center [418, 306] width 159 height 17
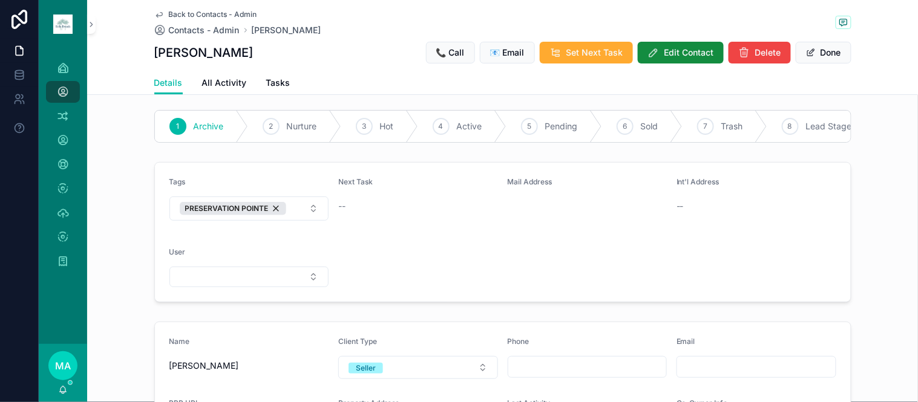
scroll to position [0, 0]
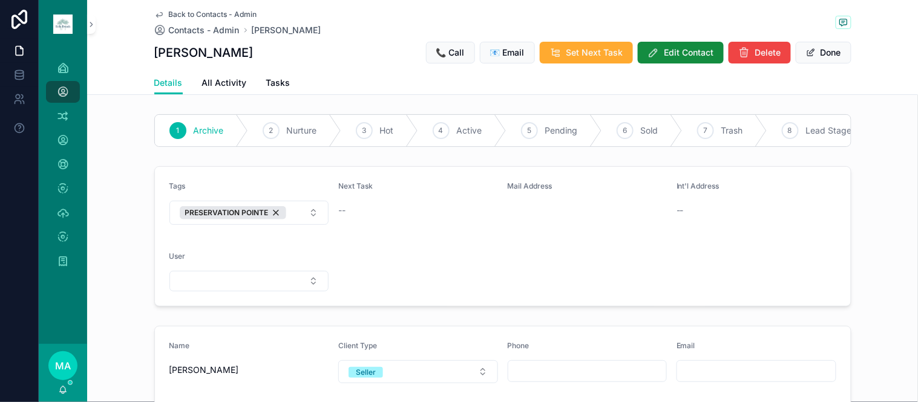
type input "**********"
click at [824, 53] on button "Done" at bounding box center [824, 53] width 56 height 22
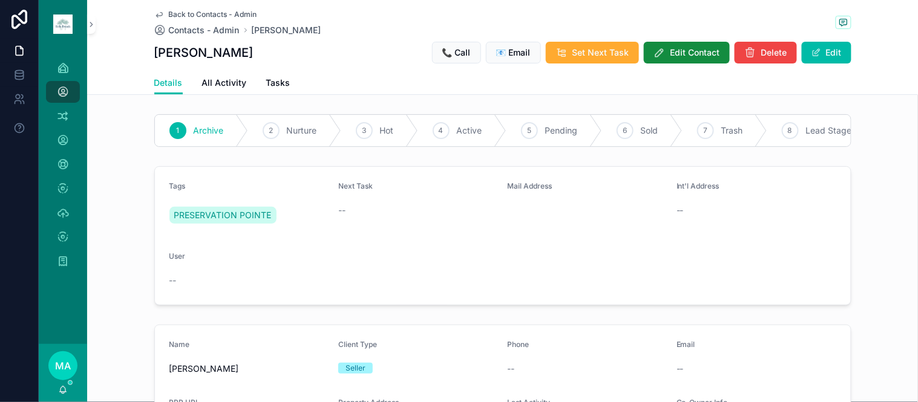
click at [688, 50] on span "Edit Contact" at bounding box center [695, 53] width 50 height 12
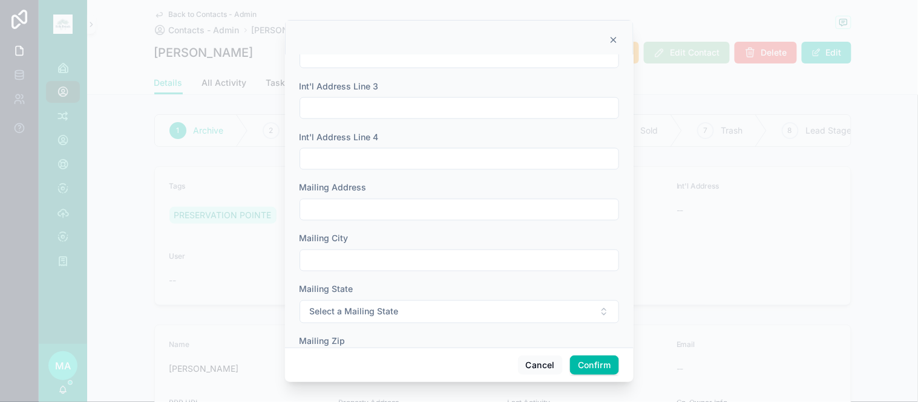
scroll to position [470, 0]
click at [347, 210] on input "text" at bounding box center [459, 209] width 318 height 17
type input "**********"
type input "*********"
click at [360, 309] on span "Select a Mailing State" at bounding box center [354, 312] width 89 height 12
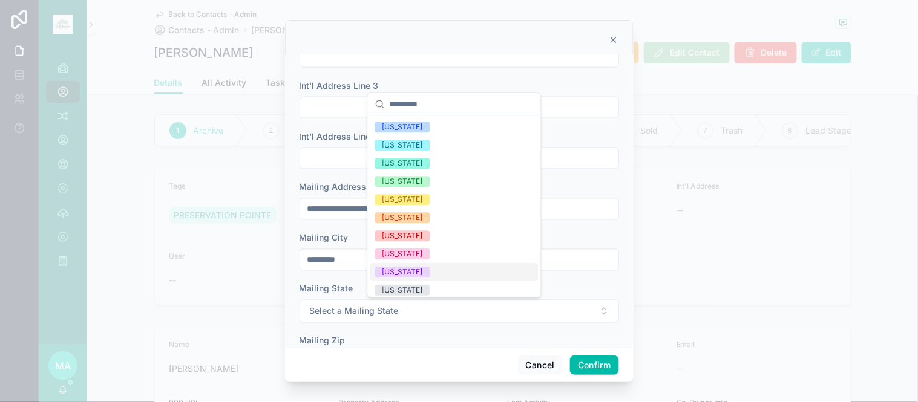
click at [385, 272] on div "[US_STATE]" at bounding box center [402, 272] width 41 height 11
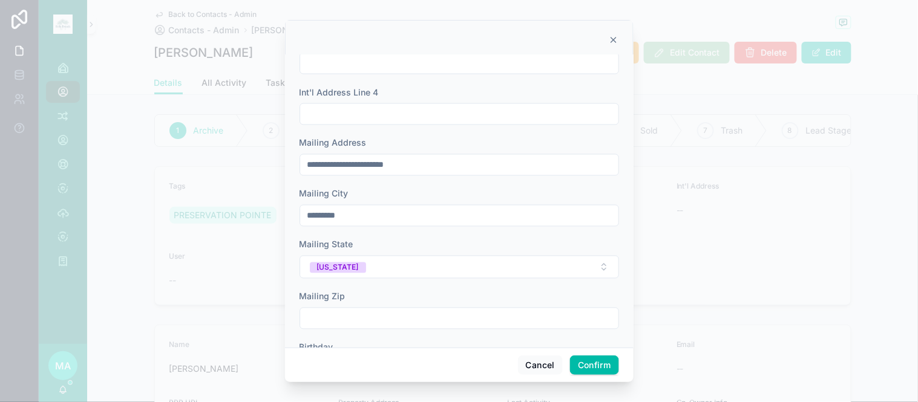
scroll to position [569, 0]
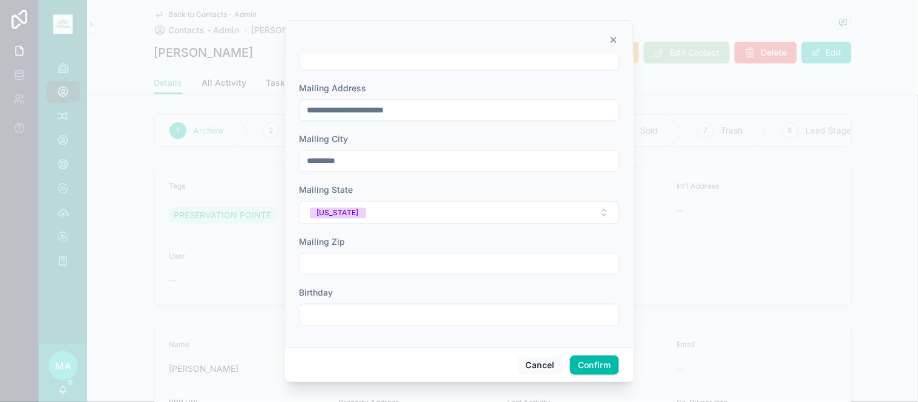
click at [370, 266] on input "text" at bounding box center [459, 264] width 318 height 17
type input "*****"
click at [606, 365] on button "Confirm" at bounding box center [594, 365] width 48 height 19
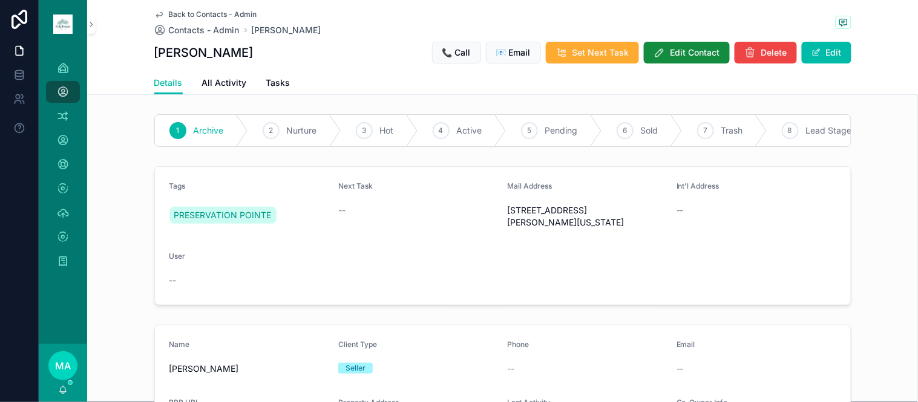
click at [825, 55] on button "Edit" at bounding box center [827, 53] width 50 height 22
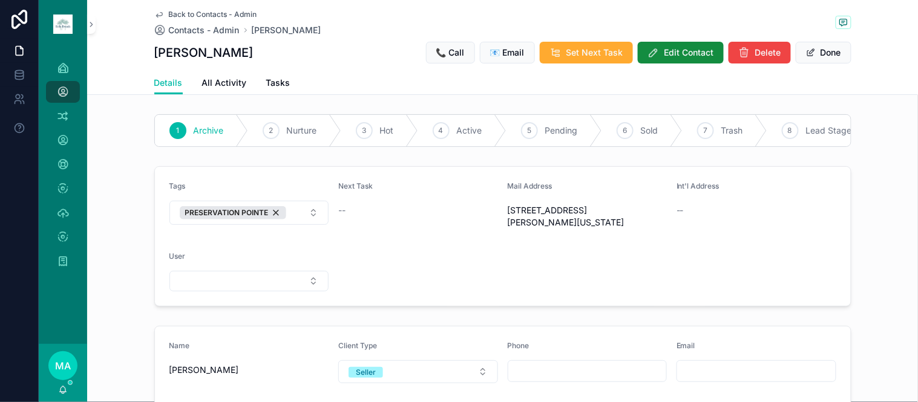
click at [293, 225] on button "PRESERVATION POINTE" at bounding box center [249, 213] width 160 height 24
type input "****"
click at [208, 271] on div "4 BR" at bounding box center [244, 272] width 168 height 19
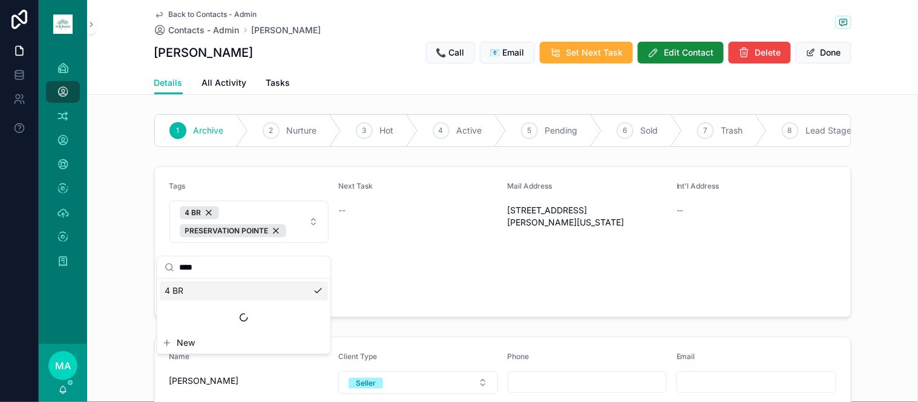
click at [811, 50] on button "Done" at bounding box center [824, 53] width 56 height 22
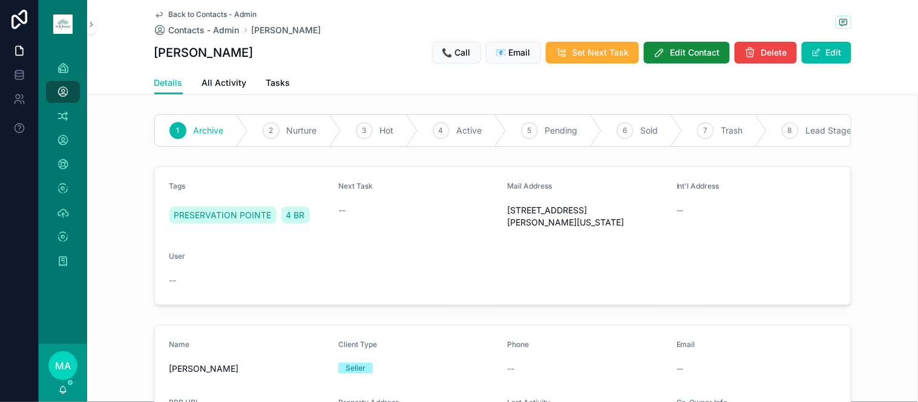
click at [186, 16] on span "Back to Contacts - Admin" at bounding box center [213, 15] width 88 height 10
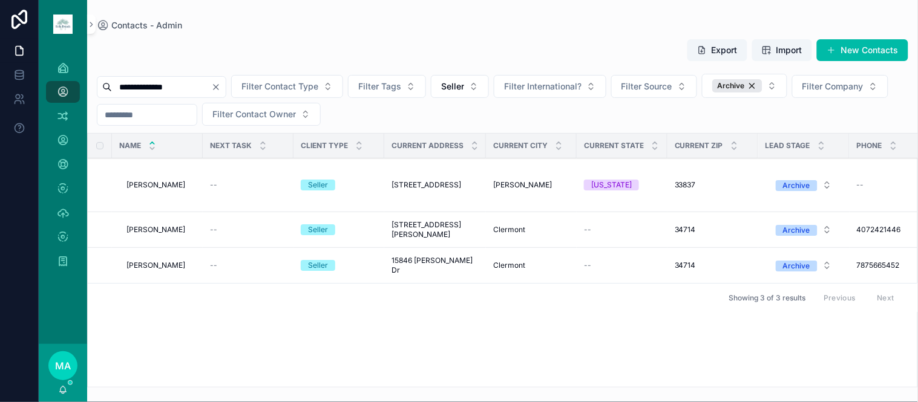
click at [154, 228] on span "Luis Rodriguez" at bounding box center [155, 230] width 59 height 10
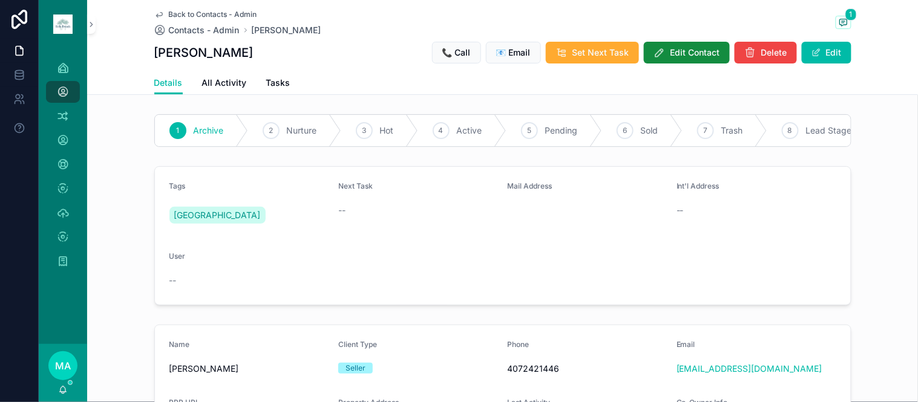
click at [823, 55] on button "Edit" at bounding box center [827, 53] width 50 height 22
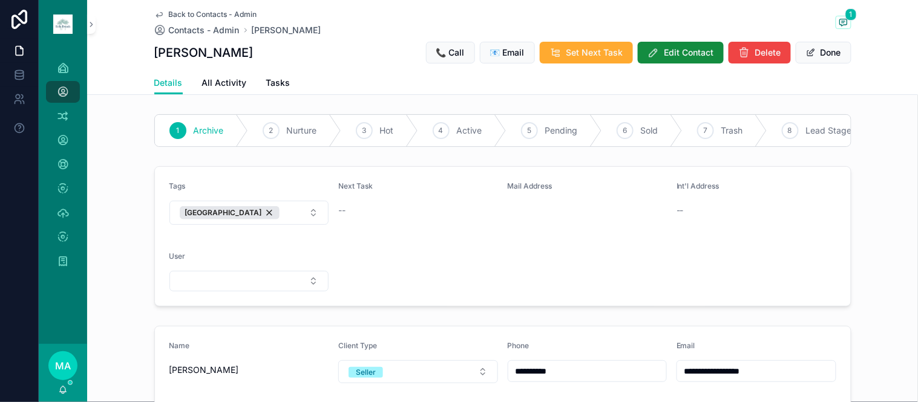
scroll to position [67, 0]
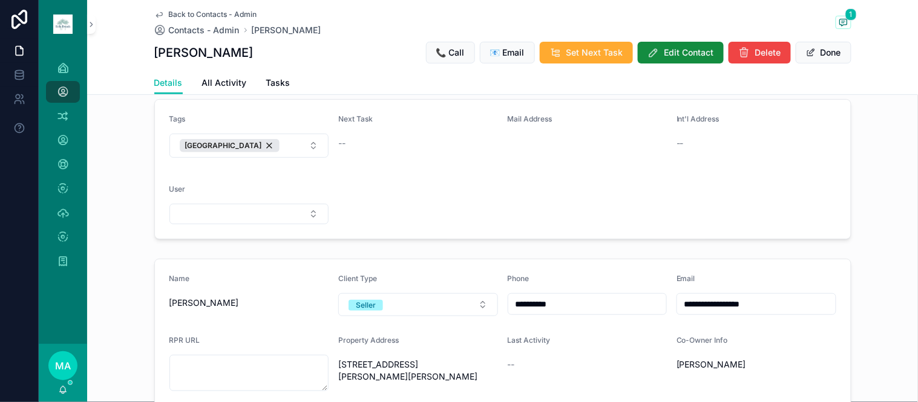
click at [277, 158] on button "[GEOGRAPHIC_DATA]" at bounding box center [249, 146] width 160 height 24
type input "****"
click at [198, 206] on div "3 BR" at bounding box center [244, 205] width 168 height 19
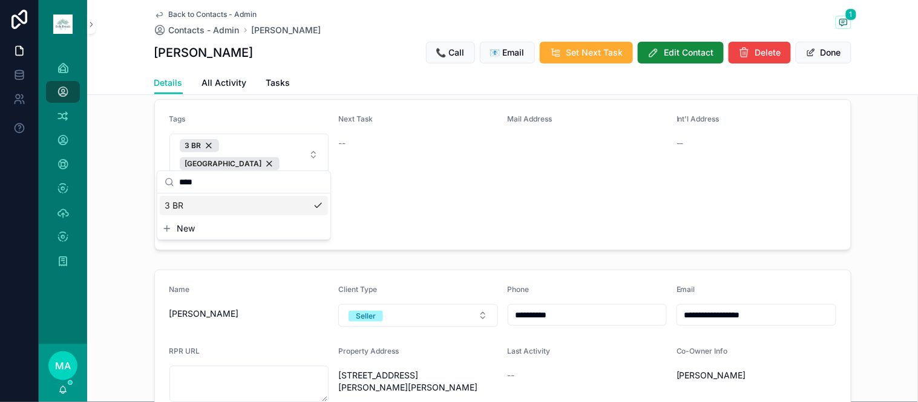
click at [823, 52] on button "Done" at bounding box center [824, 53] width 56 height 22
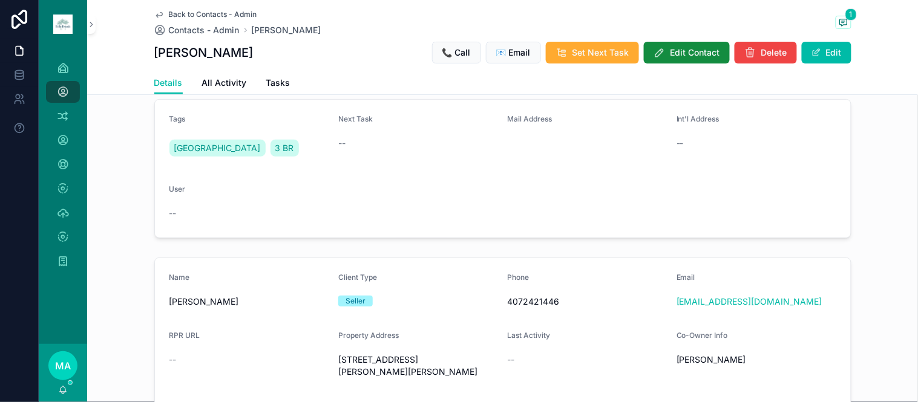
click at [197, 11] on span "Back to Contacts - Admin" at bounding box center [213, 15] width 88 height 10
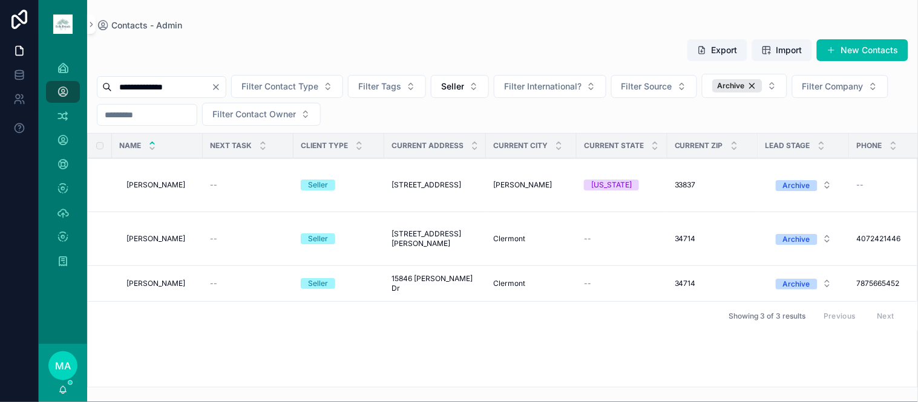
click at [166, 283] on span "Luis Rodriguez" at bounding box center [155, 284] width 59 height 10
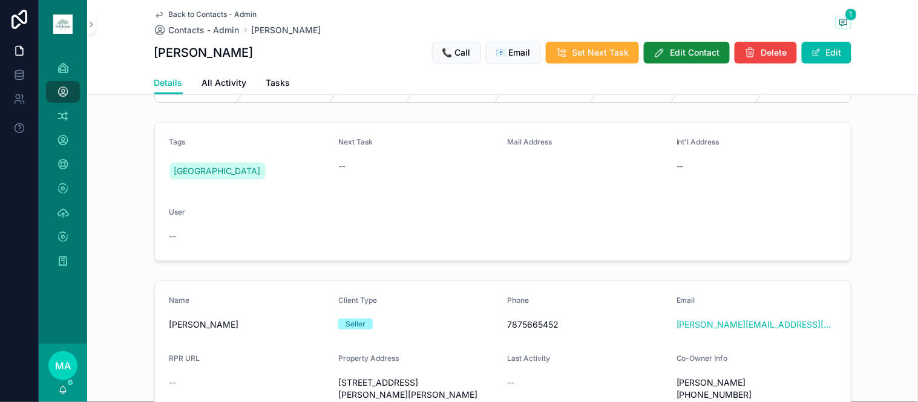
scroll to position [201, 0]
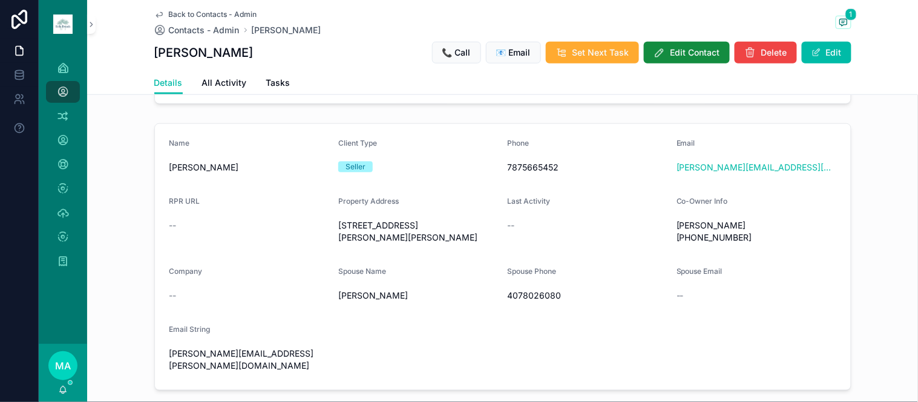
click at [208, 16] on span "Back to Contacts - Admin" at bounding box center [213, 15] width 88 height 10
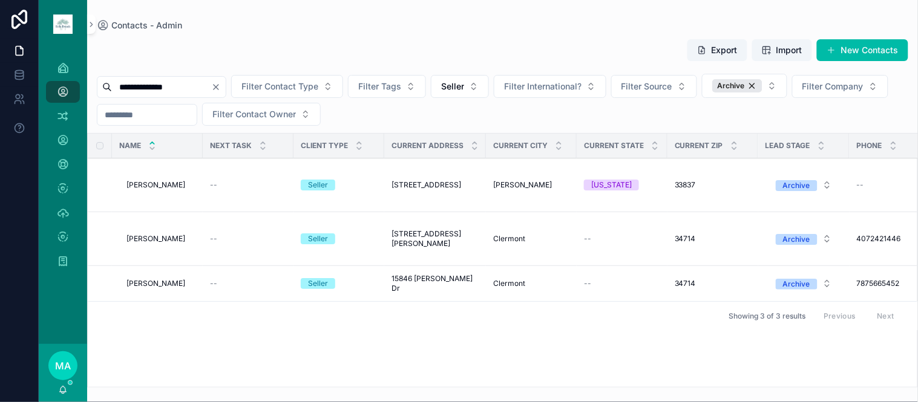
click at [226, 93] on div "**********" at bounding box center [161, 87] width 129 height 22
click at [221, 90] on icon "Clear" at bounding box center [216, 87] width 10 height 10
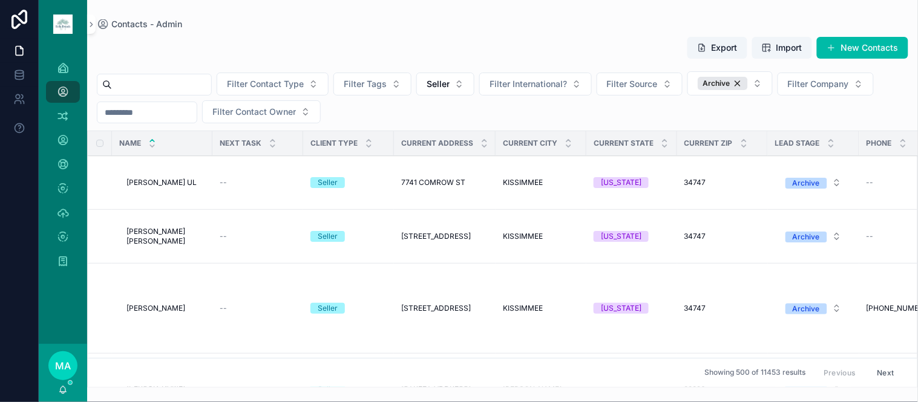
click at [211, 88] on input "scrollable content" at bounding box center [161, 84] width 99 height 17
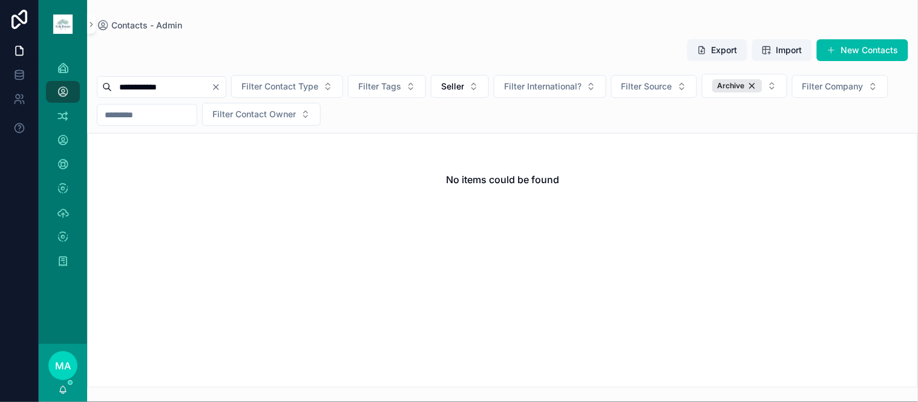
type input "**********"
click at [221, 91] on icon "Clear" at bounding box center [216, 87] width 10 height 10
click at [185, 88] on input "scrollable content" at bounding box center [161, 87] width 99 height 17
type input "*"
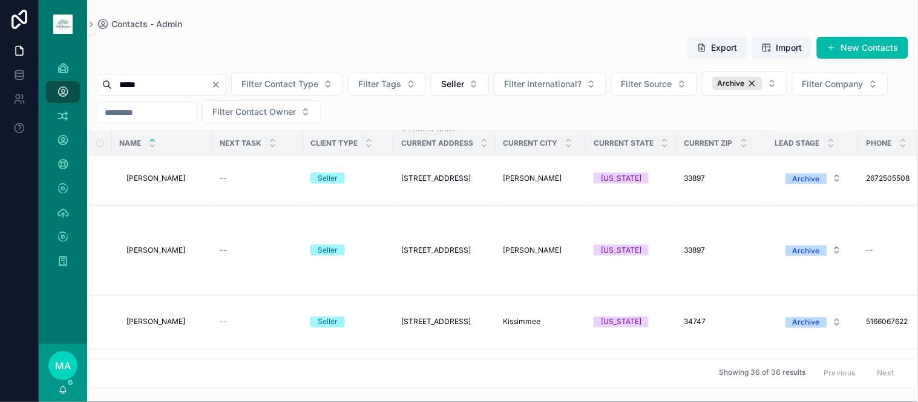
scroll to position [1749, 0]
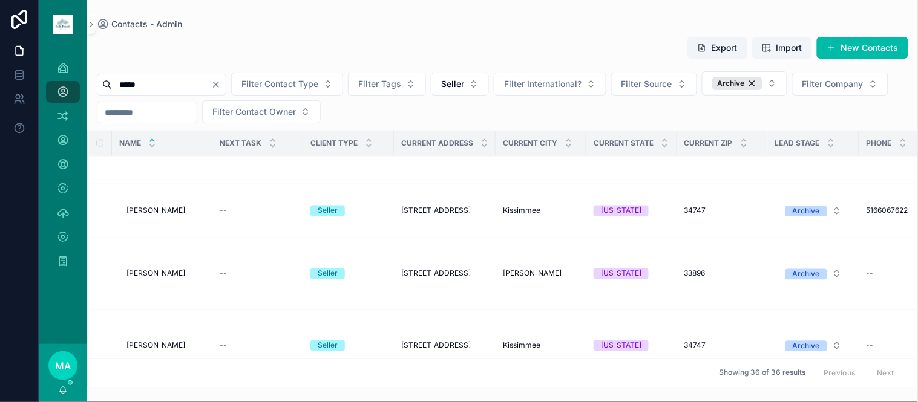
type input "*****"
click at [162, 144] on span "Marco Zingone" at bounding box center [155, 139] width 59 height 10
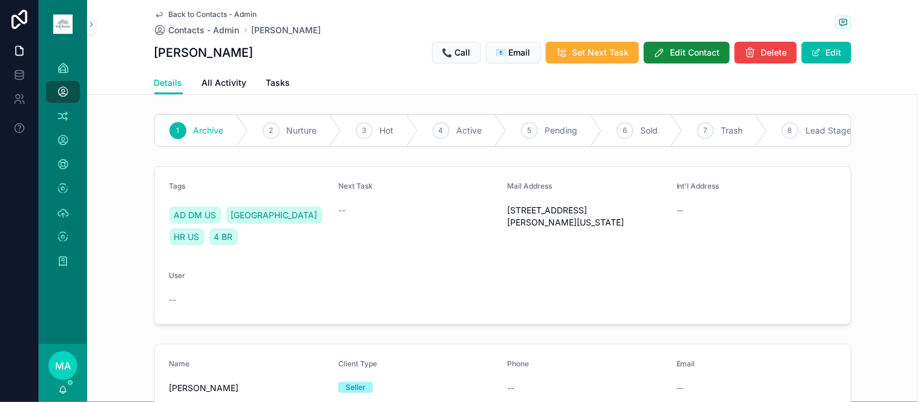
click at [824, 51] on button "Edit" at bounding box center [827, 53] width 50 height 22
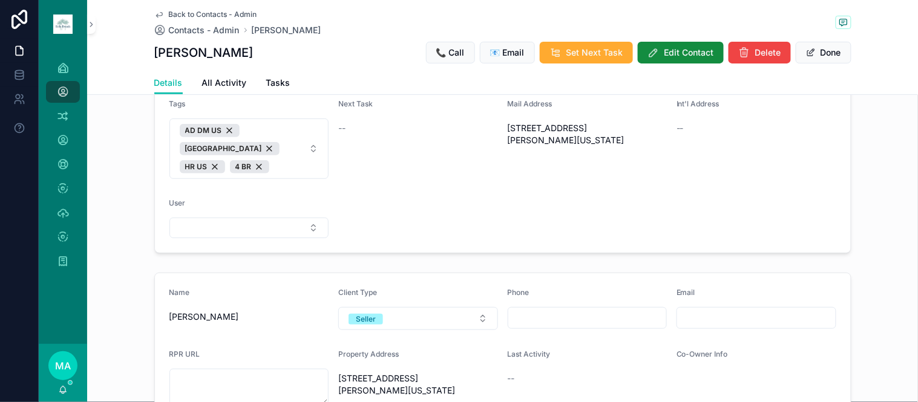
scroll to position [269, 0]
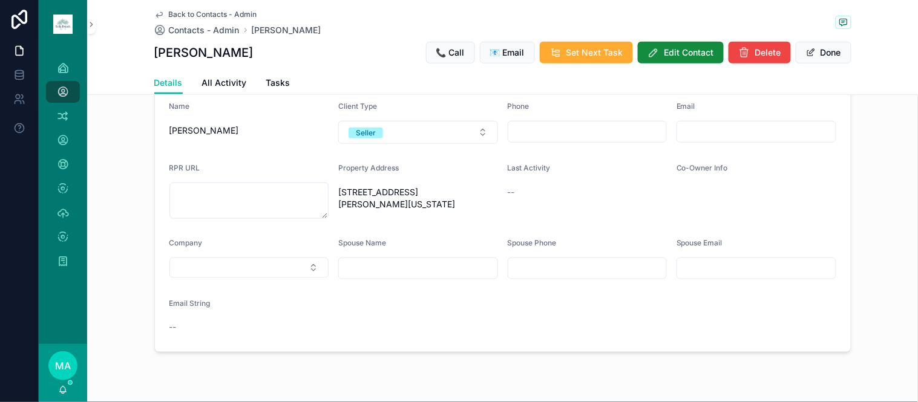
click at [395, 277] on input "scrollable content" at bounding box center [418, 268] width 159 height 17
type input "**********"
click at [813, 51] on button "Done" at bounding box center [824, 53] width 56 height 22
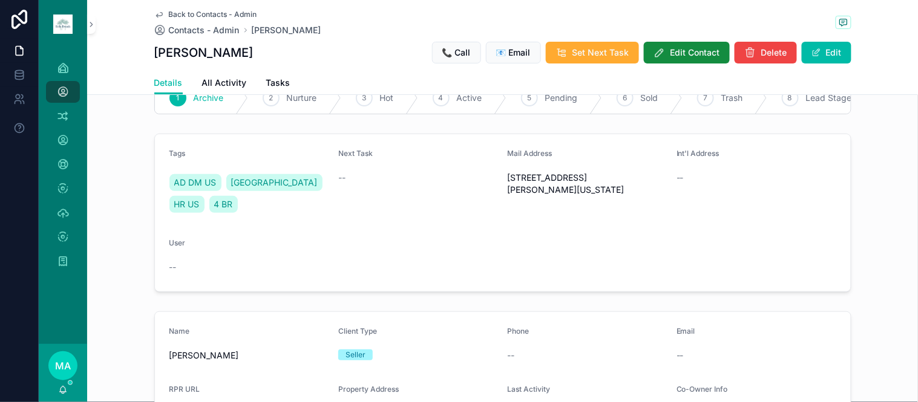
scroll to position [0, 0]
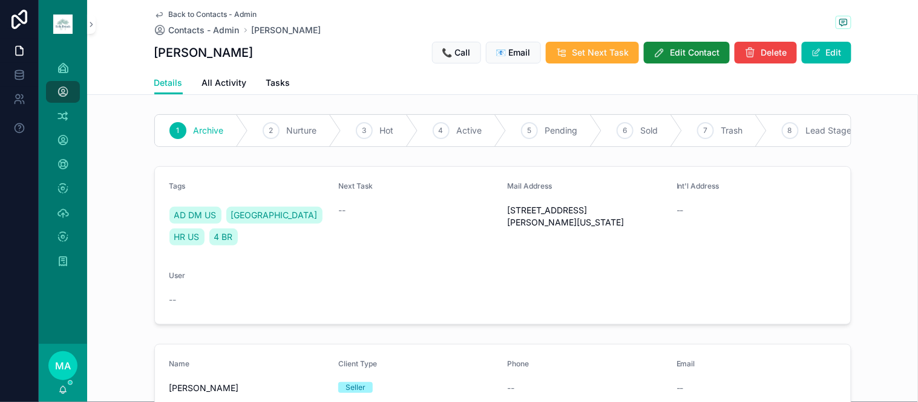
click at [212, 13] on span "Back to Contacts - Admin" at bounding box center [213, 15] width 88 height 10
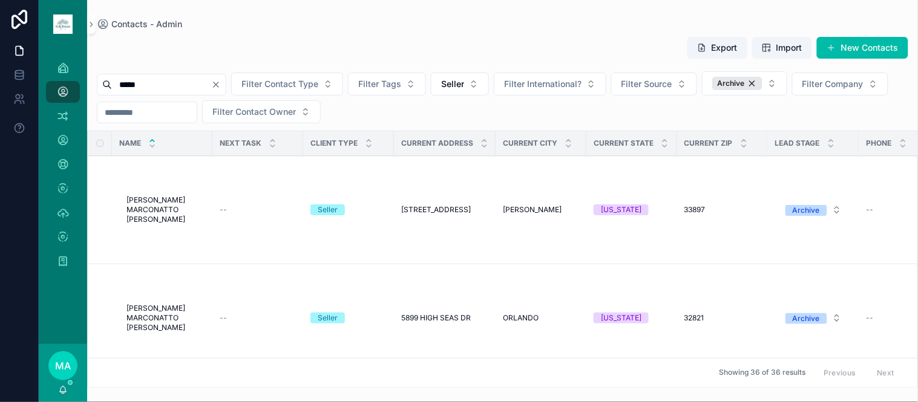
click at [182, 80] on input "*****" at bounding box center [161, 84] width 99 height 17
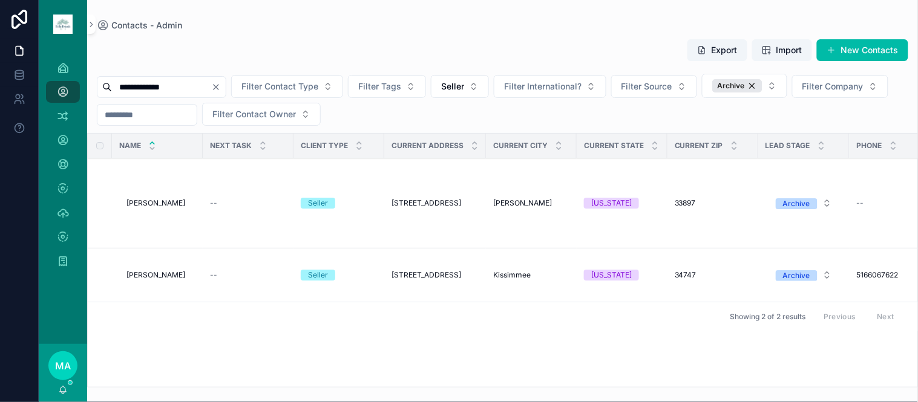
type input "**********"
click at [159, 272] on span "Marco Zingone" at bounding box center [155, 275] width 59 height 10
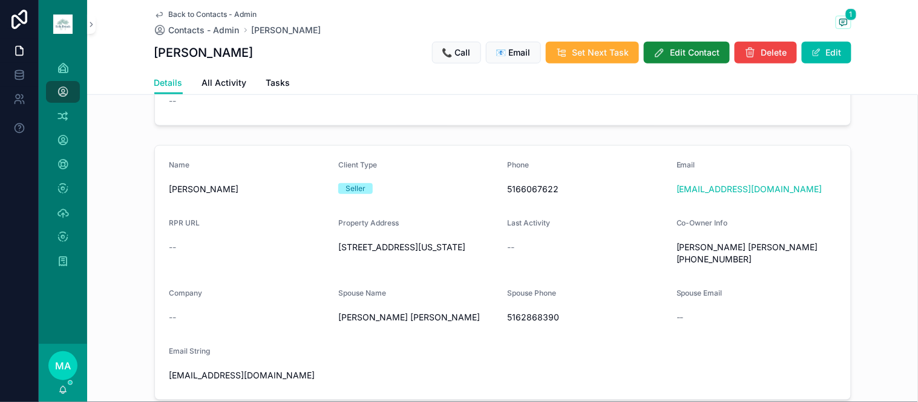
scroll to position [201, 0]
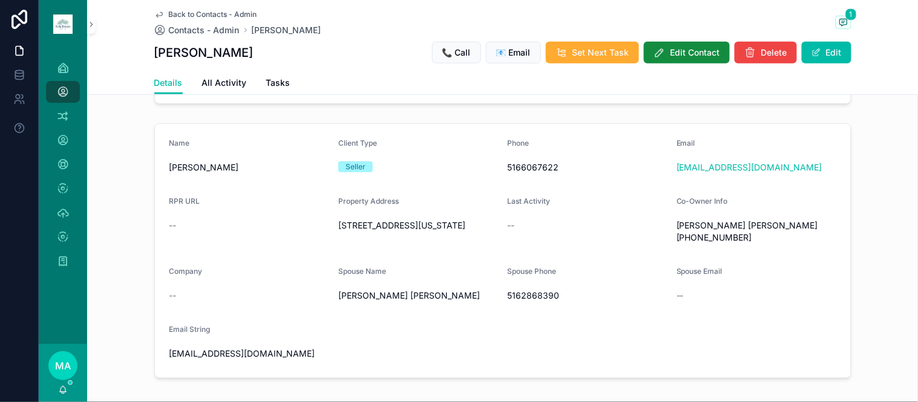
click at [849, 22] on div "Back to Contacts - Admin Contacts - Admin Marco Zingone 1 Marco Zingone 📞 Call …" at bounding box center [502, 47] width 831 height 95
click at [845, 19] on span "1" at bounding box center [850, 14] width 11 height 12
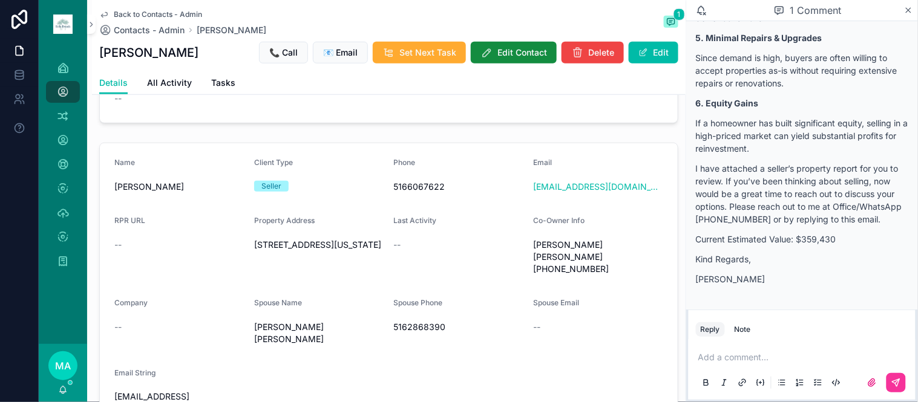
scroll to position [378, 0]
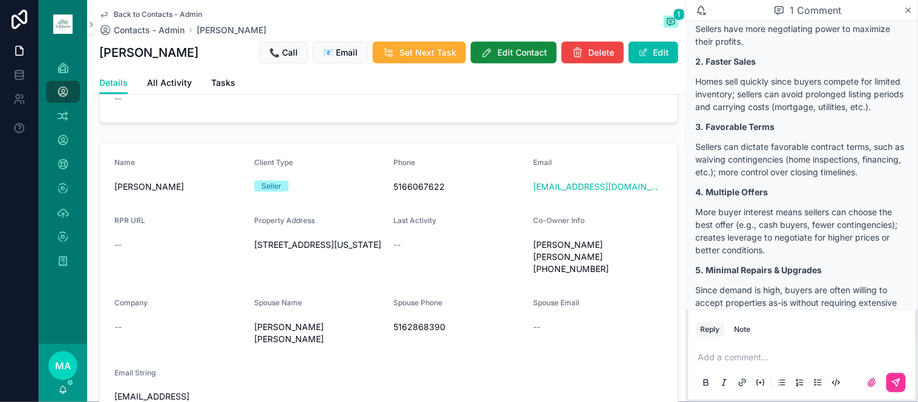
click at [906, 9] on icon "scrollable content" at bounding box center [908, 10] width 9 height 10
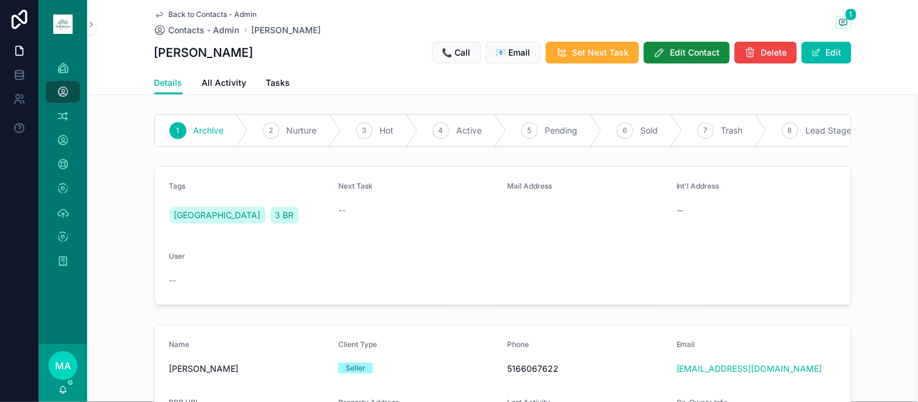
click at [186, 11] on span "Back to Contacts - Admin" at bounding box center [213, 15] width 88 height 10
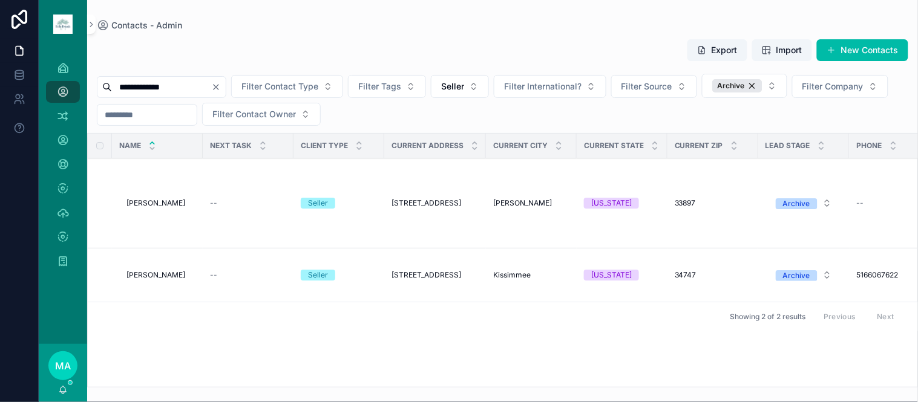
click at [174, 203] on span "Marco Zingone" at bounding box center [155, 203] width 59 height 10
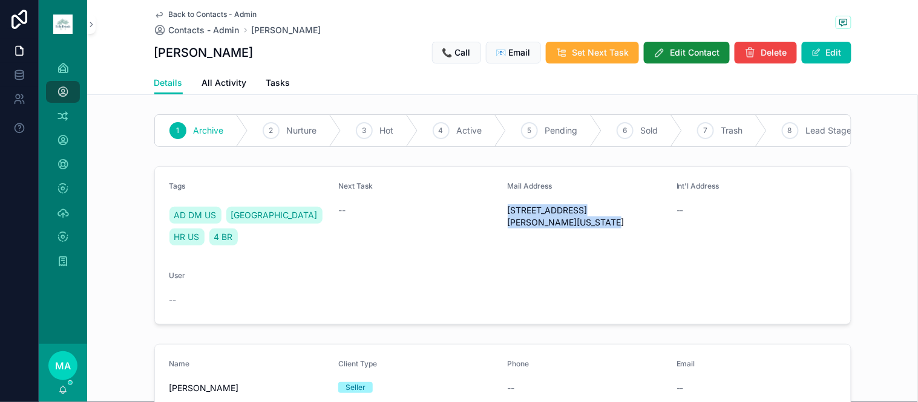
drag, startPoint x: 616, startPoint y: 235, endPoint x: 500, endPoint y: 222, distance: 116.3
click at [501, 222] on form "Tags AD DM US HIGHLANDS RESERVE HR US 4 BR Next Task -- Mail Address 310 KINGS …" at bounding box center [503, 245] width 696 height 157
copy span "310 KINGS WAY DAVENPORT, Florida 33897"
click at [204, 11] on span "Back to Contacts - Admin" at bounding box center [213, 15] width 88 height 10
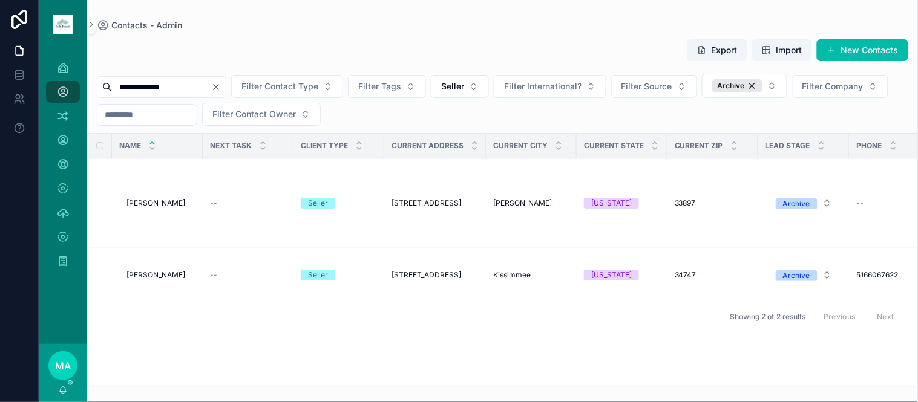
click at [166, 280] on span "Marco Zingone" at bounding box center [155, 275] width 59 height 10
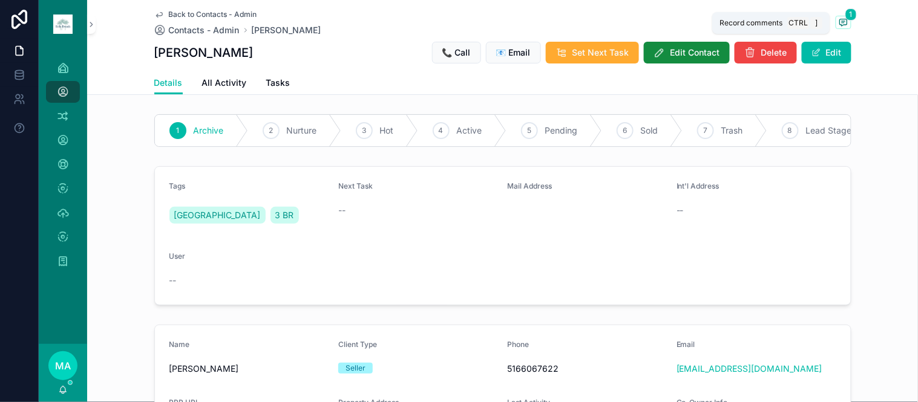
click at [839, 21] on icon "scrollable content" at bounding box center [844, 23] width 10 height 10
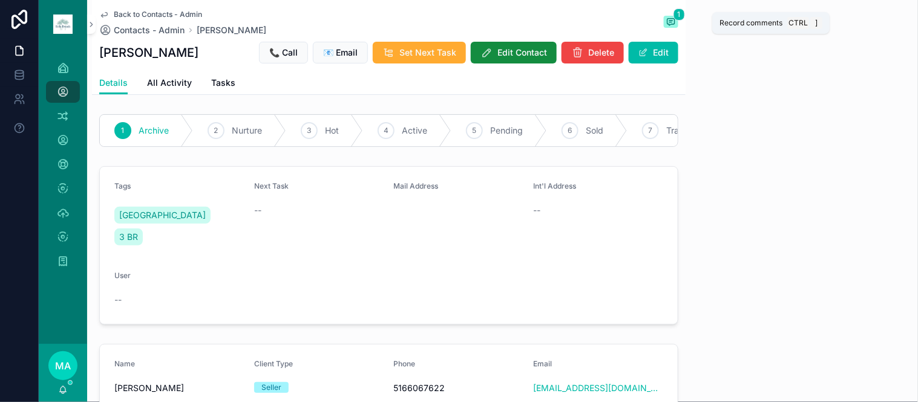
scroll to position [647, 0]
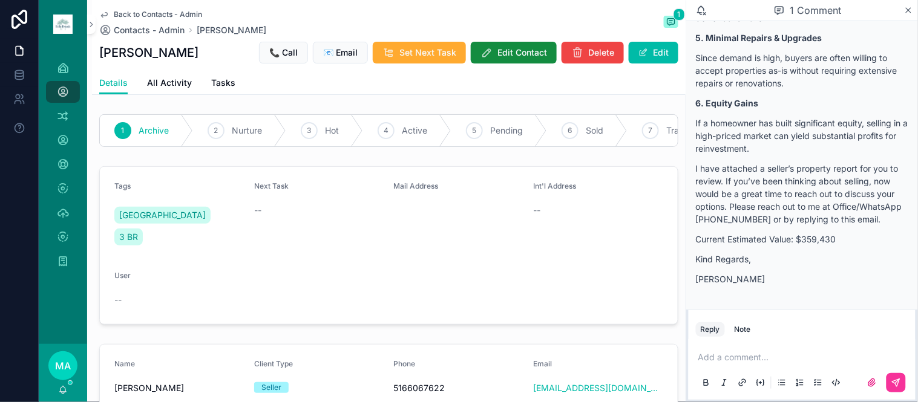
click at [755, 358] on p "scrollable content" at bounding box center [804, 358] width 212 height 12
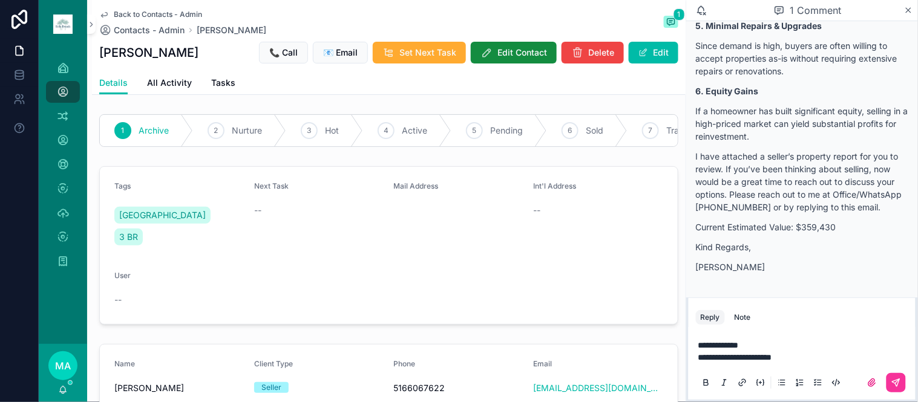
click at [699, 341] on span "**********" at bounding box center [718, 345] width 41 height 8
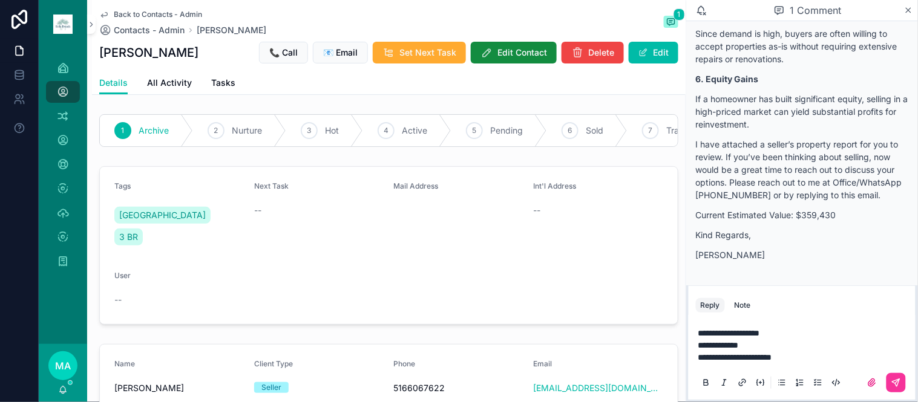
click at [893, 381] on icon "scrollable content" at bounding box center [896, 383] width 10 height 10
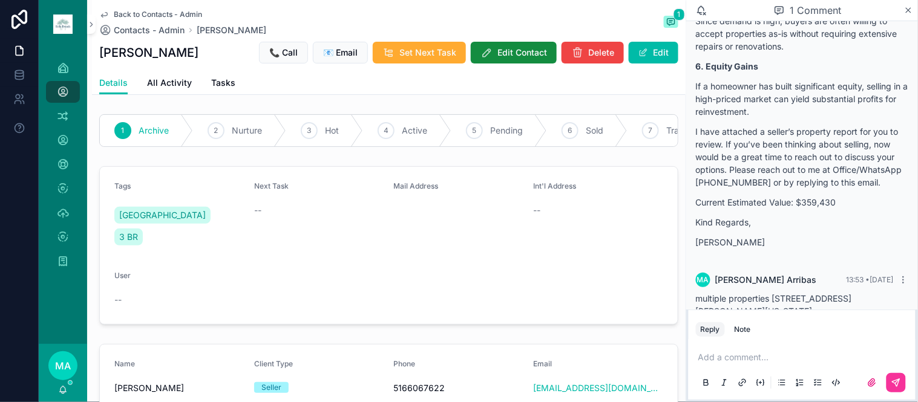
click at [640, 46] on button "Edit" at bounding box center [654, 53] width 50 height 22
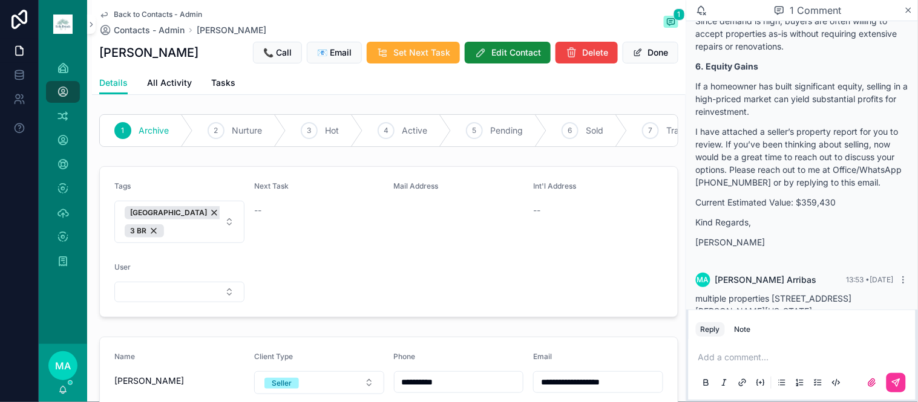
click at [207, 238] on span "INDIAN RIDGE 3 BR" at bounding box center [172, 221] width 95 height 31
type input "********"
click at [194, 286] on div "MULTIPLE PROPERTIES" at bounding box center [178, 290] width 168 height 19
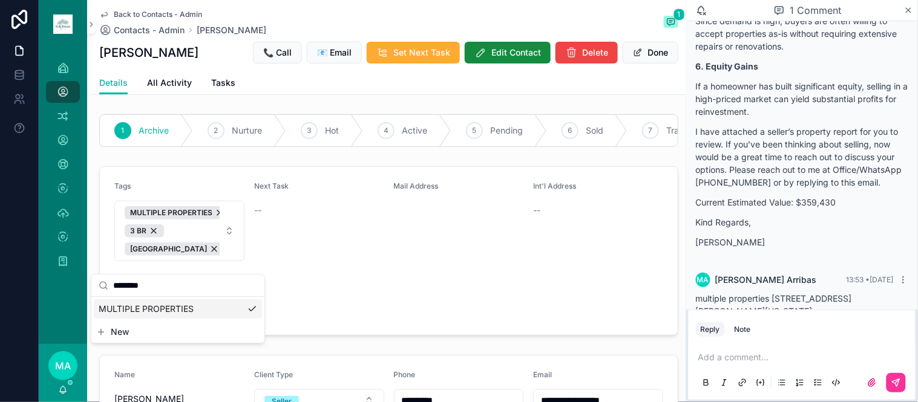
click at [909, 11] on icon "scrollable content" at bounding box center [908, 10] width 9 height 10
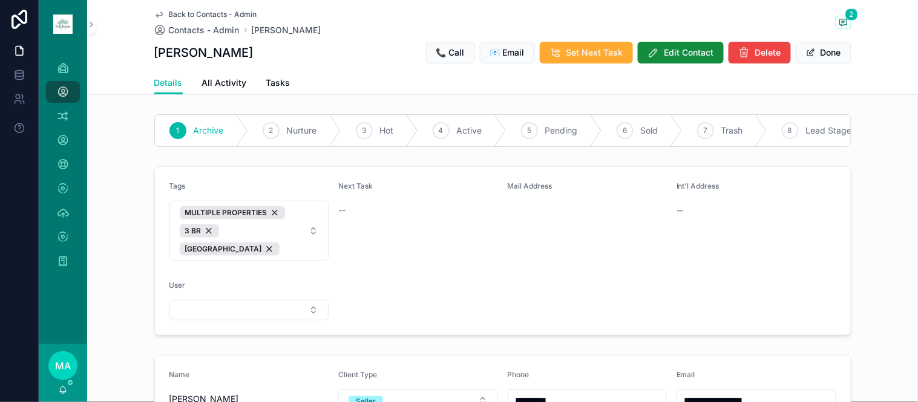
click at [823, 52] on button "Done" at bounding box center [824, 53] width 56 height 22
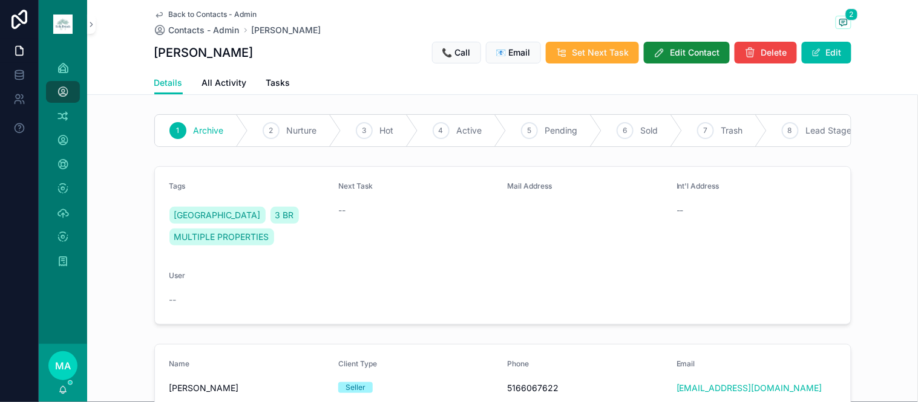
click at [687, 53] on span "Edit Contact" at bounding box center [695, 53] width 50 height 12
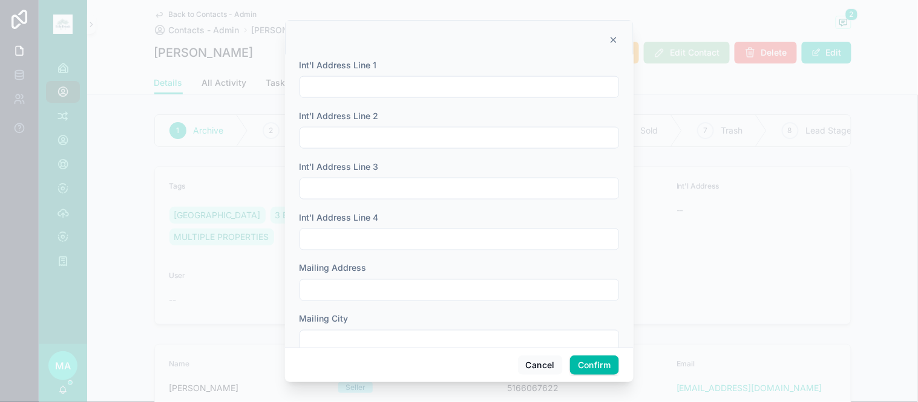
scroll to position [403, 0]
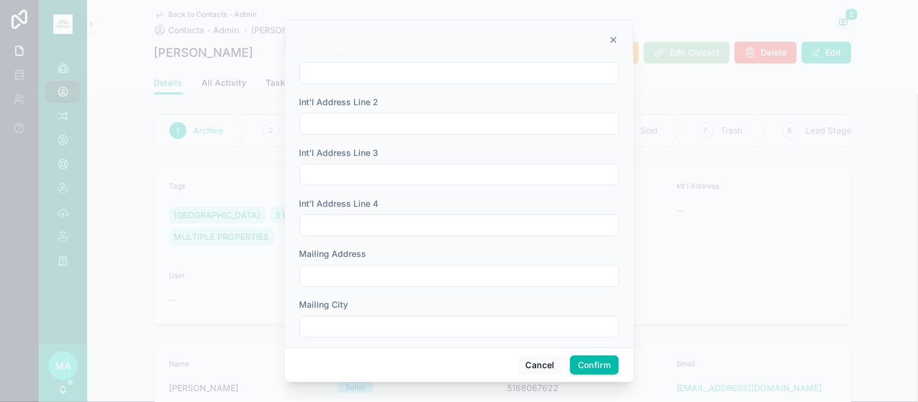
click at [338, 270] on input "text" at bounding box center [459, 276] width 318 height 17
type input "**********"
type input "*********"
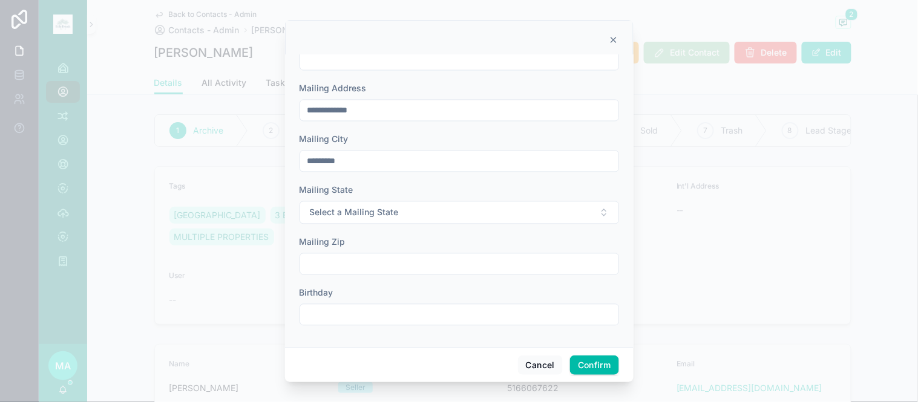
click at [357, 217] on span "Select a Mailing State" at bounding box center [354, 213] width 89 height 12
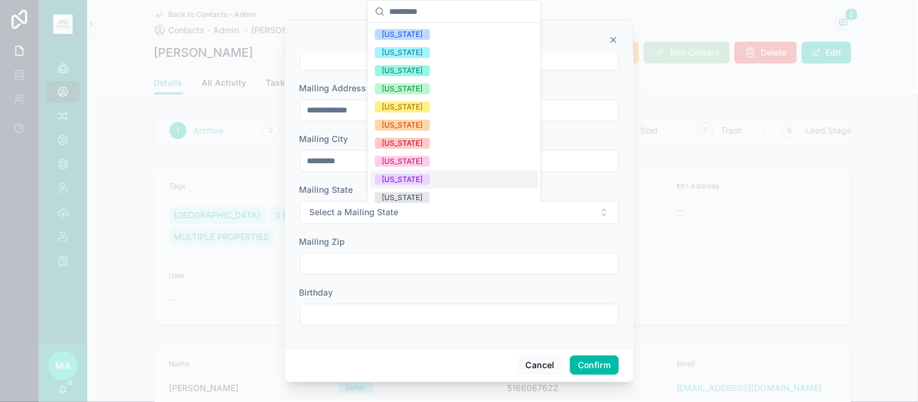
click at [395, 174] on div "[US_STATE]" at bounding box center [402, 179] width 41 height 11
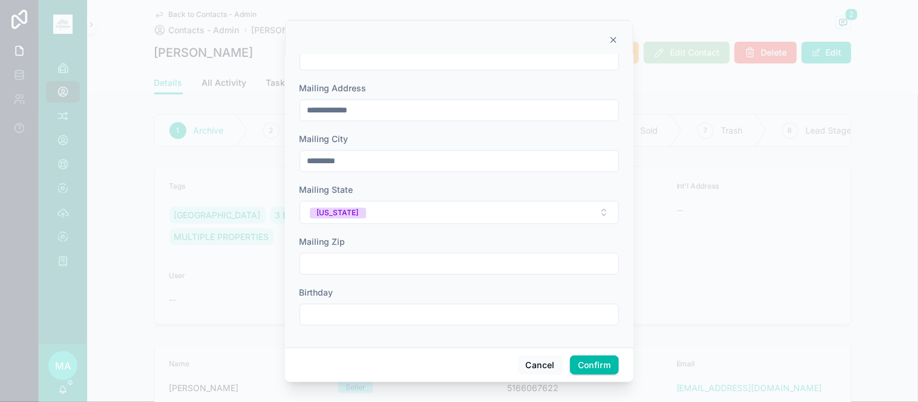
click at [354, 271] on input "text" at bounding box center [459, 264] width 318 height 17
type input "*****"
click at [594, 365] on button "Confirm" at bounding box center [594, 365] width 48 height 19
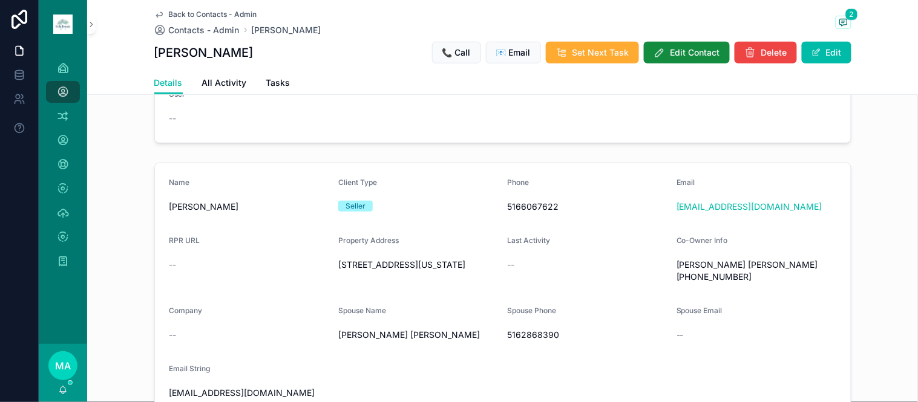
scroll to position [201, 0]
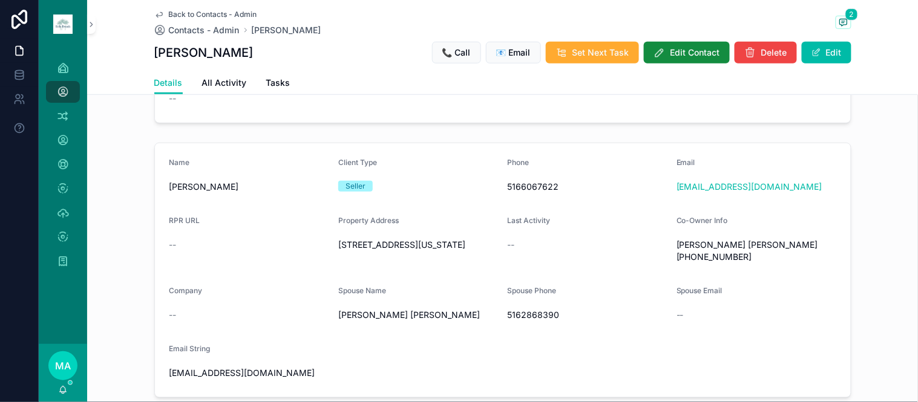
click at [829, 52] on button "Edit" at bounding box center [827, 53] width 50 height 22
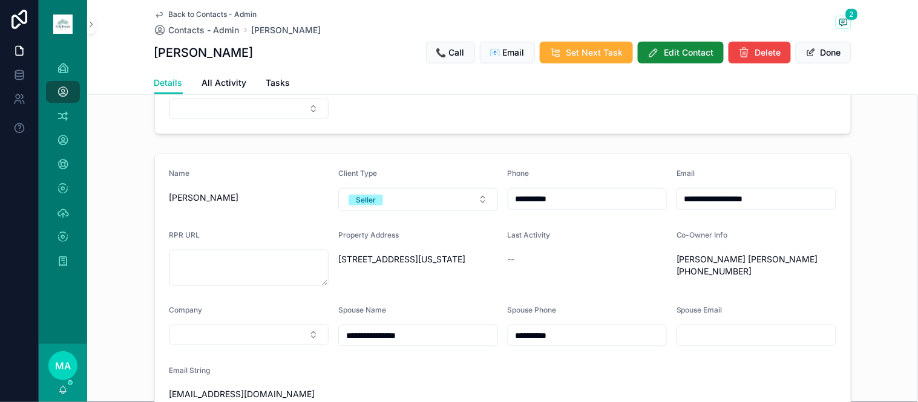
drag, startPoint x: 433, startPoint y: 324, endPoint x: 329, endPoint y: 323, distance: 104.7
click at [329, 323] on form "**********" at bounding box center [503, 286] width 696 height 265
click at [367, 328] on input "**********" at bounding box center [418, 335] width 159 height 17
type input "**********"
click at [820, 52] on button "Done" at bounding box center [824, 53] width 56 height 22
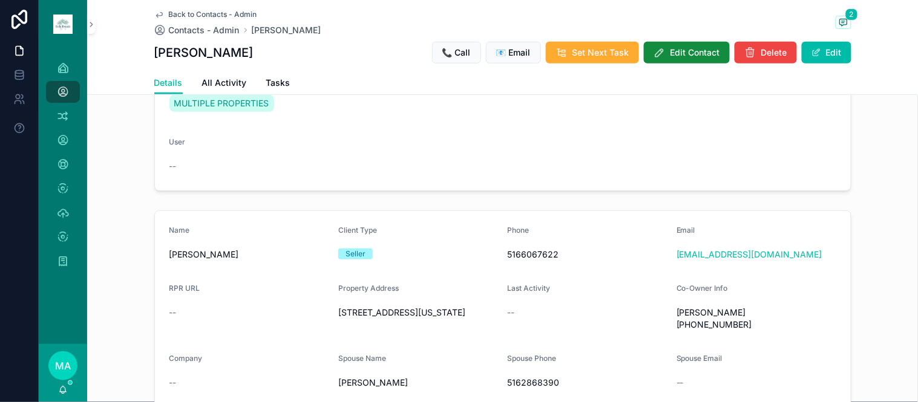
scroll to position [0, 0]
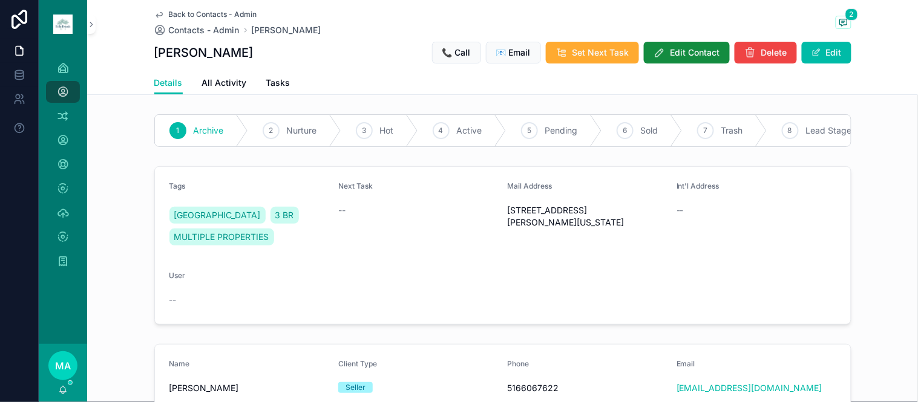
click at [200, 16] on span "Back to Contacts - Admin" at bounding box center [213, 15] width 88 height 10
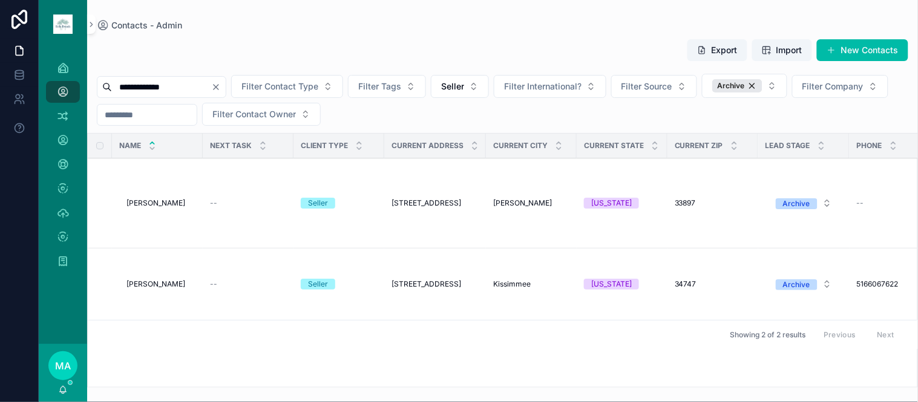
click at [0, 0] on icon "scrollable content" at bounding box center [0, 0] width 0 height 0
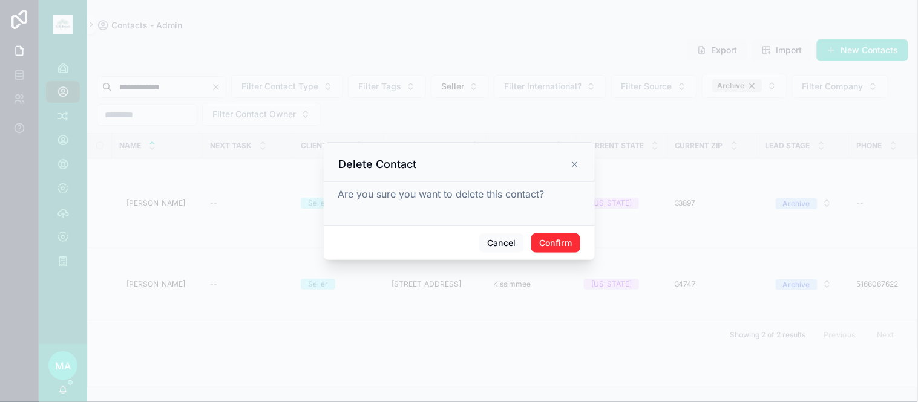
click at [543, 247] on button "Confirm" at bounding box center [555, 243] width 48 height 19
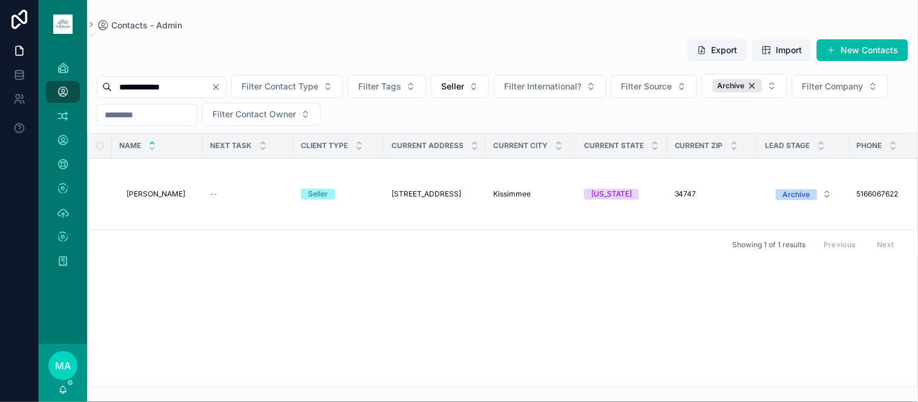
click at [221, 87] on icon "Clear" at bounding box center [216, 87] width 10 height 10
click at [206, 93] on input "scrollable content" at bounding box center [161, 87] width 99 height 17
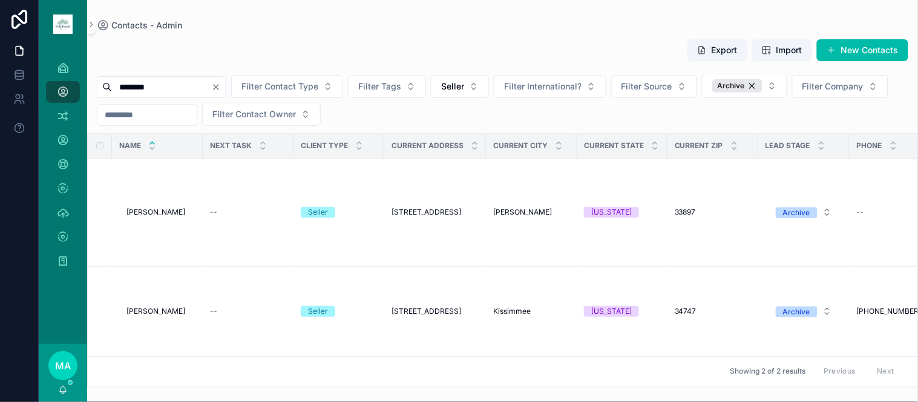
scroll to position [10, 0]
type input "********"
click at [221, 82] on icon "Clear" at bounding box center [216, 87] width 10 height 10
click at [211, 91] on input "scrollable content" at bounding box center [161, 87] width 99 height 17
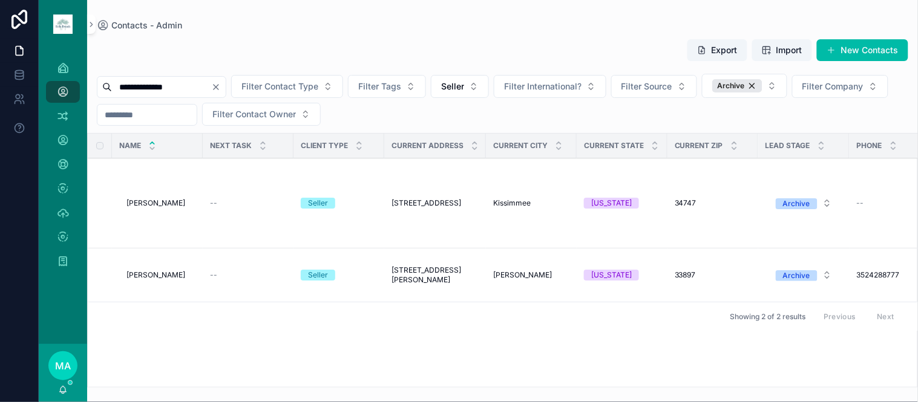
type input "**********"
click at [168, 203] on span "[PERSON_NAME]" at bounding box center [155, 203] width 59 height 10
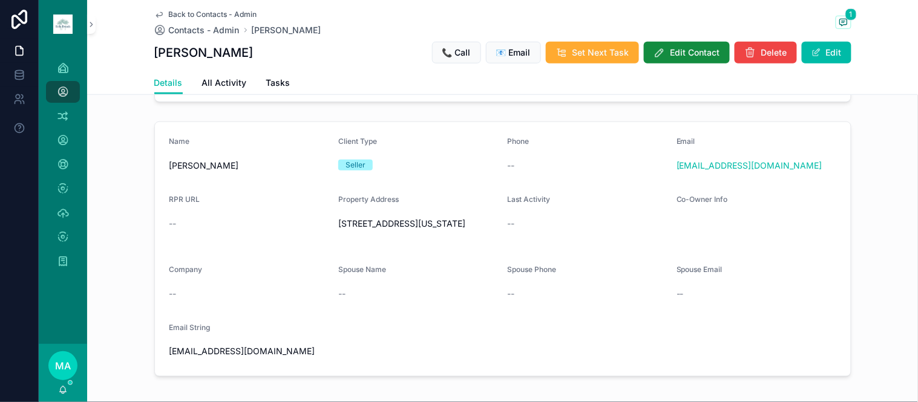
scroll to position [269, 0]
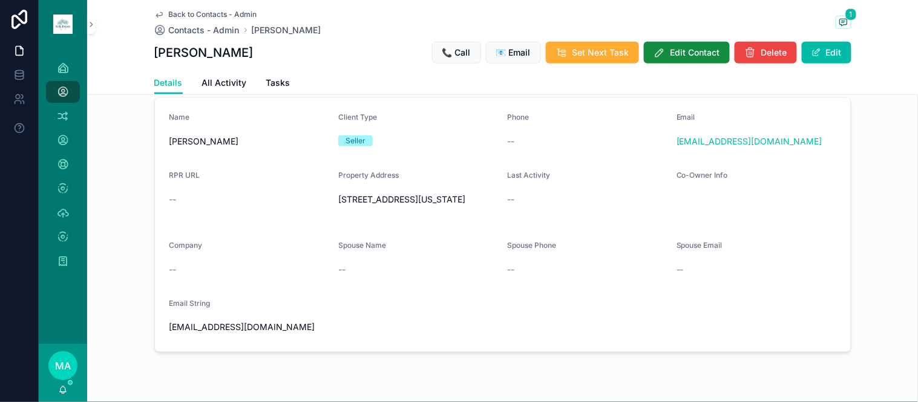
click at [197, 8] on div "Back to Contacts - Admin Contacts - Admin Maria Gonzalez 1 Maria Gonzalez 📞 Cal…" at bounding box center [502, 35] width 697 height 71
click at [197, 16] on span "Back to Contacts - Admin" at bounding box center [213, 15] width 88 height 10
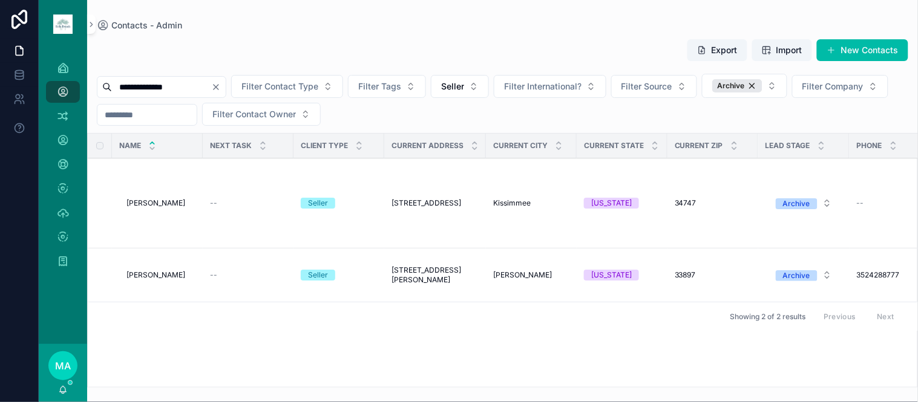
click at [163, 278] on span "[PERSON_NAME]" at bounding box center [155, 275] width 59 height 10
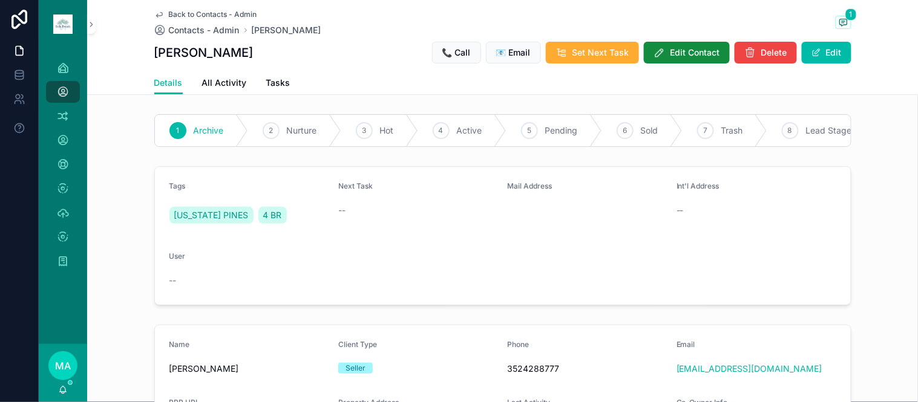
click at [814, 55] on span "scrollable content" at bounding box center [816, 53] width 10 height 10
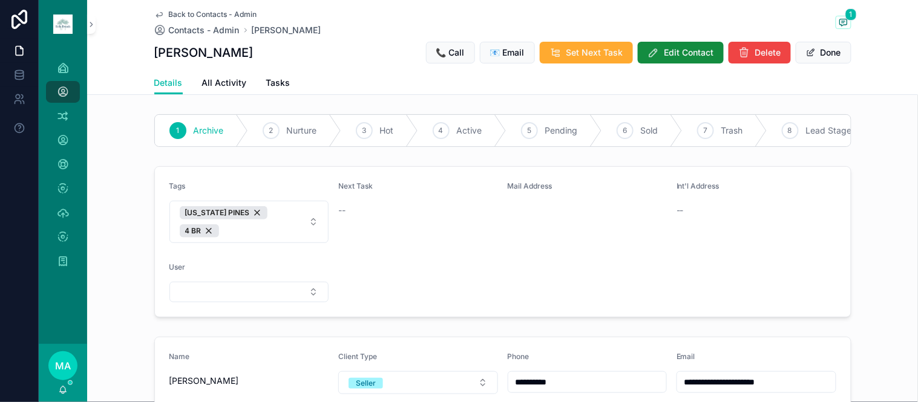
click at [814, 52] on button "Done" at bounding box center [824, 53] width 56 height 22
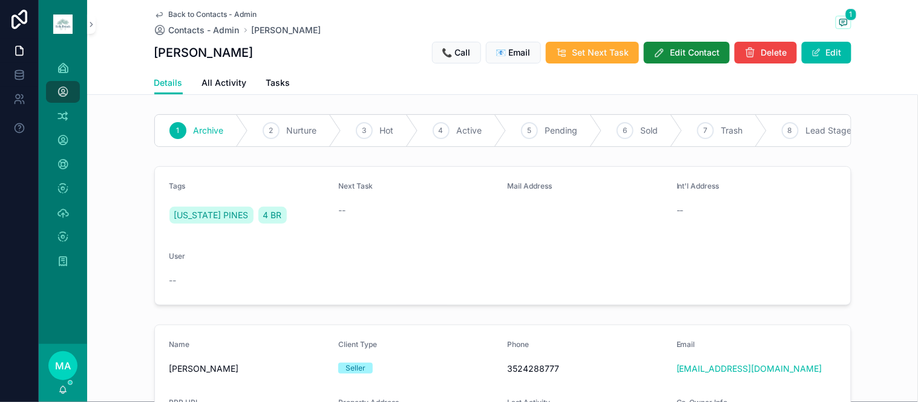
click at [655, 49] on icon "scrollable content" at bounding box center [659, 53] width 12 height 12
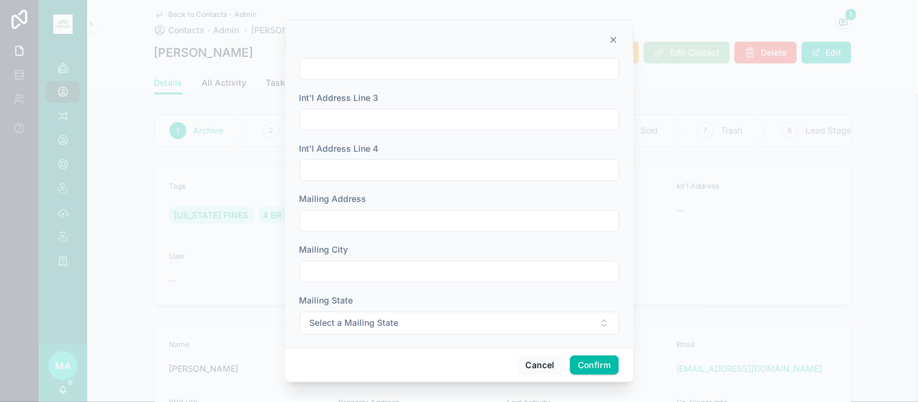
scroll to position [470, 0]
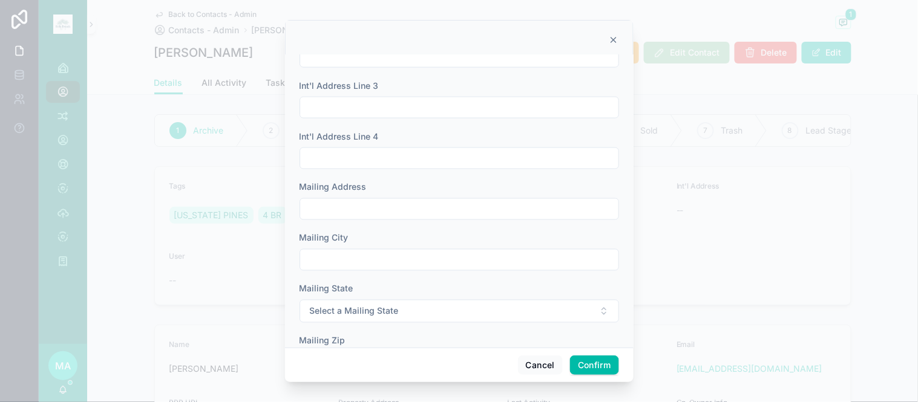
click at [347, 198] on div at bounding box center [459, 209] width 319 height 22
click at [349, 208] on input "text" at bounding box center [459, 209] width 318 height 17
type input "**********"
type input "*********"
click at [330, 313] on span "Select a Mailing State" at bounding box center [354, 312] width 89 height 12
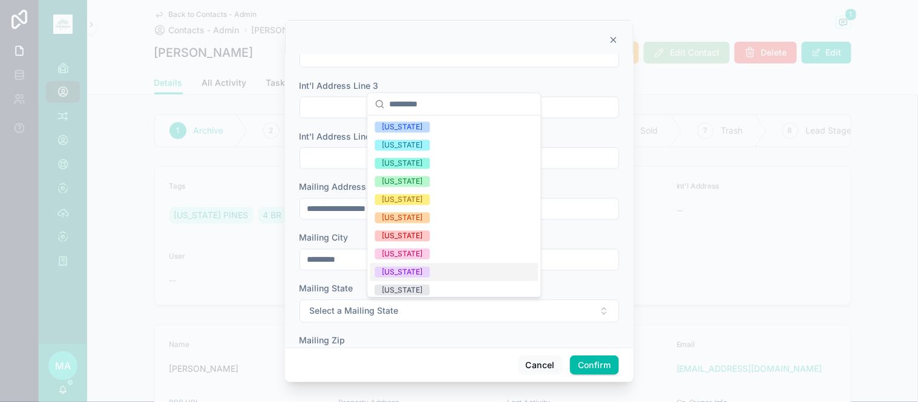
click at [411, 269] on span "[US_STATE]" at bounding box center [402, 272] width 55 height 11
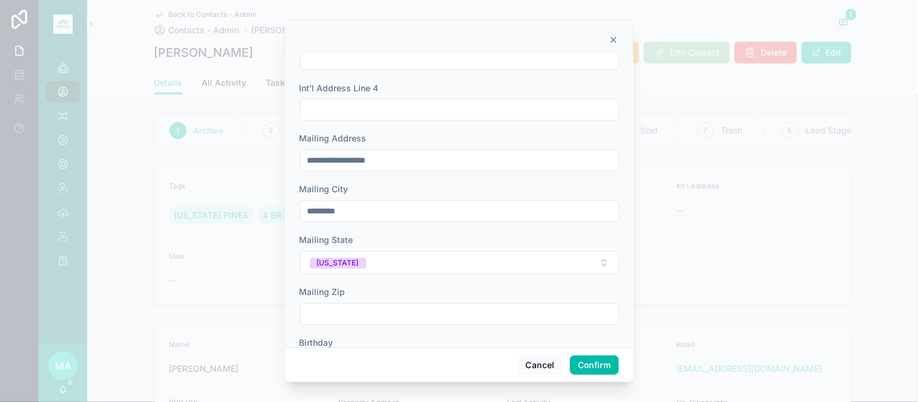
scroll to position [569, 0]
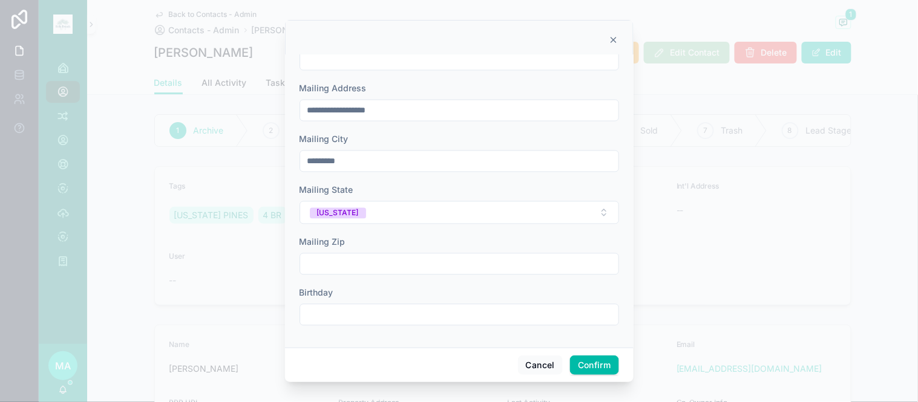
click at [367, 253] on div "Mailing Zip" at bounding box center [459, 256] width 319 height 39
click at [359, 262] on input "text" at bounding box center [459, 264] width 318 height 17
type input "*****"
click at [588, 362] on button "Confirm" at bounding box center [594, 365] width 48 height 19
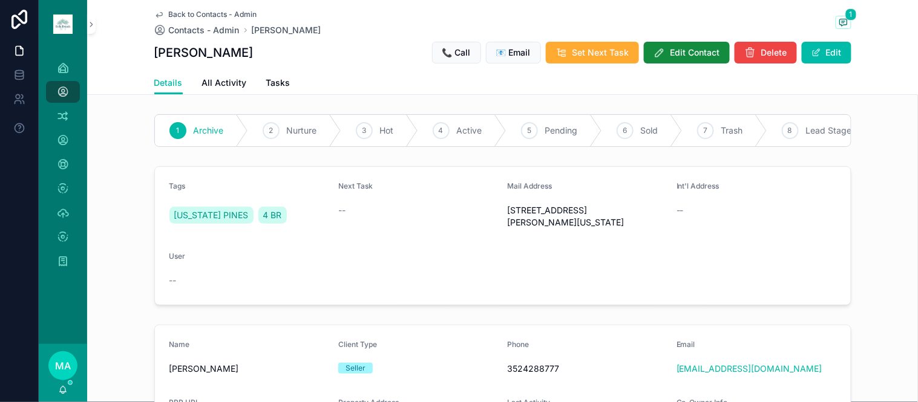
click at [191, 10] on span "Back to Contacts - Admin" at bounding box center [213, 15] width 88 height 10
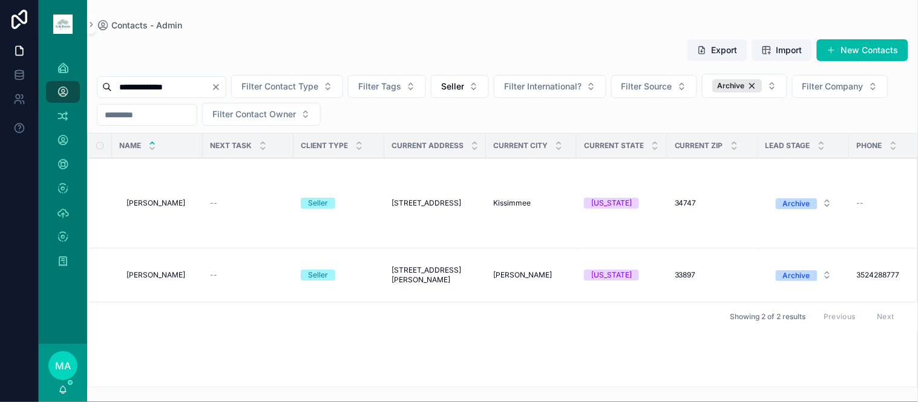
click at [221, 89] on icon "Clear" at bounding box center [216, 87] width 10 height 10
click at [211, 87] on input "scrollable content" at bounding box center [161, 87] width 99 height 17
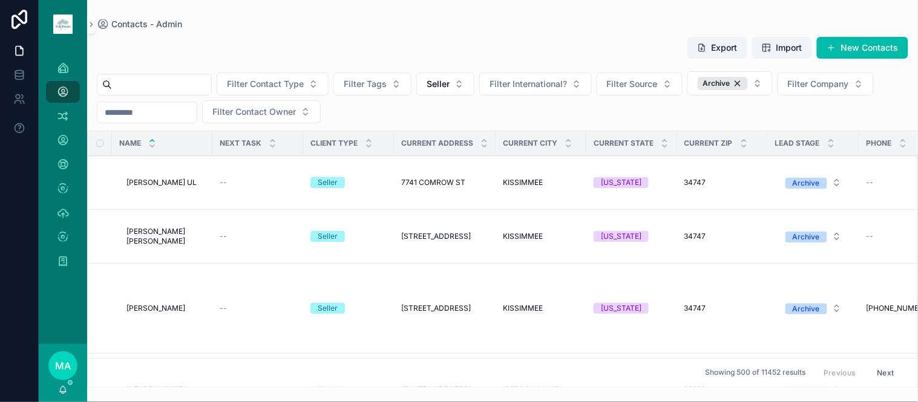
click at [151, 87] on input "scrollable content" at bounding box center [161, 84] width 99 height 17
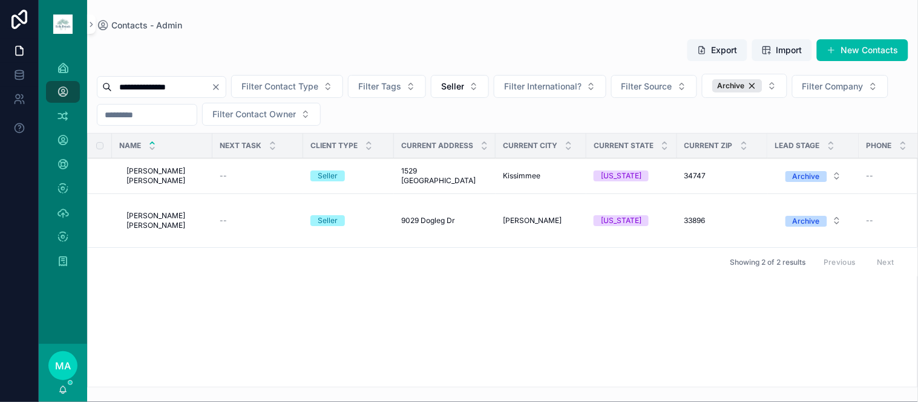
type input "**********"
click at [163, 186] on span "Maria Hortensia Dongo Briceno" at bounding box center [165, 175] width 79 height 19
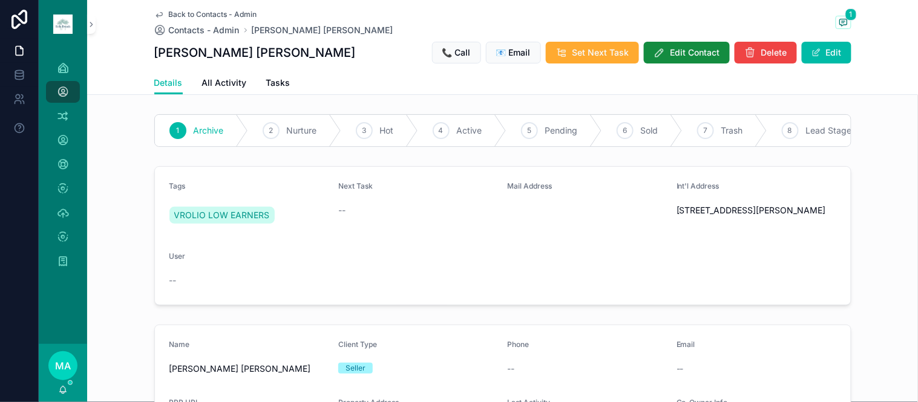
click at [210, 11] on span "Back to Contacts - Admin" at bounding box center [213, 15] width 88 height 10
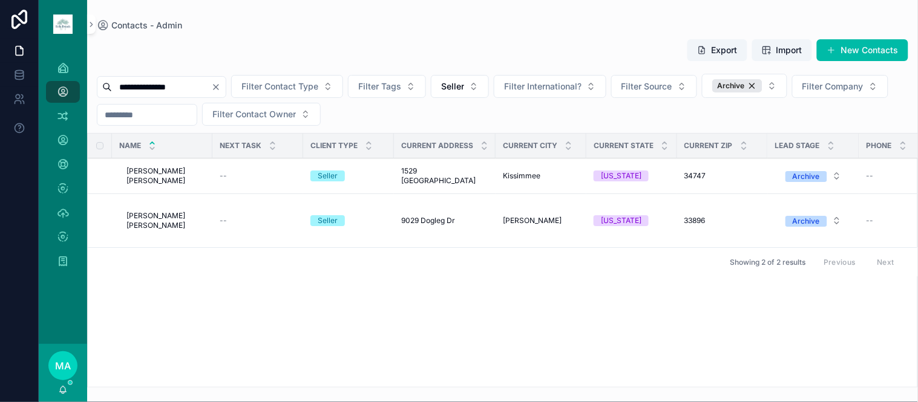
click at [172, 231] on span "Maria Hortensia Dongo Briceno" at bounding box center [165, 220] width 79 height 19
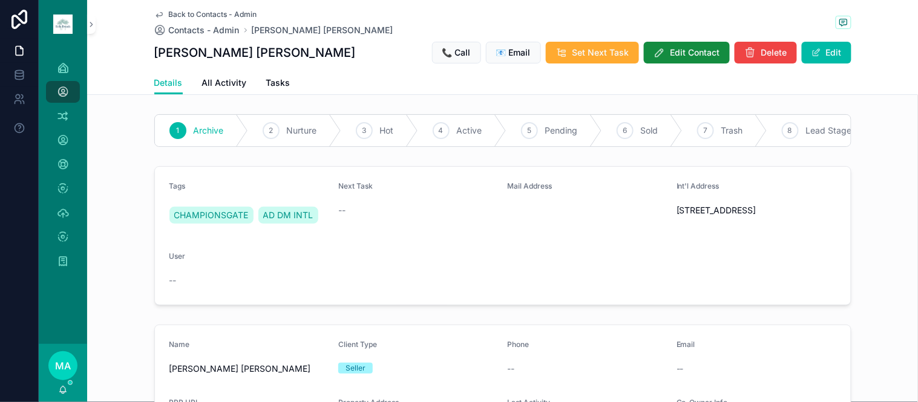
click at [212, 10] on span "Back to Contacts - Admin" at bounding box center [213, 15] width 88 height 10
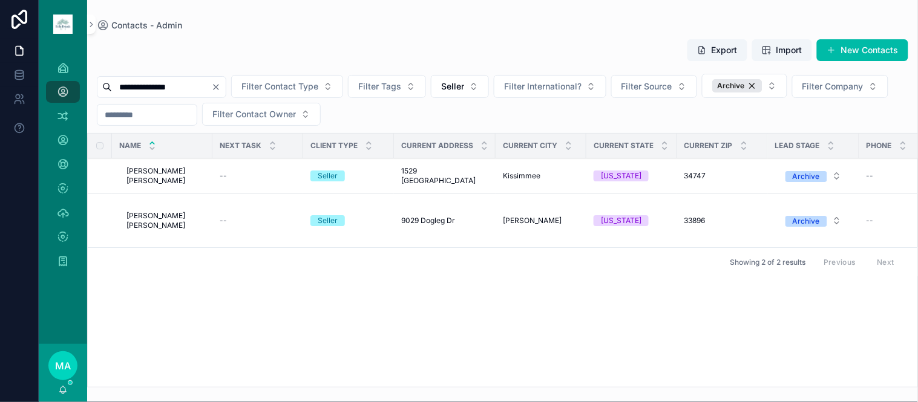
drag, startPoint x: 430, startPoint y: 265, endPoint x: 470, endPoint y: 286, distance: 45.7
click at [470, 248] on td "9029 Dogleg Dr 9029 Dogleg Dr" at bounding box center [445, 221] width 102 height 54
click at [140, 231] on span "Maria Hortensia Dongo Briceno" at bounding box center [165, 220] width 79 height 19
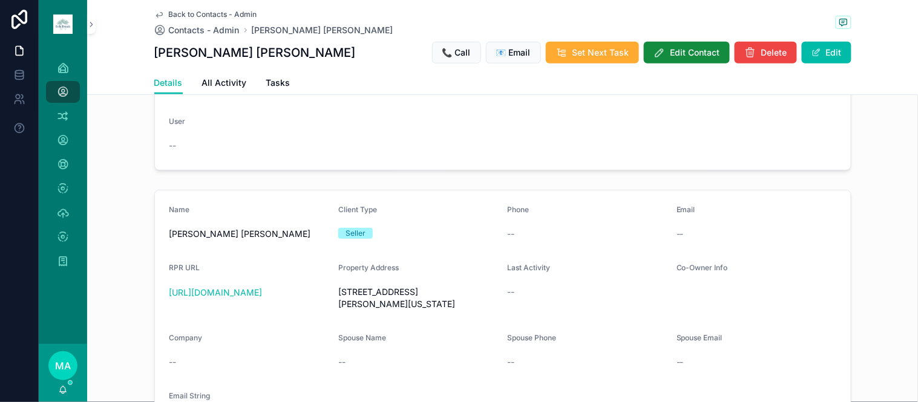
scroll to position [201, 0]
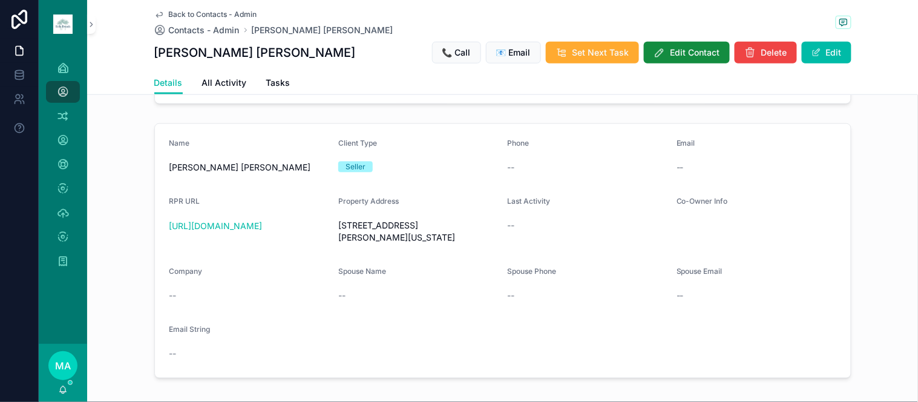
drag, startPoint x: 440, startPoint y: 274, endPoint x: 323, endPoint y: 262, distance: 118.0
click at [323, 262] on form "Name Maria Hortensia Dongo Briceno Client Type Seller Phone -- Email -- RPR URL…" at bounding box center [503, 251] width 696 height 254
click at [338, 244] on span "9029 Dogleg Dr Davenport , Florida 33896" at bounding box center [418, 232] width 160 height 24
drag, startPoint x: 333, startPoint y: 258, endPoint x: 449, endPoint y: 288, distance: 119.5
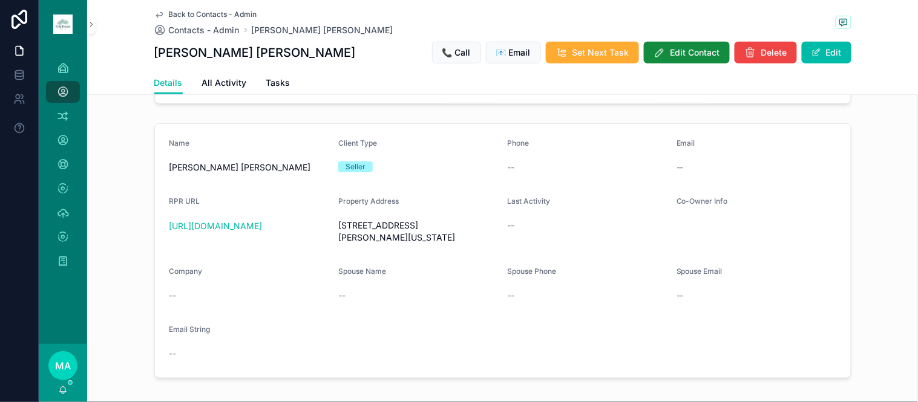
click at [449, 247] on div "Property Address 9029 Dogleg Dr Davenport , Florida 33896" at bounding box center [418, 222] width 160 height 51
copy span "9029 Dogleg Dr Davenport , Florida 33896"
click at [190, 14] on span "Back to Contacts - Admin" at bounding box center [213, 15] width 88 height 10
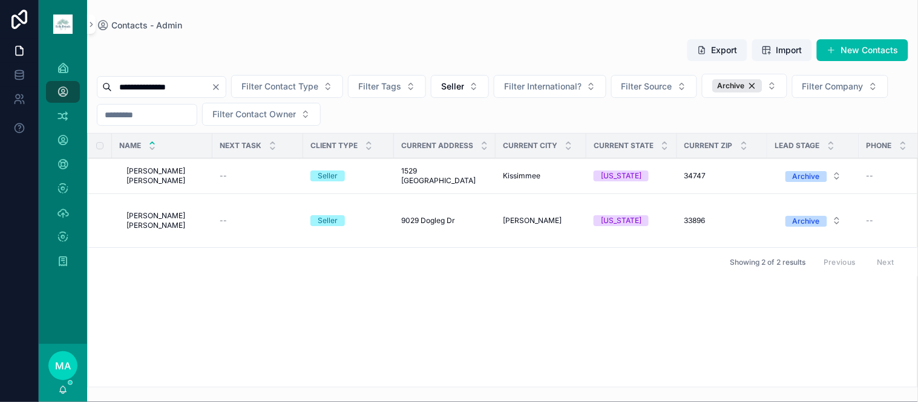
click at [166, 186] on span "Maria Hortensia Dongo Briceno" at bounding box center [165, 175] width 79 height 19
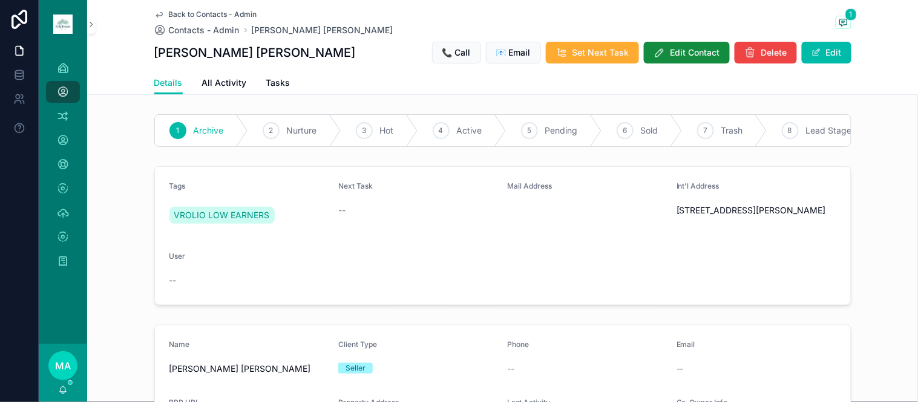
click at [811, 56] on span "scrollable content" at bounding box center [816, 53] width 10 height 10
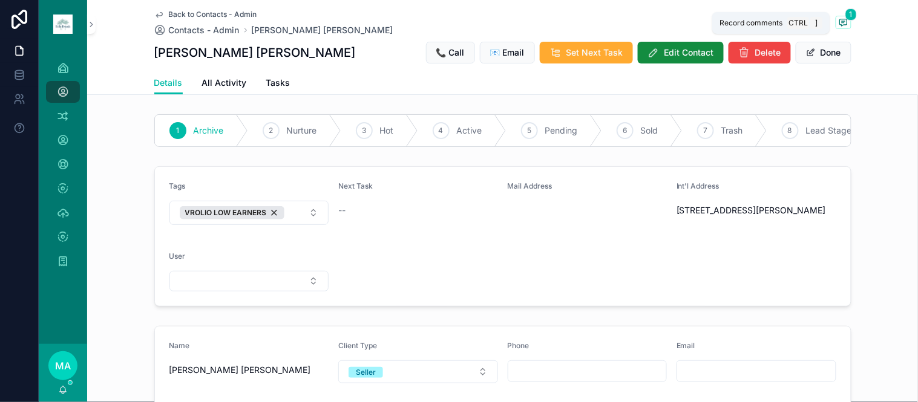
click at [845, 16] on span "1" at bounding box center [850, 14] width 11 height 12
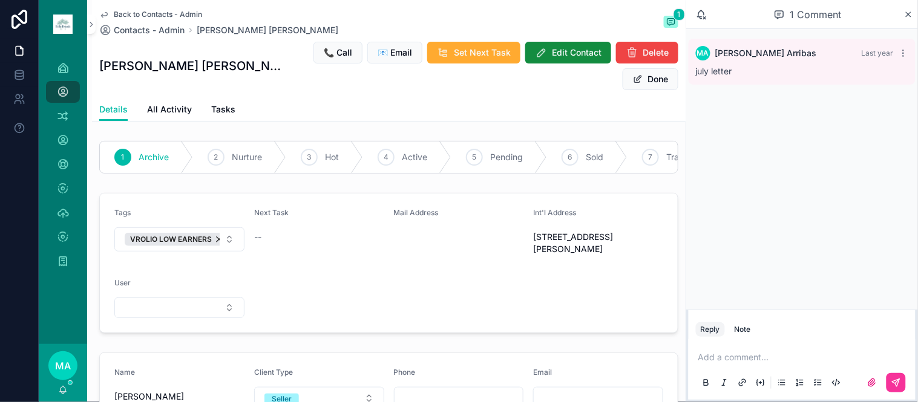
click at [733, 358] on p "scrollable content" at bounding box center [804, 358] width 212 height 12
click at [900, 381] on icon "scrollable content" at bounding box center [896, 383] width 10 height 10
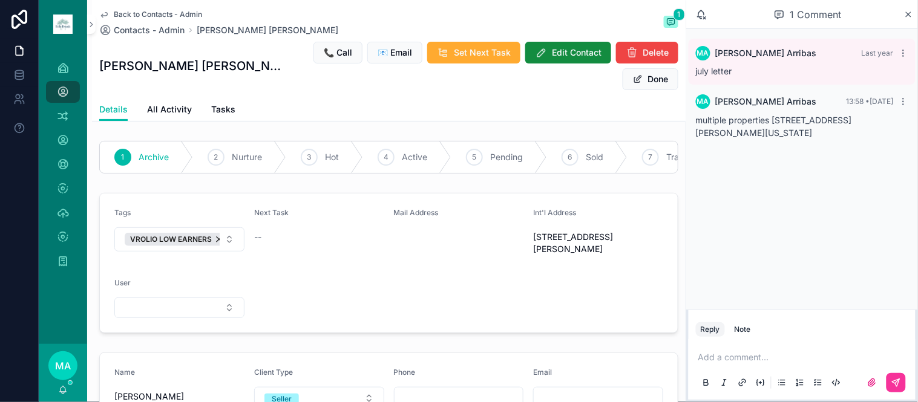
click at [911, 13] on icon "scrollable content" at bounding box center [908, 15] width 9 height 10
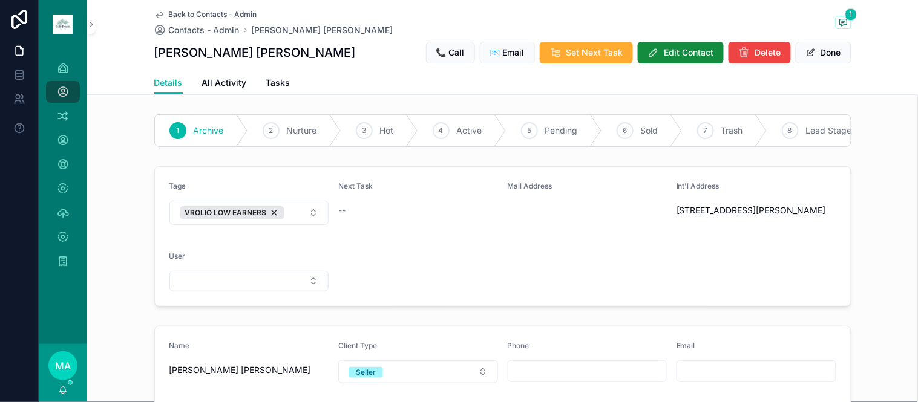
scroll to position [201, 0]
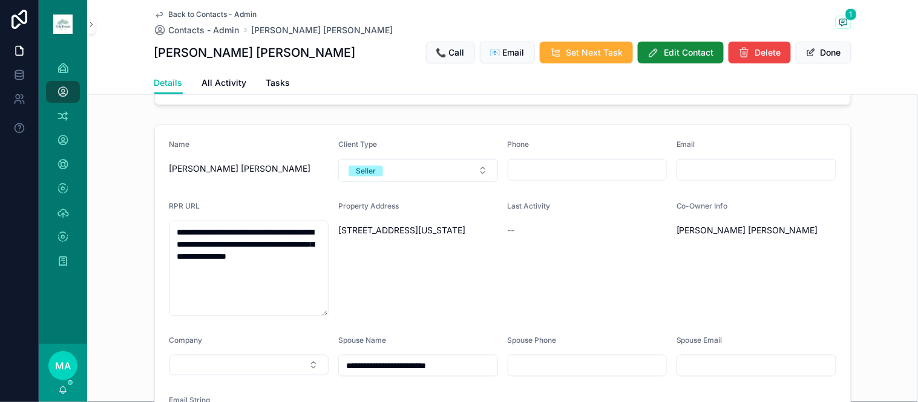
click at [821, 51] on button "Done" at bounding box center [824, 53] width 56 height 22
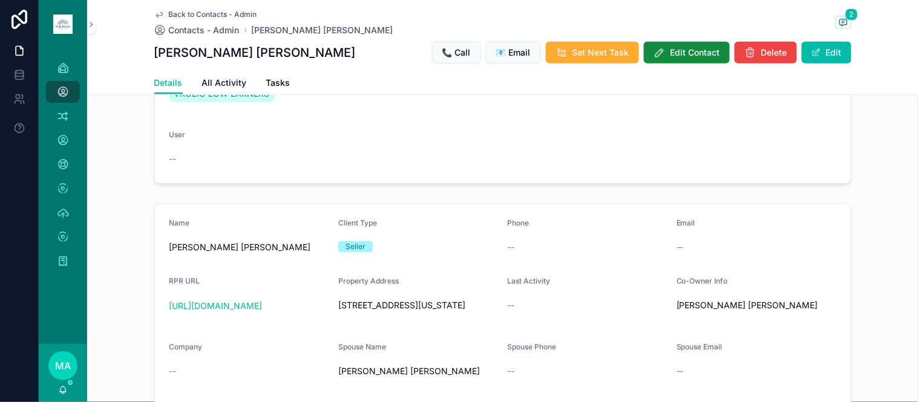
scroll to position [0, 0]
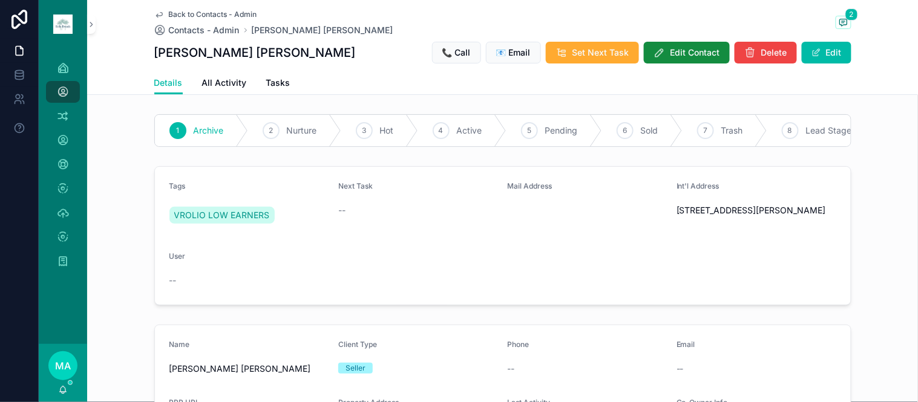
click at [188, 15] on span "Back to Contacts - Admin" at bounding box center [213, 15] width 88 height 10
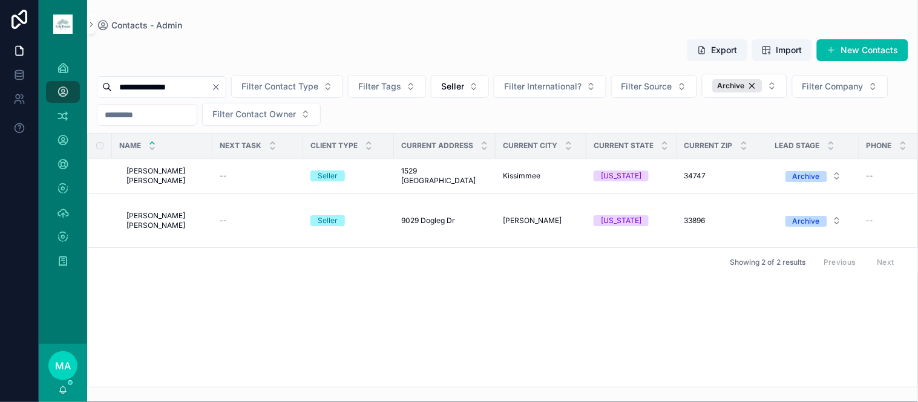
click at [159, 231] on span "Maria Hortensia Dongo Briceno" at bounding box center [165, 220] width 79 height 19
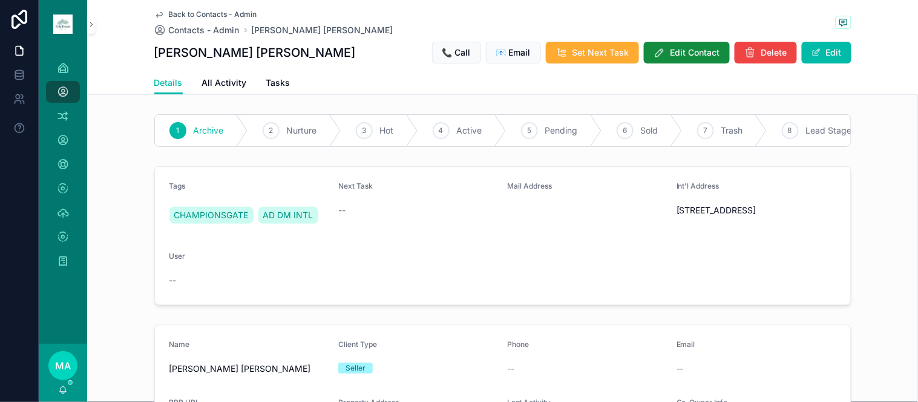
click at [207, 12] on span "Back to Contacts - Admin" at bounding box center [213, 15] width 88 height 10
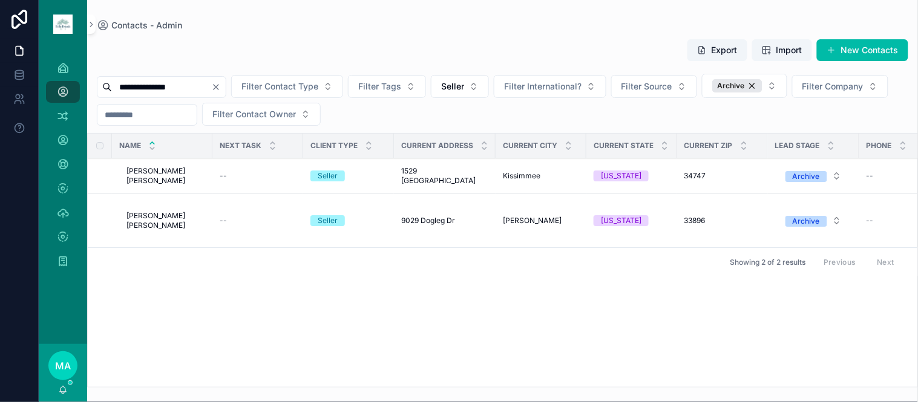
click at [163, 186] on span "Maria Hortensia Dongo Briceno" at bounding box center [165, 175] width 79 height 19
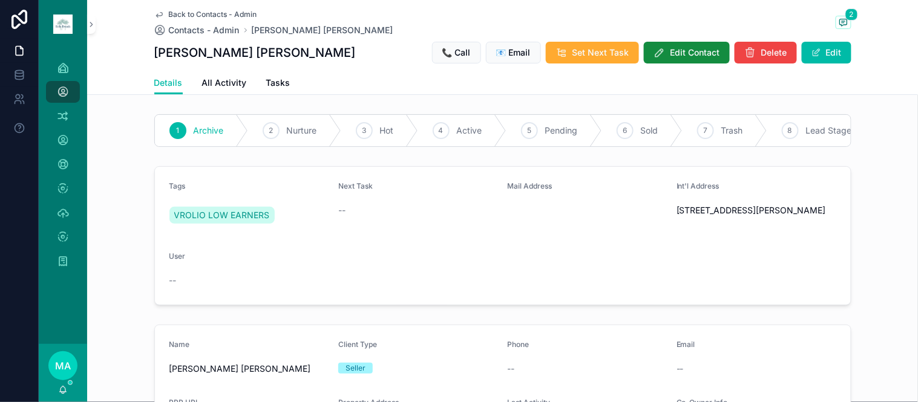
click at [823, 61] on button "Edit" at bounding box center [827, 53] width 50 height 22
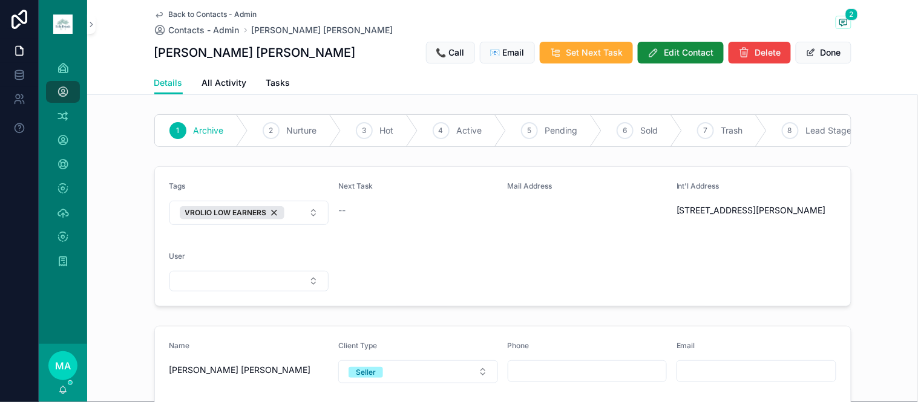
click at [293, 220] on button "VROLIO LOW EARNERS" at bounding box center [249, 213] width 160 height 24
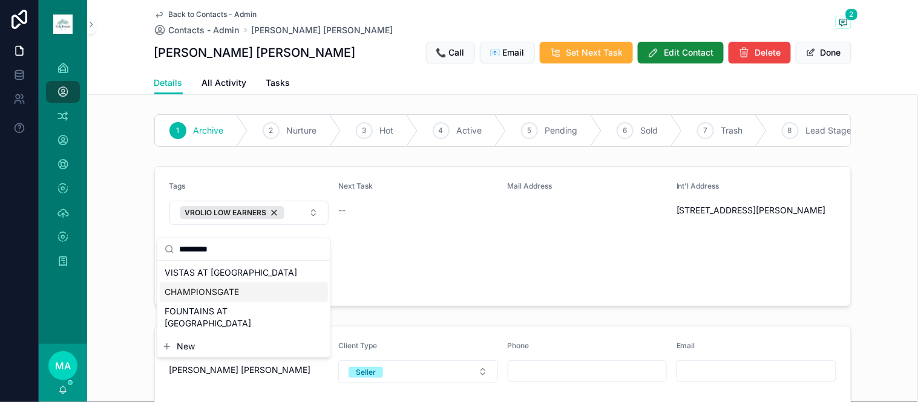
type input "*********"
click at [189, 290] on span "CHAMPIONSGATE" at bounding box center [202, 292] width 74 height 12
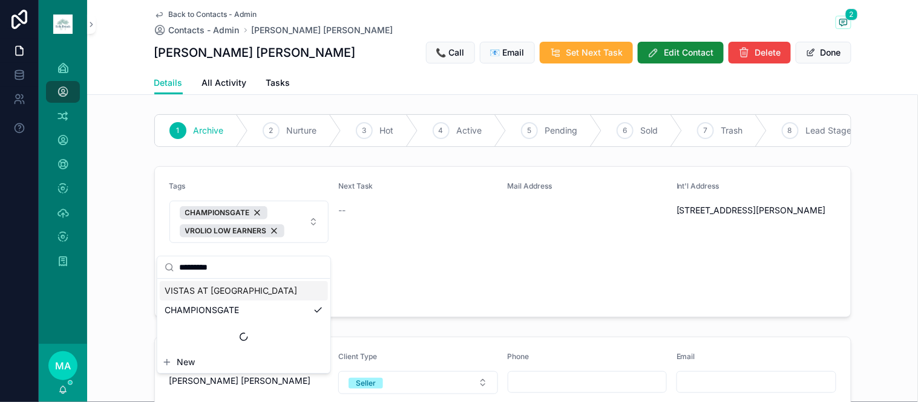
click at [828, 57] on button "Done" at bounding box center [824, 53] width 56 height 22
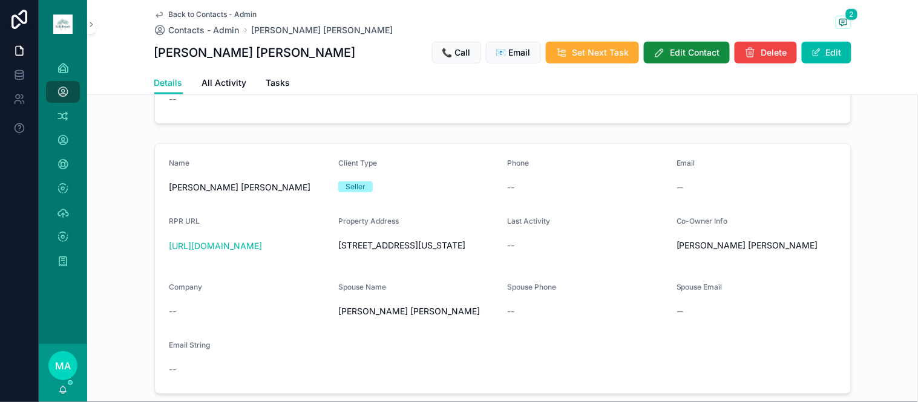
scroll to position [201, 0]
click at [178, 8] on div "Back to Contacts - Admin Contacts - Admin Maria Hortensia Dongo Briceno 2 Maria…" at bounding box center [502, 35] width 697 height 71
click at [180, 13] on span "Back to Contacts - Admin" at bounding box center [213, 15] width 88 height 10
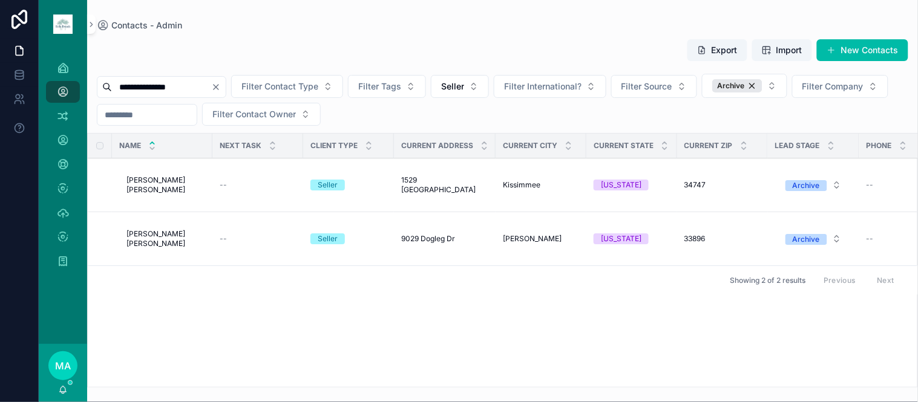
click at [0, 0] on span "Delete" at bounding box center [0, 0] width 0 height 0
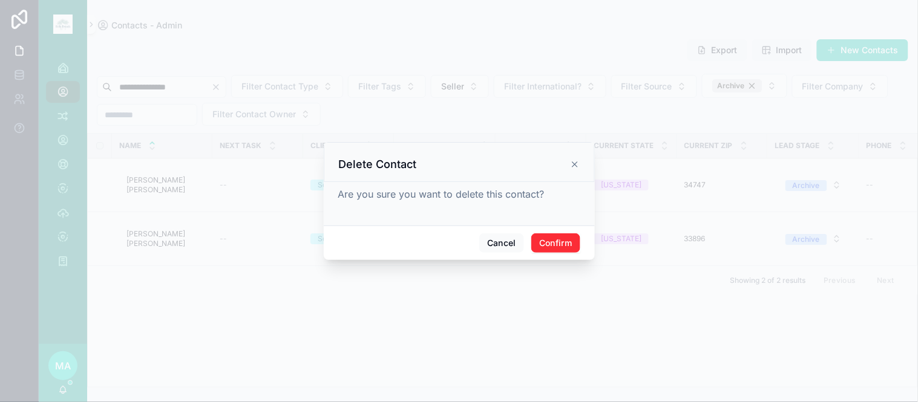
click at [546, 238] on button "Confirm" at bounding box center [555, 243] width 48 height 19
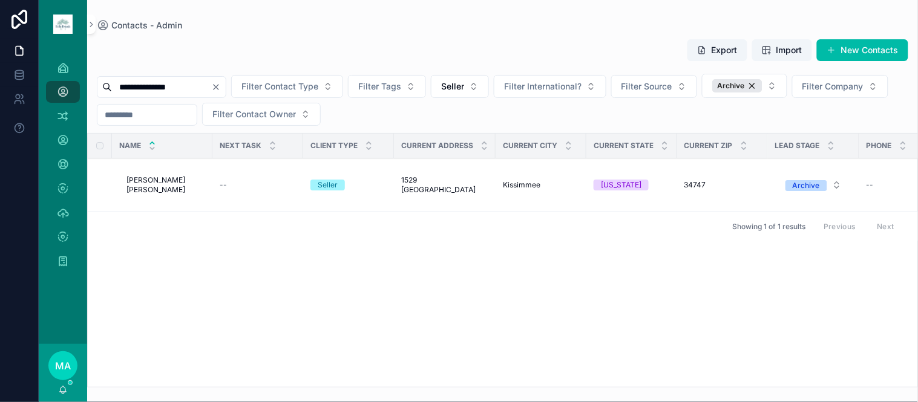
click at [221, 83] on icon "Clear" at bounding box center [216, 87] width 10 height 10
click at [189, 90] on input "scrollable content" at bounding box center [161, 87] width 99 height 17
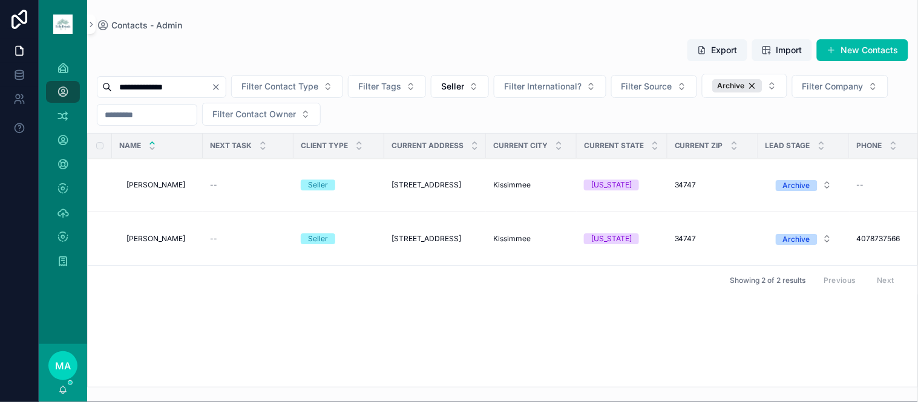
type input "**********"
click at [164, 183] on span "Maria Reynolds" at bounding box center [155, 185] width 59 height 10
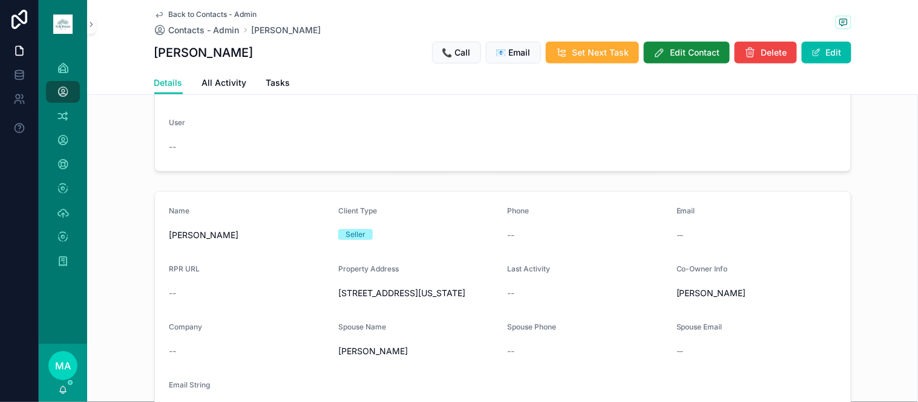
scroll to position [134, 0]
click at [211, 14] on span "Back to Contacts - Admin" at bounding box center [213, 15] width 88 height 10
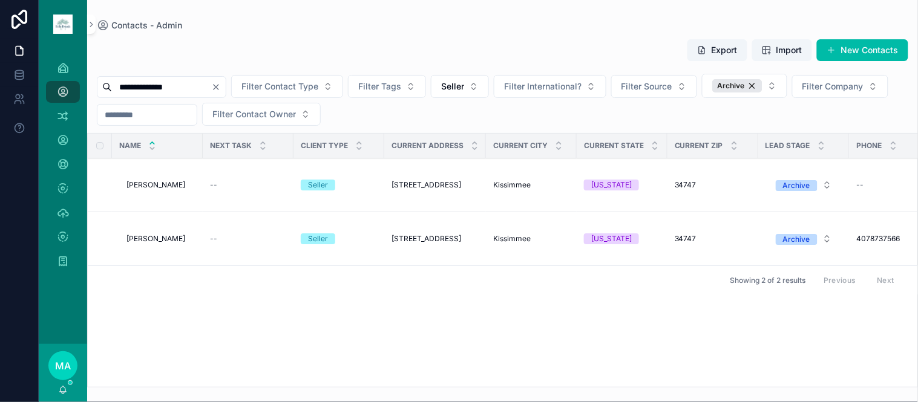
click at [161, 243] on span "Maria Reynolds" at bounding box center [155, 239] width 59 height 10
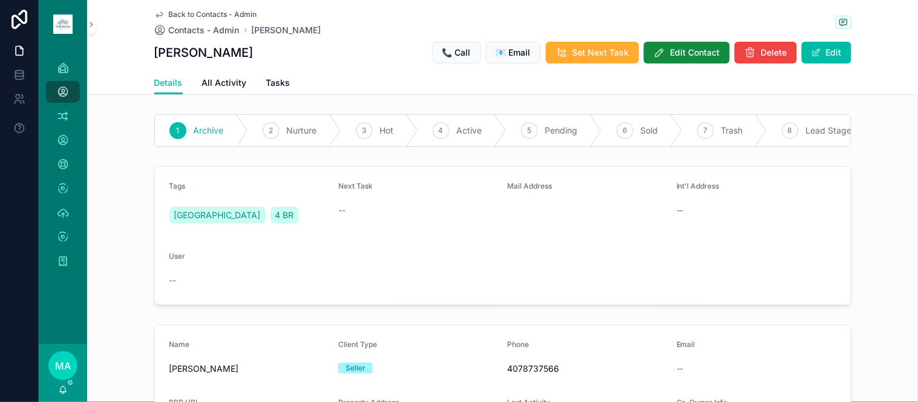
click at [204, 13] on span "Back to Contacts - Admin" at bounding box center [213, 15] width 88 height 10
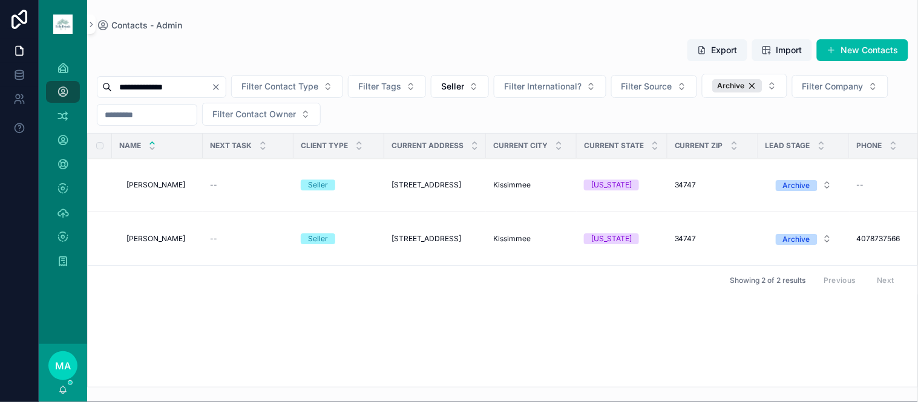
click at [168, 190] on span "Maria Reynolds" at bounding box center [155, 185] width 59 height 10
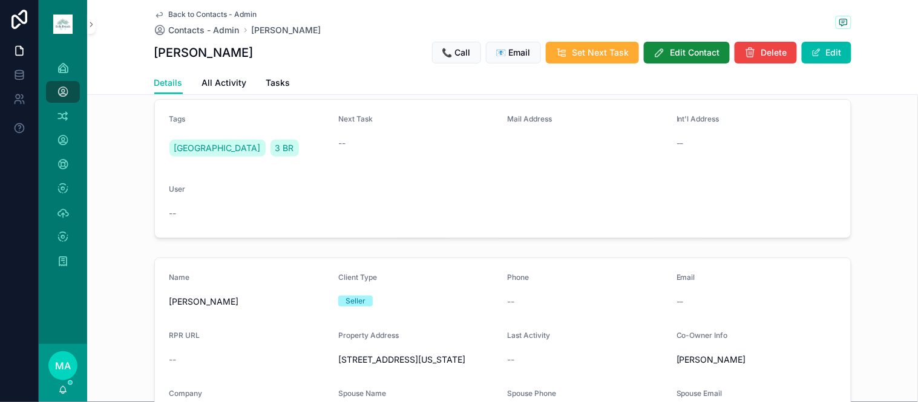
scroll to position [134, 0]
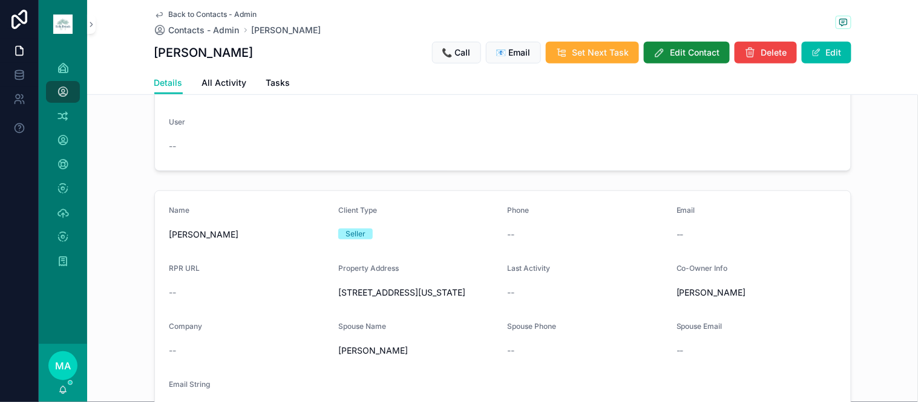
drag, startPoint x: 447, startPoint y: 313, endPoint x: 332, endPoint y: 301, distance: 115.7
click at [332, 301] on form "Name Maria Reynolds Client Type Seller Phone -- Email -- RPR URL -- Property Ad…" at bounding box center [503, 312] width 696 height 242
copy span "7818 Myrtle Oak Ln Kissimmee, Florida 34747"
click at [194, 12] on span "Back to Contacts - Admin" at bounding box center [213, 15] width 88 height 10
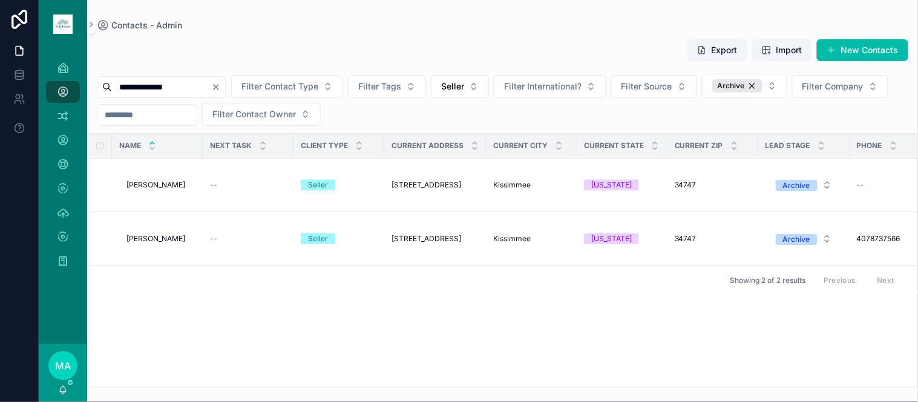
click at [165, 242] on span "Maria Reynolds" at bounding box center [155, 239] width 59 height 10
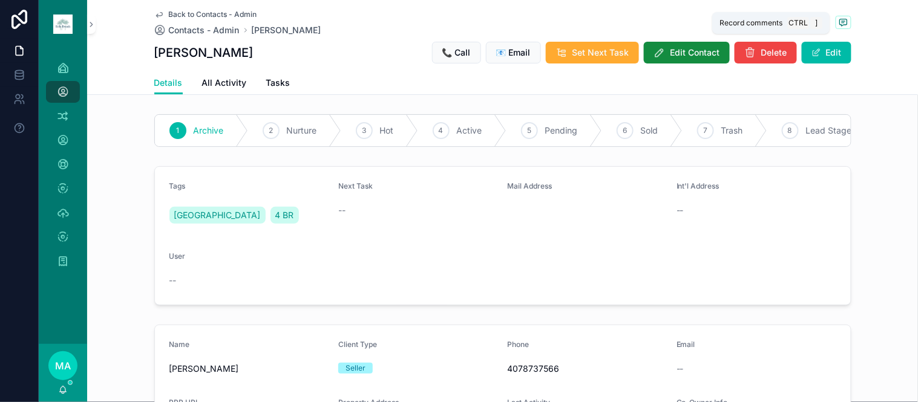
click at [840, 24] on icon "scrollable content" at bounding box center [843, 22] width 7 height 7
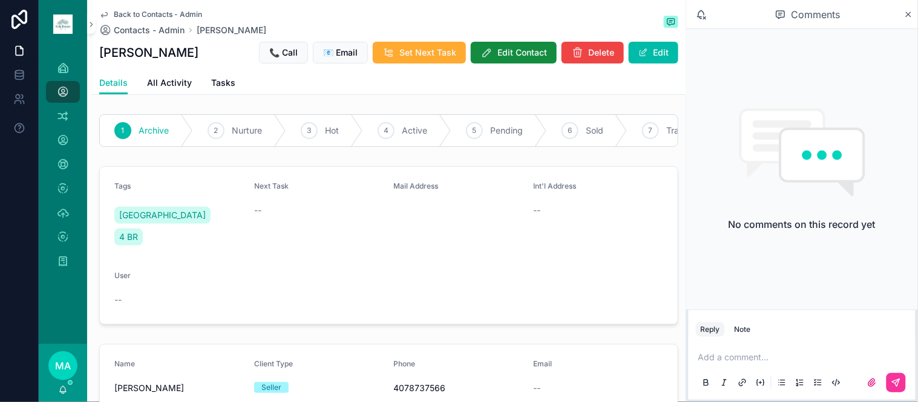
click at [738, 358] on p "scrollable content" at bounding box center [804, 358] width 212 height 12
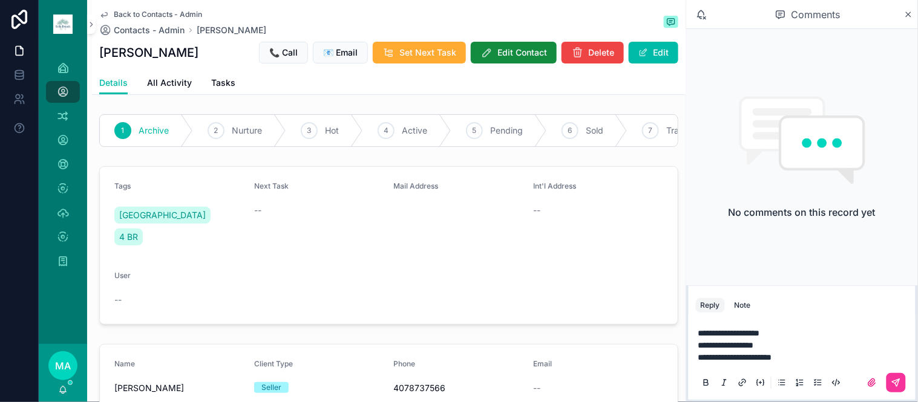
click at [899, 385] on icon "scrollable content" at bounding box center [895, 382] width 7 height 7
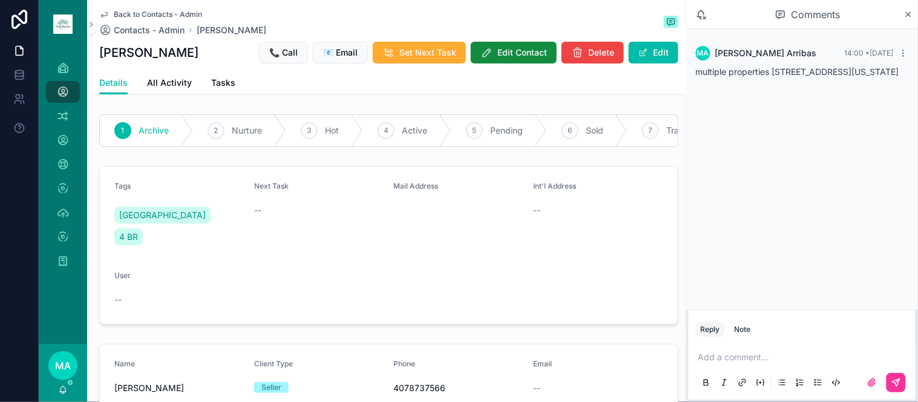
click at [909, 16] on icon "scrollable content" at bounding box center [908, 15] width 9 height 10
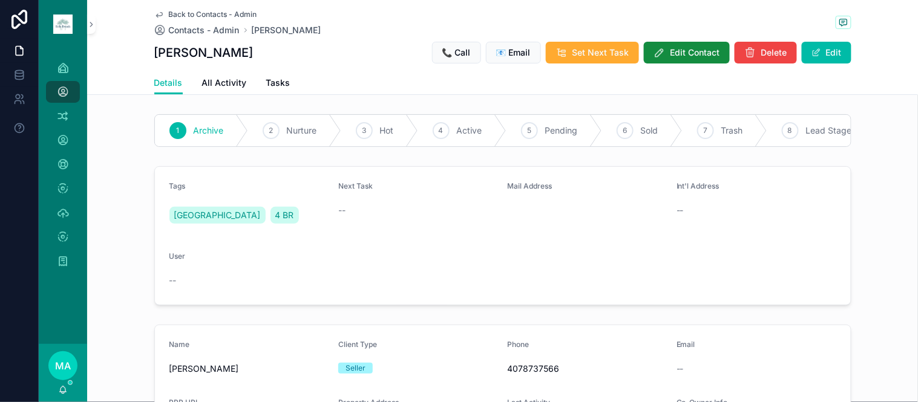
click at [817, 45] on button "Edit" at bounding box center [827, 53] width 50 height 22
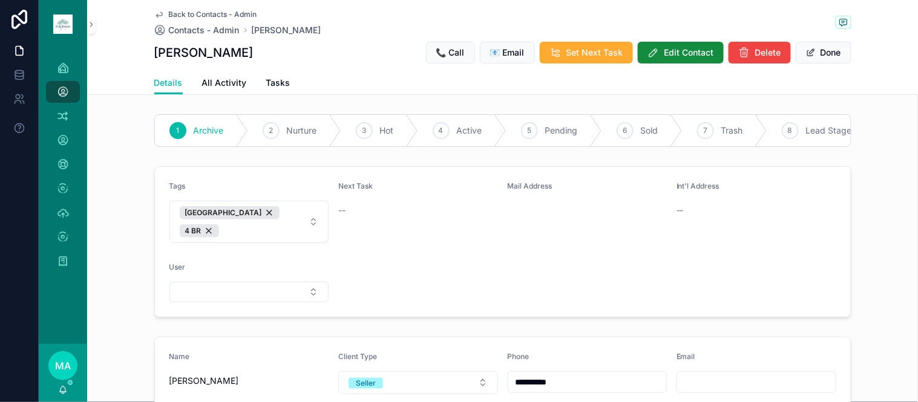
click at [301, 230] on button "INDIAN RIDGE 4 BR" at bounding box center [249, 222] width 160 height 42
click at [214, 270] on span "MULTIPLE PROPERTIES" at bounding box center [212, 273] width 95 height 12
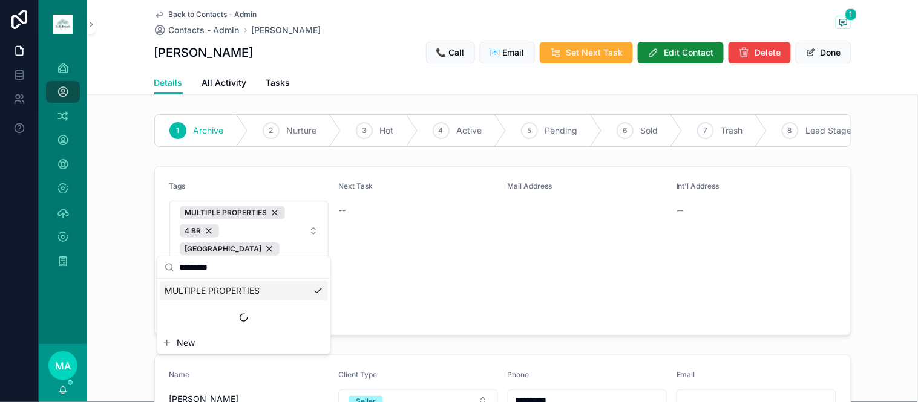
drag, startPoint x: 244, startPoint y: 268, endPoint x: 173, endPoint y: 259, distance: 71.4
click at [173, 259] on div "********" at bounding box center [243, 268] width 173 height 22
type input "****"
click at [220, 295] on div "3 BR" at bounding box center [244, 290] width 168 height 19
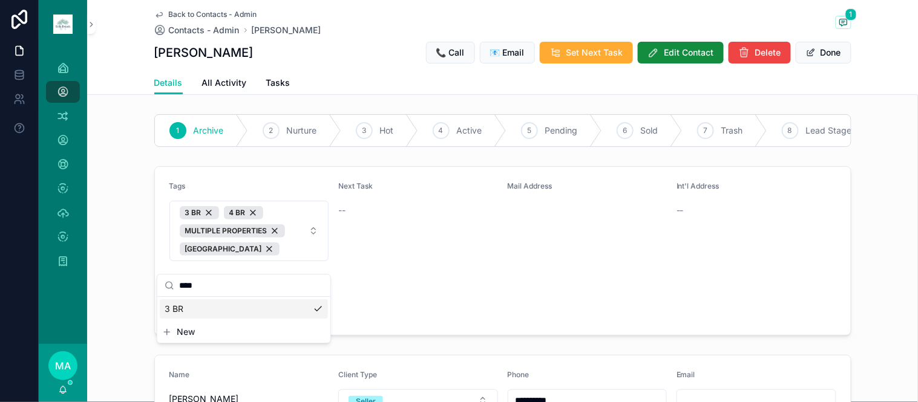
click at [827, 55] on button "Done" at bounding box center [824, 53] width 56 height 22
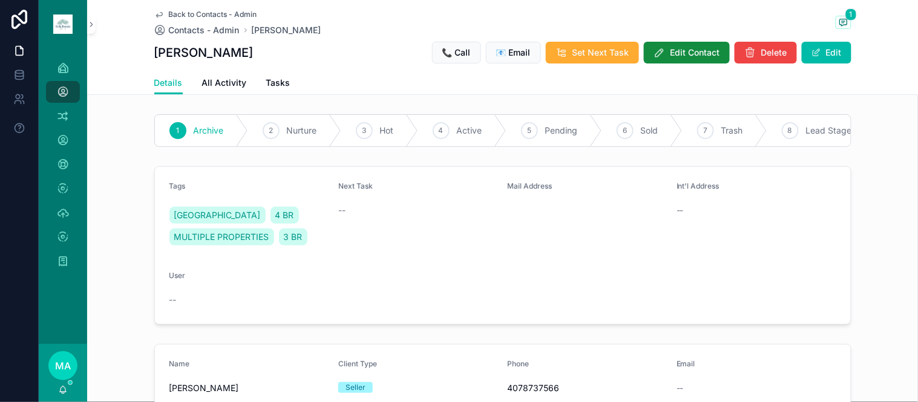
click at [682, 42] on button "Edit Contact" at bounding box center [687, 53] width 86 height 22
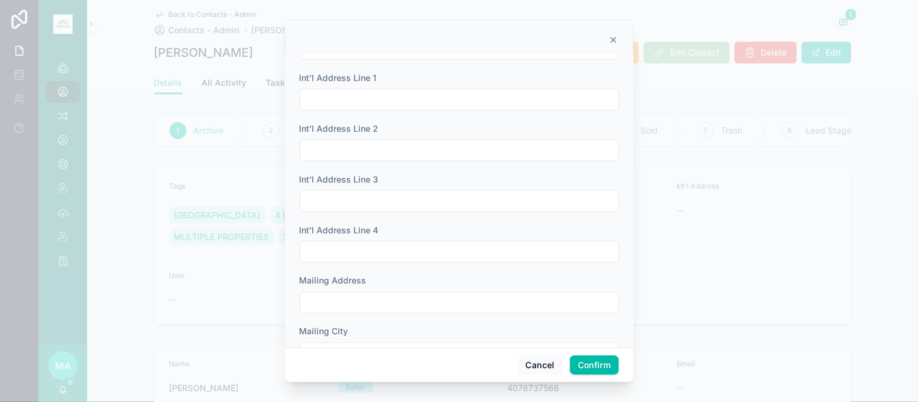
scroll to position [537, 0]
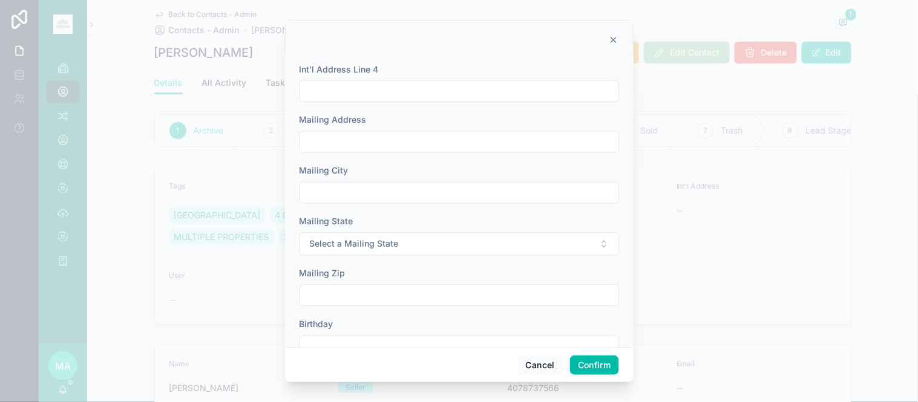
click at [588, 370] on button "Confirm" at bounding box center [594, 365] width 48 height 19
click at [549, 364] on button "Cancel" at bounding box center [540, 365] width 45 height 19
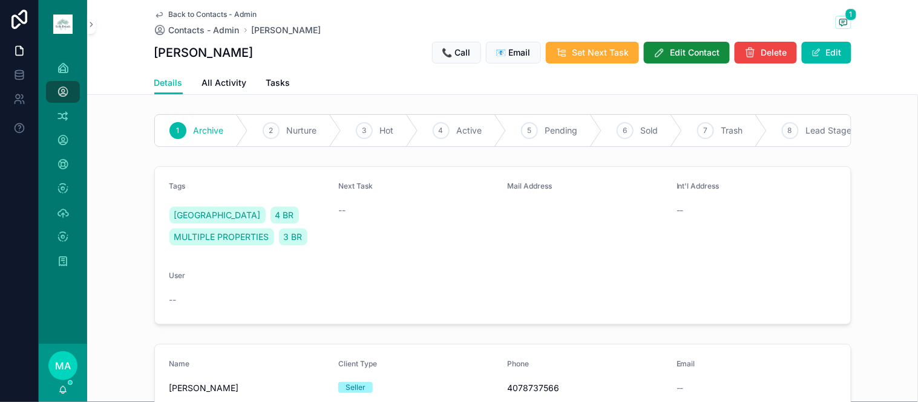
click at [183, 10] on span "Back to Contacts - Admin" at bounding box center [213, 15] width 88 height 10
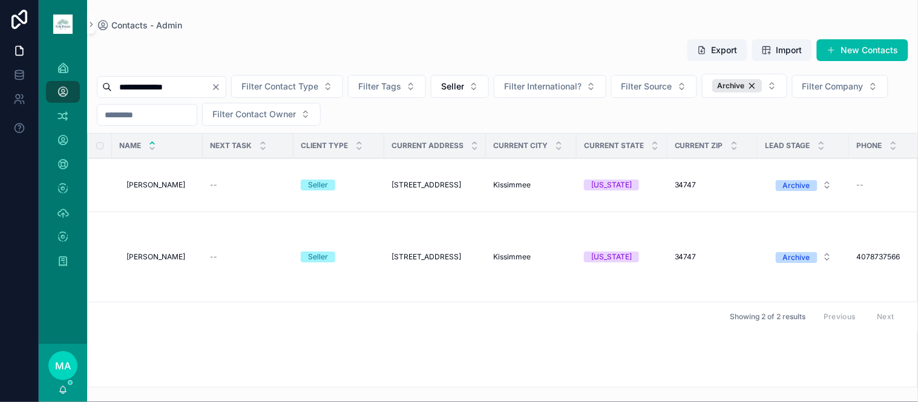
click at [0, 0] on button "Delete" at bounding box center [0, 0] width 0 height 0
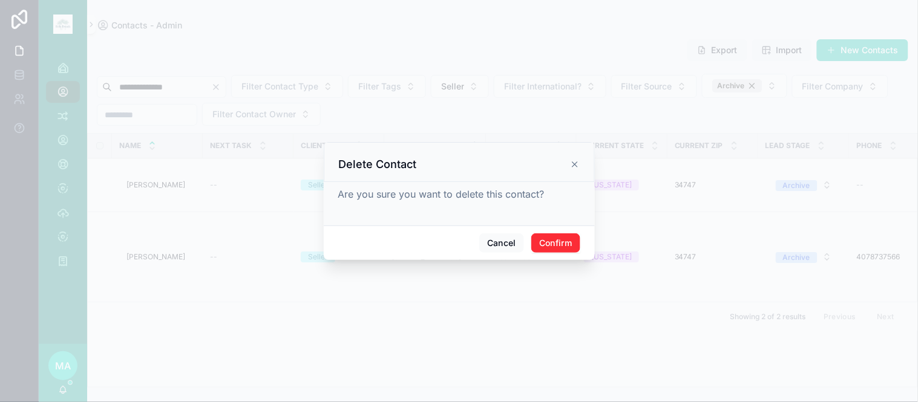
click at [549, 234] on button "Confirm" at bounding box center [555, 243] width 48 height 19
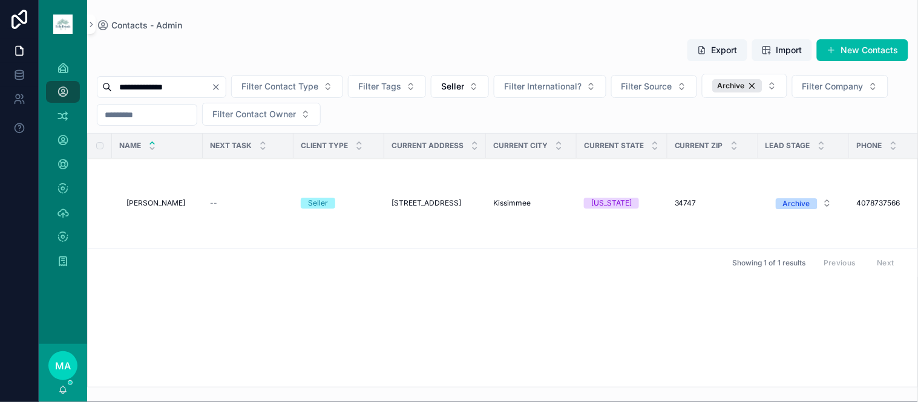
click at [218, 87] on icon "Clear" at bounding box center [216, 87] width 5 height 5
click at [211, 87] on input "scrollable content" at bounding box center [161, 87] width 99 height 17
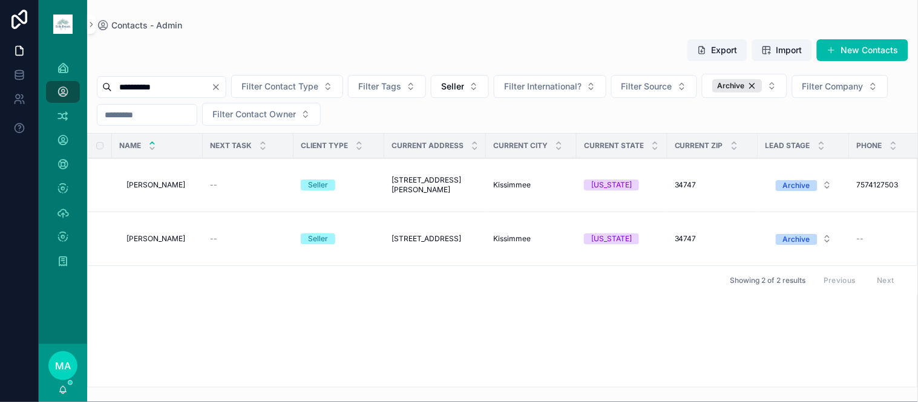
type input "**********"
click at [160, 186] on span "Mark Jones" at bounding box center [155, 185] width 59 height 10
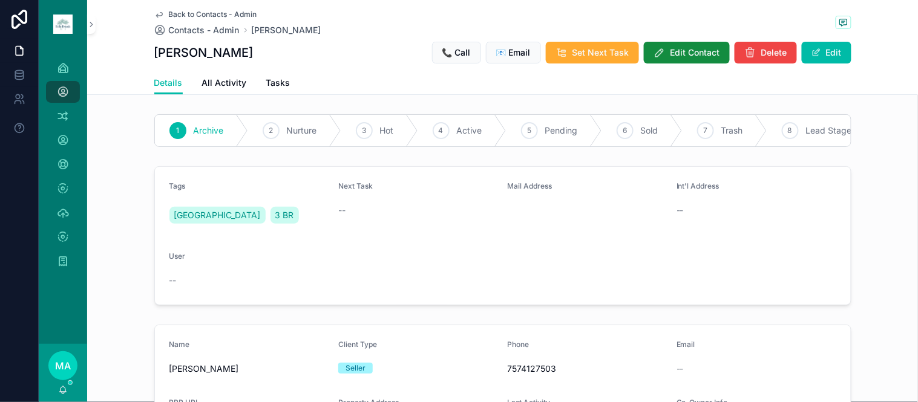
click at [197, 13] on span "Back to Contacts - Admin" at bounding box center [213, 15] width 88 height 10
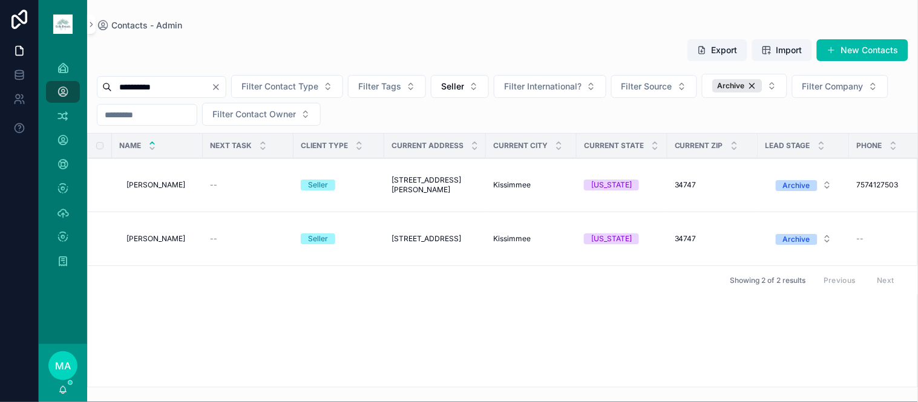
click at [157, 239] on span "Mark Jones" at bounding box center [155, 239] width 59 height 10
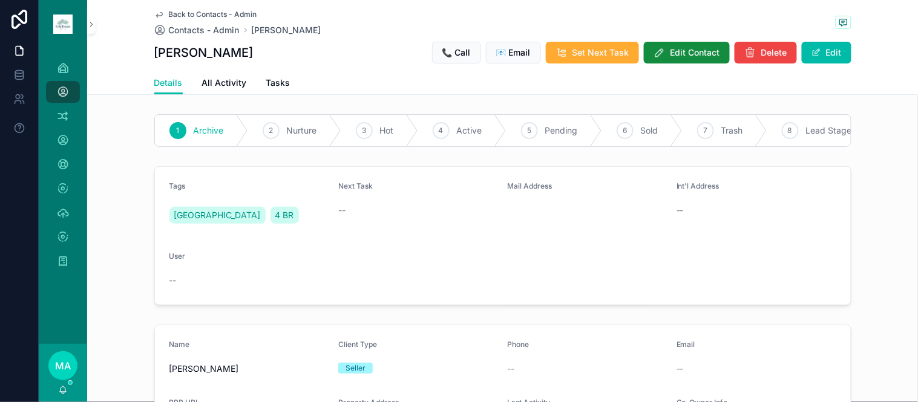
click at [194, 13] on span "Back to Contacts - Admin" at bounding box center [213, 15] width 88 height 10
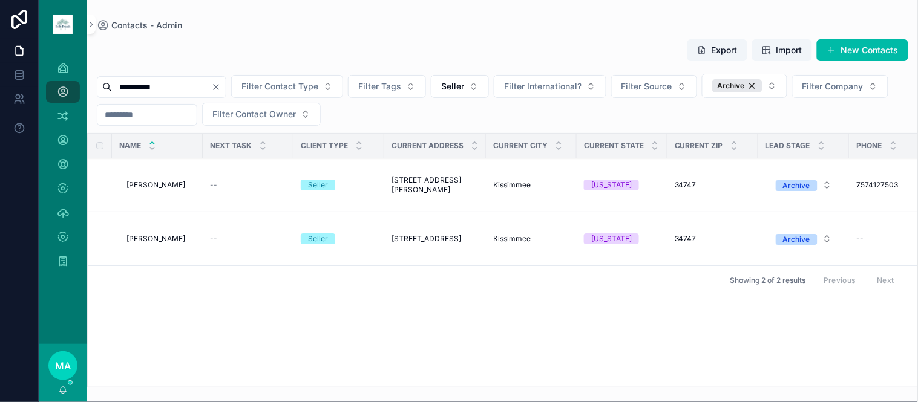
click at [218, 87] on icon "Clear" at bounding box center [216, 87] width 5 height 5
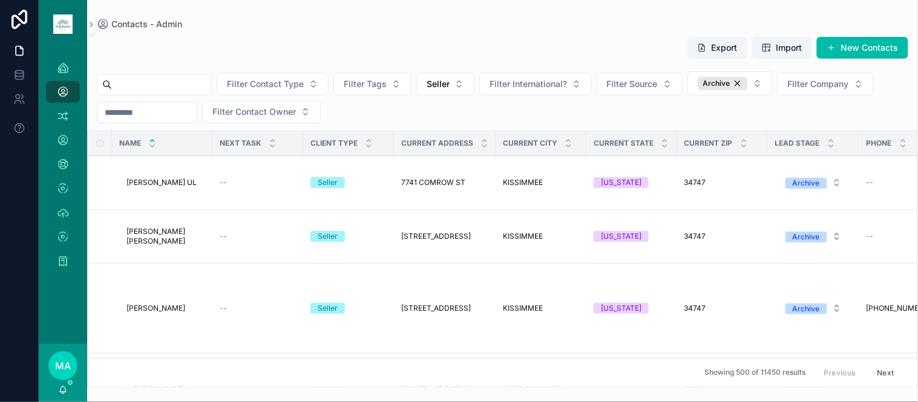
click at [200, 86] on input "scrollable content" at bounding box center [161, 84] width 99 height 17
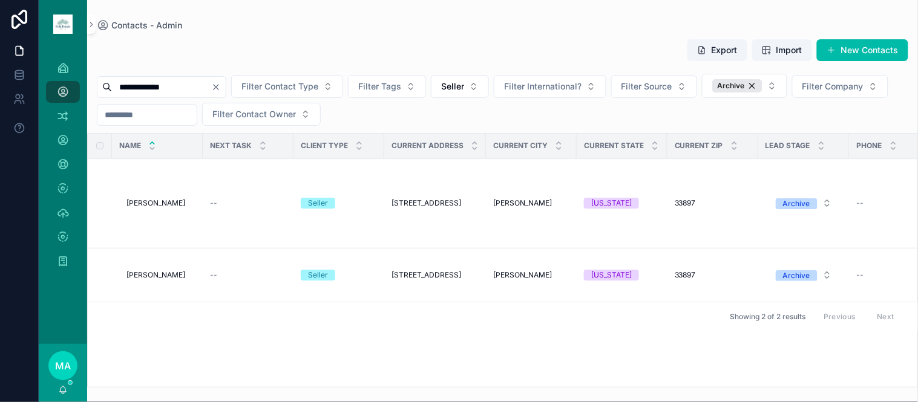
type input "**********"
click at [137, 201] on span "[PERSON_NAME]" at bounding box center [155, 203] width 59 height 10
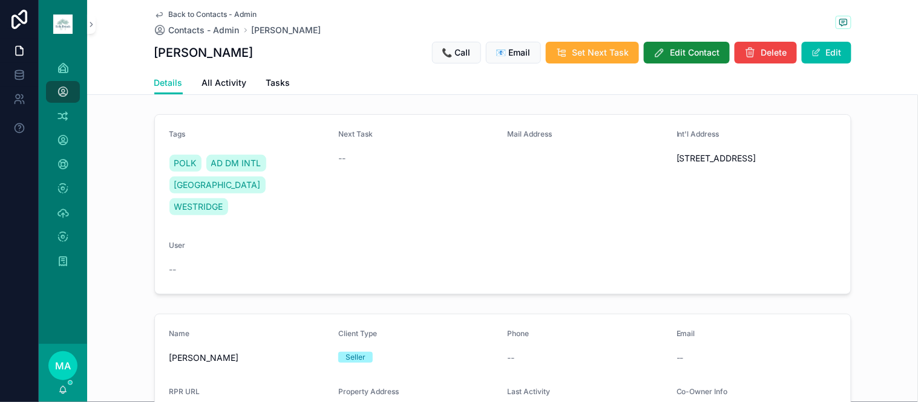
click at [188, 12] on span "Back to Contacts - Admin" at bounding box center [213, 15] width 88 height 10
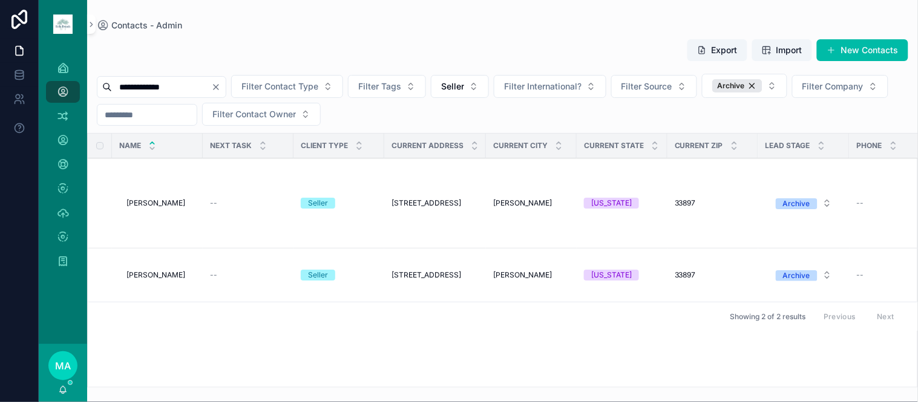
click at [134, 276] on span "[PERSON_NAME]" at bounding box center [155, 275] width 59 height 10
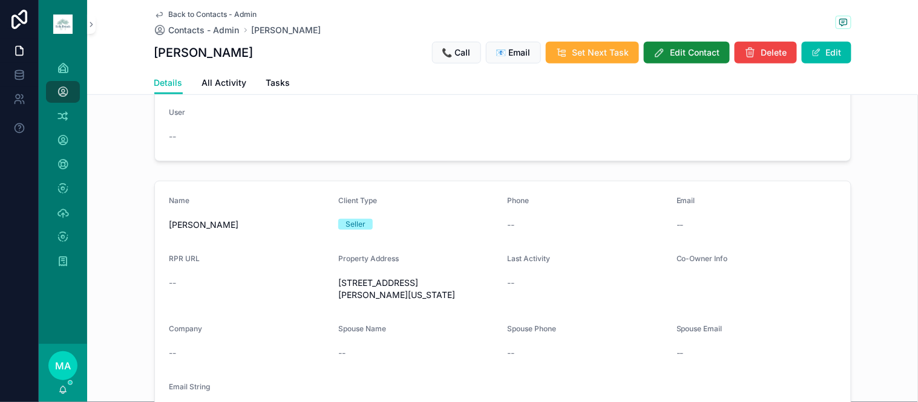
scroll to position [67, 0]
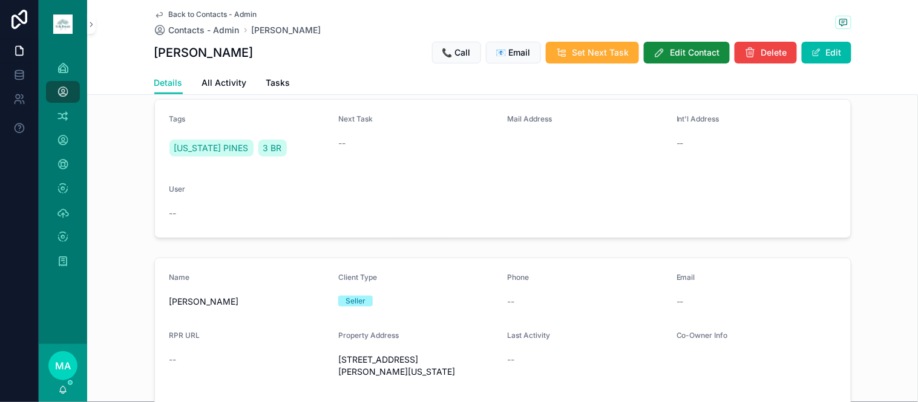
click at [811, 51] on span "scrollable content" at bounding box center [816, 53] width 10 height 10
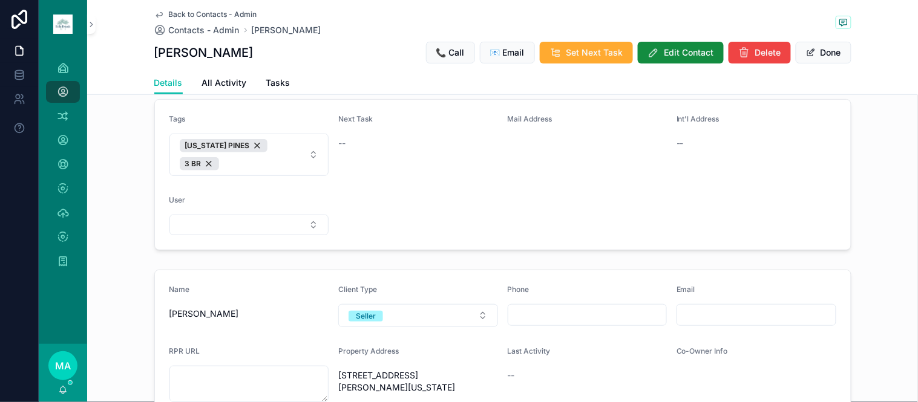
click at [301, 158] on button "FLORIDA PINES 3 BR" at bounding box center [249, 155] width 160 height 42
type input "*****"
click at [210, 207] on span "[GEOGRAPHIC_DATA]" at bounding box center [208, 206] width 87 height 12
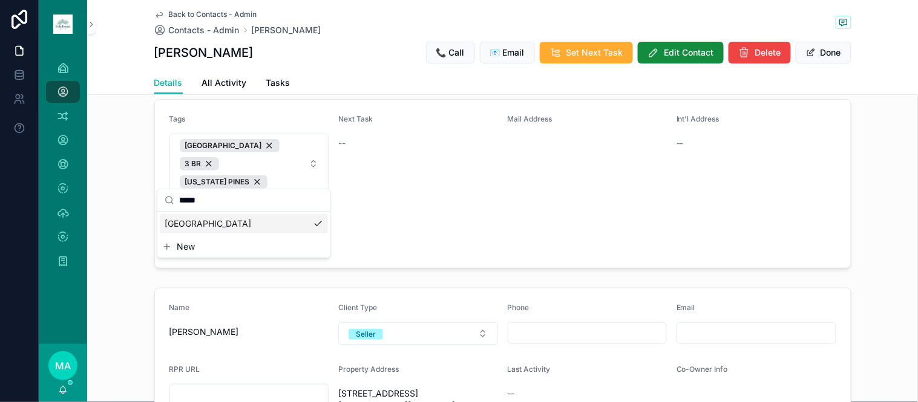
click at [673, 47] on span "Edit Contact" at bounding box center [689, 53] width 50 height 12
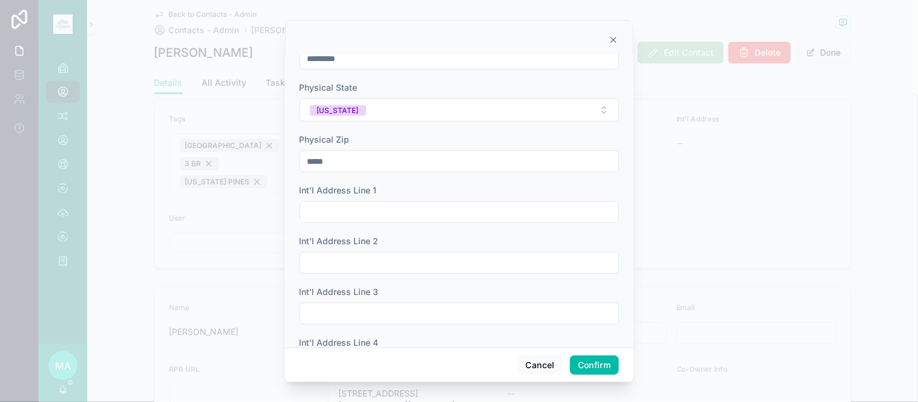
scroll to position [269, 0]
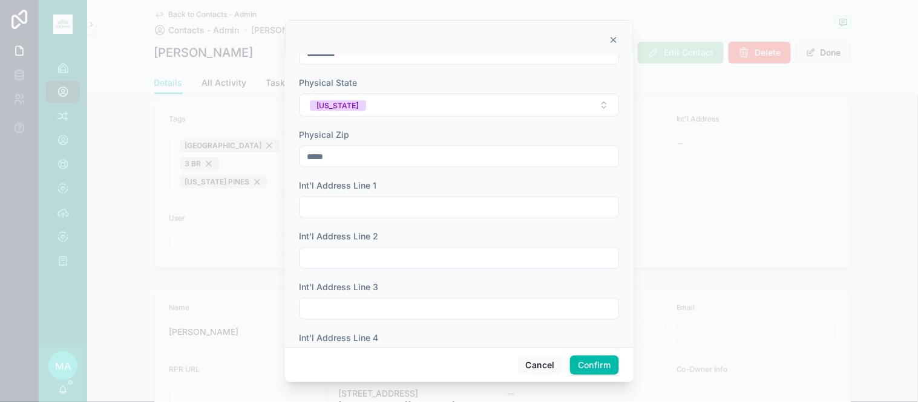
click at [459, 202] on input "text" at bounding box center [459, 207] width 318 height 17
type input "**********"
click at [598, 371] on button "Confirm" at bounding box center [594, 365] width 48 height 19
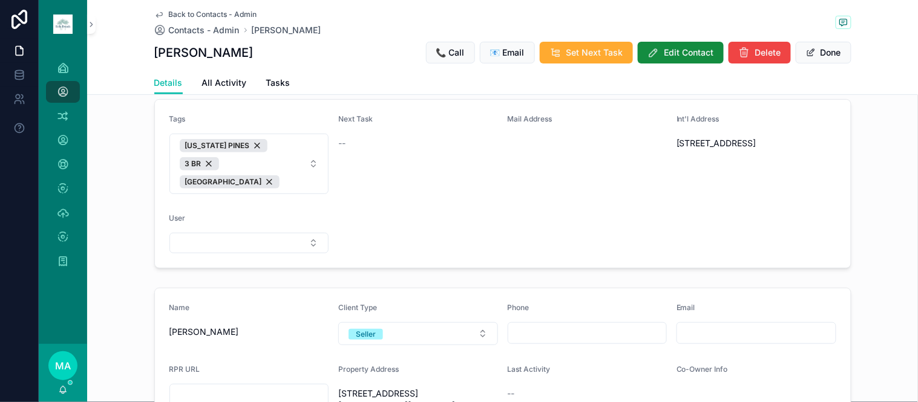
click at [819, 57] on button "Done" at bounding box center [824, 53] width 56 height 22
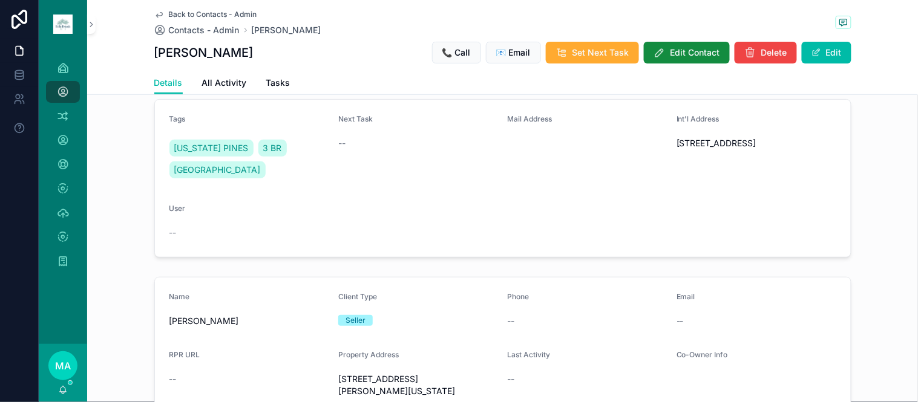
click at [208, 13] on span "Back to Contacts - Admin" at bounding box center [213, 15] width 88 height 10
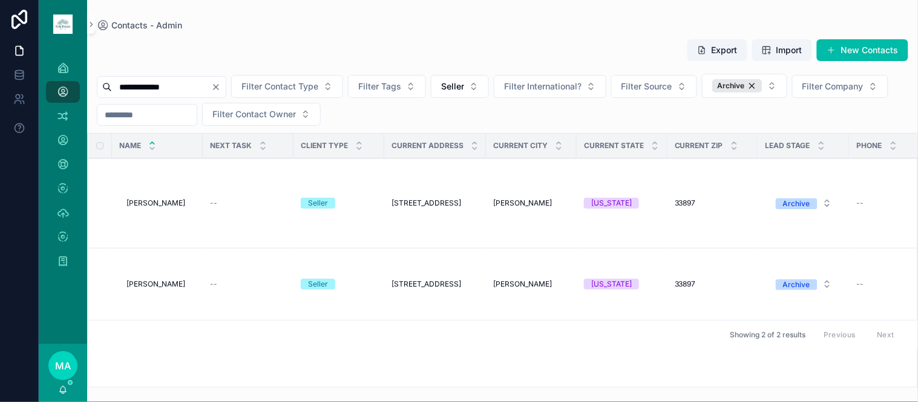
click at [165, 201] on span "[PERSON_NAME]" at bounding box center [155, 203] width 59 height 10
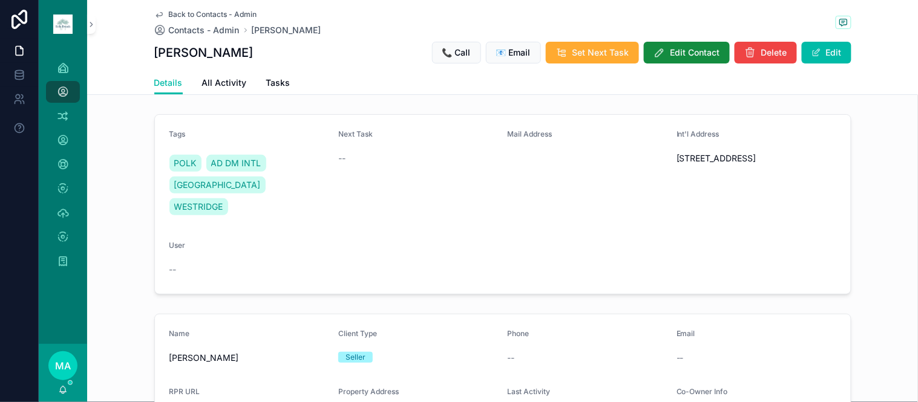
click at [218, 15] on span "Back to Contacts - Admin" at bounding box center [213, 15] width 88 height 10
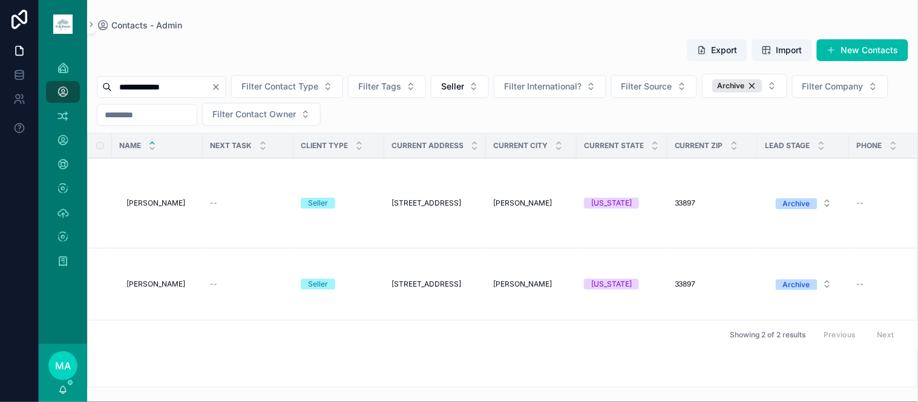
click at [168, 287] on span "[PERSON_NAME]" at bounding box center [155, 285] width 59 height 10
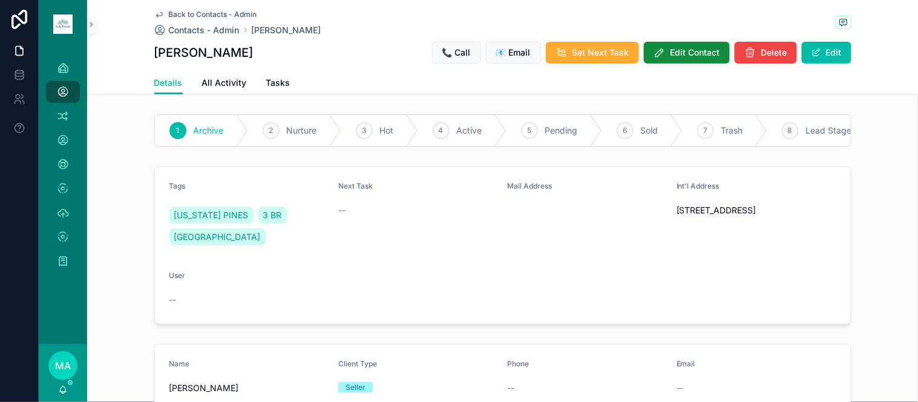
click at [194, 15] on span "Back to Contacts - Admin" at bounding box center [213, 15] width 88 height 10
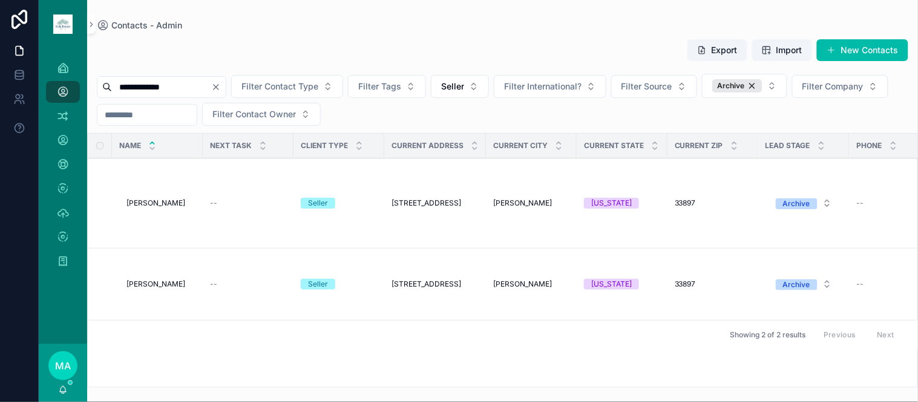
click at [221, 83] on icon "Clear" at bounding box center [216, 87] width 10 height 10
click at [186, 91] on input "scrollable content" at bounding box center [161, 87] width 99 height 17
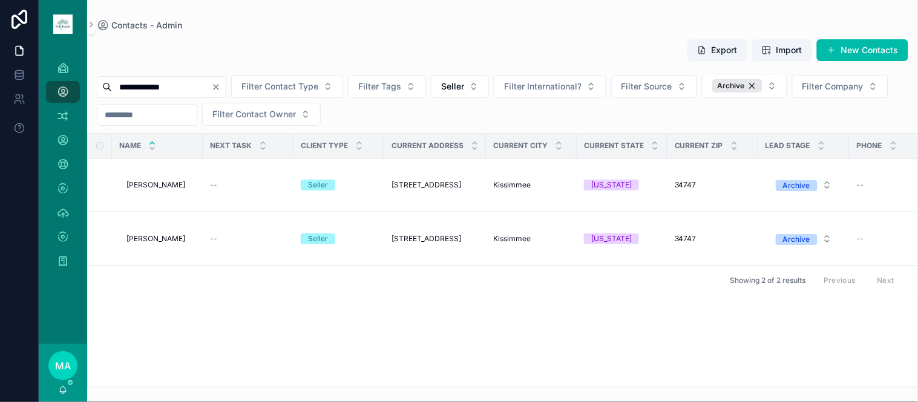
type input "**********"
click at [163, 186] on span "[PERSON_NAME]" at bounding box center [155, 185] width 59 height 10
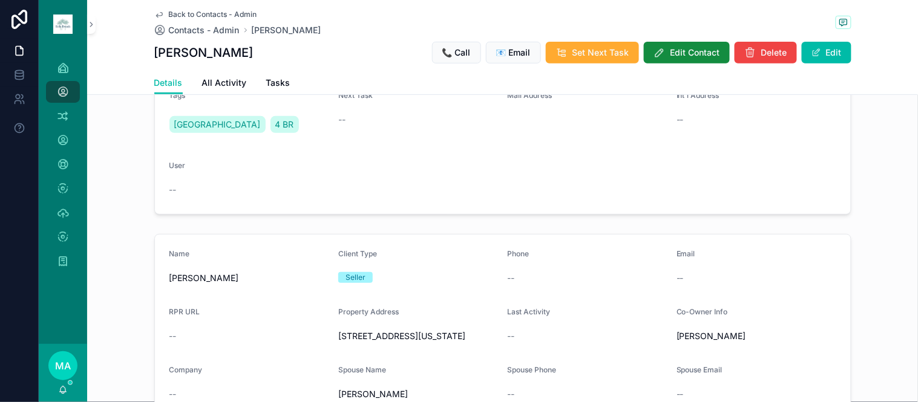
scroll to position [67, 0]
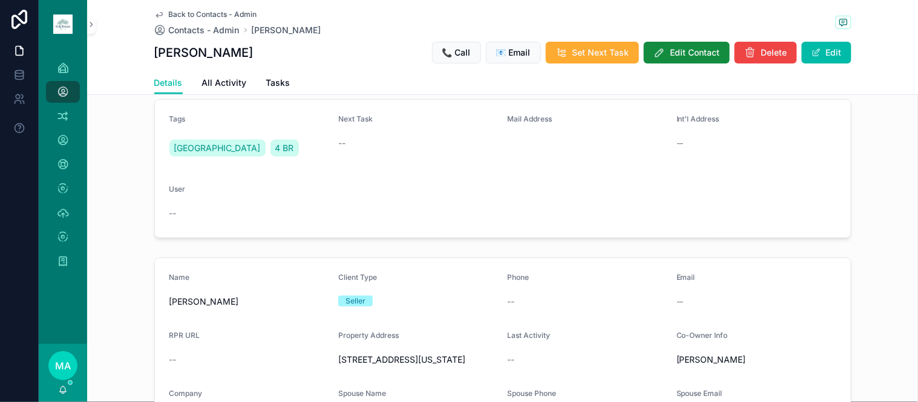
click at [811, 54] on span "scrollable content" at bounding box center [816, 53] width 10 height 10
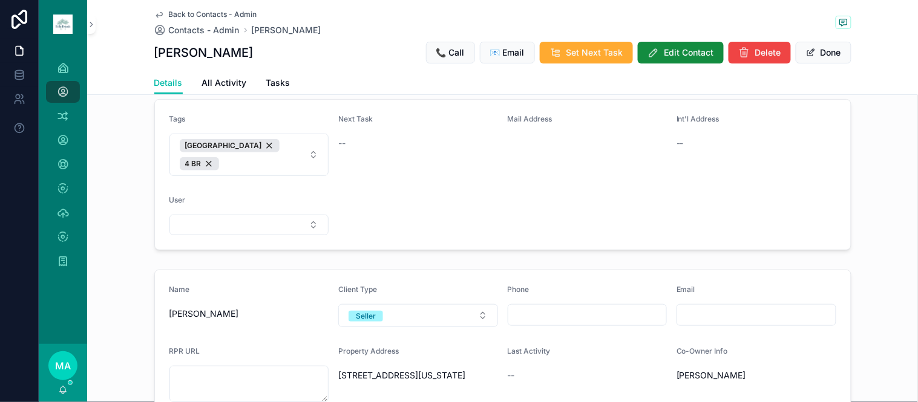
click at [296, 156] on button "INDIAN RIDGE 4 BR" at bounding box center [249, 155] width 160 height 42
type input "******"
click at [231, 200] on div "[GEOGRAPHIC_DATA]" at bounding box center [244, 205] width 168 height 19
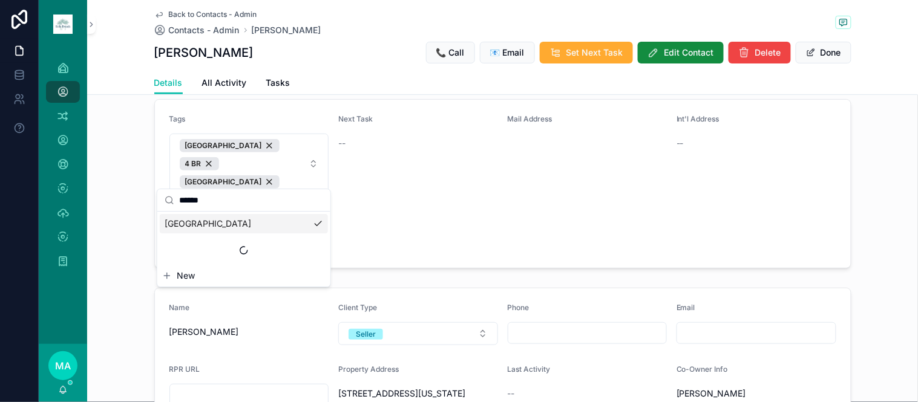
click at [823, 57] on button "Done" at bounding box center [824, 53] width 56 height 22
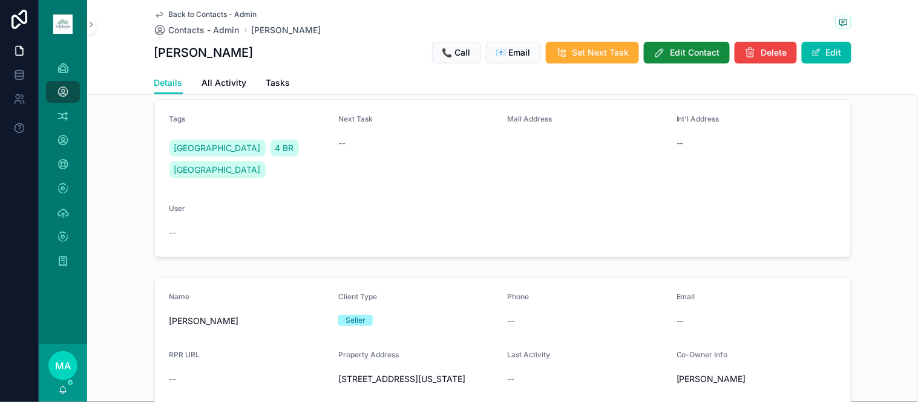
click at [696, 47] on span "Edit Contact" at bounding box center [695, 53] width 50 height 12
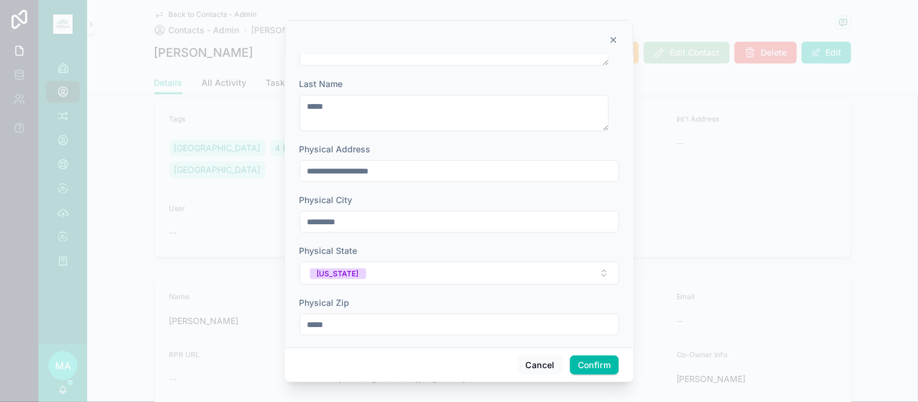
scroll to position [269, 0]
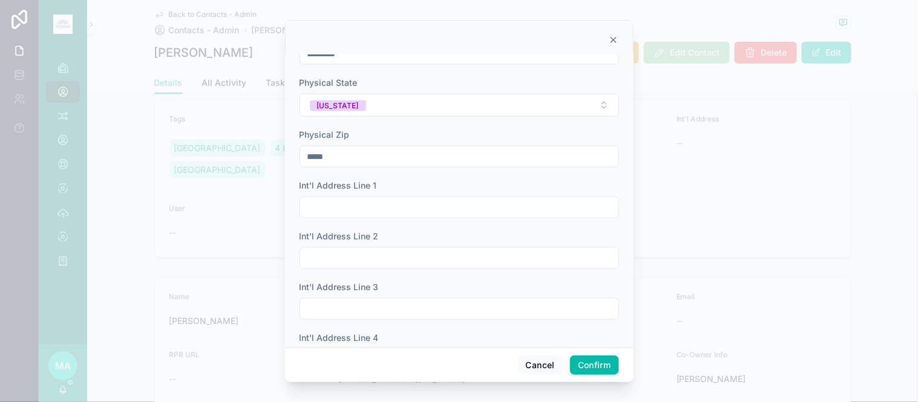
click at [373, 214] on input "text" at bounding box center [459, 207] width 318 height 17
type input "**********"
type input "******"
click at [590, 369] on button "Confirm" at bounding box center [594, 365] width 48 height 19
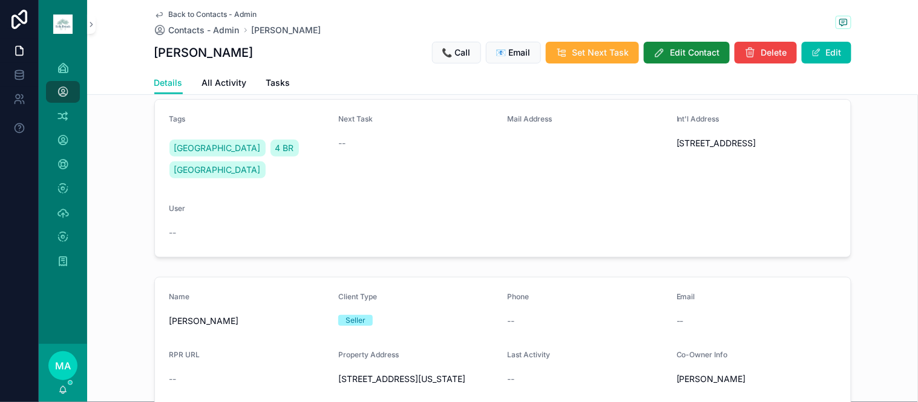
click at [200, 10] on span "Back to Contacts - Admin" at bounding box center [213, 15] width 88 height 10
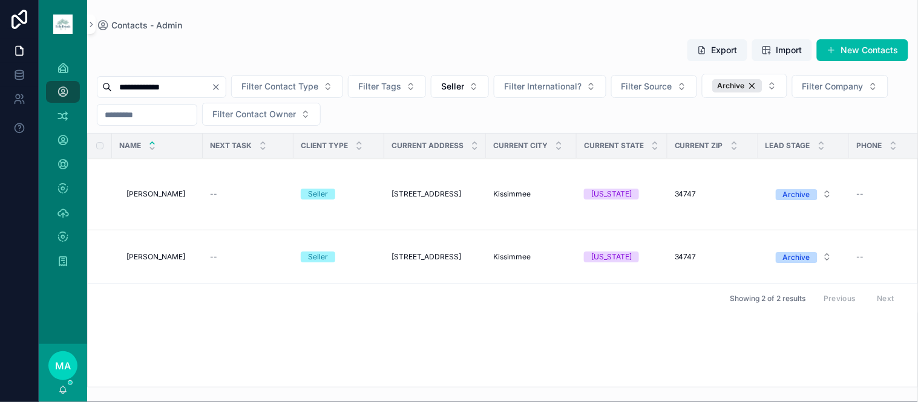
click at [164, 260] on span "[PERSON_NAME]" at bounding box center [155, 257] width 59 height 10
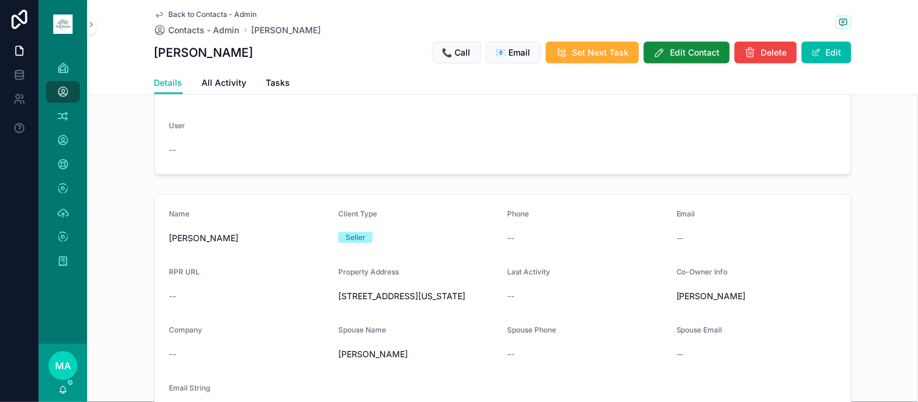
scroll to position [134, 0]
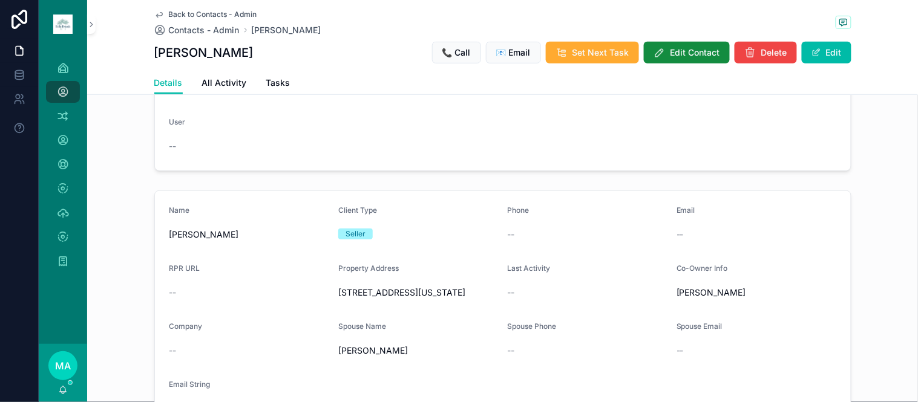
drag, startPoint x: 442, startPoint y: 311, endPoint x: 329, endPoint y: 306, distance: 113.3
click at [329, 306] on form "Name Marlene Urban Client Type Seller Phone -- Email -- RPR URL -- Property Add…" at bounding box center [503, 312] width 696 height 242
copy span "1546 Indian Oaks Trl Kissimmee, Florida 34747"
click at [185, 10] on span "Back to Contacts - Admin" at bounding box center [213, 15] width 88 height 10
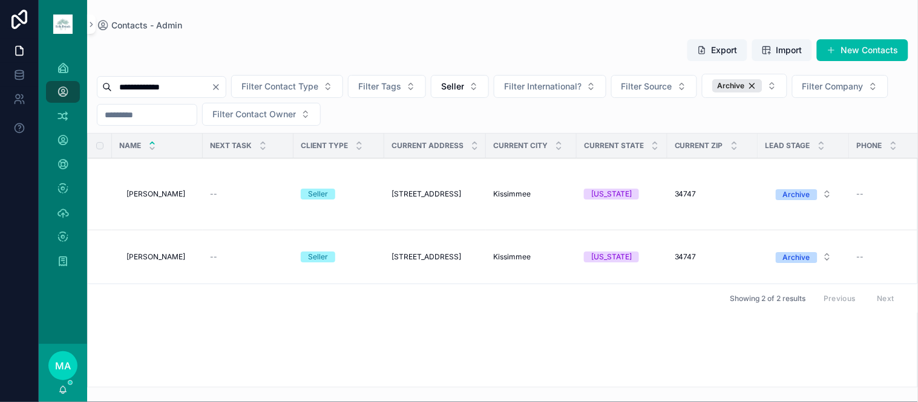
click at [171, 197] on span "[PERSON_NAME]" at bounding box center [155, 194] width 59 height 10
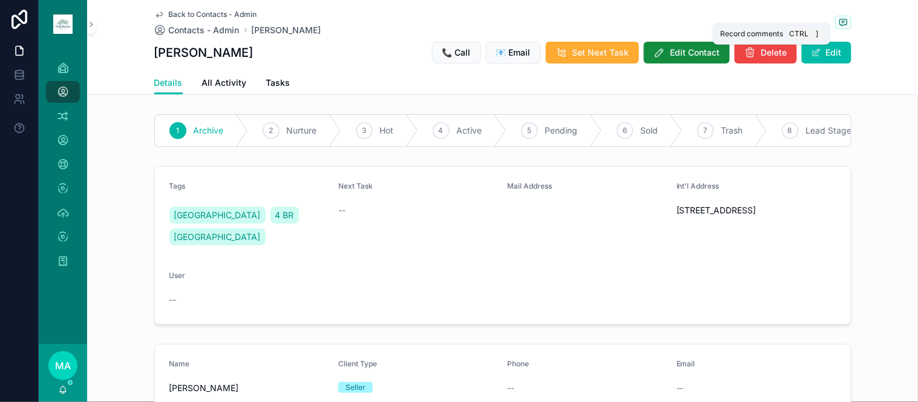
click at [842, 21] on icon "scrollable content" at bounding box center [843, 22] width 7 height 7
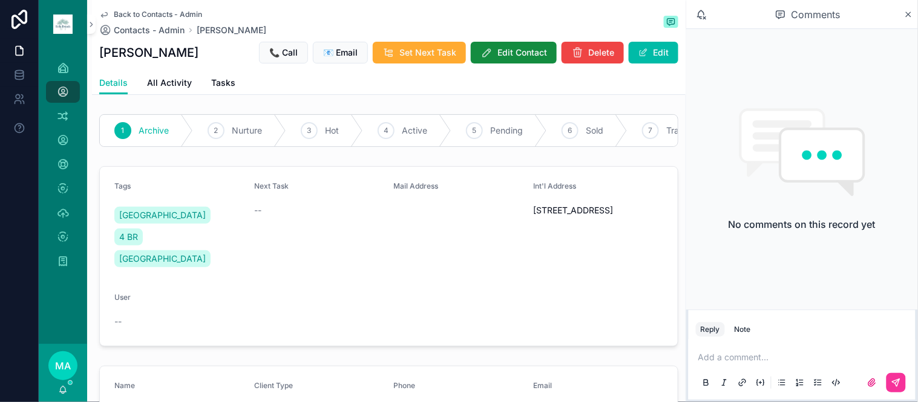
click at [734, 353] on p "scrollable content" at bounding box center [804, 358] width 212 height 12
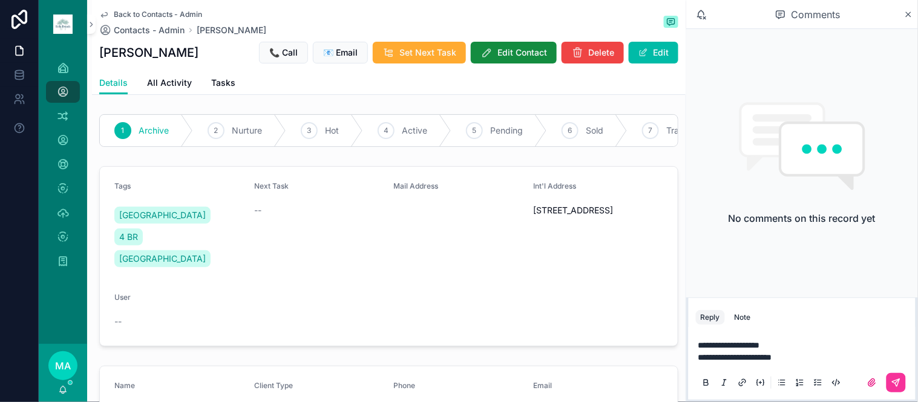
click at [896, 382] on icon "scrollable content" at bounding box center [896, 383] width 10 height 10
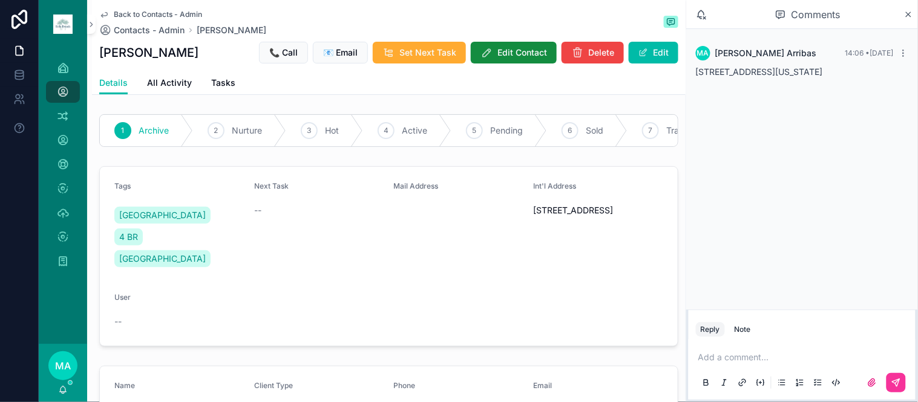
click at [909, 13] on icon "scrollable content" at bounding box center [908, 15] width 9 height 10
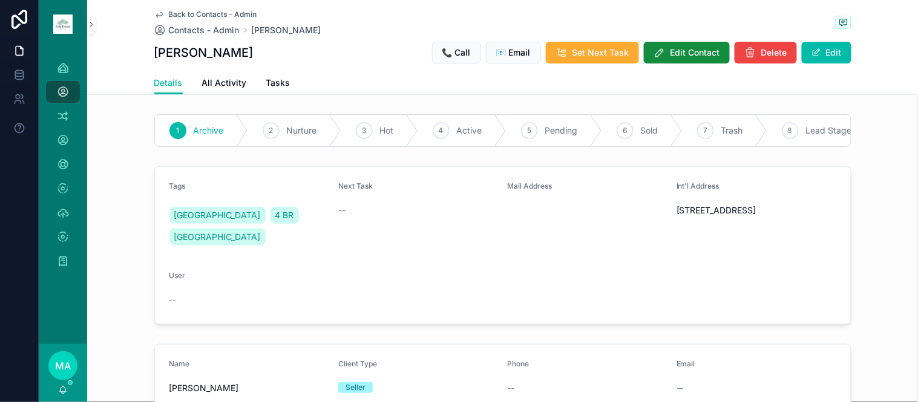
click at [811, 51] on span "scrollable content" at bounding box center [816, 53] width 10 height 10
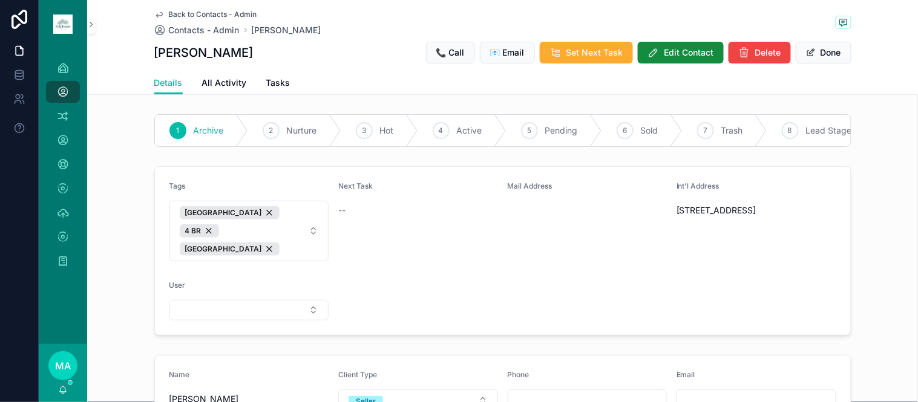
click at [281, 238] on span "INDIAN RIDGE 4 BR CANADA" at bounding box center [242, 231] width 125 height 50
type input "**********"
click at [191, 292] on span "MULTIPLE PROPERTIES" at bounding box center [212, 291] width 95 height 12
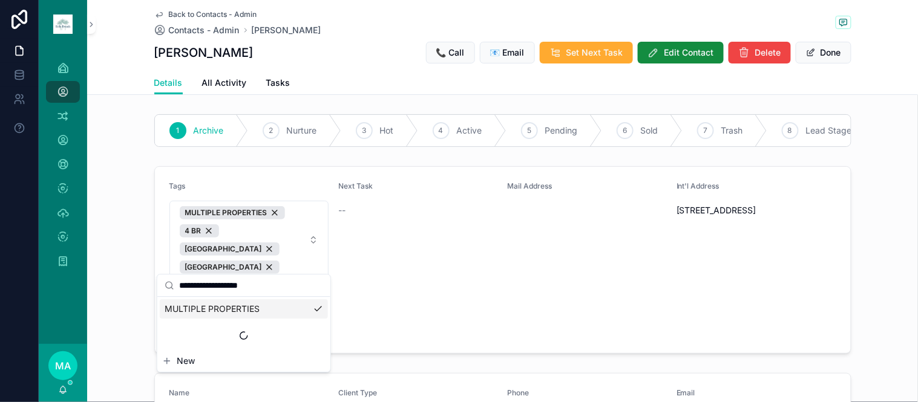
click at [821, 56] on button "Done" at bounding box center [824, 53] width 56 height 22
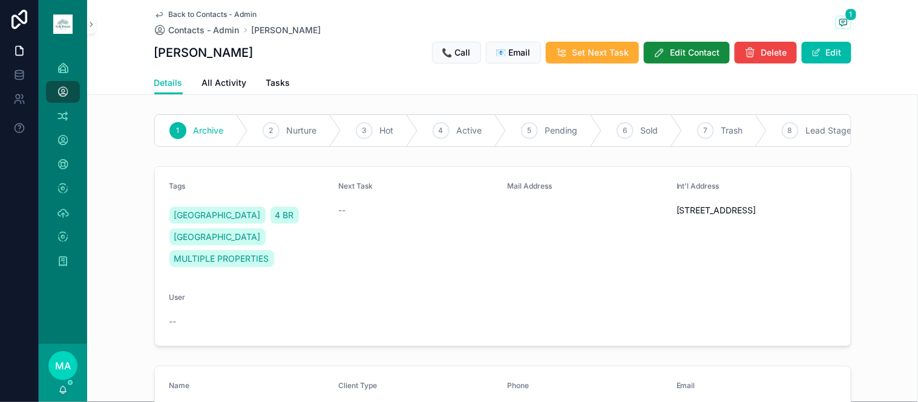
click at [190, 12] on span "Back to Contacts - Admin" at bounding box center [213, 15] width 88 height 10
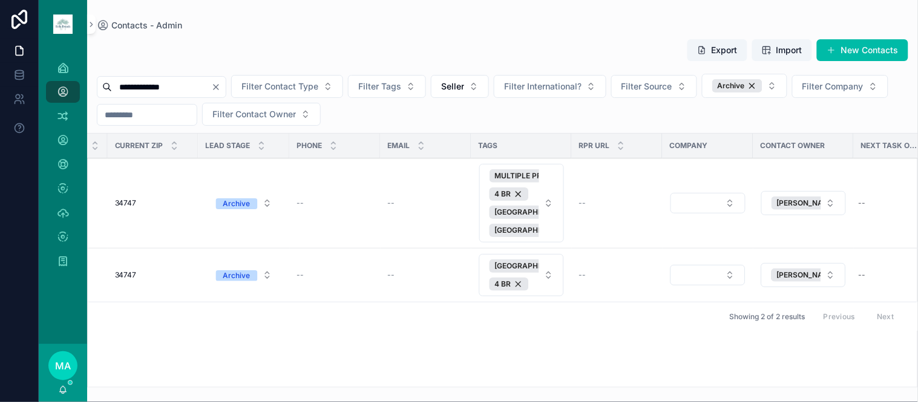
scroll to position [0, 577]
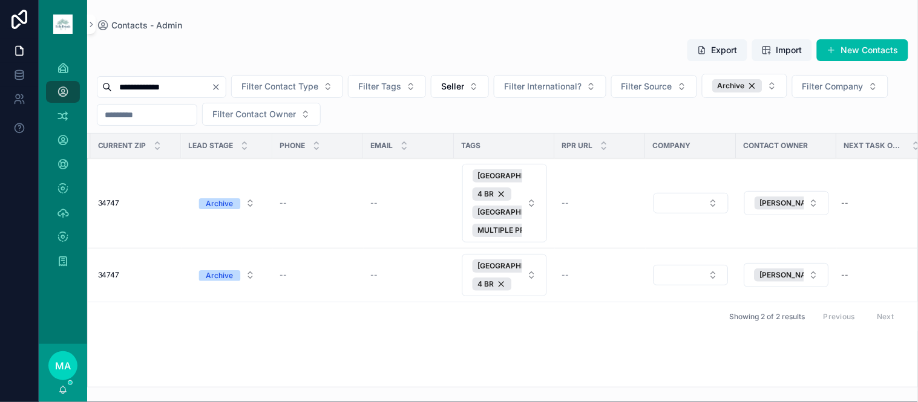
click at [0, 0] on span "Delete" at bounding box center [0, 0] width 0 height 0
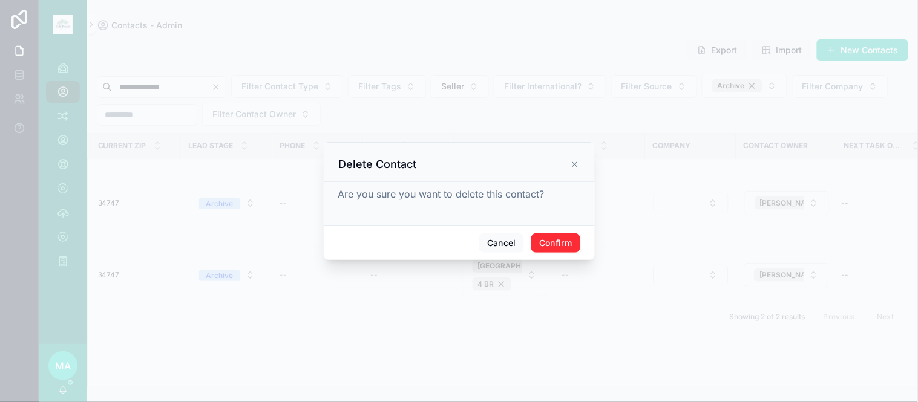
click at [545, 243] on button "Confirm" at bounding box center [555, 243] width 48 height 19
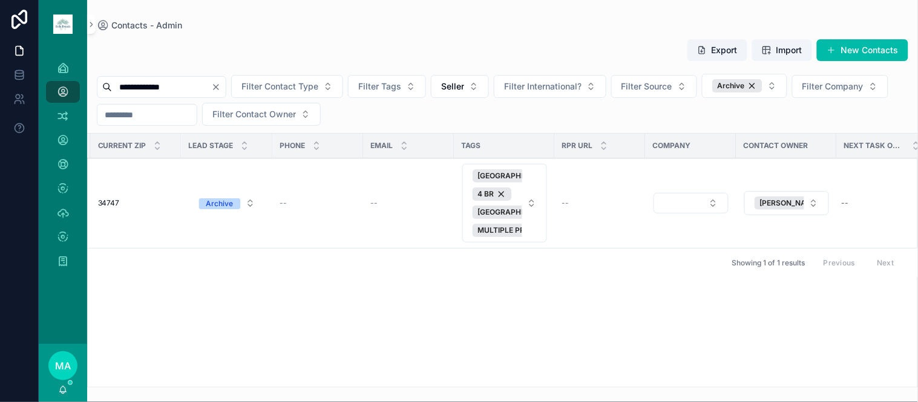
click at [221, 83] on icon "Clear" at bounding box center [216, 87] width 10 height 10
click at [185, 90] on input "scrollable content" at bounding box center [161, 87] width 99 height 17
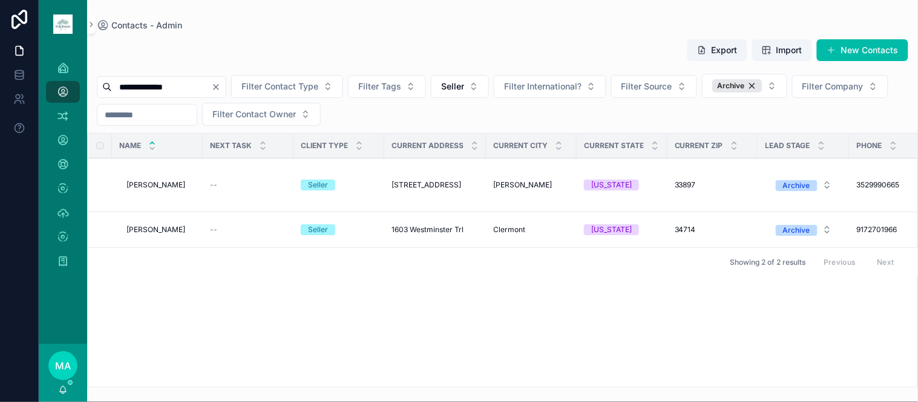
type input "**********"
click at [162, 184] on span "Martin Davalos" at bounding box center [155, 185] width 59 height 10
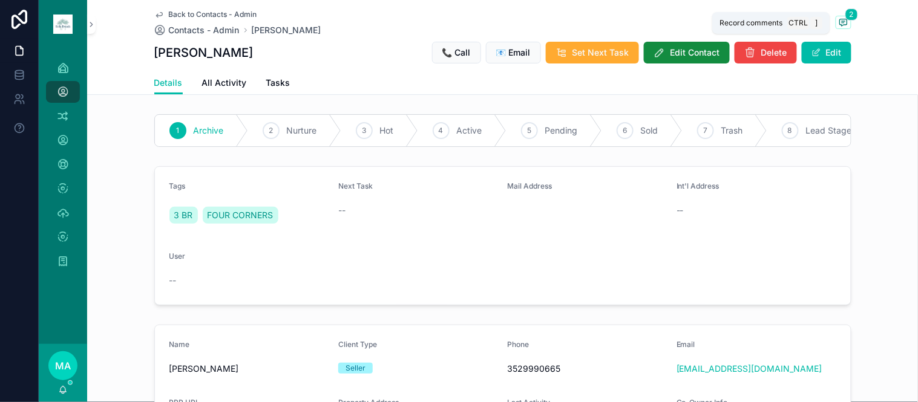
click at [839, 22] on icon "scrollable content" at bounding box center [844, 23] width 10 height 10
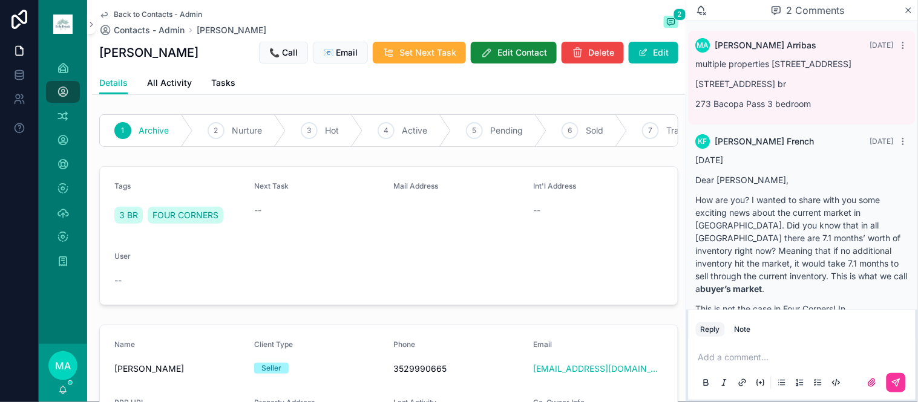
click at [911, 9] on icon "scrollable content" at bounding box center [908, 10] width 9 height 10
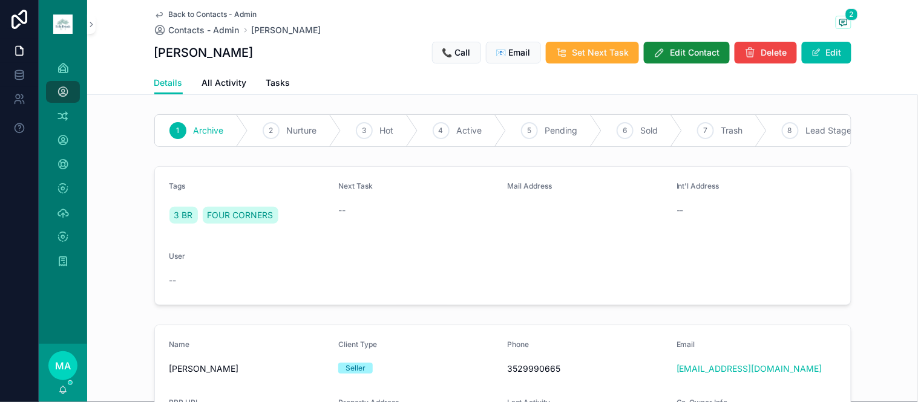
click at [670, 56] on span "Edit Contact" at bounding box center [695, 53] width 50 height 12
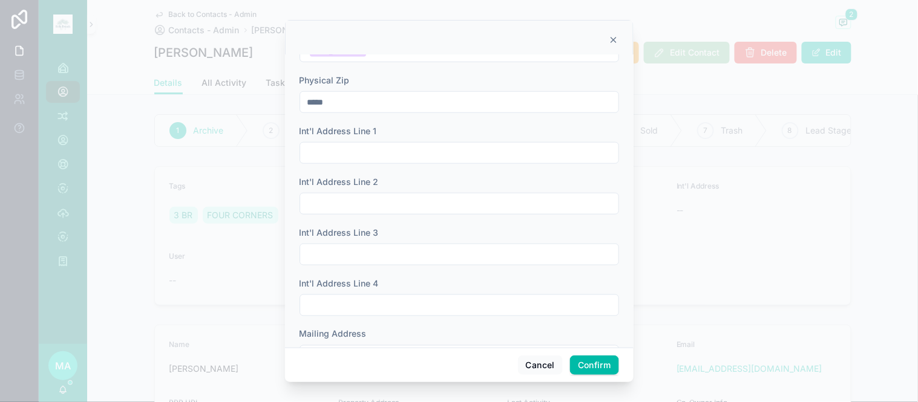
scroll to position [403, 0]
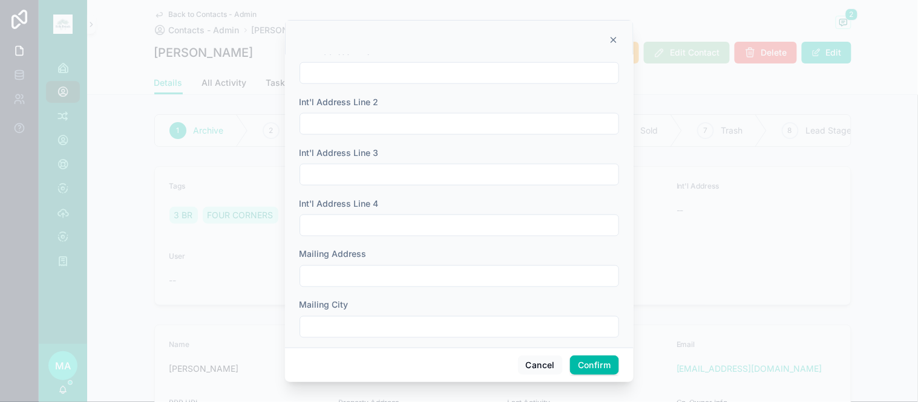
click at [355, 279] on input "text" at bounding box center [459, 276] width 318 height 17
type input "**********"
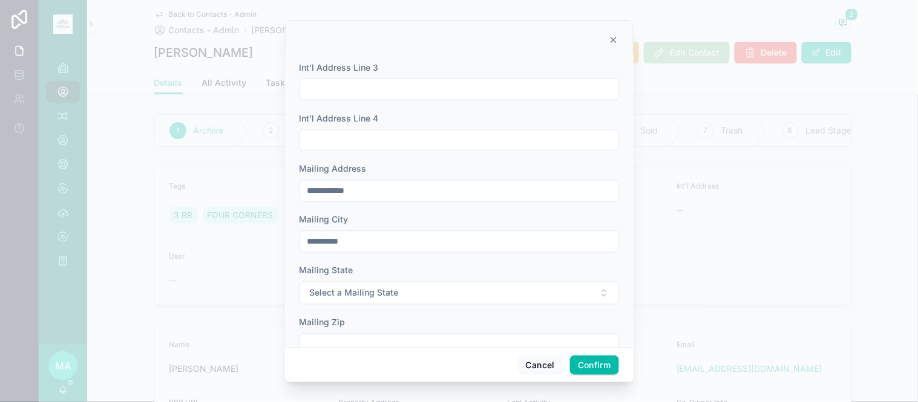
scroll to position [537, 0]
type input "*********"
click at [417, 240] on button "Select a Mailing State" at bounding box center [459, 244] width 319 height 23
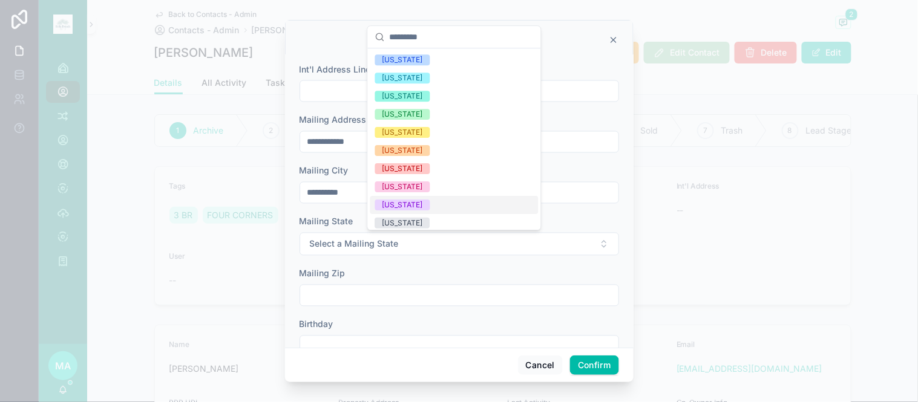
click at [397, 200] on div "[US_STATE]" at bounding box center [402, 205] width 41 height 11
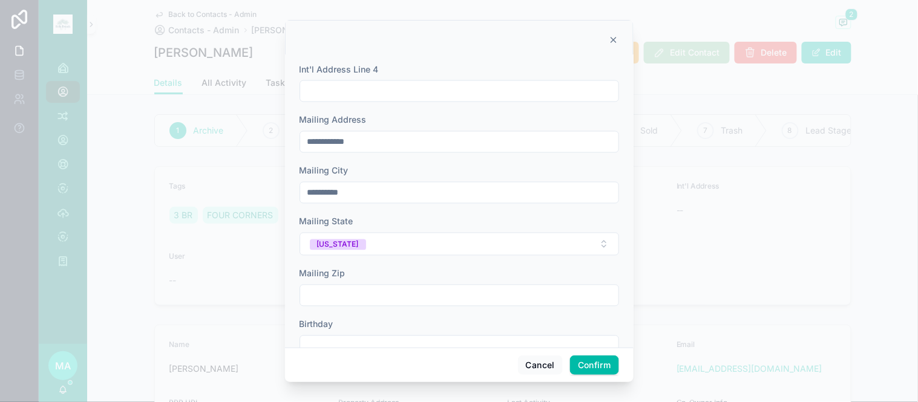
scroll to position [569, 0]
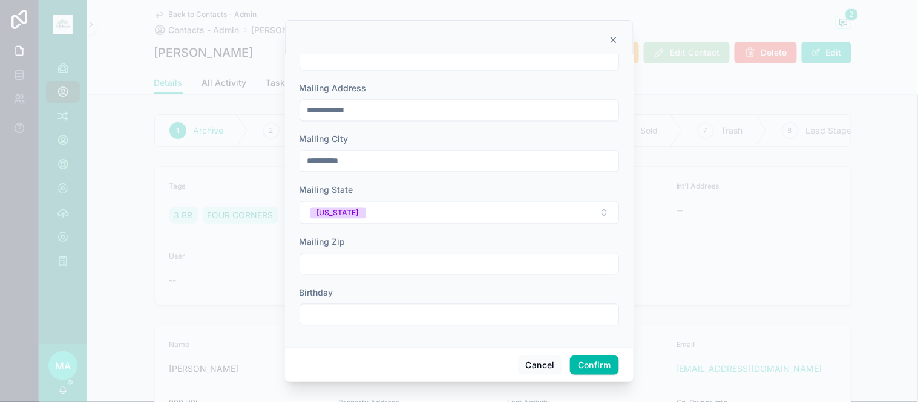
click at [323, 257] on input "text" at bounding box center [459, 264] width 318 height 17
type input "*****"
click at [596, 365] on button "Confirm" at bounding box center [594, 365] width 48 height 19
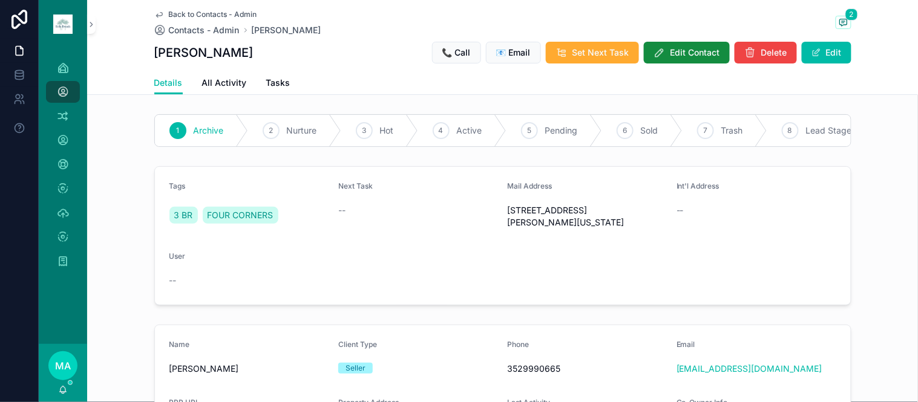
click at [833, 51] on button "Edit" at bounding box center [827, 53] width 50 height 22
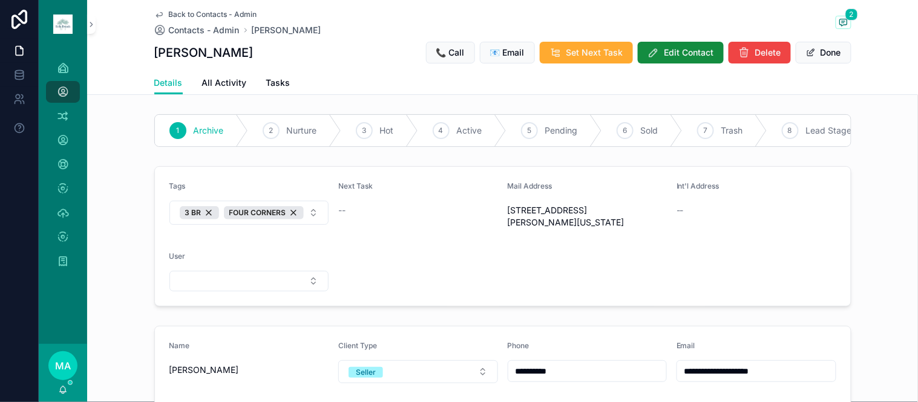
click at [303, 220] on button "3 BR FOUR CORNERS" at bounding box center [249, 213] width 160 height 24
type input "********"
click at [246, 272] on span "MULTIPLE PROPERTIES" at bounding box center [212, 273] width 95 height 12
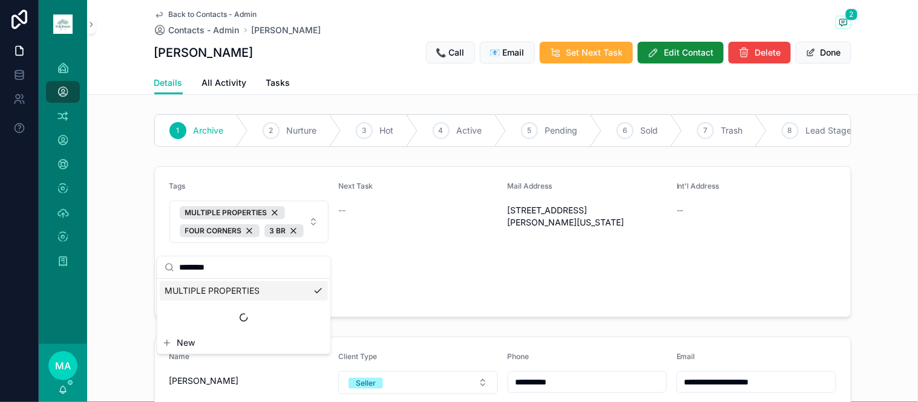
click at [813, 53] on button "Done" at bounding box center [824, 53] width 56 height 22
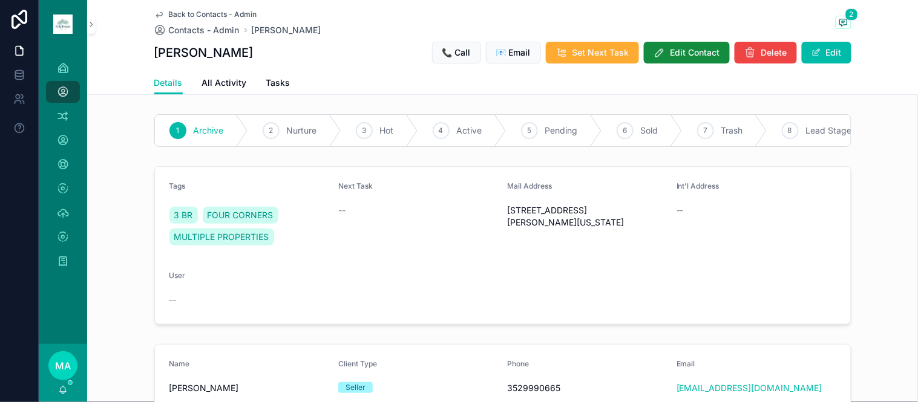
click at [197, 16] on span "Back to Contacts - Admin" at bounding box center [213, 15] width 88 height 10
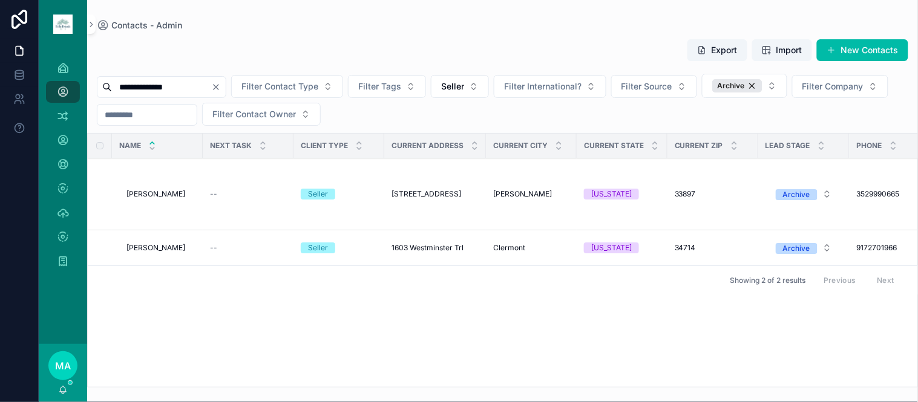
click at [142, 249] on span "Martin Davalos" at bounding box center [155, 248] width 59 height 10
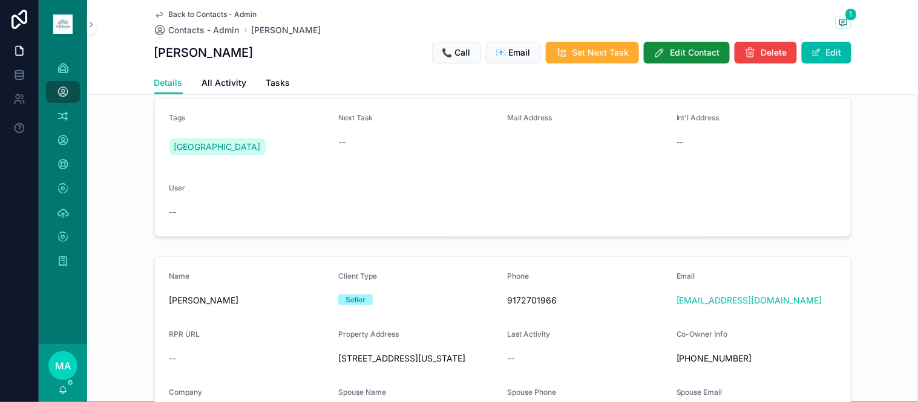
scroll to position [201, 0]
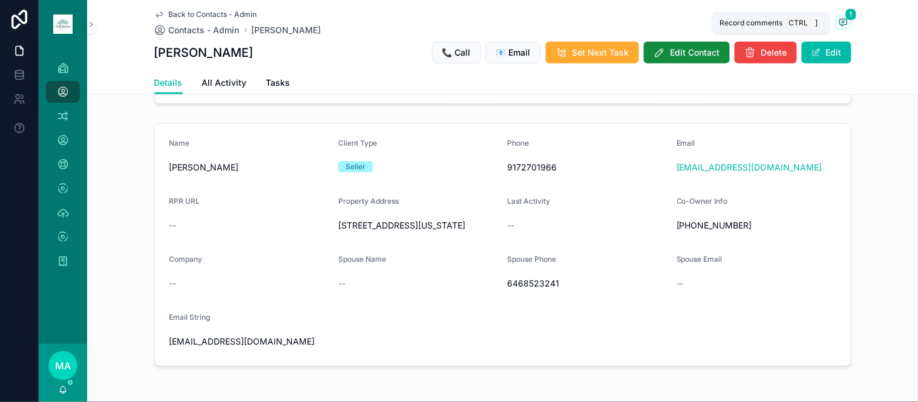
click at [839, 27] on span "scrollable content" at bounding box center [844, 22] width 16 height 13
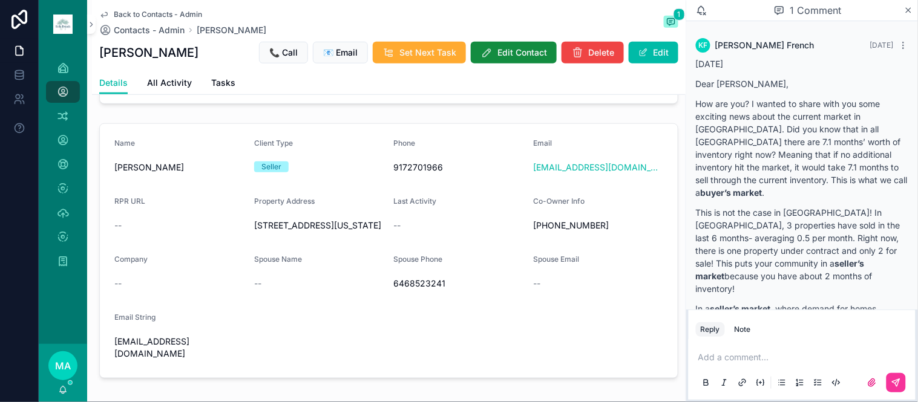
click at [906, 8] on icon "scrollable content" at bounding box center [908, 10] width 5 height 5
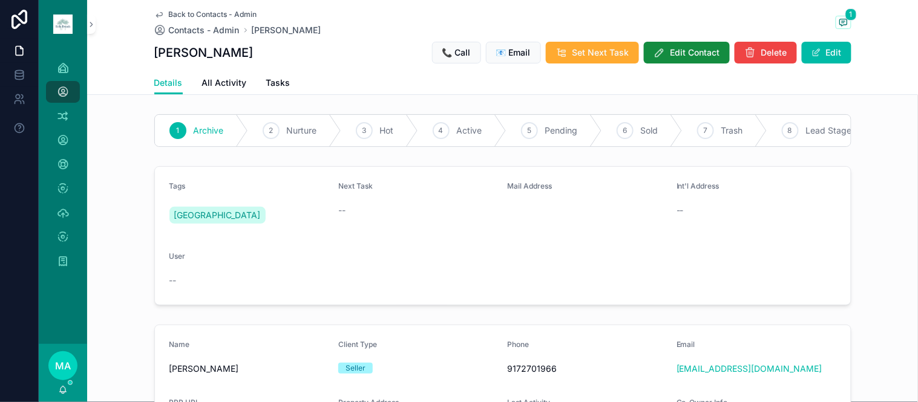
click at [827, 45] on button "Edit" at bounding box center [827, 53] width 50 height 22
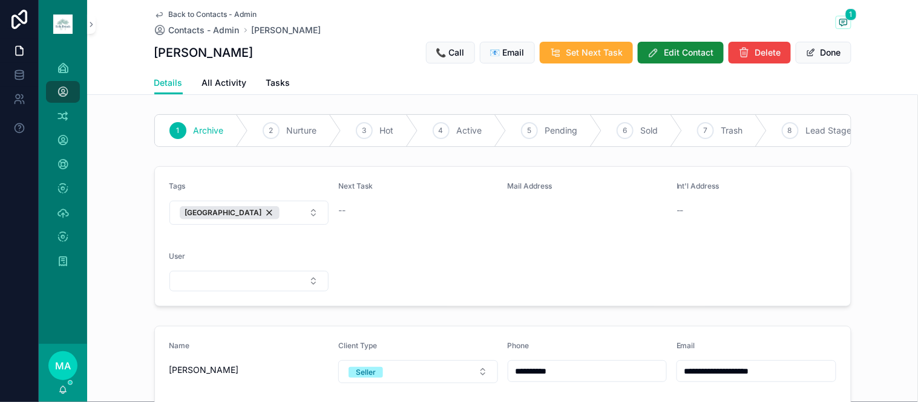
click at [284, 225] on button "[GEOGRAPHIC_DATA]" at bounding box center [249, 213] width 160 height 24
type input "********"
click at [270, 270] on div "MULTIPLE PROPERTIES" at bounding box center [244, 272] width 168 height 19
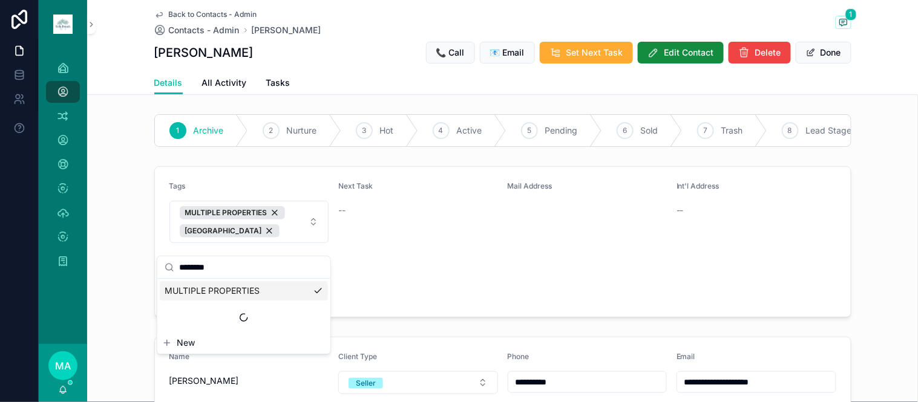
click at [833, 53] on button "Done" at bounding box center [824, 53] width 56 height 22
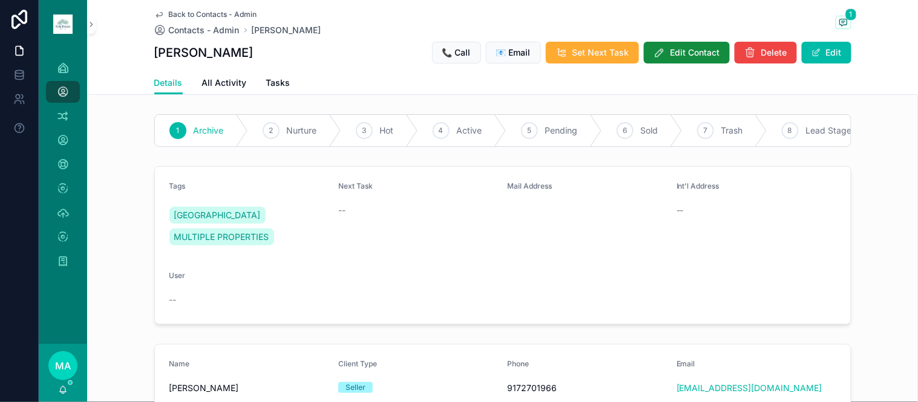
click at [690, 44] on button "Edit Contact" at bounding box center [687, 53] width 86 height 22
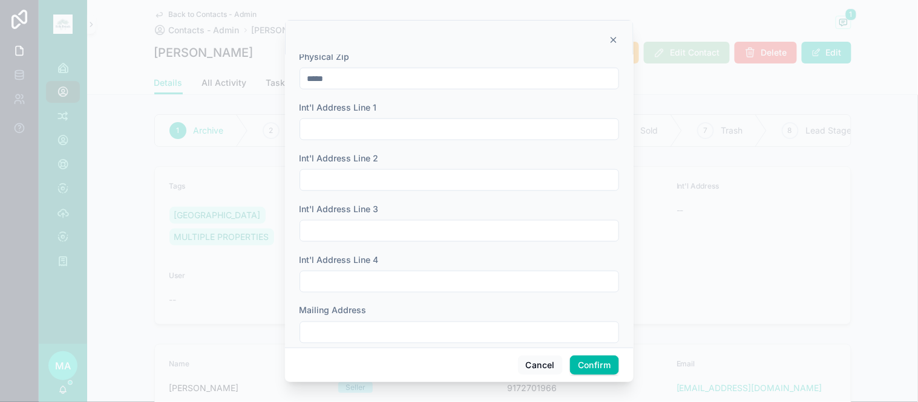
scroll to position [403, 0]
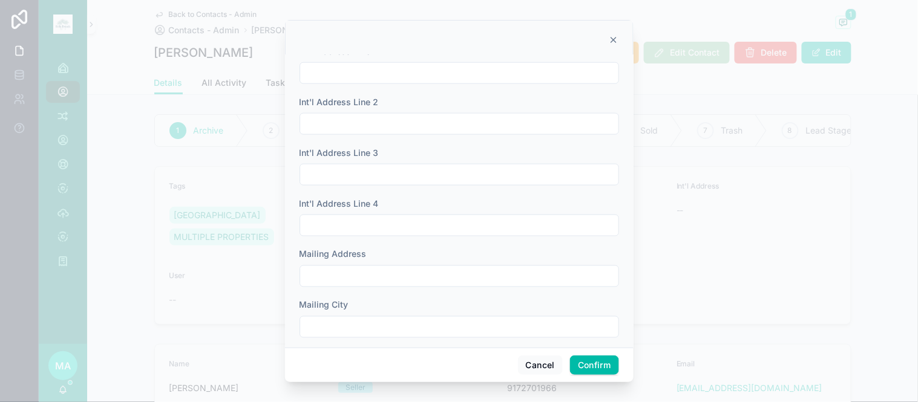
click at [348, 270] on input "text" at bounding box center [459, 276] width 318 height 17
type input "**********"
type input "*********"
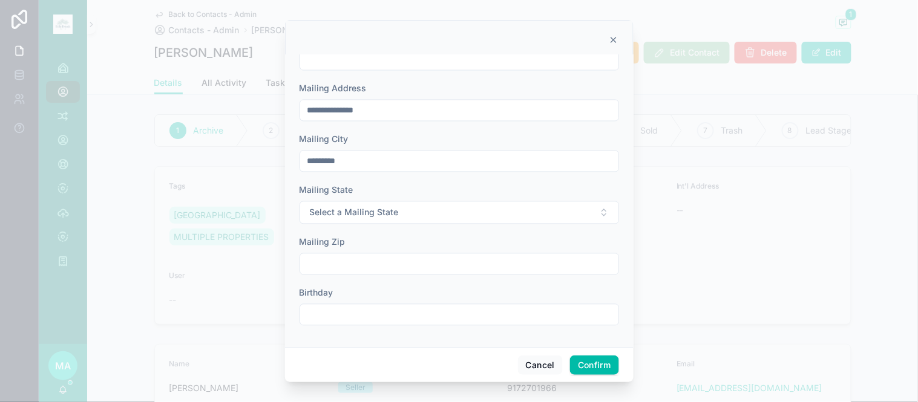
click at [370, 218] on span "Select a Mailing State" at bounding box center [354, 213] width 89 height 12
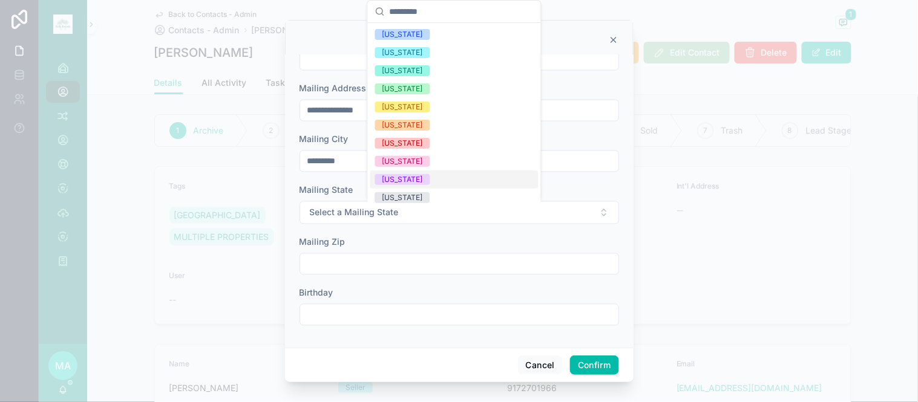
click at [390, 176] on div "[US_STATE]" at bounding box center [402, 179] width 41 height 11
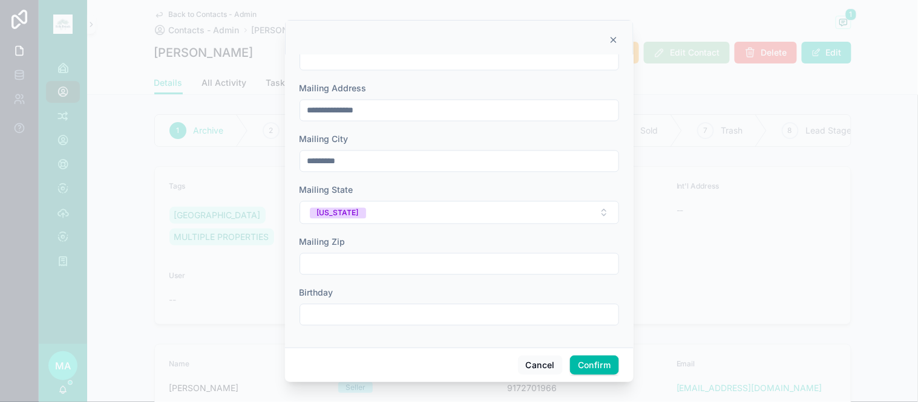
click at [364, 275] on div at bounding box center [459, 265] width 319 height 22
click at [364, 268] on input "text" at bounding box center [459, 264] width 318 height 17
type input "*****"
click at [609, 368] on button "Confirm" at bounding box center [594, 365] width 48 height 19
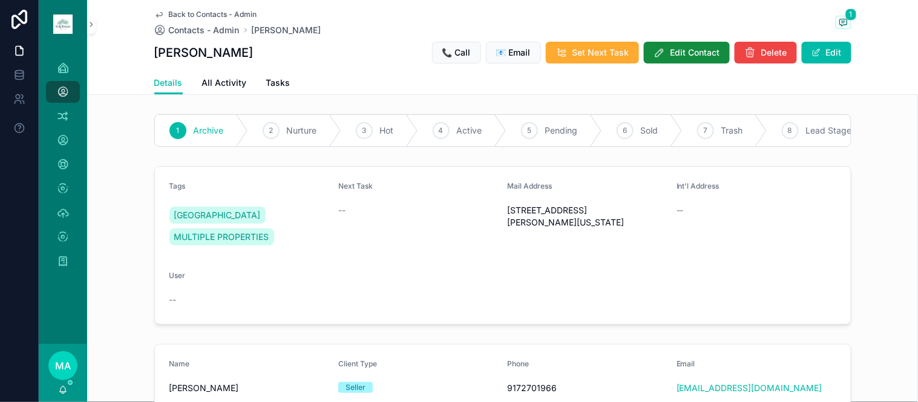
click at [200, 10] on span "Back to Contacts - Admin" at bounding box center [213, 15] width 88 height 10
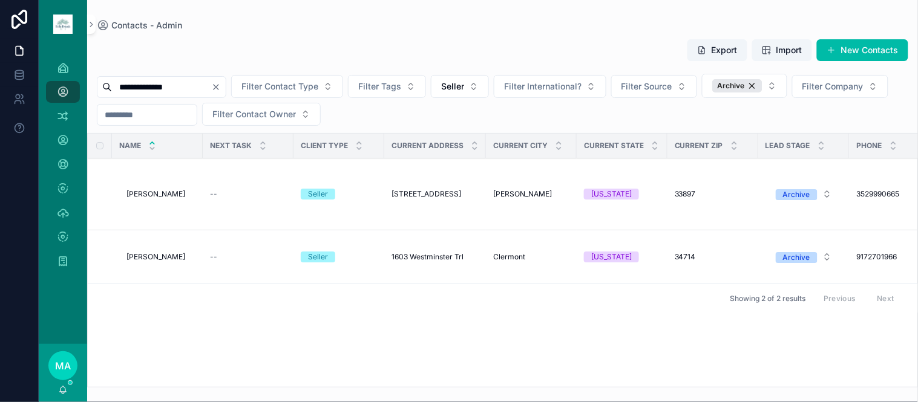
click at [166, 195] on span "Martin Davalos" at bounding box center [155, 194] width 59 height 10
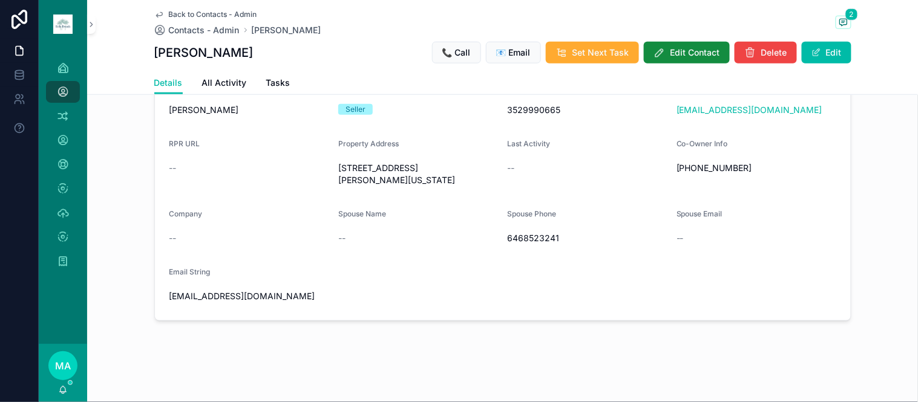
scroll to position [289, 0]
click at [845, 16] on span "2" at bounding box center [851, 14] width 13 height 12
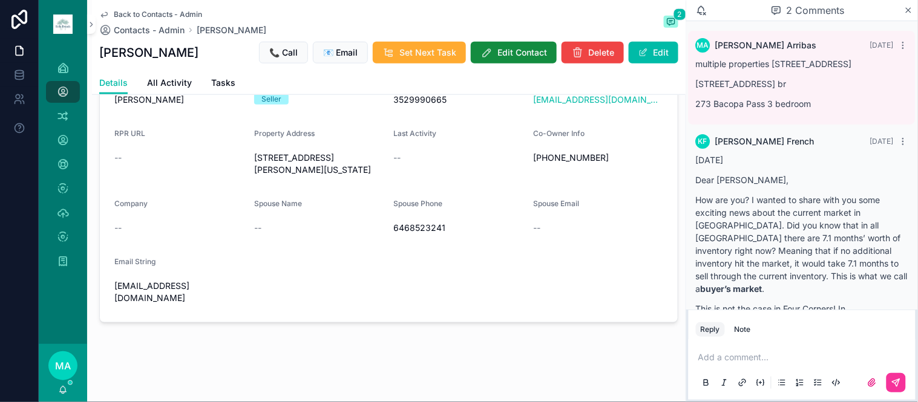
click at [912, 13] on icon "scrollable content" at bounding box center [908, 10] width 9 height 10
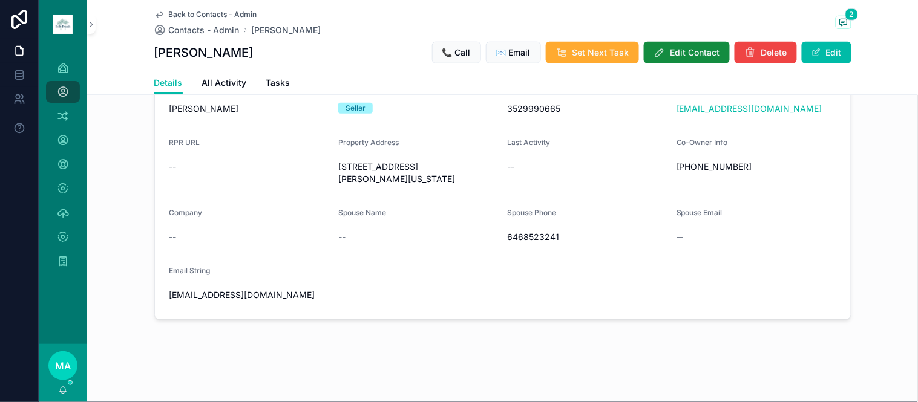
click at [205, 10] on span "Back to Contacts - Admin" at bounding box center [213, 15] width 88 height 10
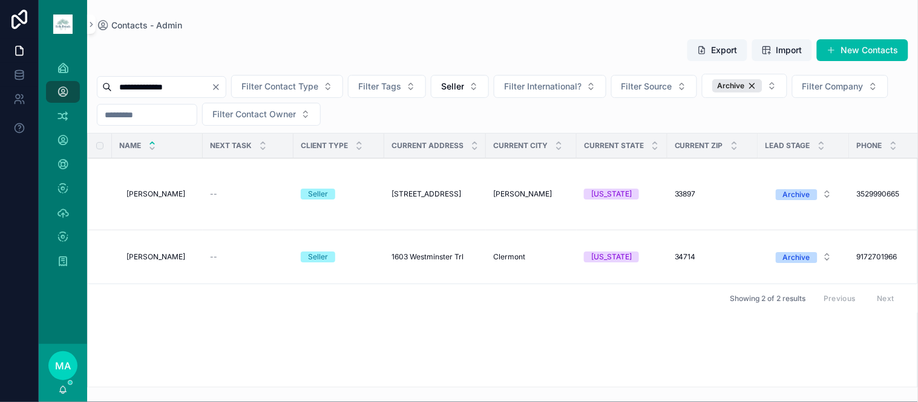
click at [171, 189] on td "Martin Davalos Martin Davalos" at bounding box center [157, 195] width 91 height 72
click at [172, 194] on span "Martin Davalos" at bounding box center [155, 194] width 59 height 10
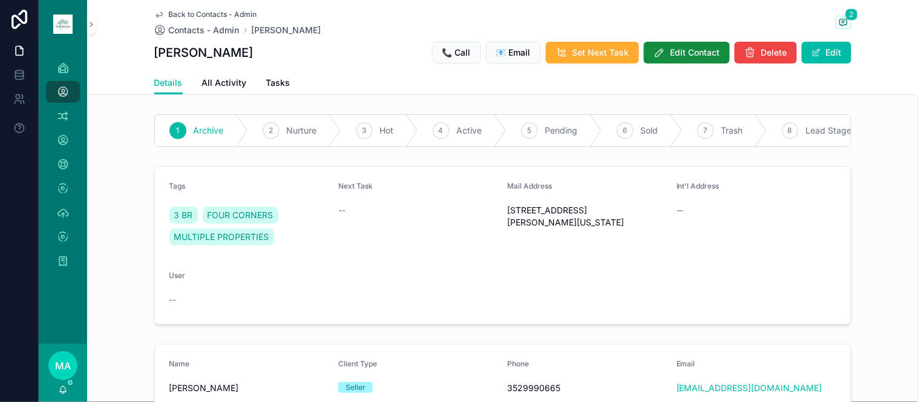
click at [835, 13] on div "Back to Contacts - Admin Contacts - Admin Martin Davalos 2" at bounding box center [502, 23] width 697 height 27
click at [839, 18] on icon "scrollable content" at bounding box center [844, 23] width 10 height 10
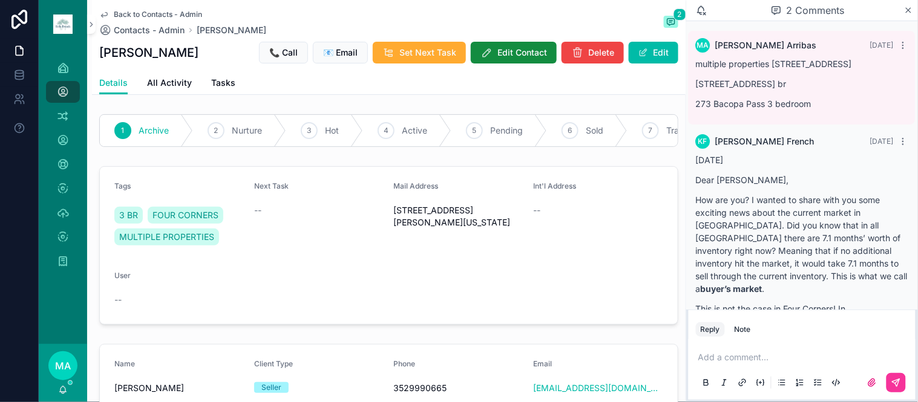
click at [752, 362] on p "scrollable content" at bounding box center [804, 358] width 212 height 12
click at [897, 384] on icon "scrollable content" at bounding box center [896, 383] width 10 height 10
click at [908, 8] on icon "scrollable content" at bounding box center [908, 10] width 9 height 10
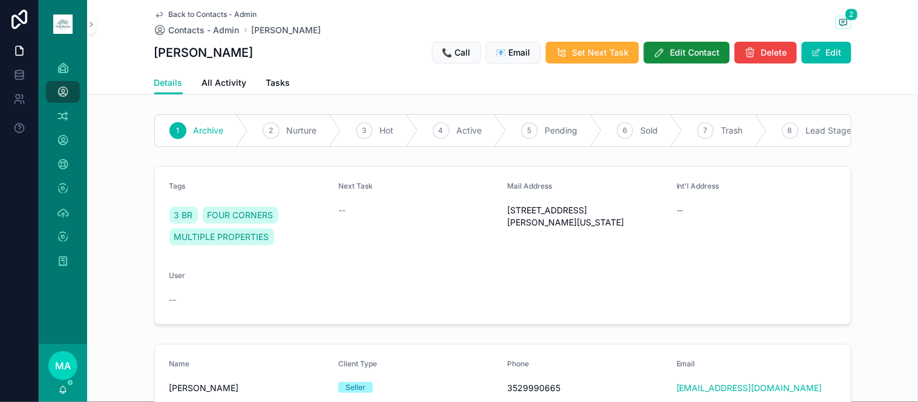
click at [819, 53] on button "Edit" at bounding box center [827, 53] width 50 height 22
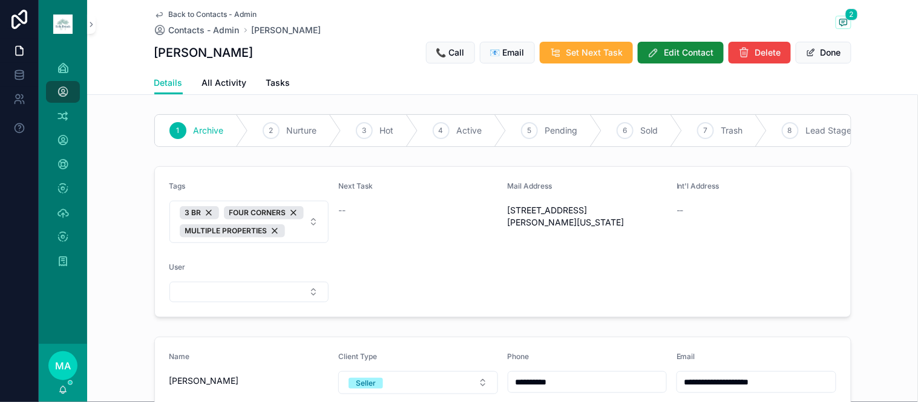
click at [288, 238] on span "3 BR FOUR CORNERS MULTIPLE PROPERTIES" at bounding box center [242, 221] width 125 height 31
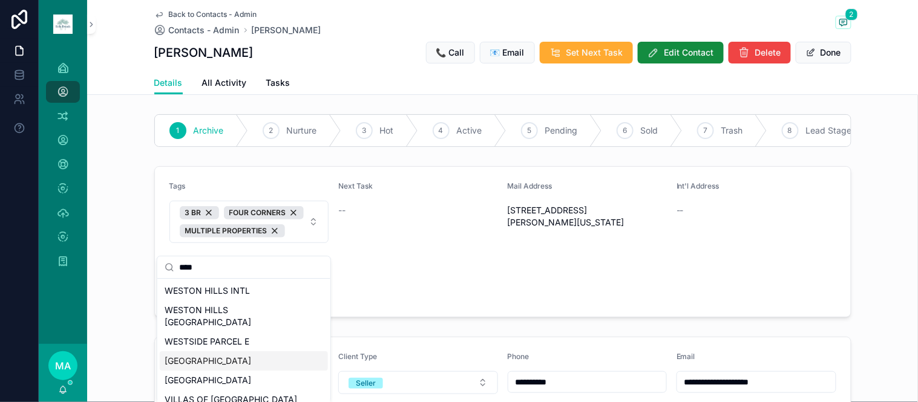
type input "****"
click at [232, 352] on div "[GEOGRAPHIC_DATA]" at bounding box center [244, 361] width 168 height 19
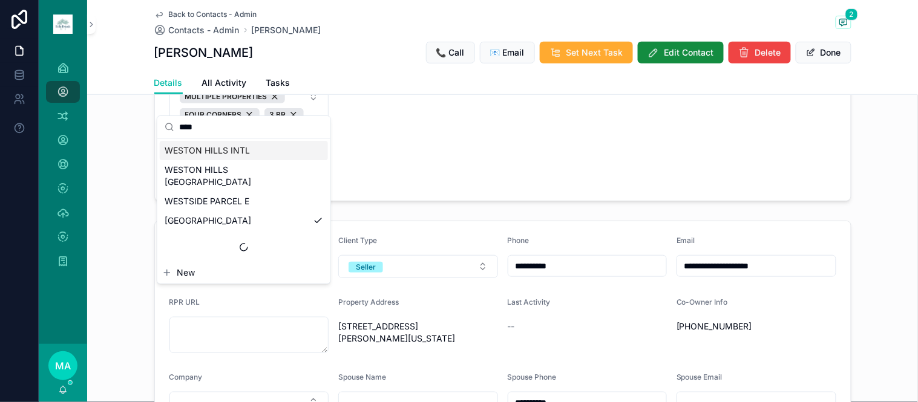
scroll to position [269, 0]
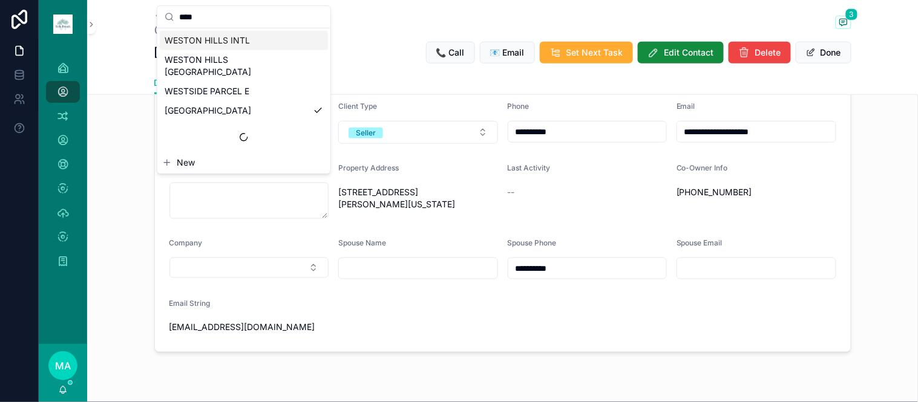
click at [827, 52] on button "Done" at bounding box center [824, 53] width 56 height 22
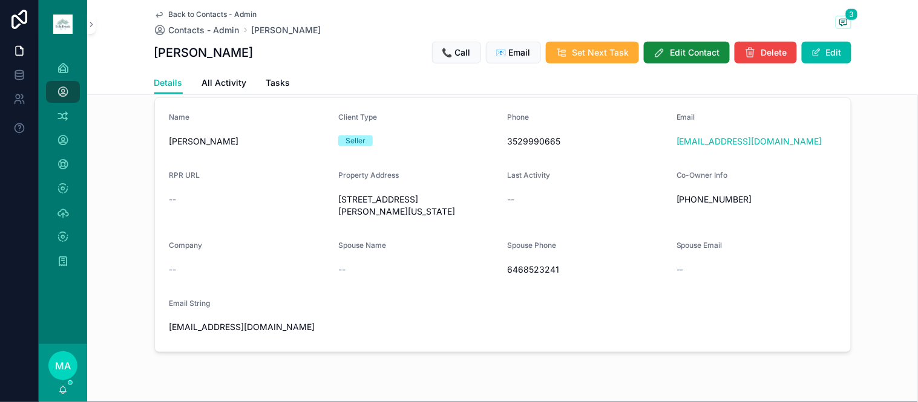
click at [208, 13] on span "Back to Contacts - Admin" at bounding box center [213, 15] width 88 height 10
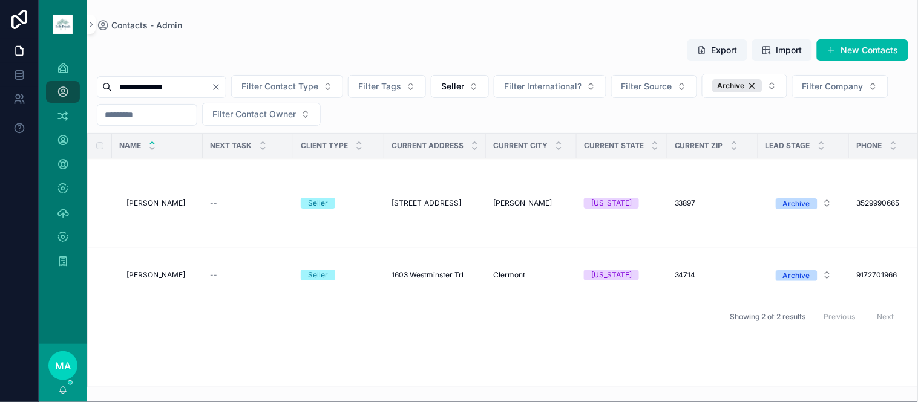
click at [166, 280] on span "Martin Davalos" at bounding box center [155, 275] width 59 height 10
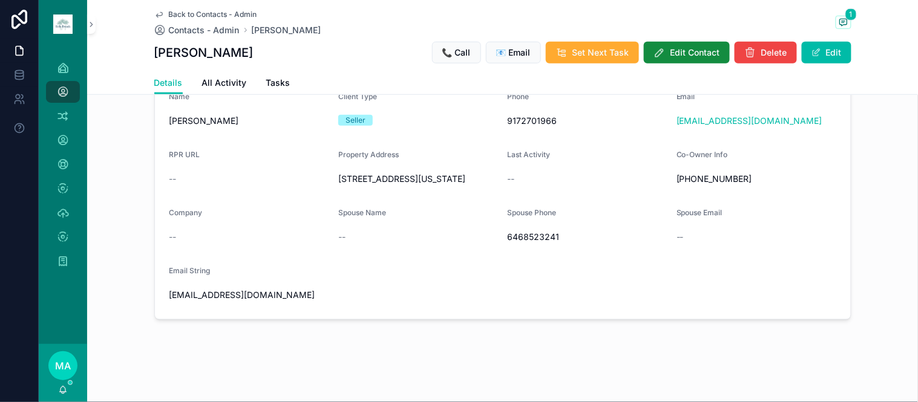
scroll to position [289, 0]
drag, startPoint x: 270, startPoint y: 295, endPoint x: 156, endPoint y: 295, distance: 113.8
click at [156, 295] on form "Name Martin Davalos Client Type Seller Phone 9172701966 Email Iamiamaimee@gmail…" at bounding box center [503, 198] width 696 height 242
copy span "Iamiamaimee@gmail.com"
click at [203, 12] on span "Back to Contacts - Admin" at bounding box center [213, 15] width 88 height 10
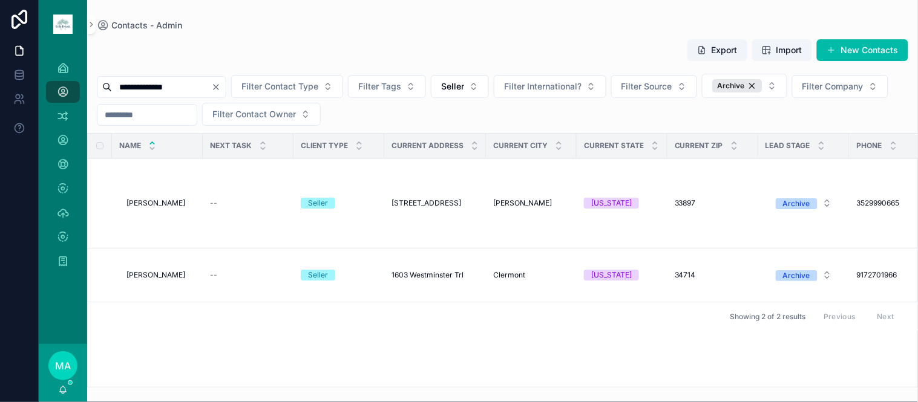
click at [162, 201] on span "Martin Davalos" at bounding box center [155, 203] width 59 height 10
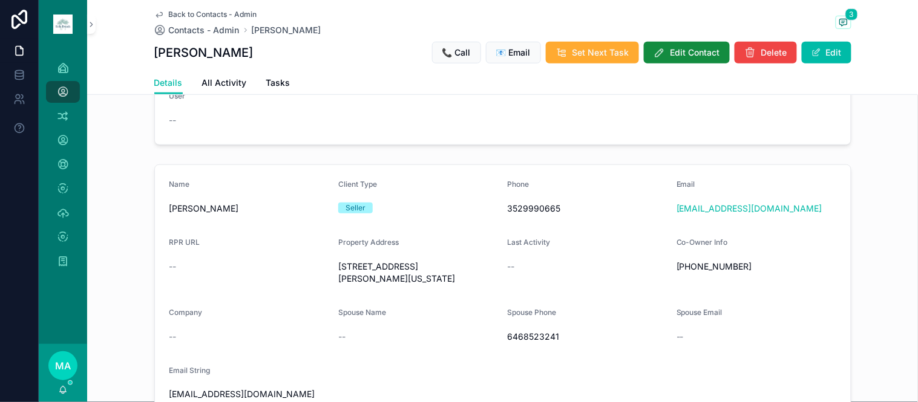
scroll to position [310, 0]
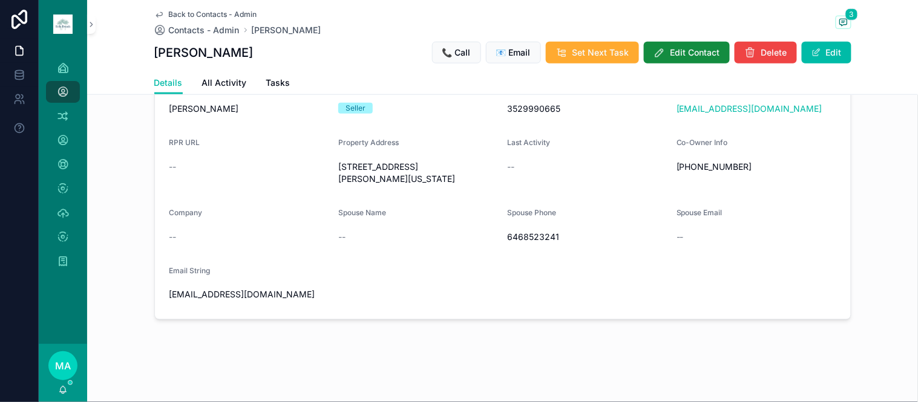
click at [831, 50] on button "Edit" at bounding box center [827, 53] width 50 height 22
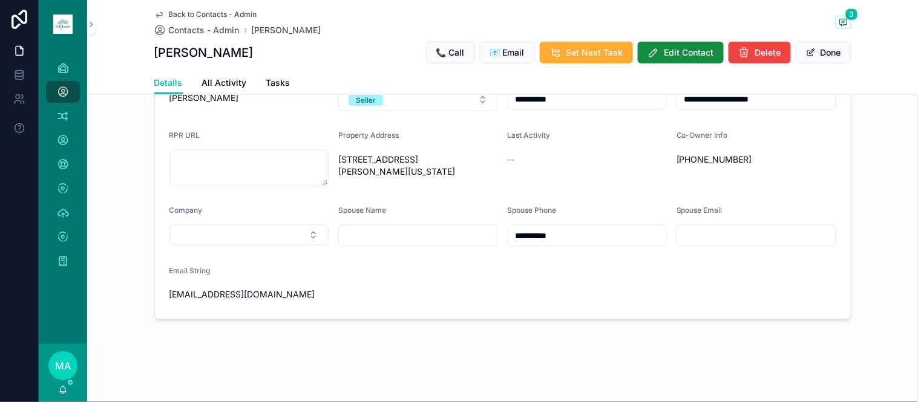
scroll to position [299, 0]
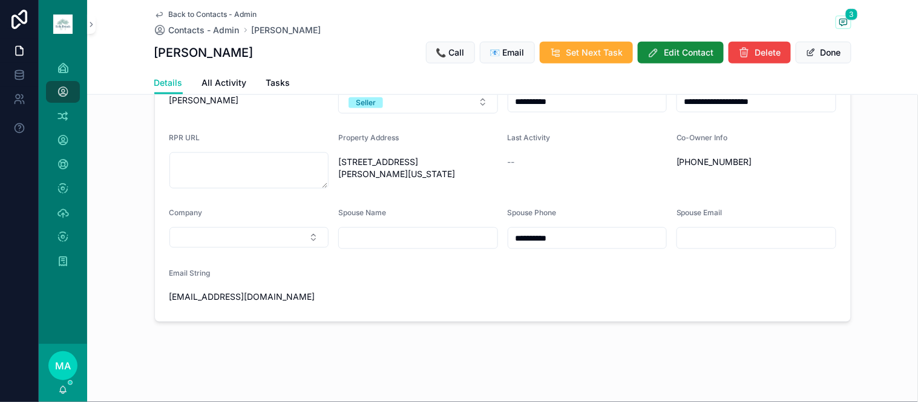
click at [709, 247] on input "scrollable content" at bounding box center [756, 238] width 159 height 17
paste input "**********"
type input "**********"
click at [808, 51] on span "scrollable content" at bounding box center [811, 53] width 10 height 10
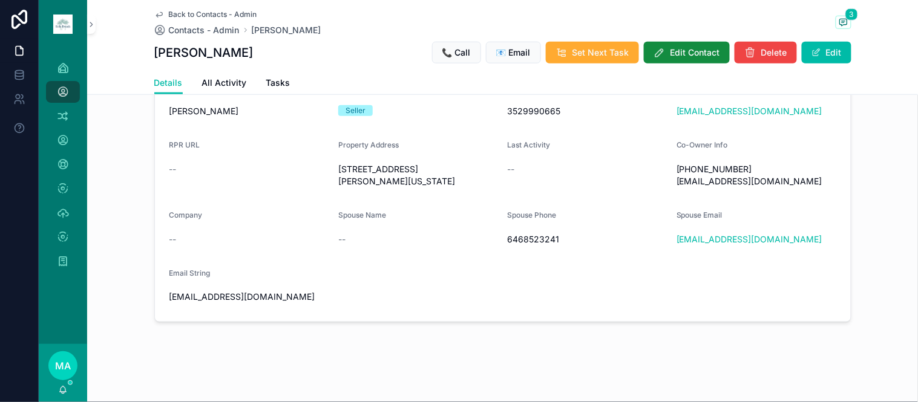
scroll to position [310, 0]
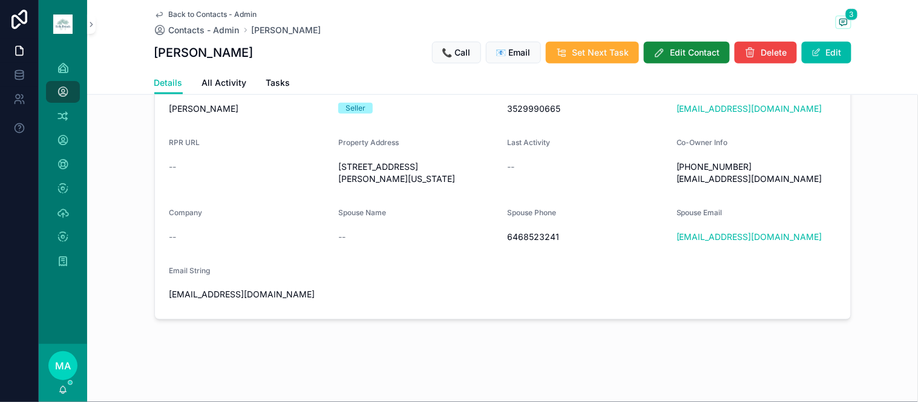
click at [203, 10] on span "Back to Contacts - Admin" at bounding box center [213, 15] width 88 height 10
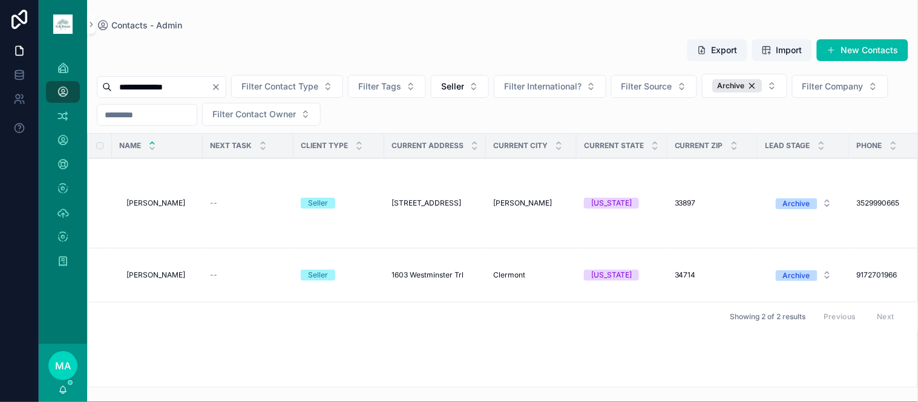
click at [0, 0] on button "Delete" at bounding box center [0, 0] width 0 height 0
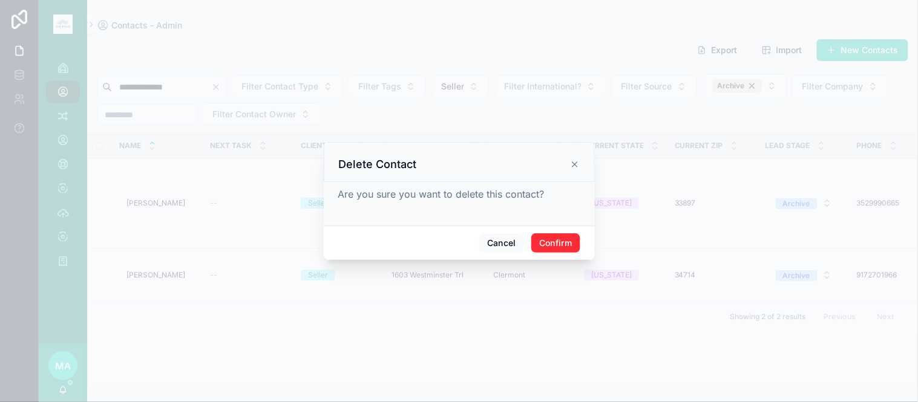
click at [563, 247] on button "Confirm" at bounding box center [555, 243] width 48 height 19
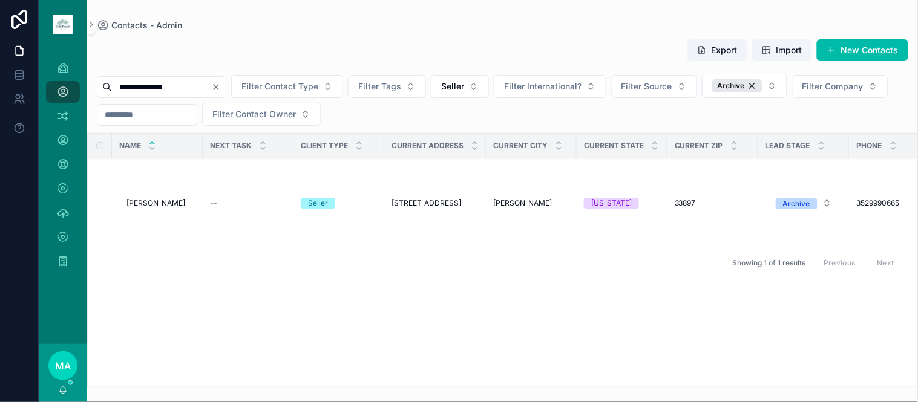
click at [221, 85] on icon "Clear" at bounding box center [216, 87] width 10 height 10
click at [192, 87] on input "scrollable content" at bounding box center [161, 87] width 99 height 17
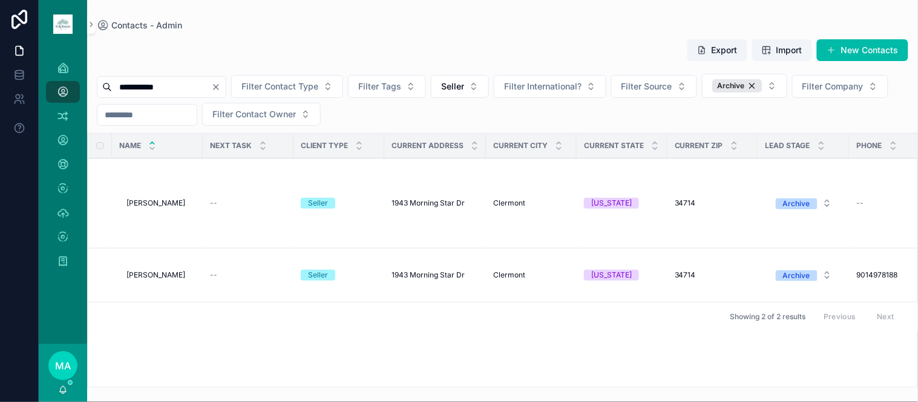
type input "**********"
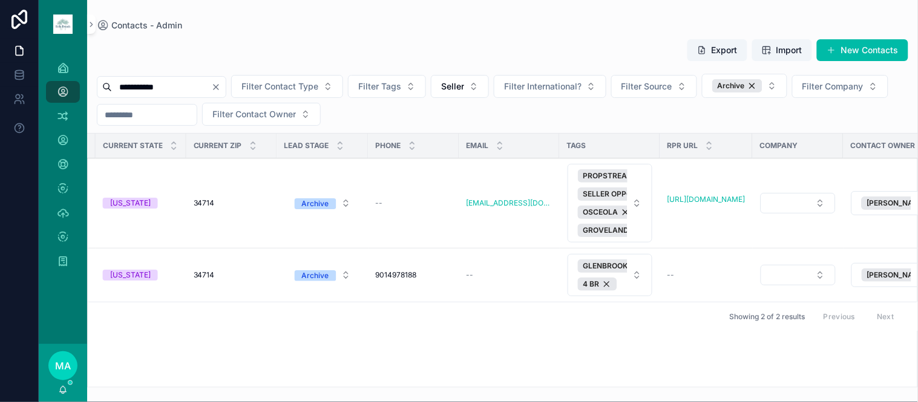
scroll to position [0, 604]
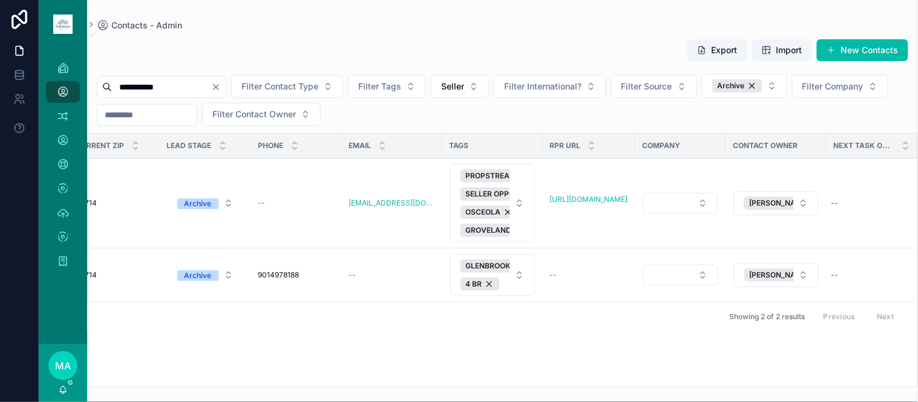
click at [0, 0] on span "Delete" at bounding box center [0, 0] width 0 height 0
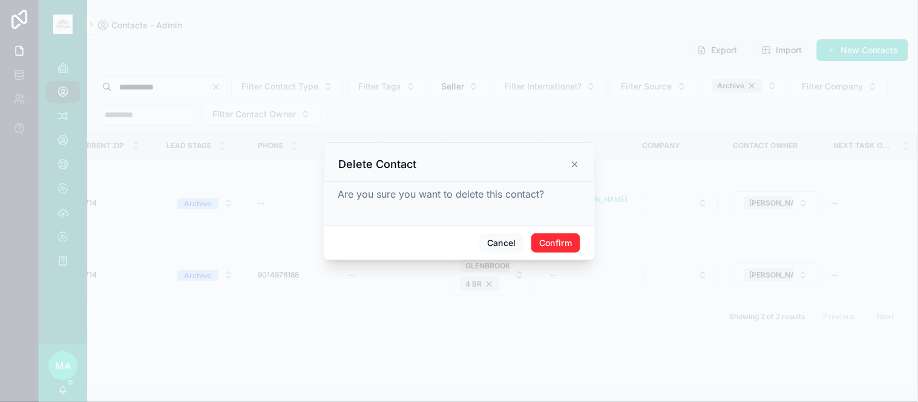
click at [566, 237] on button "Confirm" at bounding box center [555, 243] width 48 height 19
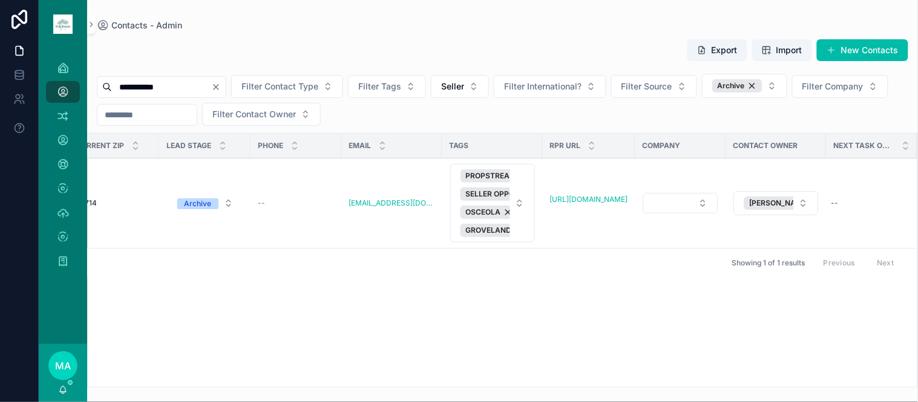
scroll to position [0, 0]
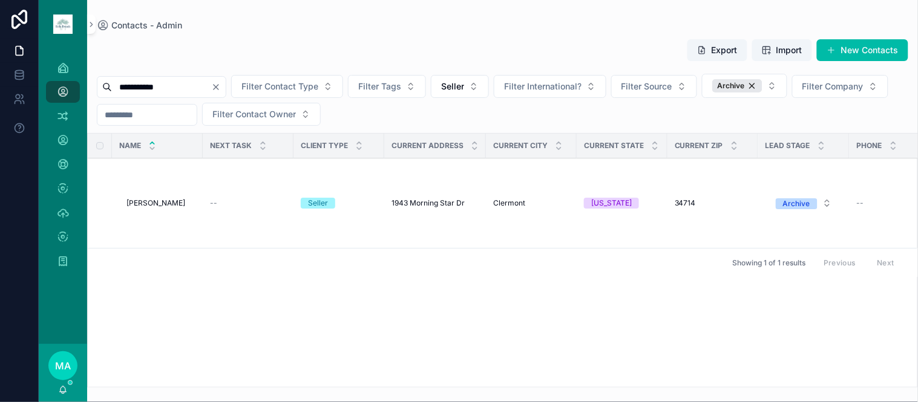
click at [221, 90] on icon "Clear" at bounding box center [216, 87] width 10 height 10
click at [197, 80] on input "scrollable content" at bounding box center [161, 87] width 99 height 17
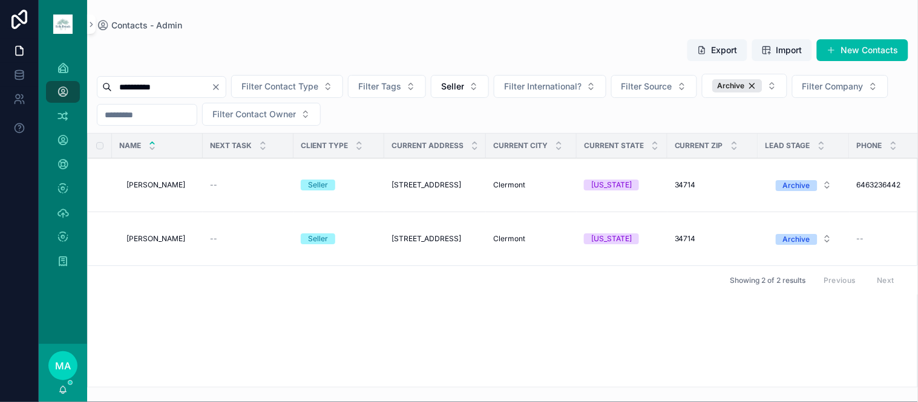
type input "**********"
click at [157, 238] on span "Mejia Sosa" at bounding box center [155, 239] width 59 height 10
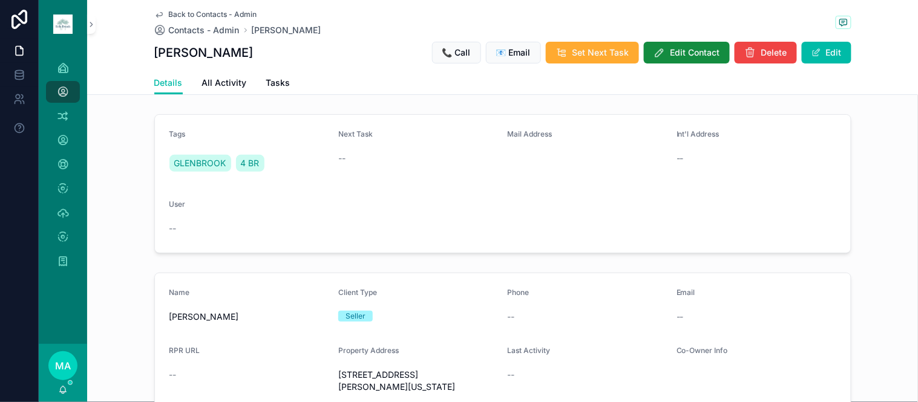
click at [183, 13] on span "Back to Contacts - Admin" at bounding box center [213, 15] width 88 height 10
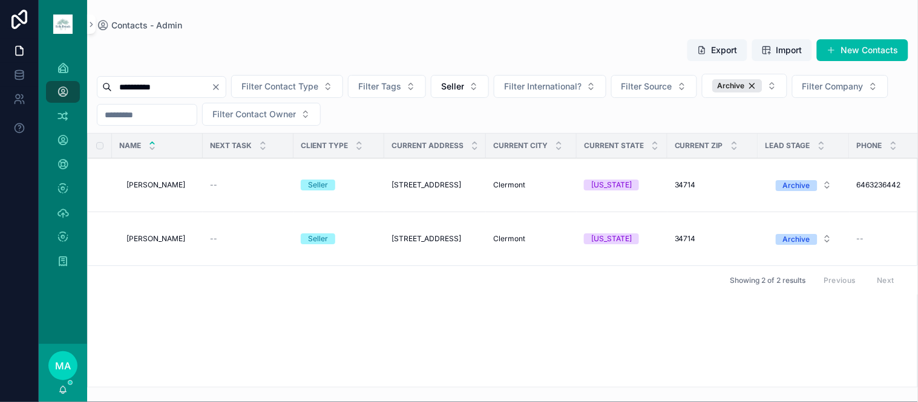
click at [0, 0] on span "Delete" at bounding box center [0, 0] width 0 height 0
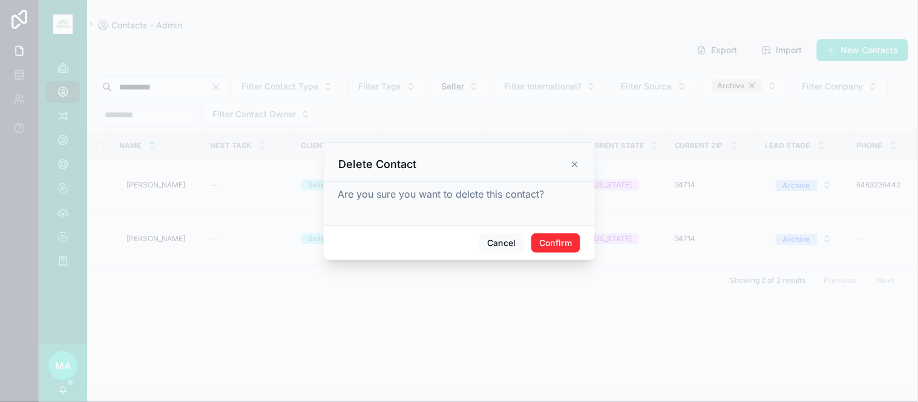
click at [543, 238] on button "Confirm" at bounding box center [555, 243] width 48 height 19
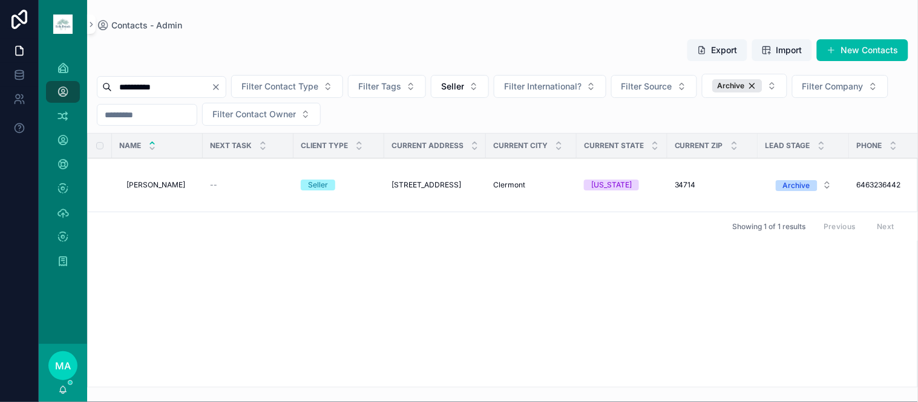
click at [221, 88] on icon "Clear" at bounding box center [216, 87] width 10 height 10
click at [211, 83] on input "scrollable content" at bounding box center [161, 87] width 99 height 17
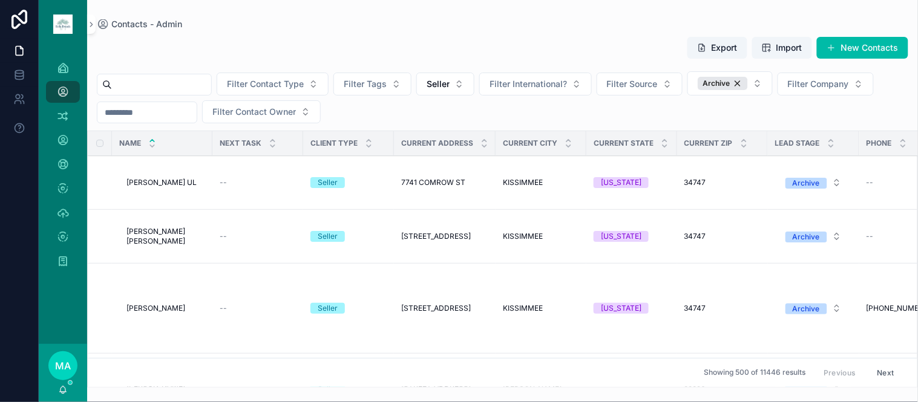
click at [152, 80] on input "scrollable content" at bounding box center [161, 84] width 99 height 17
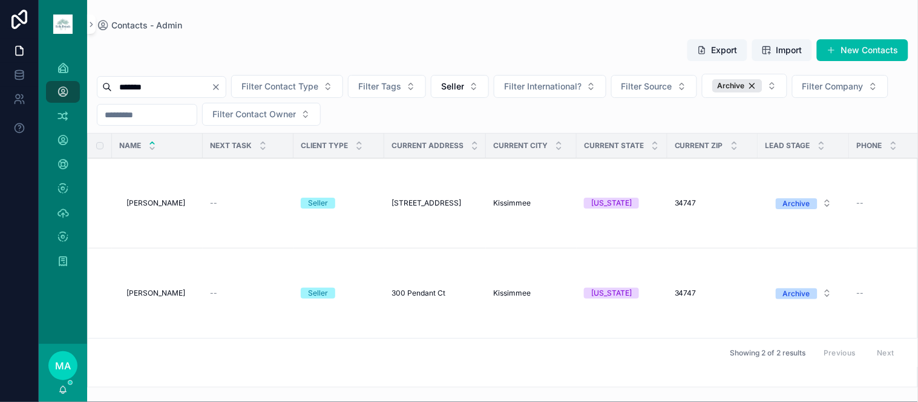
type input "*******"
click at [173, 298] on span "Menachem Friedman" at bounding box center [155, 294] width 59 height 10
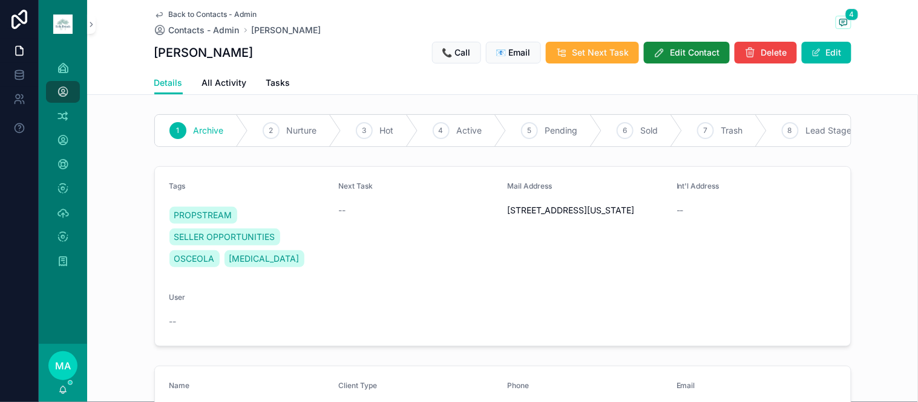
click at [200, 16] on span "Back to Contacts - Admin" at bounding box center [213, 15] width 88 height 10
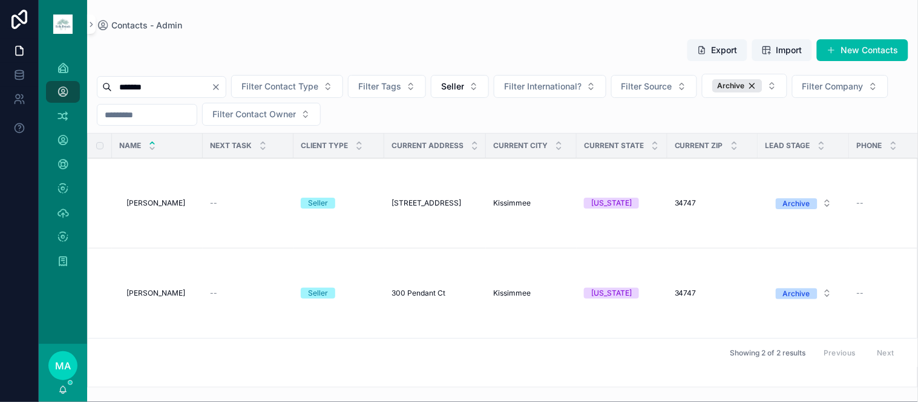
click at [185, 200] on span "Menachem Friedman" at bounding box center [155, 203] width 59 height 10
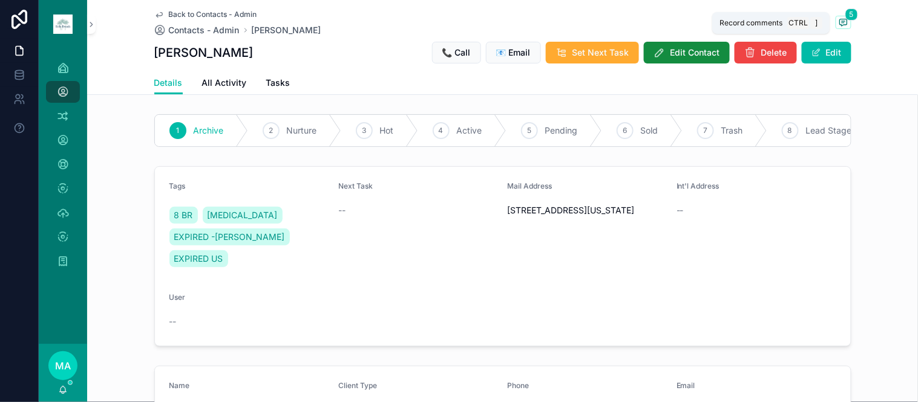
click at [843, 23] on span "scrollable content" at bounding box center [844, 22] width 16 height 13
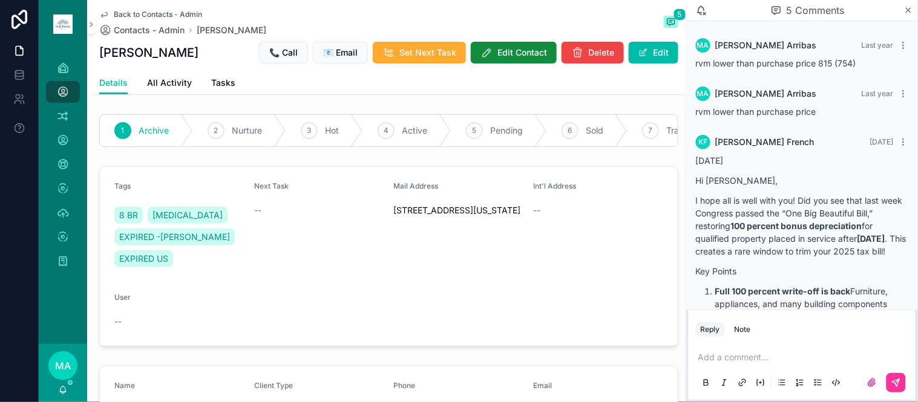
click at [910, 6] on icon "scrollable content" at bounding box center [908, 10] width 9 height 10
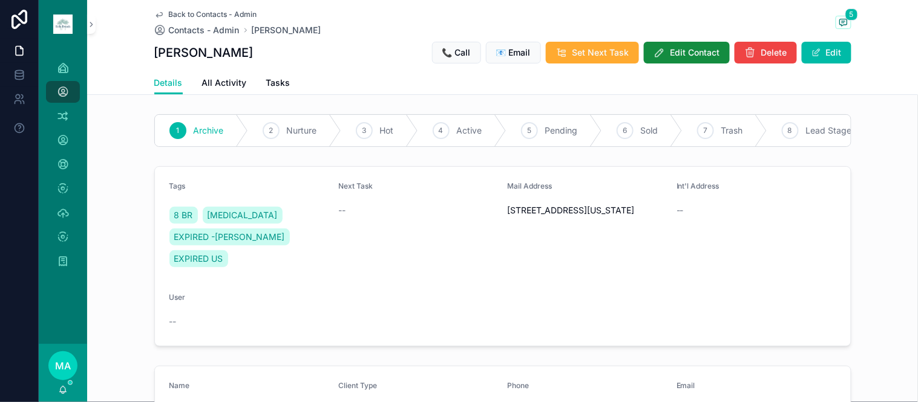
click at [189, 15] on span "Back to Contacts - Admin" at bounding box center [213, 15] width 88 height 10
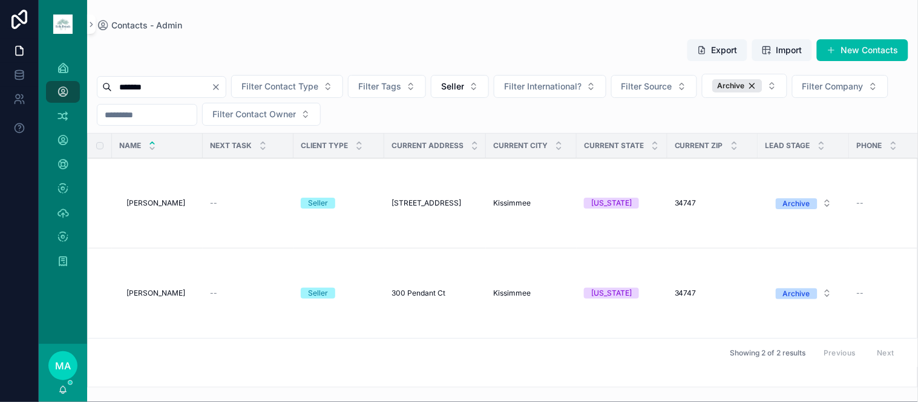
click at [185, 298] on span "Menachem Friedman" at bounding box center [155, 294] width 59 height 10
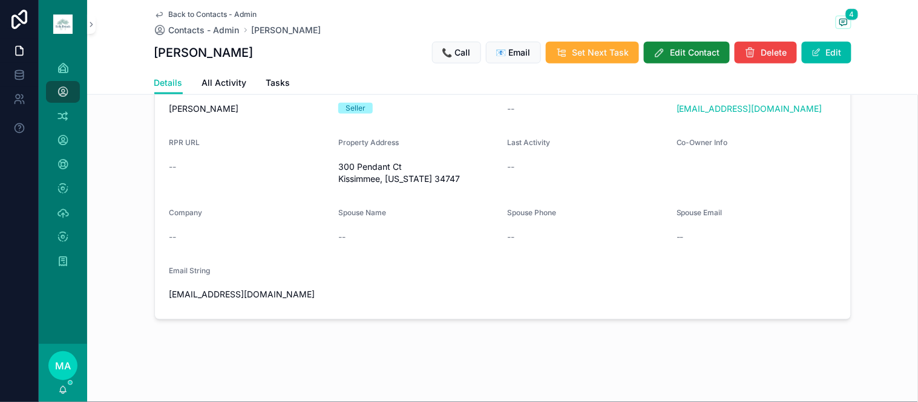
scroll to position [41, 0]
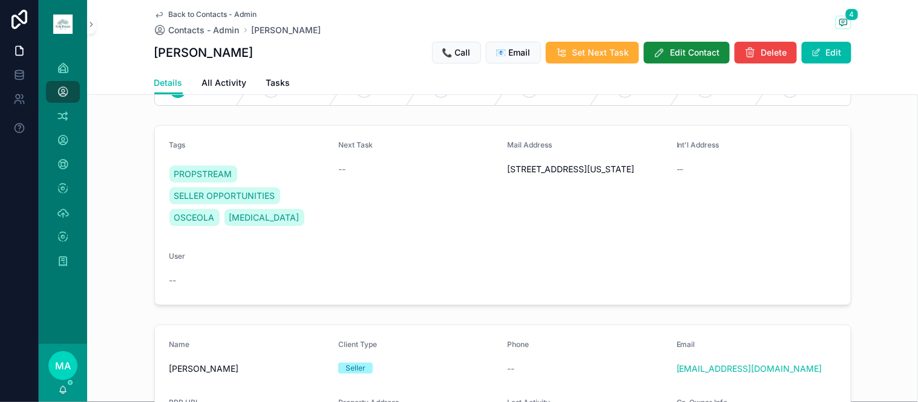
click at [823, 43] on button "Edit" at bounding box center [827, 53] width 50 height 22
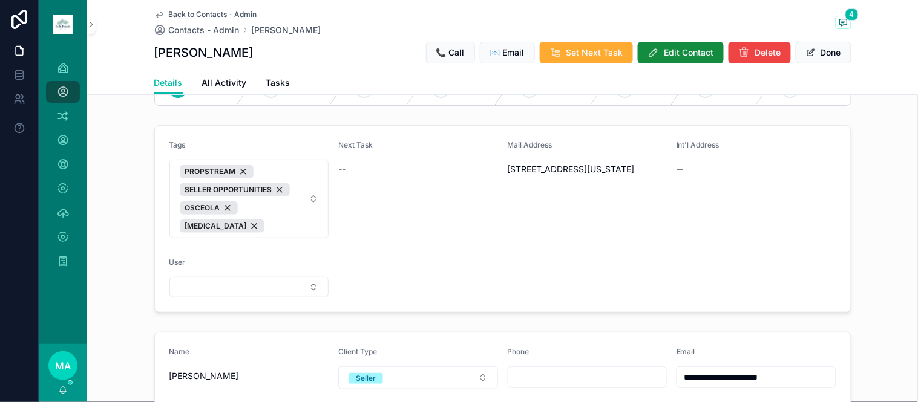
scroll to position [310, 0]
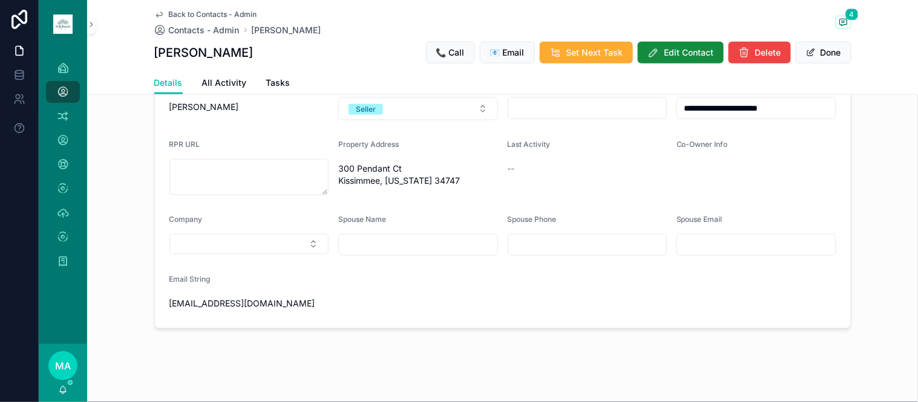
click at [413, 237] on input "scrollable content" at bounding box center [418, 245] width 159 height 17
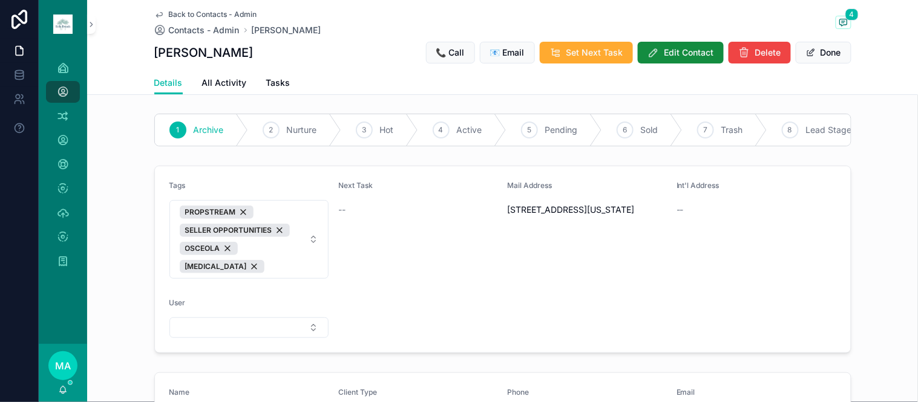
scroll to position [0, 0]
type input "**********"
click at [842, 20] on icon "scrollable content" at bounding box center [844, 23] width 10 height 10
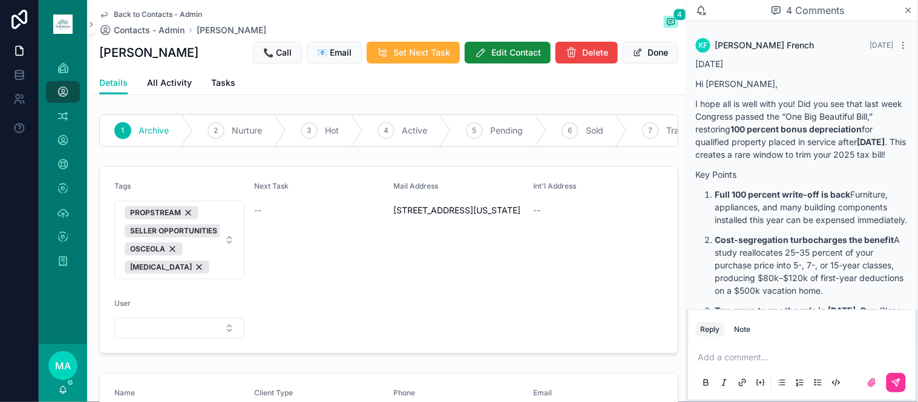
scroll to position [2482, 0]
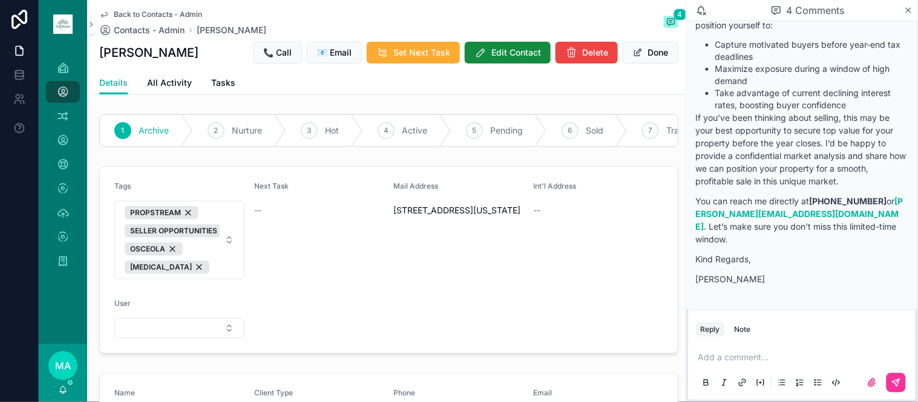
click at [748, 336] on button "Note" at bounding box center [743, 330] width 26 height 15
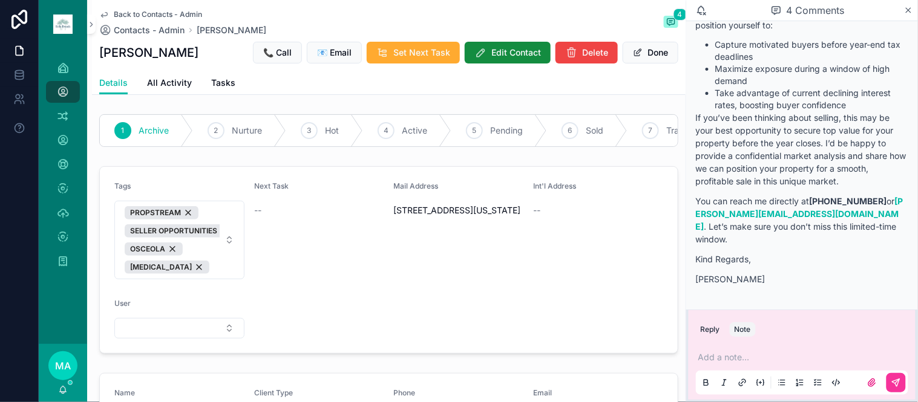
drag, startPoint x: 731, startPoint y: 359, endPoint x: 734, endPoint y: 353, distance: 6.2
click at [730, 359] on p "scrollable content" at bounding box center [804, 358] width 212 height 12
click at [888, 385] on button "scrollable content" at bounding box center [895, 382] width 19 height 19
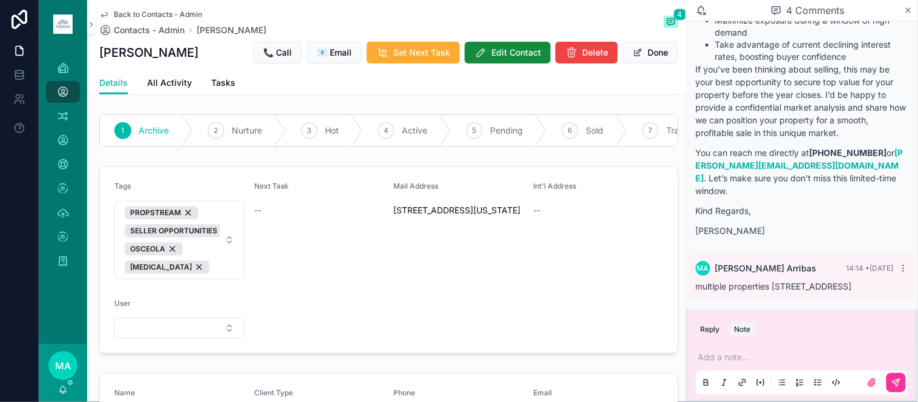
click at [203, 274] on span "PROPSTREAM SELLER OPPORTUNITIES OSCEOLA ENCORE" at bounding box center [172, 240] width 95 height 68
type input "********"
click at [154, 327] on span "MULTIPLE PROPERTIES" at bounding box center [146, 328] width 95 height 12
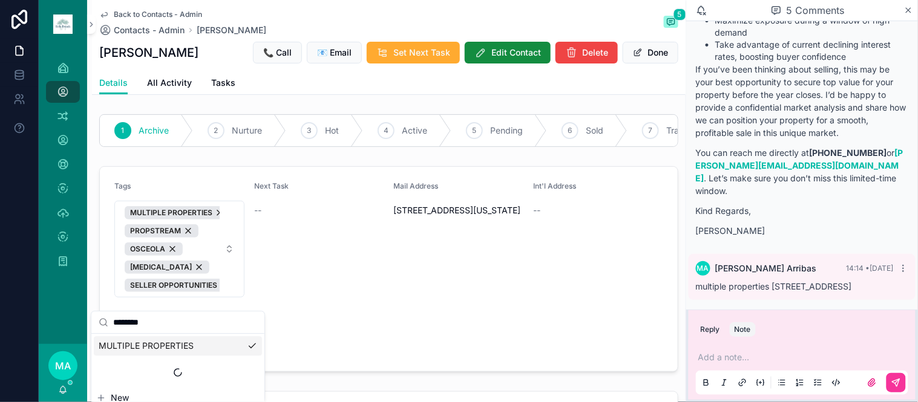
click at [909, 9] on icon "scrollable content" at bounding box center [908, 10] width 5 height 5
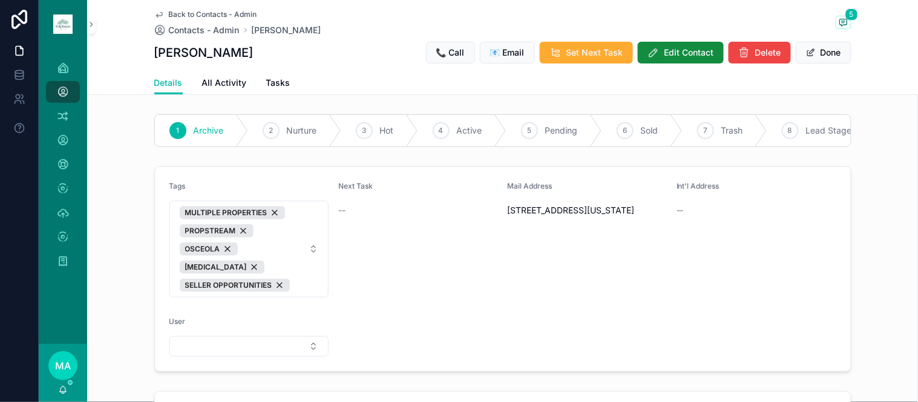
click at [197, 11] on span "Back to Contacts - Admin" at bounding box center [213, 15] width 88 height 10
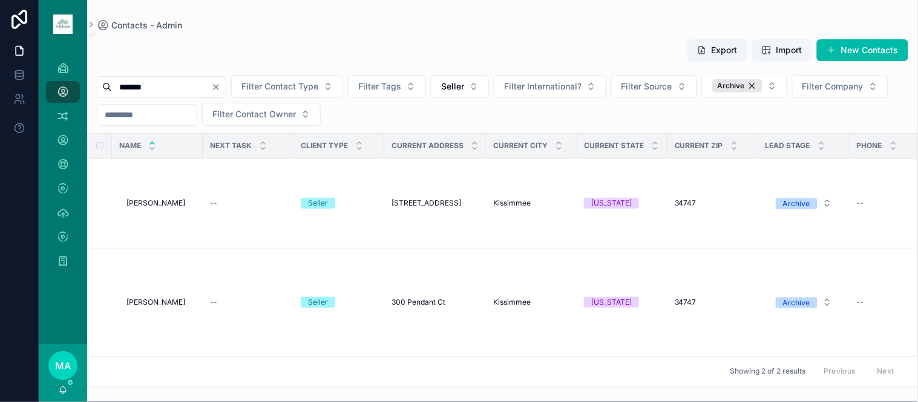
click at [0, 0] on icon "scrollable content" at bounding box center [0, 0] width 0 height 0
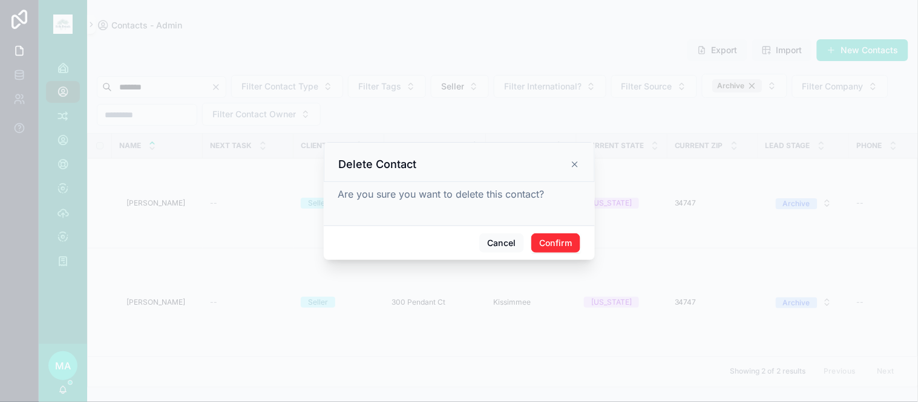
click at [552, 243] on button "Confirm" at bounding box center [555, 243] width 48 height 19
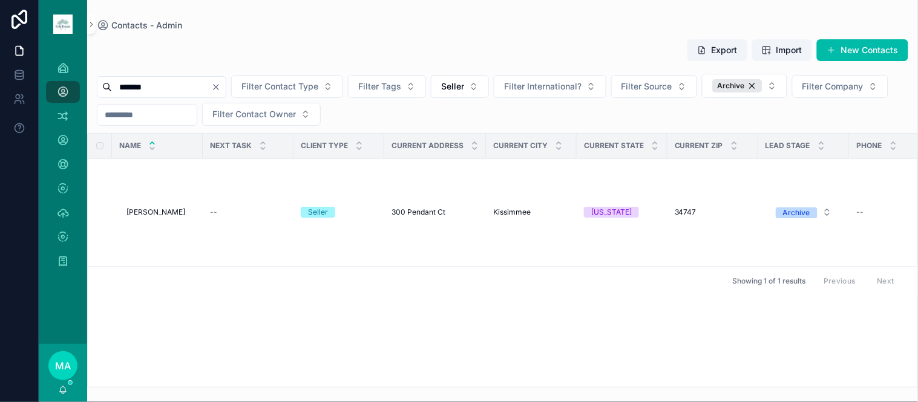
click at [221, 88] on icon "Clear" at bounding box center [216, 87] width 10 height 10
click at [211, 83] on input "scrollable content" at bounding box center [161, 87] width 99 height 17
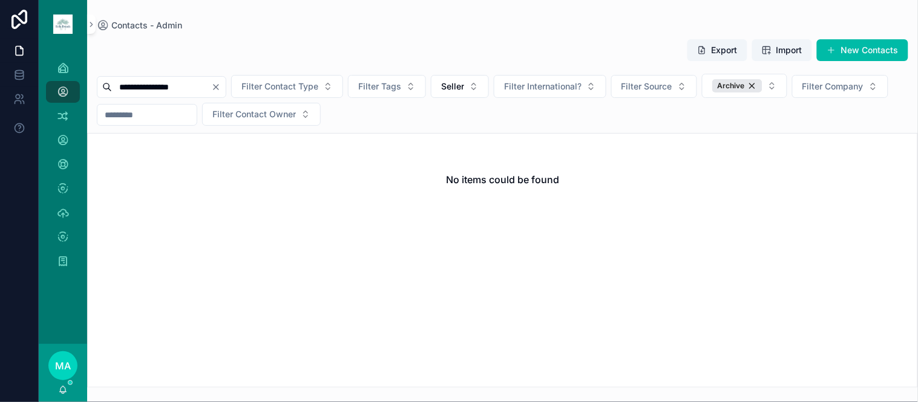
drag, startPoint x: 151, startPoint y: 86, endPoint x: 133, endPoint y: 89, distance: 18.4
click at [133, 89] on input "**********" at bounding box center [161, 87] width 99 height 17
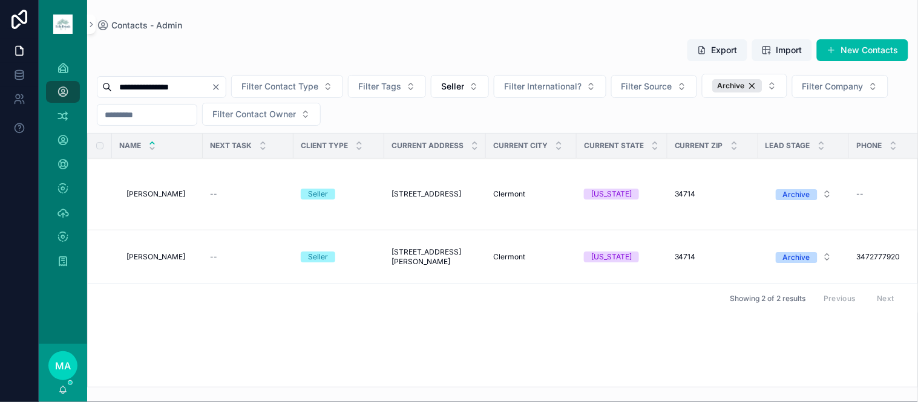
type input "**********"
click at [162, 194] on span "Michael Campbell" at bounding box center [155, 194] width 59 height 10
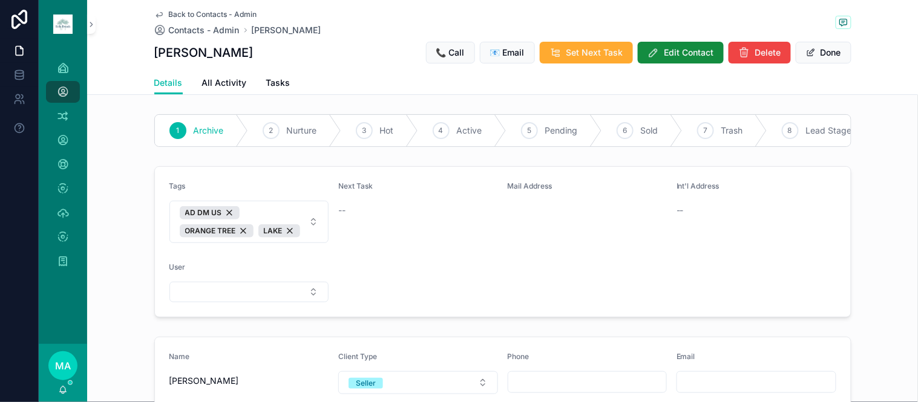
click at [811, 52] on button "Done" at bounding box center [824, 53] width 56 height 22
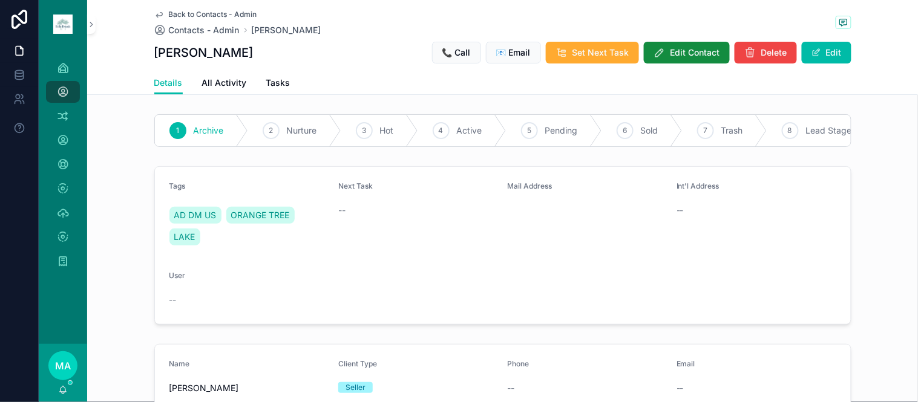
click at [721, 131] on span "Trash" at bounding box center [732, 131] width 22 height 12
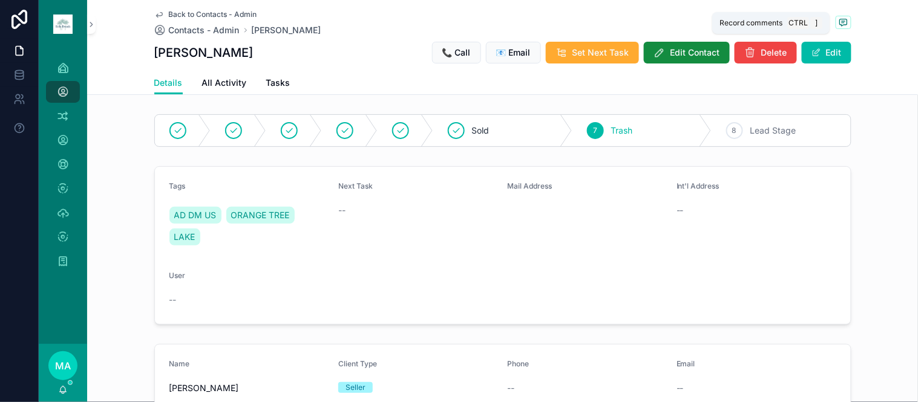
click at [839, 18] on icon "scrollable content" at bounding box center [844, 23] width 10 height 10
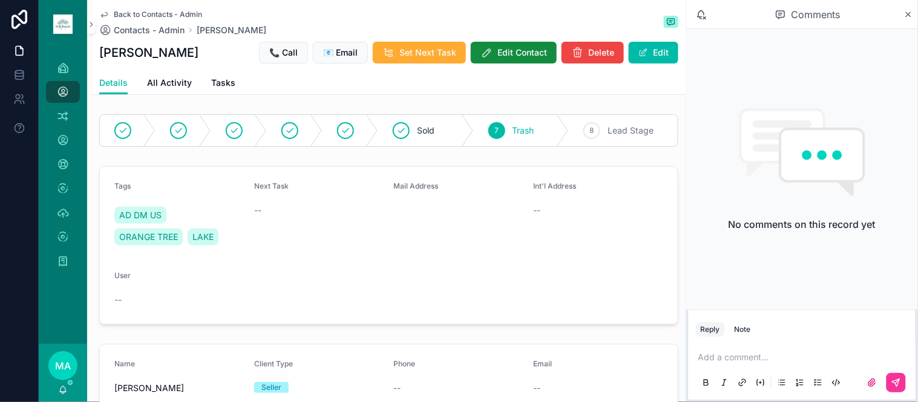
click at [720, 357] on p "scrollable content" at bounding box center [804, 358] width 212 height 12
click at [900, 383] on icon "scrollable content" at bounding box center [896, 383] width 10 height 10
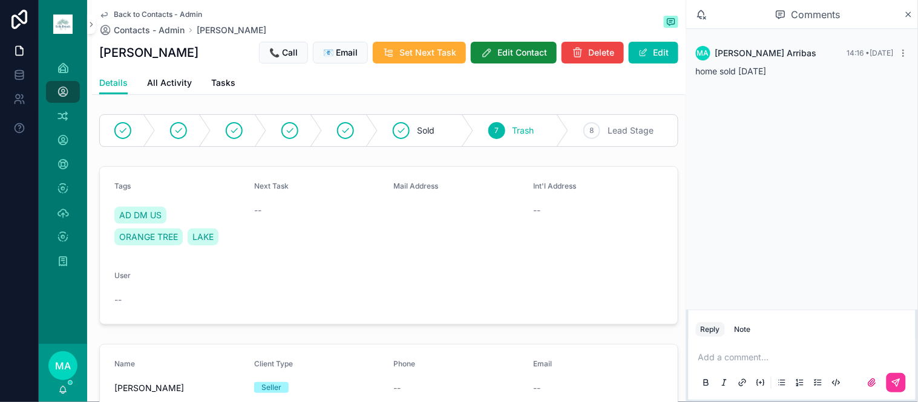
click at [905, 15] on icon "scrollable content" at bounding box center [908, 15] width 9 height 10
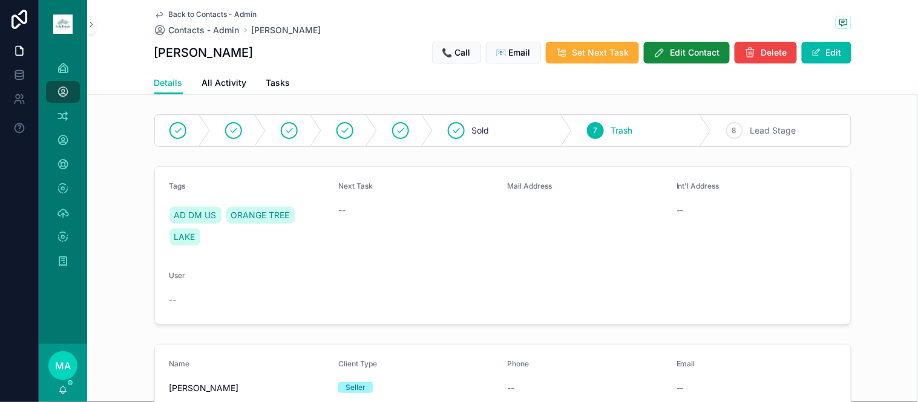
click at [177, 10] on span "Back to Contacts - Admin" at bounding box center [213, 15] width 88 height 10
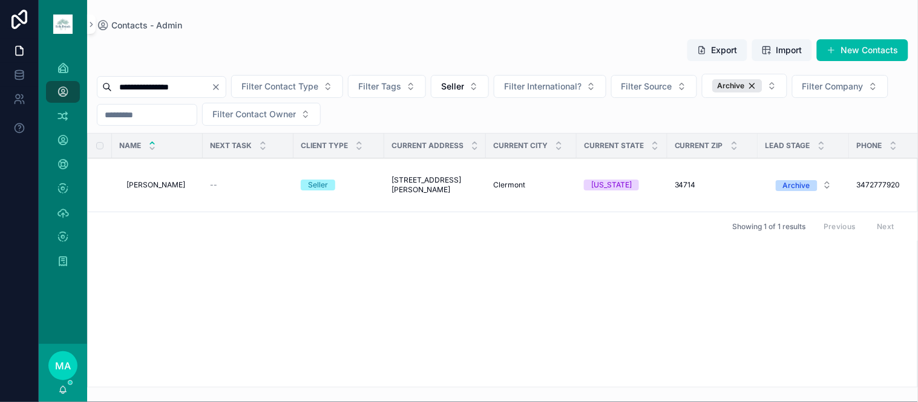
click at [154, 180] on span "Michael Campbell" at bounding box center [155, 185] width 59 height 10
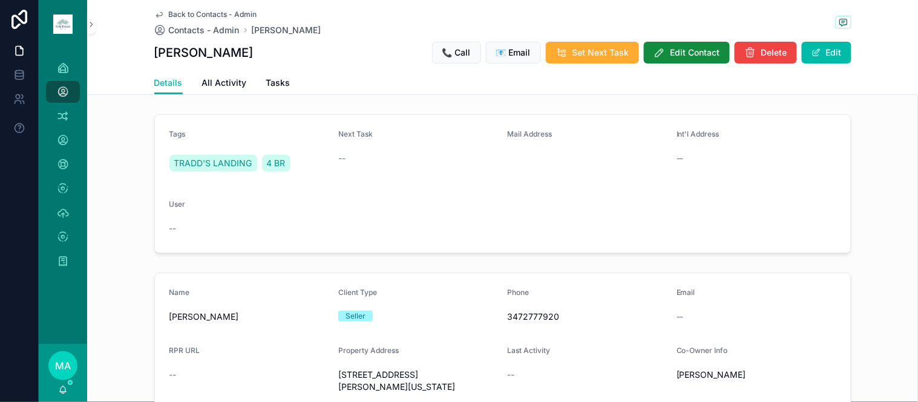
click at [198, 12] on span "Back to Contacts - Admin" at bounding box center [213, 15] width 88 height 10
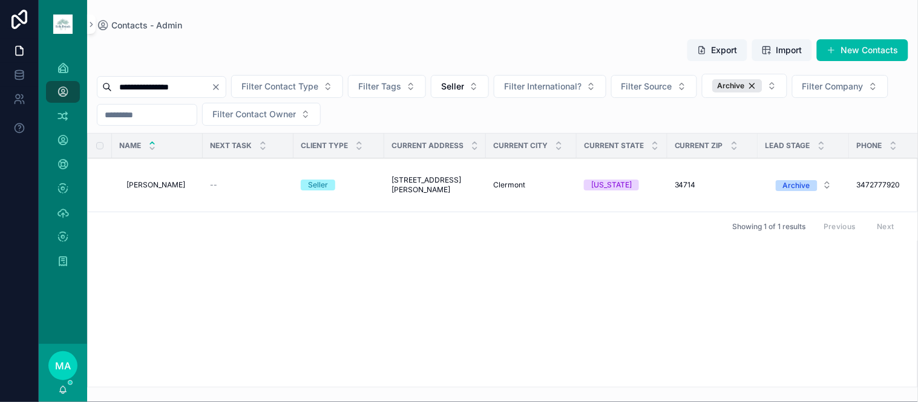
click at [218, 89] on icon "Clear" at bounding box center [216, 87] width 5 height 5
click at [206, 89] on input "scrollable content" at bounding box center [161, 87] width 99 height 17
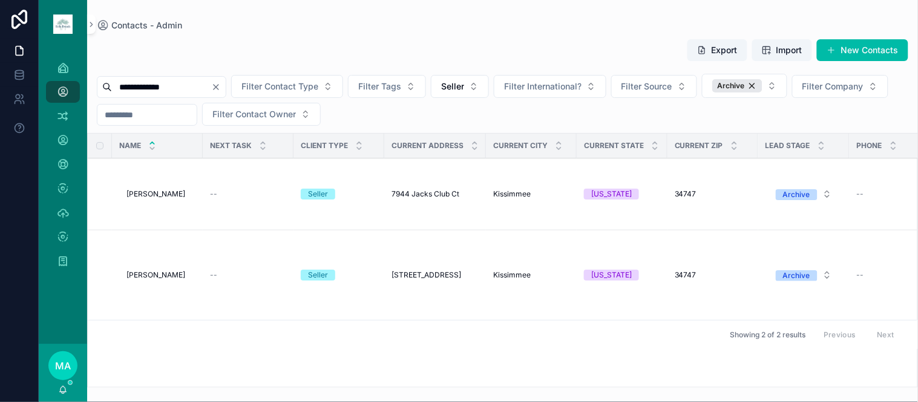
type input "**********"
click at [159, 194] on span "Michael Damon" at bounding box center [155, 194] width 59 height 10
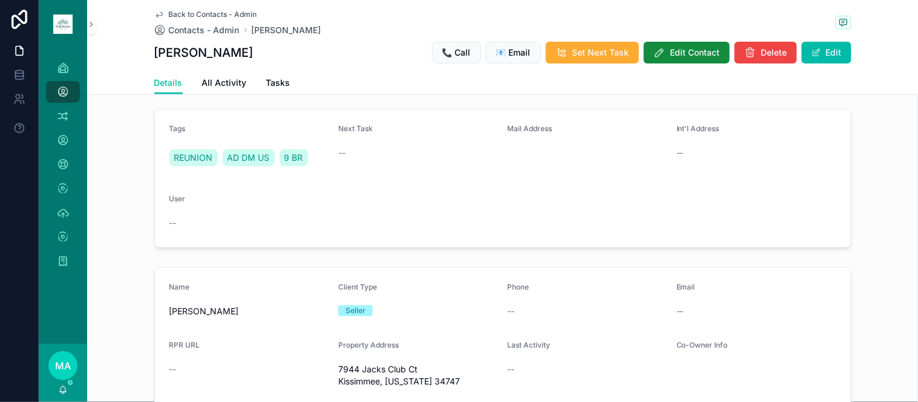
scroll to position [201, 0]
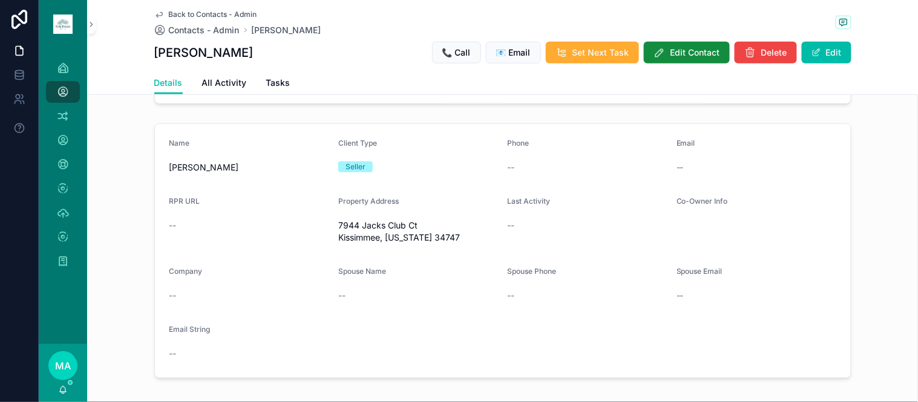
click at [698, 51] on span "Edit Contact" at bounding box center [695, 53] width 50 height 12
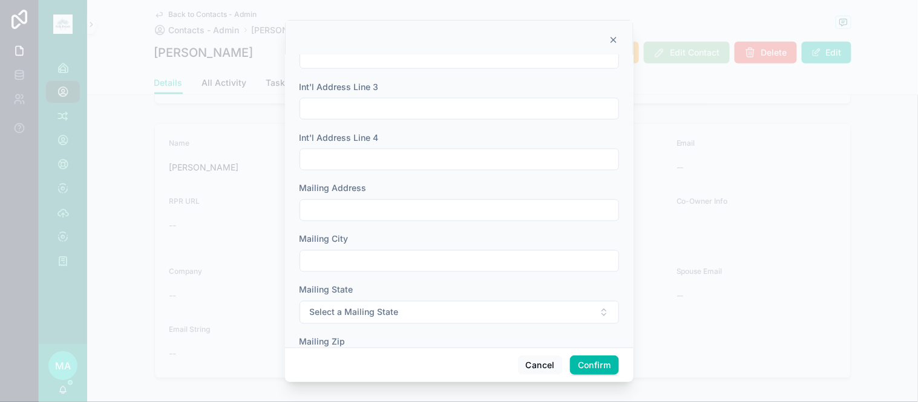
scroll to position [470, 0]
click at [359, 205] on input "text" at bounding box center [459, 209] width 318 height 17
type input "**********"
type input "******"
click at [410, 317] on button "Select a Mailing State" at bounding box center [459, 311] width 319 height 23
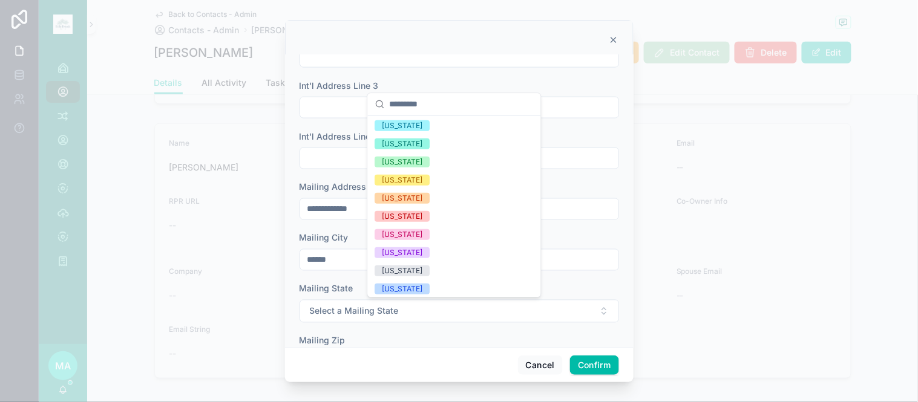
scroll to position [201, 0]
click at [413, 286] on div "[US_STATE]" at bounding box center [402, 288] width 41 height 11
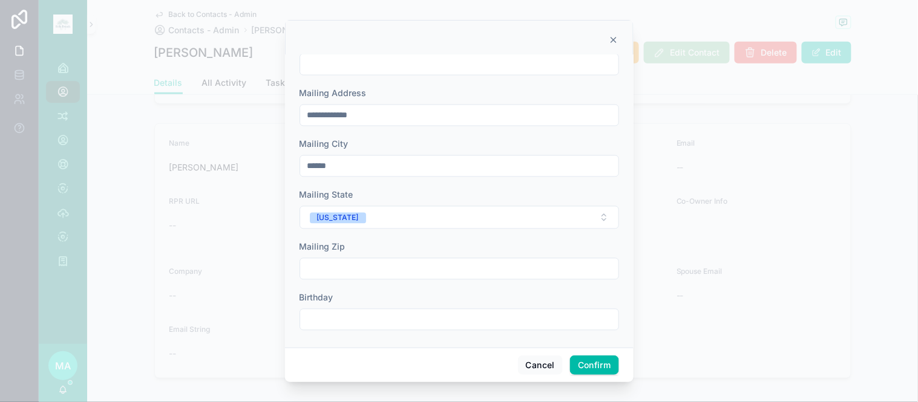
scroll to position [569, 0]
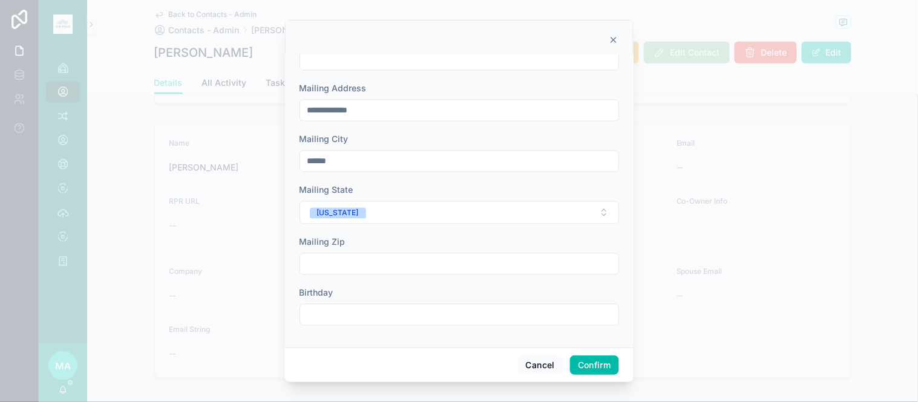
click at [401, 275] on div at bounding box center [459, 265] width 319 height 22
click at [401, 273] on input "text" at bounding box center [459, 264] width 318 height 17
type input "*****"
click at [594, 359] on button "Confirm" at bounding box center [594, 365] width 48 height 19
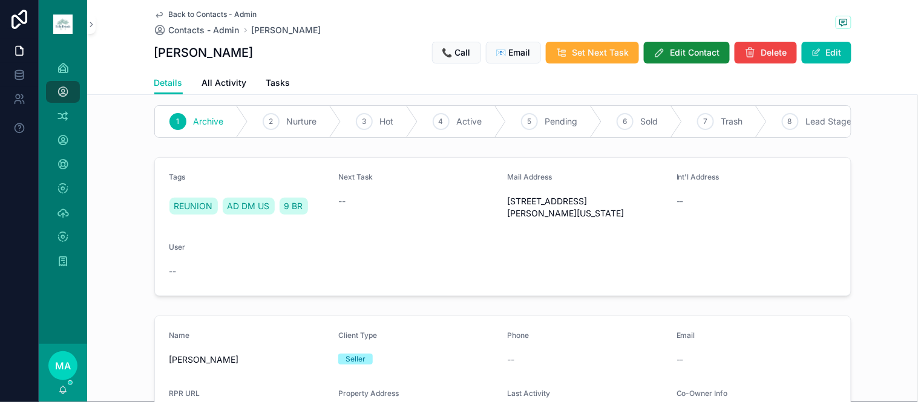
scroll to position [0, 0]
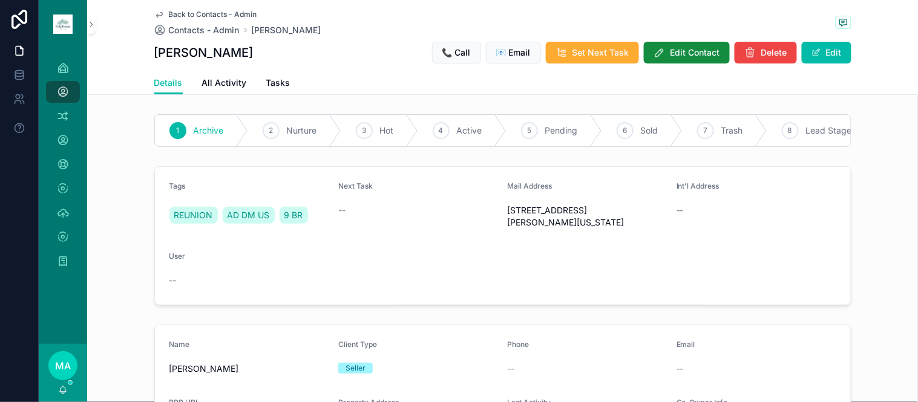
click at [831, 53] on button "Edit" at bounding box center [827, 53] width 50 height 22
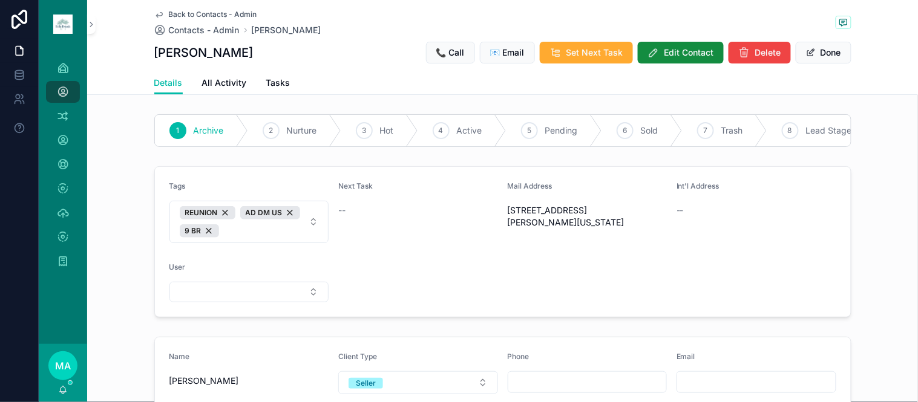
click at [246, 238] on span "REUNION AD DM US 9 BR" at bounding box center [242, 221] width 125 height 31
type input "******"
click at [224, 284] on div "ENCORE" at bounding box center [244, 290] width 168 height 19
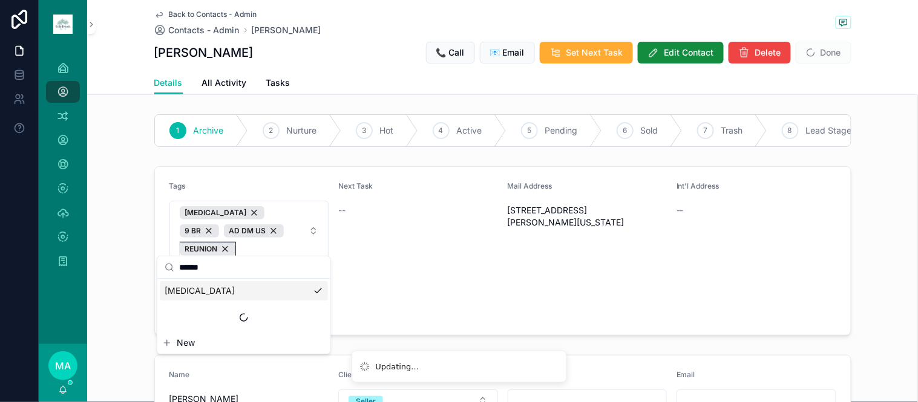
click at [235, 243] on div "REUNION" at bounding box center [208, 249] width 56 height 13
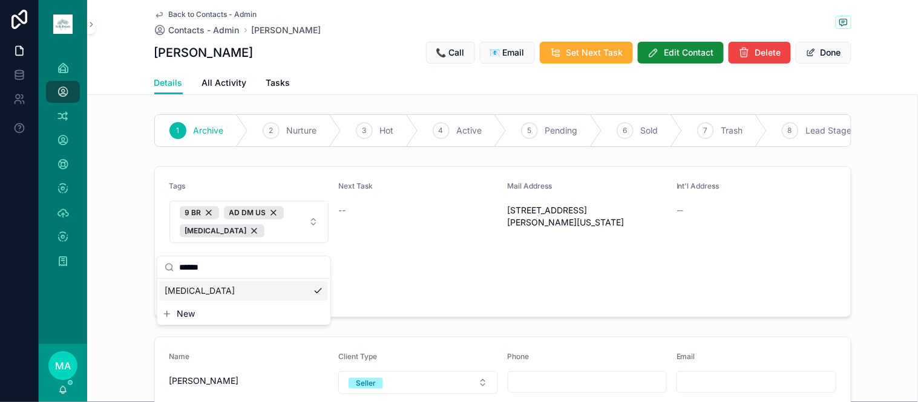
click at [827, 48] on button "Done" at bounding box center [824, 53] width 56 height 22
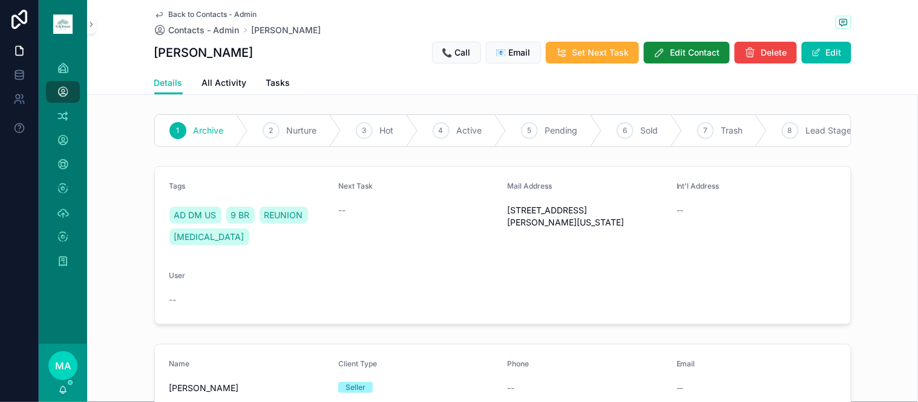
click at [189, 13] on span "Back to Contacts - Admin" at bounding box center [213, 15] width 88 height 10
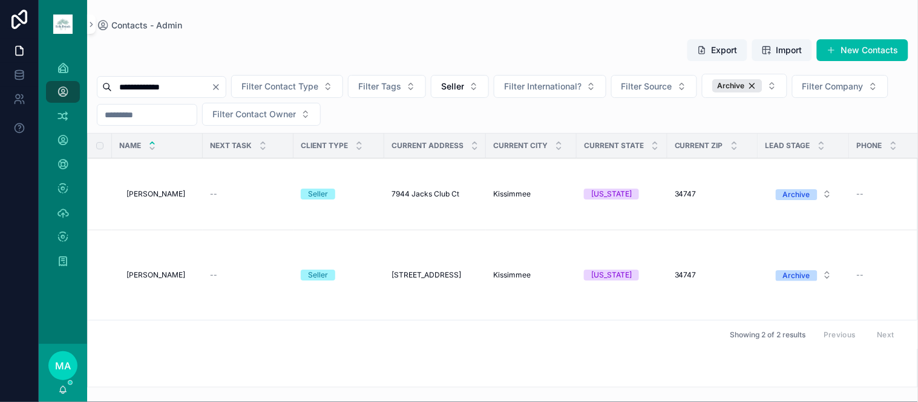
click at [165, 275] on span "Michael Damon" at bounding box center [155, 275] width 59 height 10
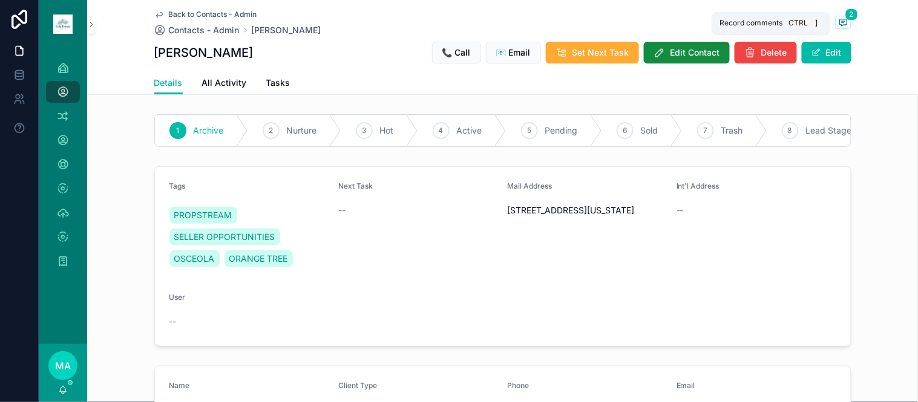
click at [839, 25] on icon "scrollable content" at bounding box center [844, 23] width 10 height 10
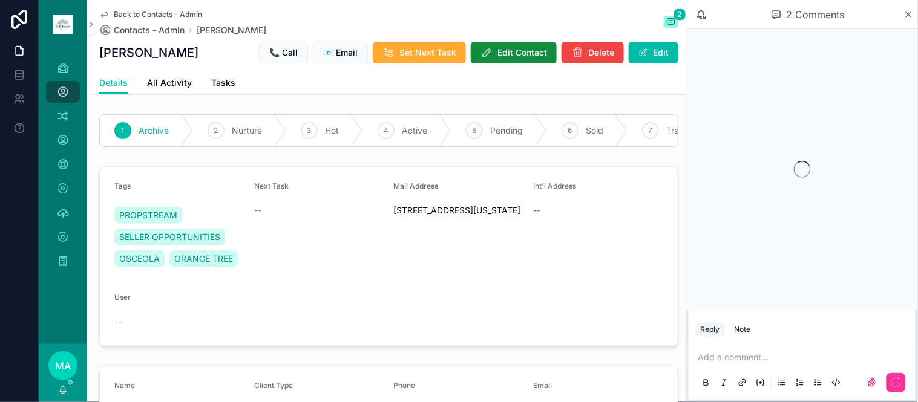
click at [745, 330] on div "Note" at bounding box center [743, 330] width 16 height 10
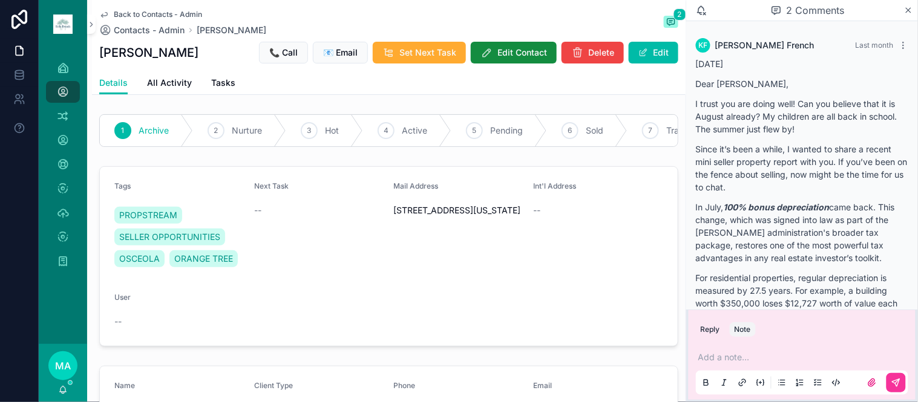
scroll to position [1025, 0]
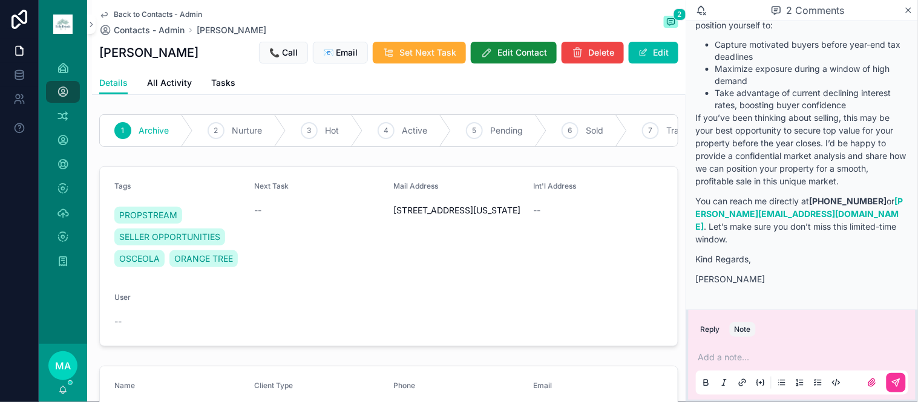
click at [742, 352] on p "scrollable content" at bounding box center [804, 358] width 212 height 12
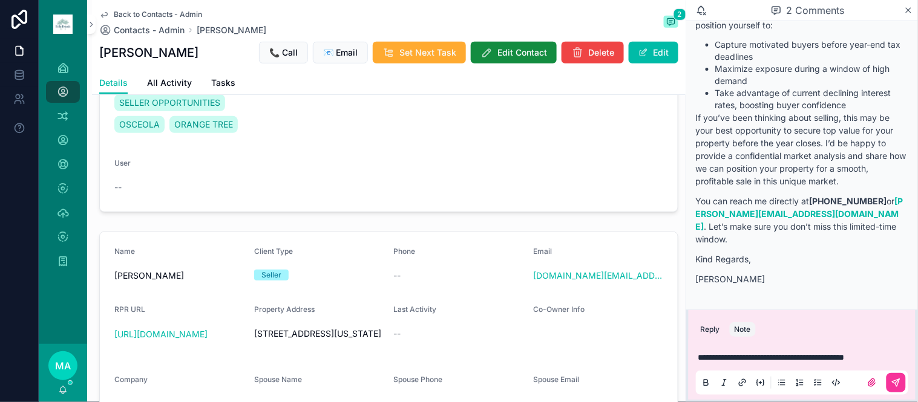
click at [890, 387] on button "scrollable content" at bounding box center [895, 382] width 19 height 19
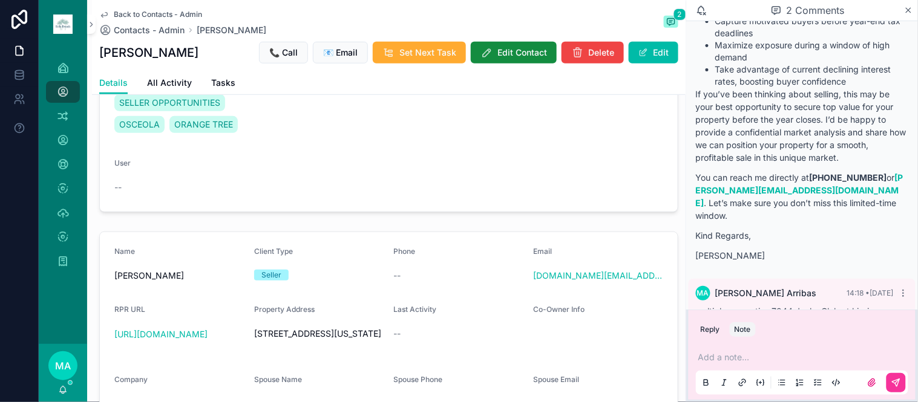
click at [906, 9] on icon "scrollable content" at bounding box center [908, 10] width 9 height 10
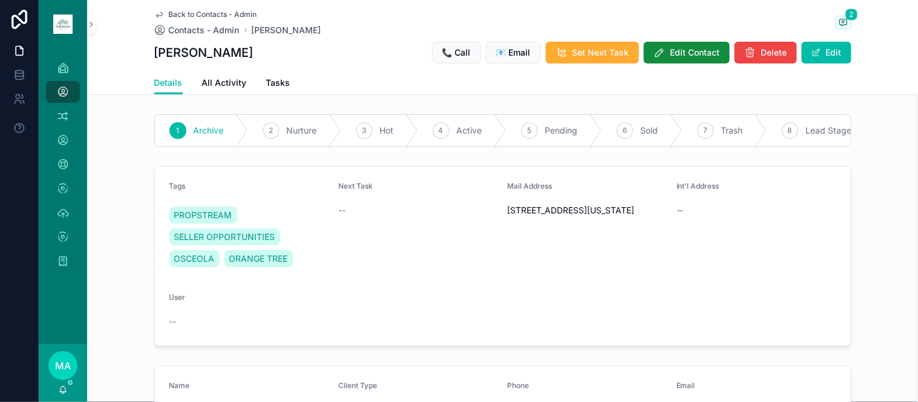
click at [214, 16] on span "Back to Contacts - Admin" at bounding box center [213, 15] width 88 height 10
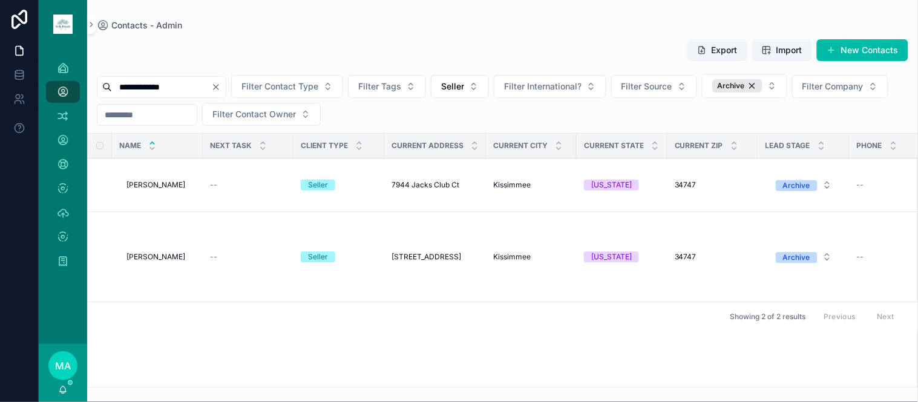
click at [0, 0] on span "Delete" at bounding box center [0, 0] width 0 height 0
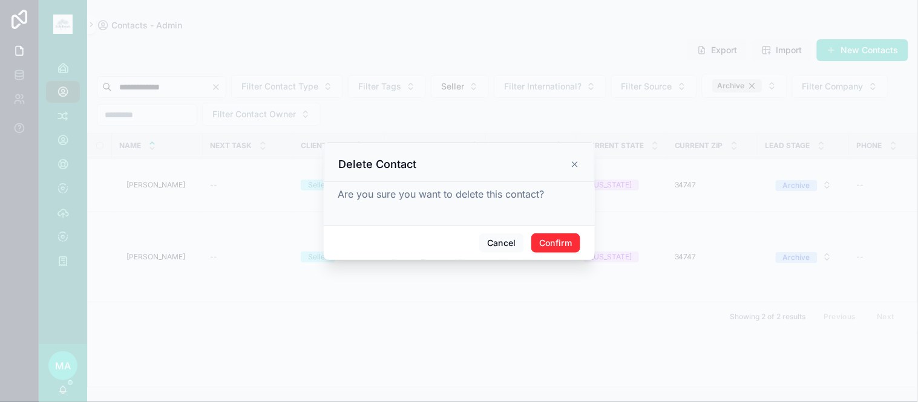
click at [562, 238] on button "Confirm" at bounding box center [555, 243] width 48 height 19
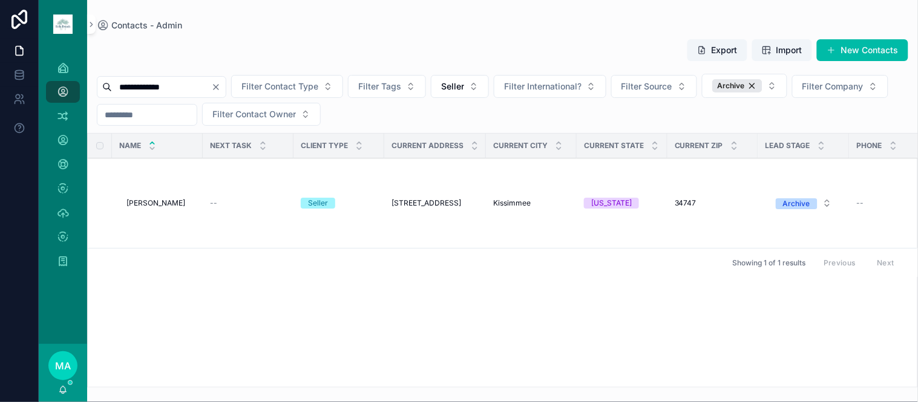
click at [221, 83] on icon "Clear" at bounding box center [216, 87] width 10 height 10
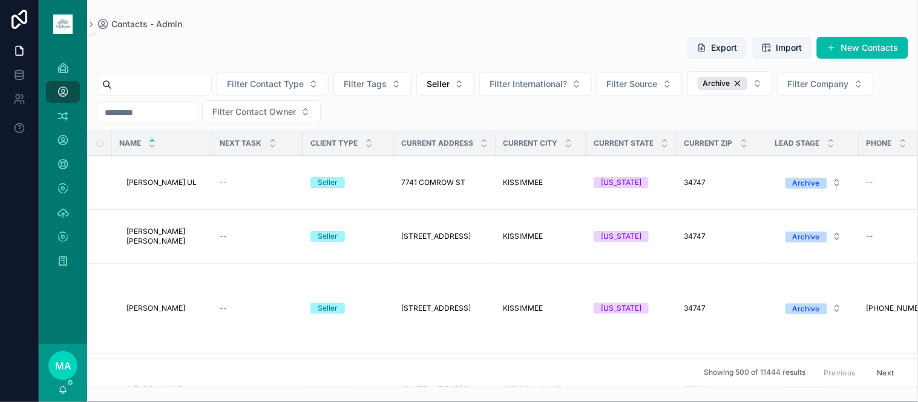
click at [195, 89] on input "scrollable content" at bounding box center [161, 84] width 99 height 17
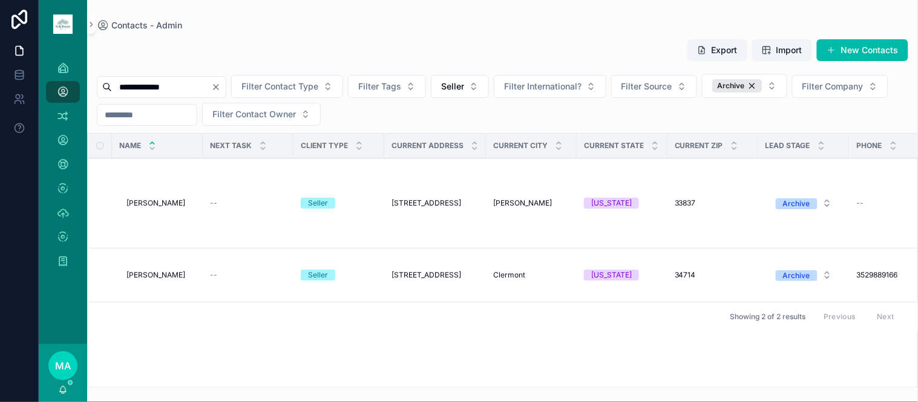
type input "**********"
click at [158, 209] on td "Michael Foley Michael Foley" at bounding box center [157, 204] width 91 height 90
click at [157, 198] on td "Michael Foley Michael Foley" at bounding box center [157, 204] width 91 height 90
click at [160, 202] on span "Michael Foley" at bounding box center [155, 203] width 59 height 10
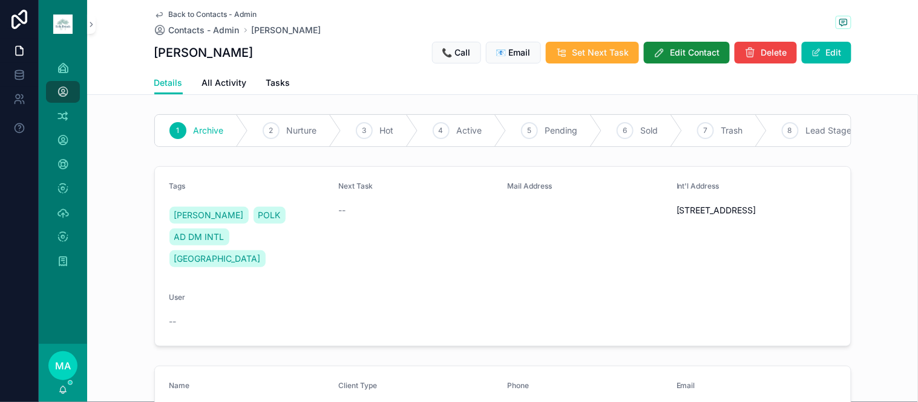
click at [197, 13] on span "Back to Contacts - Admin" at bounding box center [213, 15] width 88 height 10
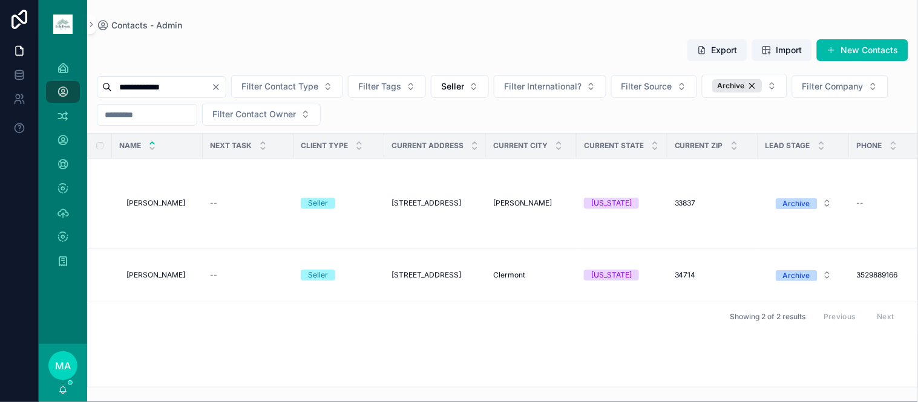
click at [157, 275] on span "Michael Foley" at bounding box center [155, 275] width 59 height 10
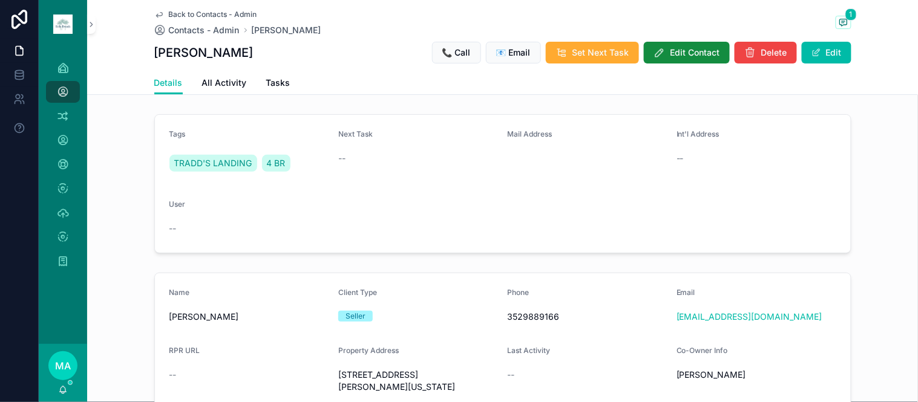
click at [220, 11] on span "Back to Contacts - Admin" at bounding box center [213, 15] width 88 height 10
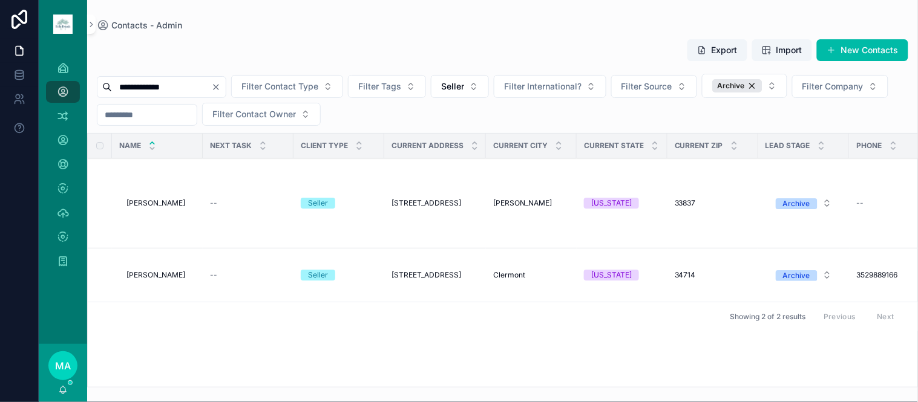
click at [226, 87] on button "Clear" at bounding box center [218, 87] width 15 height 10
click at [211, 86] on input "scrollable content" at bounding box center [161, 87] width 99 height 17
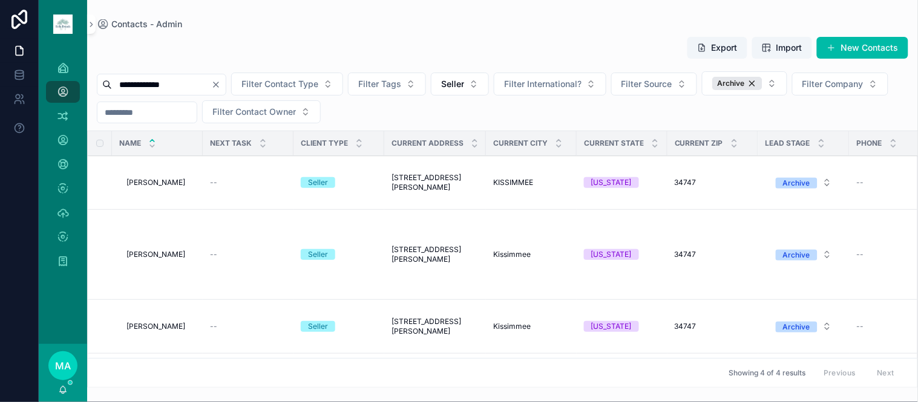
type input "**********"
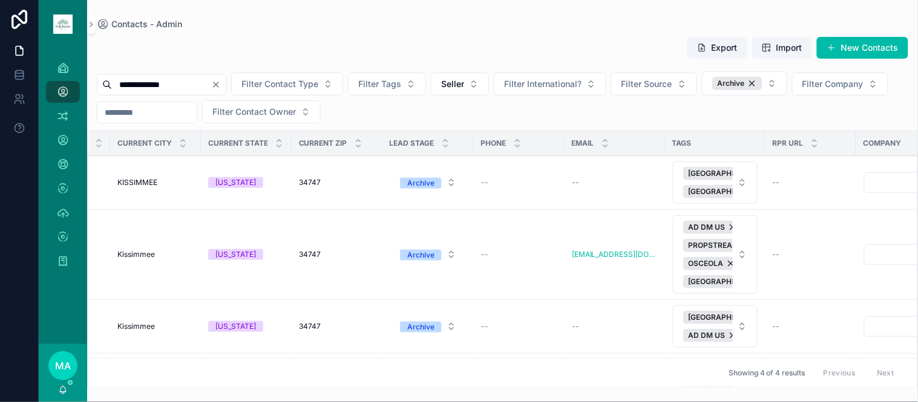
scroll to position [0, 419]
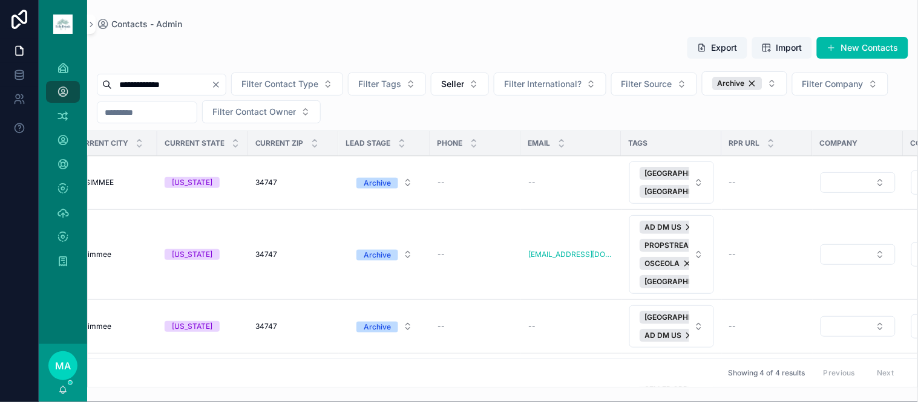
click at [0, 0] on icon "scrollable content" at bounding box center [0, 0] width 0 height 0
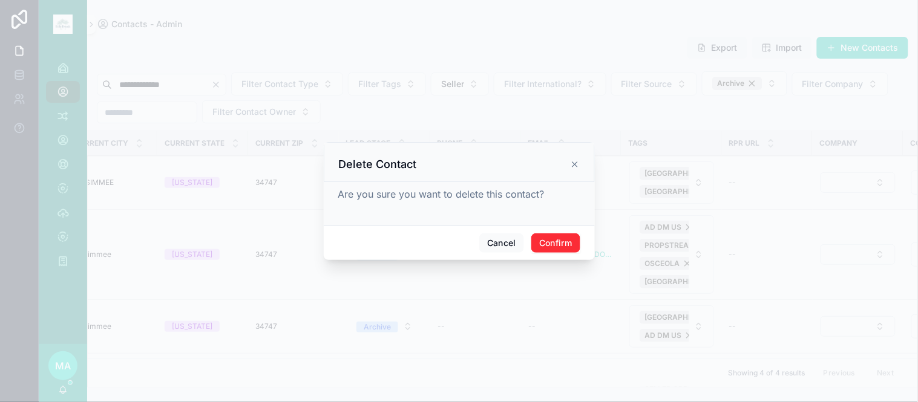
click at [569, 242] on button "Confirm" at bounding box center [555, 243] width 48 height 19
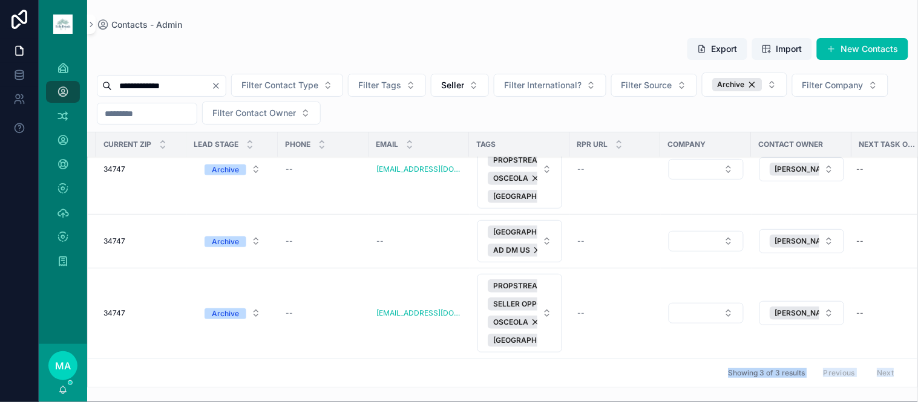
scroll to position [44, 573]
drag, startPoint x: 352, startPoint y: 377, endPoint x: 672, endPoint y: 389, distance: 320.3
click at [672, 389] on div "**********" at bounding box center [502, 201] width 831 height 402
click at [0, 0] on button "Delete" at bounding box center [0, 0] width 0 height 0
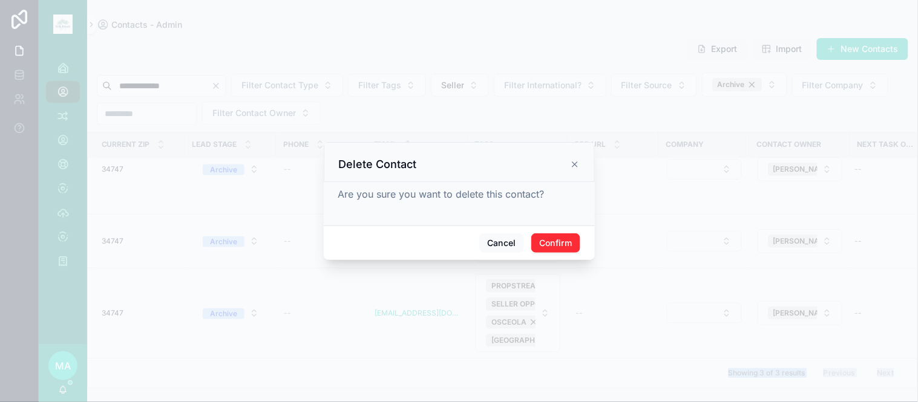
click at [557, 246] on button "Confirm" at bounding box center [555, 243] width 48 height 19
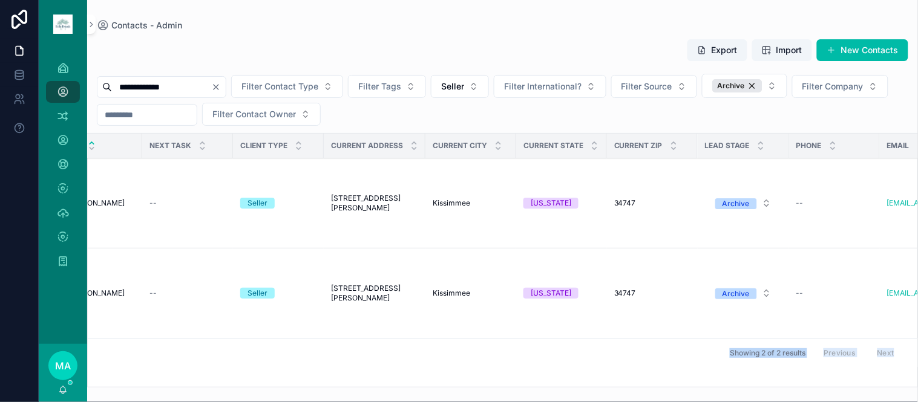
scroll to position [0, 32]
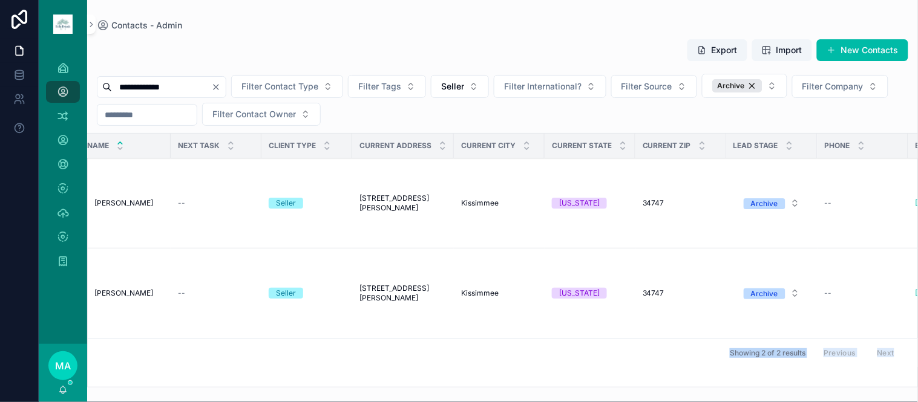
click at [134, 203] on span "Michael Laney" at bounding box center [123, 203] width 59 height 10
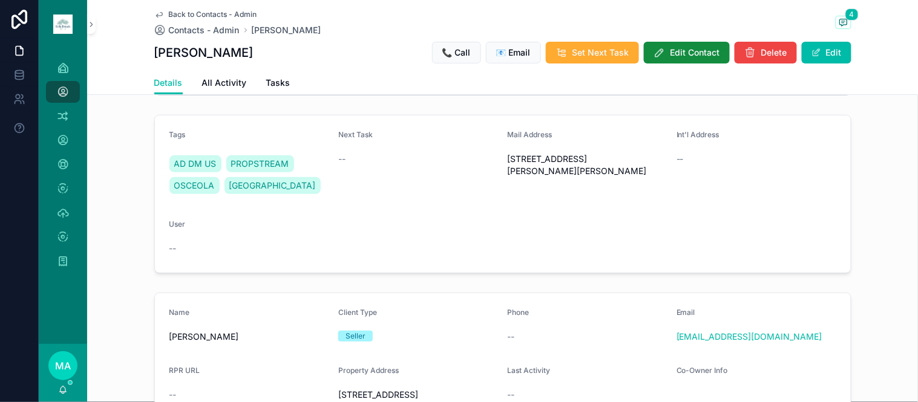
scroll to position [201, 0]
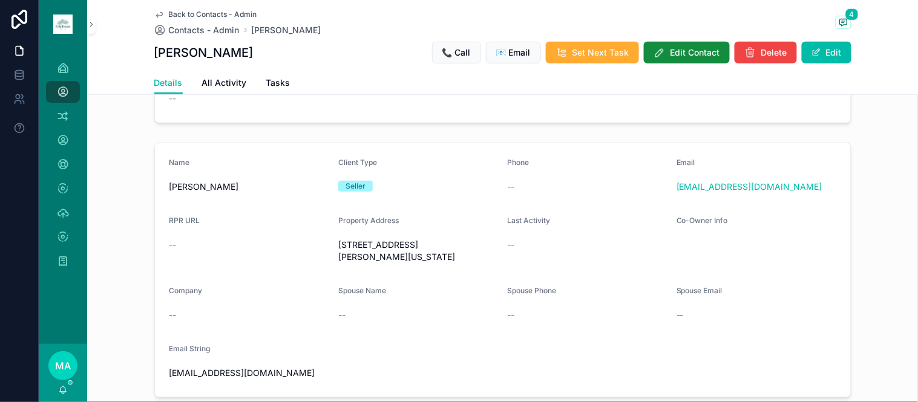
drag, startPoint x: 823, startPoint y: 56, endPoint x: 805, endPoint y: 73, distance: 25.2
click at [823, 56] on button "Edit" at bounding box center [827, 53] width 50 height 22
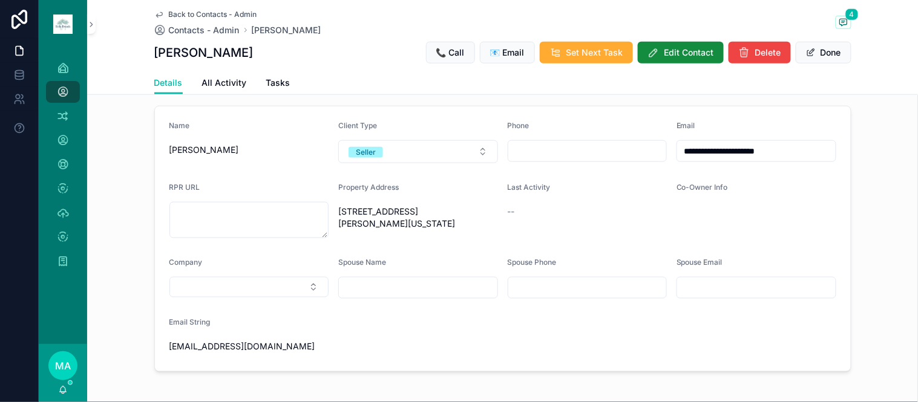
scroll to position [330, 0]
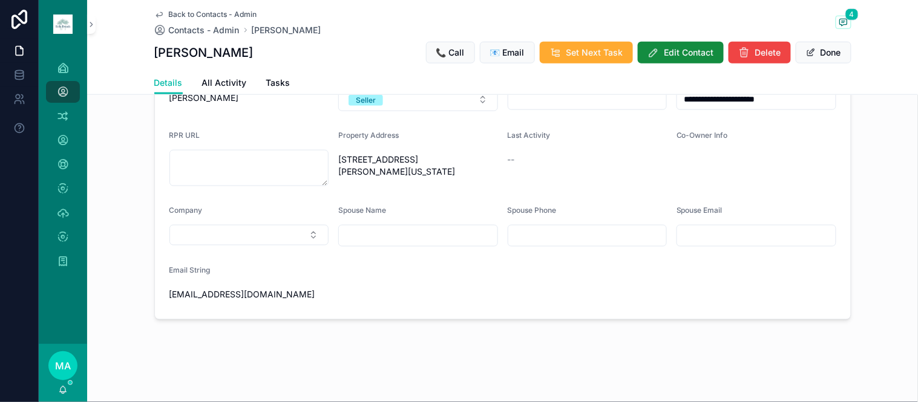
click at [364, 234] on input "scrollable content" at bounding box center [418, 236] width 159 height 17
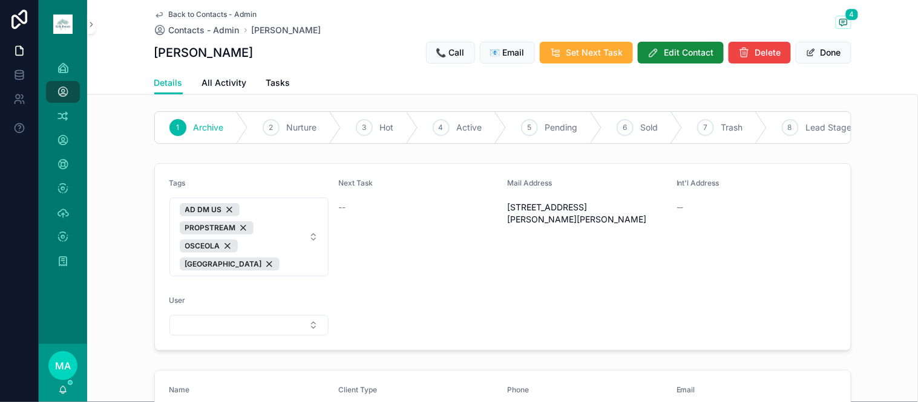
scroll to position [0, 0]
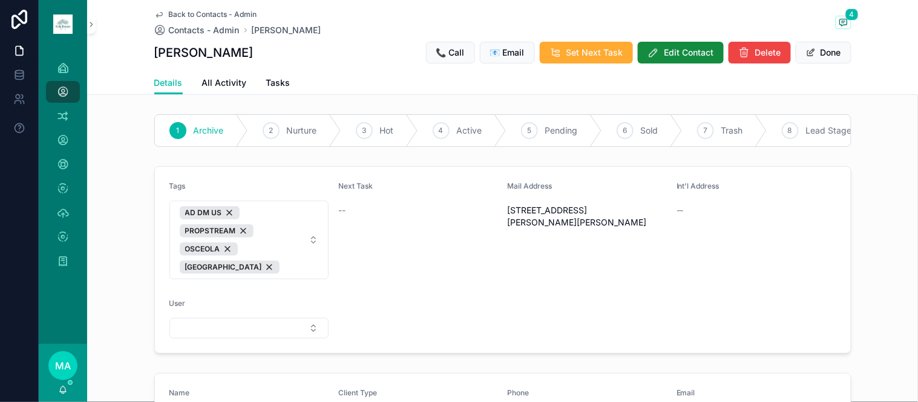
type input "**********"
click at [664, 53] on span "Edit Contact" at bounding box center [689, 53] width 50 height 12
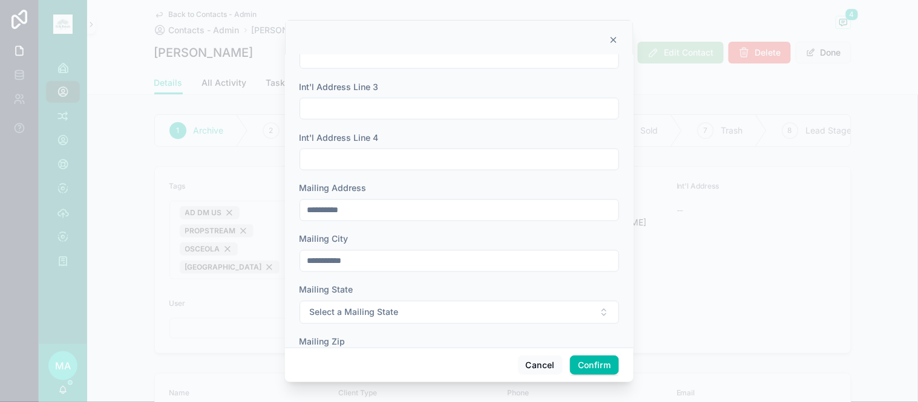
scroll to position [470, 0]
drag, startPoint x: 402, startPoint y: 212, endPoint x: 268, endPoint y: 198, distance: 135.0
click at [269, 200] on div "**********" at bounding box center [459, 201] width 918 height 402
type input "**********"
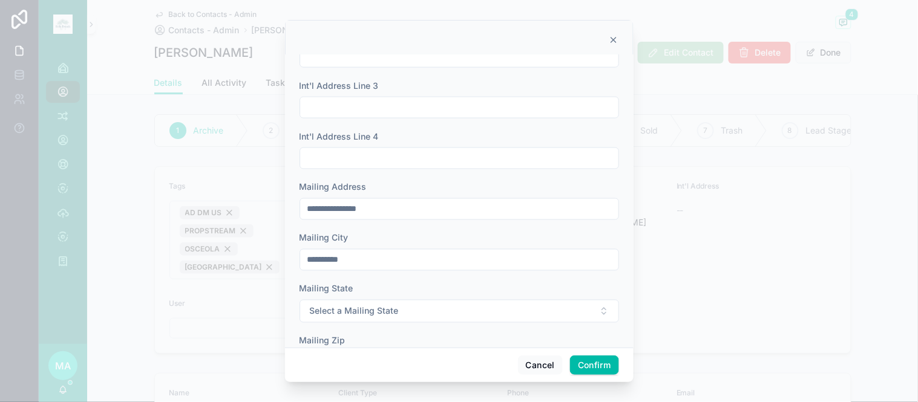
click at [361, 319] on button "Select a Mailing State" at bounding box center [459, 311] width 319 height 23
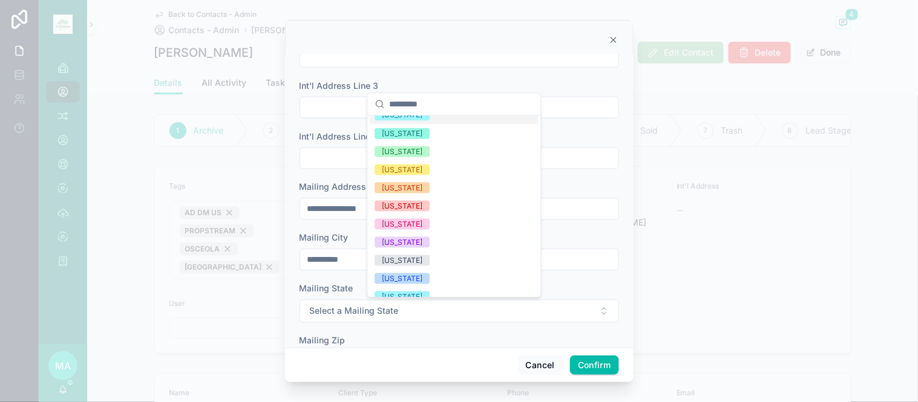
scroll to position [403, 0]
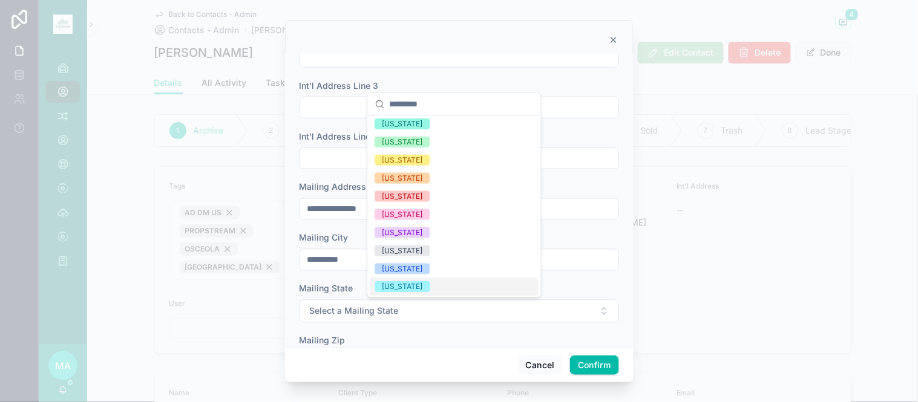
click at [405, 287] on div "[US_STATE]" at bounding box center [402, 286] width 41 height 11
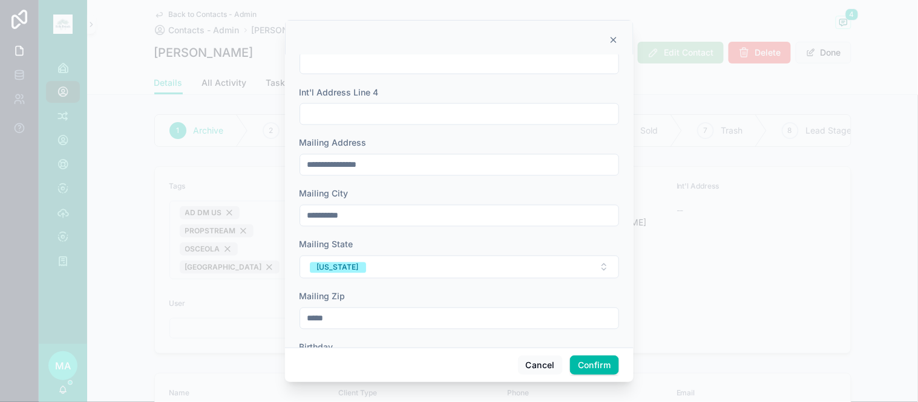
scroll to position [569, 0]
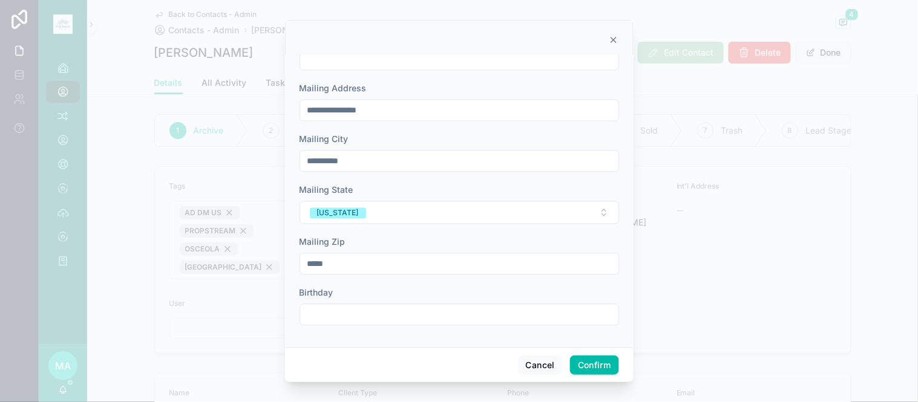
click at [361, 267] on input "*****" at bounding box center [459, 264] width 318 height 17
drag, startPoint x: 361, startPoint y: 267, endPoint x: 287, endPoint y: 263, distance: 73.4
click at [287, 263] on div "**********" at bounding box center [459, 201] width 349 height 293
type input "*****"
click at [606, 367] on button "Confirm" at bounding box center [594, 365] width 48 height 19
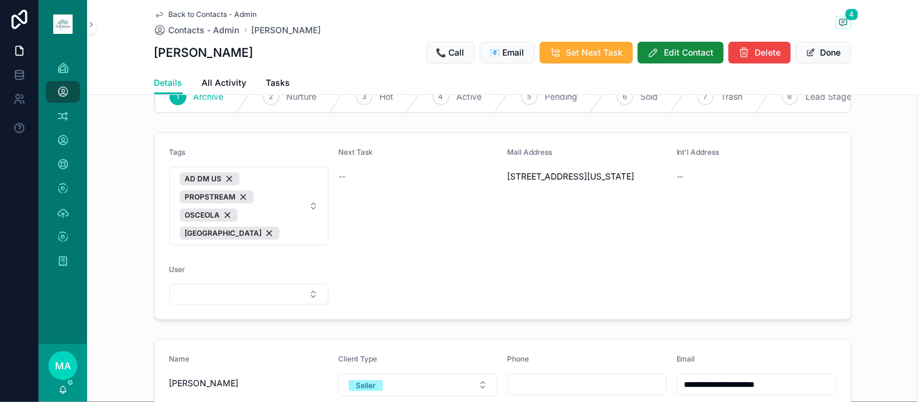
scroll to position [0, 0]
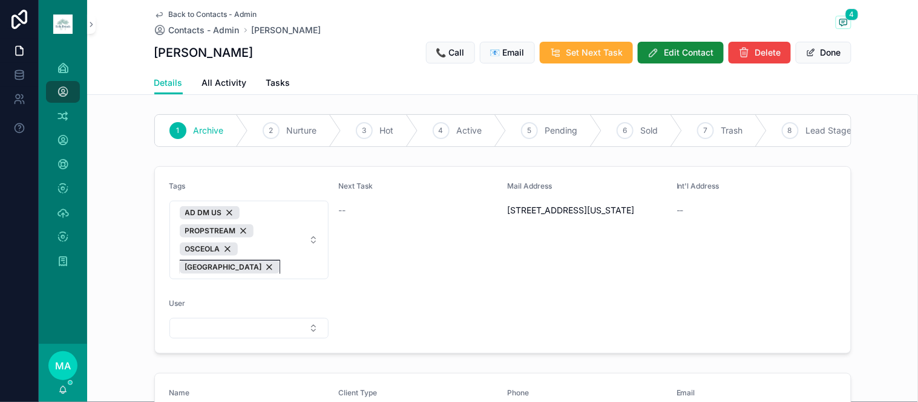
click at [262, 274] on div "[GEOGRAPHIC_DATA]" at bounding box center [230, 267] width 100 height 13
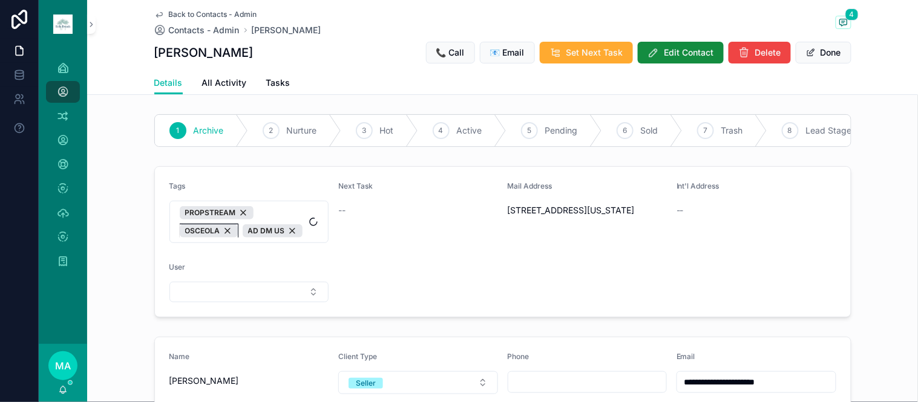
click at [224, 238] on div "OSCEOLA" at bounding box center [209, 230] width 58 height 13
click at [169, 201] on button "PROPSTREAM AD DM US" at bounding box center [249, 222] width 160 height 42
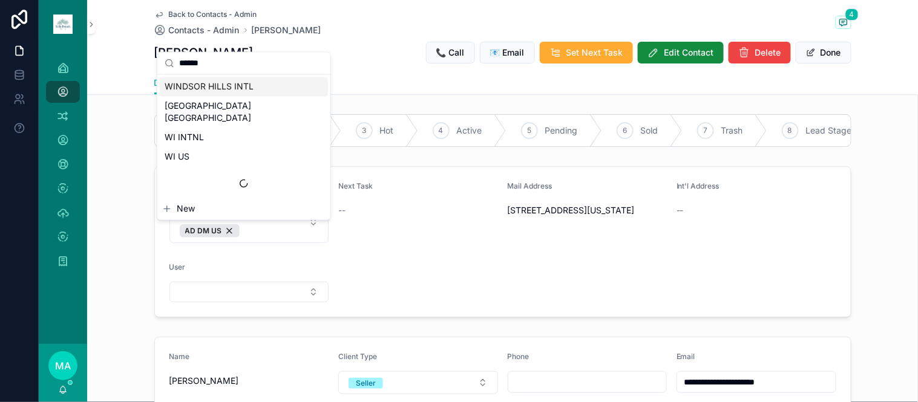
type input "*******"
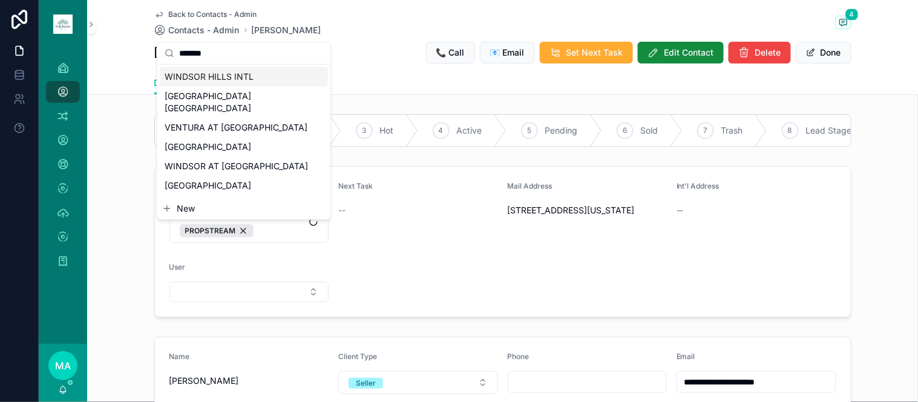
click at [280, 238] on span "AD DM US PROPSTREAM" at bounding box center [242, 221] width 125 height 31
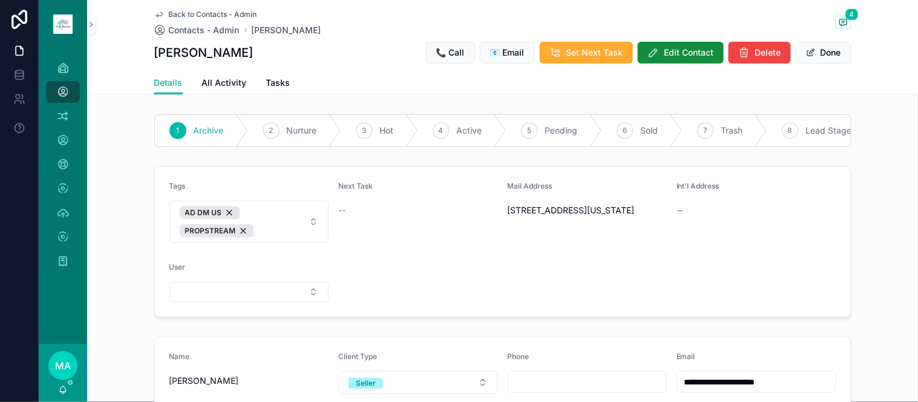
click at [281, 235] on span "AD DM US PROPSTREAM" at bounding box center [242, 221] width 125 height 31
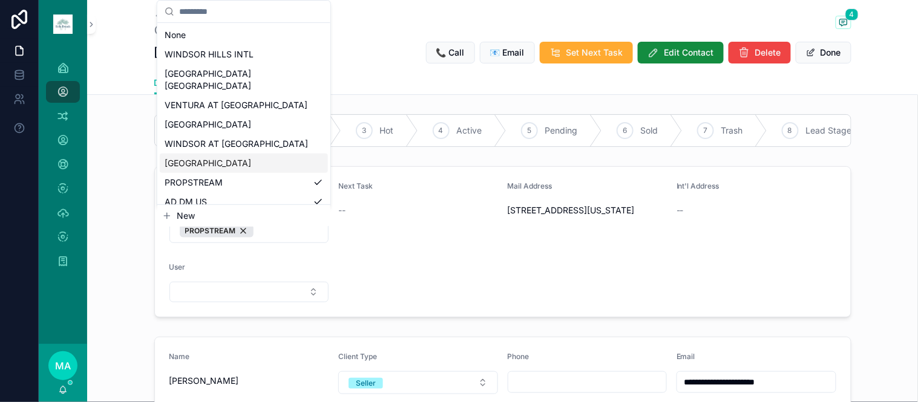
click at [249, 155] on div "[GEOGRAPHIC_DATA]" at bounding box center [244, 163] width 168 height 19
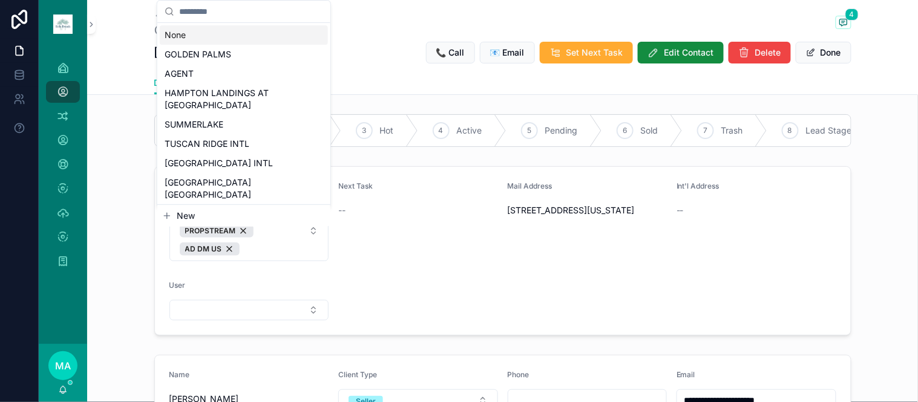
click at [391, 54] on div "Michael Laney 📞 Call 📧 Email Set Next Task Edit Contact Delete Done" at bounding box center [502, 52] width 697 height 23
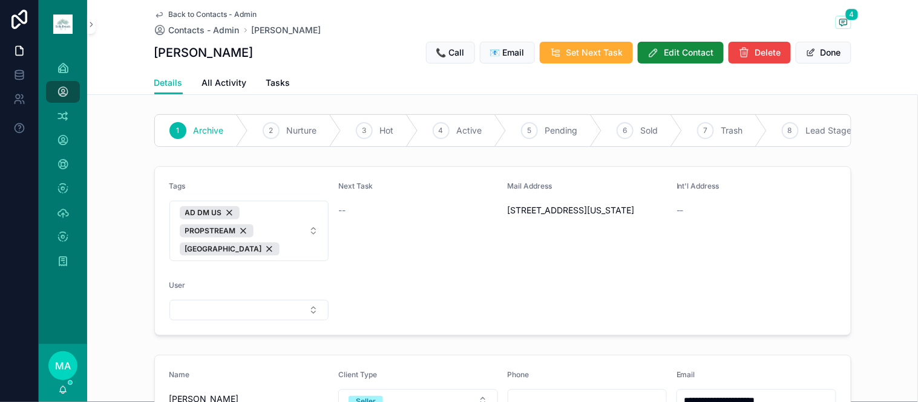
click at [827, 51] on button "Done" at bounding box center [824, 53] width 56 height 22
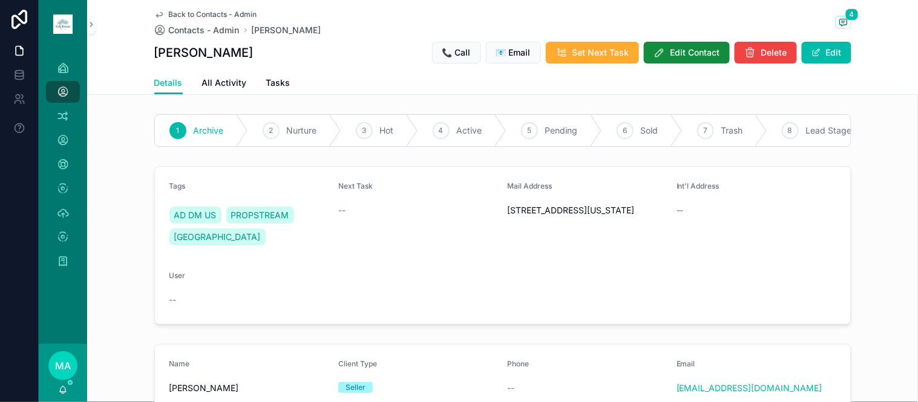
click at [205, 11] on span "Back to Contacts - Admin" at bounding box center [213, 15] width 88 height 10
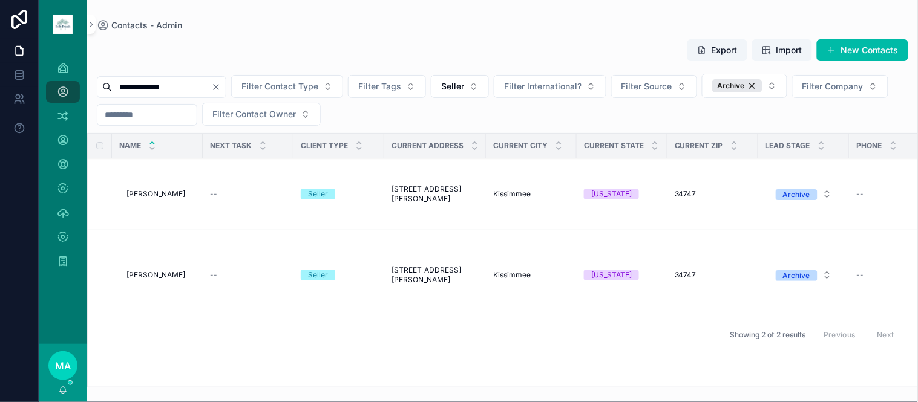
click at [156, 274] on span "Michael Laney" at bounding box center [155, 275] width 59 height 10
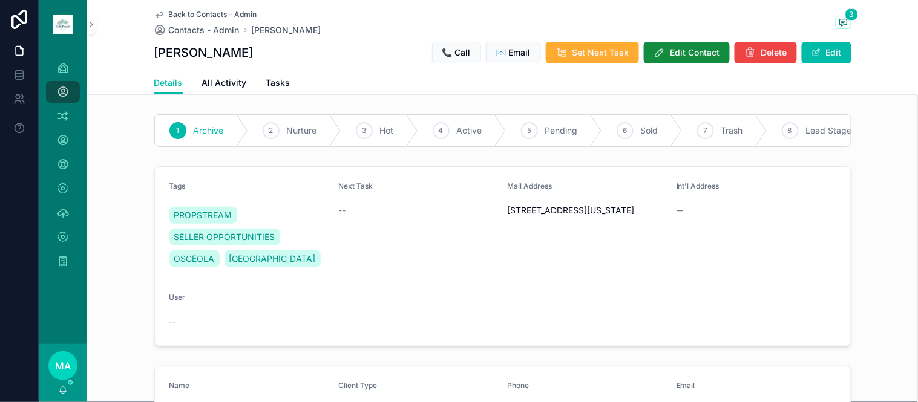
scroll to position [134, 0]
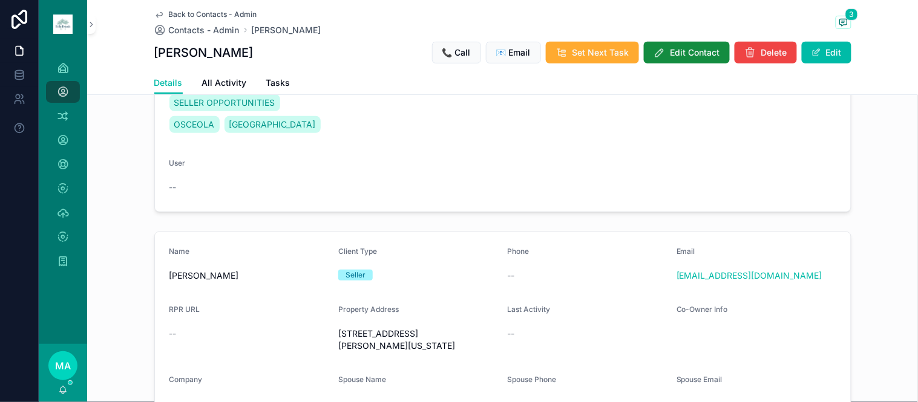
drag, startPoint x: 445, startPoint y: 353, endPoint x: 331, endPoint y: 343, distance: 114.2
click at [331, 343] on form "Name Michael Laney Client Type Seller Phone -- Email mlaney@goreandlaney.com RP…" at bounding box center [503, 359] width 696 height 254
copy span "7771 Basnett Cir Kissimmee, Florida 34747"
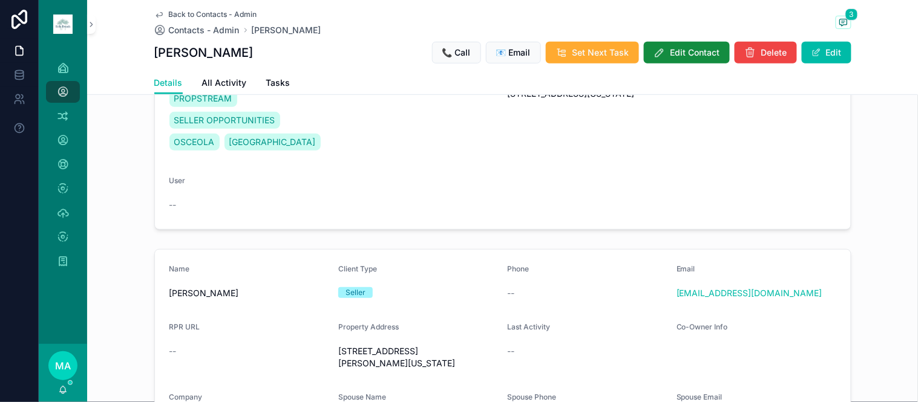
scroll to position [0, 0]
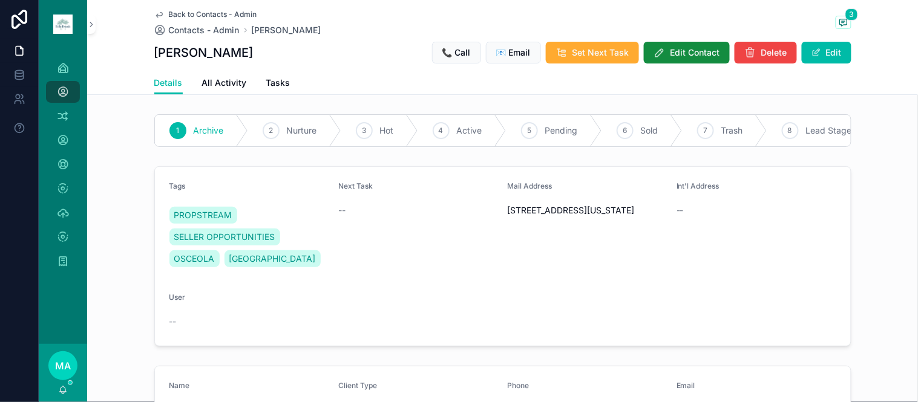
click at [206, 15] on span "Back to Contacts - Admin" at bounding box center [213, 15] width 88 height 10
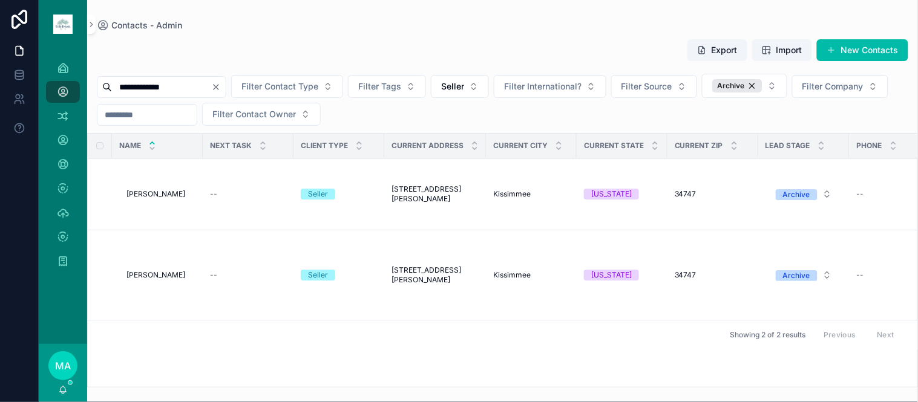
click at [158, 189] on td "Michael Laney Michael Laney" at bounding box center [157, 195] width 91 height 72
click at [157, 195] on span "Michael Laney" at bounding box center [155, 194] width 59 height 10
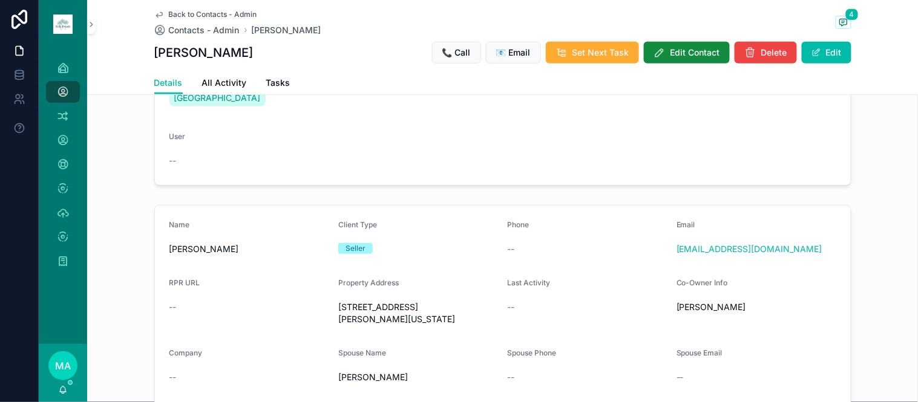
scroll to position [134, 0]
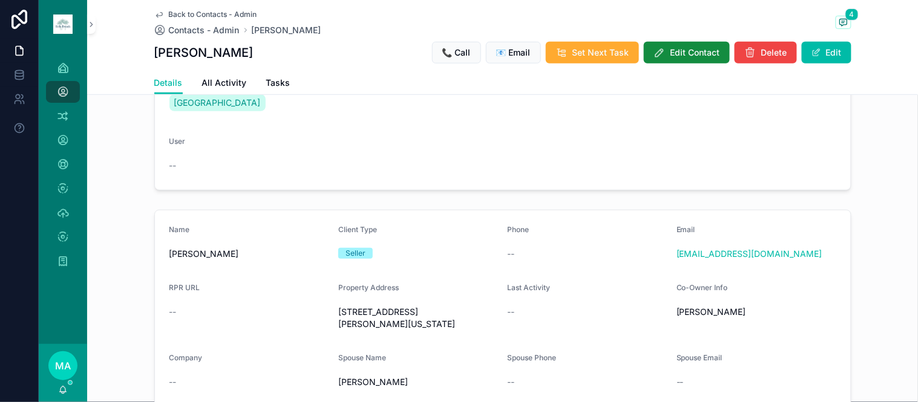
click at [218, 13] on span "Back to Contacts - Admin" at bounding box center [213, 15] width 88 height 10
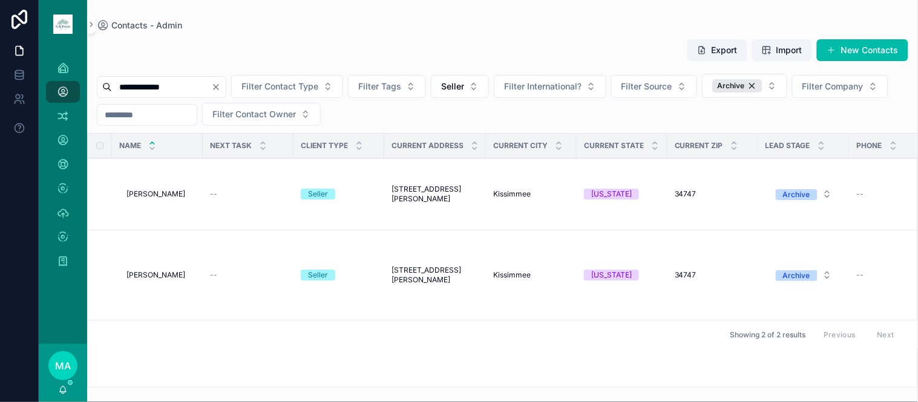
click at [169, 277] on span "Michael Laney" at bounding box center [155, 275] width 59 height 10
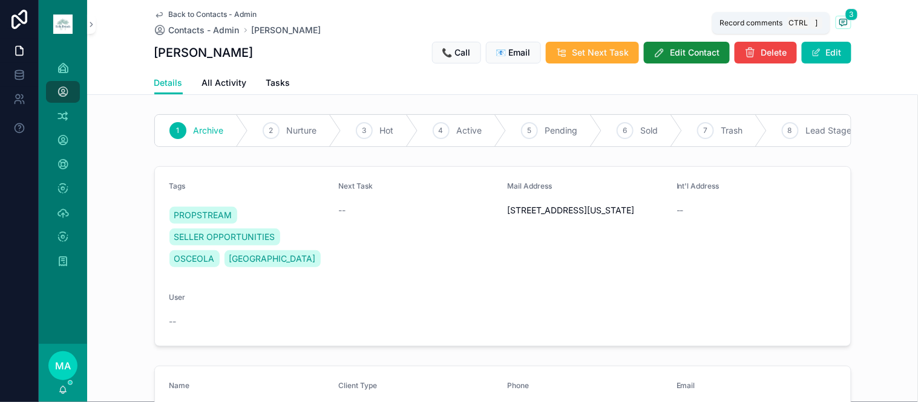
drag, startPoint x: 837, startPoint y: 21, endPoint x: 833, endPoint y: 53, distance: 32.3
click at [839, 21] on icon "scrollable content" at bounding box center [844, 23] width 10 height 10
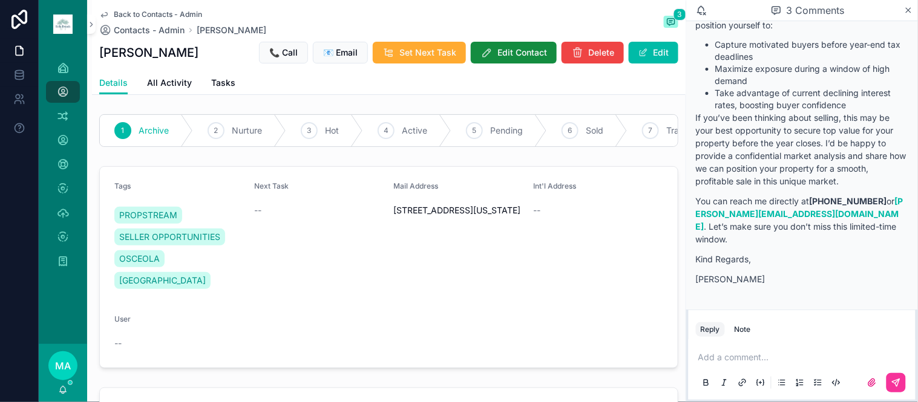
scroll to position [1533, 0]
click at [906, 15] on icon "scrollable content" at bounding box center [908, 10] width 9 height 10
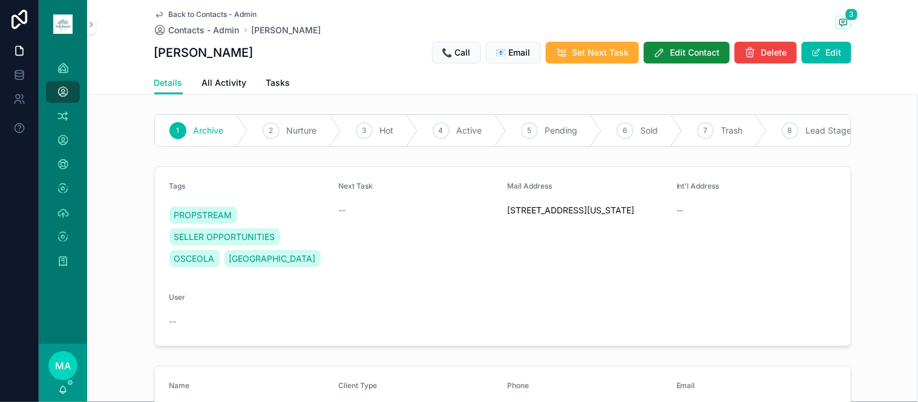
click at [202, 14] on span "Back to Contacts - Admin" at bounding box center [213, 15] width 88 height 10
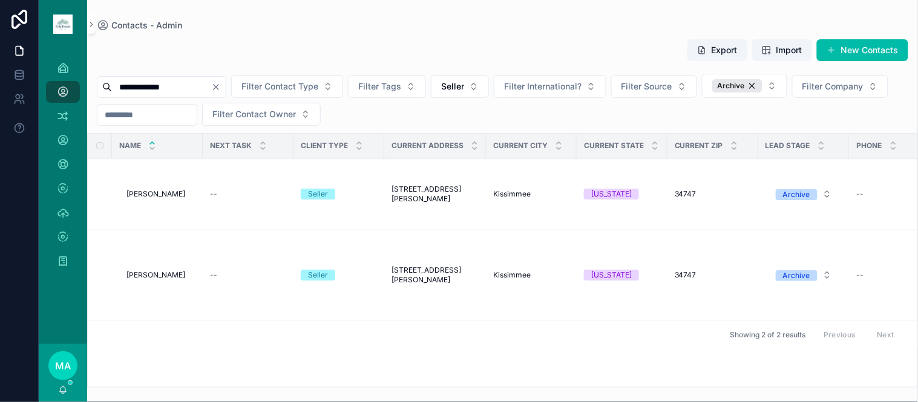
click at [164, 196] on span "Michael Laney" at bounding box center [155, 194] width 59 height 10
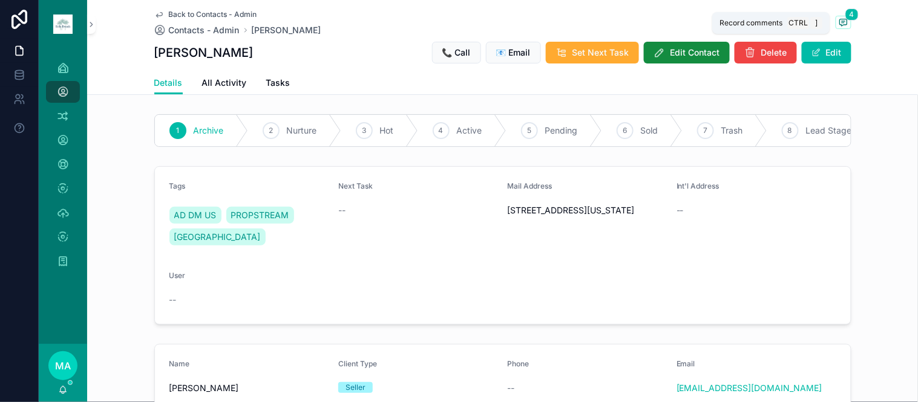
click at [845, 19] on span "4" at bounding box center [851, 14] width 13 height 12
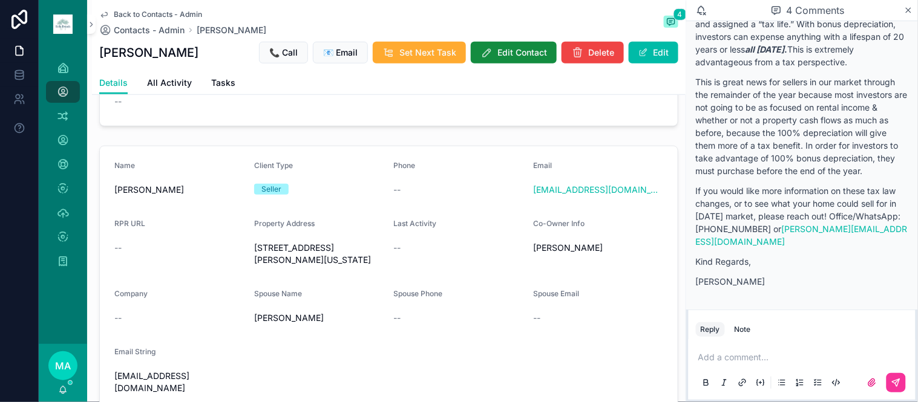
scroll to position [201, 0]
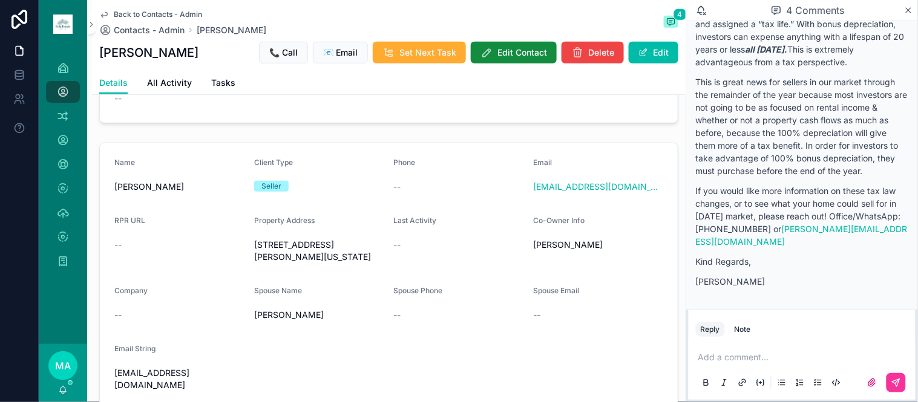
drag, startPoint x: 370, startPoint y: 283, endPoint x: 251, endPoint y: 275, distance: 118.9
click at [254, 263] on span "2646 Dinville St Kissimmee, Florida 34747" at bounding box center [319, 251] width 130 height 24
copy span "2646 Dinville St Kissimmee, Florida 34747"
click at [138, 10] on span "Back to Contacts - Admin" at bounding box center [158, 15] width 88 height 10
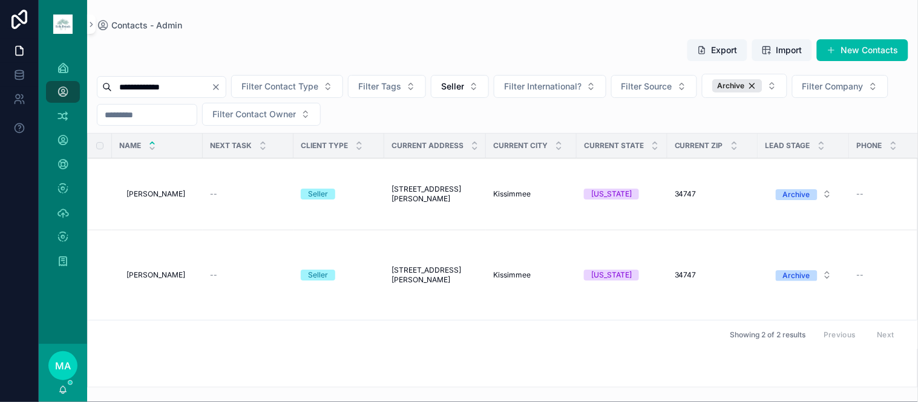
click at [166, 280] on span "Michael Laney" at bounding box center [155, 275] width 59 height 10
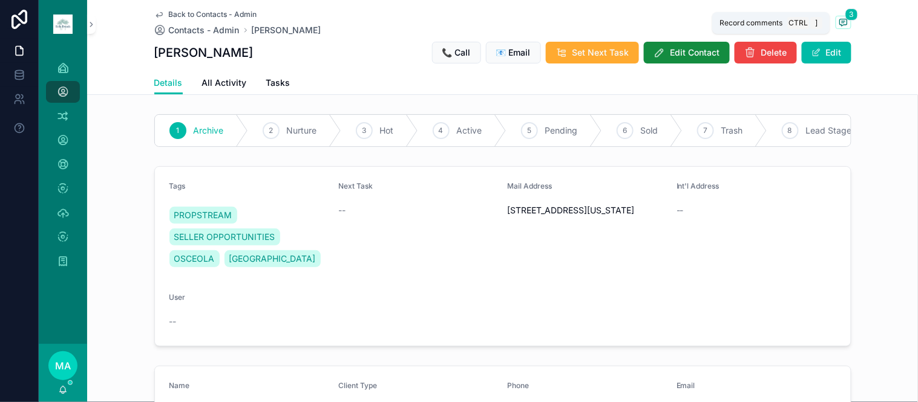
click at [842, 21] on icon "scrollable content" at bounding box center [843, 21] width 3 height 0
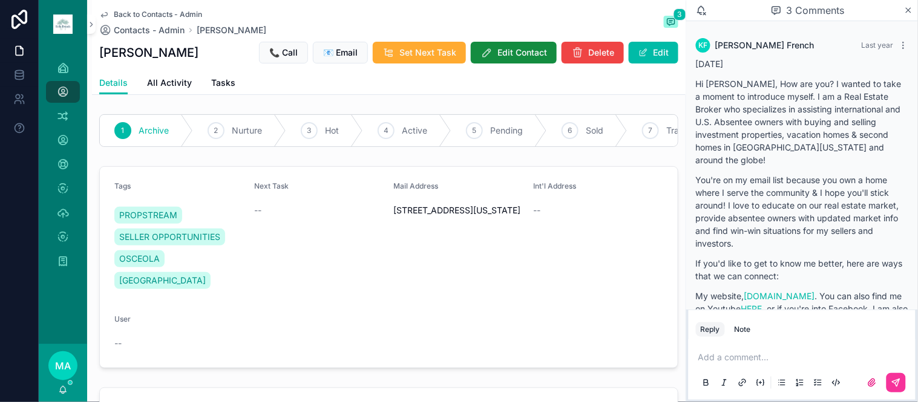
scroll to position [1533, 0]
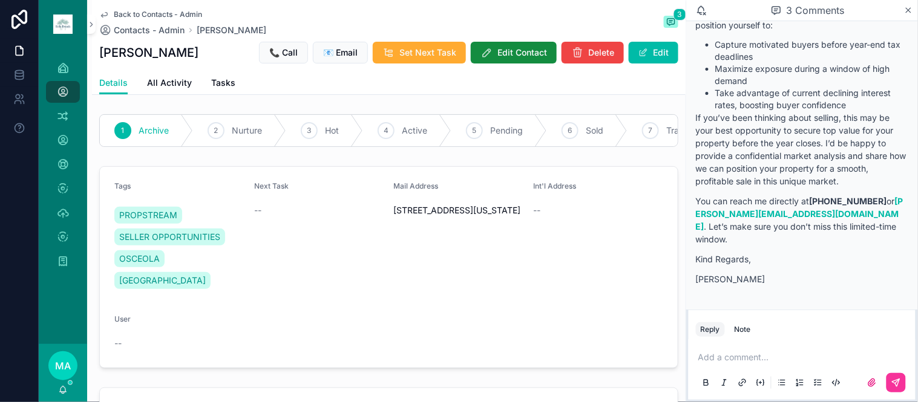
click at [749, 333] on div "Note" at bounding box center [743, 330] width 16 height 10
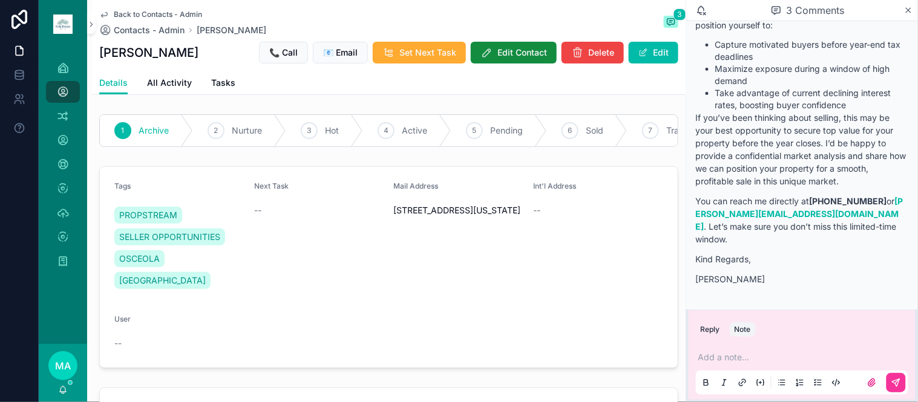
click at [729, 354] on p "scrollable content" at bounding box center [804, 358] width 212 height 12
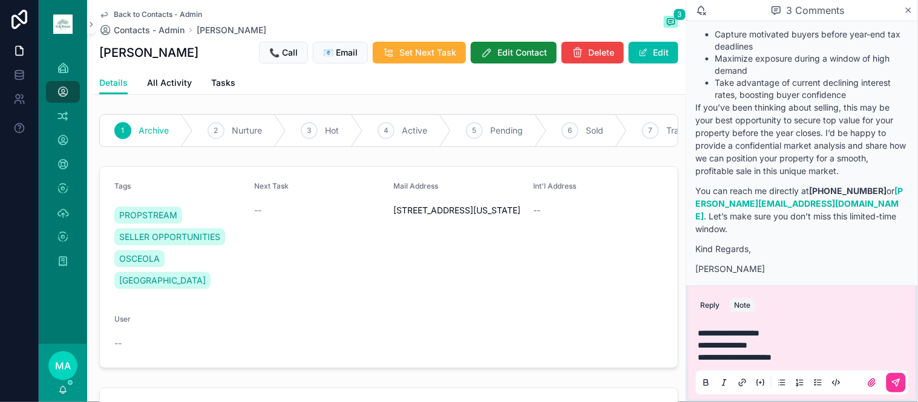
click at [891, 384] on button "scrollable content" at bounding box center [895, 382] width 19 height 19
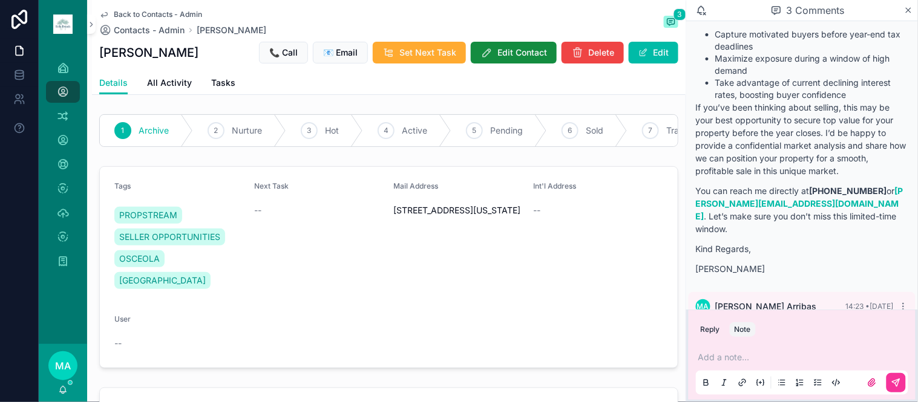
click at [905, 9] on icon "scrollable content" at bounding box center [908, 10] width 9 height 10
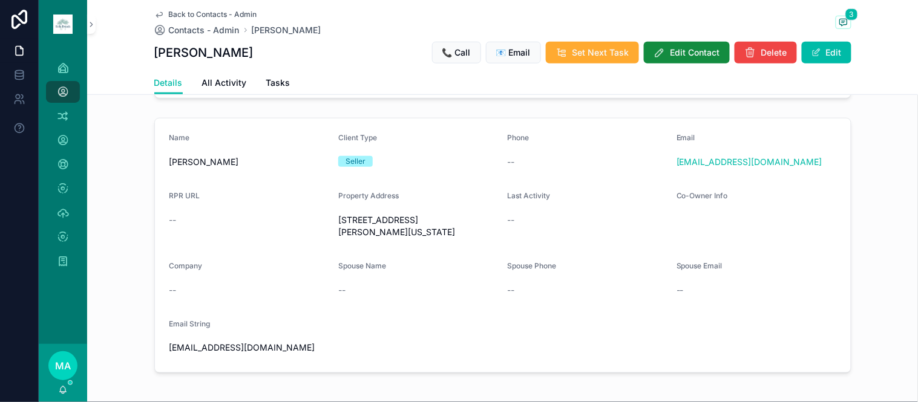
scroll to position [269, 0]
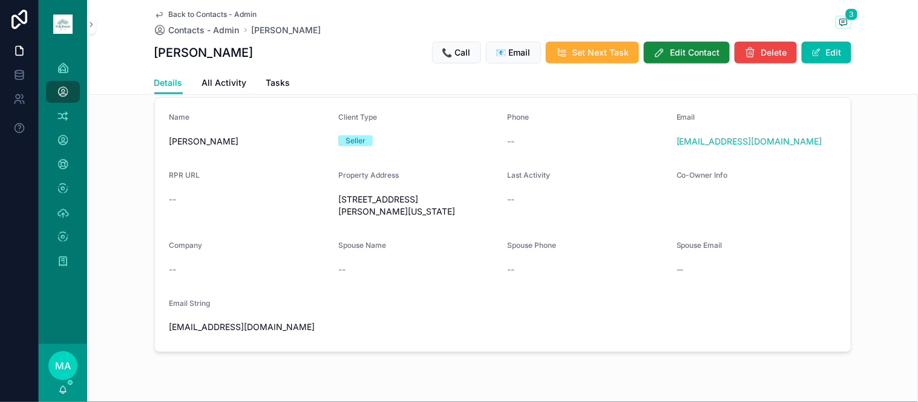
click at [819, 53] on button "Edit" at bounding box center [827, 53] width 50 height 22
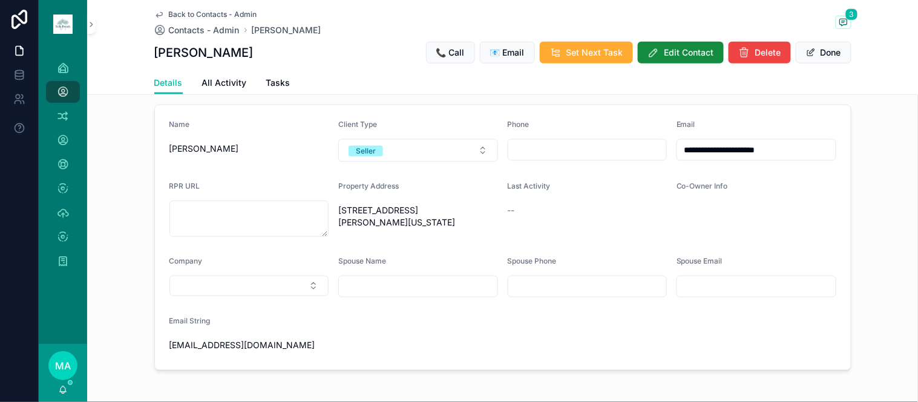
click at [246, 296] on button "Select Button" at bounding box center [249, 286] width 160 height 21
click at [352, 295] on input "scrollable content" at bounding box center [418, 286] width 159 height 17
type input "**********"
click at [815, 52] on button "Done" at bounding box center [824, 53] width 56 height 22
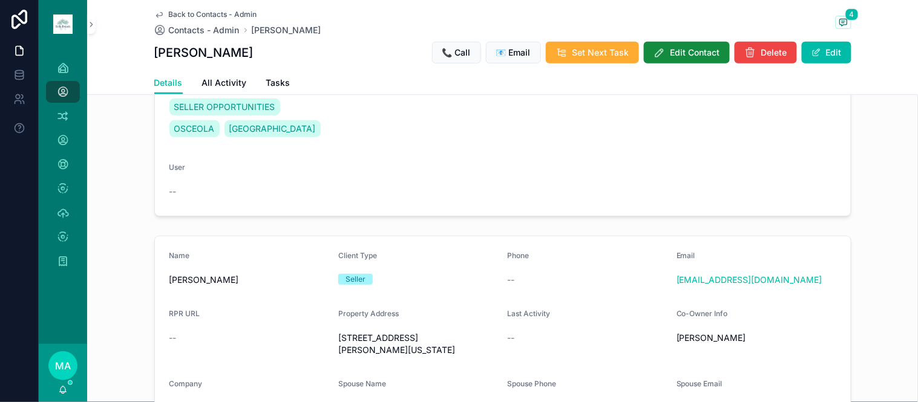
scroll to position [0, 0]
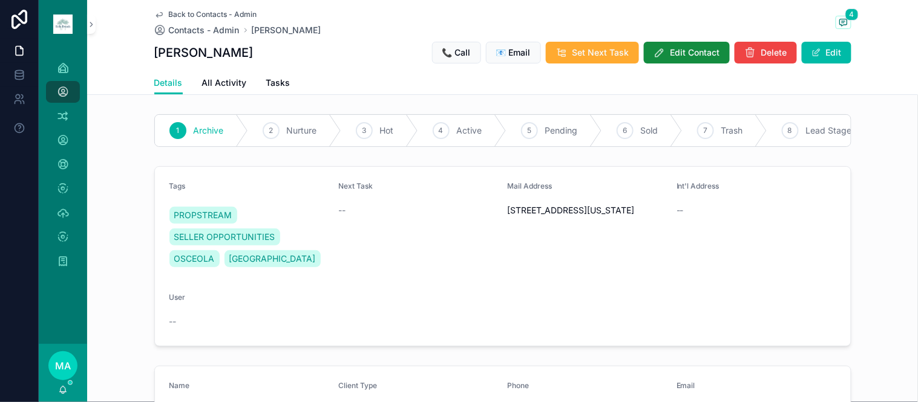
click at [197, 13] on span "Back to Contacts - Admin" at bounding box center [213, 15] width 88 height 10
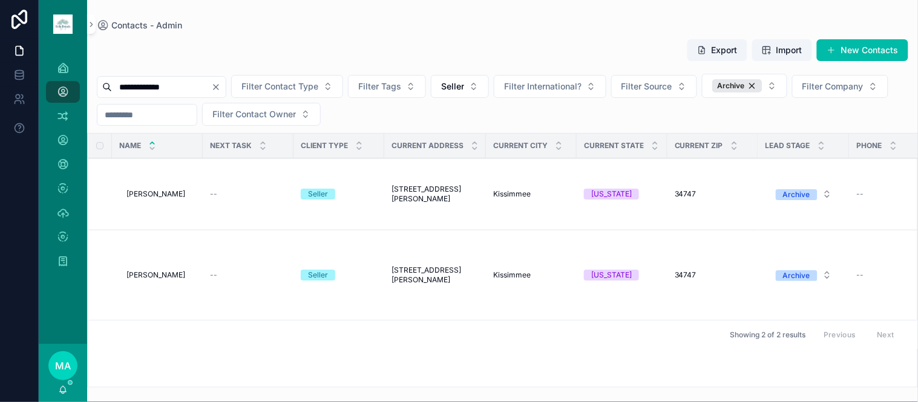
click at [0, 0] on span "Delete" at bounding box center [0, 0] width 0 height 0
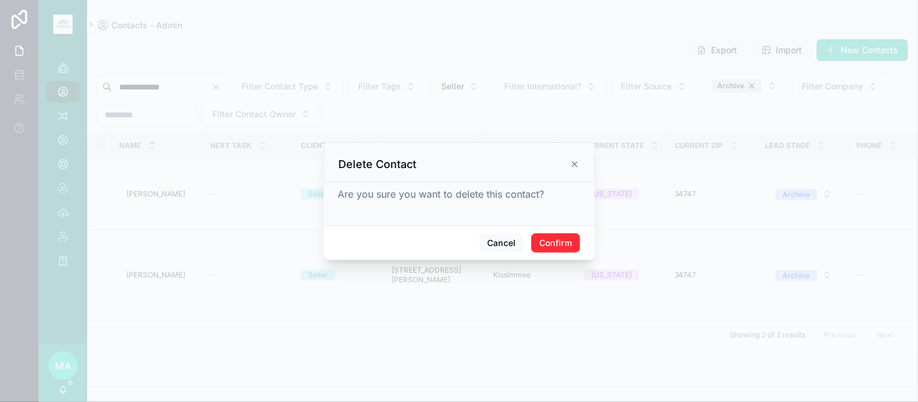
click at [566, 243] on button "Confirm" at bounding box center [555, 243] width 48 height 19
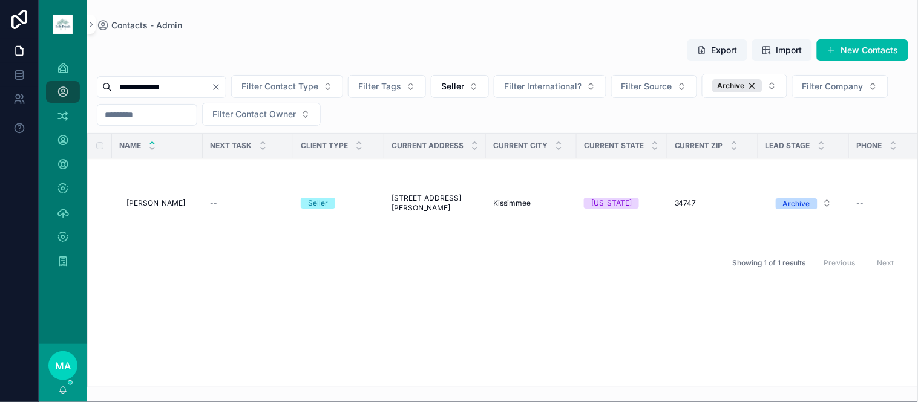
click at [221, 85] on icon "Clear" at bounding box center [216, 87] width 10 height 10
click at [204, 91] on input "scrollable content" at bounding box center [161, 87] width 99 height 17
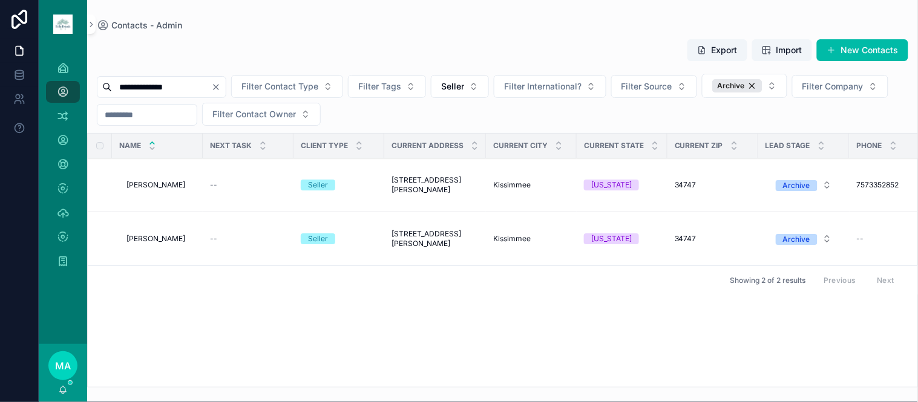
type input "**********"
click at [147, 183] on span "Michael Mclain" at bounding box center [155, 185] width 59 height 10
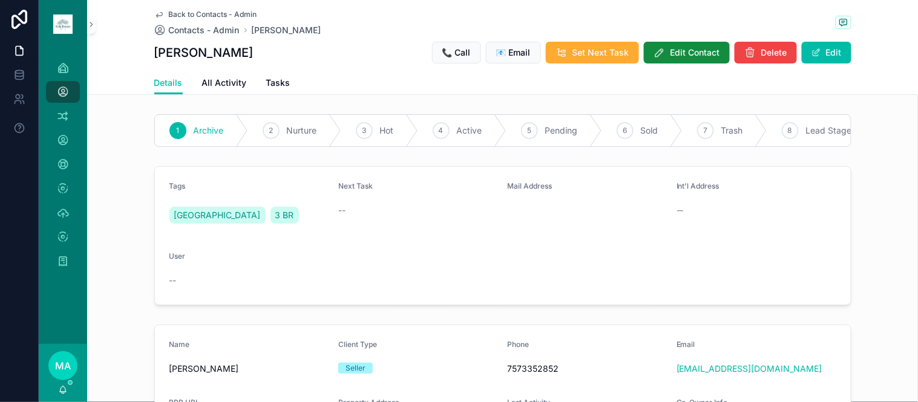
click at [823, 55] on button "Edit" at bounding box center [827, 53] width 50 height 22
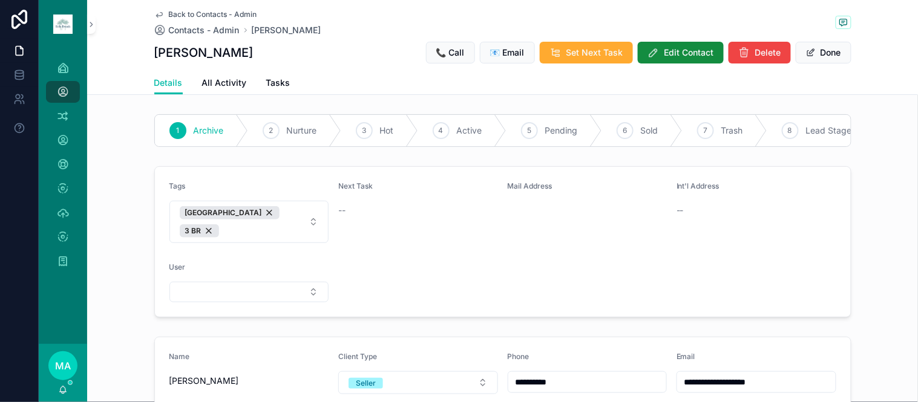
click at [696, 51] on span "Edit Contact" at bounding box center [689, 53] width 50 height 12
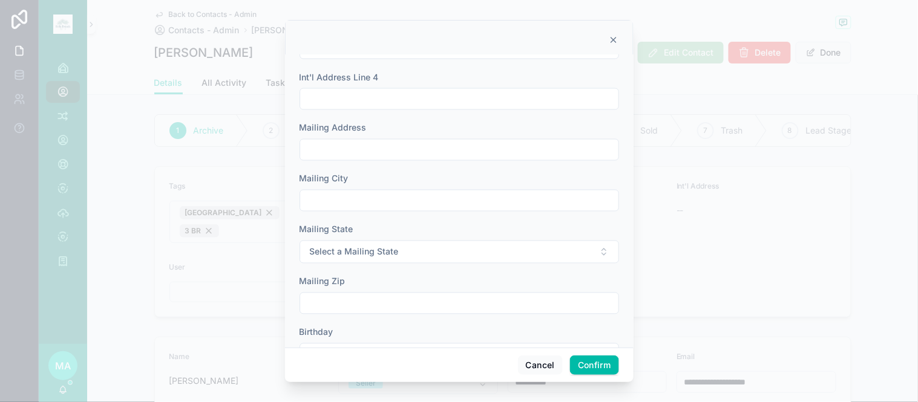
scroll to position [537, 0]
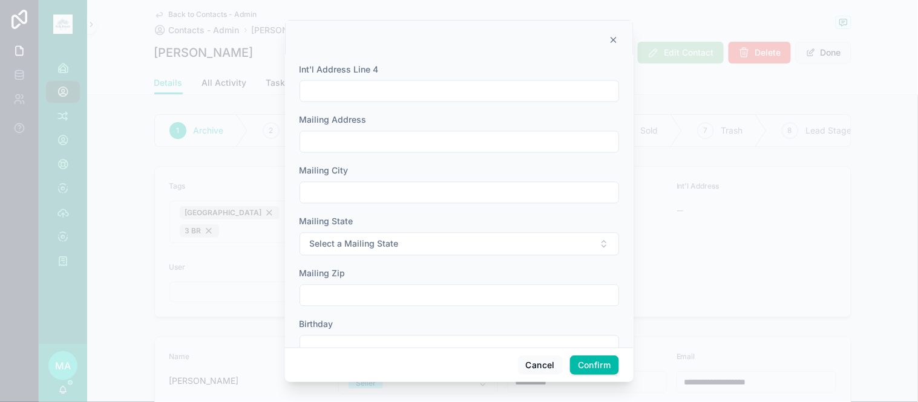
click at [428, 195] on input "text" at bounding box center [459, 193] width 318 height 17
click at [413, 146] on input "text" at bounding box center [459, 142] width 318 height 17
type input "**********"
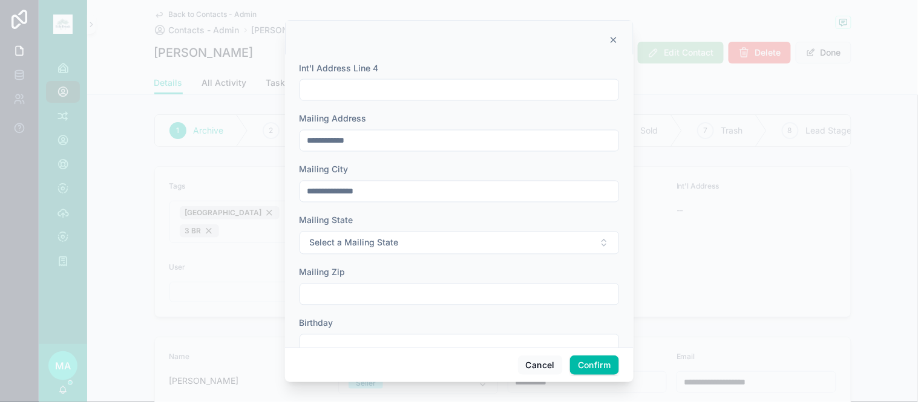
click at [353, 234] on button "Select a Mailing State" at bounding box center [459, 243] width 319 height 23
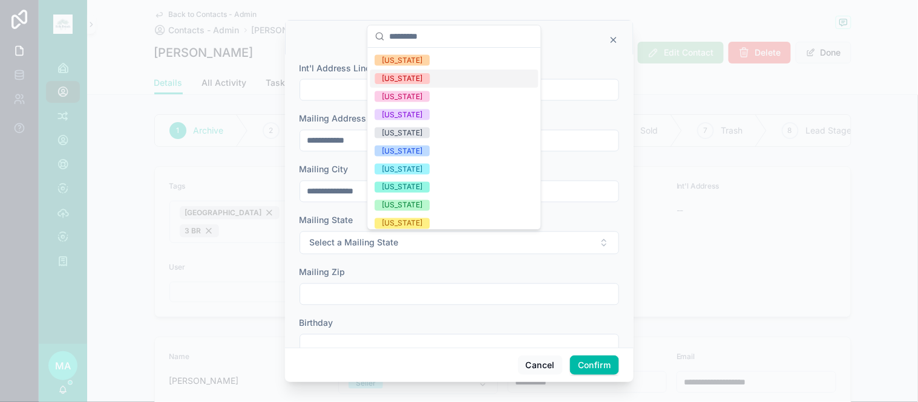
scroll to position [470, 0]
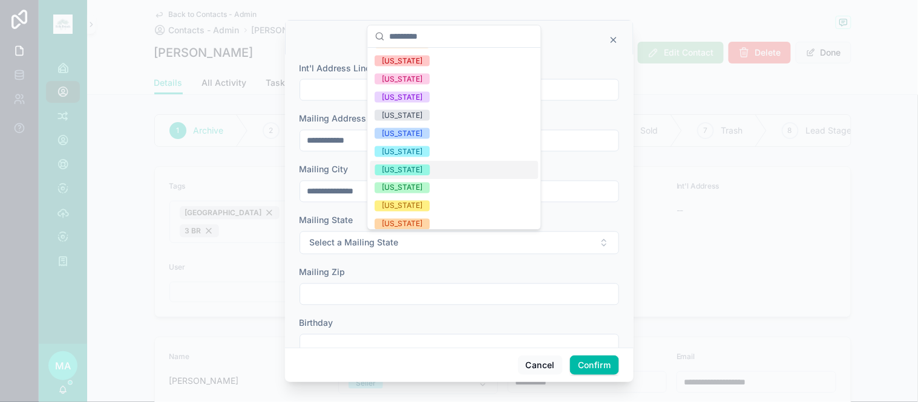
click at [413, 162] on div "[US_STATE]" at bounding box center [454, 170] width 168 height 18
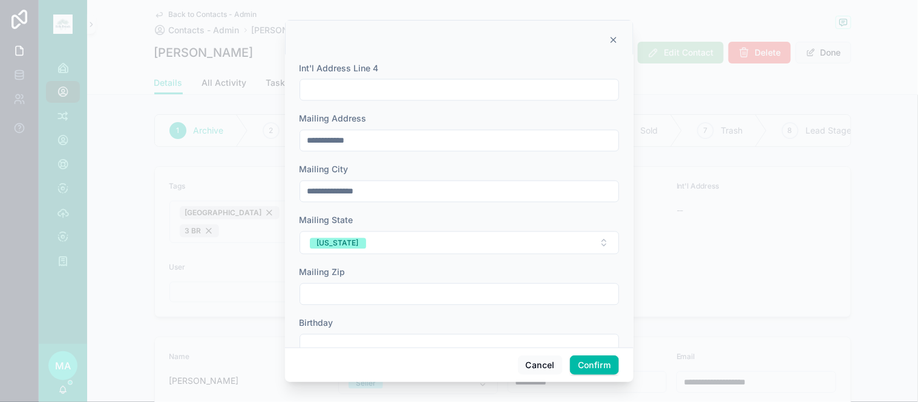
click at [379, 294] on input "text" at bounding box center [459, 294] width 318 height 17
type input "*****"
click at [608, 359] on button "Confirm" at bounding box center [594, 365] width 48 height 19
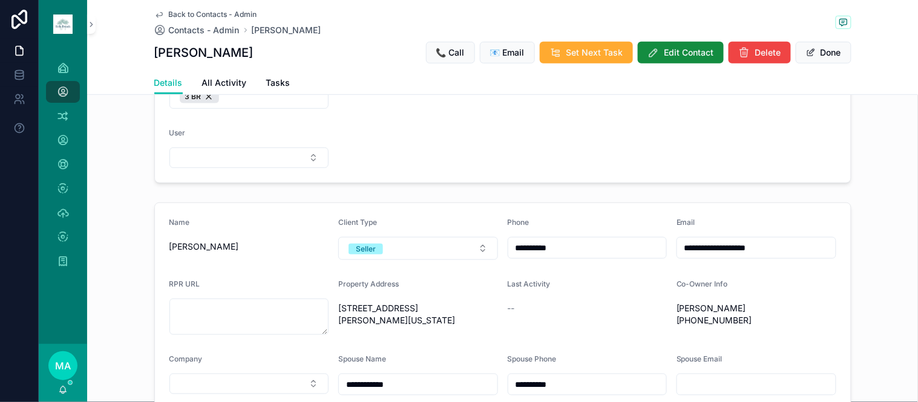
scroll to position [0, 0]
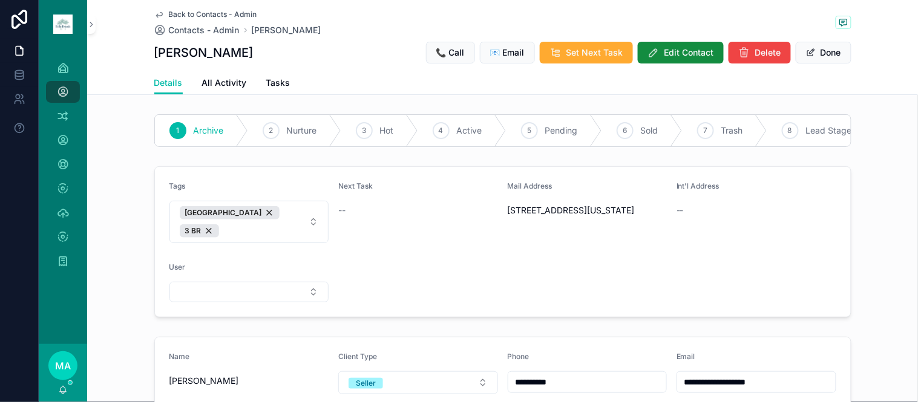
click at [823, 58] on button "Done" at bounding box center [824, 53] width 56 height 22
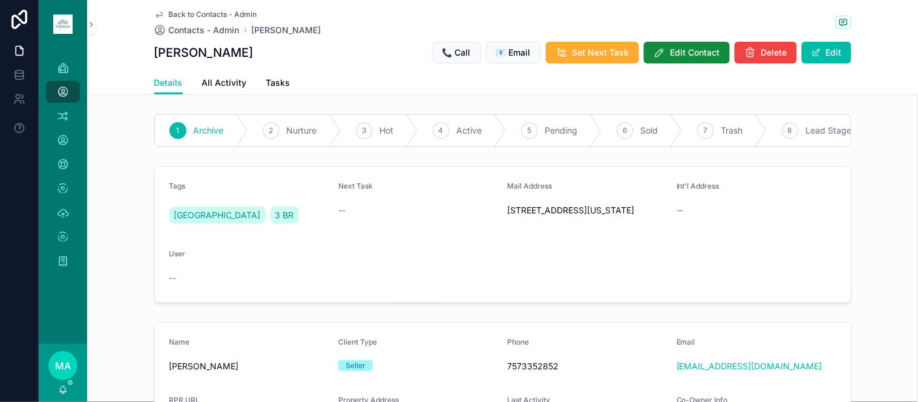
click at [200, 16] on span "Back to Contacts - Admin" at bounding box center [213, 15] width 88 height 10
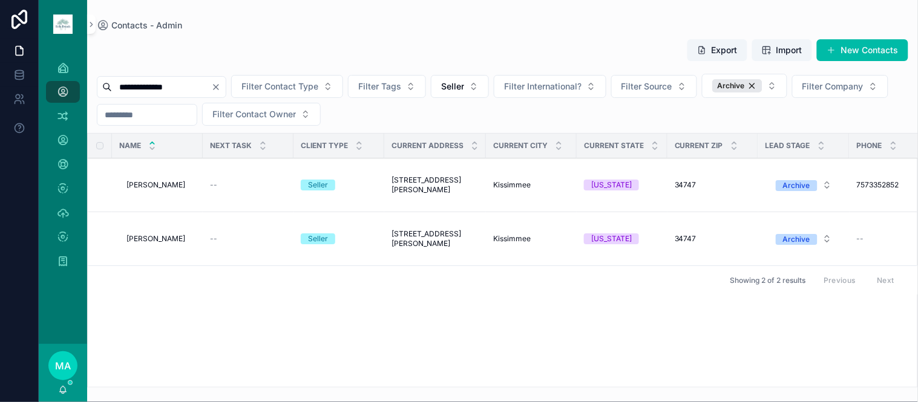
click at [161, 239] on span "Michael Mclain" at bounding box center [155, 239] width 59 height 10
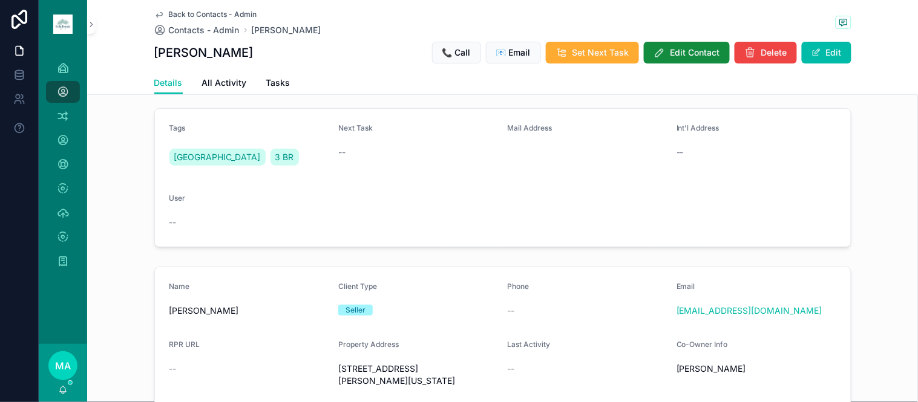
scroll to position [134, 0]
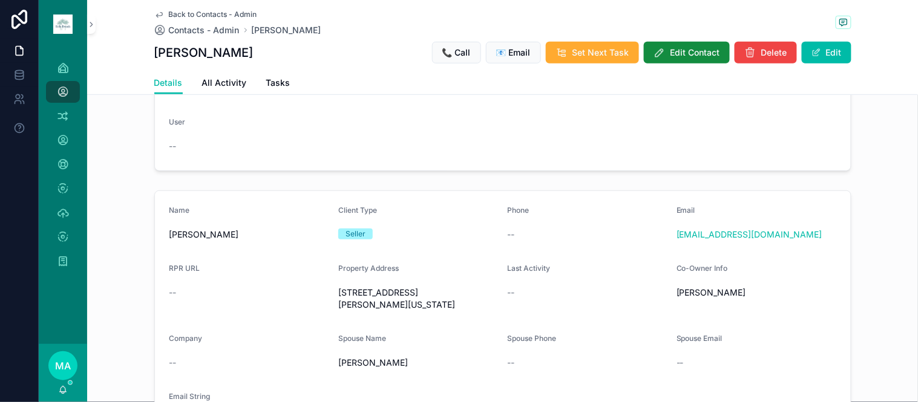
drag, startPoint x: 440, startPoint y: 312, endPoint x: 335, endPoint y: 301, distance: 105.2
click at [338, 301] on span "995 Amy Ridge Ct Kissimmee, Florida 34747" at bounding box center [418, 299] width 160 height 24
copy span "995 Amy Ridge Ct Kissimmee, Florida 34747"
click at [183, 12] on span "Back to Contacts - Admin" at bounding box center [213, 15] width 88 height 10
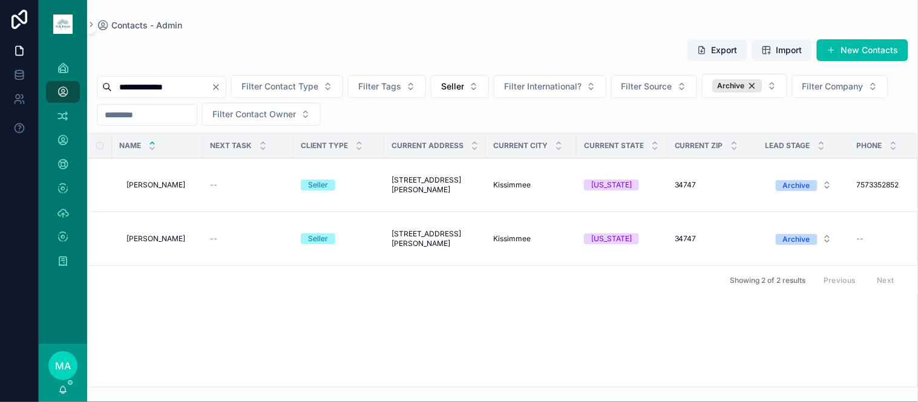
click at [0, 0] on button "Delete" at bounding box center [0, 0] width 0 height 0
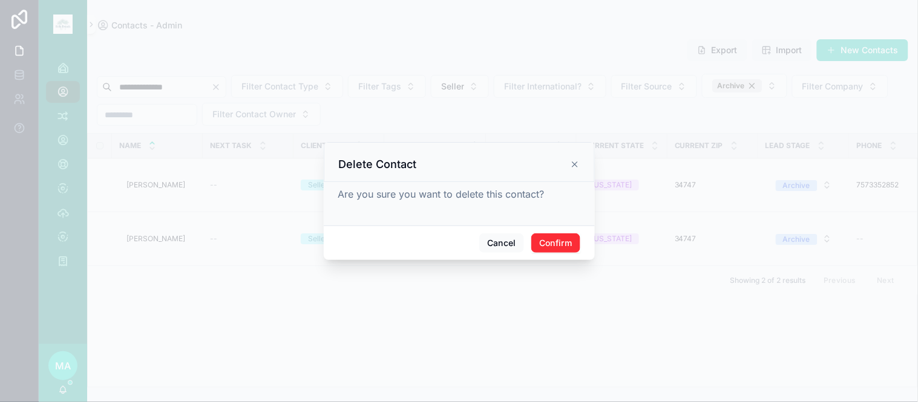
click at [548, 240] on button "Confirm" at bounding box center [555, 243] width 48 height 19
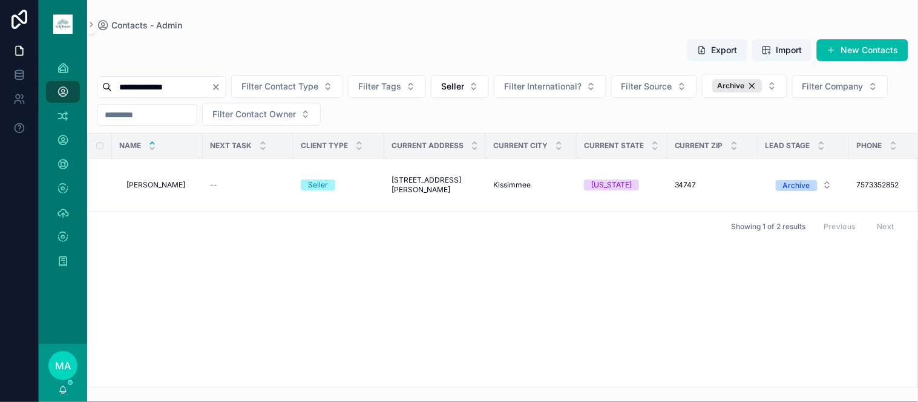
click at [165, 182] on span "Michael Mclain" at bounding box center [155, 185] width 59 height 10
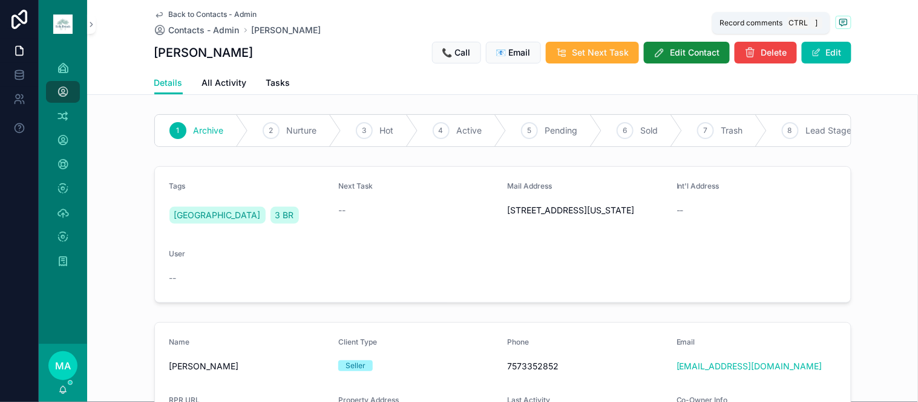
click at [843, 21] on span "scrollable content" at bounding box center [844, 22] width 16 height 13
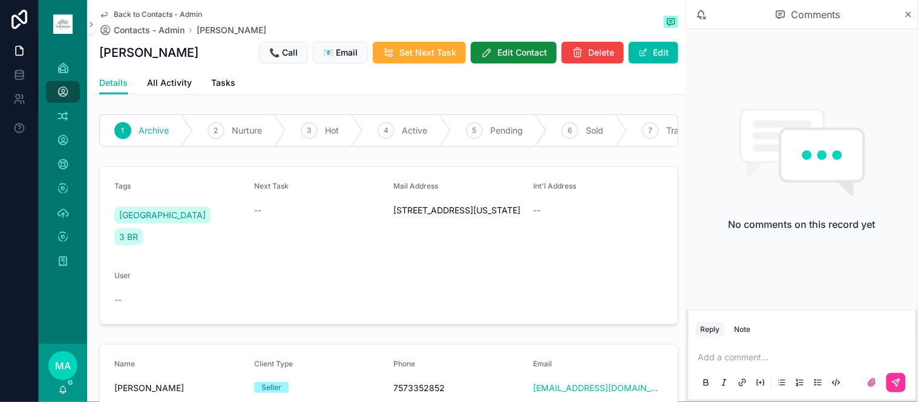
click at [745, 363] on p "scrollable content" at bounding box center [804, 358] width 212 height 12
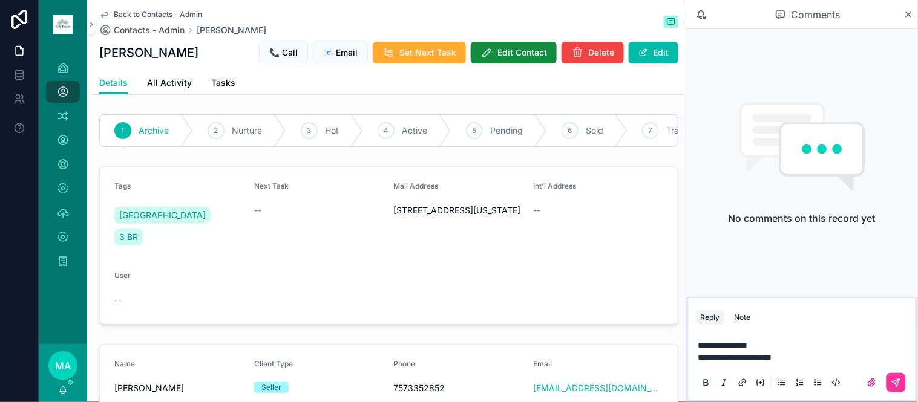
click at [897, 376] on button "scrollable content" at bounding box center [895, 382] width 19 height 19
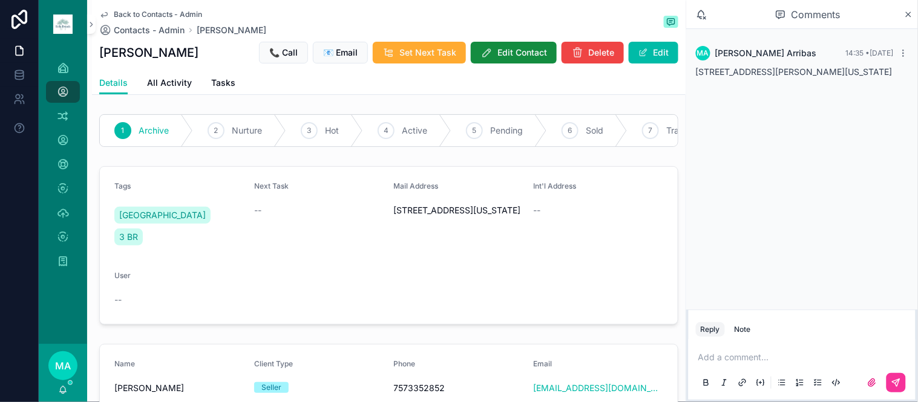
click at [908, 17] on icon "scrollable content" at bounding box center [908, 15] width 9 height 10
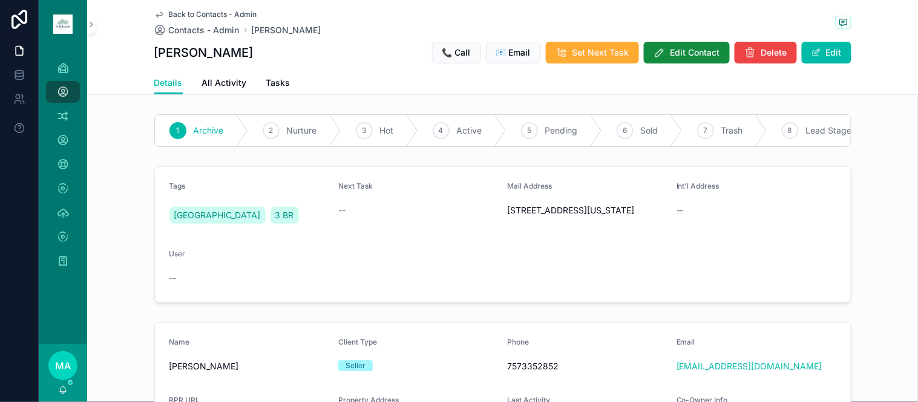
click at [823, 50] on button "Edit" at bounding box center [827, 53] width 50 height 22
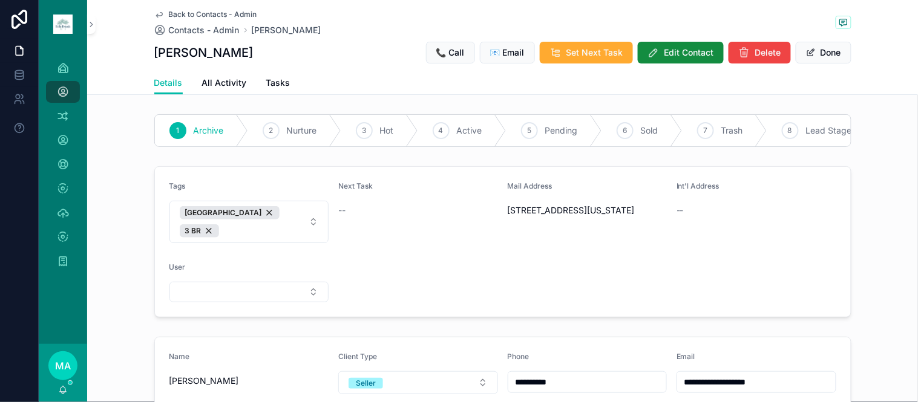
click at [295, 231] on button "INDIAN RIDGE 3 BR" at bounding box center [249, 222] width 160 height 42
type input "********"
click at [232, 277] on span "MULTIPLE PROPERTIES" at bounding box center [212, 273] width 95 height 12
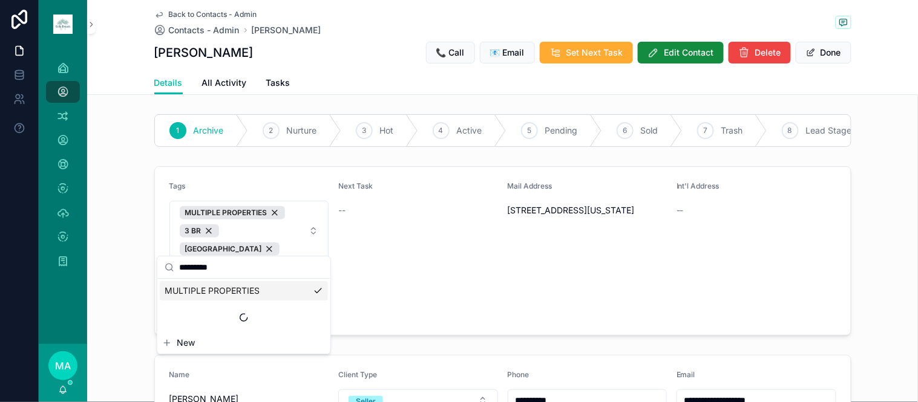
click at [831, 48] on button "Done" at bounding box center [824, 53] width 56 height 22
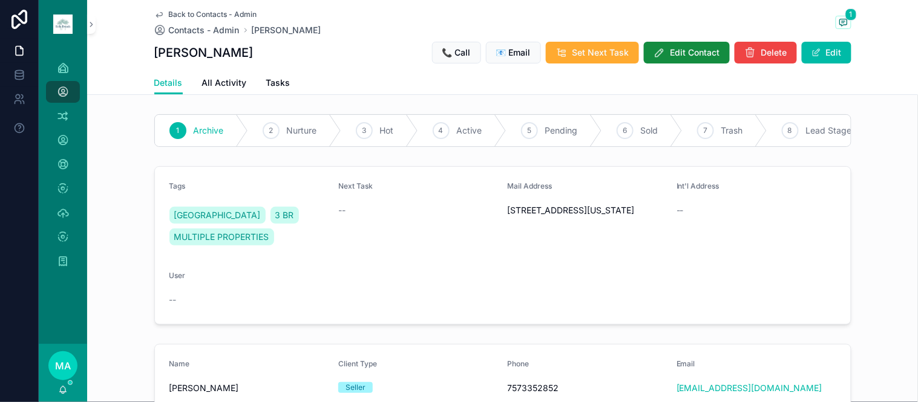
click at [197, 14] on span "Back to Contacts - Admin" at bounding box center [213, 15] width 88 height 10
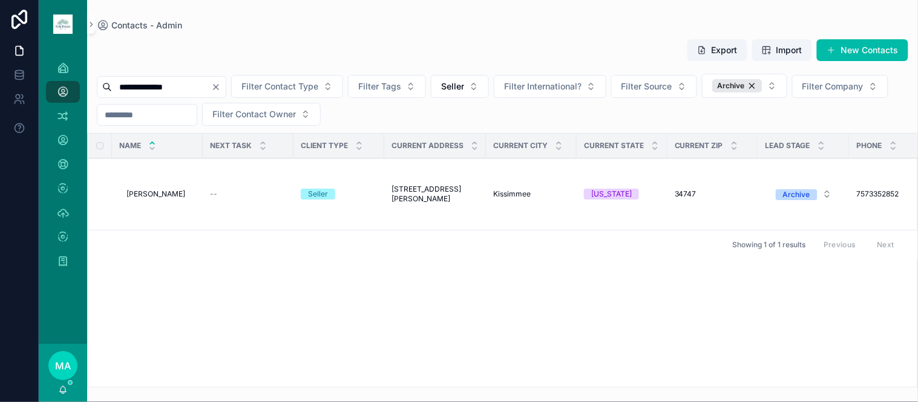
click at [221, 88] on icon "Clear" at bounding box center [216, 87] width 10 height 10
click at [189, 93] on input "scrollable content" at bounding box center [161, 87] width 99 height 17
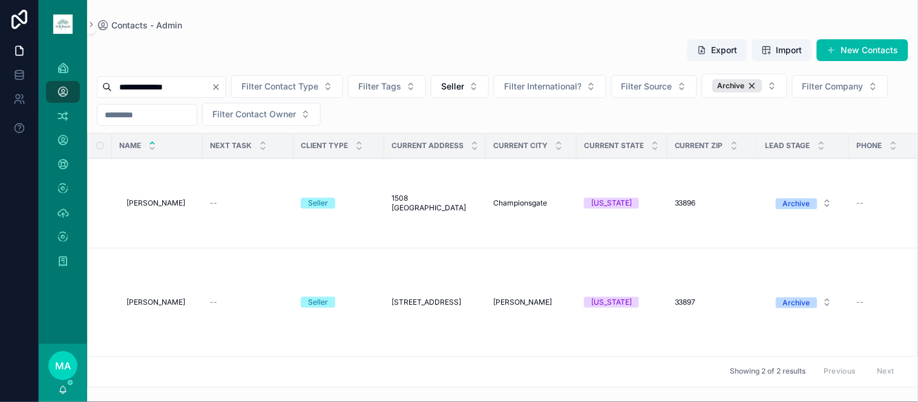
type input "**********"
click at [164, 206] on span "Michael Murphy" at bounding box center [155, 203] width 59 height 10
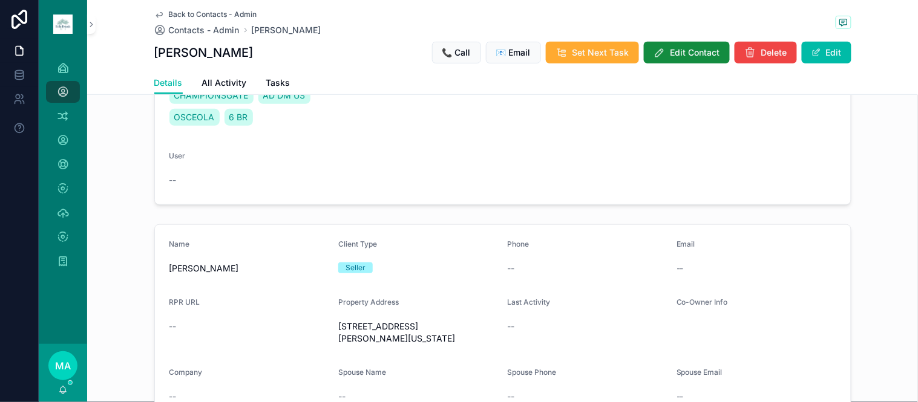
scroll to position [201, 0]
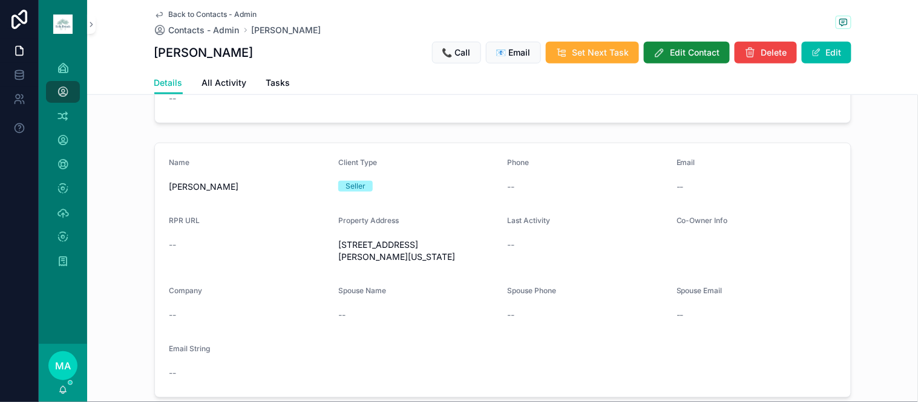
click at [828, 46] on button "Edit" at bounding box center [827, 53] width 50 height 22
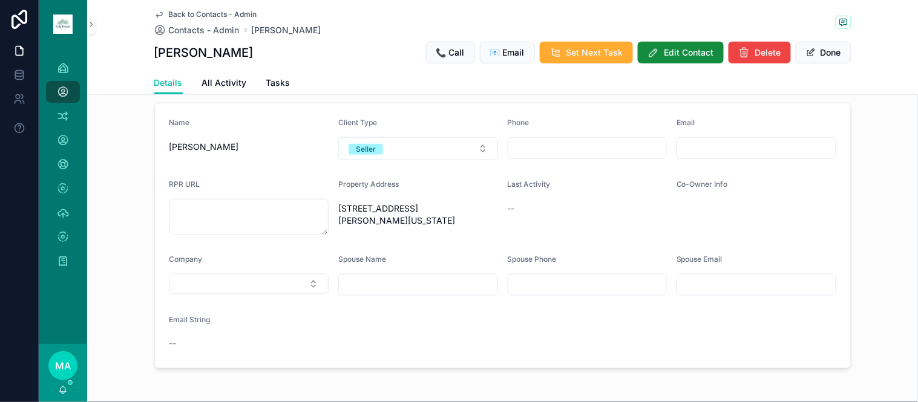
scroll to position [312, 0]
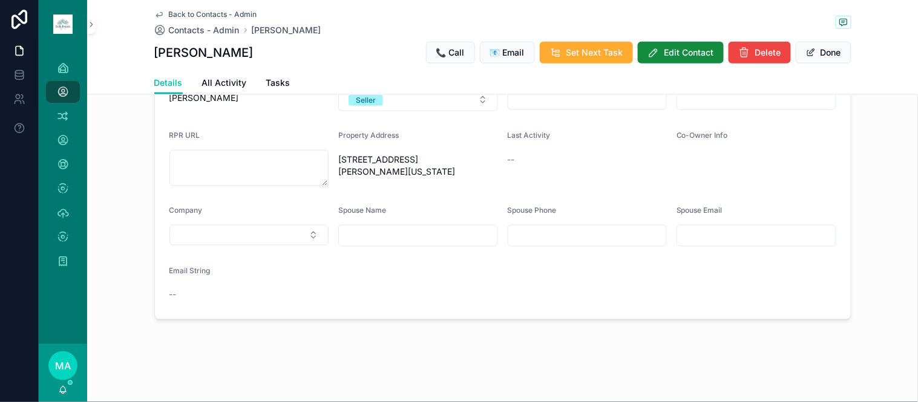
click at [388, 243] on input "scrollable content" at bounding box center [418, 236] width 159 height 17
type input "**********"
click at [819, 53] on button "Done" at bounding box center [824, 53] width 56 height 22
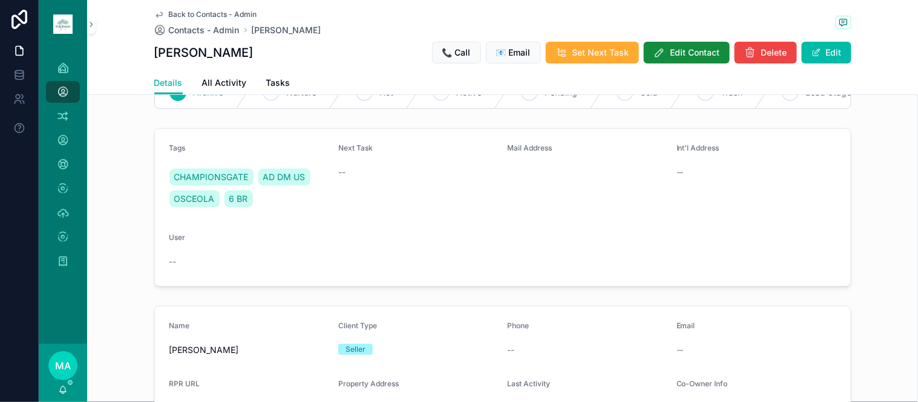
scroll to position [20, 0]
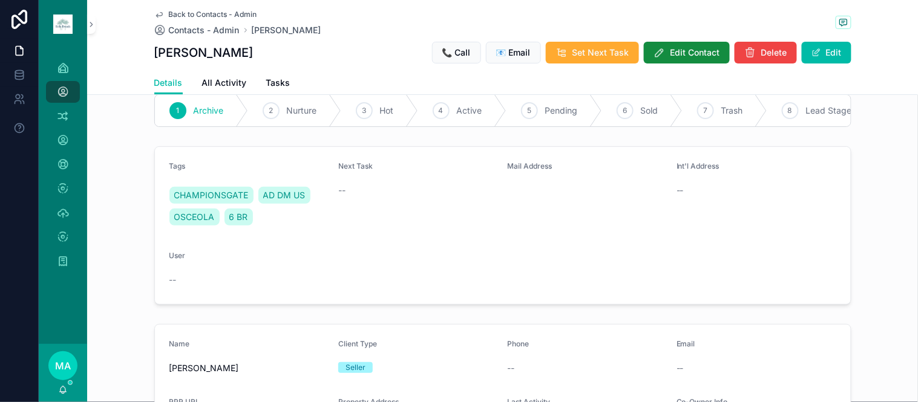
click at [681, 57] on span "Edit Contact" at bounding box center [695, 53] width 50 height 12
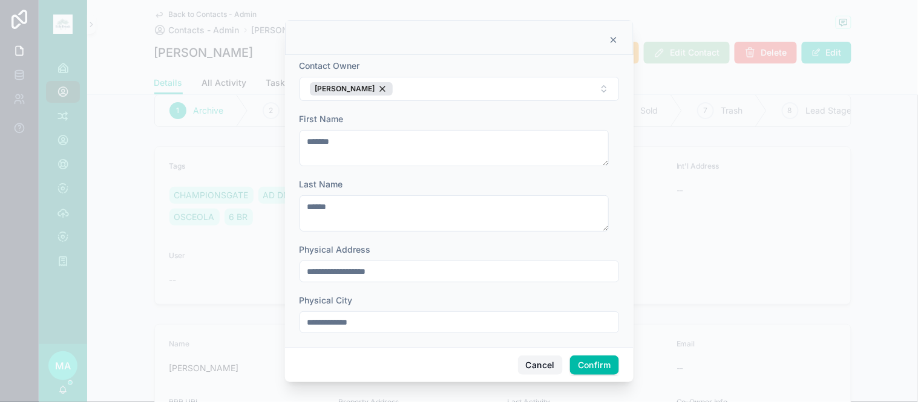
click at [548, 364] on button "Cancel" at bounding box center [540, 365] width 45 height 19
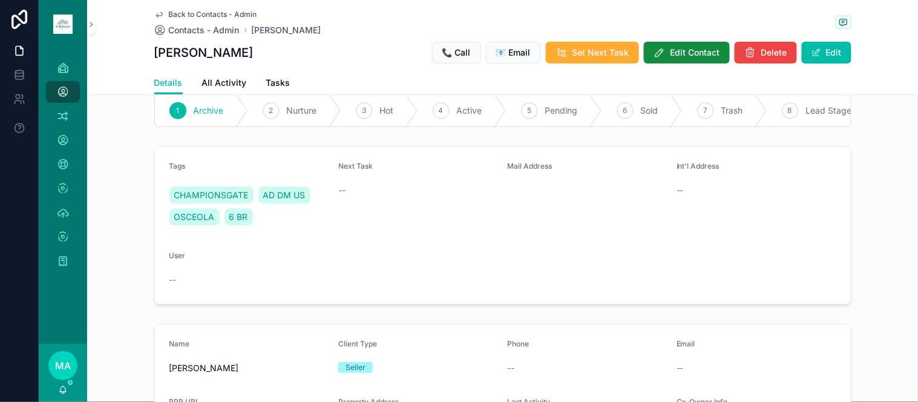
click at [206, 13] on span "Back to Contacts - Admin" at bounding box center [213, 15] width 88 height 10
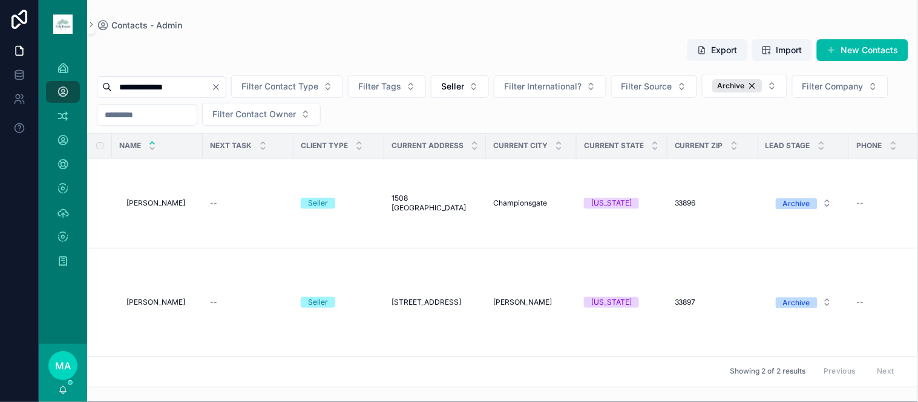
click at [165, 300] on span "Michael Murphy" at bounding box center [155, 303] width 59 height 10
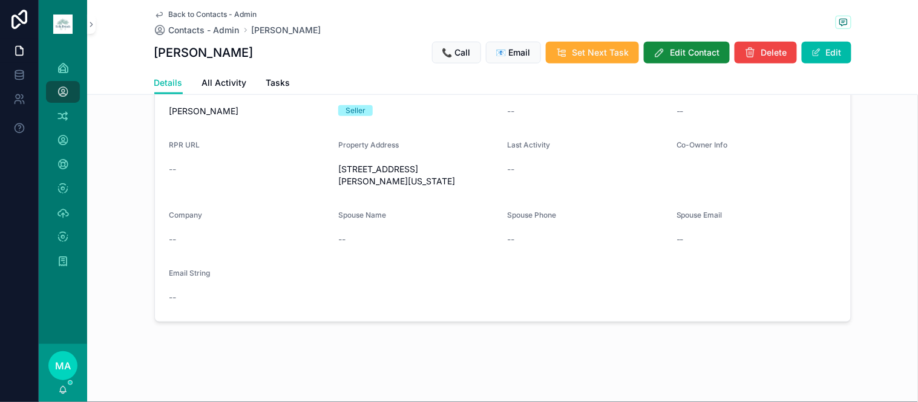
scroll to position [289, 0]
click at [814, 56] on span "scrollable content" at bounding box center [816, 53] width 10 height 10
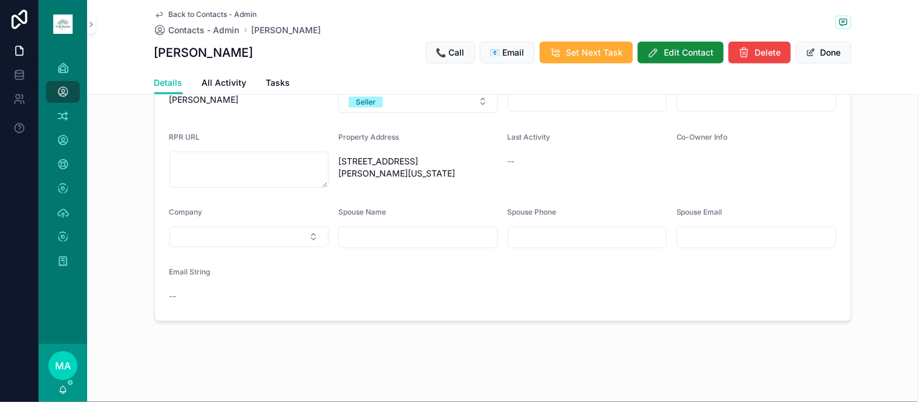
click at [370, 246] on input "scrollable content" at bounding box center [418, 237] width 159 height 17
type input "**********"
click at [817, 54] on button "Done" at bounding box center [824, 53] width 56 height 22
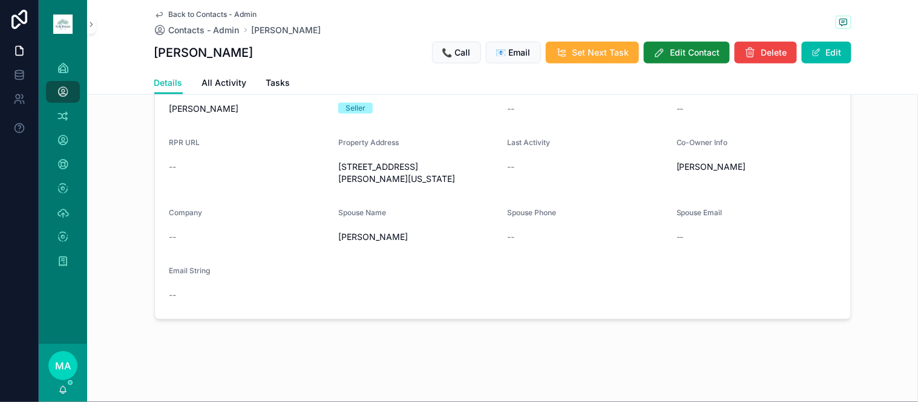
click at [212, 16] on span "Back to Contacts - Admin" at bounding box center [213, 15] width 88 height 10
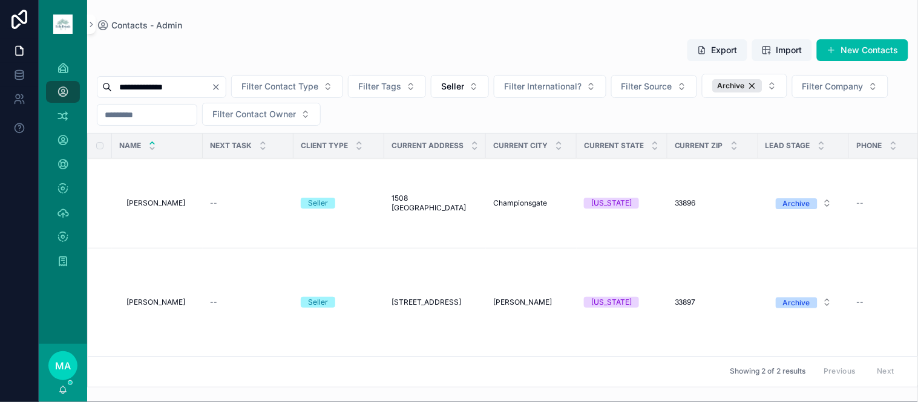
click at [162, 205] on span "Michael Murphy" at bounding box center [155, 203] width 59 height 10
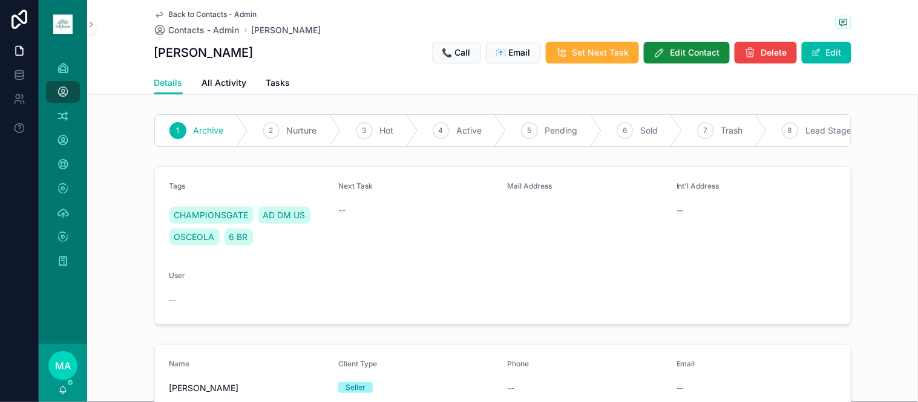
click at [201, 10] on span "Back to Contacts - Admin" at bounding box center [213, 15] width 88 height 10
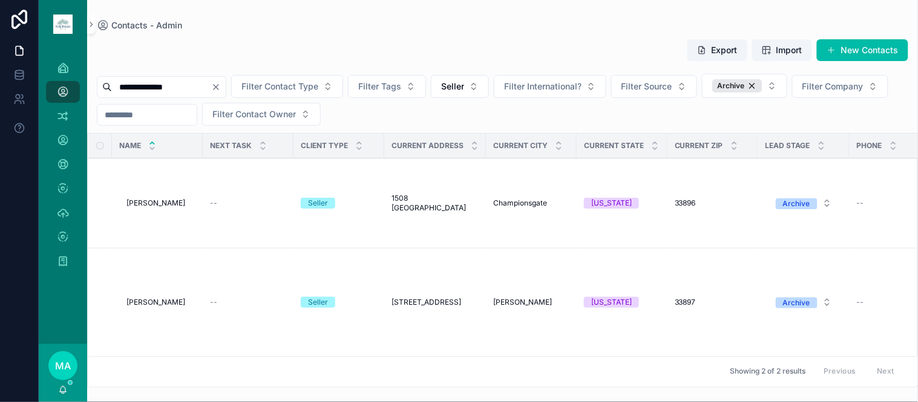
click at [221, 86] on icon "Clear" at bounding box center [216, 87] width 10 height 10
click at [206, 86] on input "scrollable content" at bounding box center [161, 87] width 99 height 17
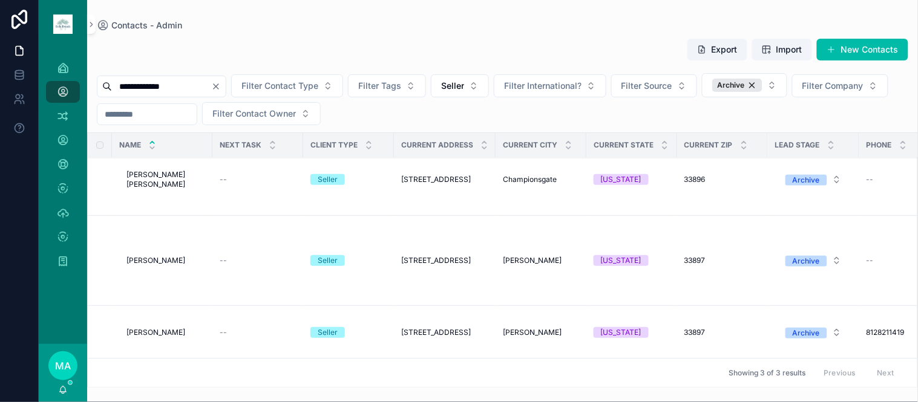
scroll to position [27, 0]
type input "**********"
click at [162, 255] on span "Michael Smith" at bounding box center [155, 260] width 59 height 10
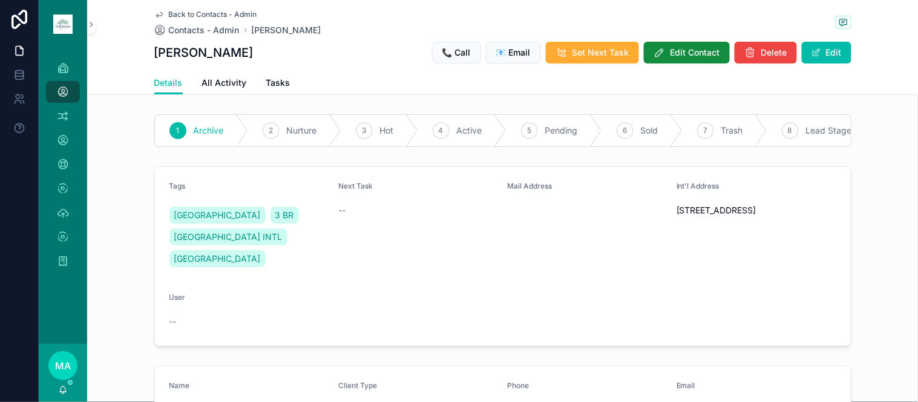
click at [203, 14] on span "Back to Contacts - Admin" at bounding box center [213, 15] width 88 height 10
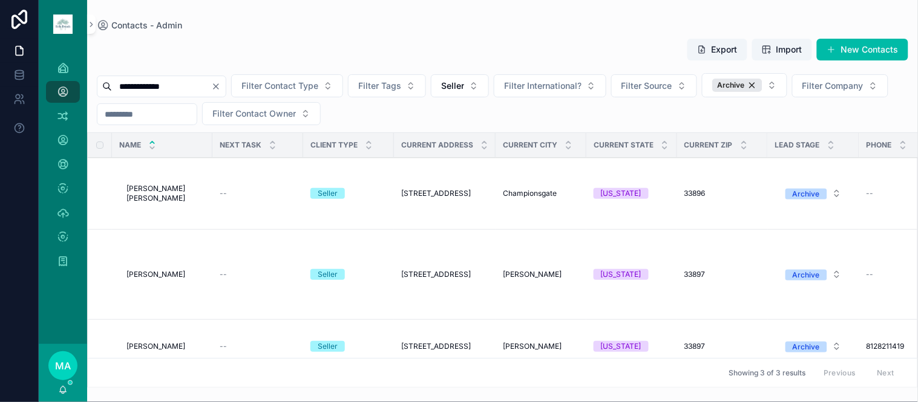
scroll to position [27, 0]
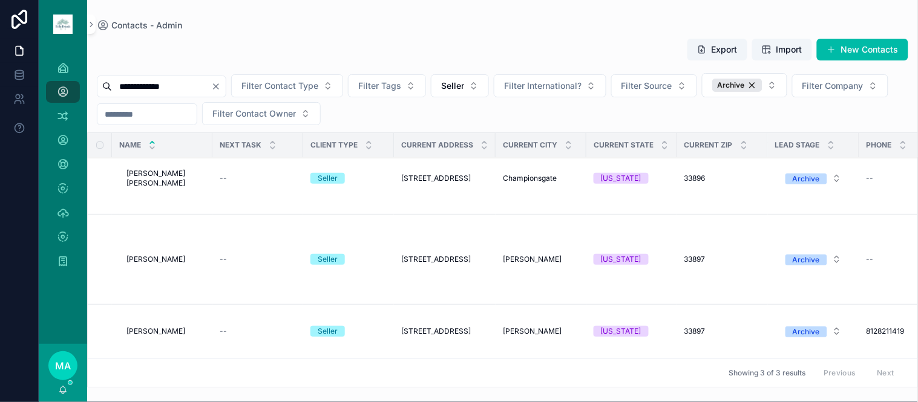
click at [153, 327] on span "Michael Smith" at bounding box center [155, 332] width 59 height 10
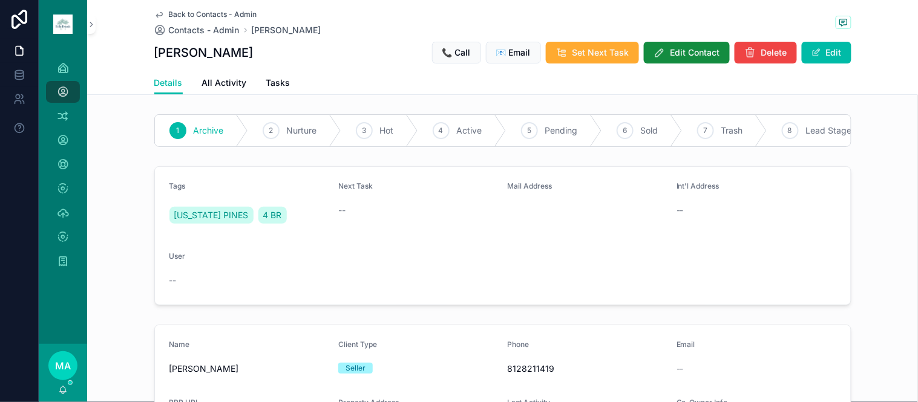
click at [201, 16] on span "Back to Contacts - Admin" at bounding box center [213, 15] width 88 height 10
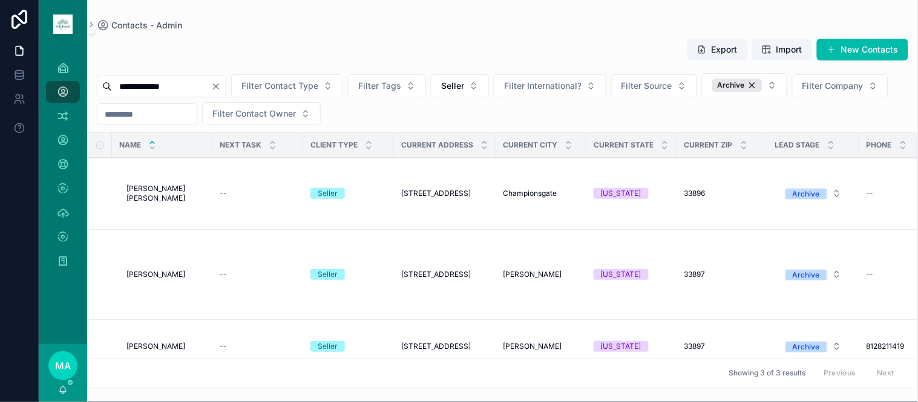
click at [221, 88] on icon "Clear" at bounding box center [216, 87] width 10 height 10
click at [211, 85] on input "scrollable content" at bounding box center [161, 86] width 99 height 17
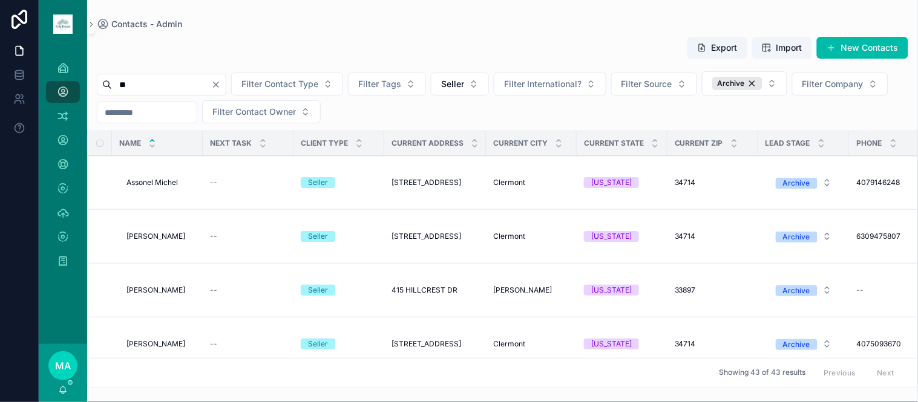
type input "*"
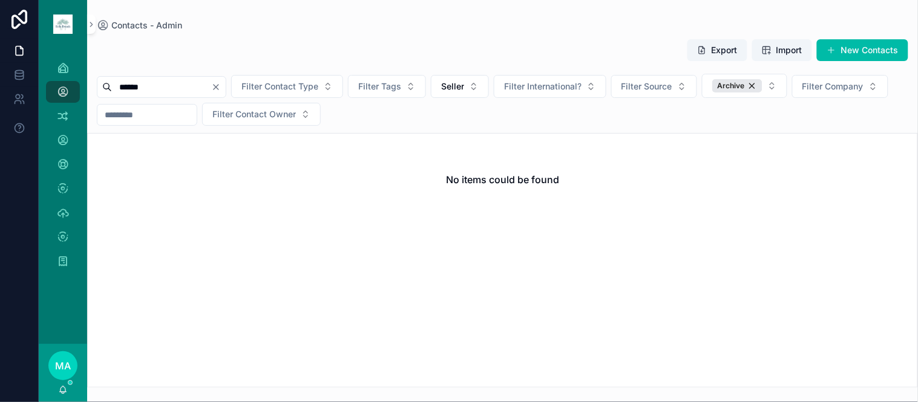
type input "******"
click at [221, 85] on icon "Clear" at bounding box center [216, 87] width 10 height 10
click at [207, 85] on input "scrollable content" at bounding box center [161, 87] width 99 height 17
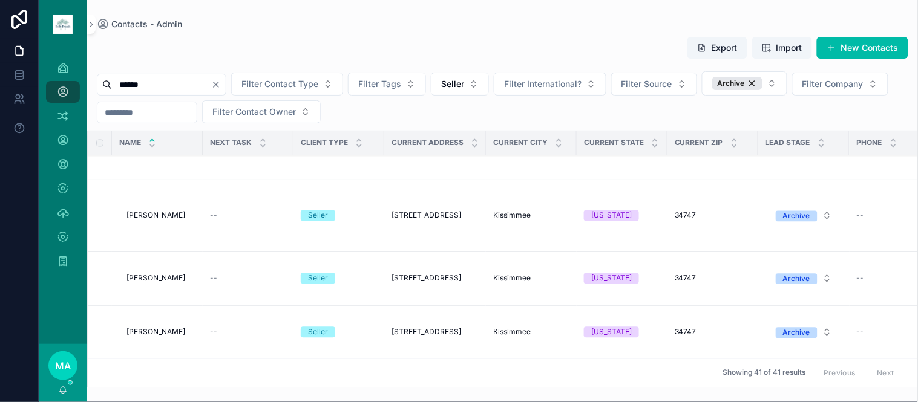
scroll to position [672, 0]
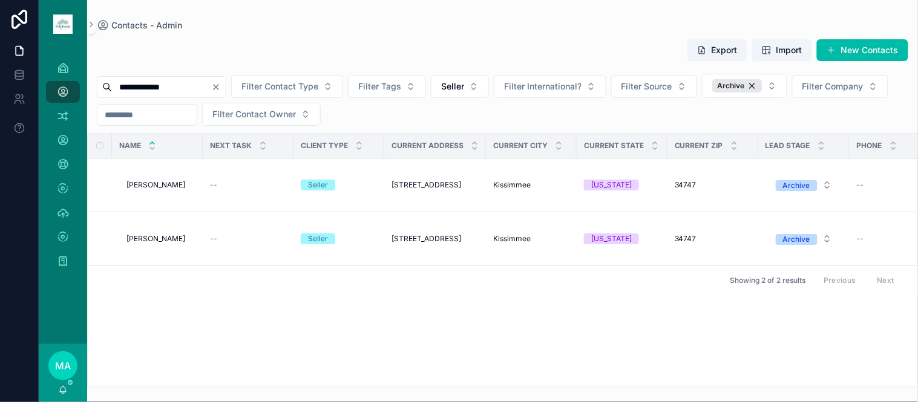
type input "**********"
click at [160, 189] on span "Michel Dielen" at bounding box center [155, 185] width 59 height 10
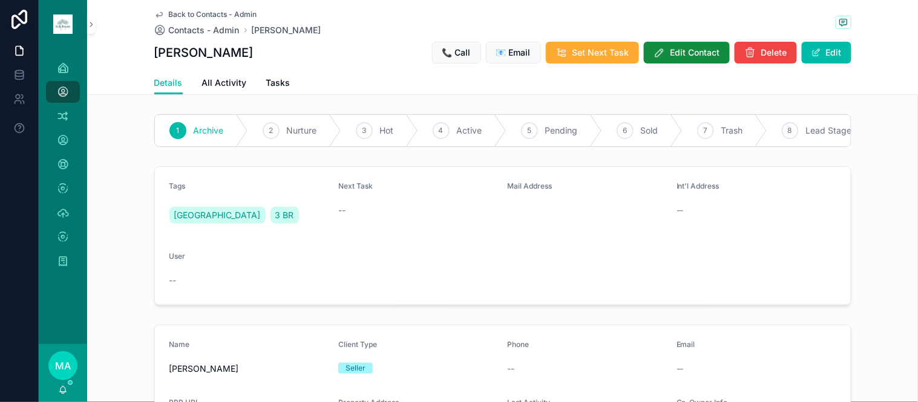
click at [200, 12] on span "Back to Contacts - Admin" at bounding box center [213, 15] width 88 height 10
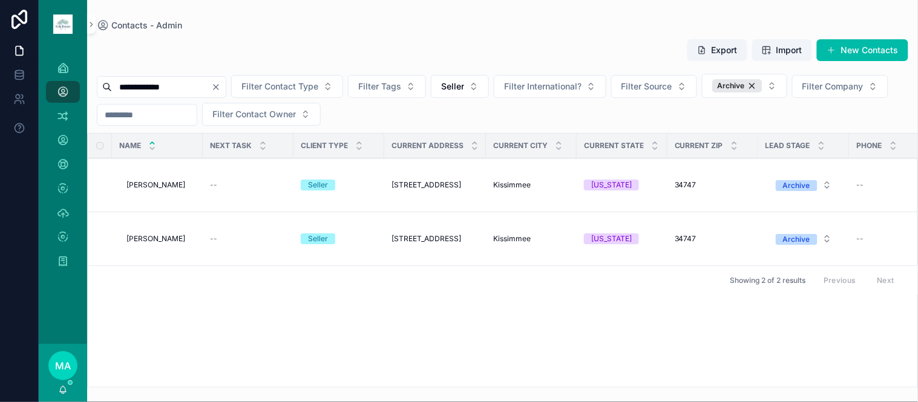
click at [163, 240] on span "Michel Dielen" at bounding box center [155, 239] width 59 height 10
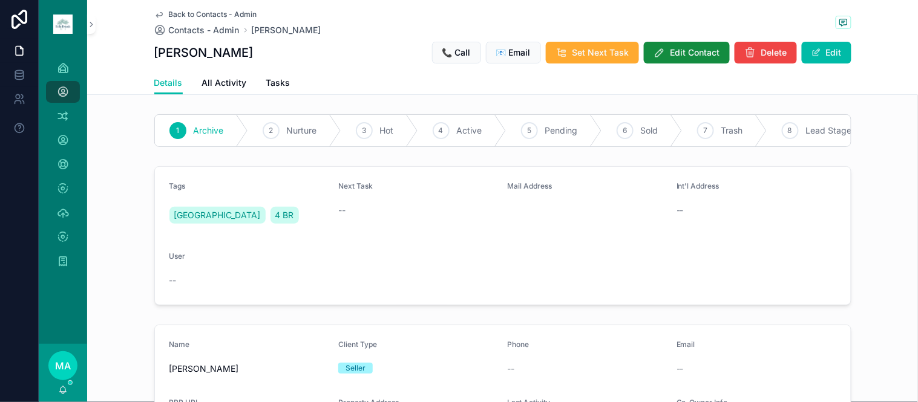
click at [212, 17] on span "Back to Contacts - Admin" at bounding box center [213, 15] width 88 height 10
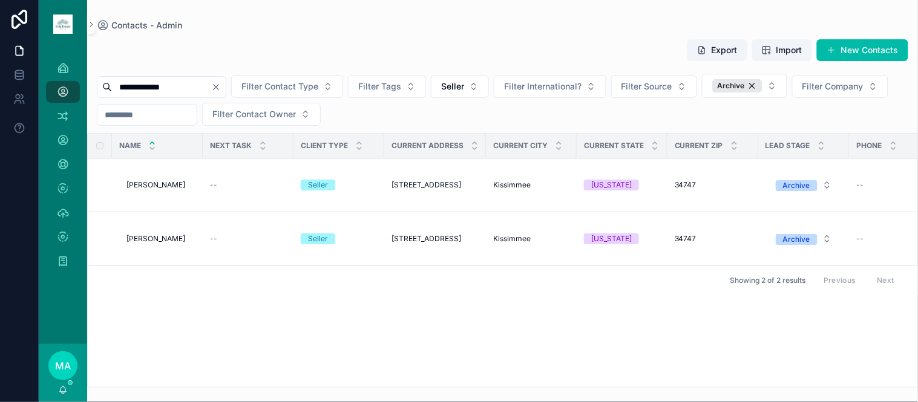
click at [159, 185] on span "Michel Dielen" at bounding box center [155, 185] width 59 height 10
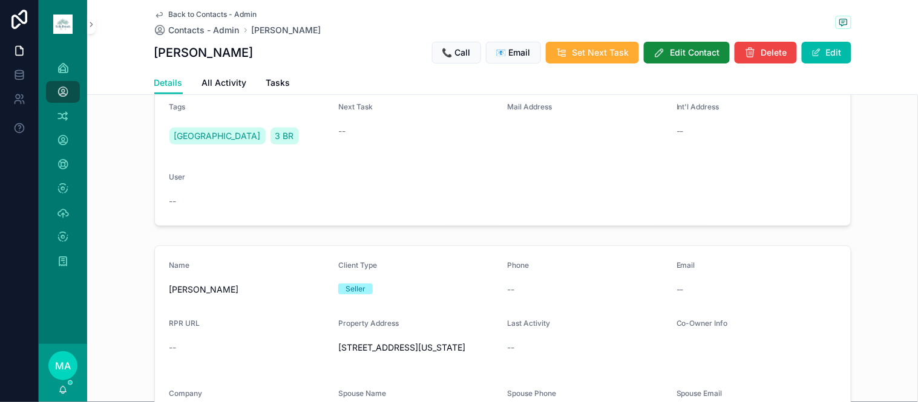
scroll to position [201, 0]
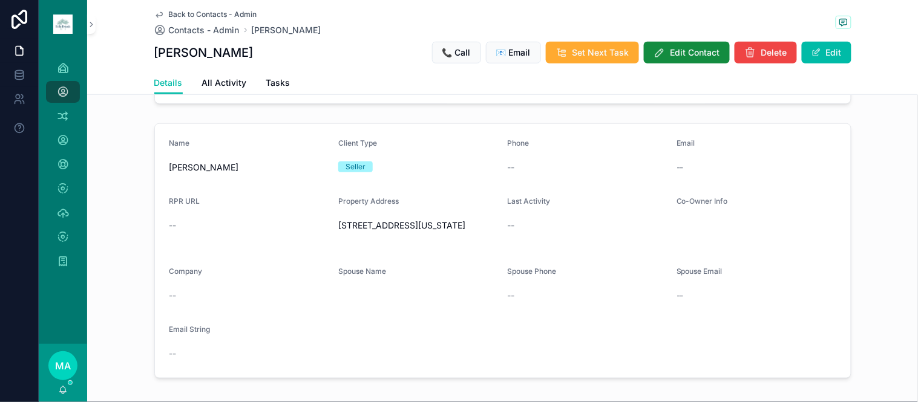
click at [192, 15] on span "Back to Contacts - Admin" at bounding box center [213, 15] width 88 height 10
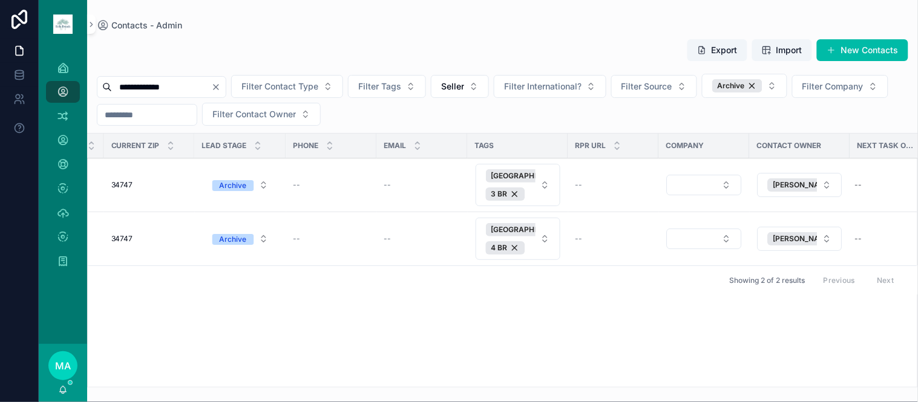
scroll to position [0, 584]
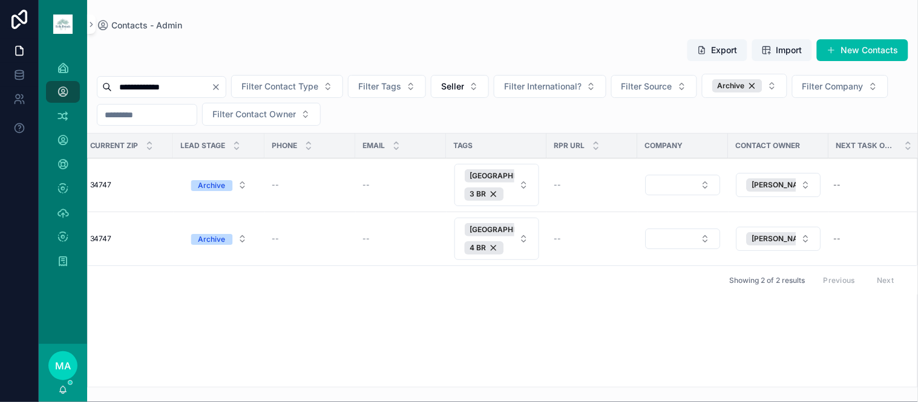
click at [0, 0] on span "Delete" at bounding box center [0, 0] width 0 height 0
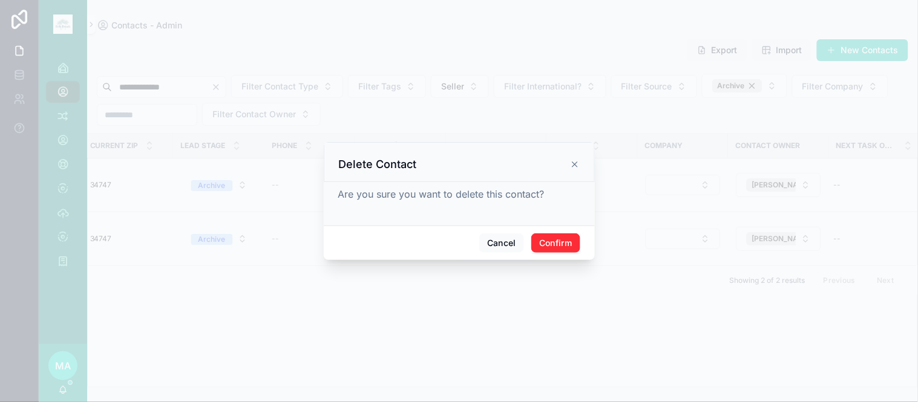
click at [553, 244] on button "Confirm" at bounding box center [555, 243] width 48 height 19
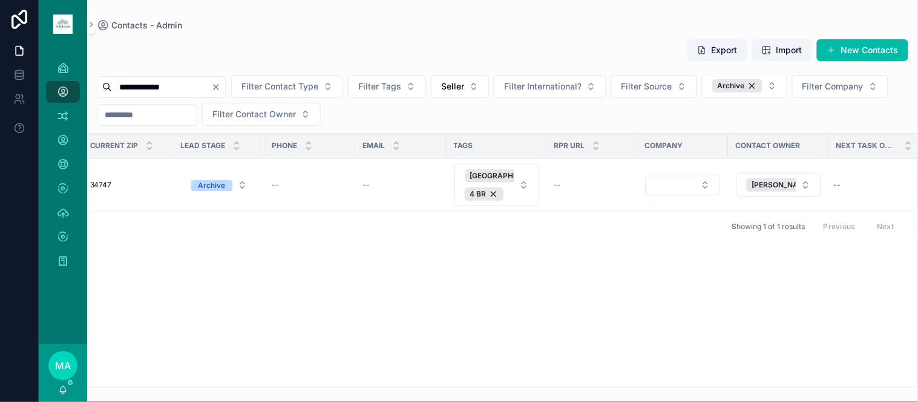
click at [0, 0] on span "Delete" at bounding box center [0, 0] width 0 height 0
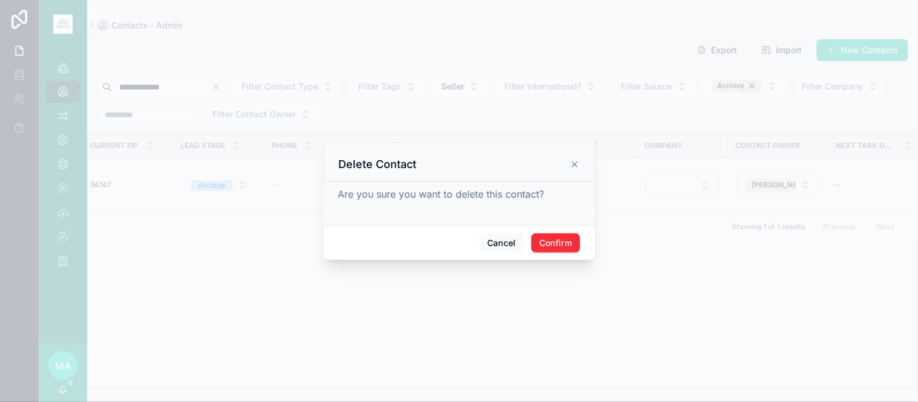
click at [561, 249] on button "Confirm" at bounding box center [555, 243] width 48 height 19
